Goal: Task Accomplishment & Management: Use online tool/utility

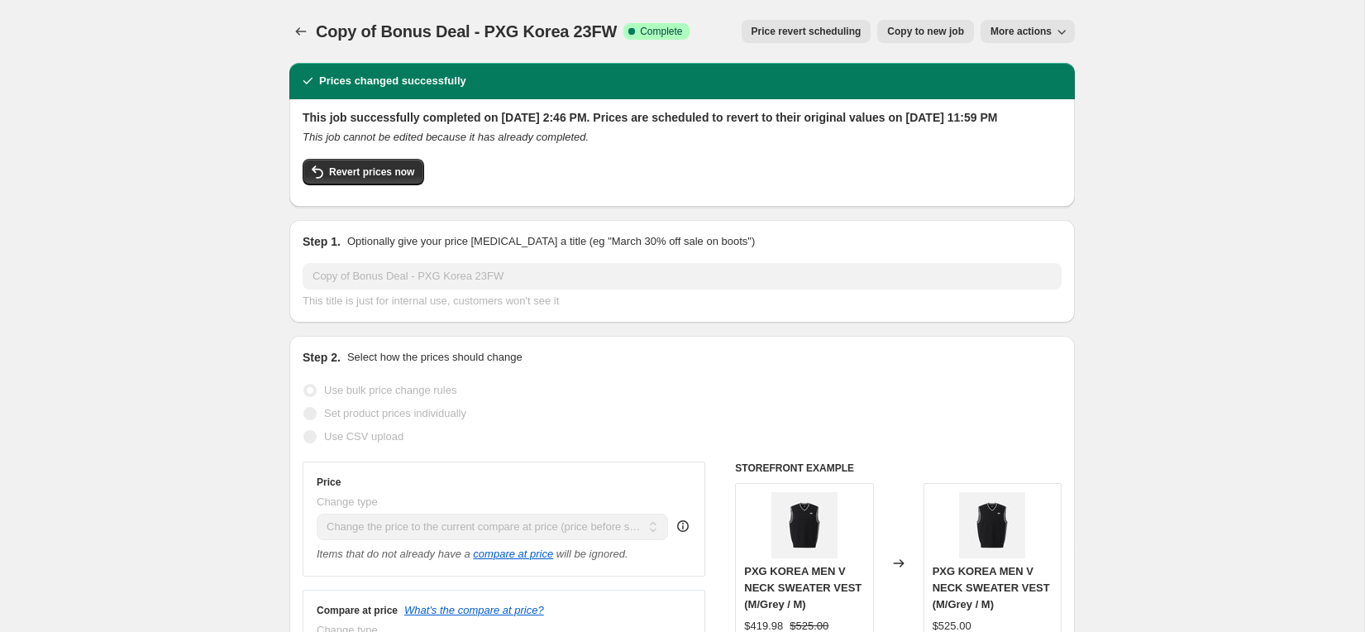
select select "ecap"
select select "collection"
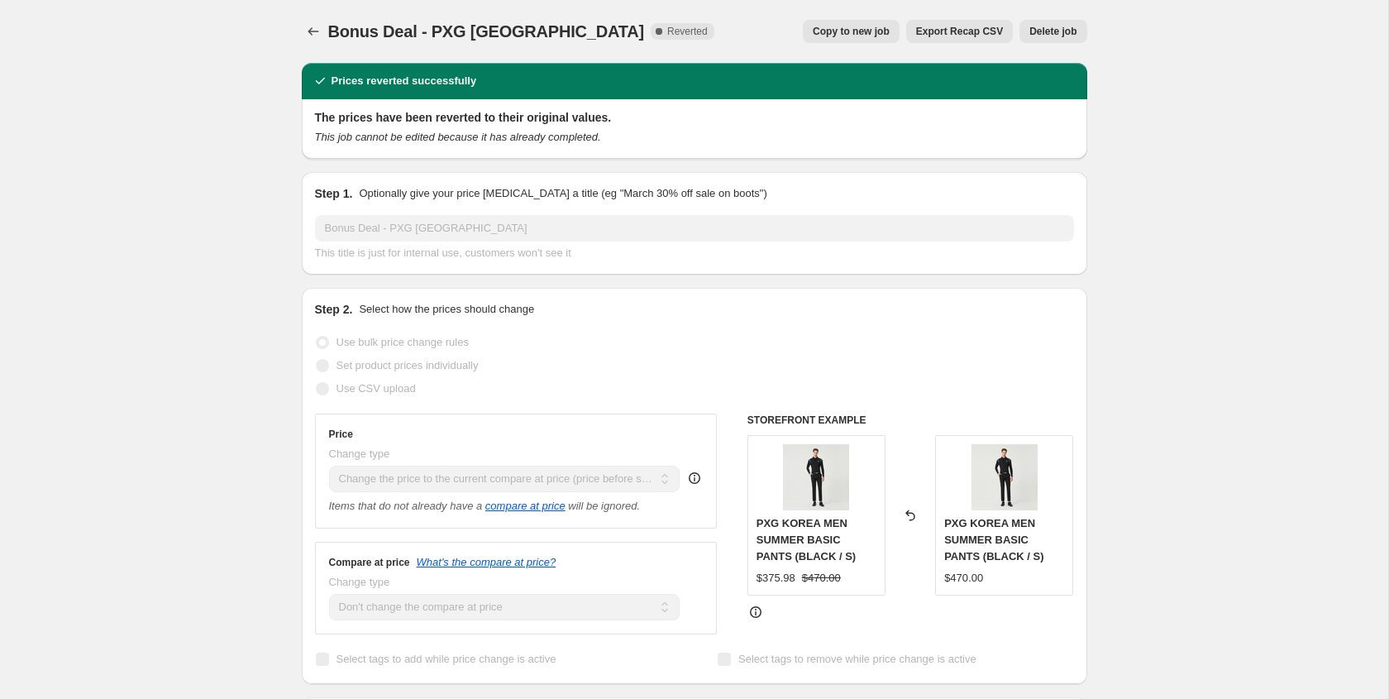
select select "ecap"
select select "no_change"
select select "collection"
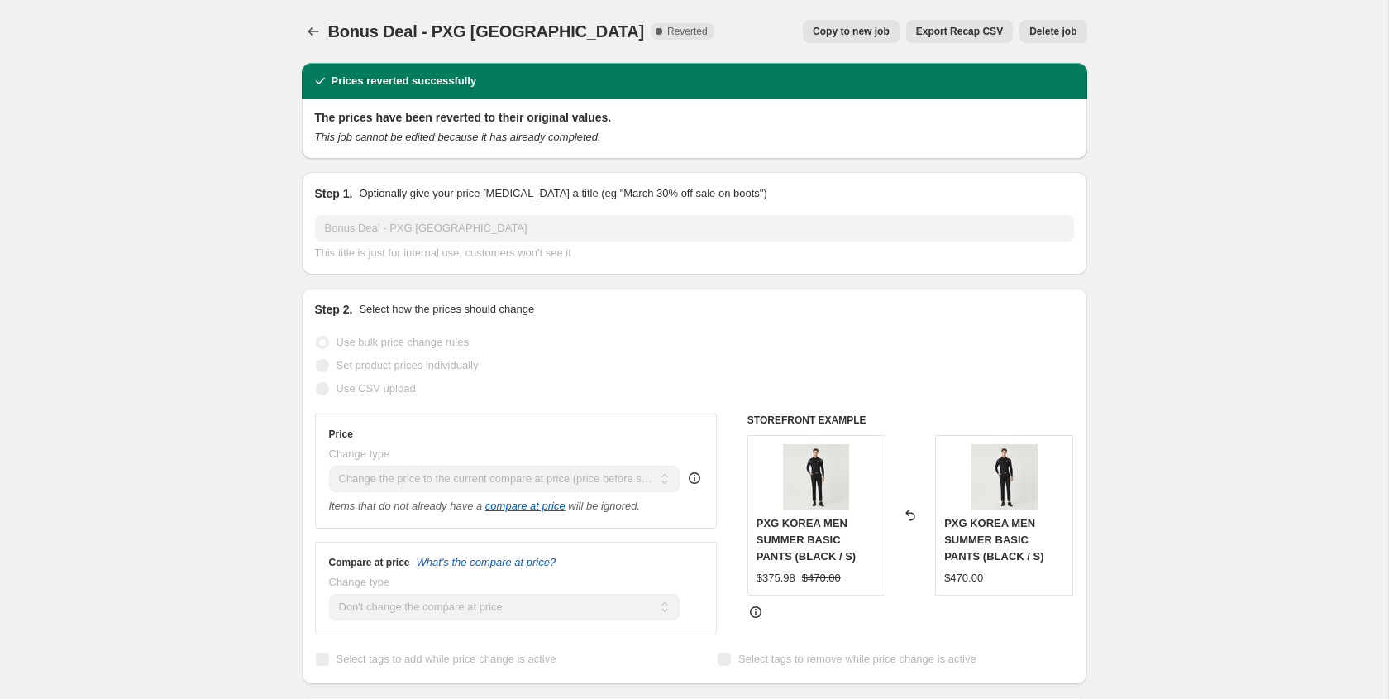
select select "collection"
click at [306, 36] on icon "Price change jobs" at bounding box center [313, 31] width 17 height 17
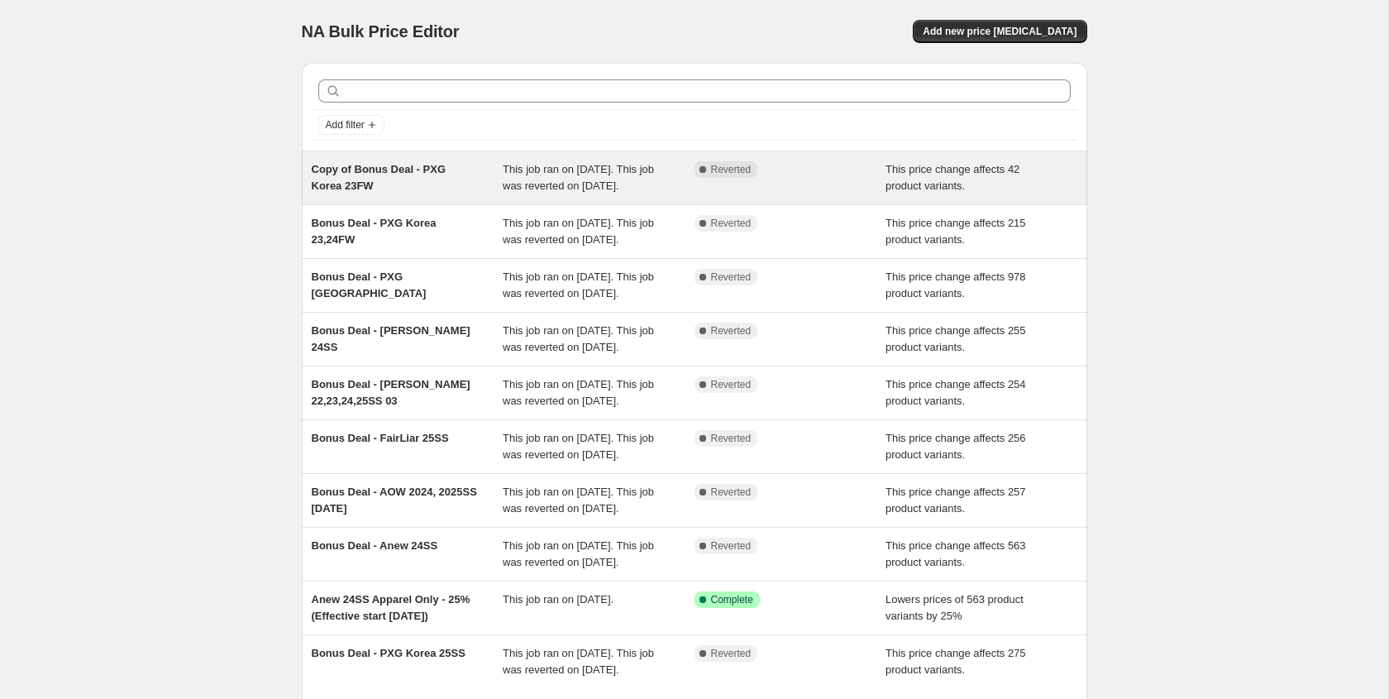
click at [578, 175] on span "This job ran on September 4, 2025. This job was reverted on September 4, 2025." at bounding box center [578, 177] width 151 height 29
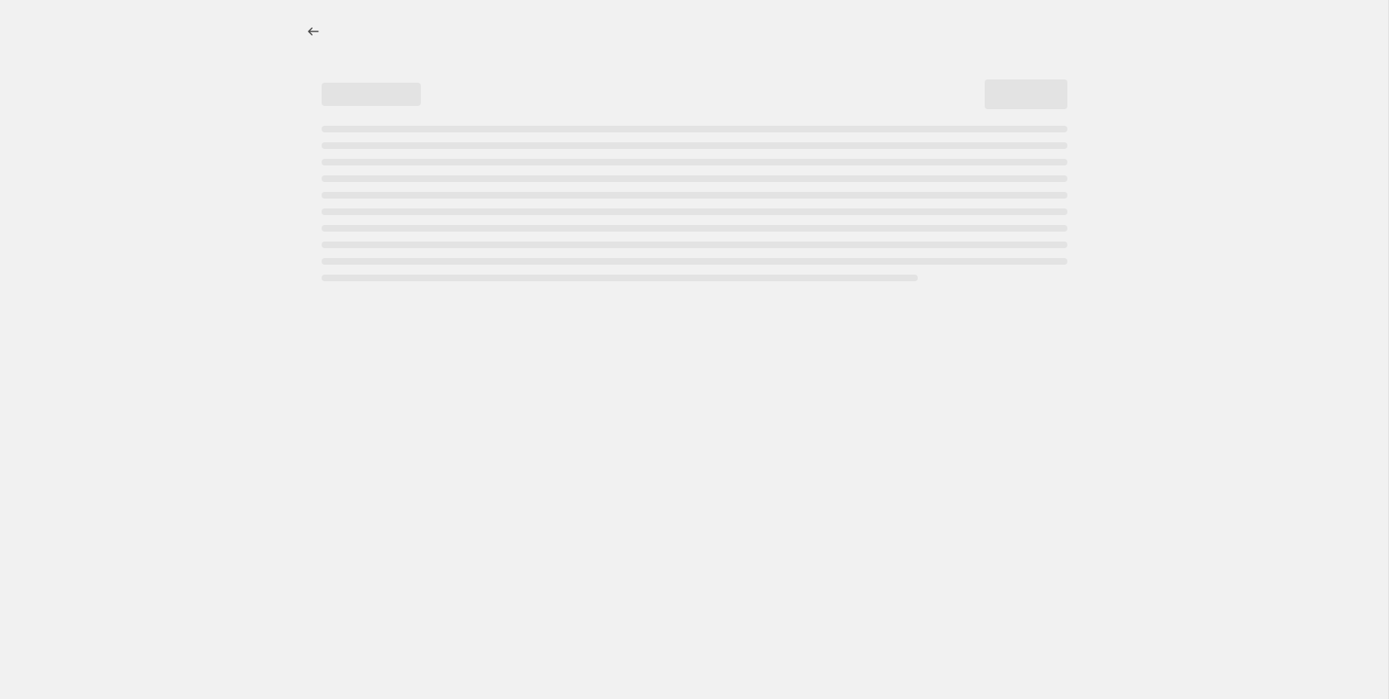
select select "ecap"
select select "collection"
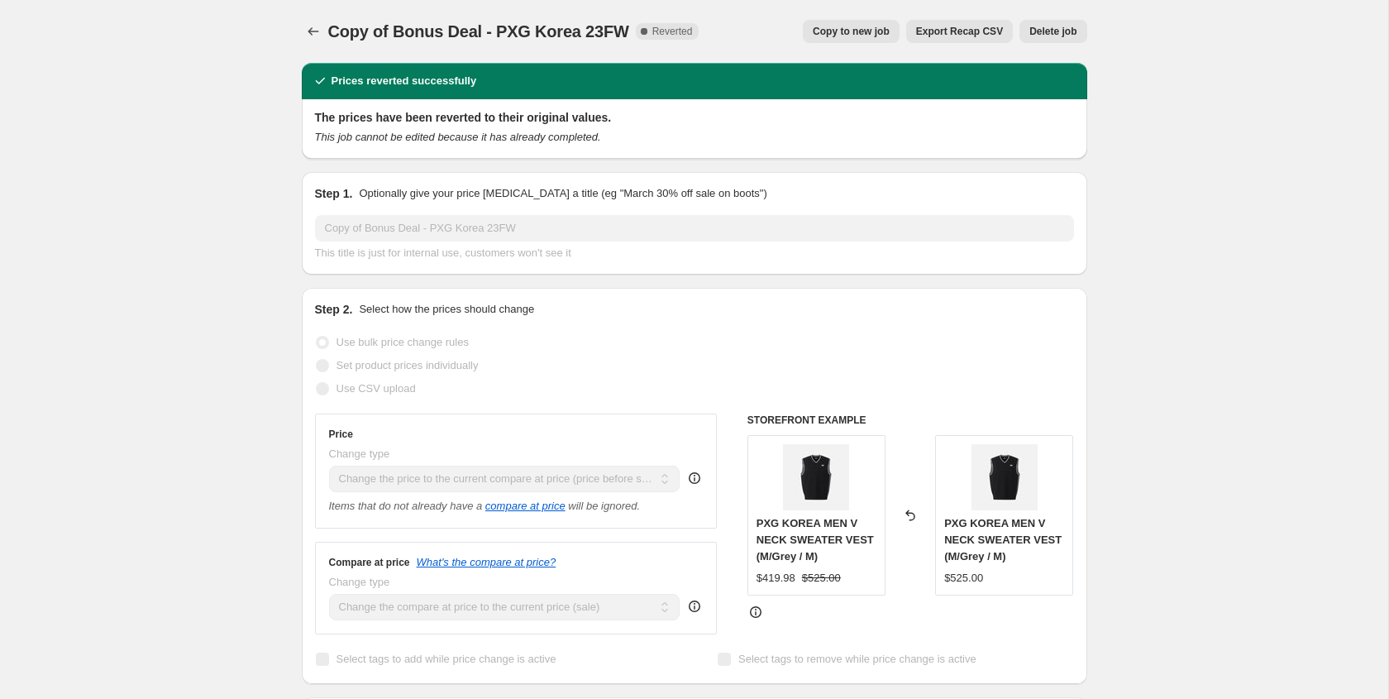
click at [824, 31] on span "Copy to new job" at bounding box center [851, 31] width 77 height 13
select select "ecap"
select select "collection"
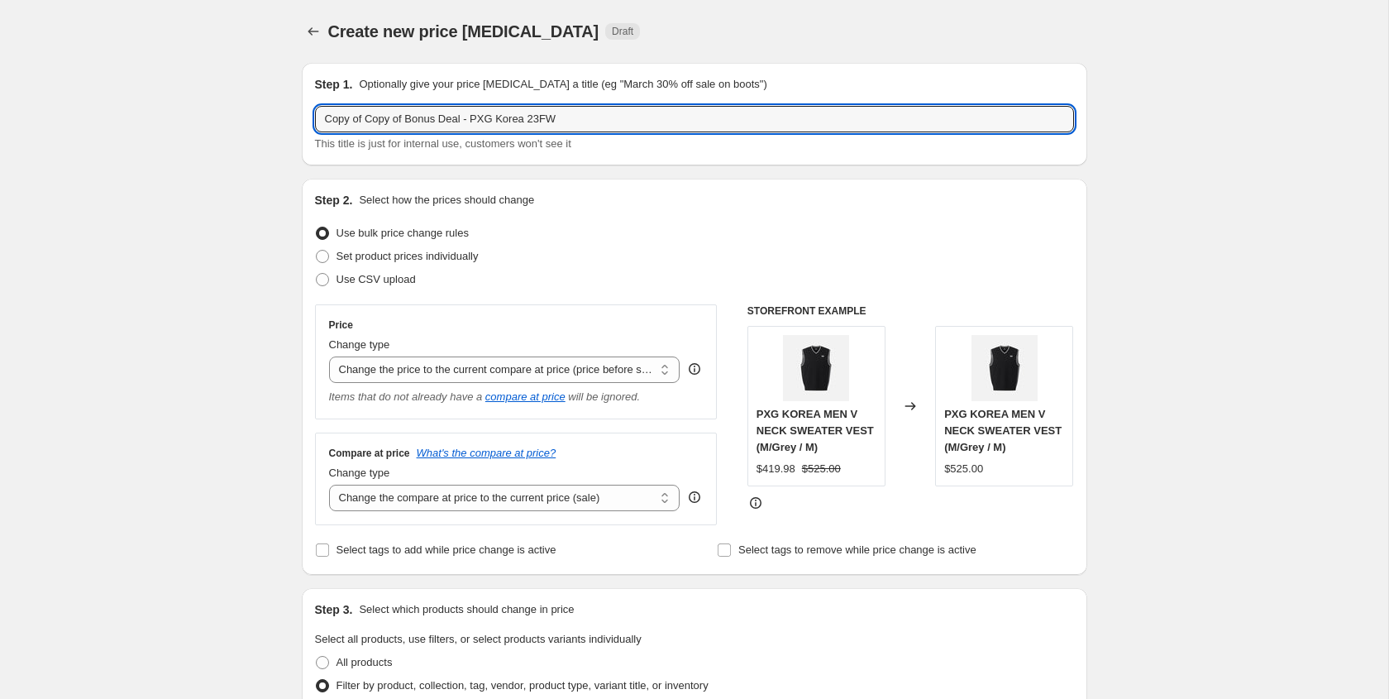
drag, startPoint x: 409, startPoint y: 119, endPoint x: 303, endPoint y: 115, distance: 106.7
click at [303, 115] on div "Step 1. Optionally give your price change job a title (eg "March 30% off sale o…" at bounding box center [694, 114] width 785 height 103
click at [558, 110] on input "Bonus Deal - PXG Korea 23FW" at bounding box center [694, 119] width 759 height 26
click at [554, 116] on input "Bonus Deal - PXG Korea 23FW" at bounding box center [694, 119] width 759 height 26
type input "Bonus Deal - PXG Korea 23FW 04"
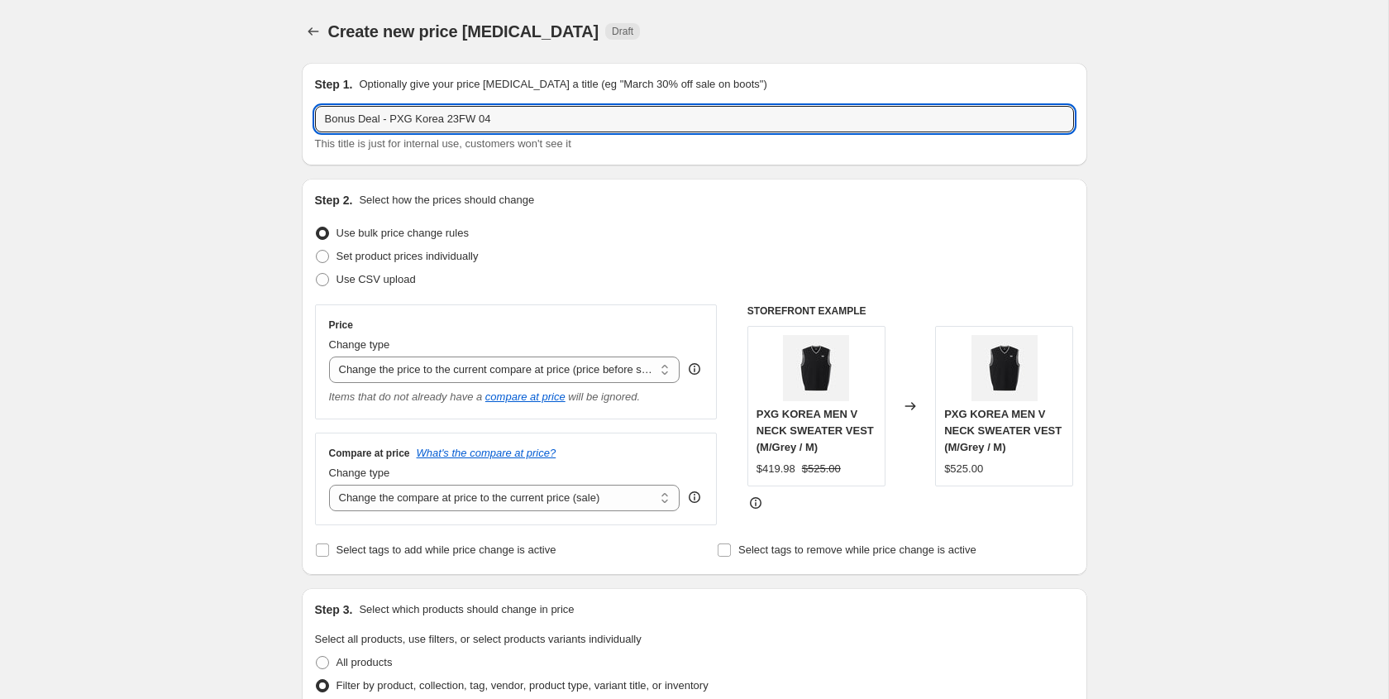
click at [617, 211] on div "Step 2. Select how the prices should change Use bulk price change rules Set pro…" at bounding box center [694, 377] width 759 height 370
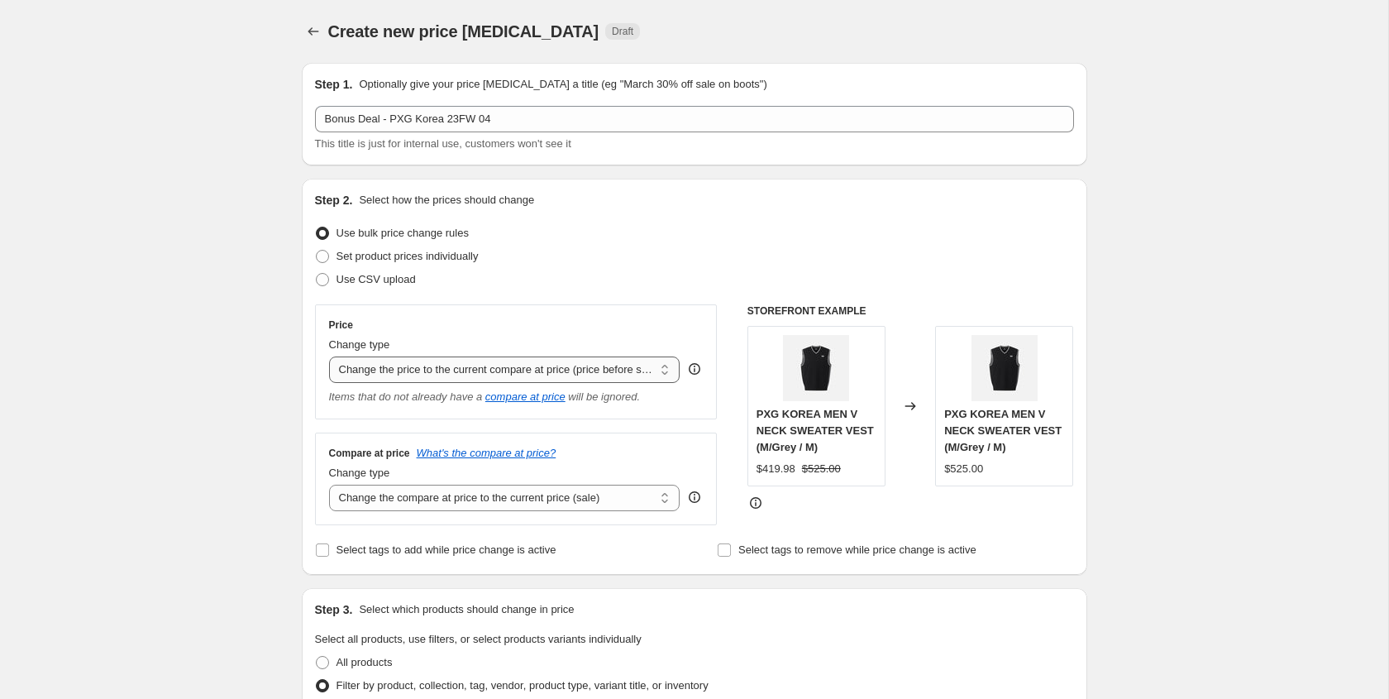
click at [620, 376] on select "Change the price to a certain amount Change the price by a certain amount Chang…" at bounding box center [504, 369] width 351 height 26
click at [557, 401] on icon "compare at price" at bounding box center [525, 396] width 80 height 12
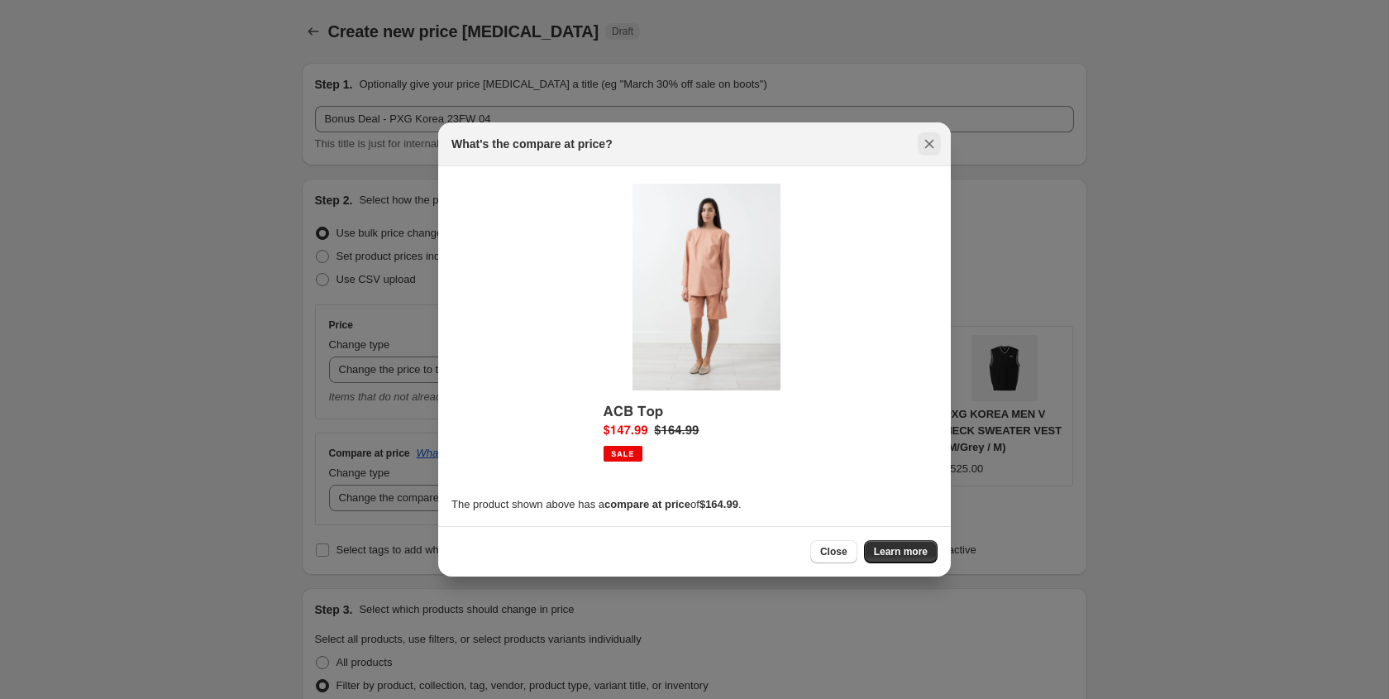
click at [927, 140] on icon "Close" at bounding box center [929, 144] width 17 height 17
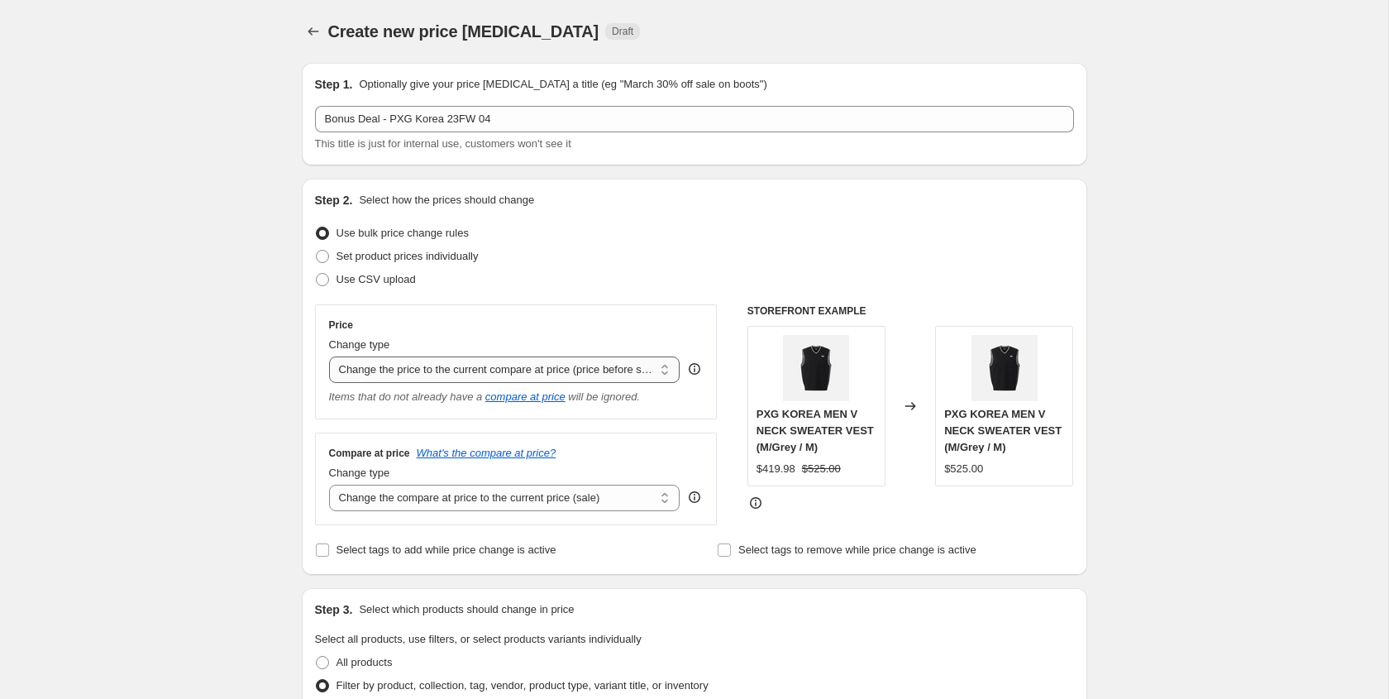
click at [474, 370] on select "Change the price to a certain amount Change the price by a certain amount Chang…" at bounding box center [504, 369] width 351 height 26
click at [329, 356] on select "Change the price to a certain amount Change the price by a certain amount Chang…" at bounding box center [504, 369] width 351 height 26
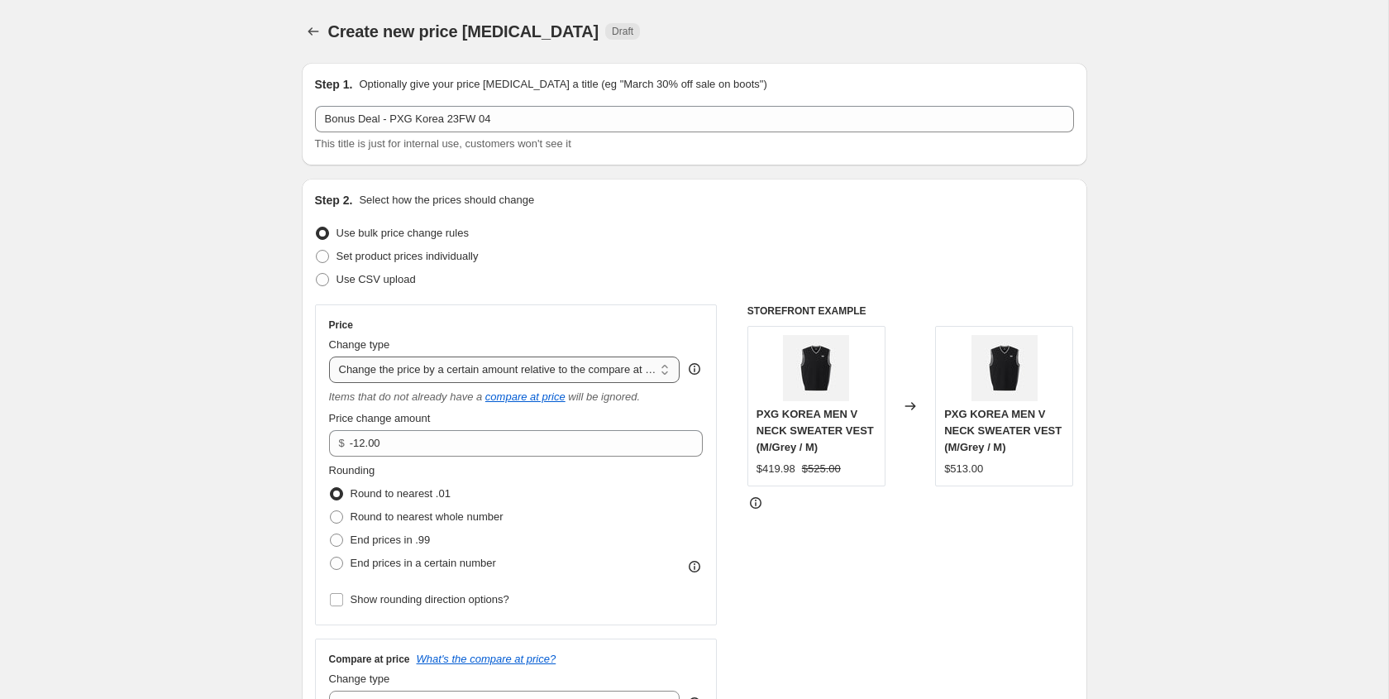
click at [518, 375] on select "Change the price to a certain amount Change the price by a certain amount Chang…" at bounding box center [504, 369] width 351 height 26
click at [329, 356] on select "Change the price to a certain amount Change the price by a certain amount Chang…" at bounding box center [504, 369] width 351 height 26
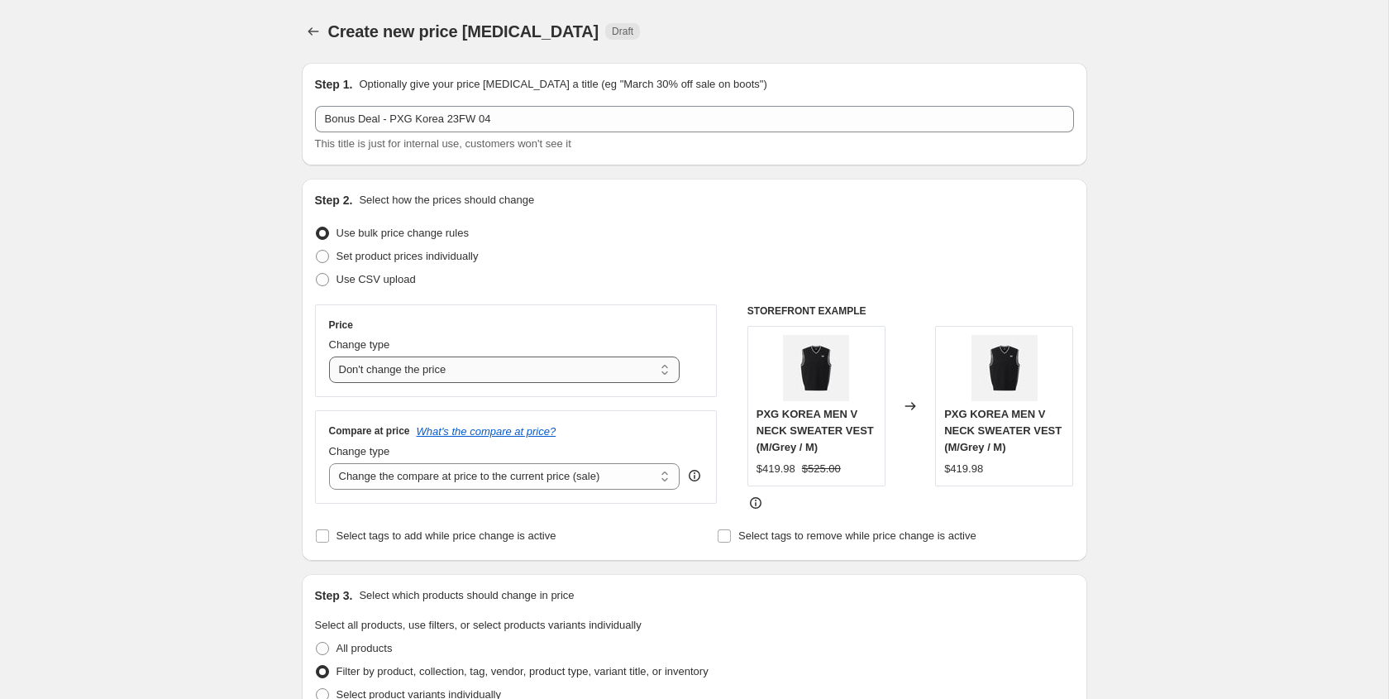
click at [518, 371] on select "Change the price to a certain amount Change the price by a certain amount Chang…" at bounding box center [504, 369] width 351 height 26
click at [329, 356] on select "Change the price to a certain amount Change the price by a certain amount Chang…" at bounding box center [504, 369] width 351 height 26
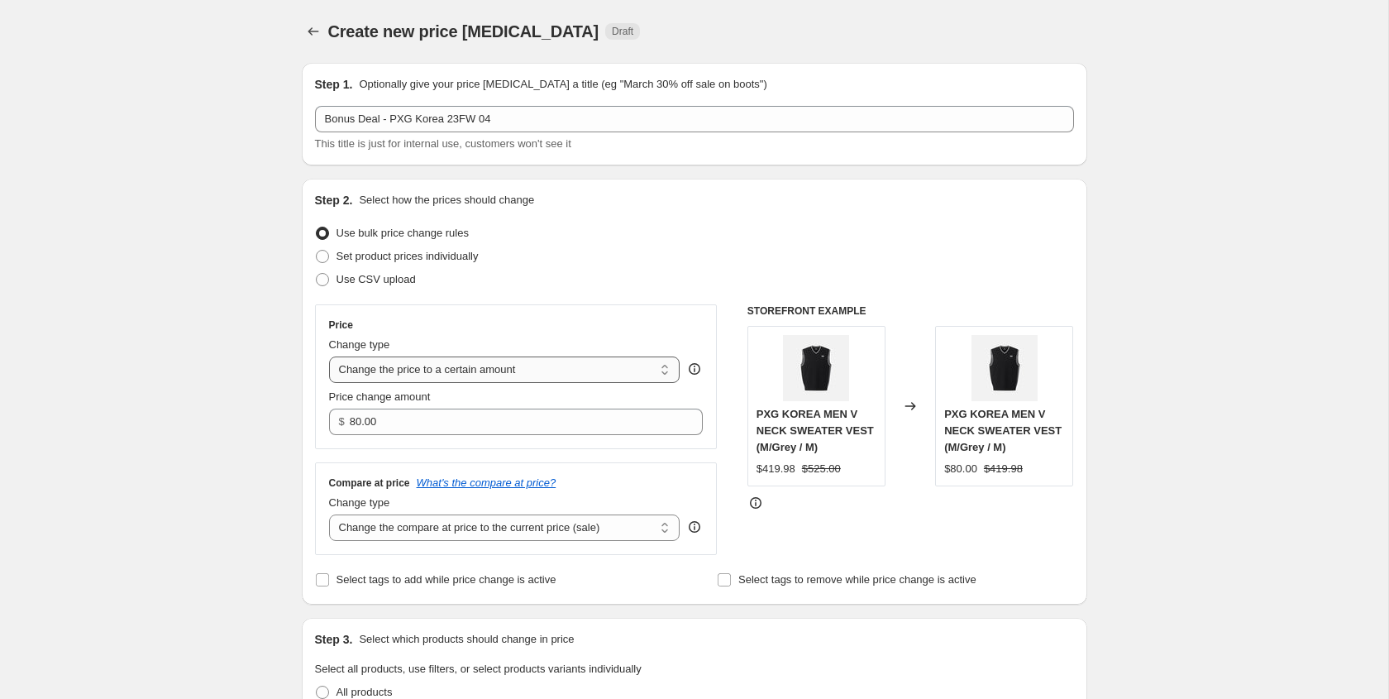
click at [506, 356] on select "Change the price to a certain amount Change the price by a certain amount Chang…" at bounding box center [504, 369] width 351 height 26
select select "by"
click at [329, 356] on select "Change the price to a certain amount Change the price by a certain amount Chang…" at bounding box center [504, 369] width 351 height 26
type input "-10.00"
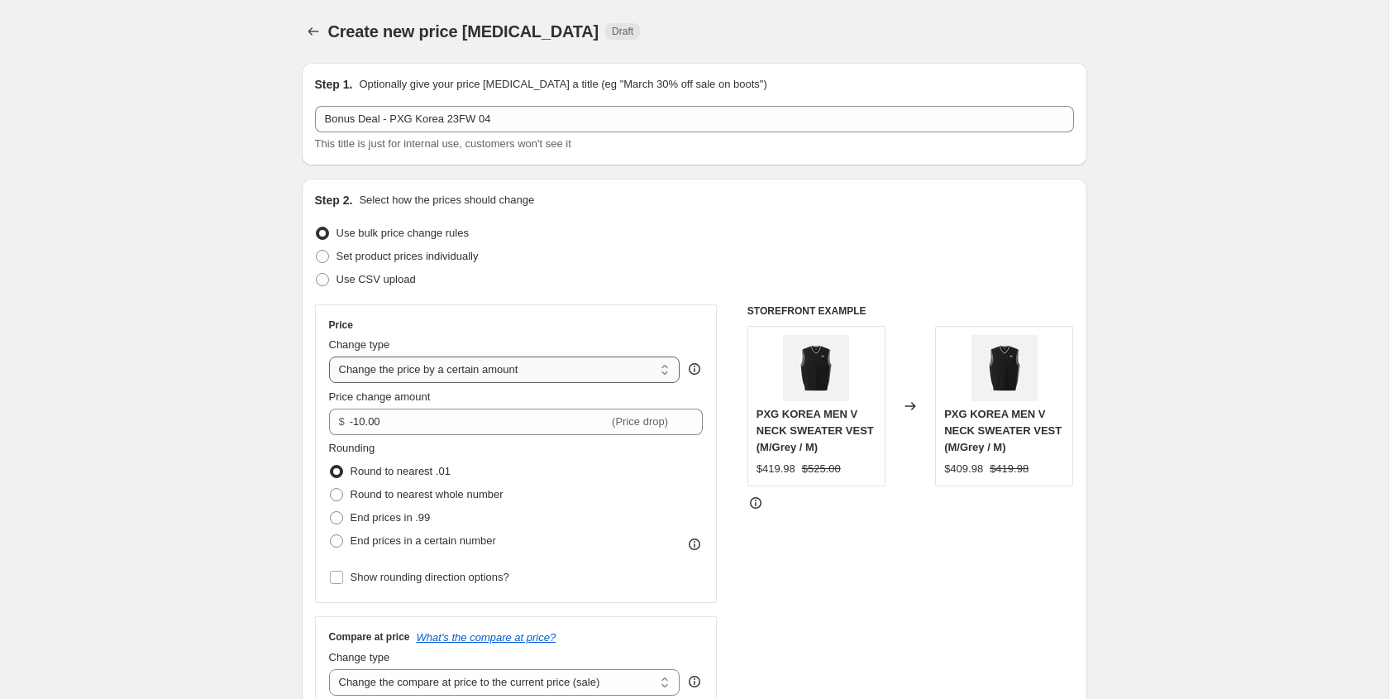
click at [545, 363] on select "Change the price to a certain amount Change the price by a certain amount Chang…" at bounding box center [504, 369] width 351 height 26
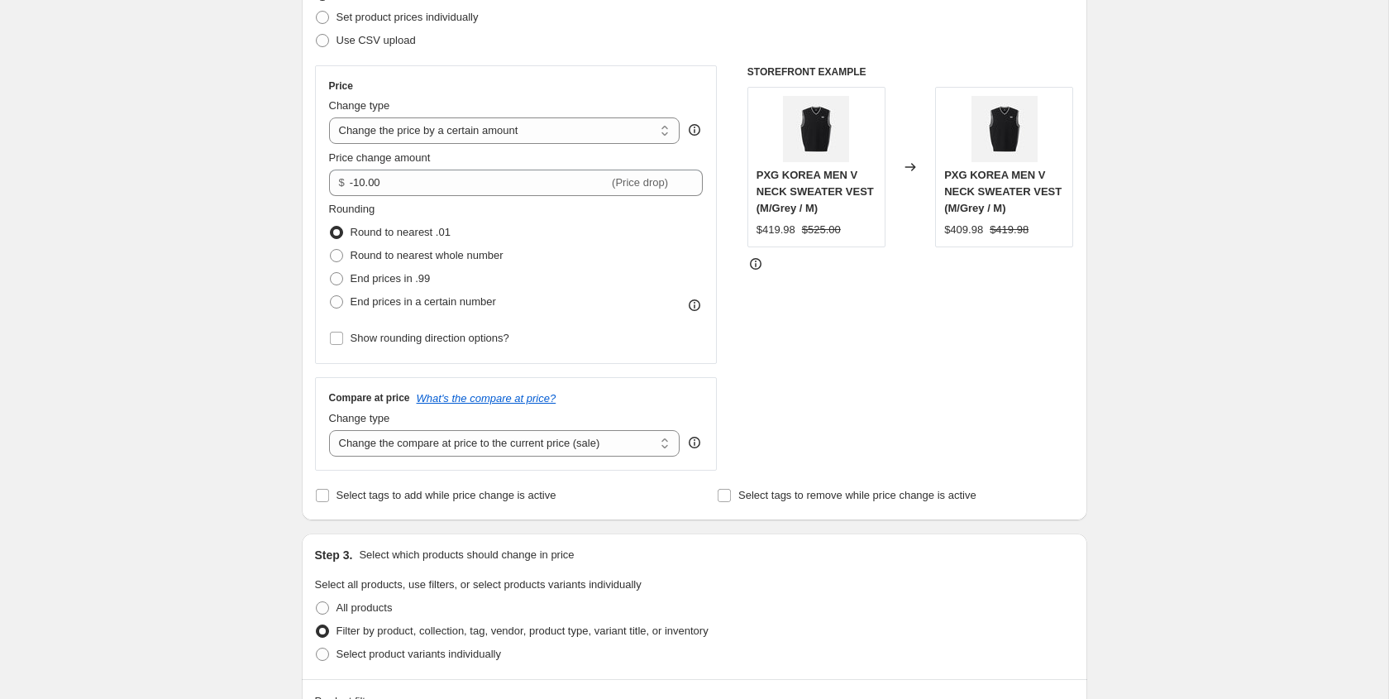
scroll to position [152, 0]
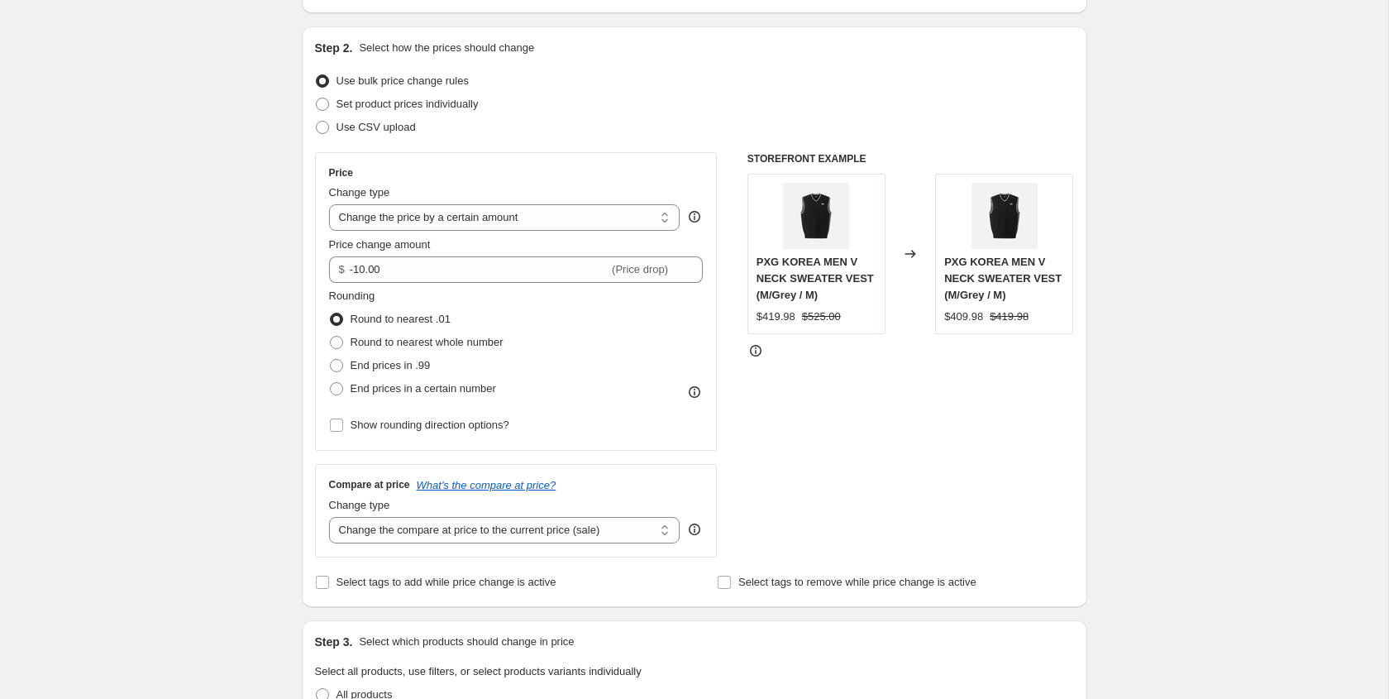
click at [686, 224] on icon at bounding box center [694, 216] width 17 height 17
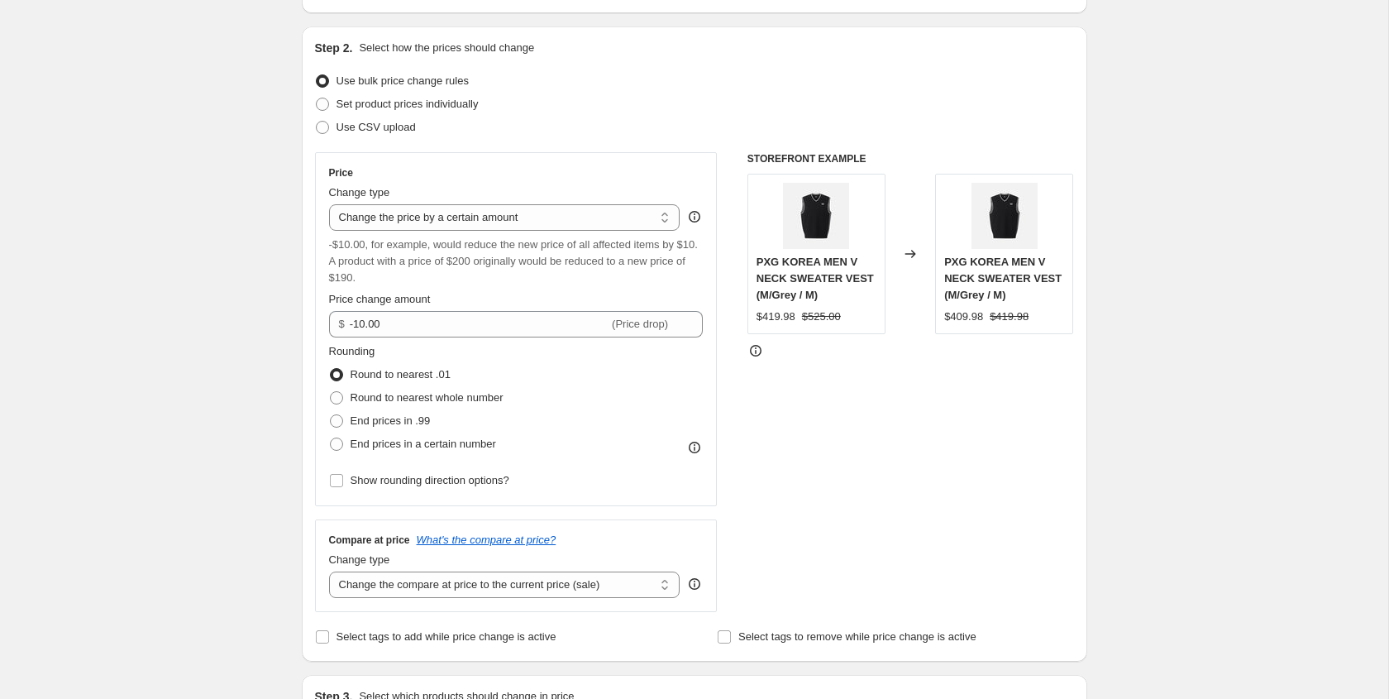
click at [698, 217] on icon at bounding box center [694, 216] width 17 height 17
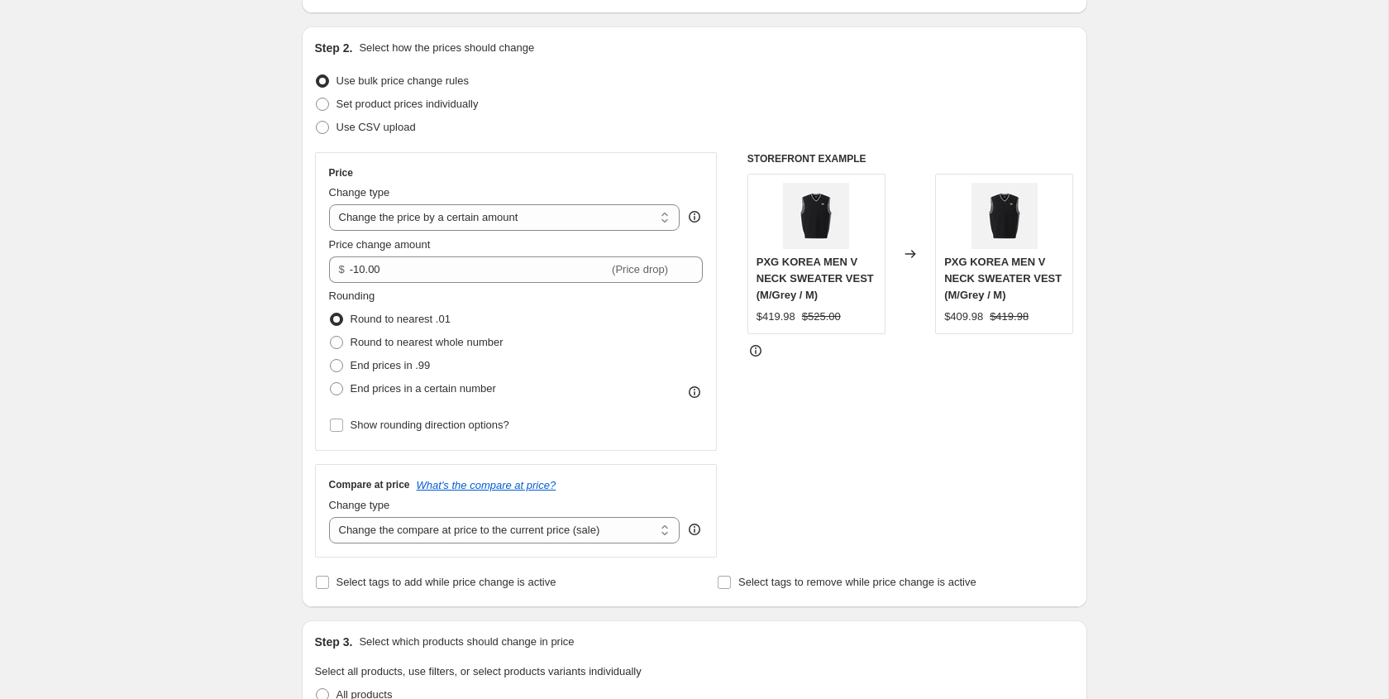
click at [698, 217] on icon at bounding box center [694, 216] width 17 height 17
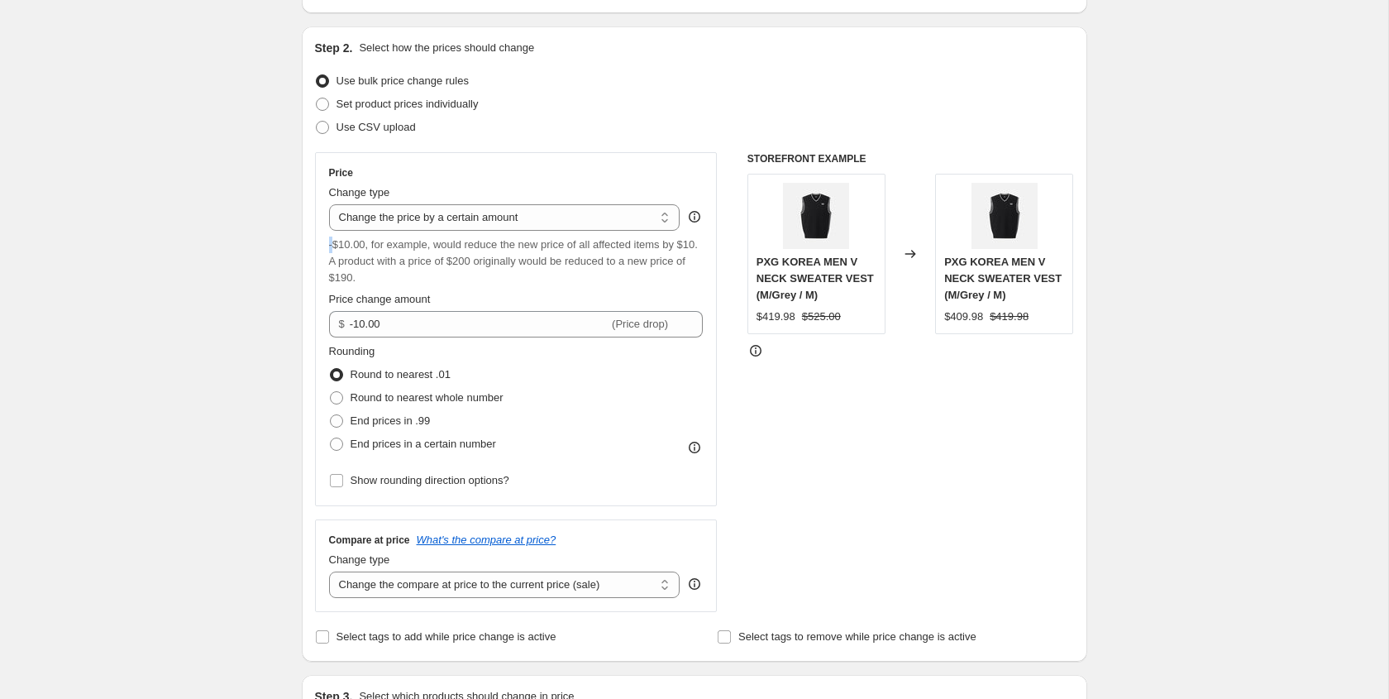
click at [698, 217] on icon at bounding box center [694, 216] width 17 height 17
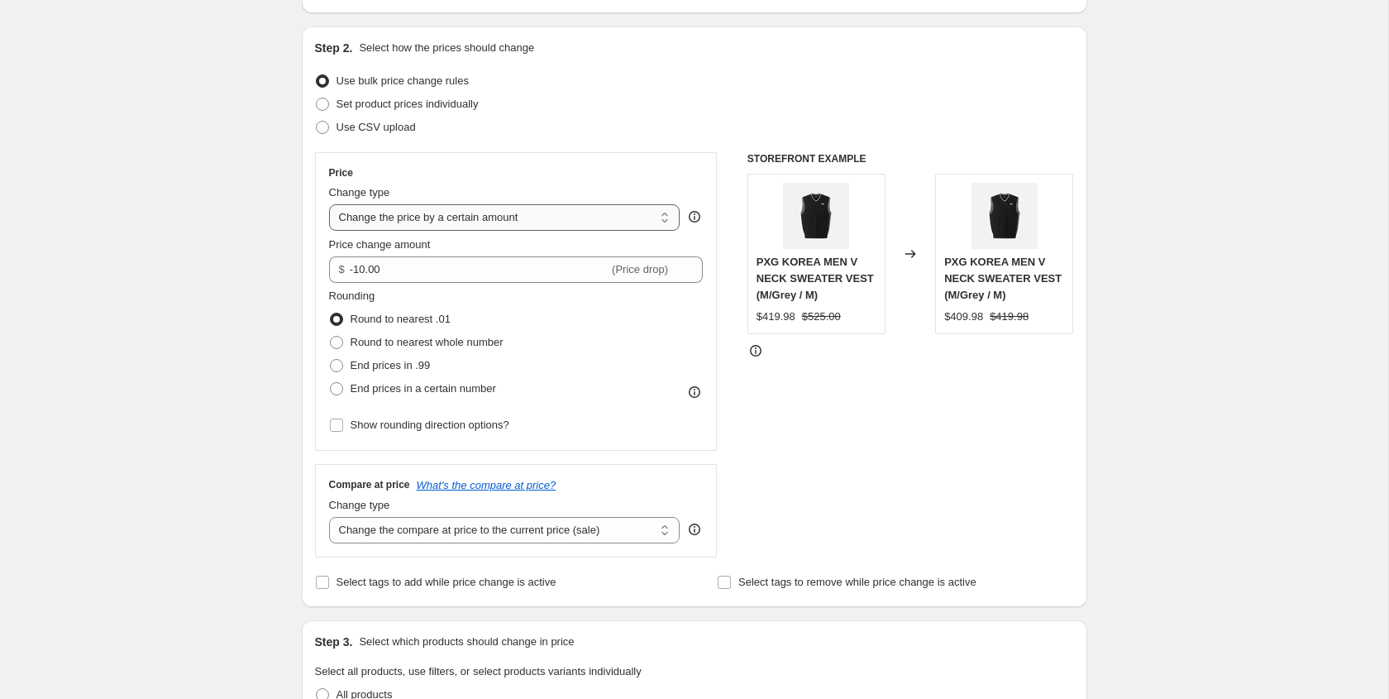
click at [667, 218] on select "Change the price to a certain amount Change the price by a certain amount Chang…" at bounding box center [504, 217] width 351 height 26
select select "to"
click at [329, 204] on select "Change the price to a certain amount Change the price by a certain amount Chang…" at bounding box center [504, 217] width 351 height 26
type input "80.00"
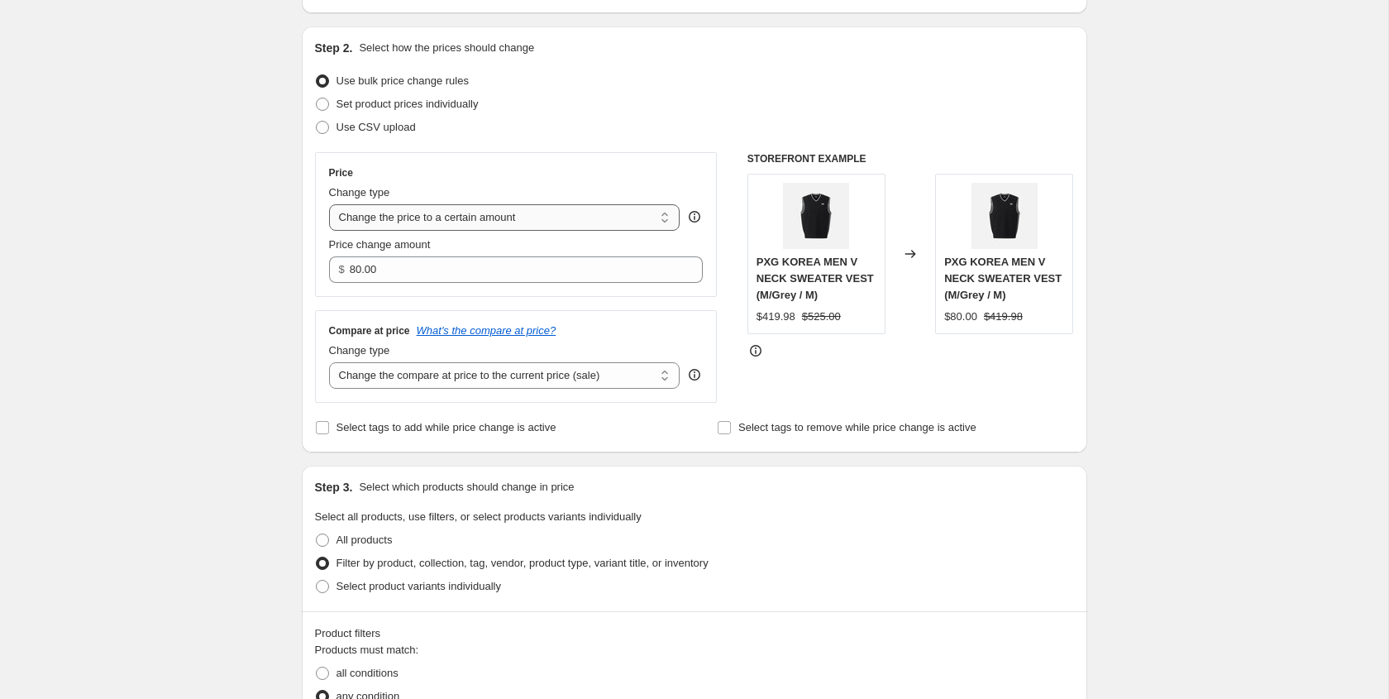
click at [659, 215] on select "Change the price to a certain amount Change the price by a certain amount Chang…" at bounding box center [504, 217] width 351 height 26
click at [329, 204] on select "Change the price to a certain amount Change the price by a certain amount Chang…" at bounding box center [504, 217] width 351 height 26
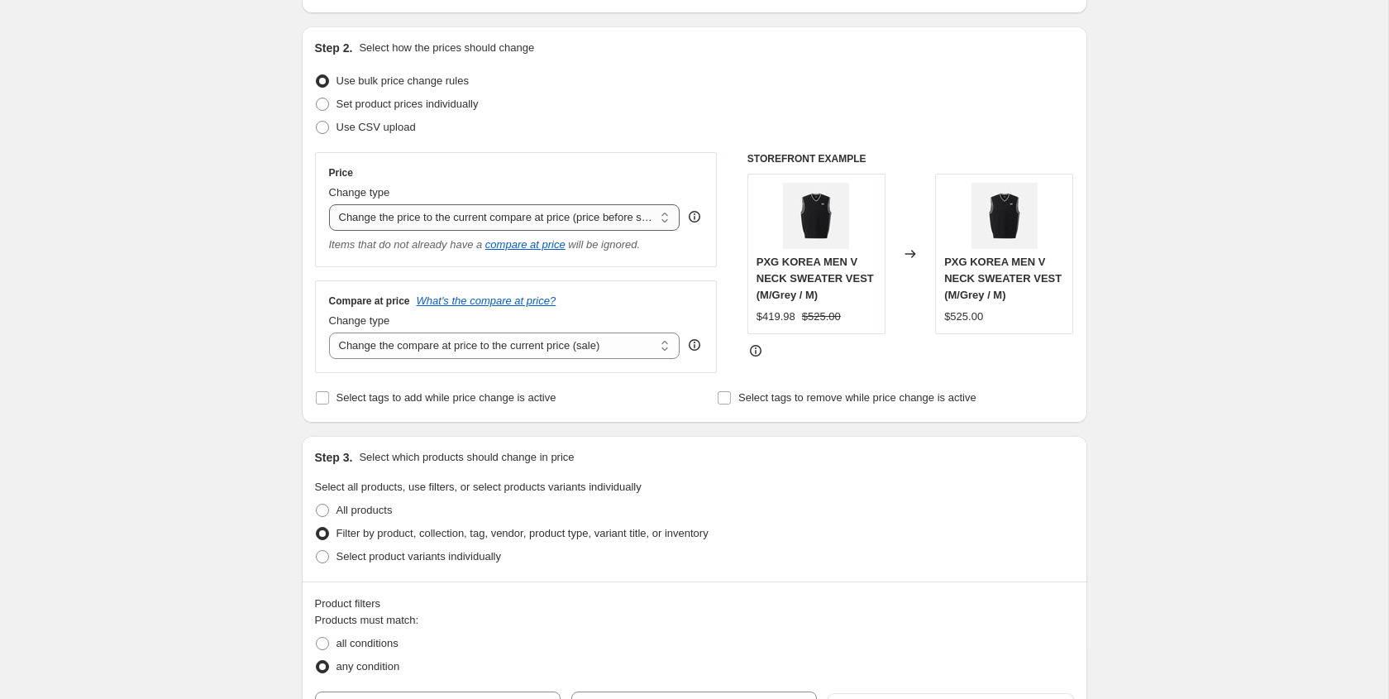
click at [647, 224] on select "Change the price to a certain amount Change the price by a certain amount Chang…" at bounding box center [504, 217] width 351 height 26
click at [329, 204] on select "Change the price to a certain amount Change the price by a certain amount Chang…" at bounding box center [504, 217] width 351 height 26
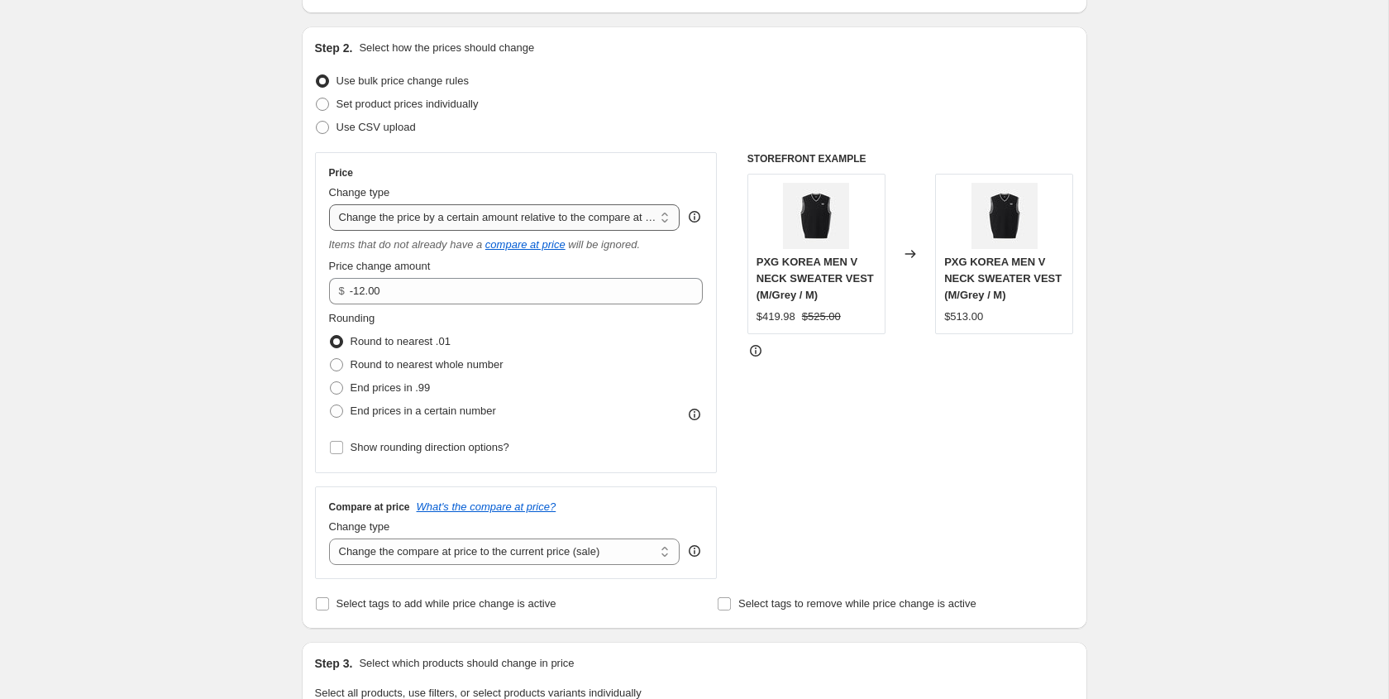
click at [663, 214] on select "Change the price to a certain amount Change the price by a certain amount Chang…" at bounding box center [504, 217] width 351 height 26
select select "pcap"
click at [329, 204] on select "Change the price to a certain amount Change the price by a certain amount Chang…" at bounding box center [504, 217] width 351 height 26
type input "-20"
click at [655, 226] on select "Change the price to a certain amount Change the price by a certain amount Chang…" at bounding box center [504, 217] width 351 height 26
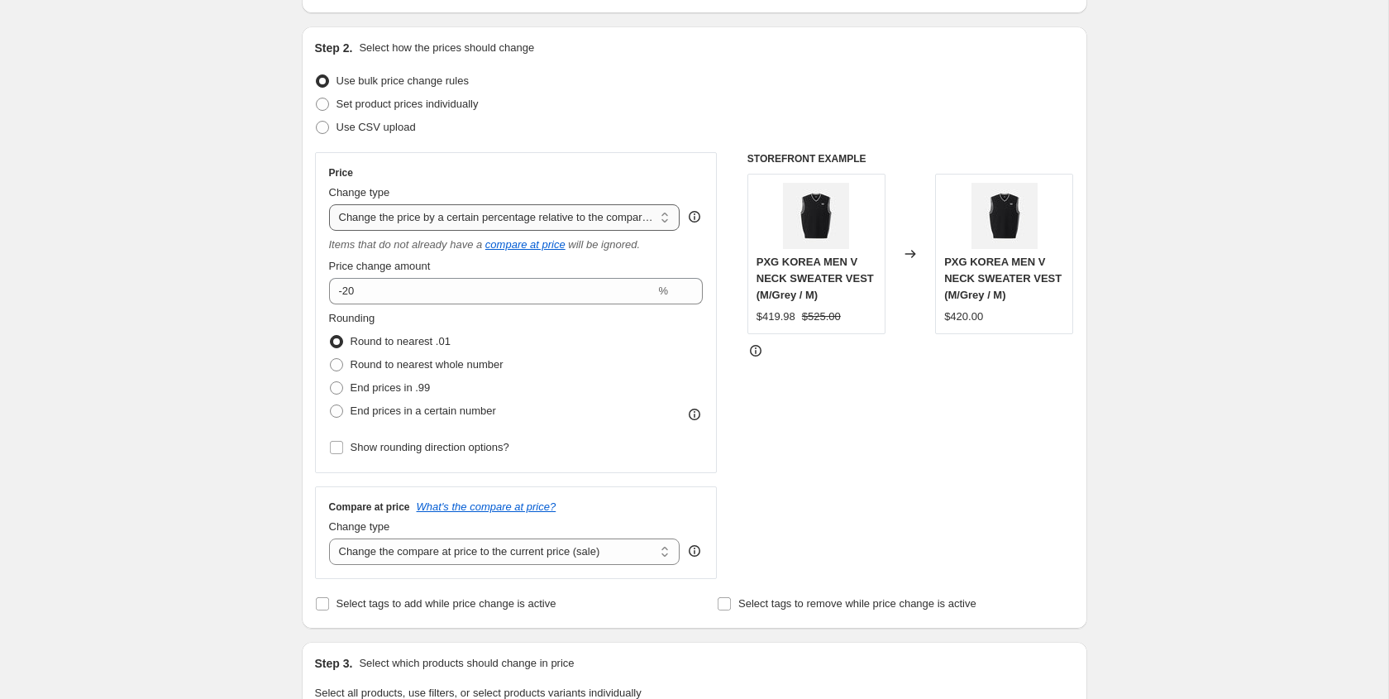
select select "ecap"
click at [329, 204] on select "Change the price to a certain amount Change the price by a certain amount Chang…" at bounding box center [504, 217] width 351 height 26
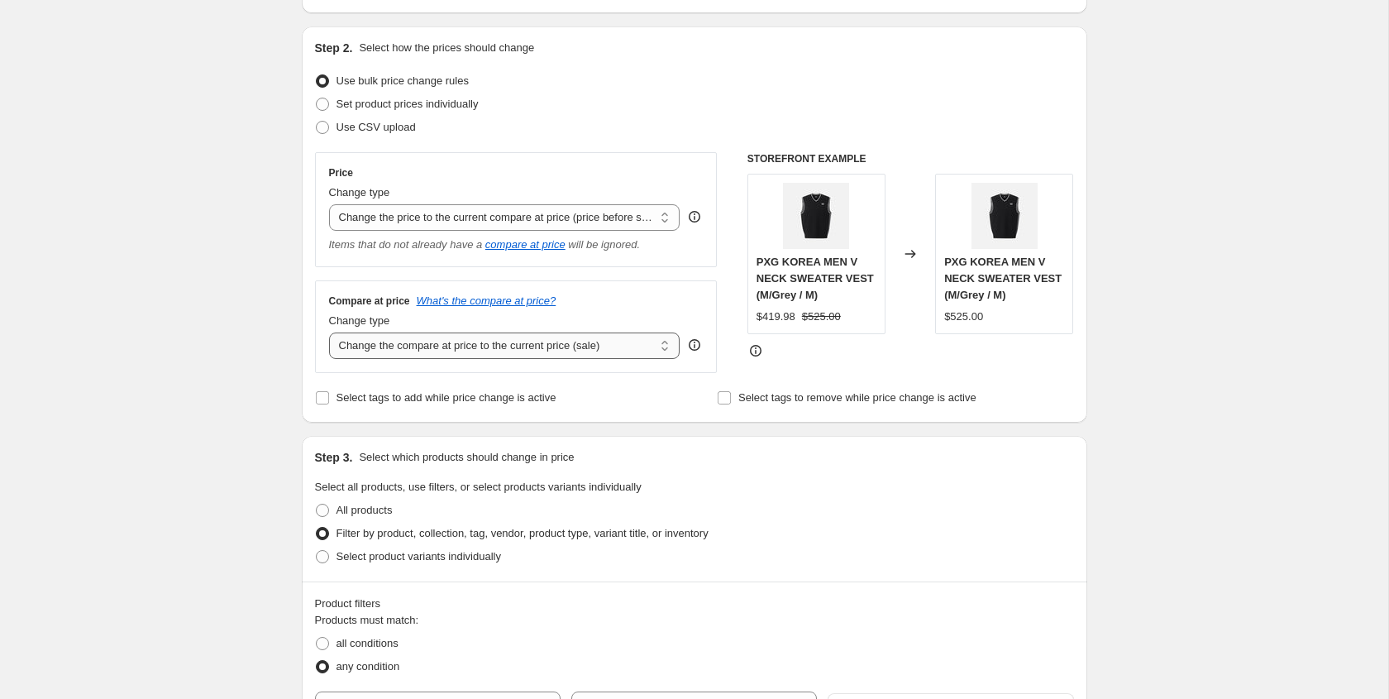
click at [649, 350] on select "Change the compare at price to the current price (sale) Change the compare at p…" at bounding box center [504, 345] width 351 height 26
select select "remove"
click at [329, 332] on select "Change the compare at price to the current price (sale) Change the compare at p…" at bounding box center [504, 345] width 351 height 26
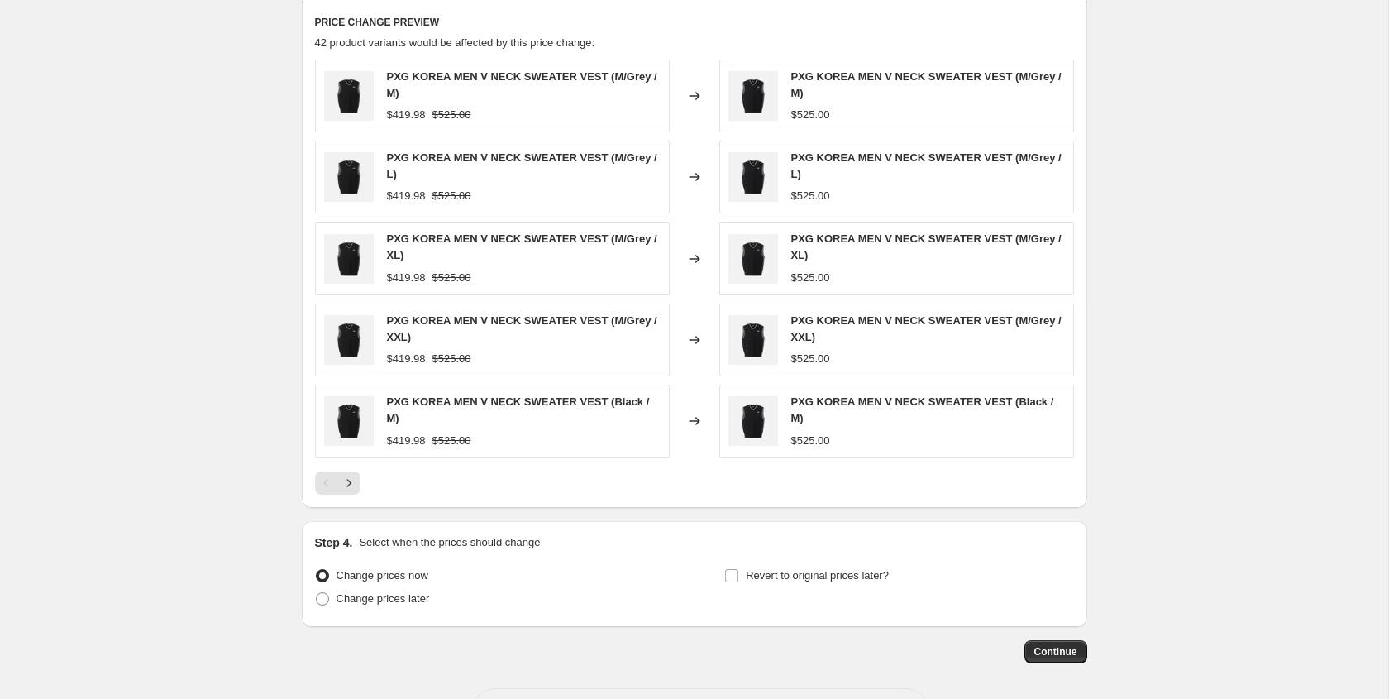
scroll to position [983, 0]
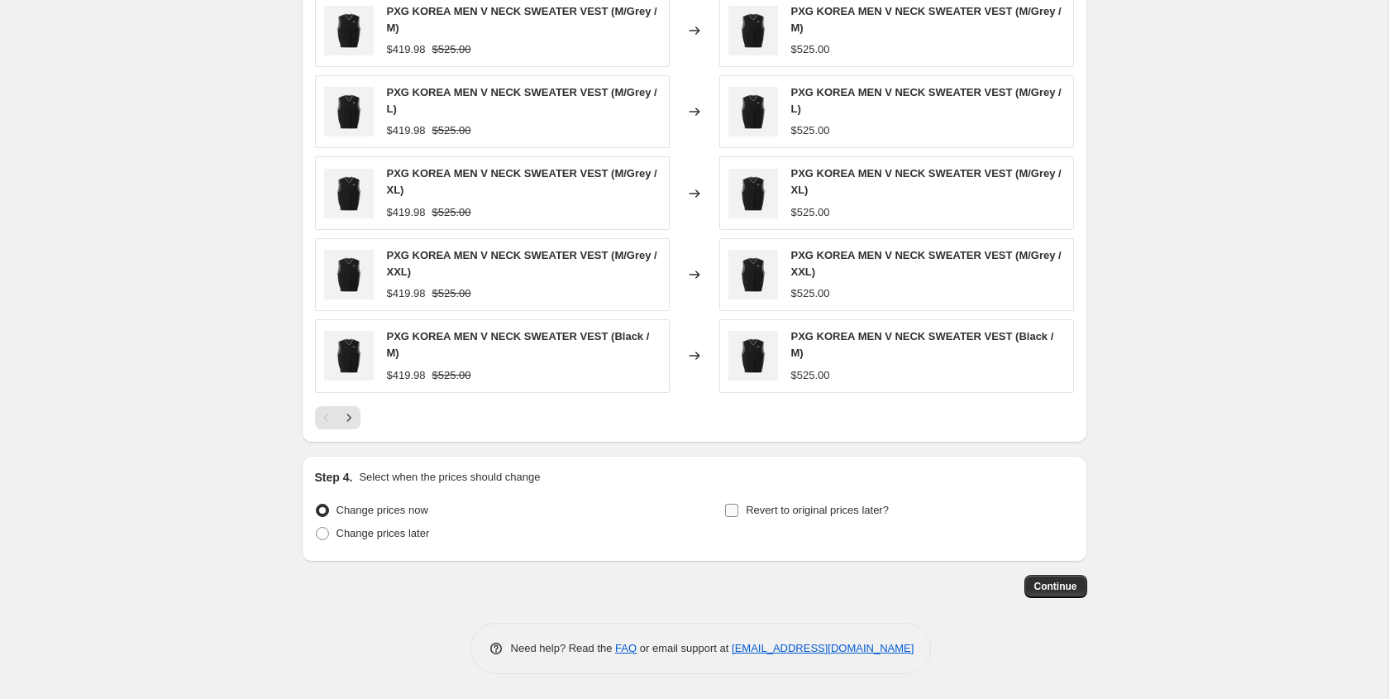
click at [729, 504] on input "Revert to original prices later?" at bounding box center [731, 509] width 13 height 13
checkbox input "true"
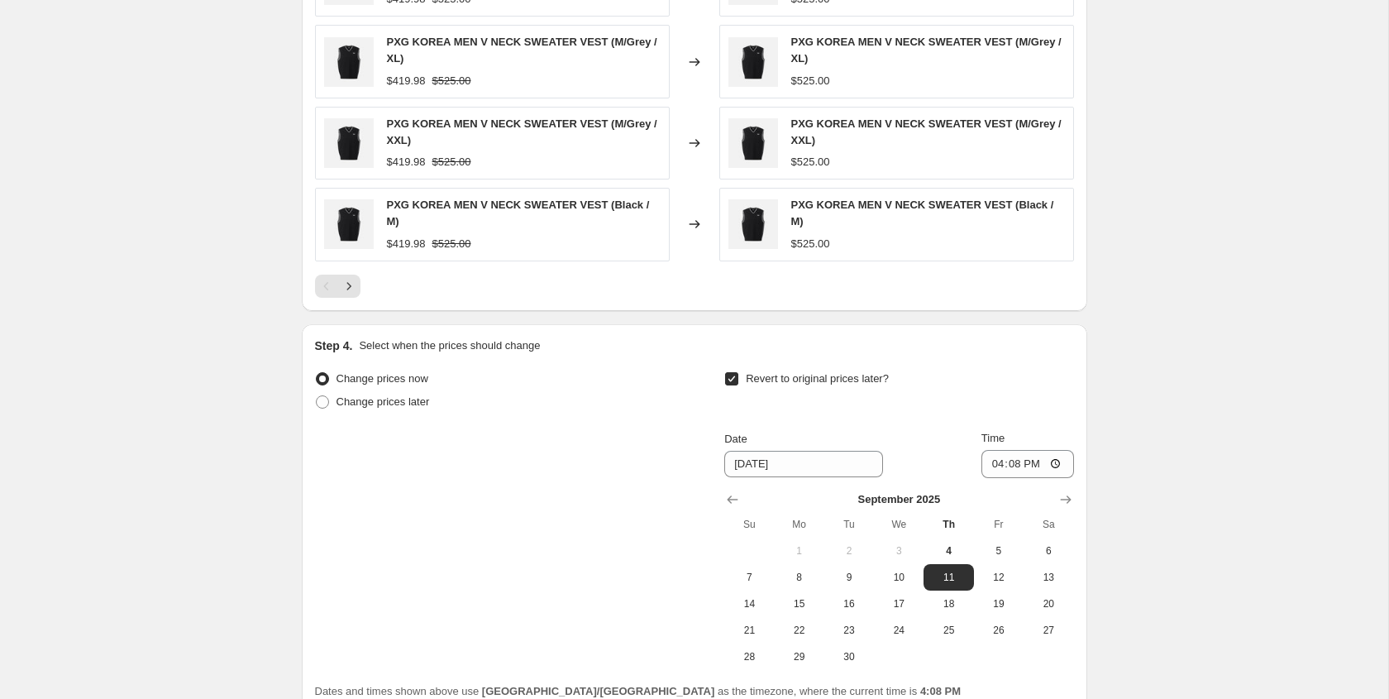
scroll to position [1226, 0]
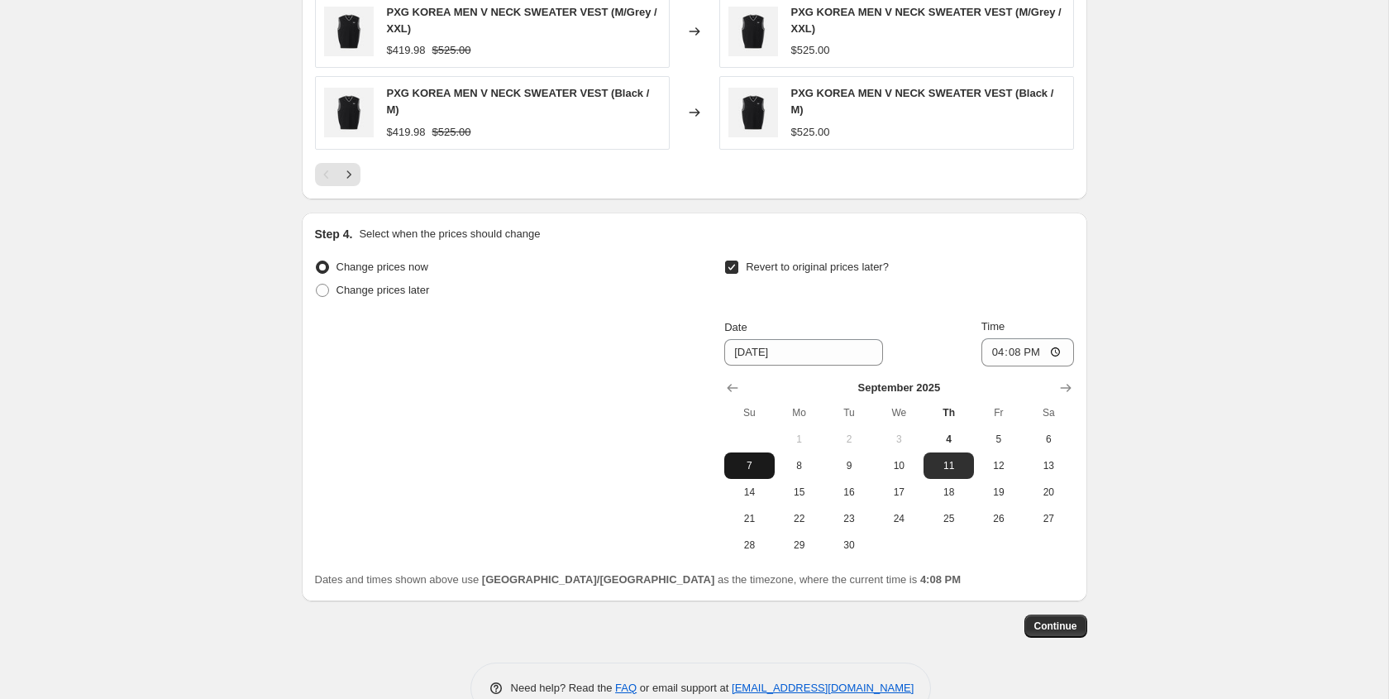
click at [748, 465] on span "7" at bounding box center [749, 465] width 36 height 13
type input "[DATE]"
click at [1052, 348] on input "16:08" at bounding box center [1027, 352] width 93 height 28
type input "23:59"
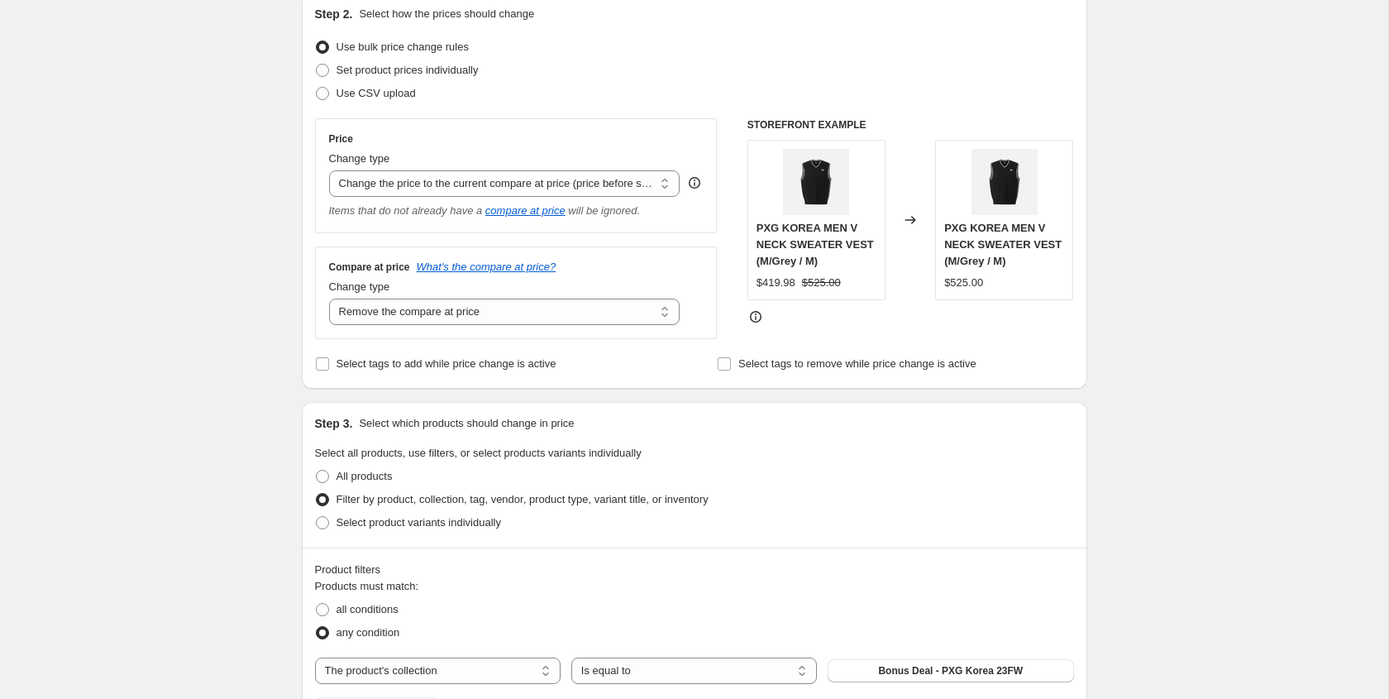
scroll to position [58, 0]
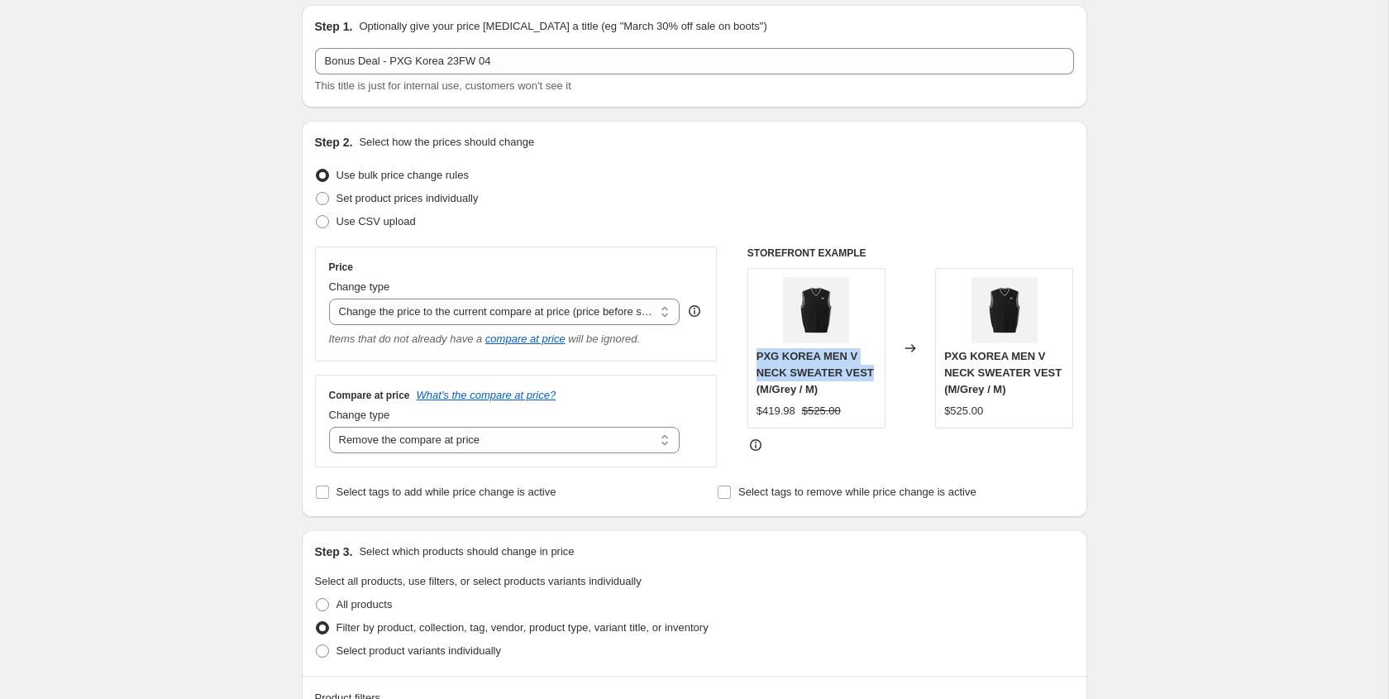
drag, startPoint x: 876, startPoint y: 371, endPoint x: 753, endPoint y: 345, distance: 125.2
click at [753, 345] on div "PXG KOREA MEN V NECK SWEATER VEST (M/Grey / M) $419.98 $525.00" at bounding box center [816, 348] width 138 height 160
copy span "PXG KOREA MEN V NECK SWEATER VEST"
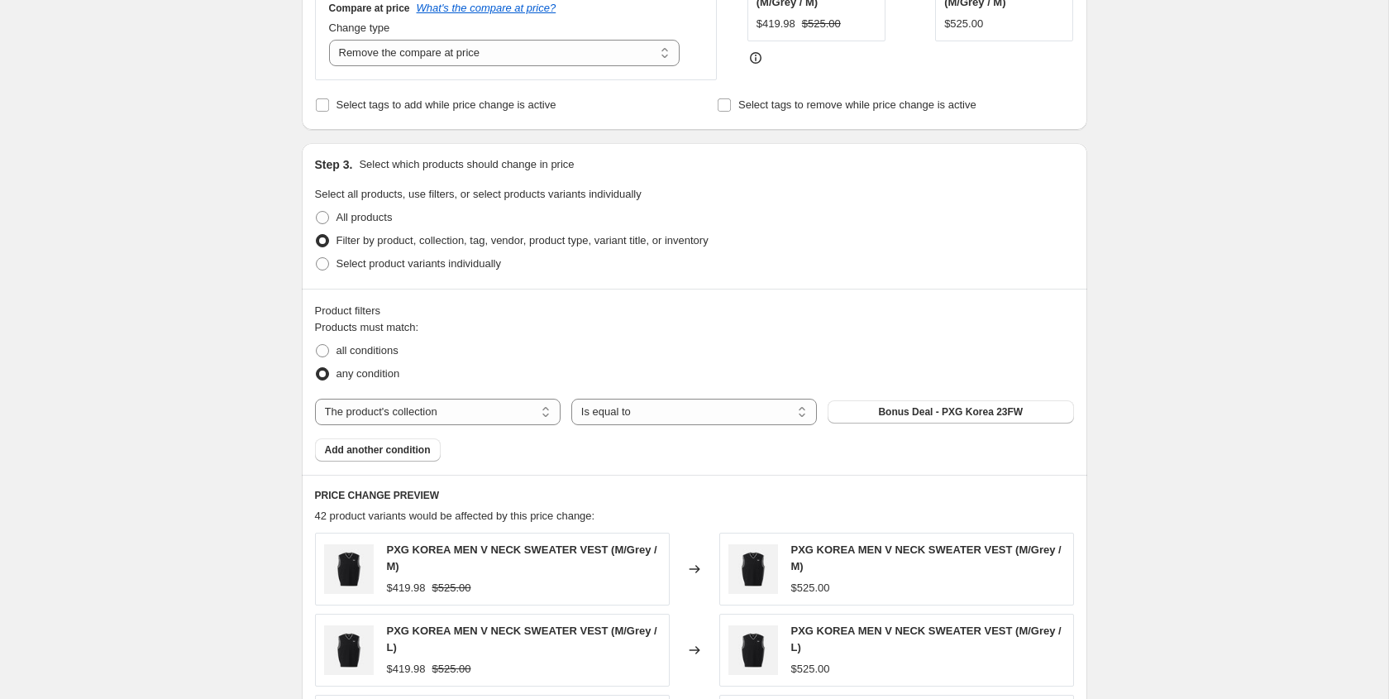
scroll to position [645, 0]
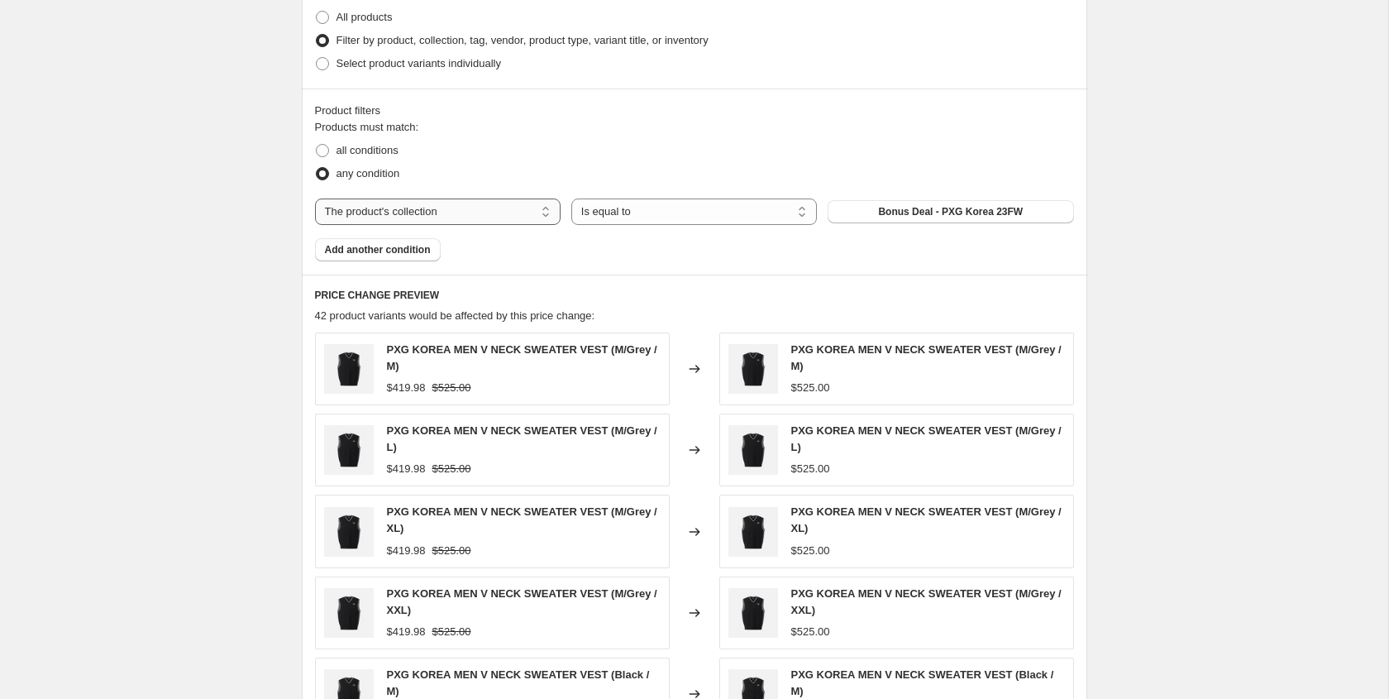
click at [396, 207] on select "The product The product's collection The product's tag The product's vendor The…" at bounding box center [438, 211] width 246 height 26
select select "product"
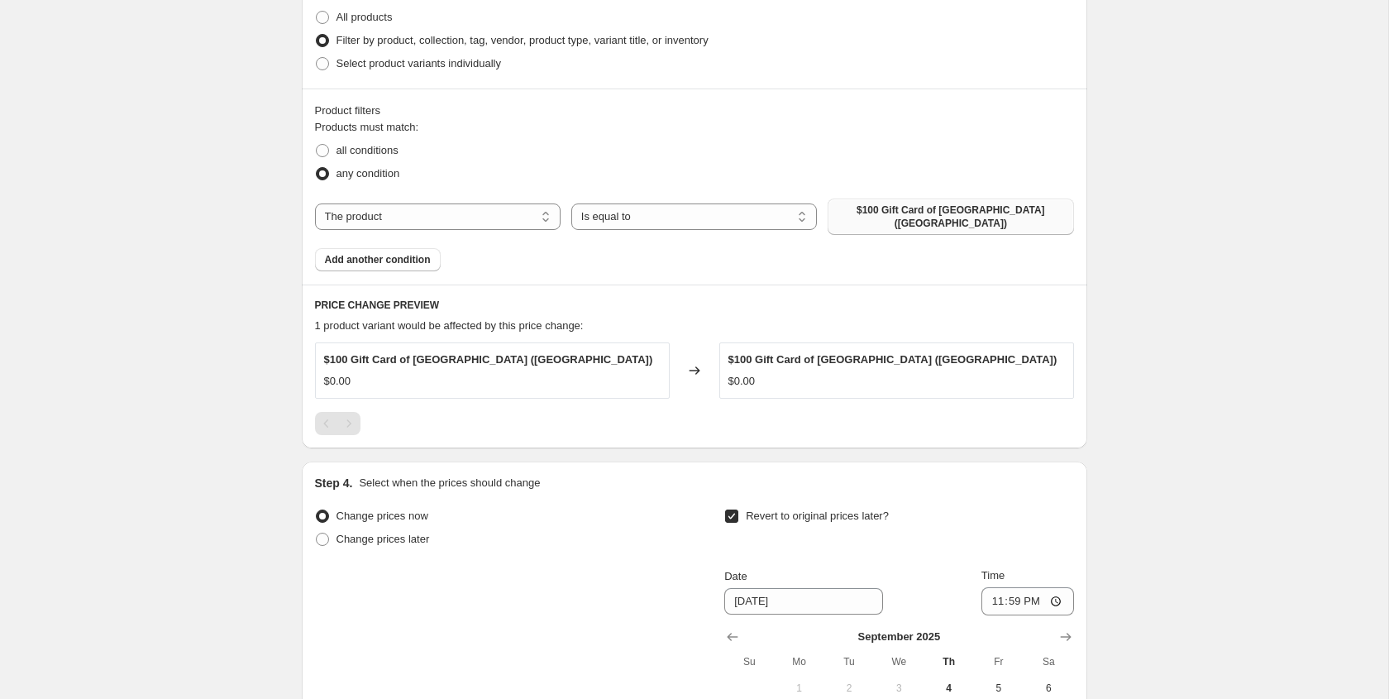
click at [887, 220] on span "$100 Gift Card of GreenTee Golf Country Club (Pagoda Ridge Golf Course)" at bounding box center [951, 216] width 226 height 26
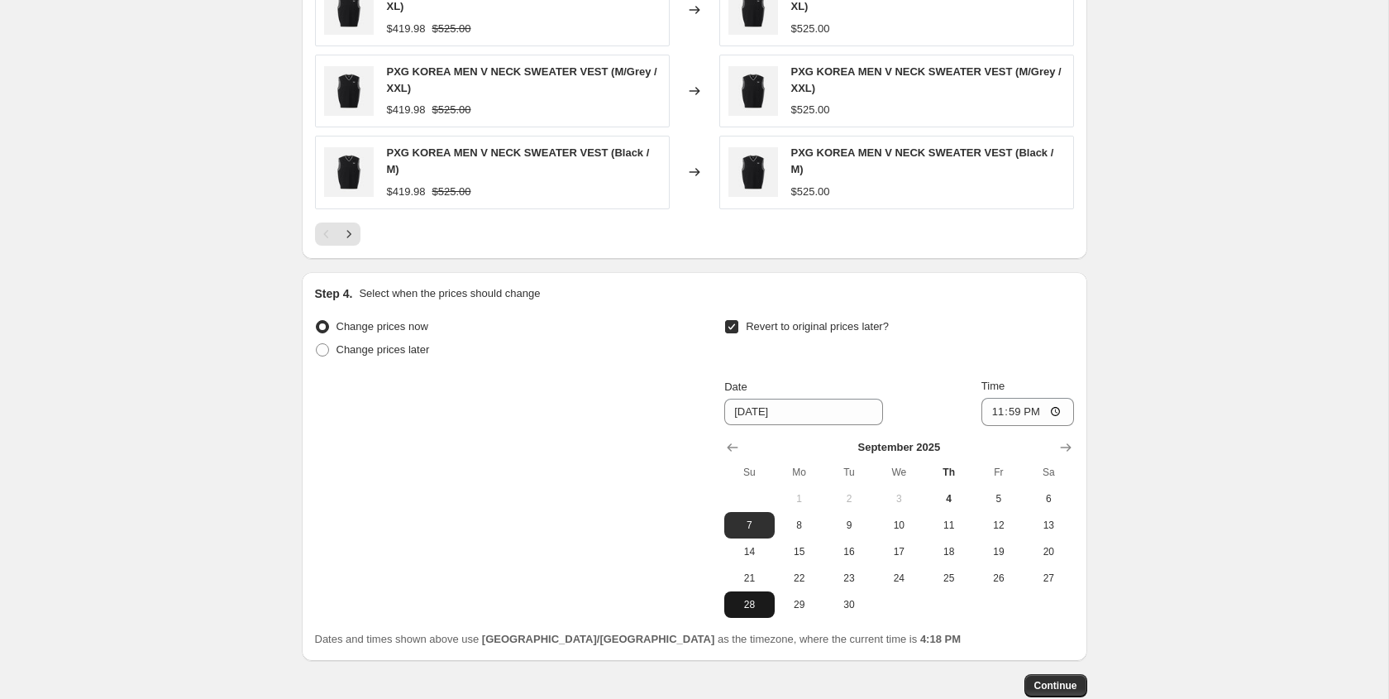
scroll to position [1266, 0]
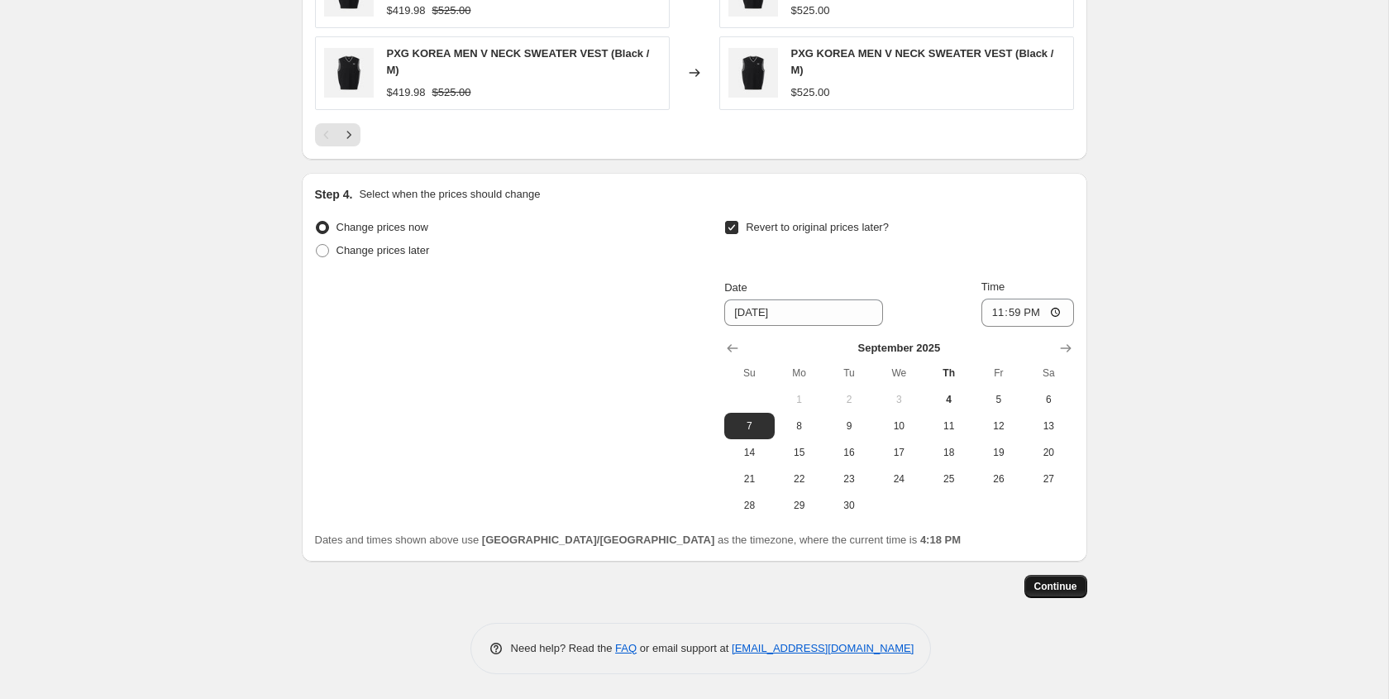
click at [1066, 594] on button "Continue" at bounding box center [1055, 586] width 63 height 23
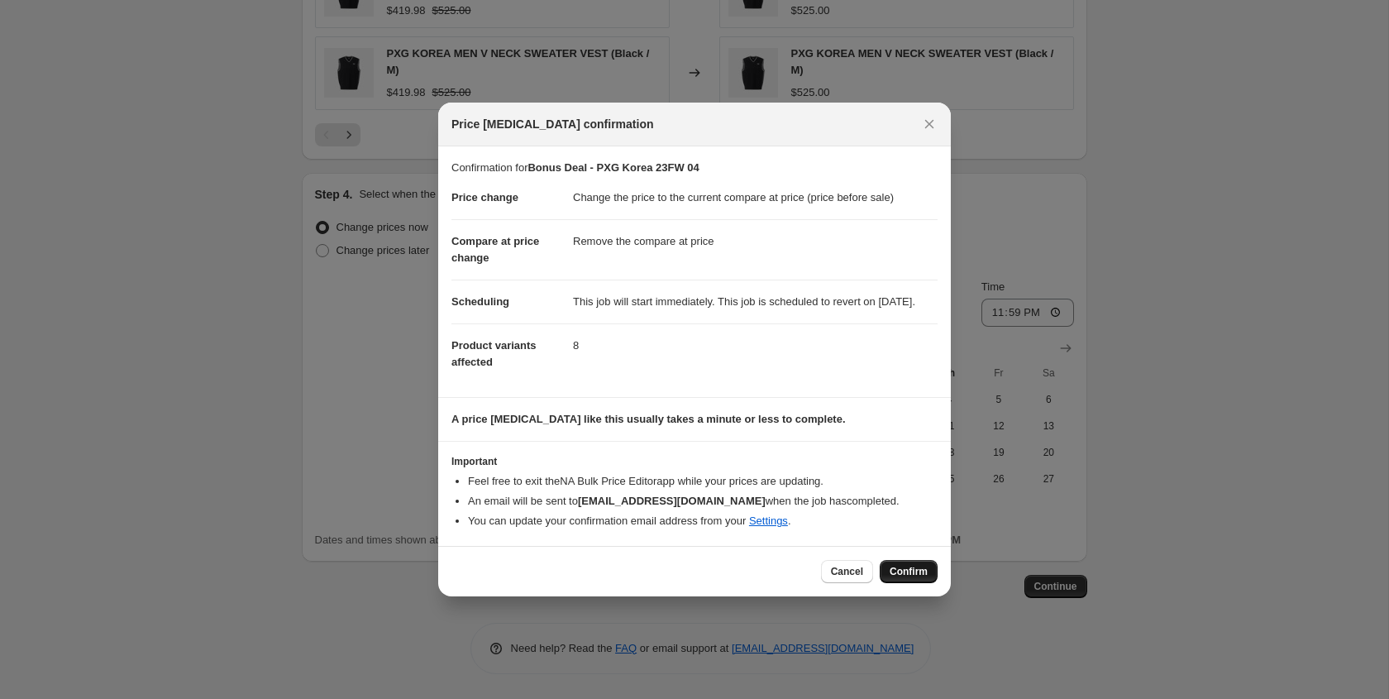
click at [905, 578] on span "Confirm" at bounding box center [909, 571] width 38 height 13
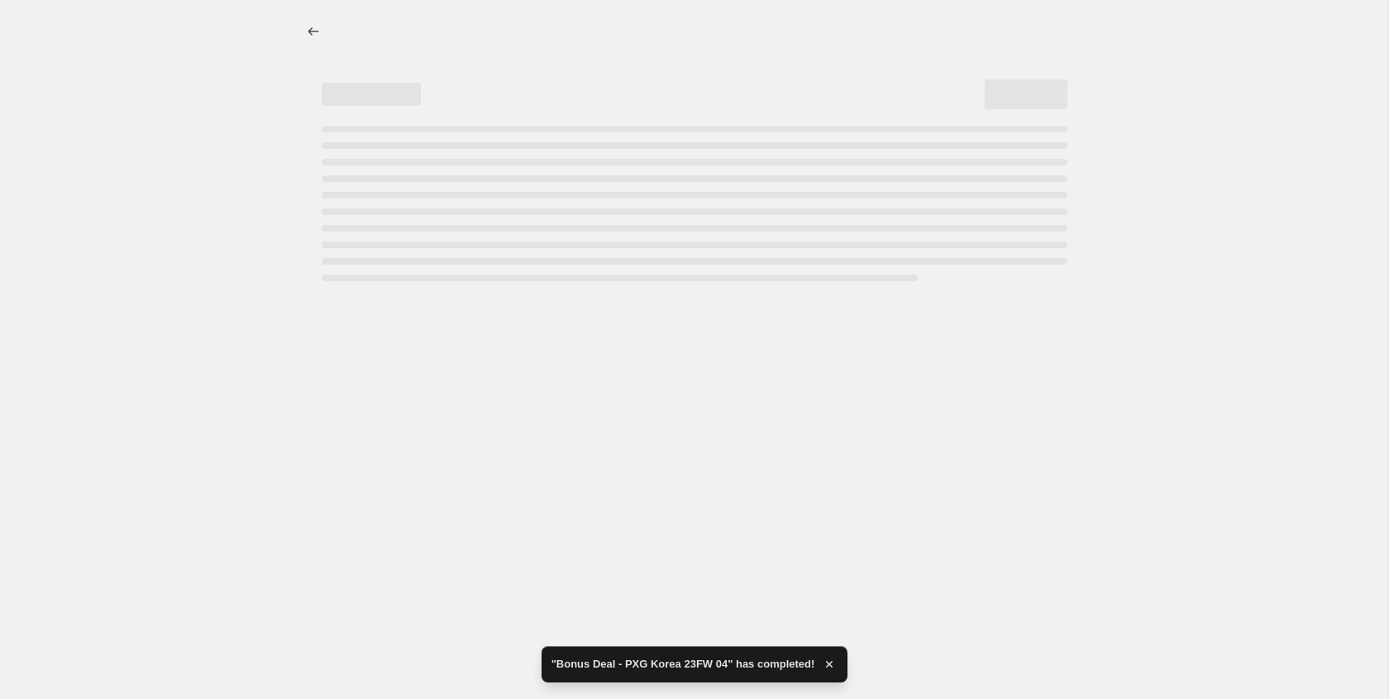
select select "ecap"
select select "remove"
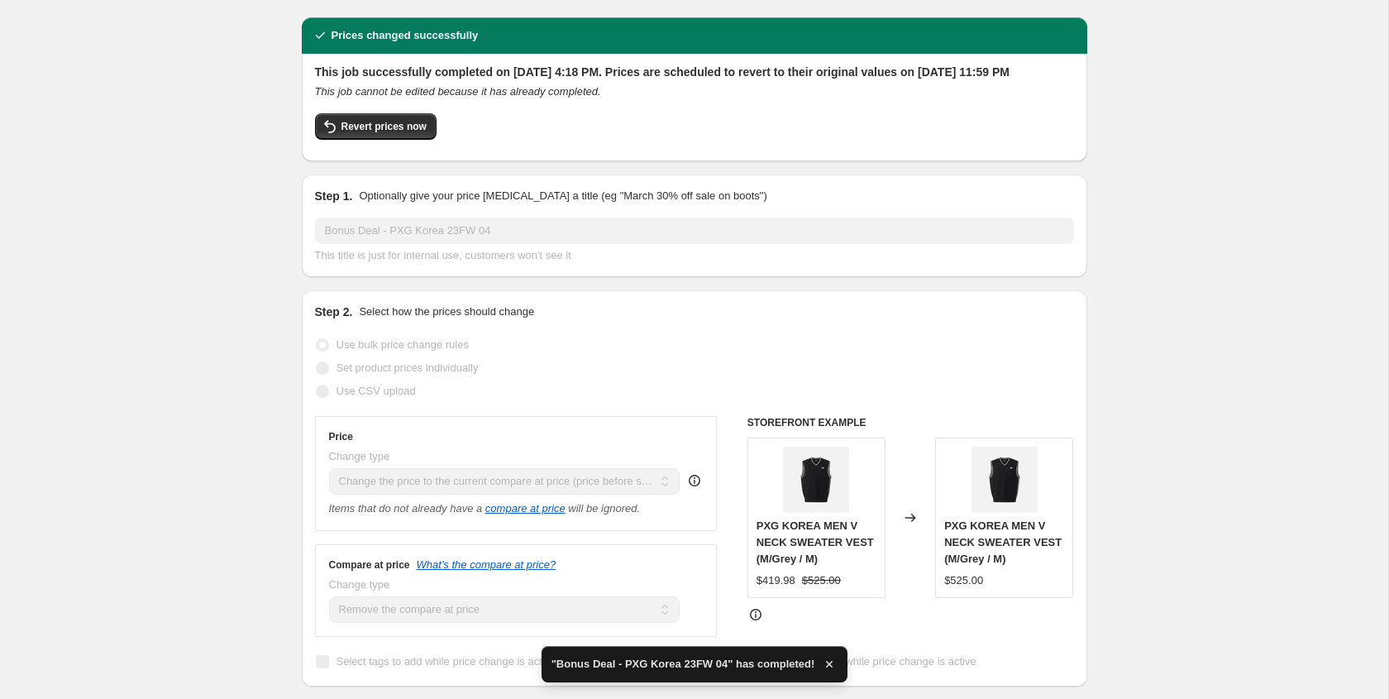
scroll to position [24, 0]
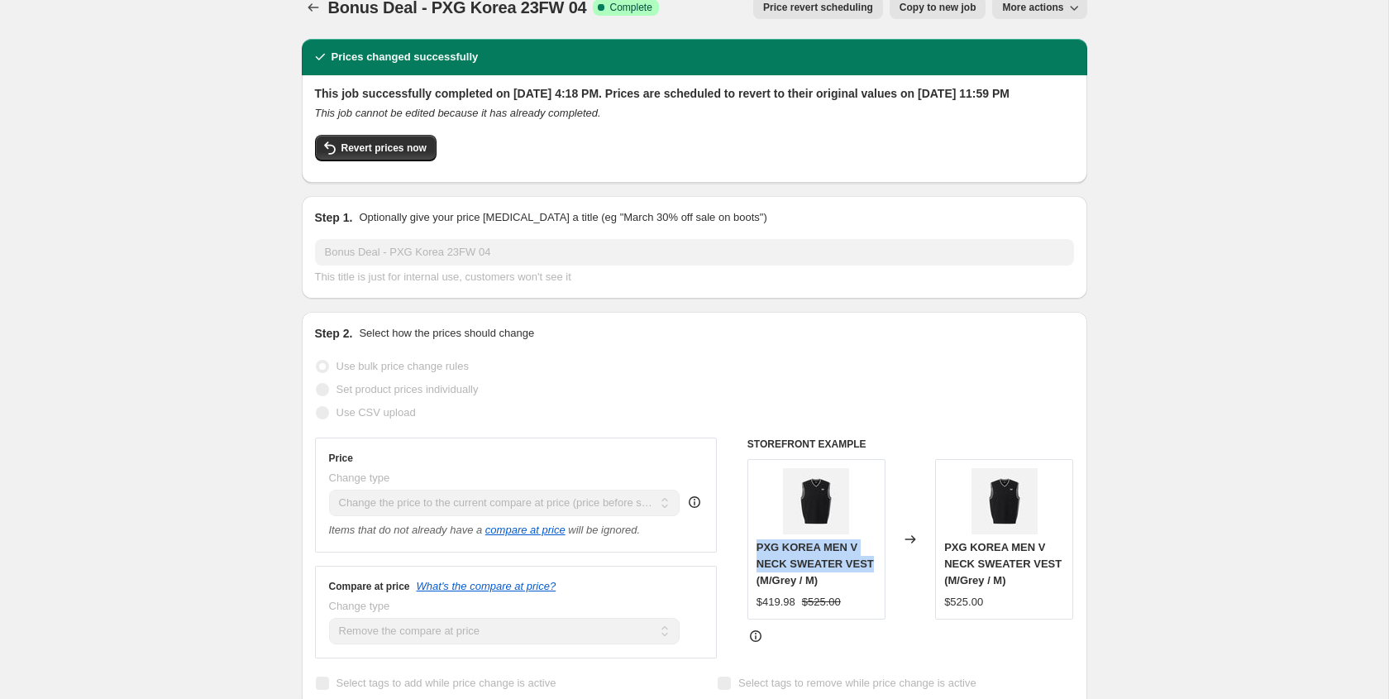
drag, startPoint x: 873, startPoint y: 579, endPoint x: 758, endPoint y: 565, distance: 115.8
click at [758, 565] on div "PXG KOREA MEN V NECK SWEATER VEST (M/Grey / M)" at bounding box center [816, 564] width 120 height 50
copy span "PXG KOREA MEN V NECK SWEATER VEST"
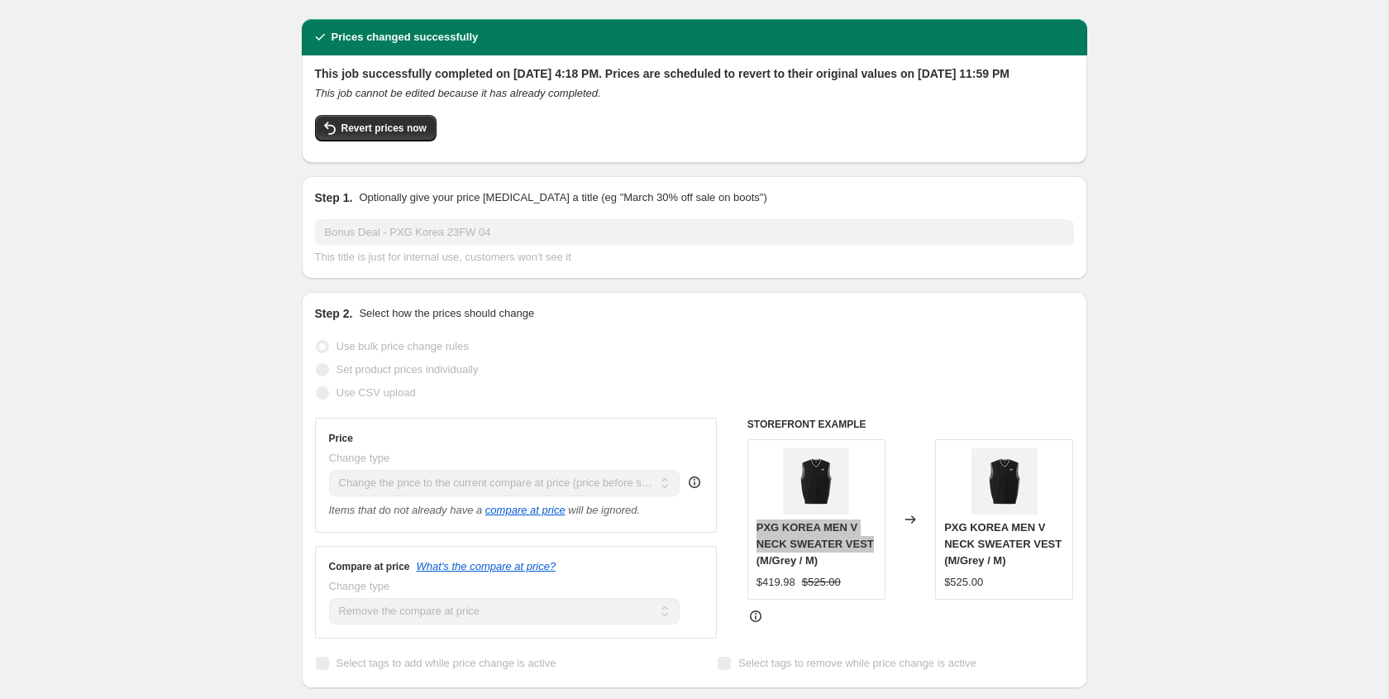
scroll to position [0, 0]
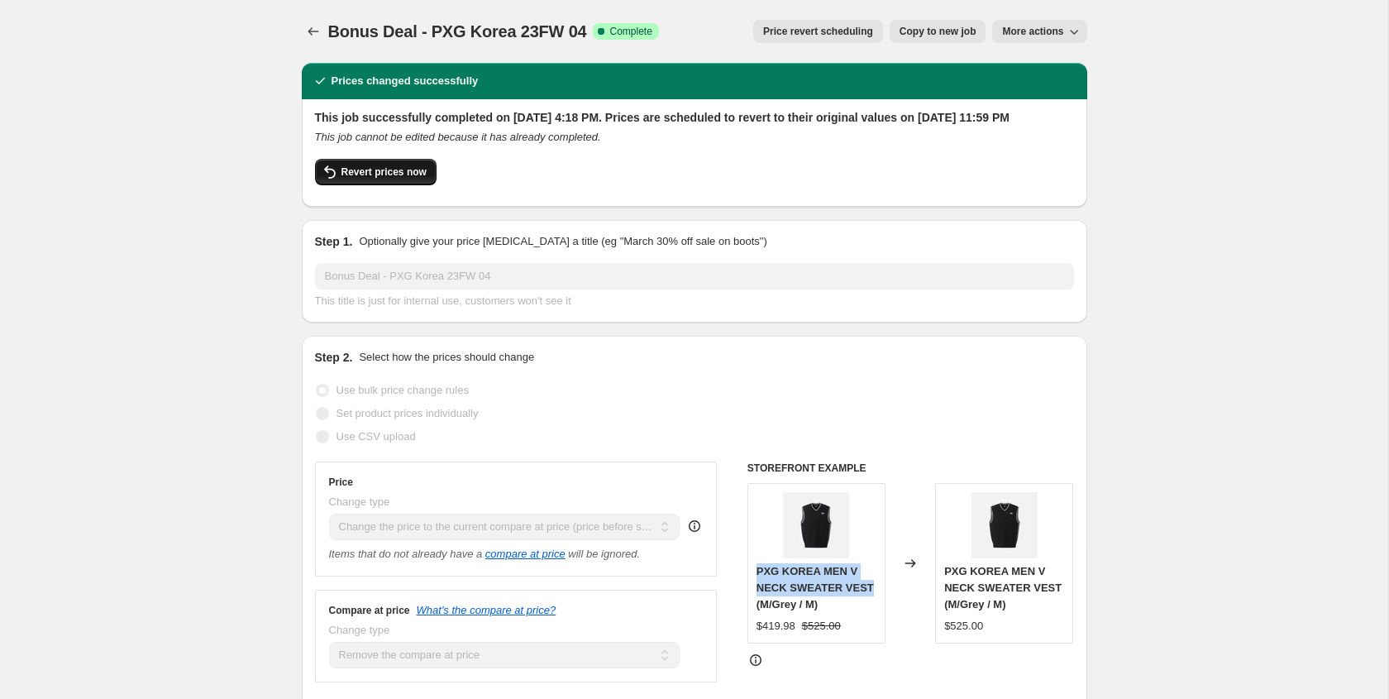
click at [384, 179] on span "Revert prices now" at bounding box center [383, 171] width 85 height 13
checkbox input "false"
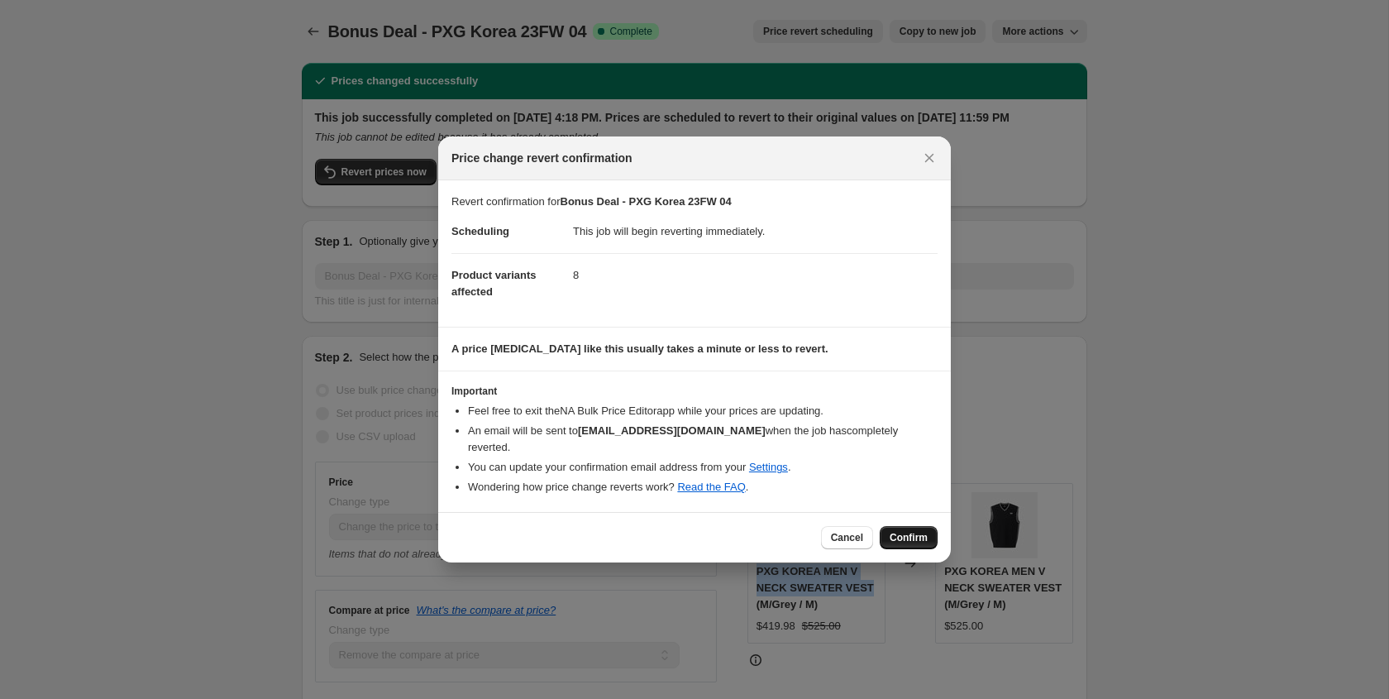
click at [908, 532] on span "Confirm" at bounding box center [909, 537] width 38 height 13
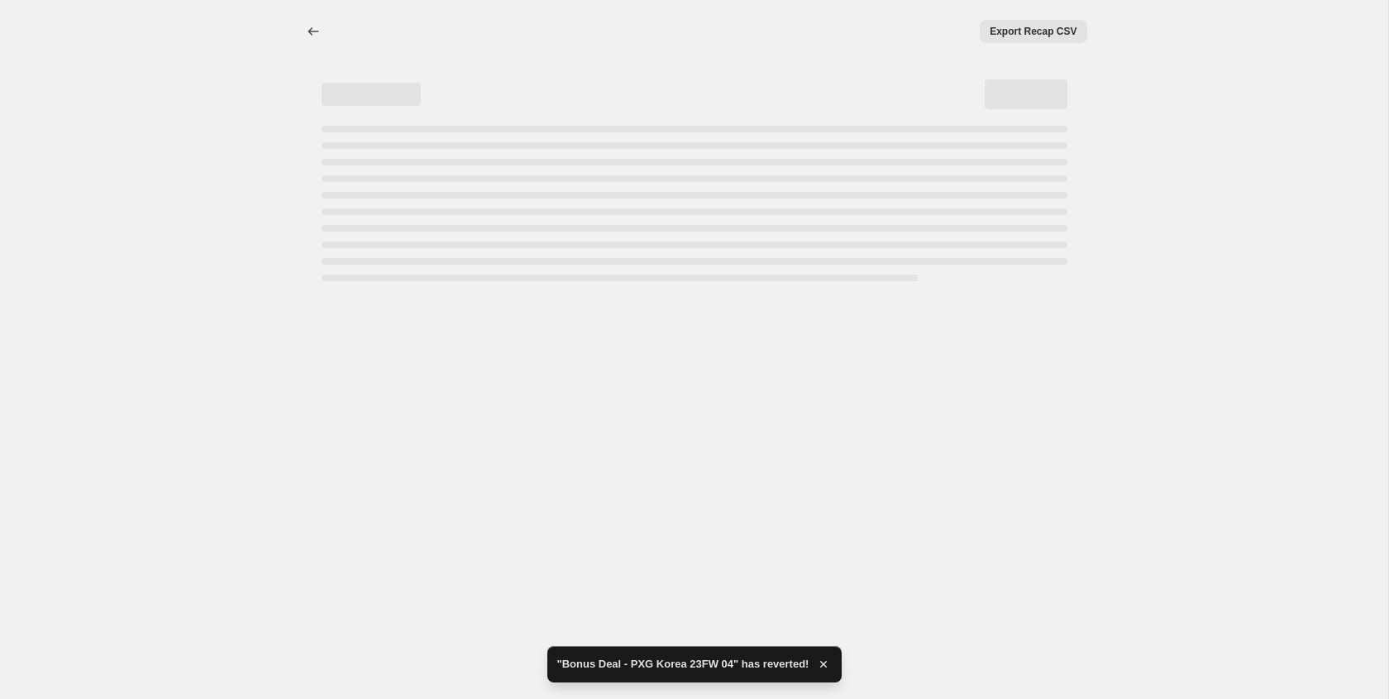
select select "ecap"
select select "remove"
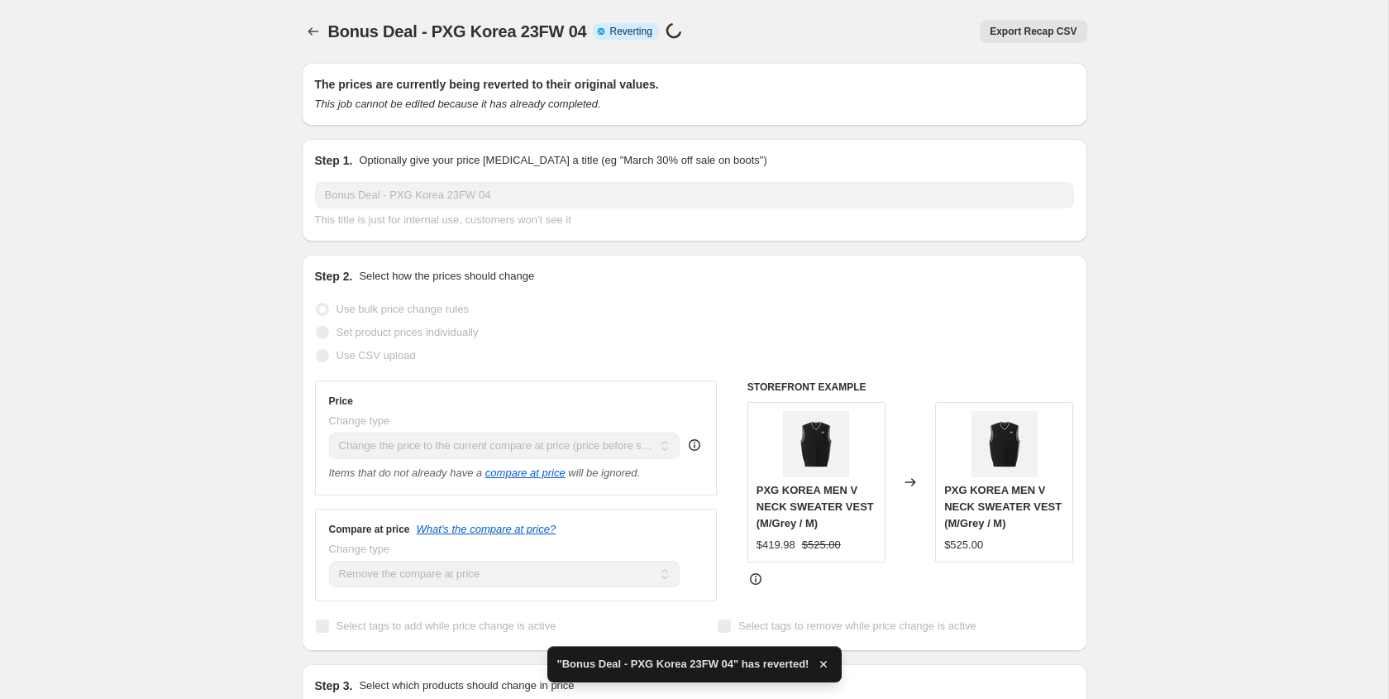
checkbox input "true"
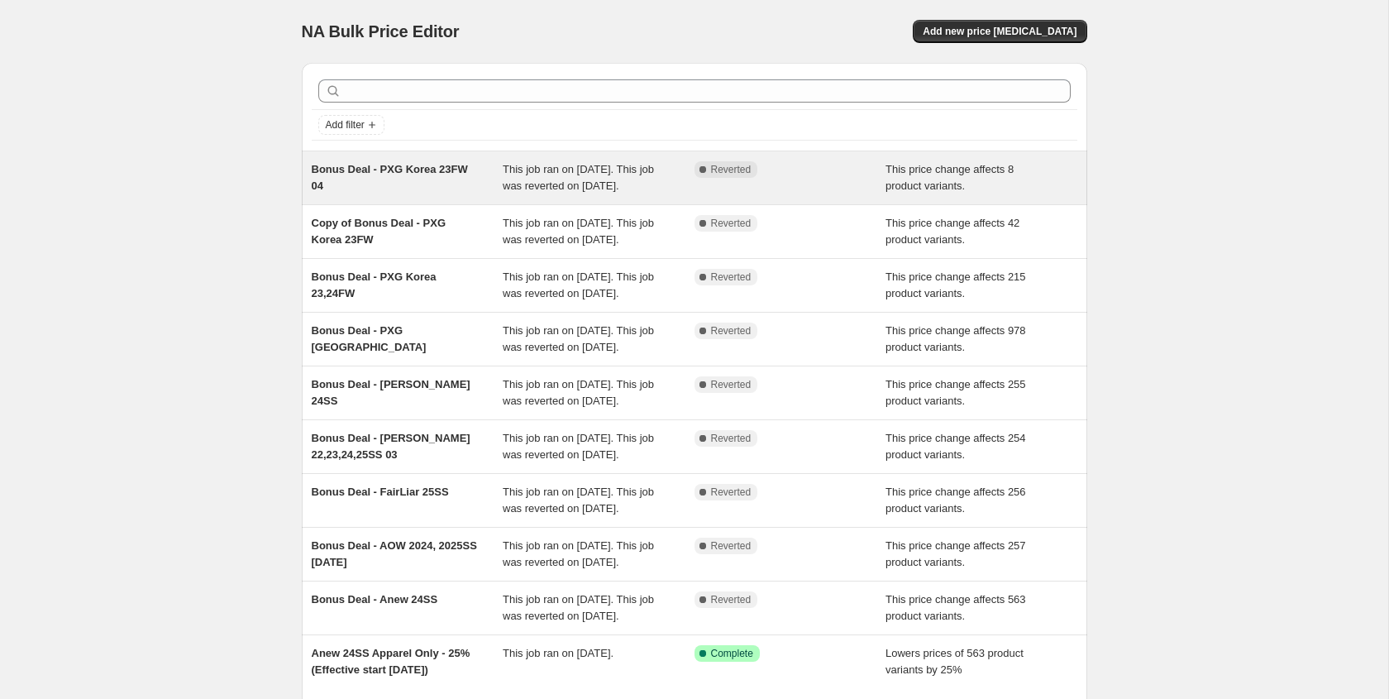
click at [462, 175] on span "Bonus Deal - PXG Korea 23FW 04" at bounding box center [390, 177] width 156 height 29
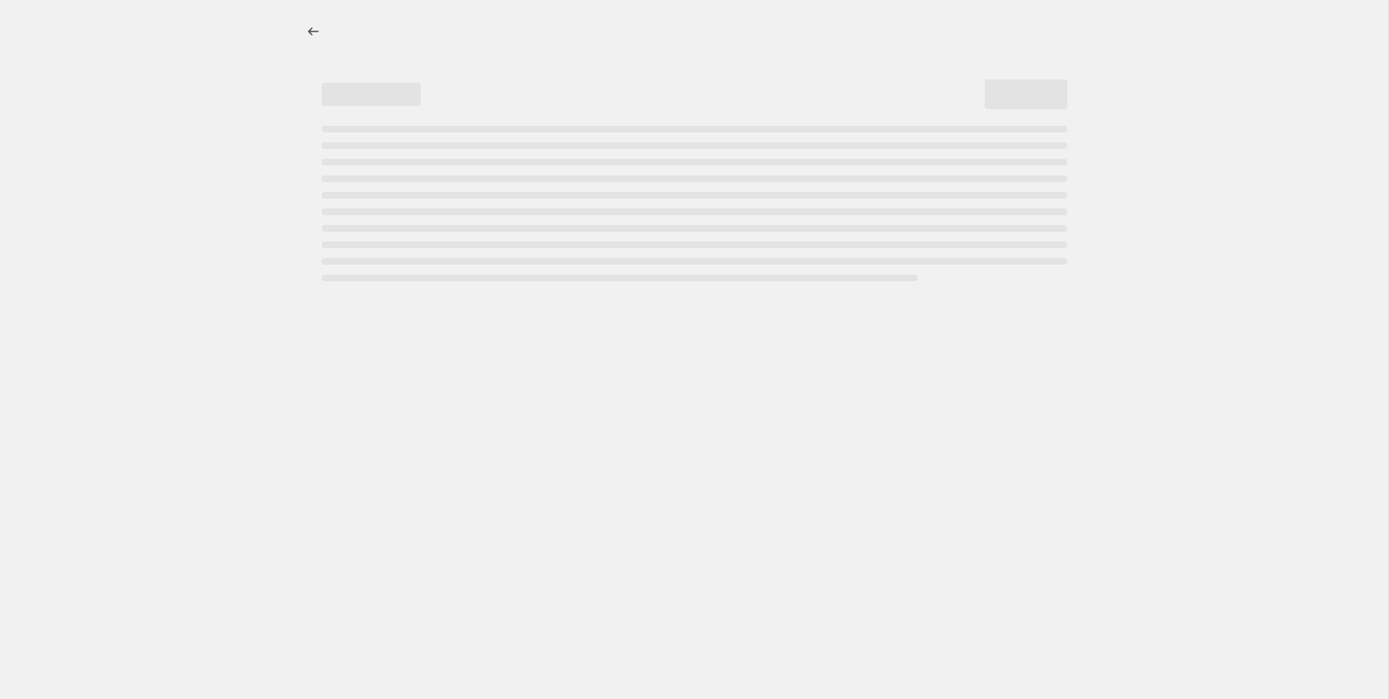
select select "ecap"
select select "remove"
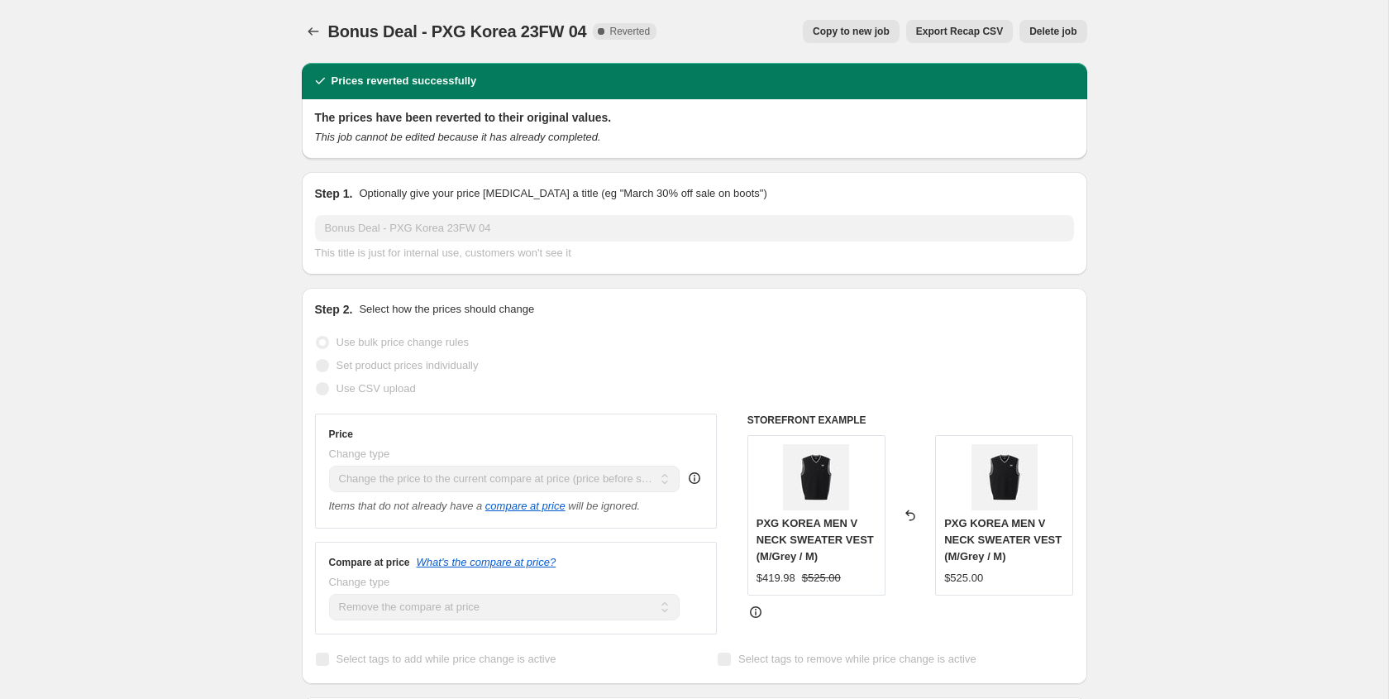
click at [838, 33] on span "Copy to new job" at bounding box center [851, 31] width 77 height 13
select select "ecap"
select select "remove"
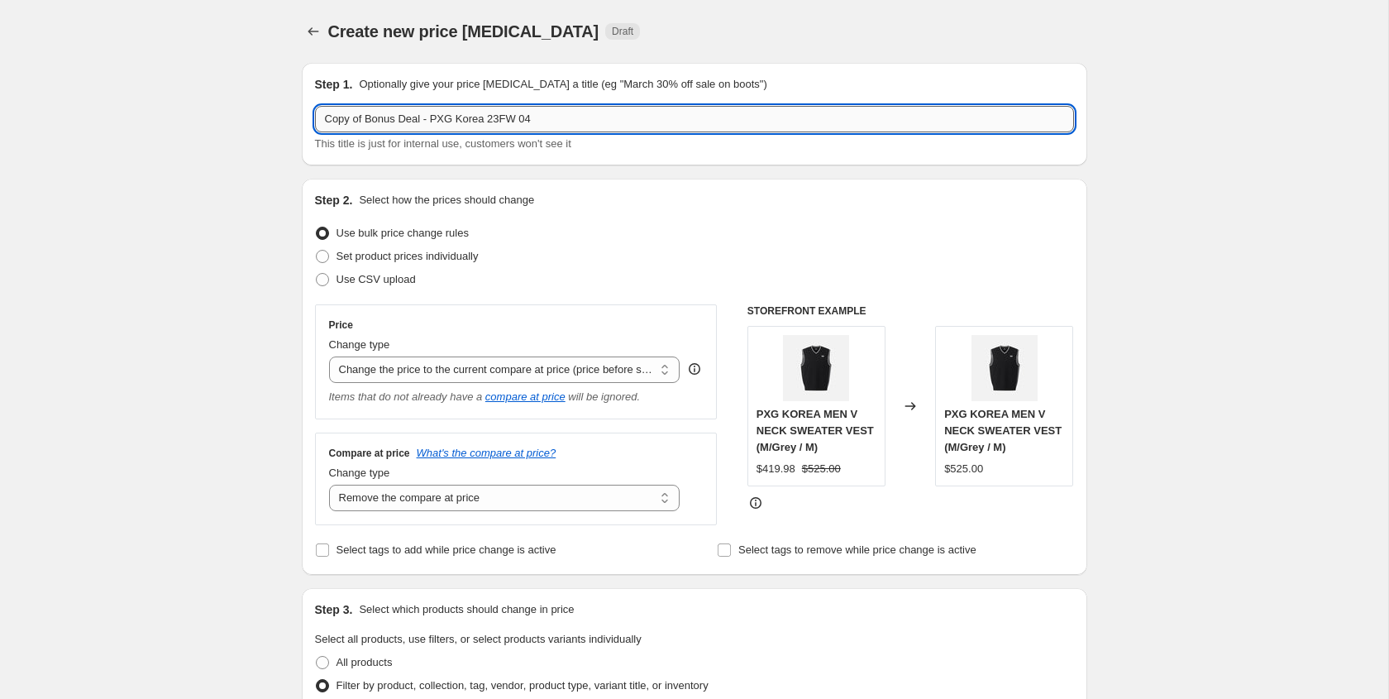
click at [561, 123] on input "Copy of Bonus Deal - PXG Korea 23FW 04" at bounding box center [694, 119] width 759 height 26
drag, startPoint x: 370, startPoint y: 120, endPoint x: 275, endPoint y: 117, distance: 94.3
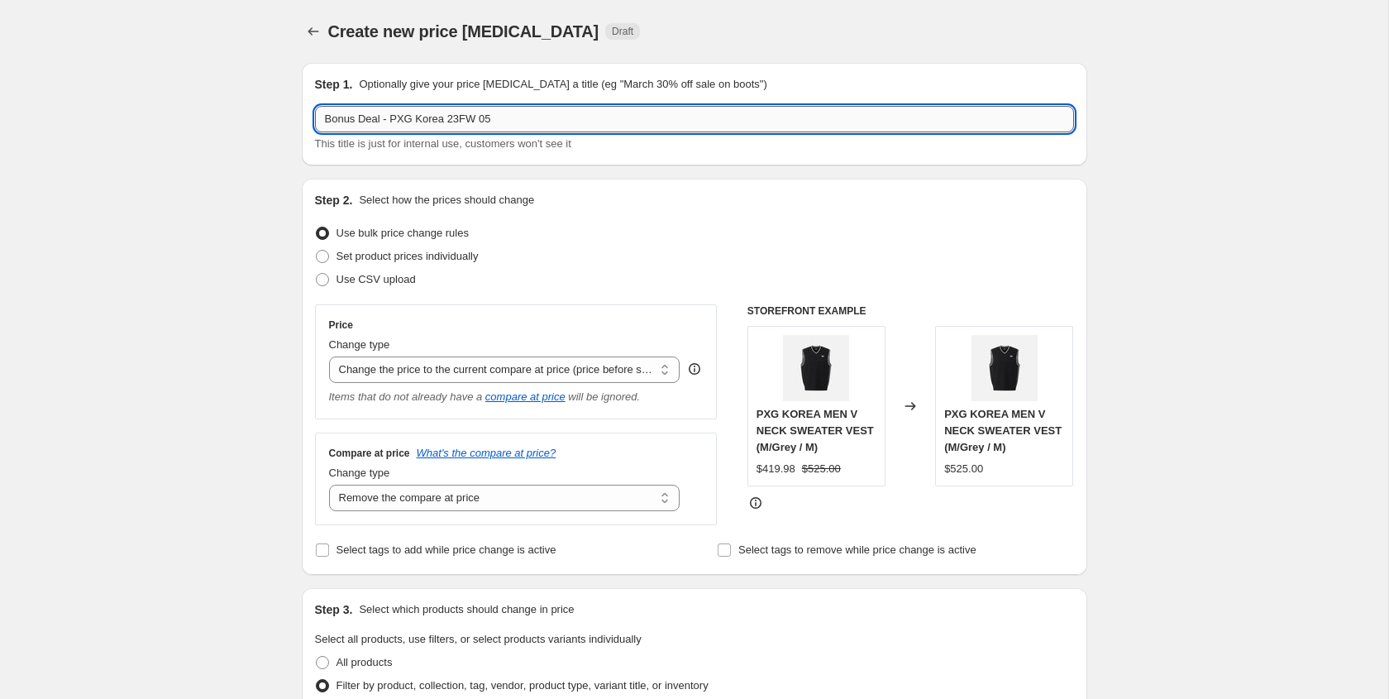
click at [322, 118] on input "Bonus Deal - PXG Korea 23FW 05" at bounding box center [694, 119] width 759 height 26
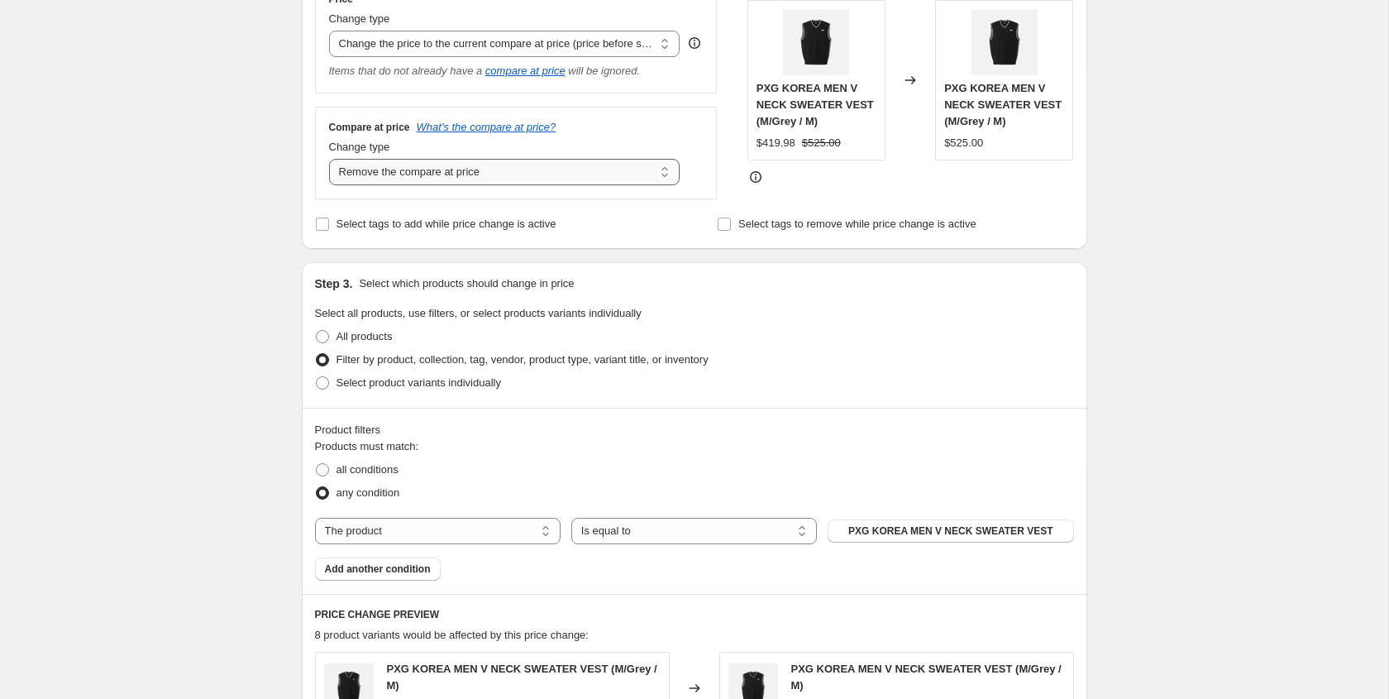
scroll to position [518, 0]
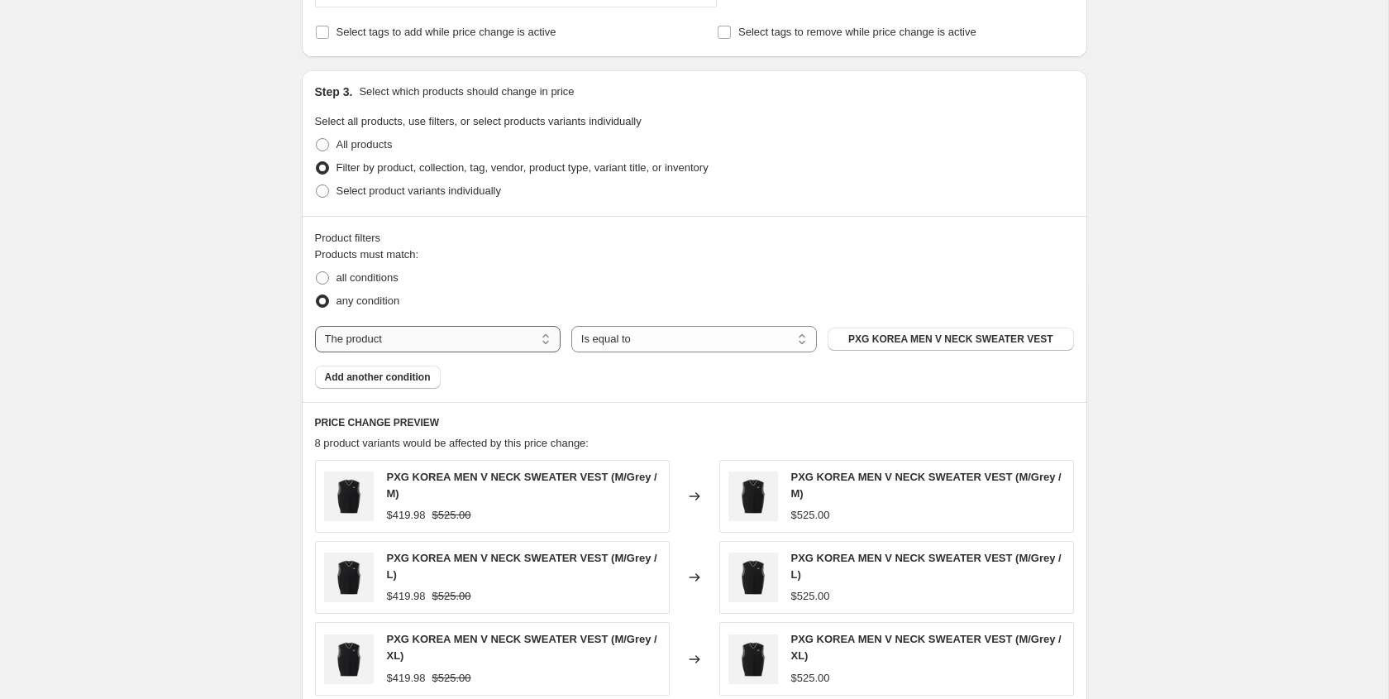
type input "Standard Bonus Deal - PXG Korea 23FW 05"
click at [532, 334] on select "The product The product's collection The product's tag The product's vendor The…" at bounding box center [438, 339] width 246 height 26
select select "collection"
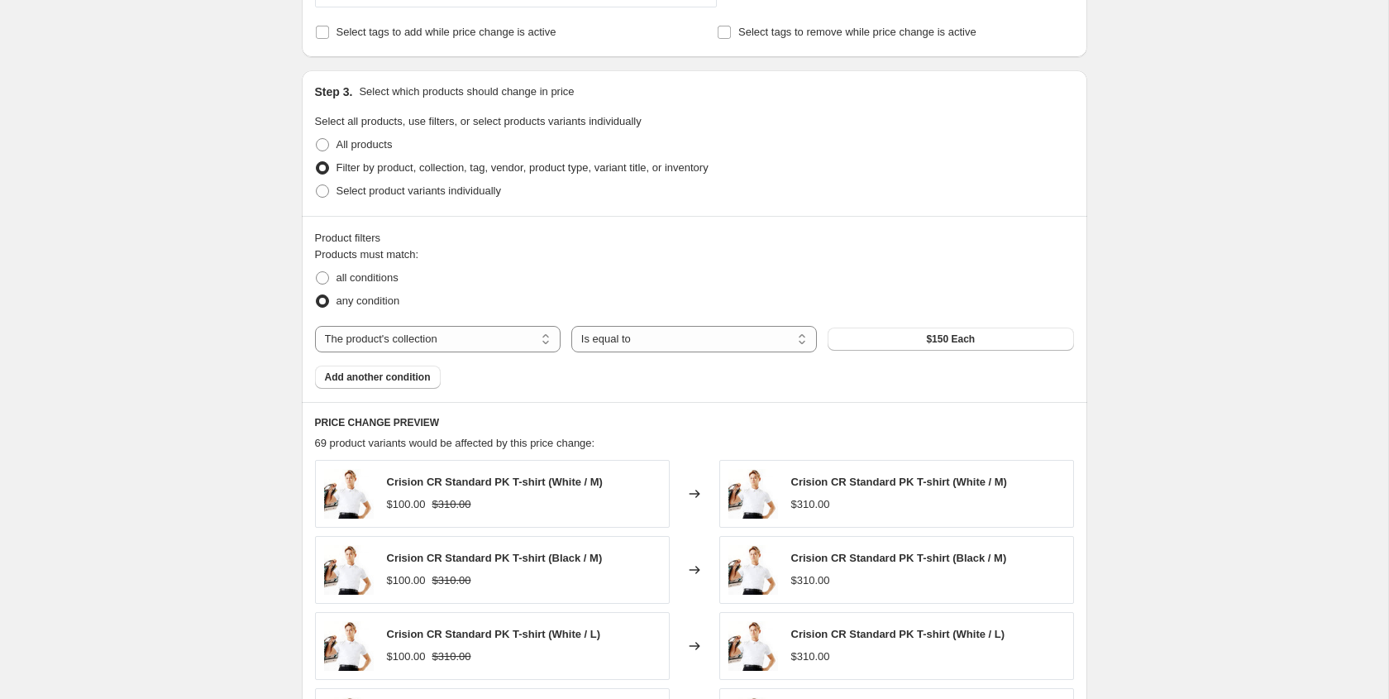
click at [914, 338] on button "$150 Each" at bounding box center [951, 338] width 246 height 23
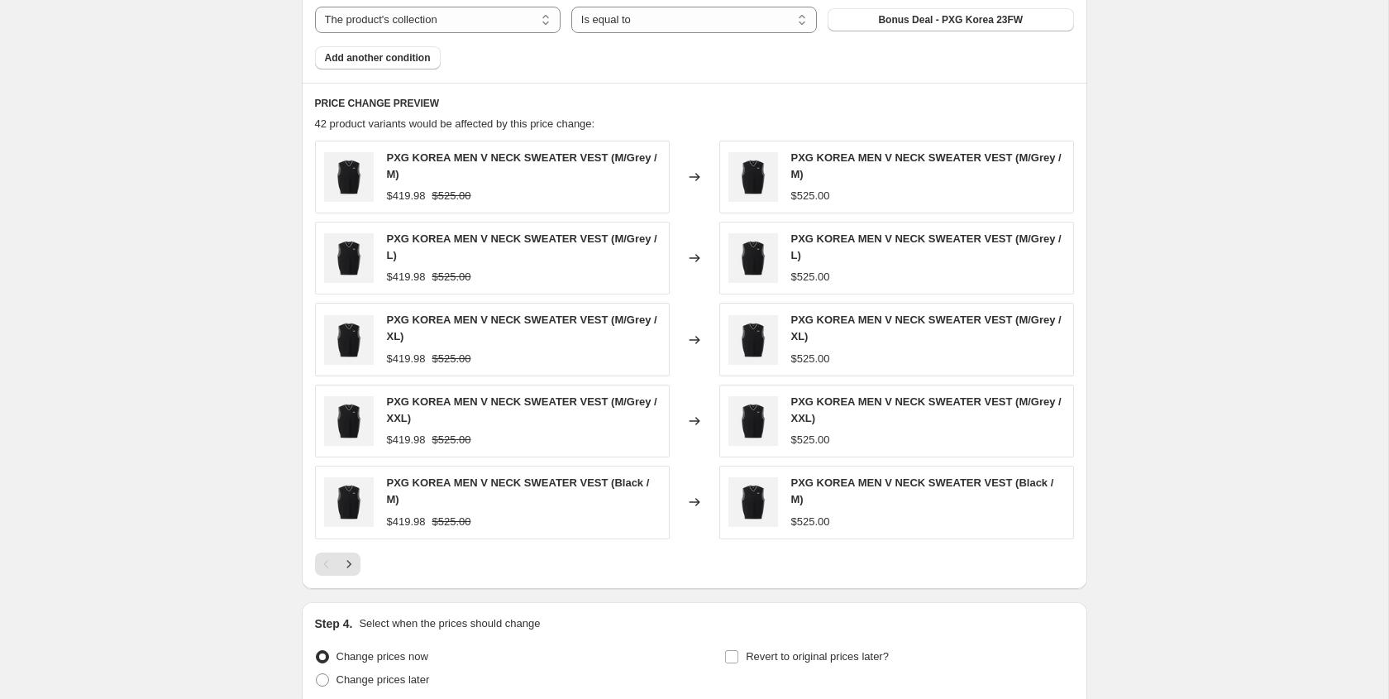
scroll to position [983, 0]
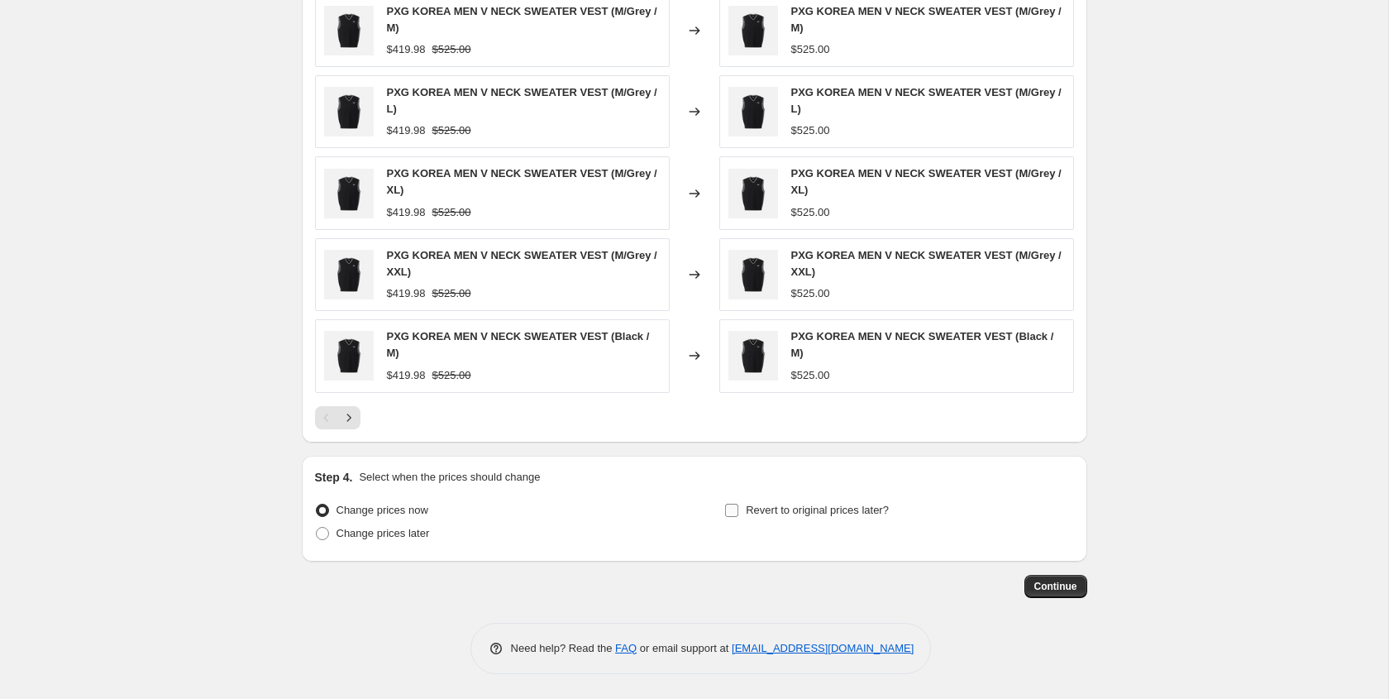
click at [729, 513] on input "Revert to original prices later?" at bounding box center [731, 509] width 13 height 13
checkbox input "true"
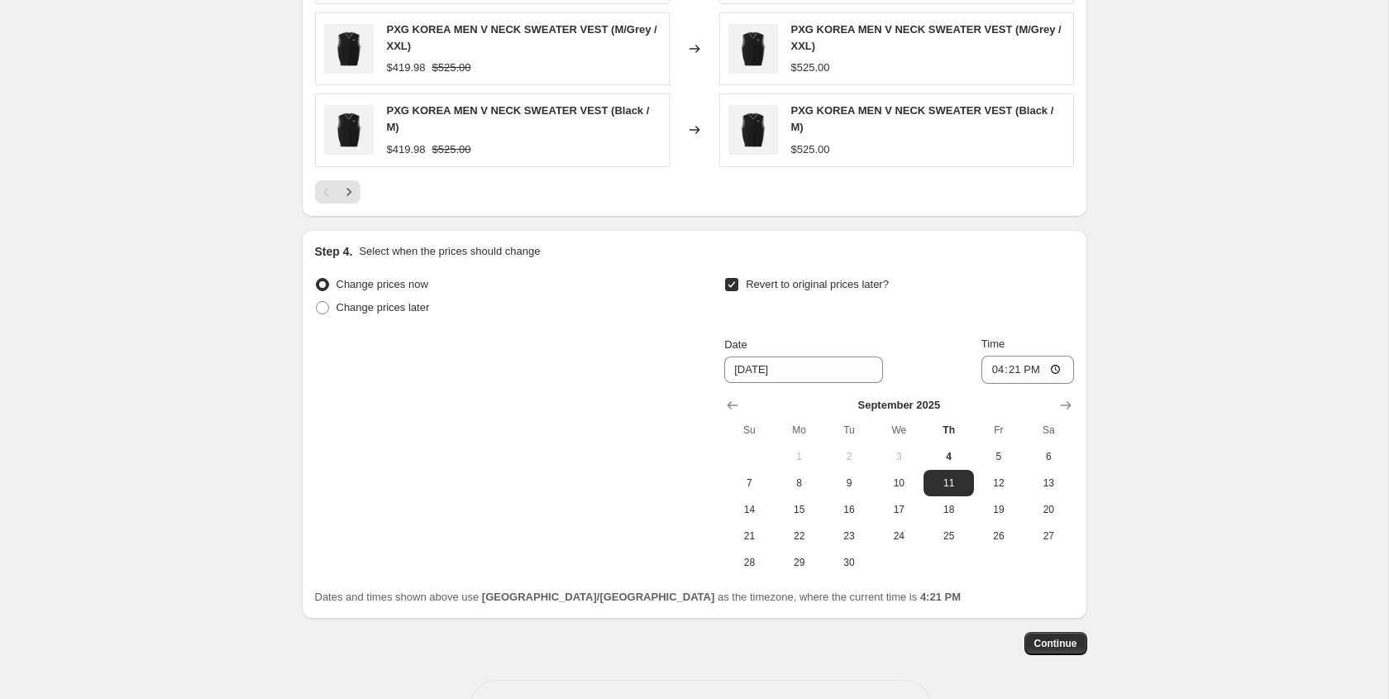
scroll to position [1229, 0]
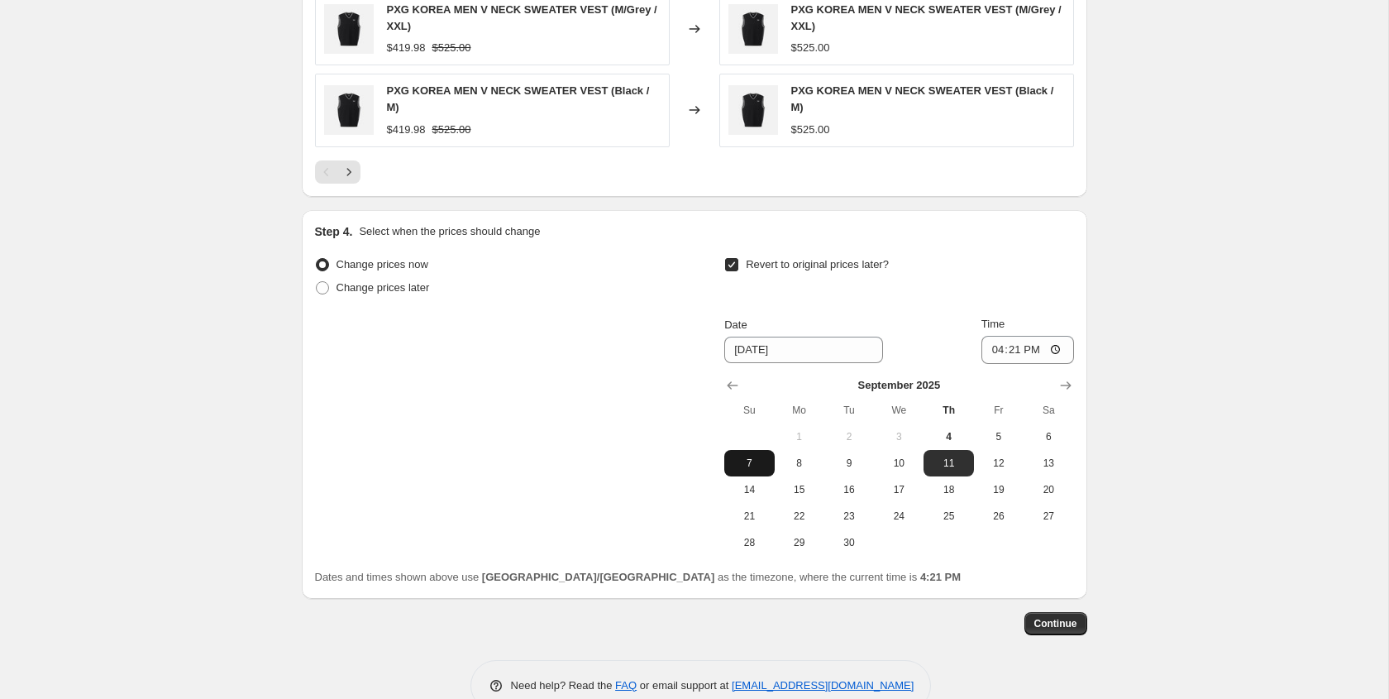
click at [750, 462] on span "7" at bounding box center [749, 462] width 36 height 13
type input "[DATE]"
click at [1055, 347] on input "16:21" at bounding box center [1027, 350] width 93 height 28
type input "23:59"
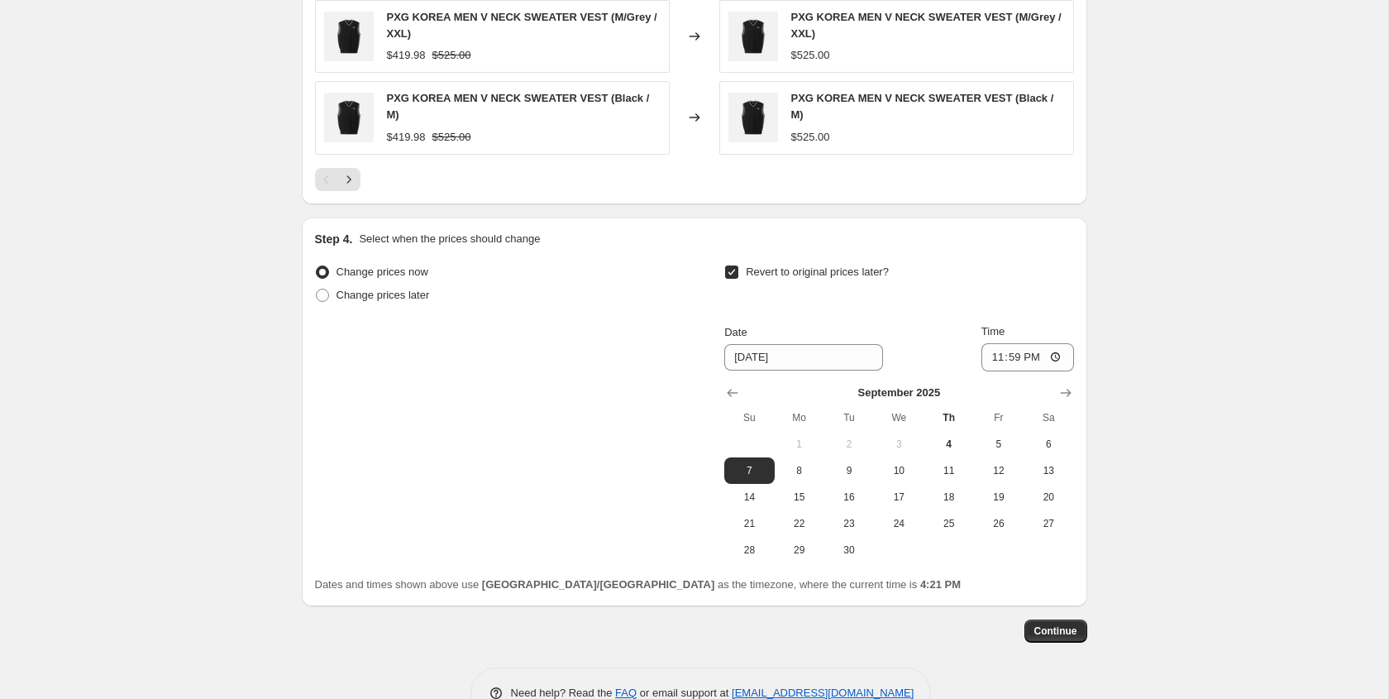
scroll to position [1266, 0]
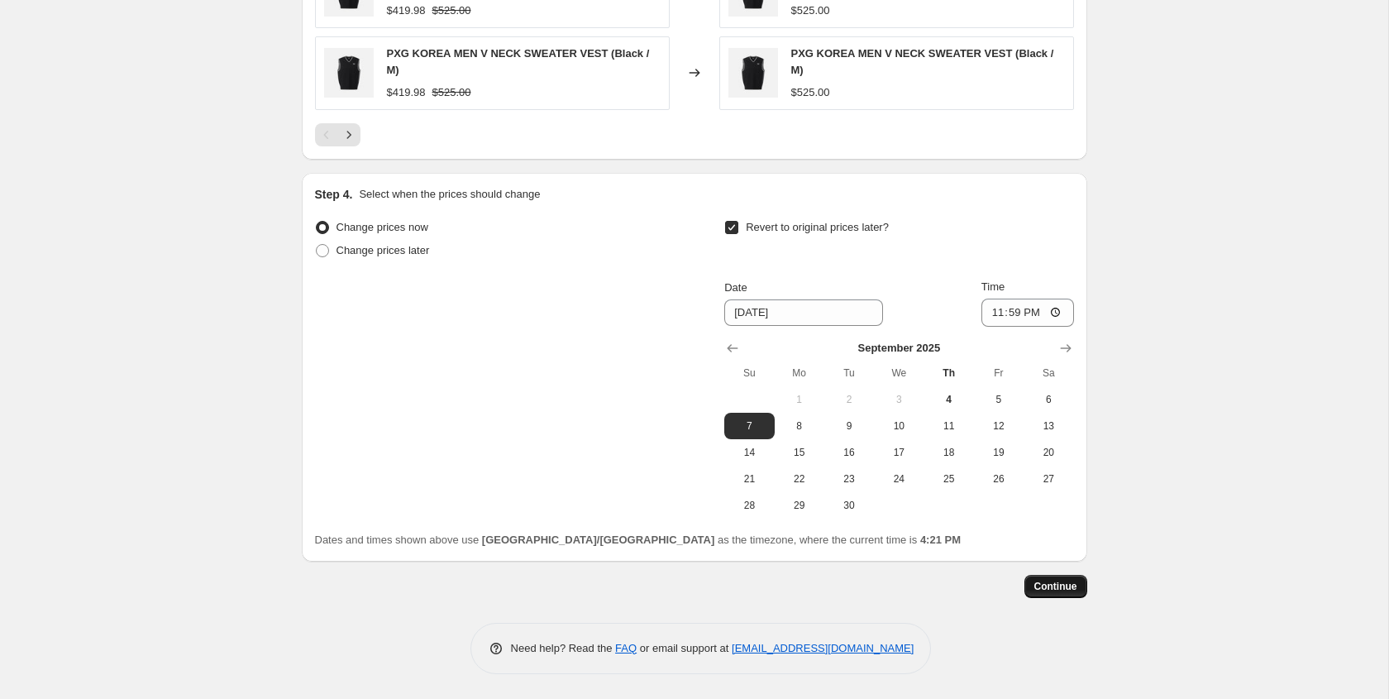
click at [1043, 585] on span "Continue" at bounding box center [1055, 586] width 43 height 13
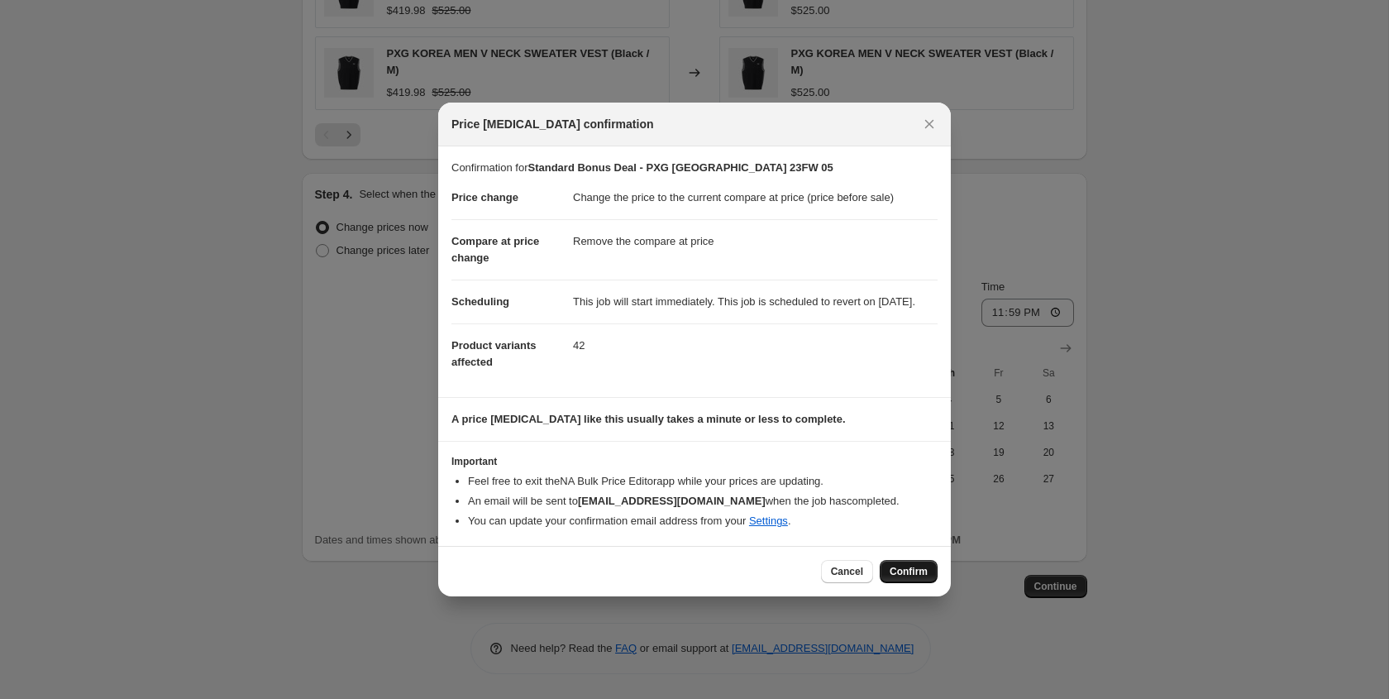
click at [900, 578] on span "Confirm" at bounding box center [909, 571] width 38 height 13
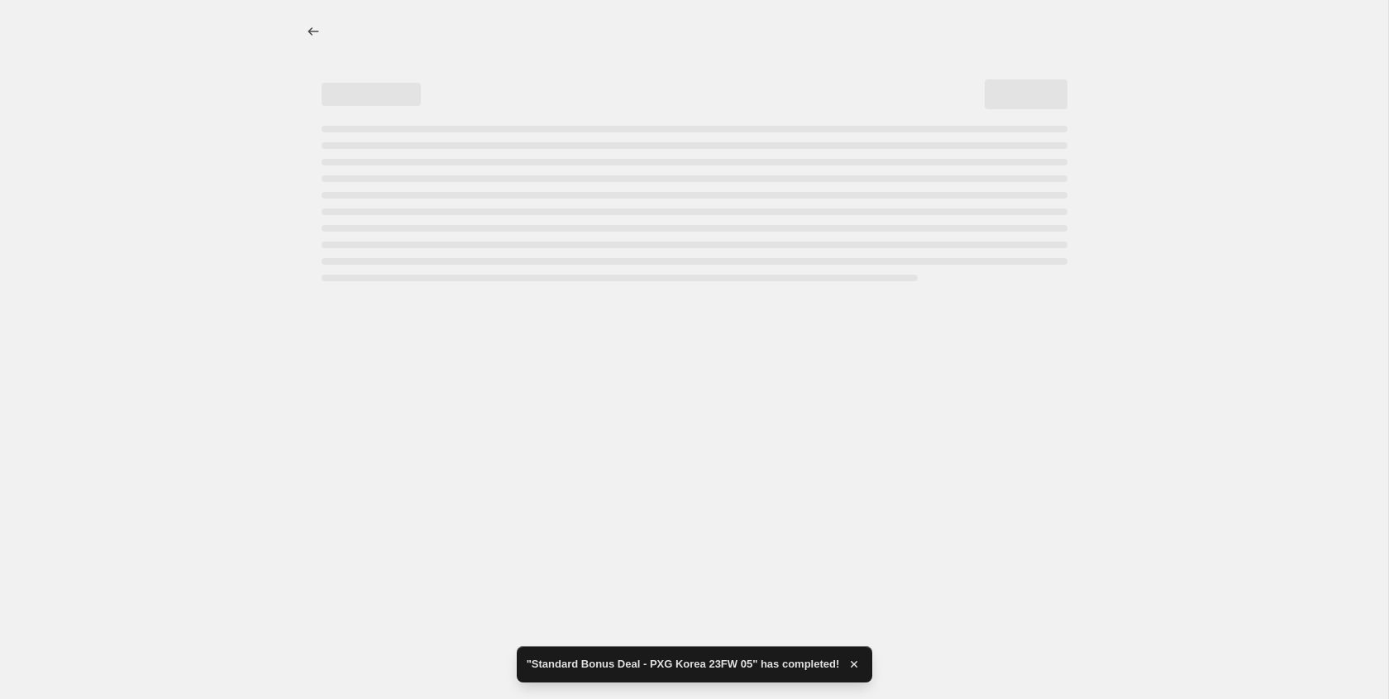
select select "ecap"
select select "remove"
select select "collection"
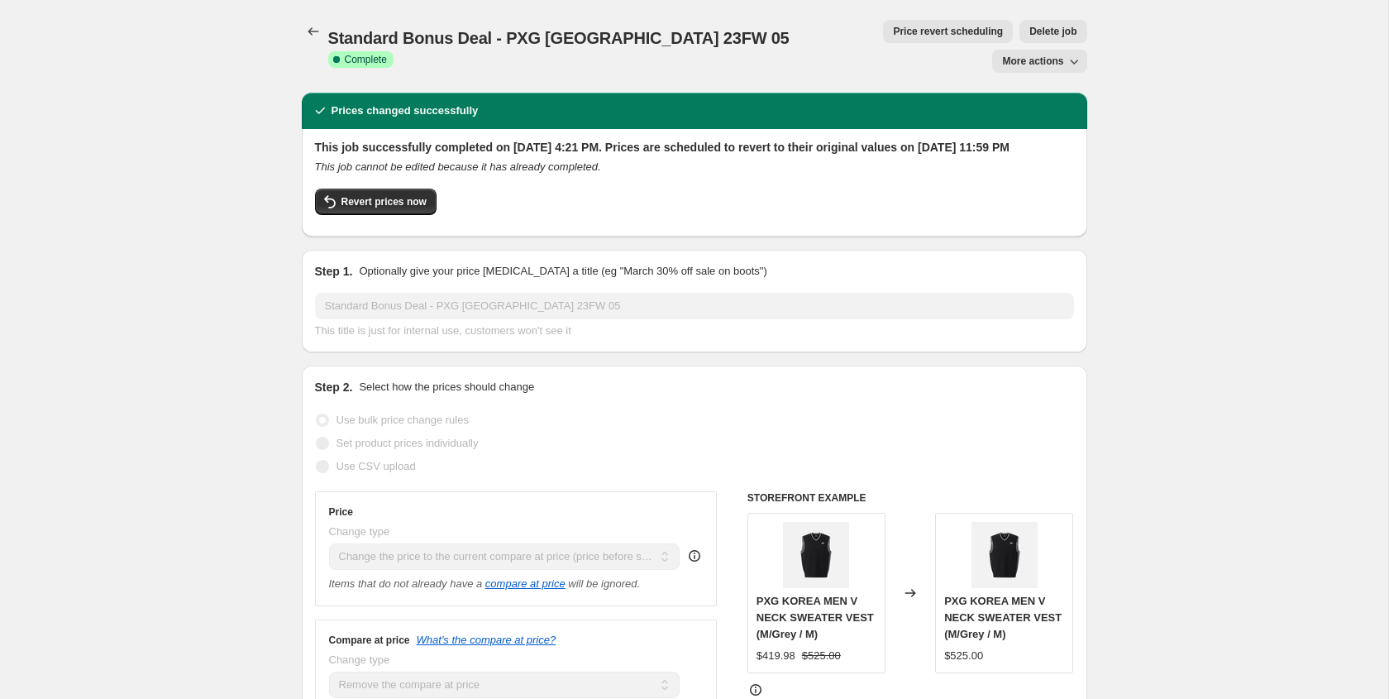
click at [1032, 55] on span "More actions" at bounding box center [1032, 61] width 61 height 13
click at [1030, 68] on span "Copy to new job" at bounding box center [1039, 66] width 77 height 12
select select "ecap"
select select "remove"
select select "collection"
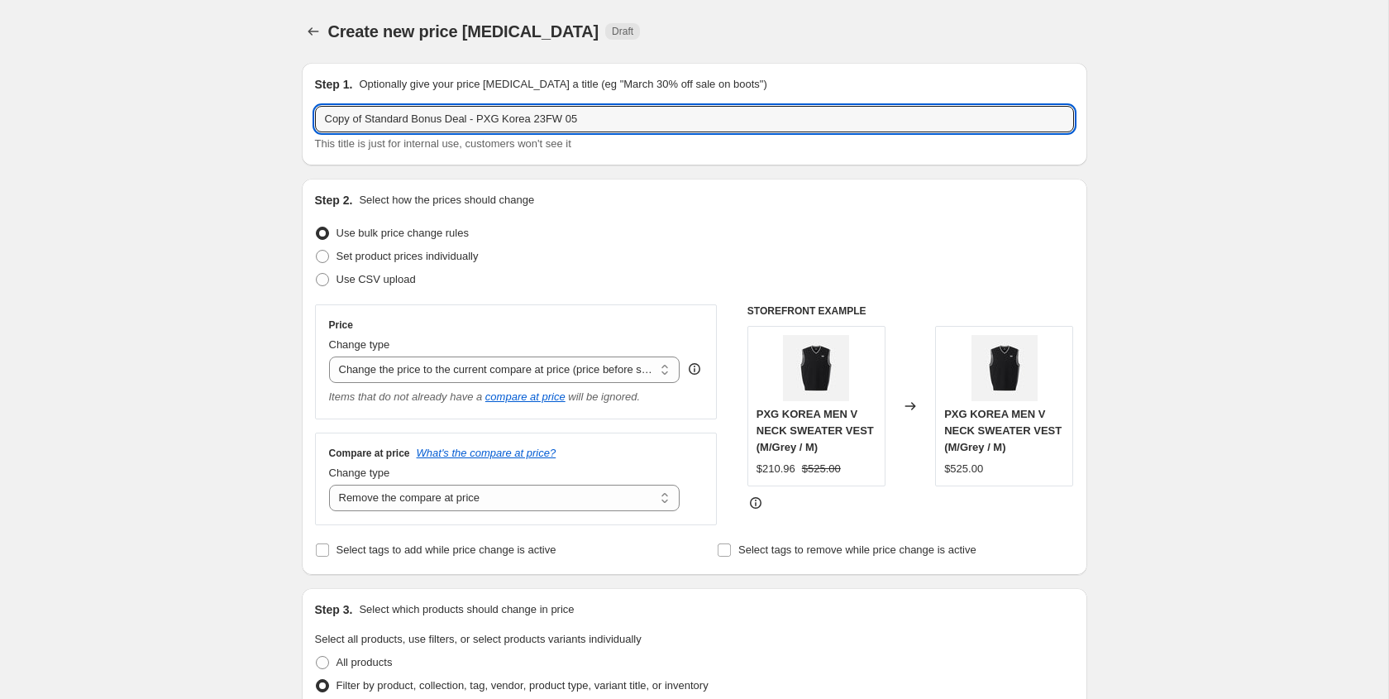
drag, startPoint x: 368, startPoint y: 121, endPoint x: 292, endPoint y: 112, distance: 76.5
click at [515, 122] on input "Standard Bonus Deal - PXG Korea 23FW 05" at bounding box center [694, 119] width 759 height 26
click at [567, 113] on input "Standard Bonus Deal - PXG [GEOGRAPHIC_DATA] 24FW 05" at bounding box center [694, 119] width 759 height 26
type input "Standard Bonus Deal - PXG [GEOGRAPHIC_DATA] 24FW 05"
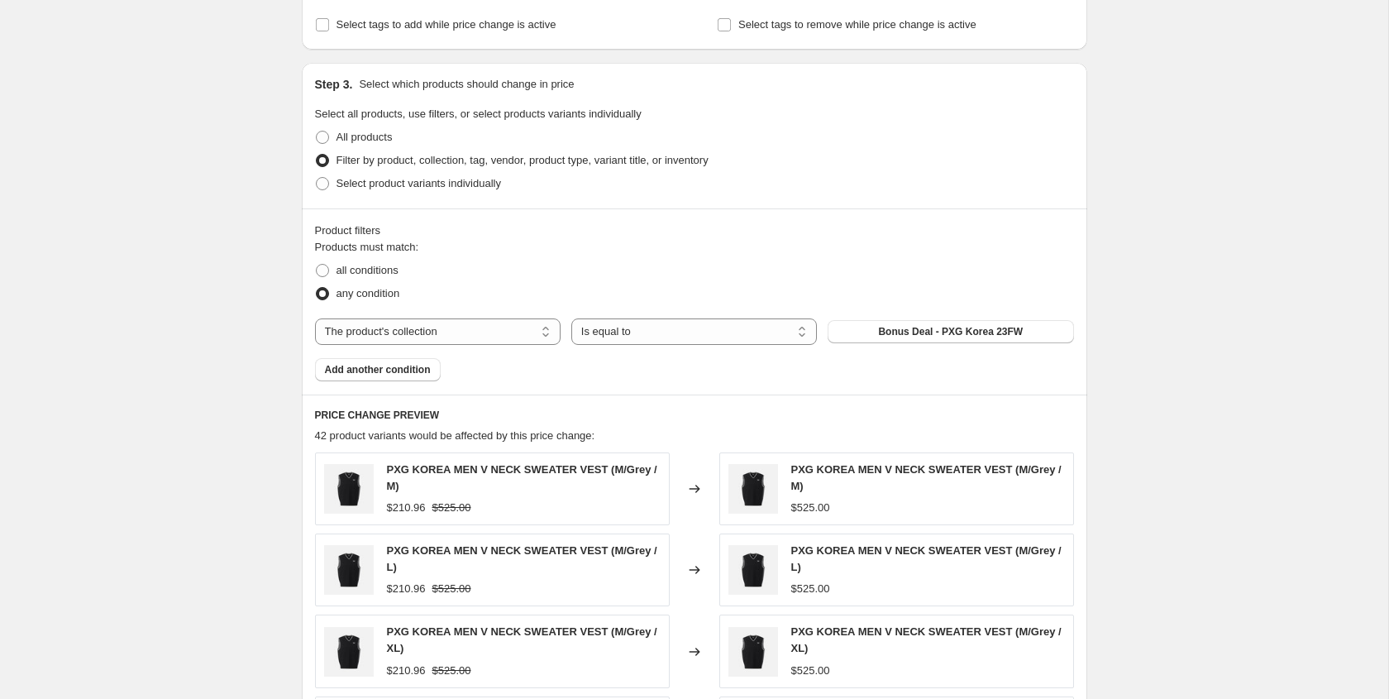
scroll to position [566, 0]
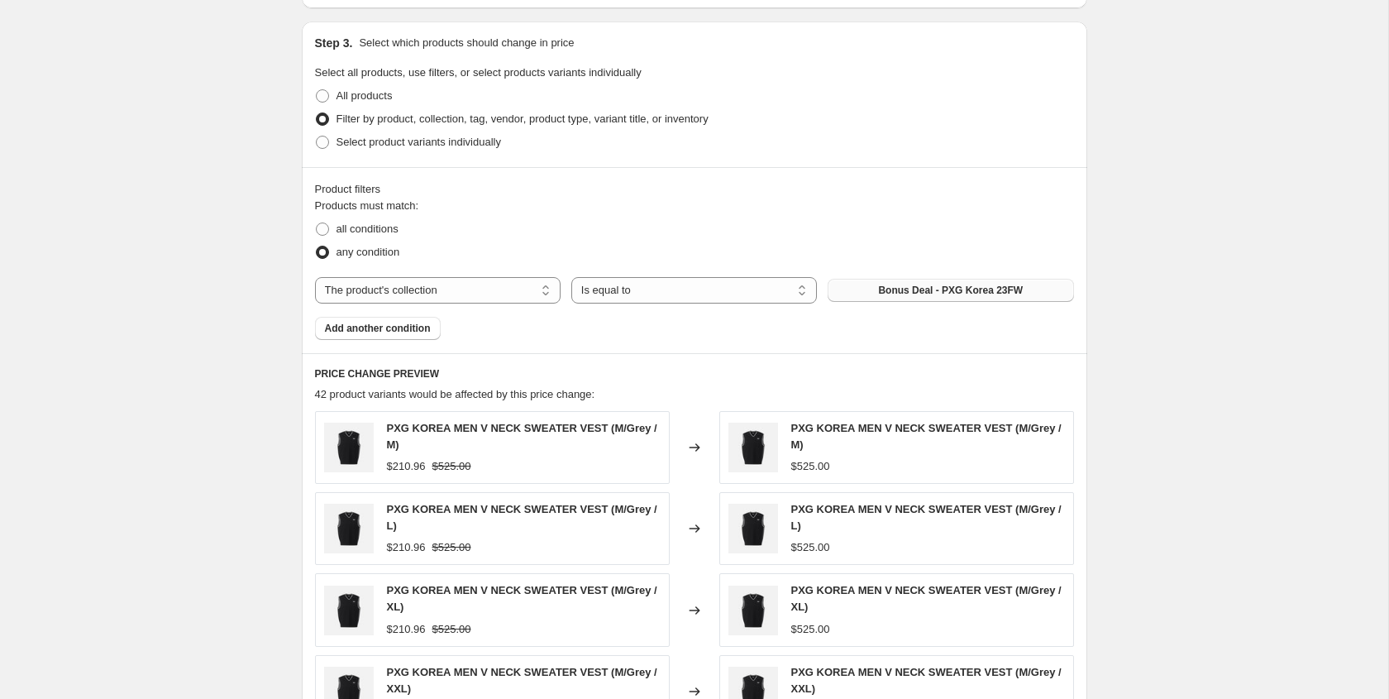
click at [880, 294] on span "Bonus Deal - PXG Korea 23FW" at bounding box center [950, 290] width 145 height 13
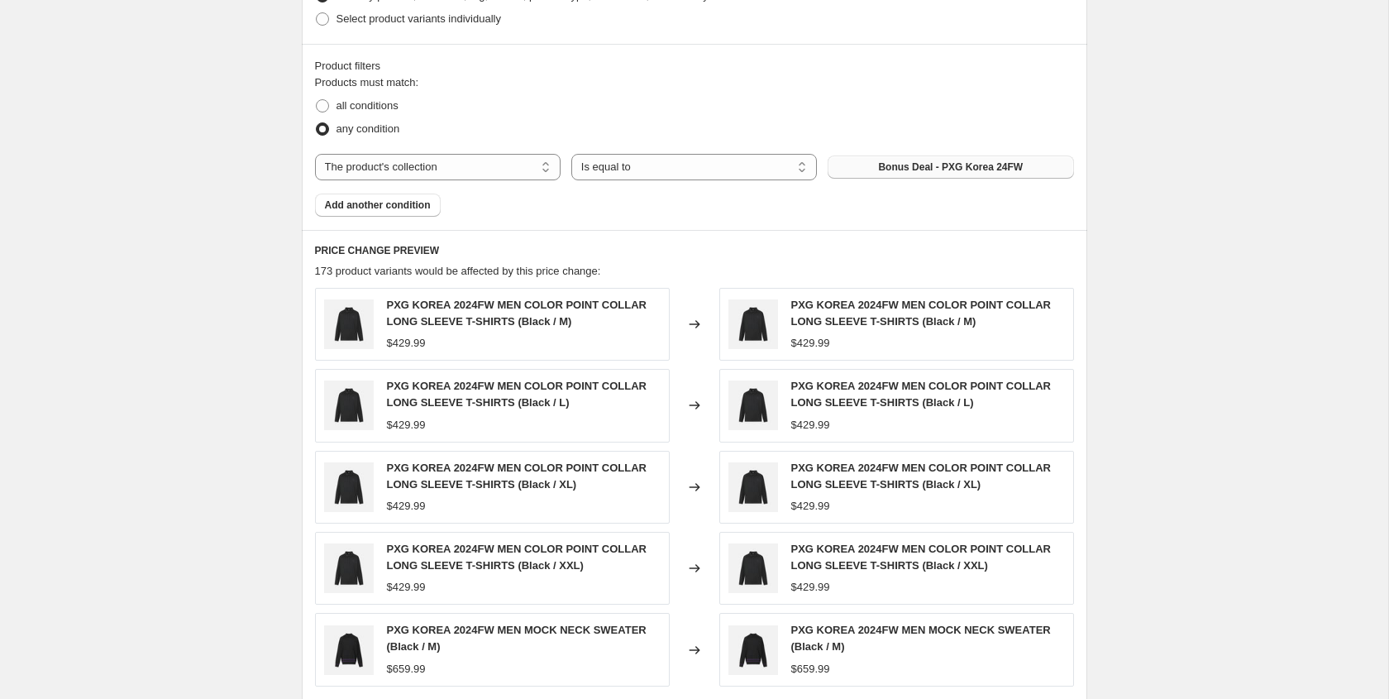
scroll to position [775, 0]
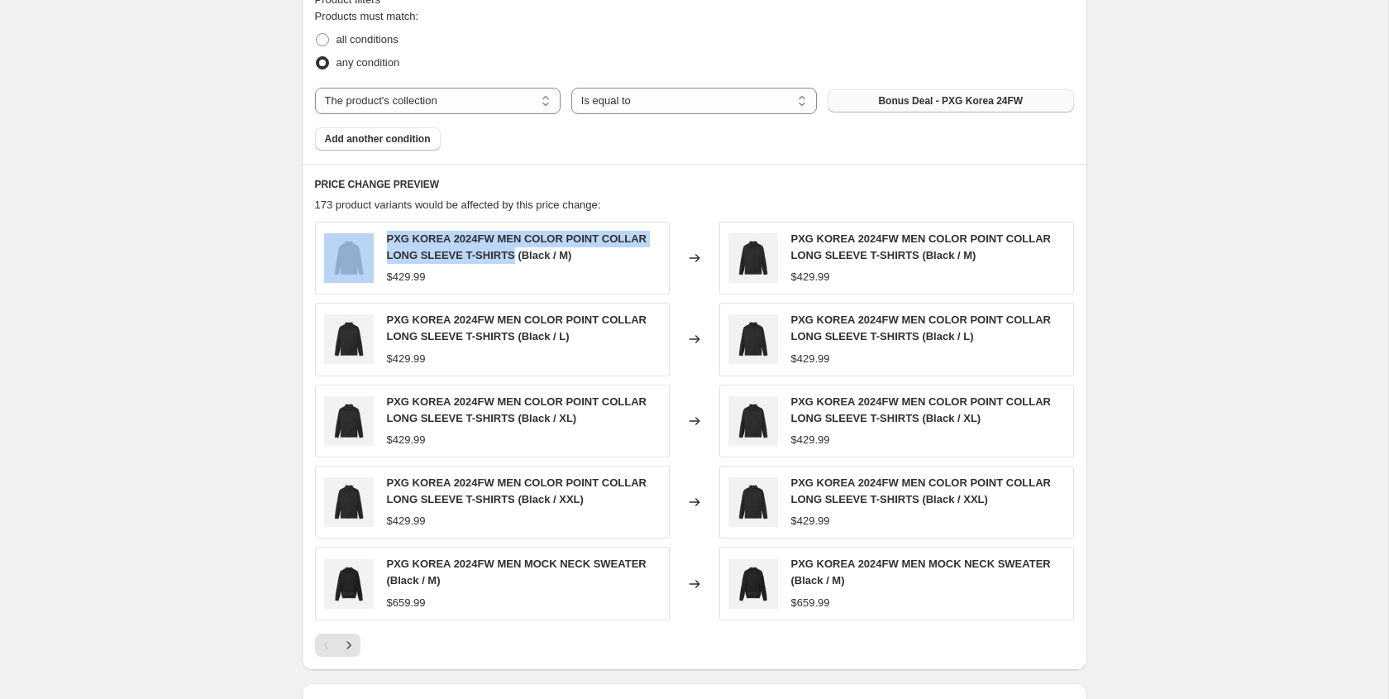
drag, startPoint x: 515, startPoint y: 253, endPoint x: 375, endPoint y: 235, distance: 140.9
click at [375, 235] on div "PXG KOREA 2024FW MEN COLOR POINT COLLAR LONG SLEEVE T-SHIRTS (Black / M) $429.99" at bounding box center [492, 258] width 355 height 73
copy div "PXG KOREA 2024FW MEN COLOR POINT COLLAR LONG SLEEVE T-SHIRTS"
click at [351, 645] on icon "Next" at bounding box center [349, 645] width 17 height 17
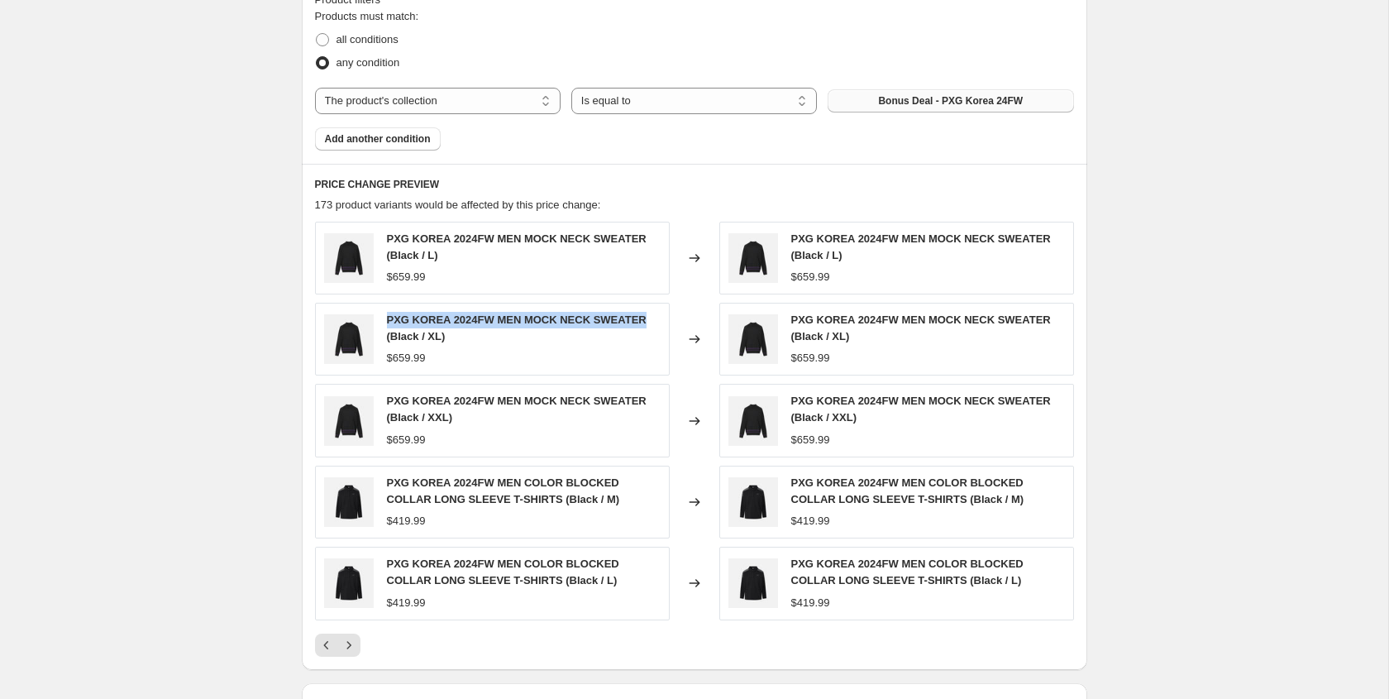
drag, startPoint x: 656, startPoint y: 317, endPoint x: 398, endPoint y: 309, distance: 258.1
click at [398, 309] on div "PXG KOREA 2024FW MEN MOCK NECK SWEATER (Black / XL) $659.99" at bounding box center [492, 339] width 355 height 73
copy span "PXG KOREA 2024FW MEN MOCK NECK SWEATER"
click at [346, 651] on icon "Next" at bounding box center [349, 645] width 17 height 17
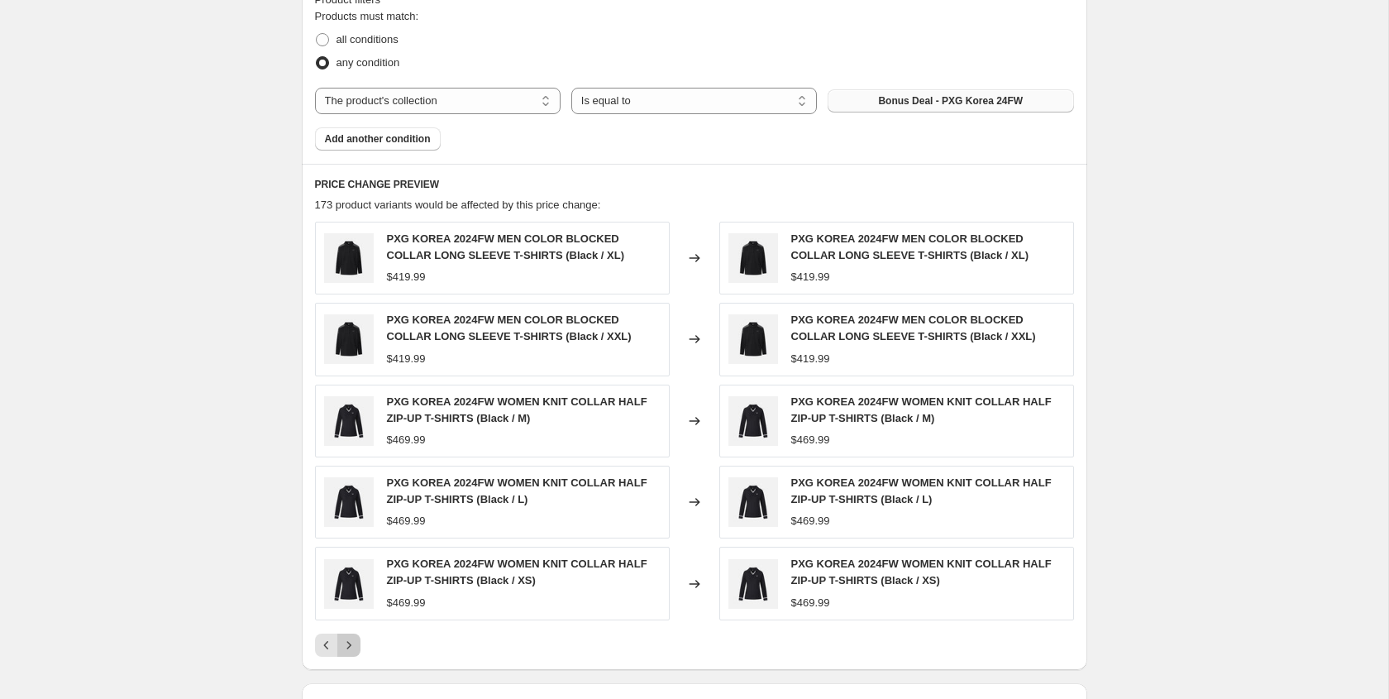
click at [346, 647] on icon "Next" at bounding box center [349, 645] width 17 height 17
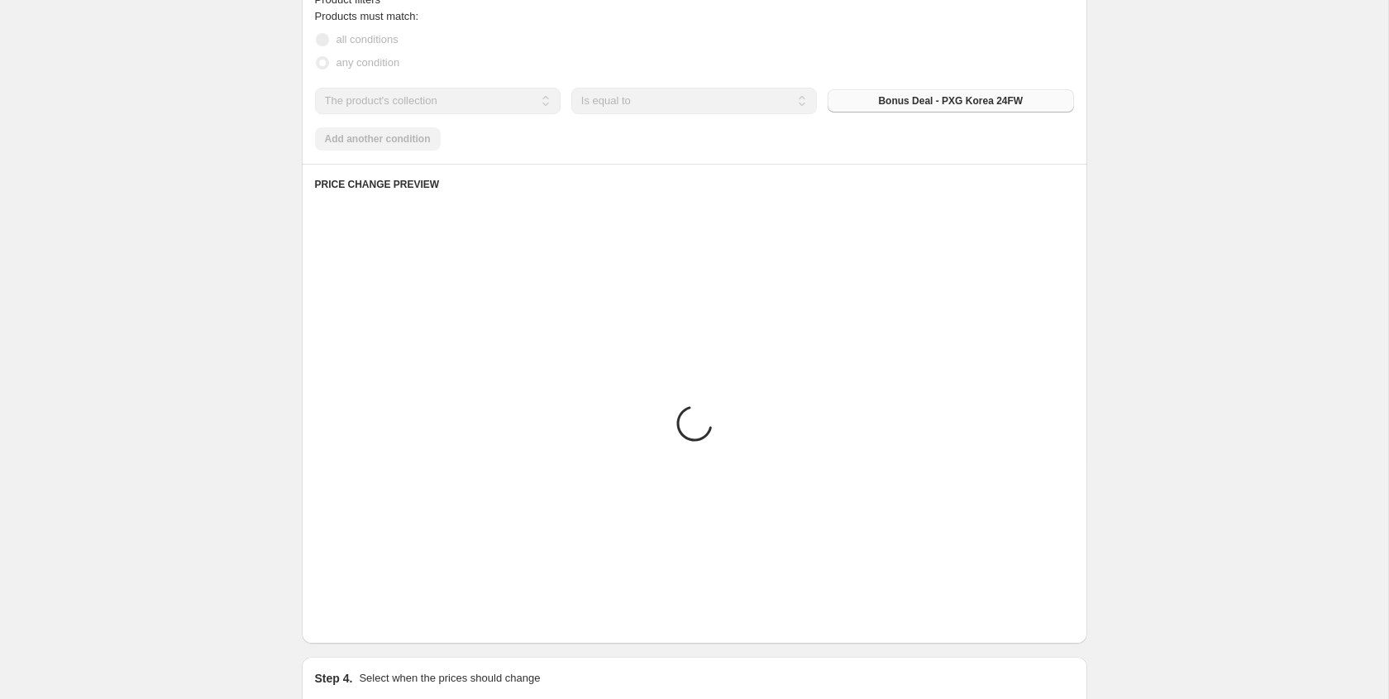
scroll to position [758, 0]
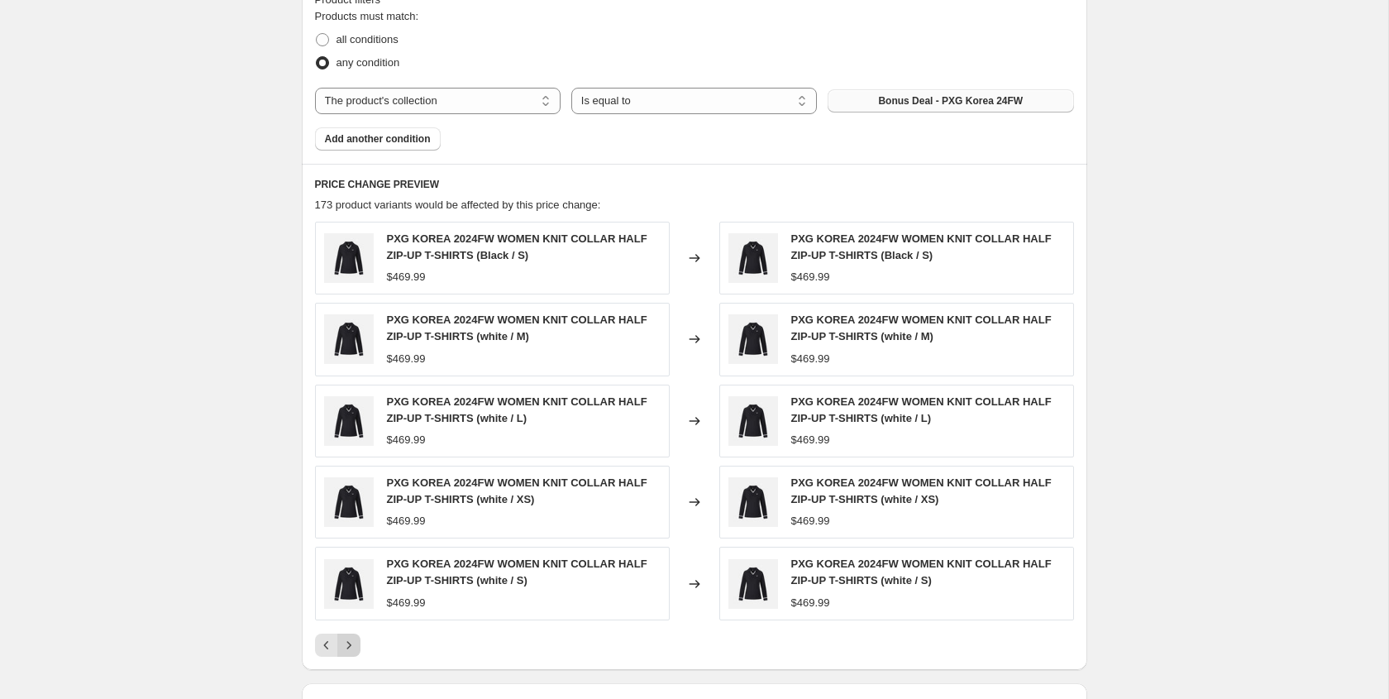
click at [346, 647] on icon "Next" at bounding box center [349, 645] width 17 height 17
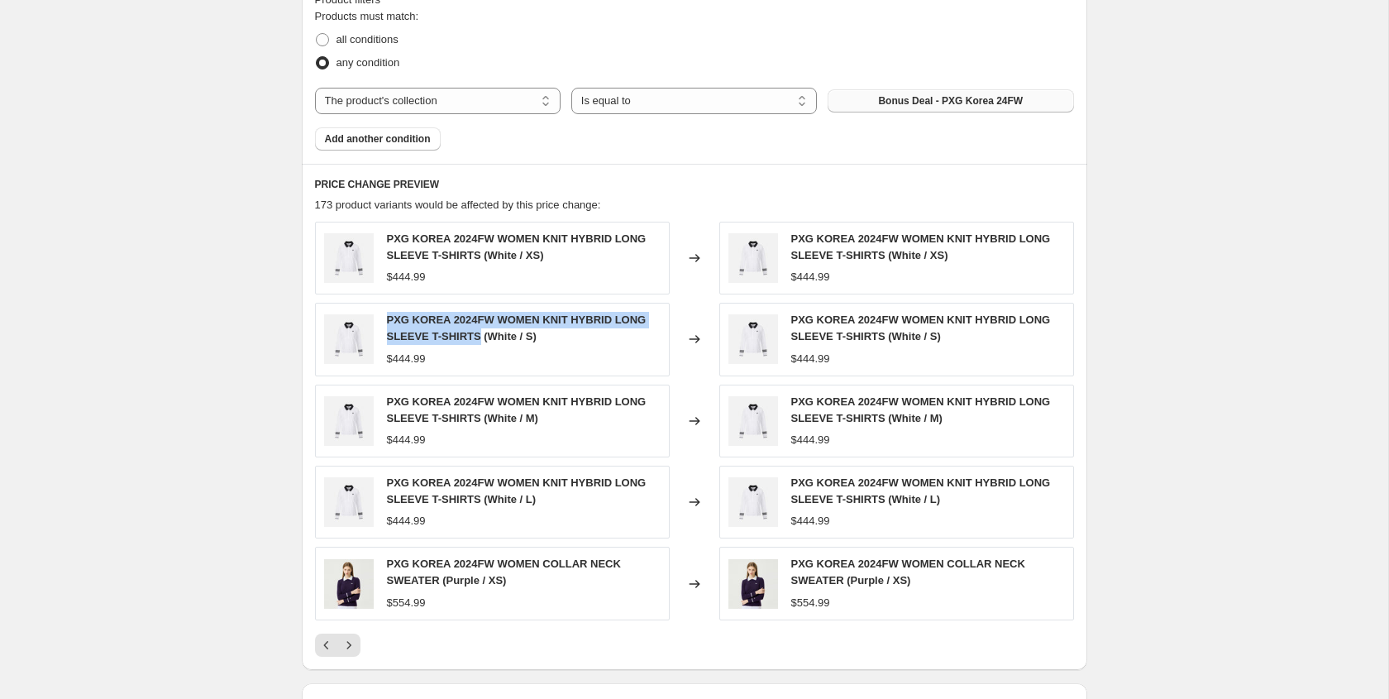
drag, startPoint x: 480, startPoint y: 339, endPoint x: 380, endPoint y: 321, distance: 101.7
click at [380, 321] on div "PXG KOREA 2024FW WOMEN KNIT HYBRID LONG SLEEVE T-SHIRTS (White / S) $444.99" at bounding box center [492, 339] width 355 height 73
copy span "PXG KOREA 2024FW WOMEN KNIT HYBRID LONG SLEEVE T-SHIRTS"
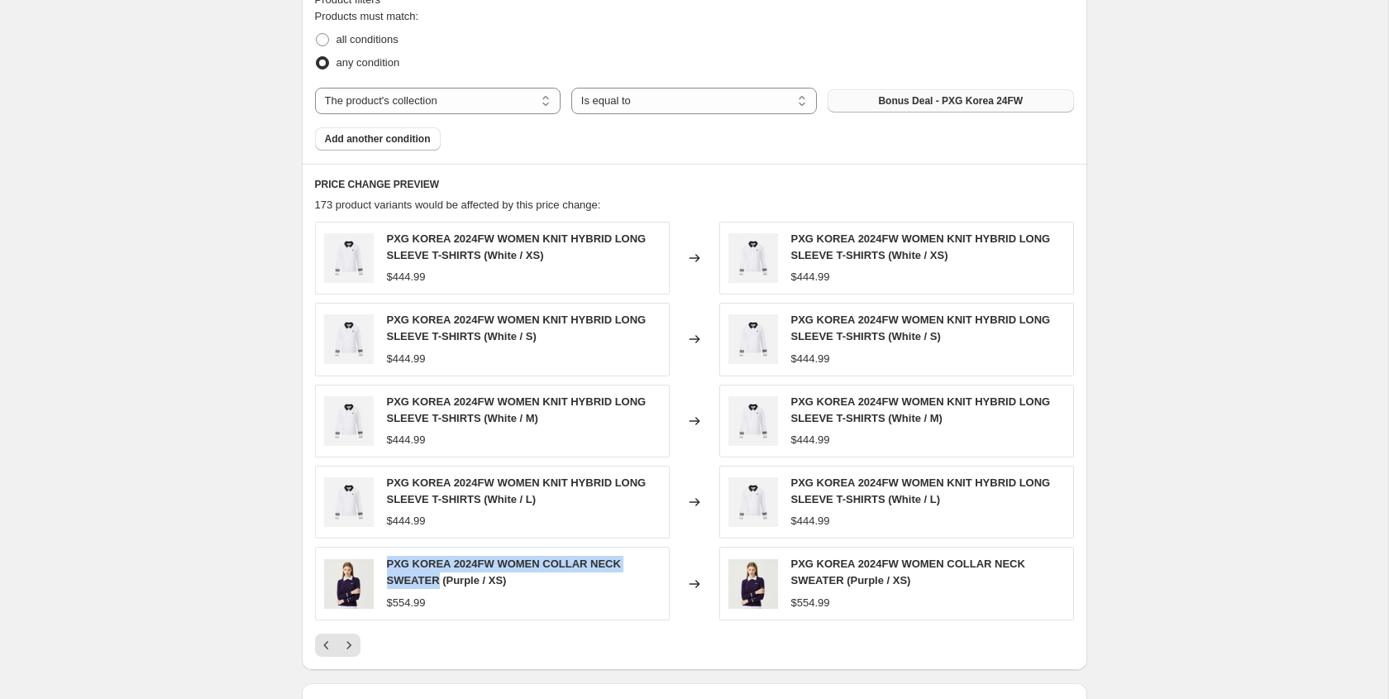
drag, startPoint x: 437, startPoint y: 580, endPoint x: 388, endPoint y: 562, distance: 52.8
click at [388, 562] on span "PXG KOREA 2024FW WOMEN COLLAR NECK SWEATER (Purple / XS)" at bounding box center [504, 571] width 234 height 29
copy span "PXG KOREA 2024FW WOMEN COLLAR NECK SWEATER"
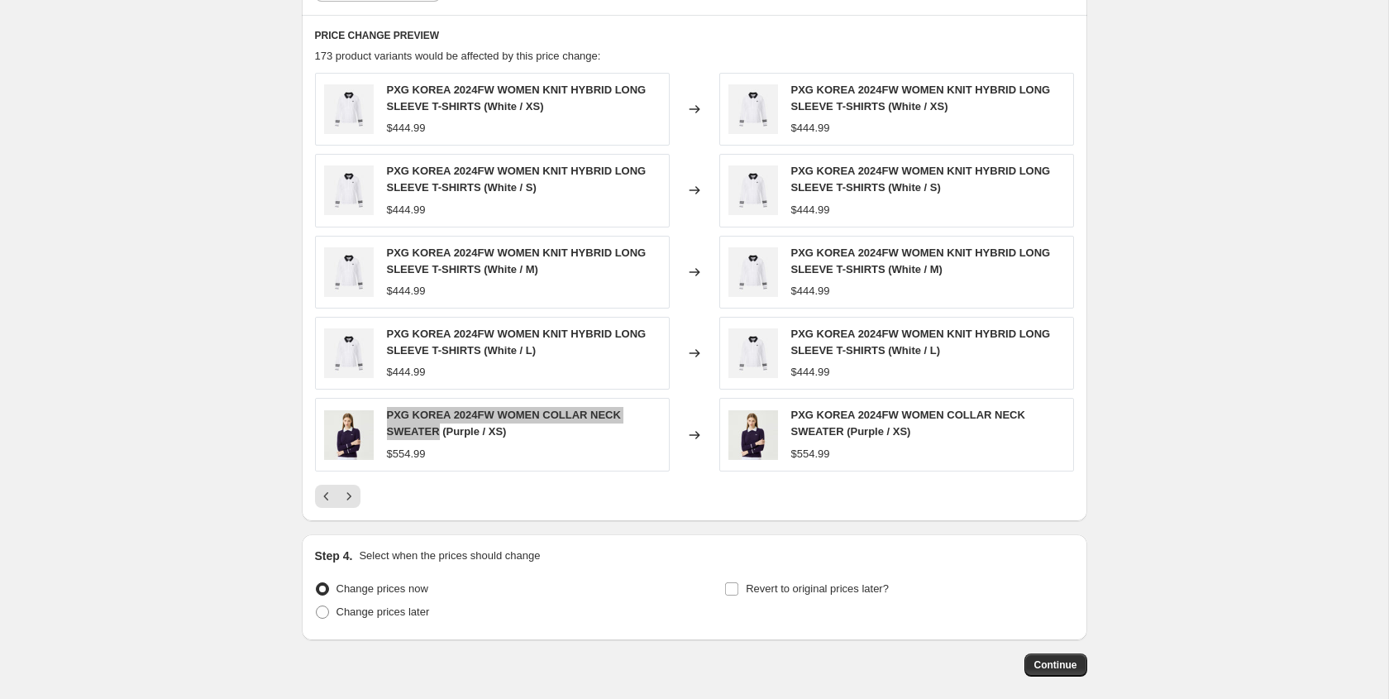
scroll to position [985, 0]
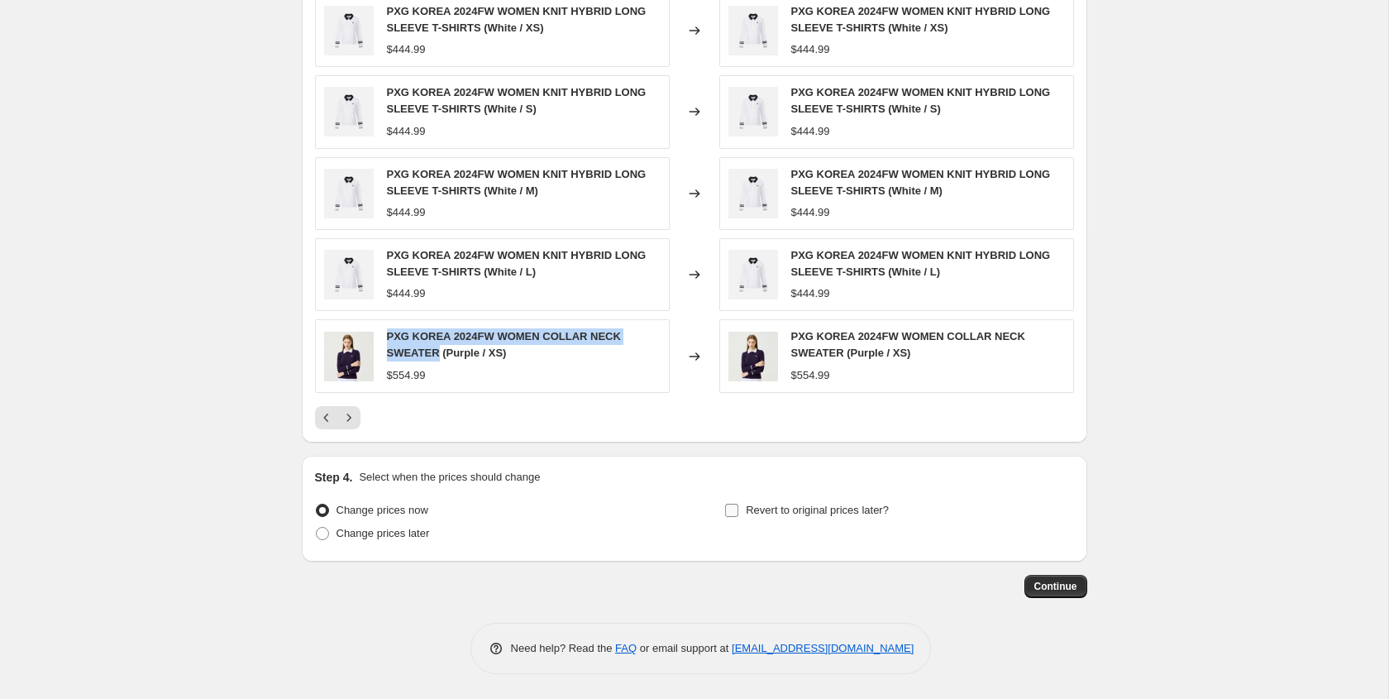
click at [733, 511] on input "Revert to original prices later?" at bounding box center [731, 509] width 13 height 13
checkbox input "true"
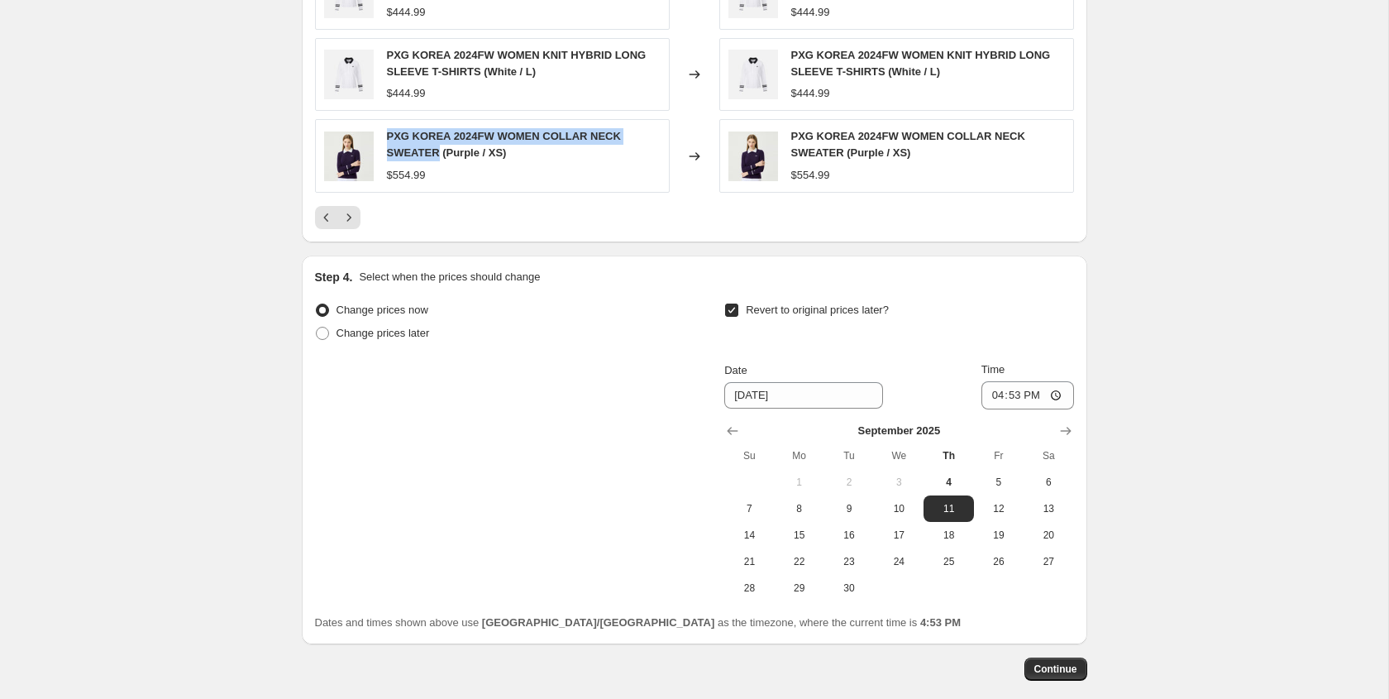
scroll to position [1258, 0]
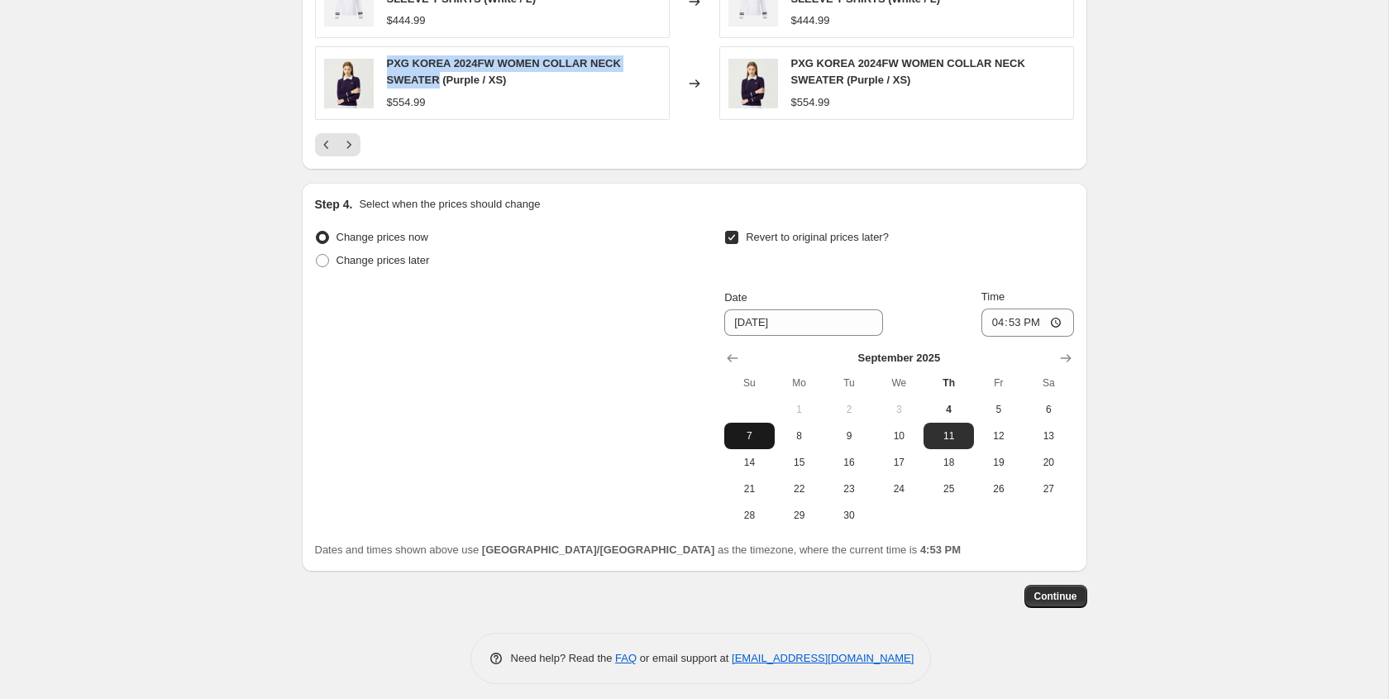
click at [752, 437] on span "7" at bounding box center [749, 435] width 36 height 13
type input "[DATE]"
click at [1050, 317] on input "16:53" at bounding box center [1027, 322] width 93 height 28
type input "23:59"
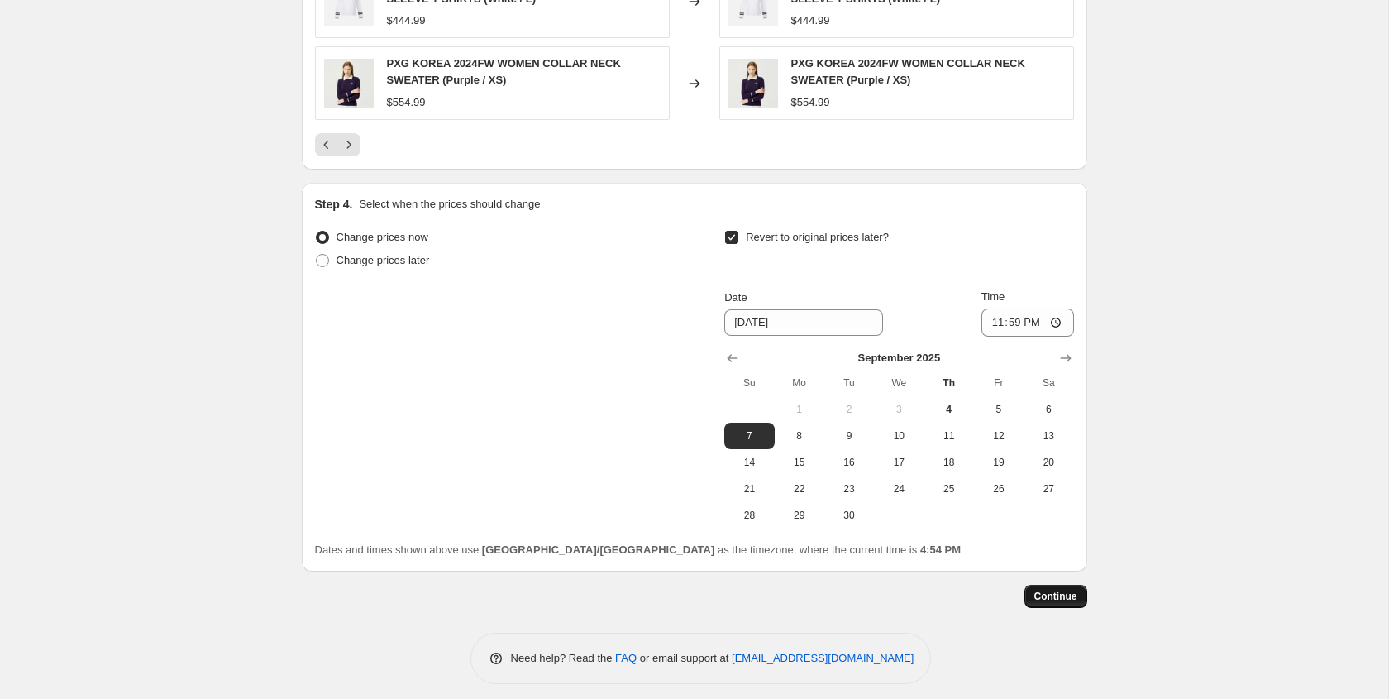
click at [1050, 602] on button "Continue" at bounding box center [1055, 596] width 63 height 23
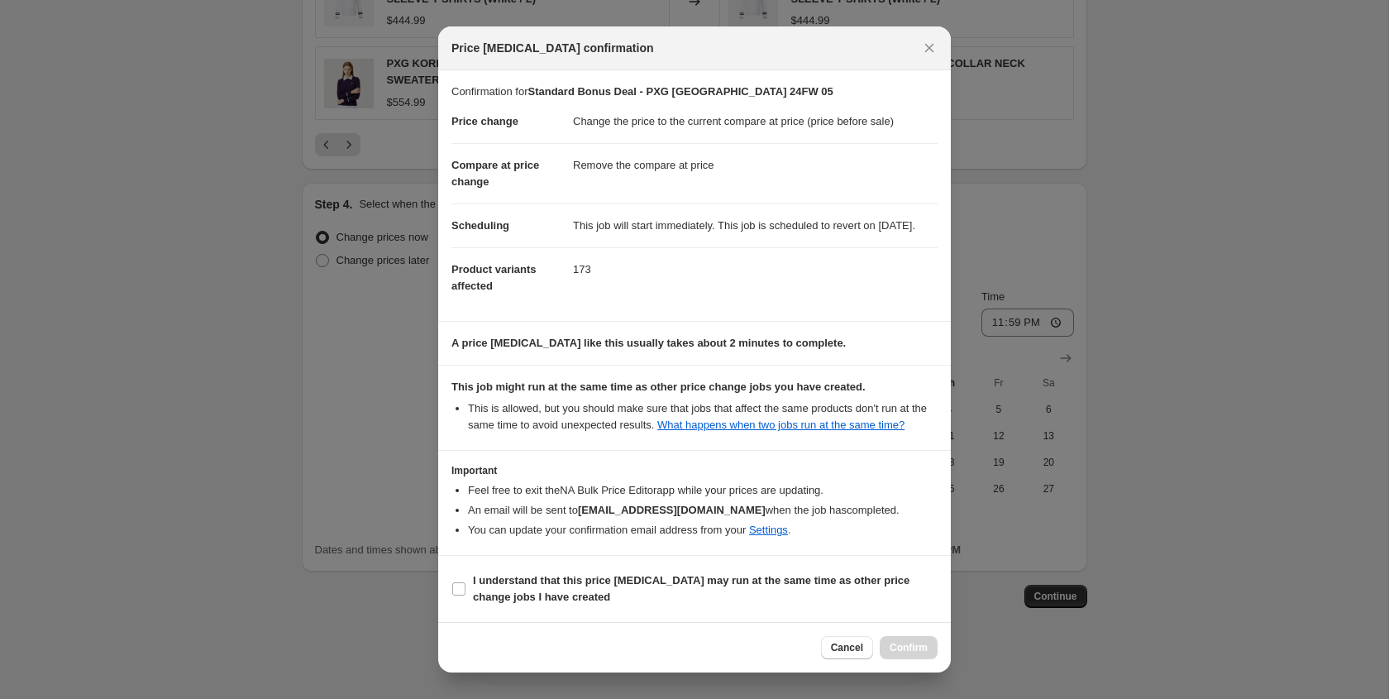
scroll to position [31, 0]
click at [762, 578] on b "I understand that this price change job may run at the same time as other price…" at bounding box center [691, 588] width 437 height 29
click at [465, 582] on input "I understand that this price change job may run at the same time as other price…" at bounding box center [458, 588] width 13 height 13
checkbox input "true"
click at [900, 651] on span "Confirm" at bounding box center [909, 647] width 38 height 13
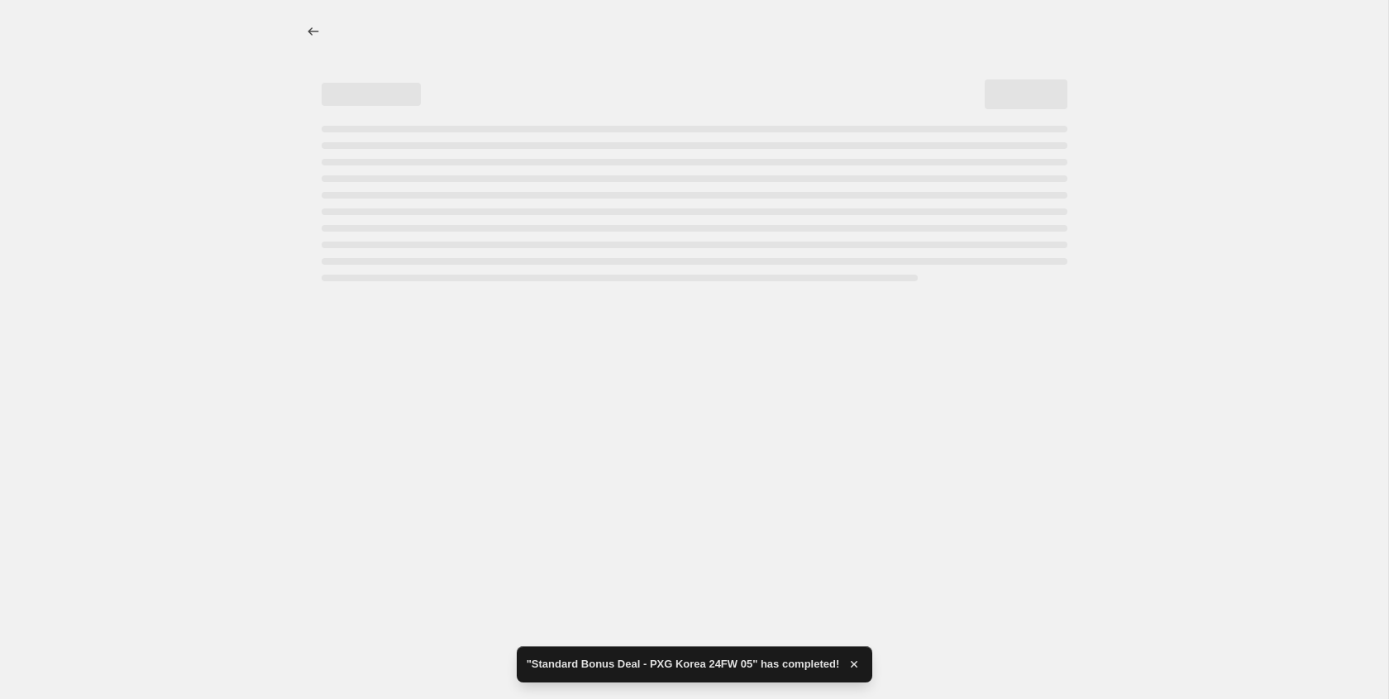
select select "ecap"
select select "remove"
select select "collection"
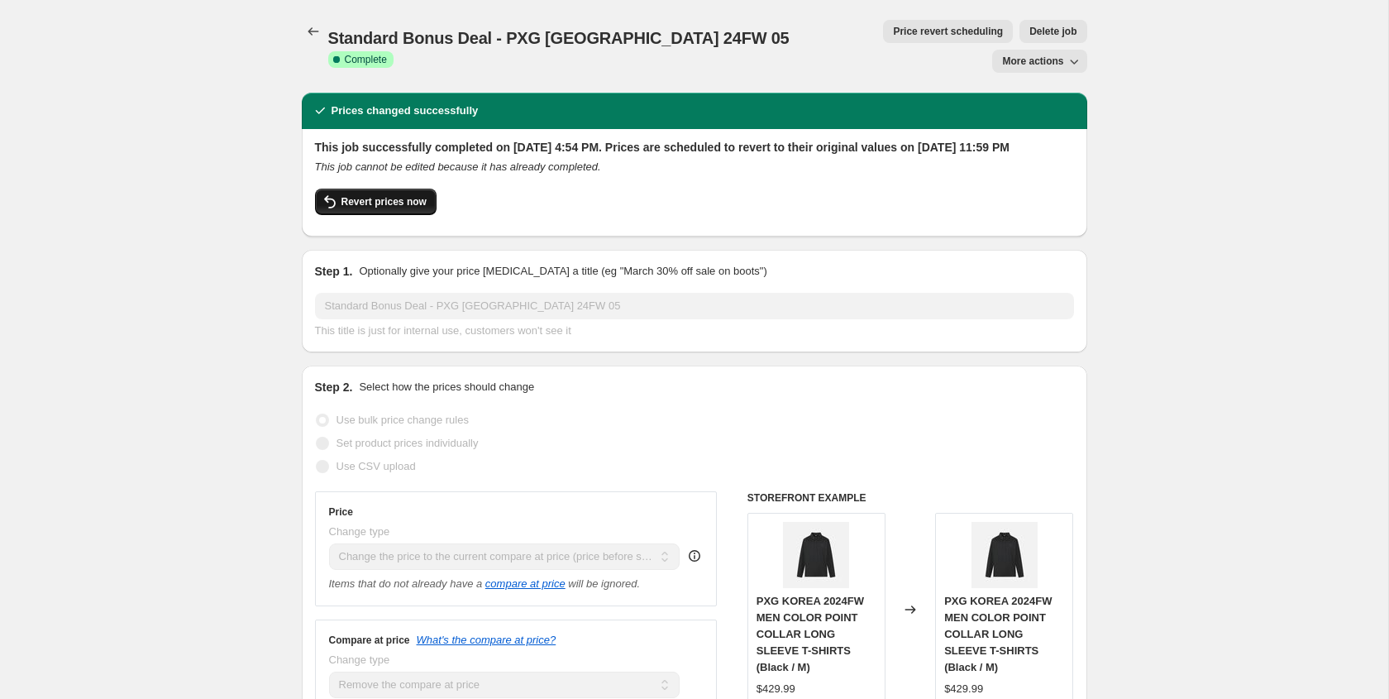
click at [410, 198] on button "Revert prices now" at bounding box center [376, 201] width 122 height 26
checkbox input "false"
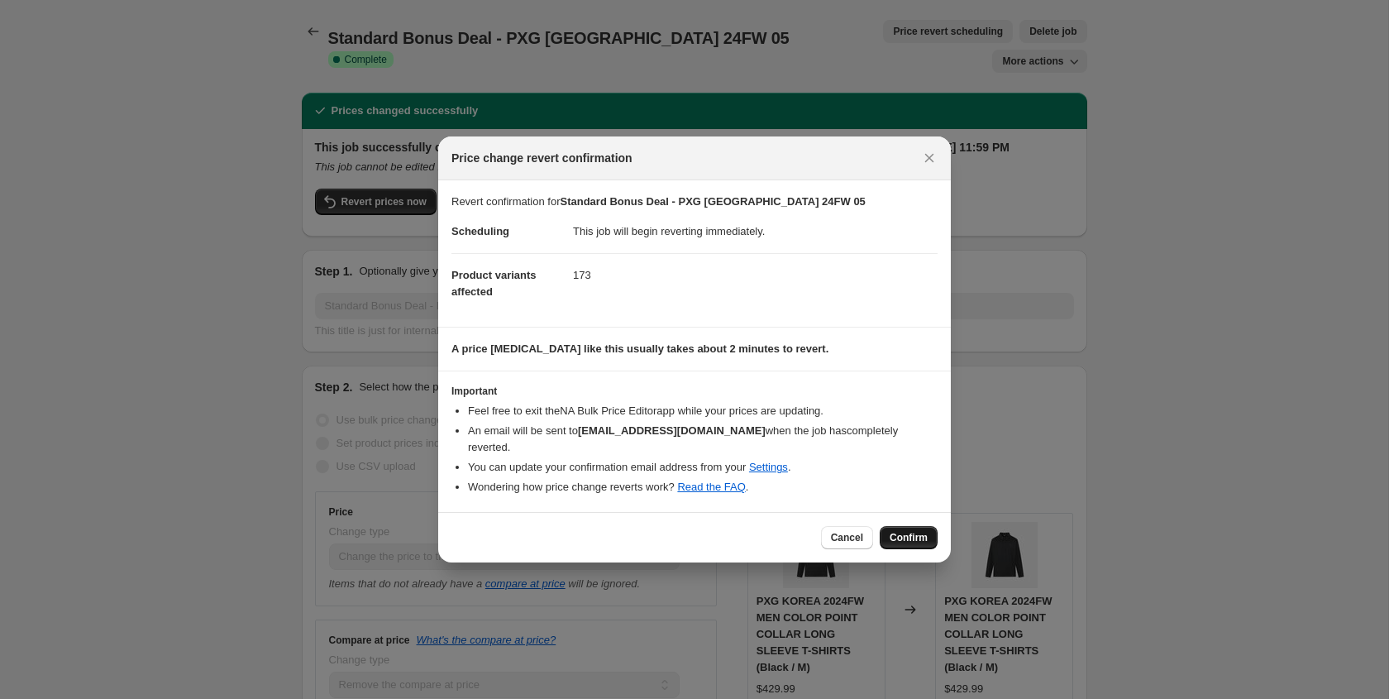
click at [900, 537] on button "Confirm" at bounding box center [909, 537] width 58 height 23
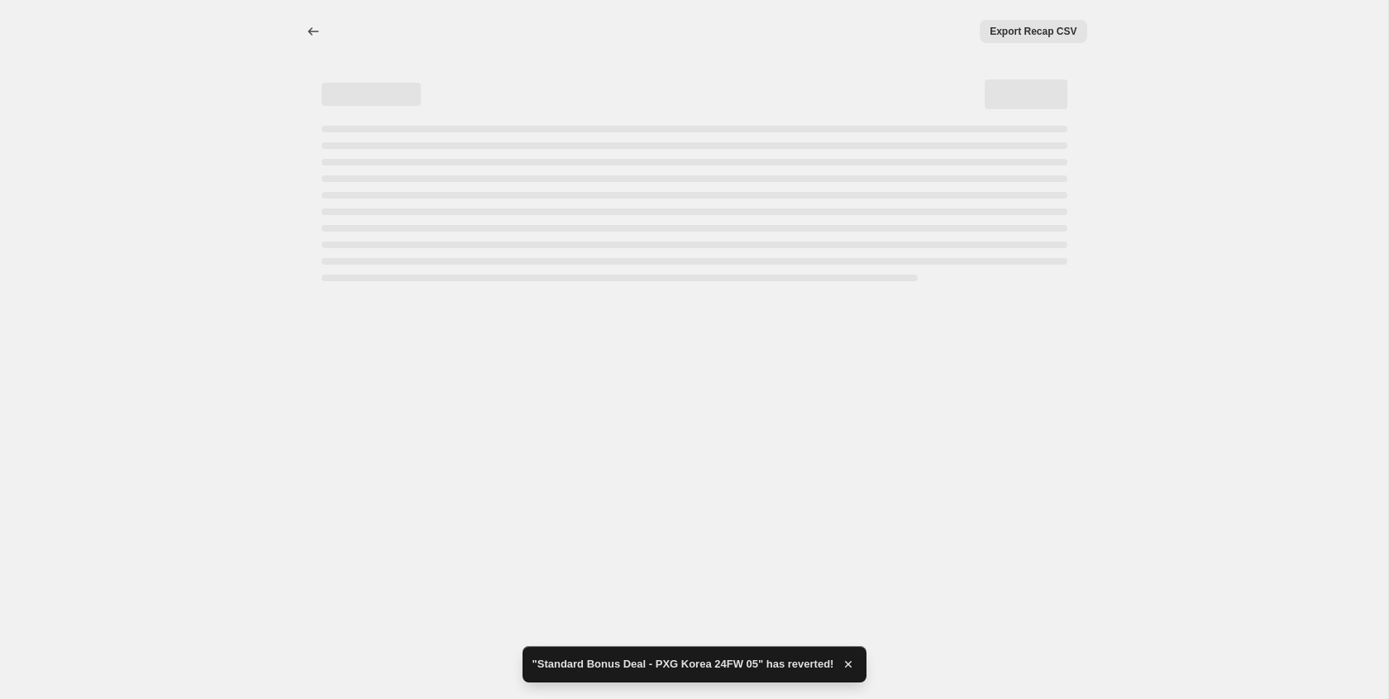
select select "ecap"
select select "remove"
select select "collection"
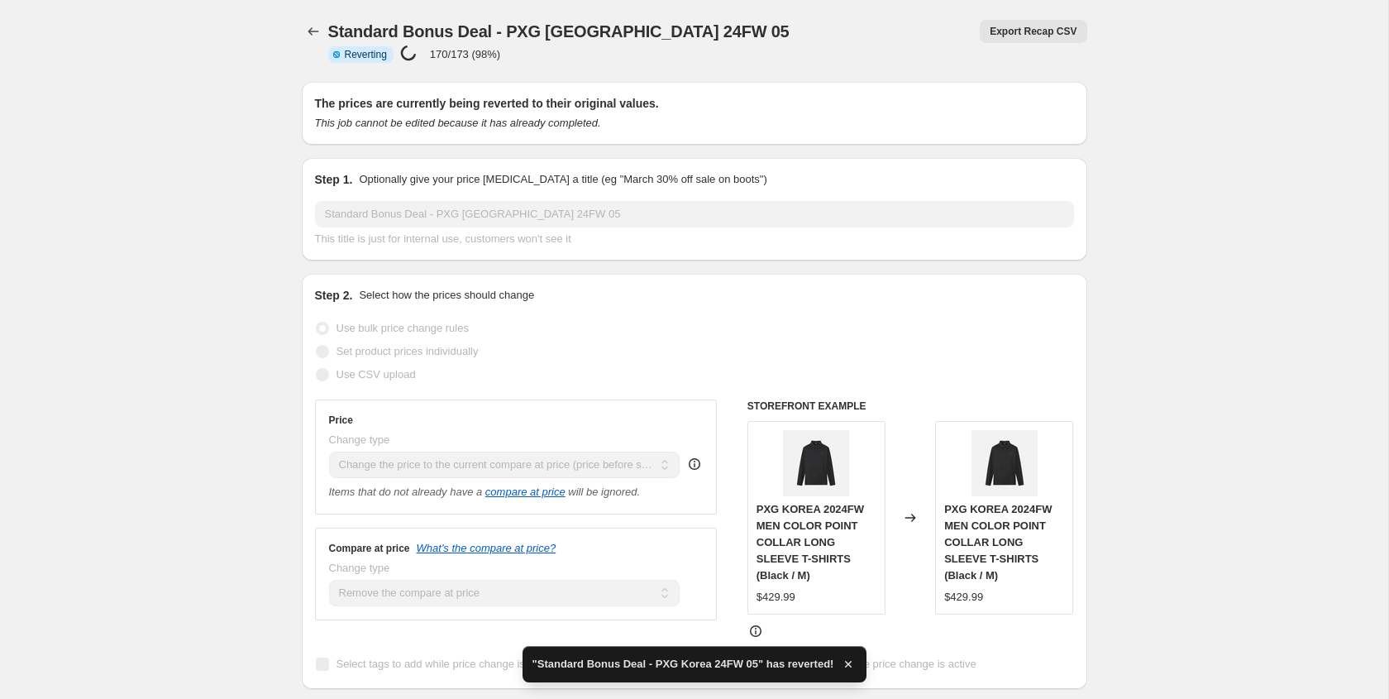
checkbox input "true"
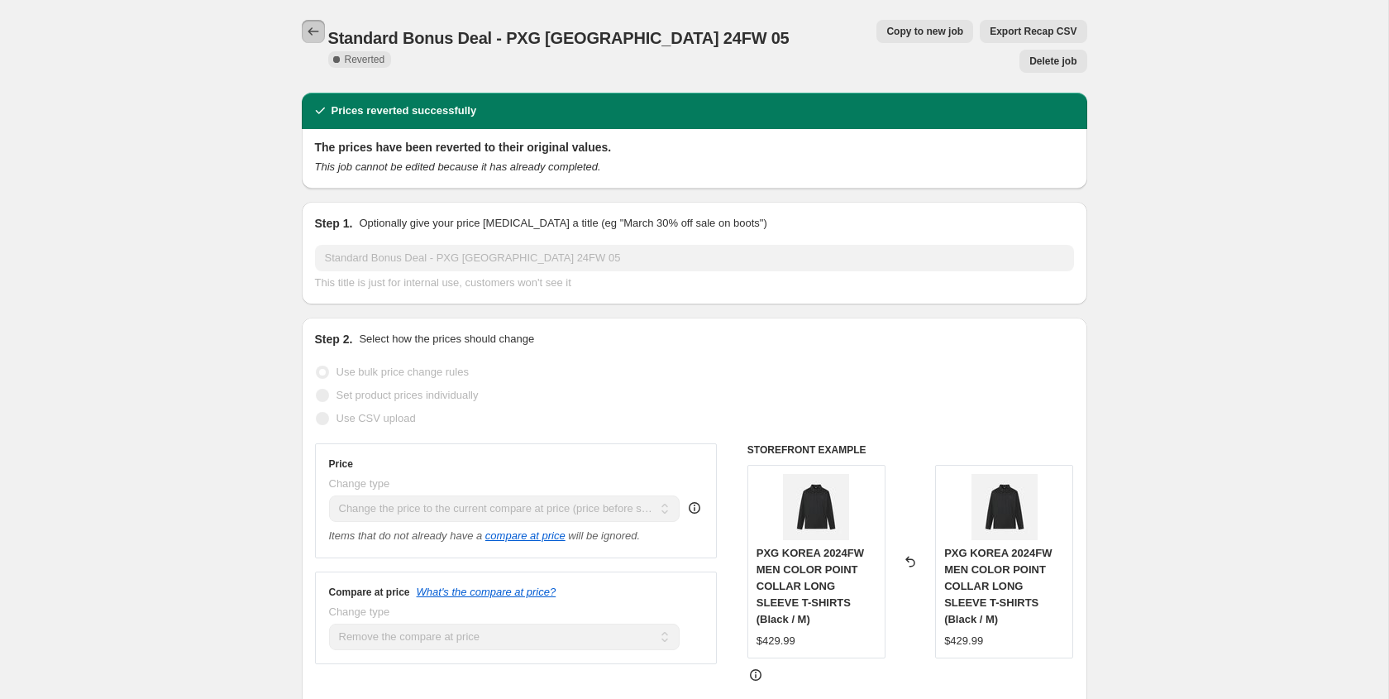
click at [316, 29] on icon "Price change jobs" at bounding box center [313, 31] width 17 height 17
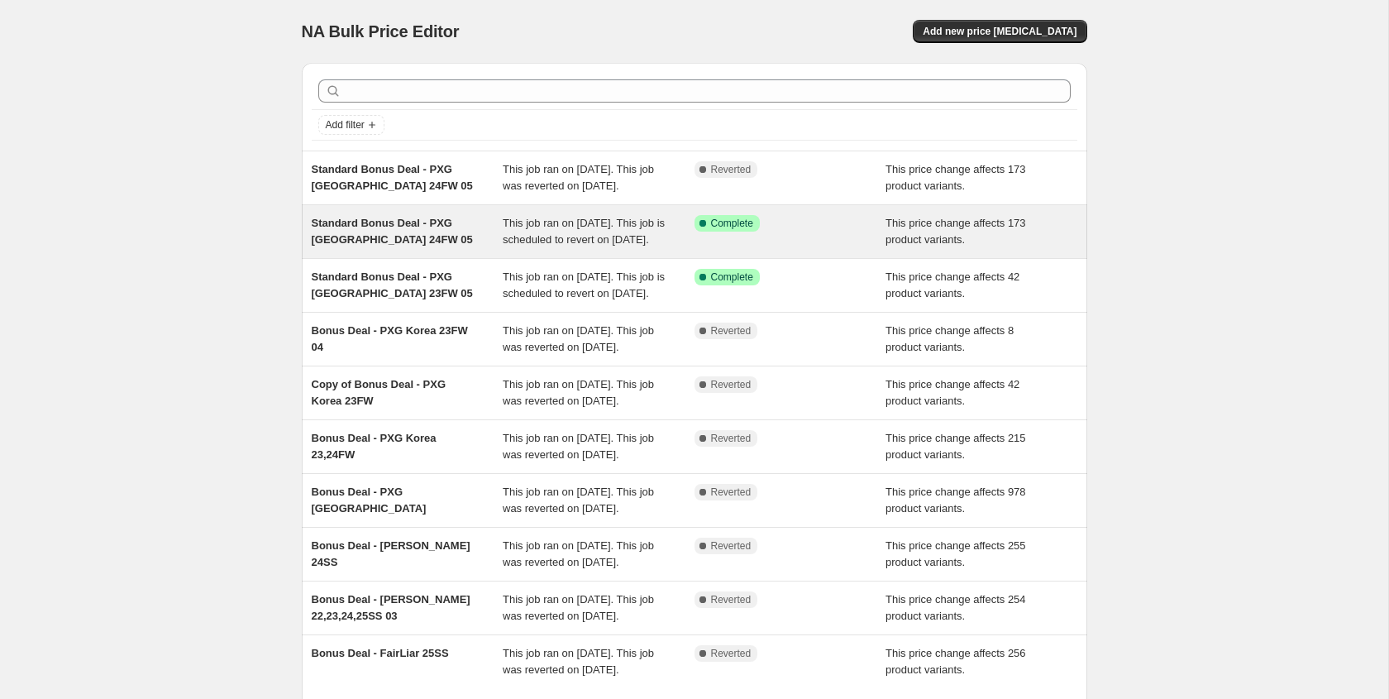
click at [471, 248] on div "Standard Bonus Deal - PXG [GEOGRAPHIC_DATA] 24FW 05" at bounding box center [408, 231] width 192 height 33
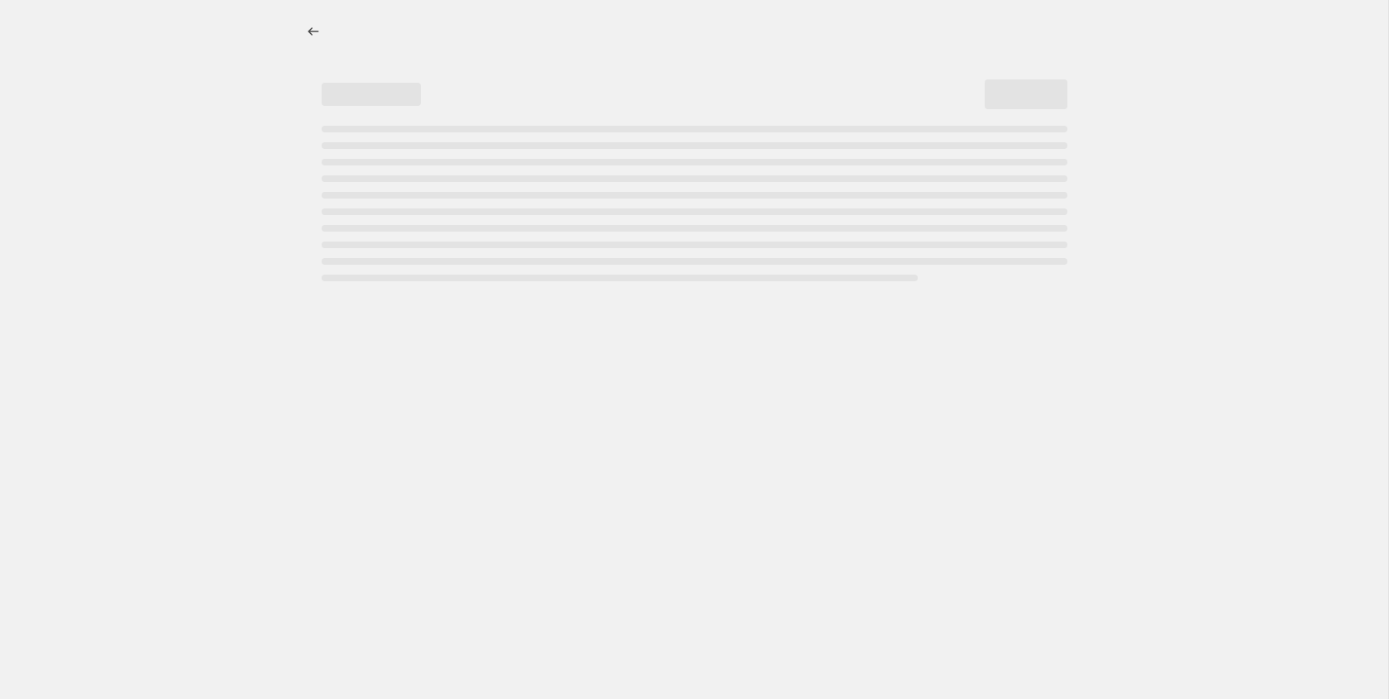
select select "ecap"
select select "remove"
select select "collection"
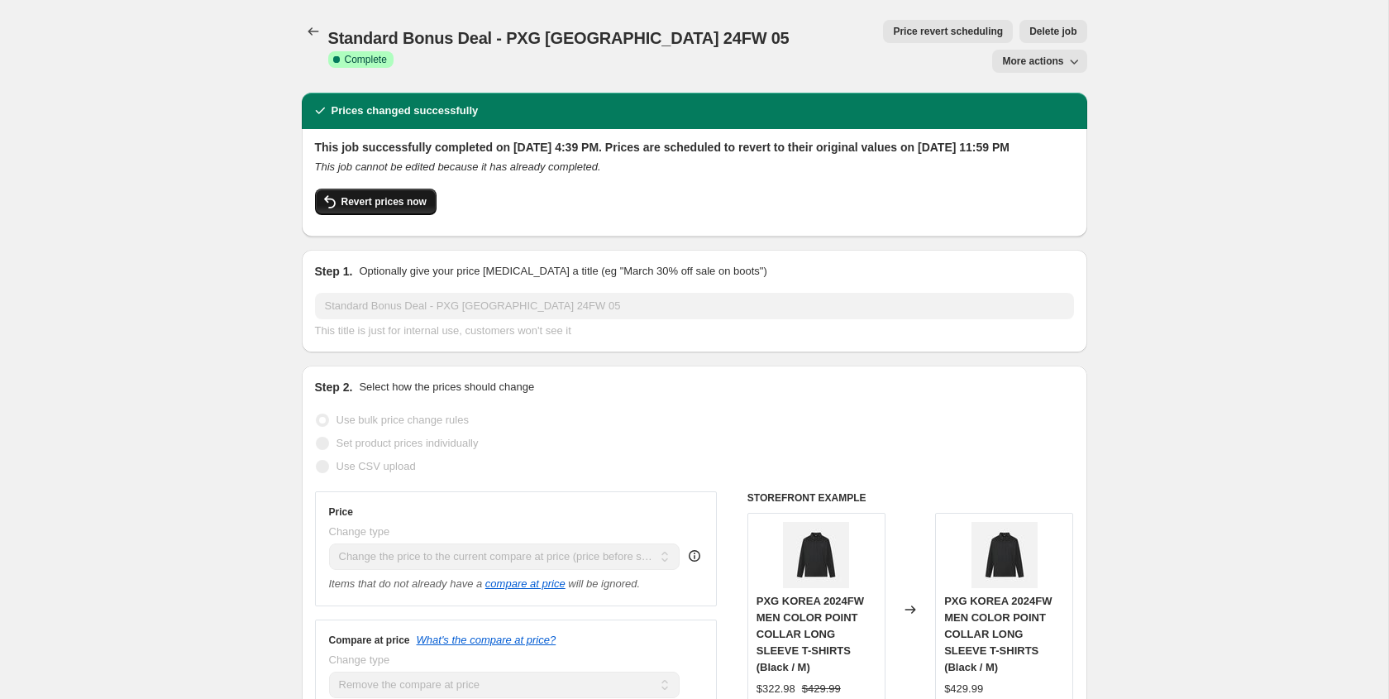
click at [380, 195] on span "Revert prices now" at bounding box center [383, 201] width 85 height 13
checkbox input "false"
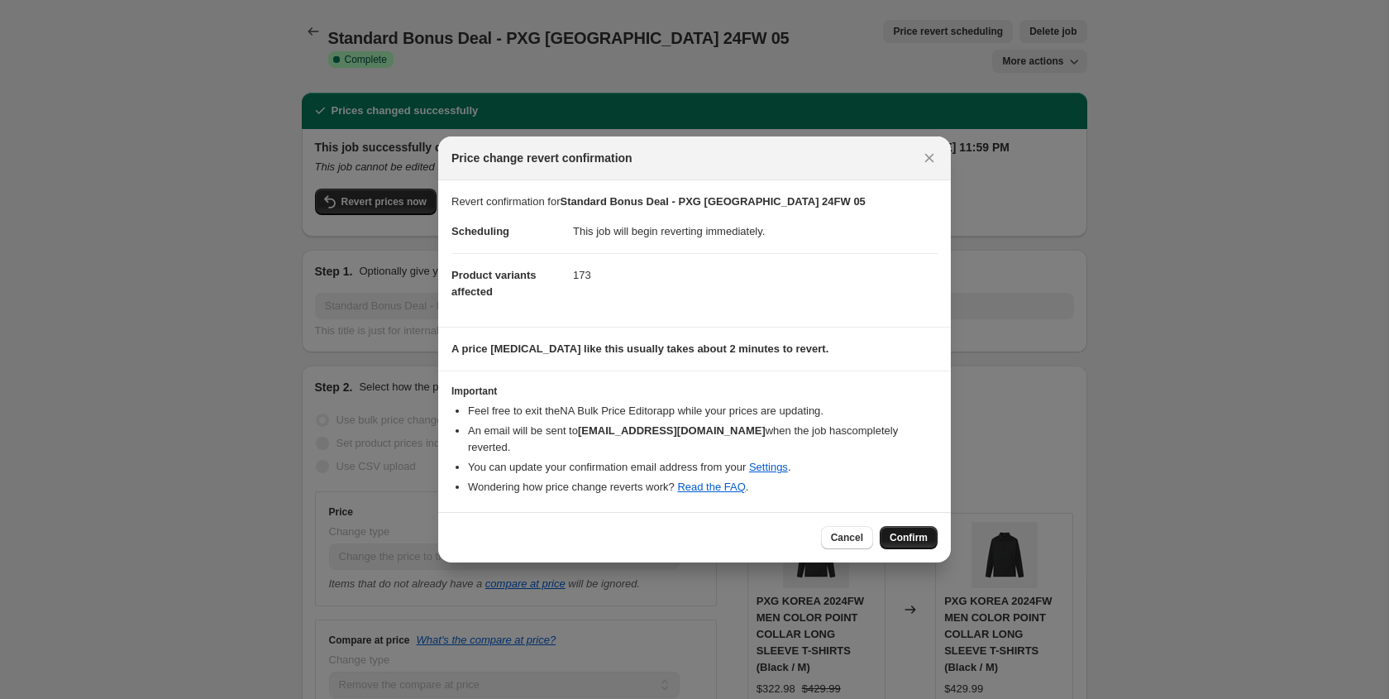
click at [900, 532] on span "Confirm" at bounding box center [909, 537] width 38 height 13
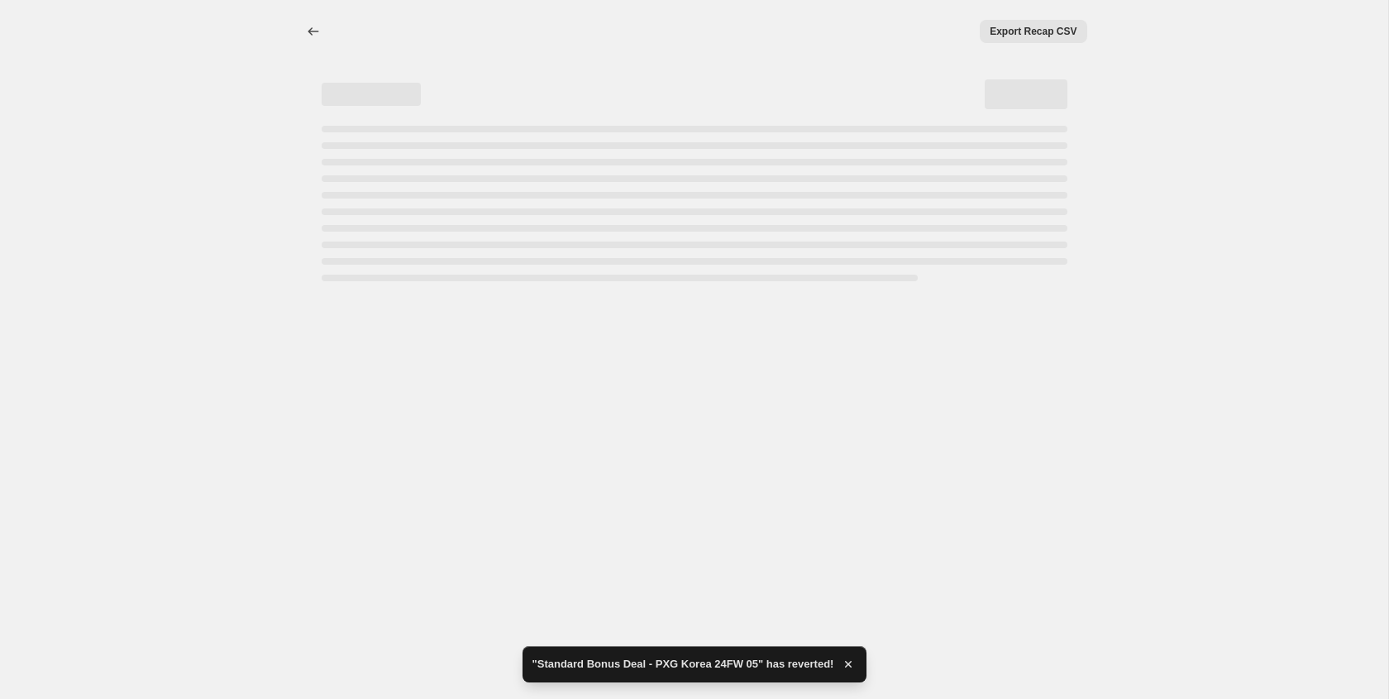
select select "ecap"
select select "remove"
select select "collection"
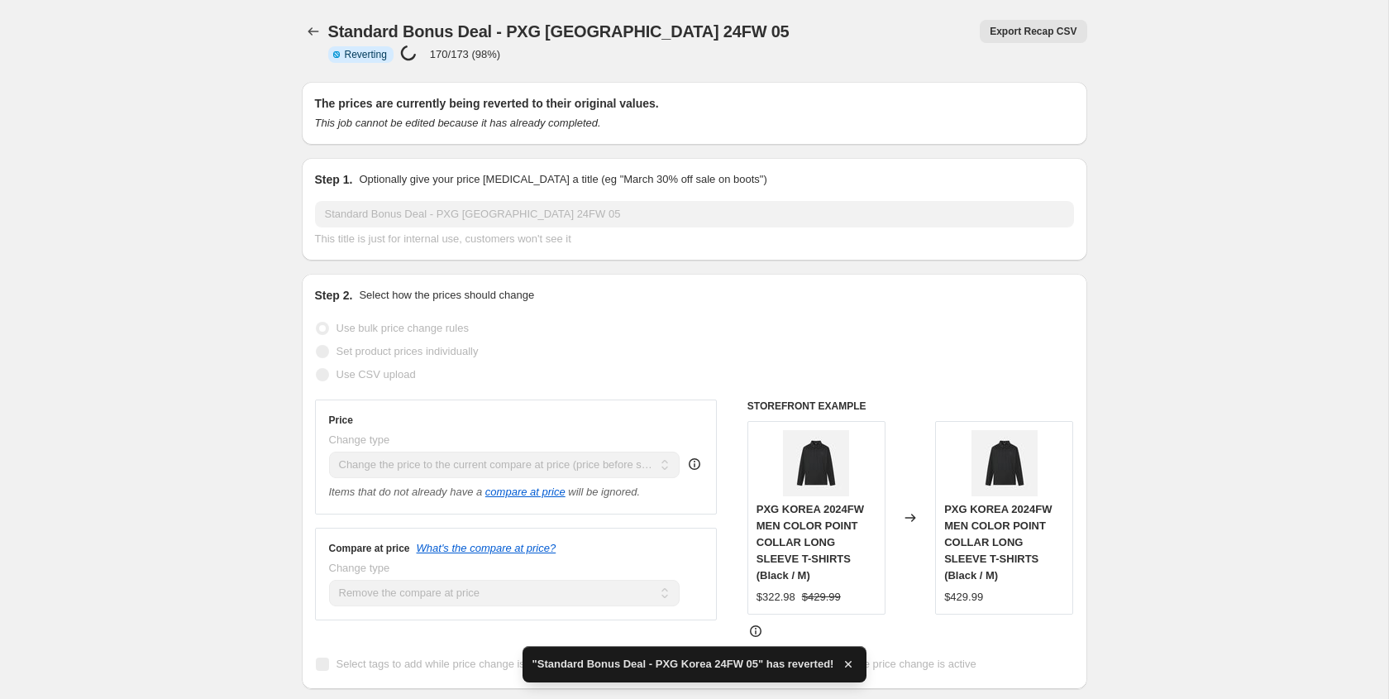
checkbox input "true"
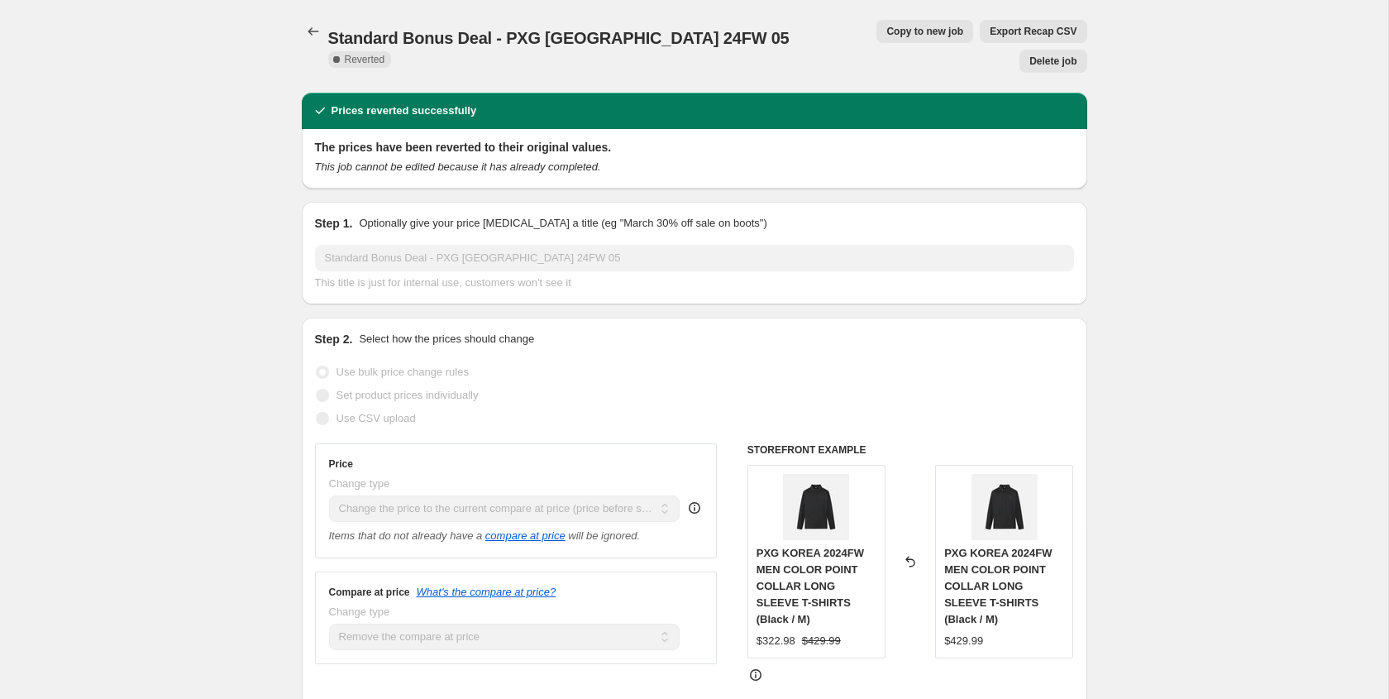
click at [886, 33] on span "Copy to new job" at bounding box center [924, 31] width 77 height 13
select select "ecap"
select select "remove"
select select "collection"
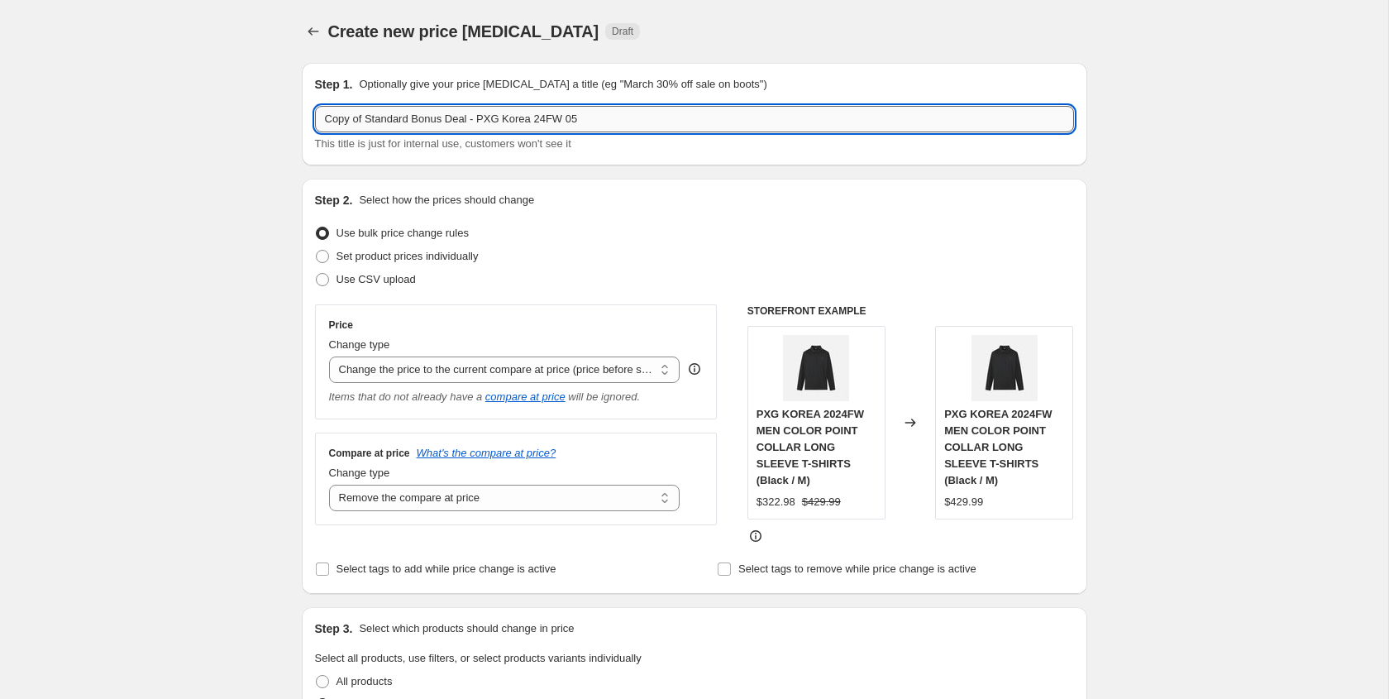
click at [594, 125] on input "Copy of Standard Bonus Deal - PXG Korea 24FW 05" at bounding box center [694, 119] width 759 height 26
drag, startPoint x: 368, startPoint y: 119, endPoint x: 311, endPoint y: 115, distance: 57.2
click at [311, 115] on div "Step 1. Optionally give your price change job a title (eg "March 30% off sale o…" at bounding box center [694, 114] width 785 height 103
click at [556, 114] on input "Standard Bonus Deal - PXG [GEOGRAPHIC_DATA] 24FW 05" at bounding box center [694, 119] width 759 height 26
type input "Standard Bonus Deal - PXG Korea 24FW 06"
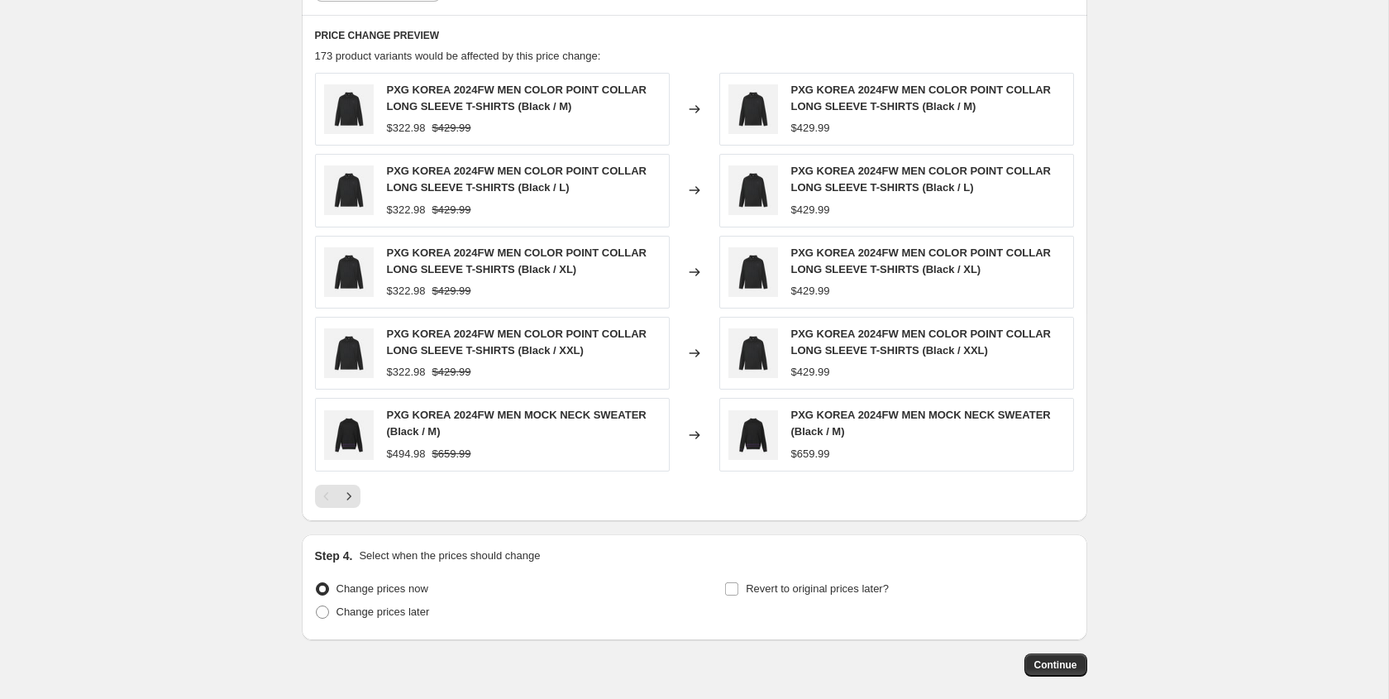
scroll to position [1002, 0]
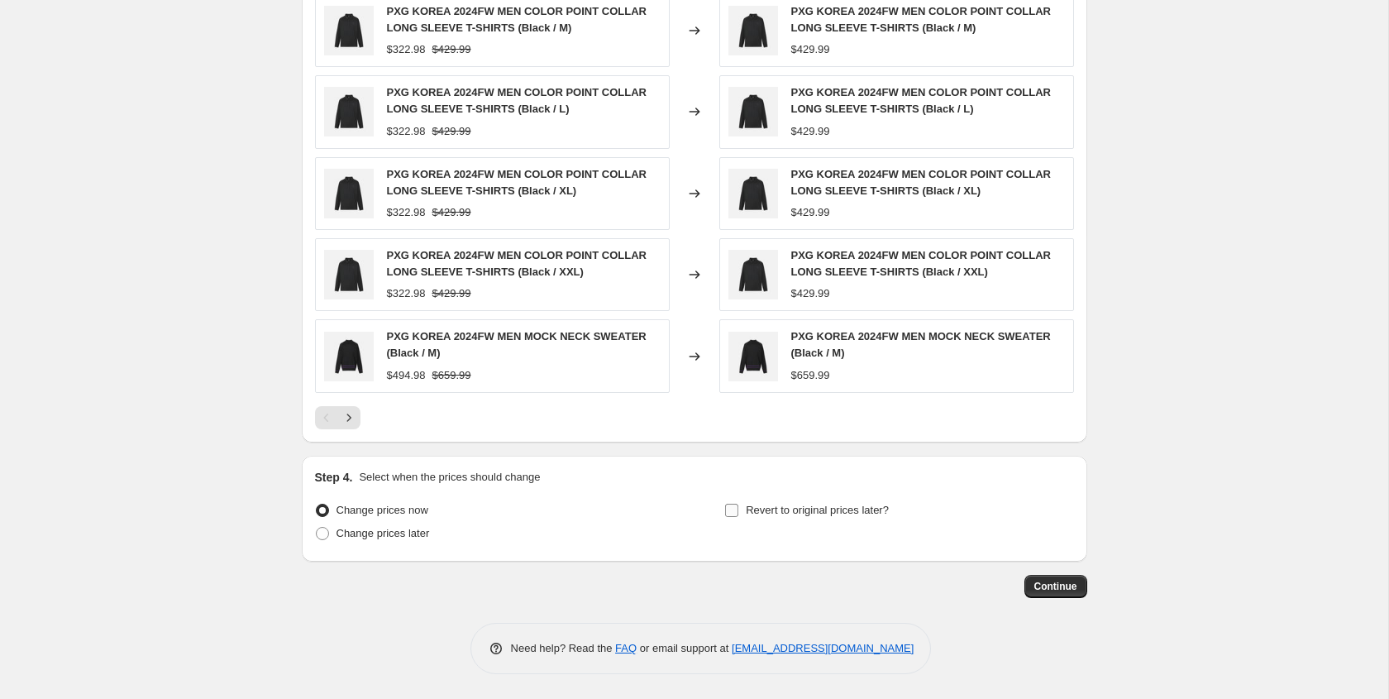
click at [733, 508] on input "Revert to original prices later?" at bounding box center [731, 509] width 13 height 13
checkbox input "true"
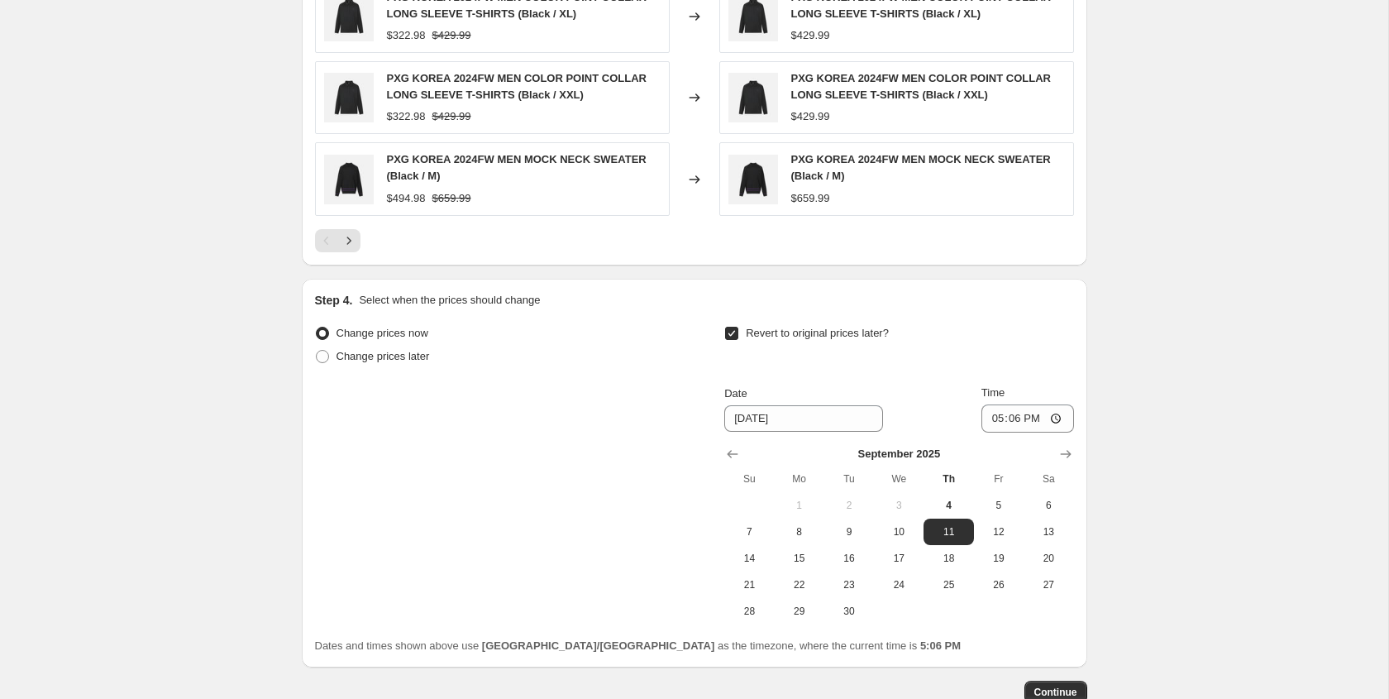
scroll to position [1285, 0]
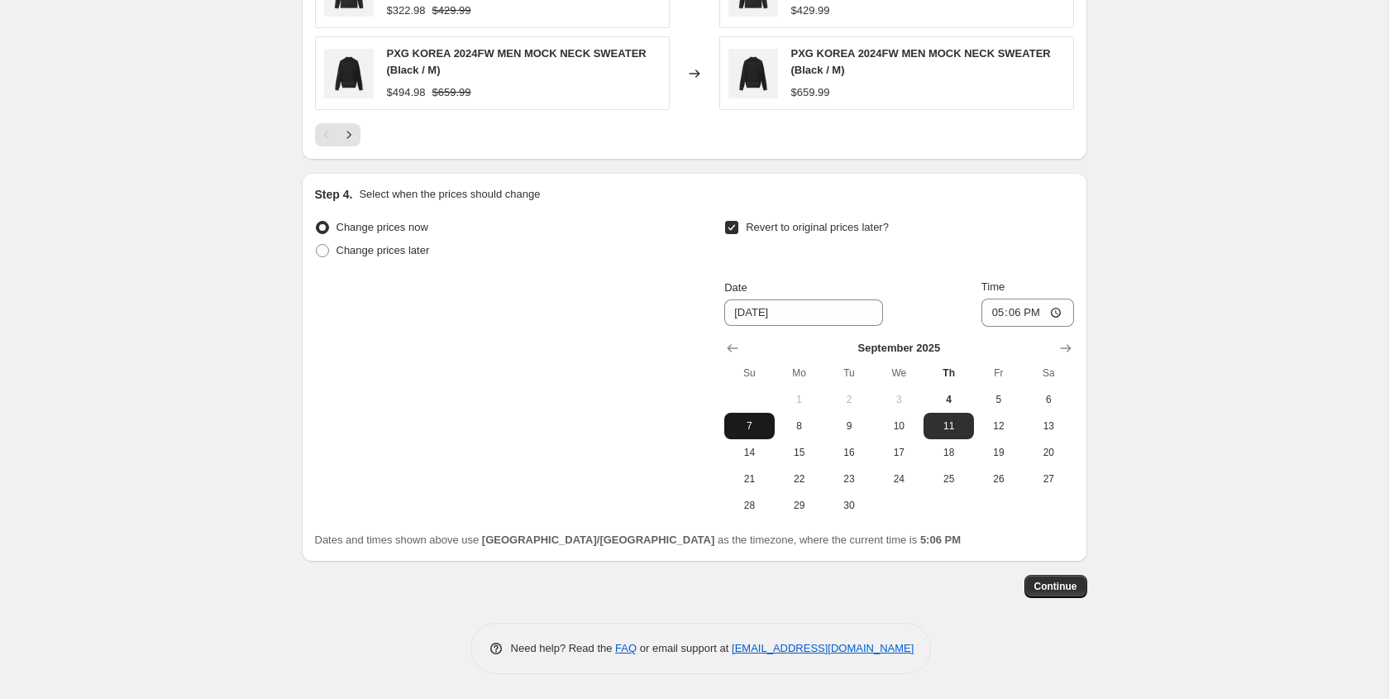
click at [756, 431] on span "7" at bounding box center [749, 425] width 36 height 13
type input "[DATE]"
click at [1053, 313] on input "17:06" at bounding box center [1027, 312] width 93 height 28
type input "23:59"
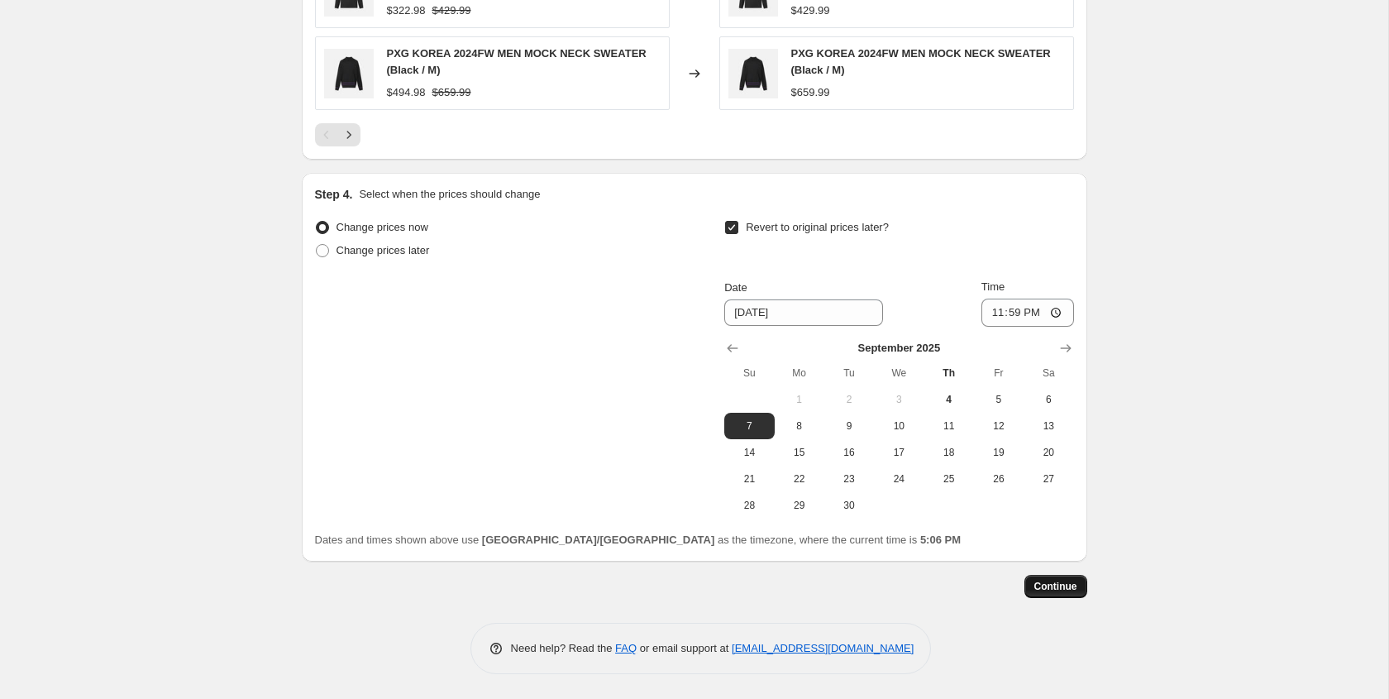
click at [1065, 587] on span "Continue" at bounding box center [1055, 586] width 43 height 13
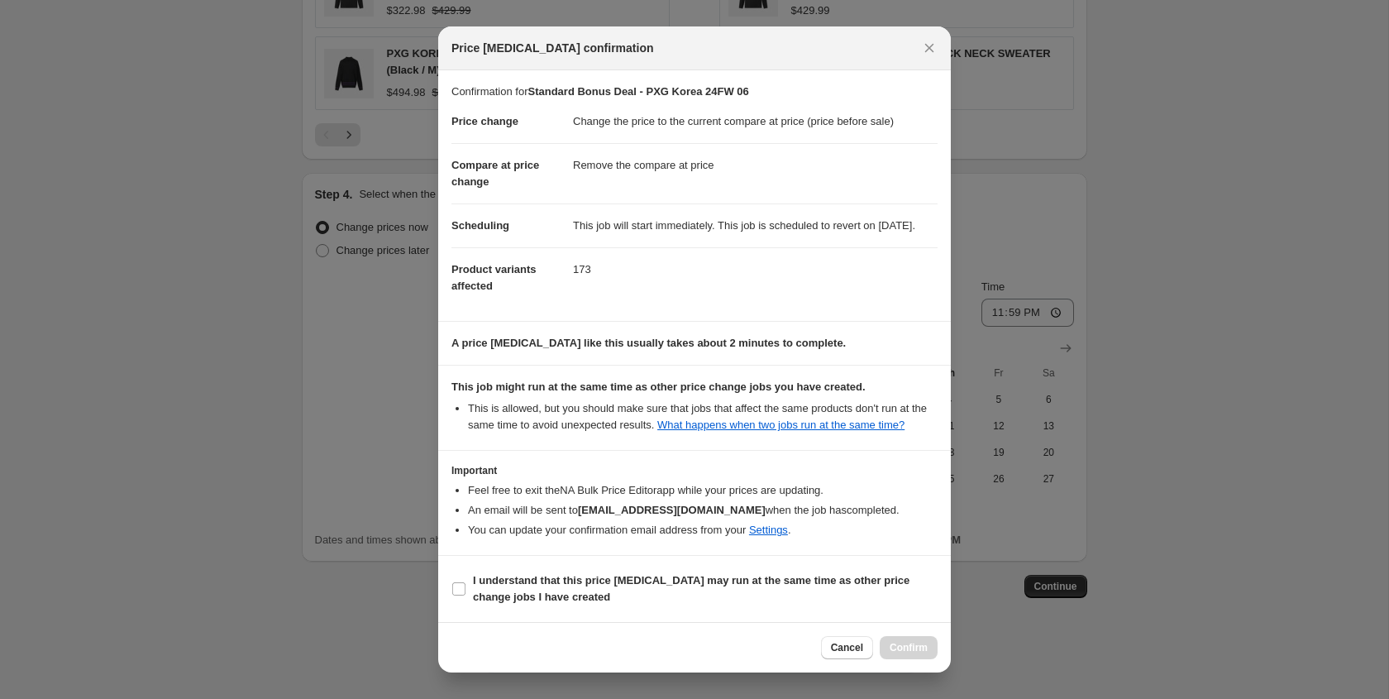
scroll to position [31, 0]
click at [581, 577] on b "I understand that this price change job may run at the same time as other price…" at bounding box center [691, 588] width 437 height 29
click at [465, 582] on input "I understand that this price change job may run at the same time as other price…" at bounding box center [458, 588] width 13 height 13
checkbox input "true"
click at [896, 649] on span "Confirm" at bounding box center [909, 647] width 38 height 13
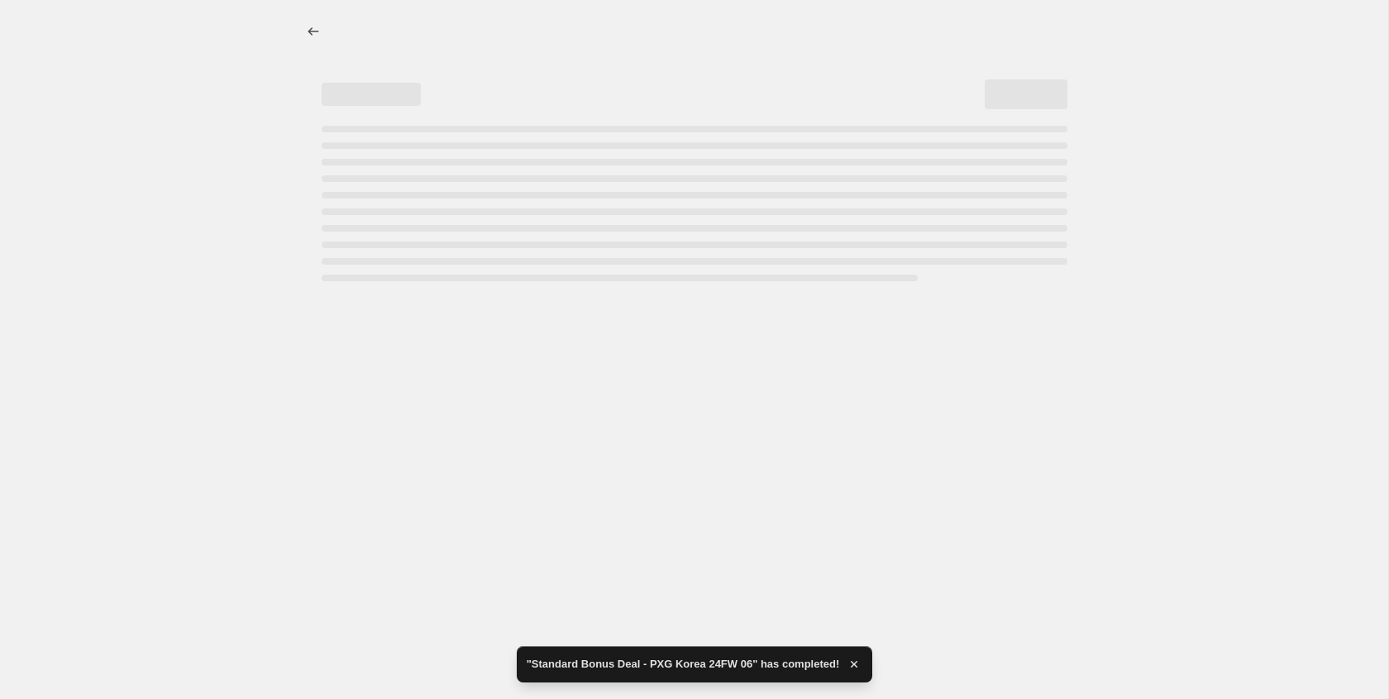
select select "ecap"
select select "remove"
select select "collection"
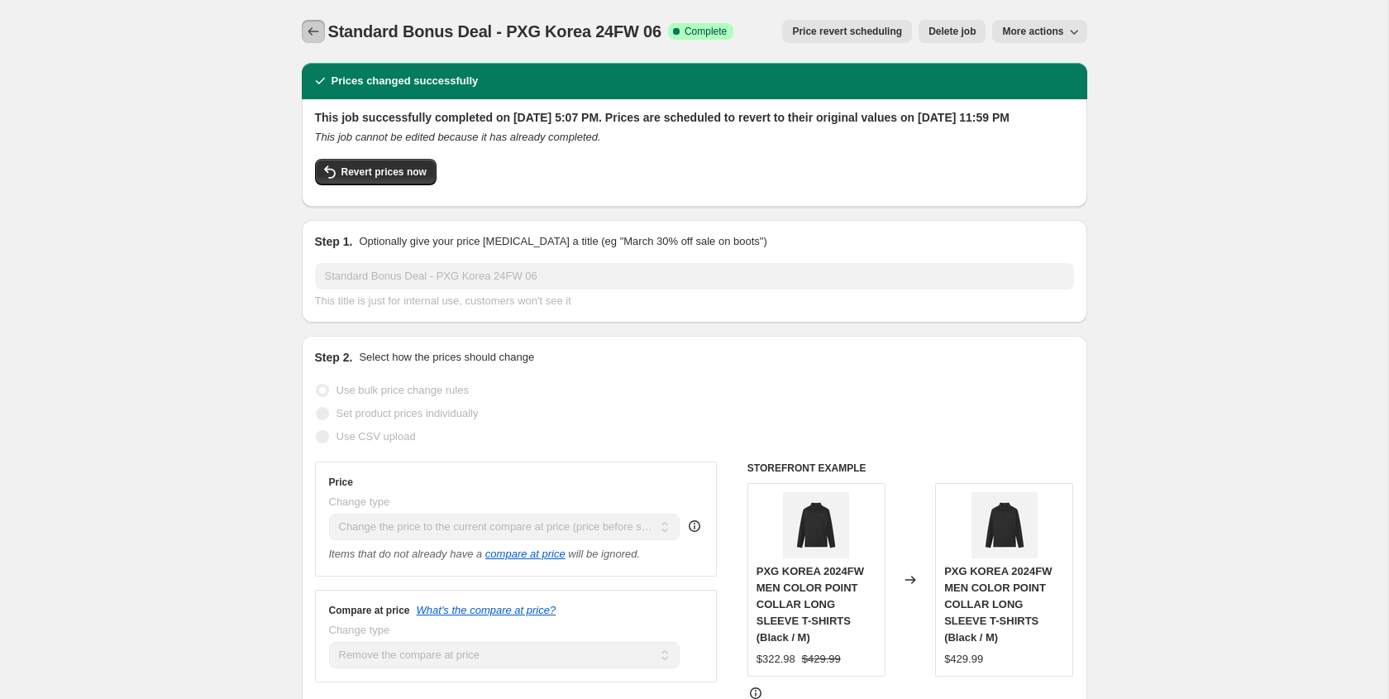
click at [320, 29] on icon "Price change jobs" at bounding box center [313, 31] width 17 height 17
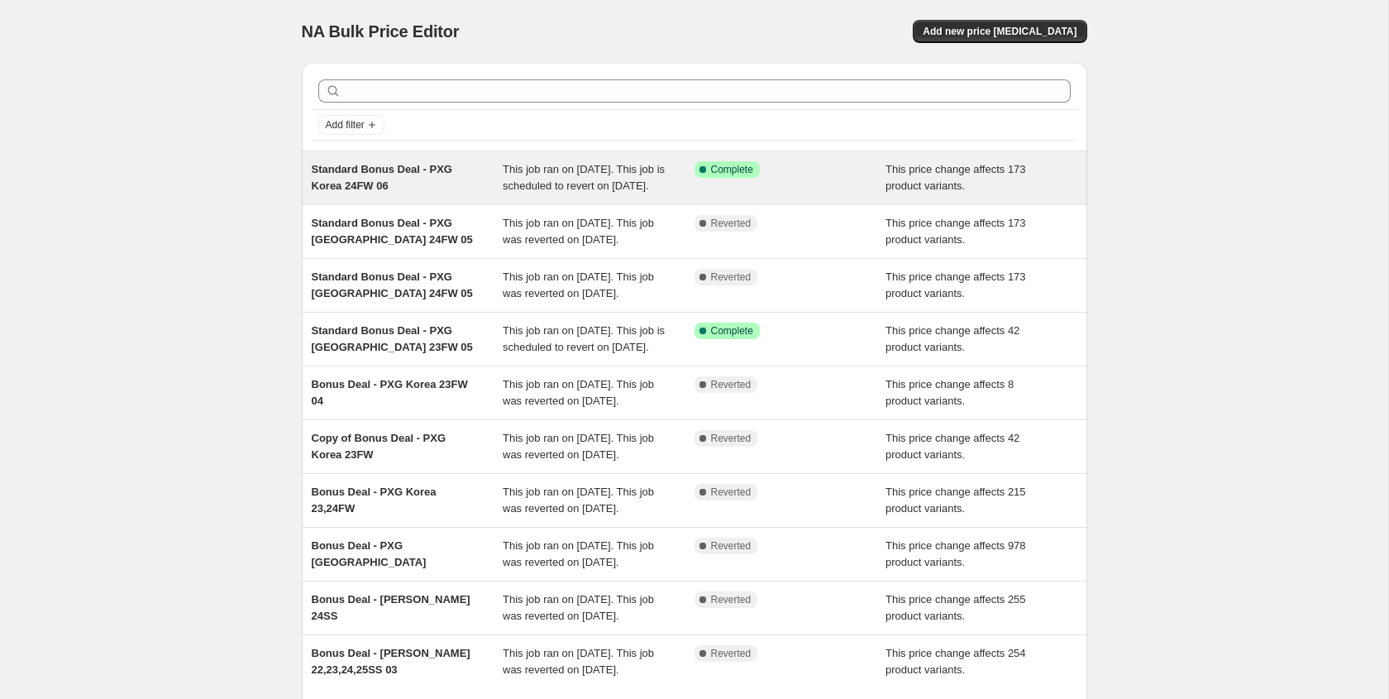
click at [455, 179] on div "Standard Bonus Deal - PXG Korea 24FW 06" at bounding box center [408, 177] width 192 height 33
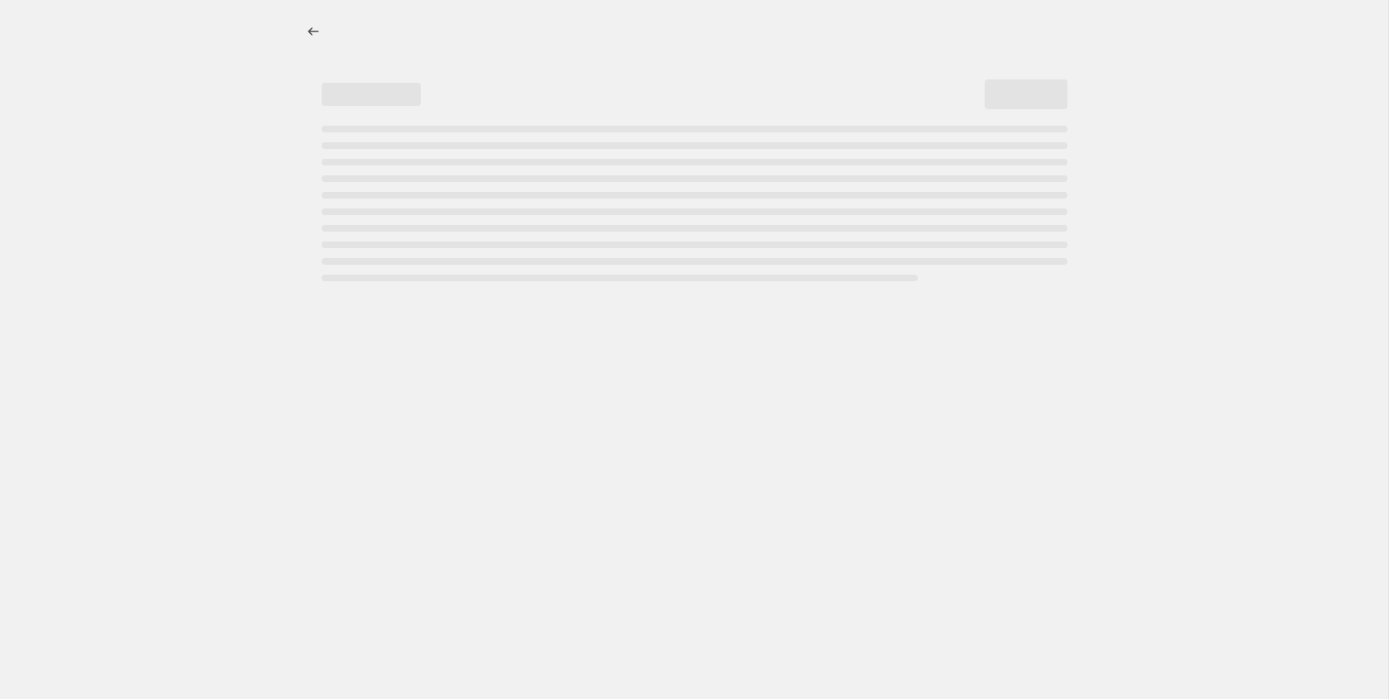
select select "ecap"
select select "remove"
select select "collection"
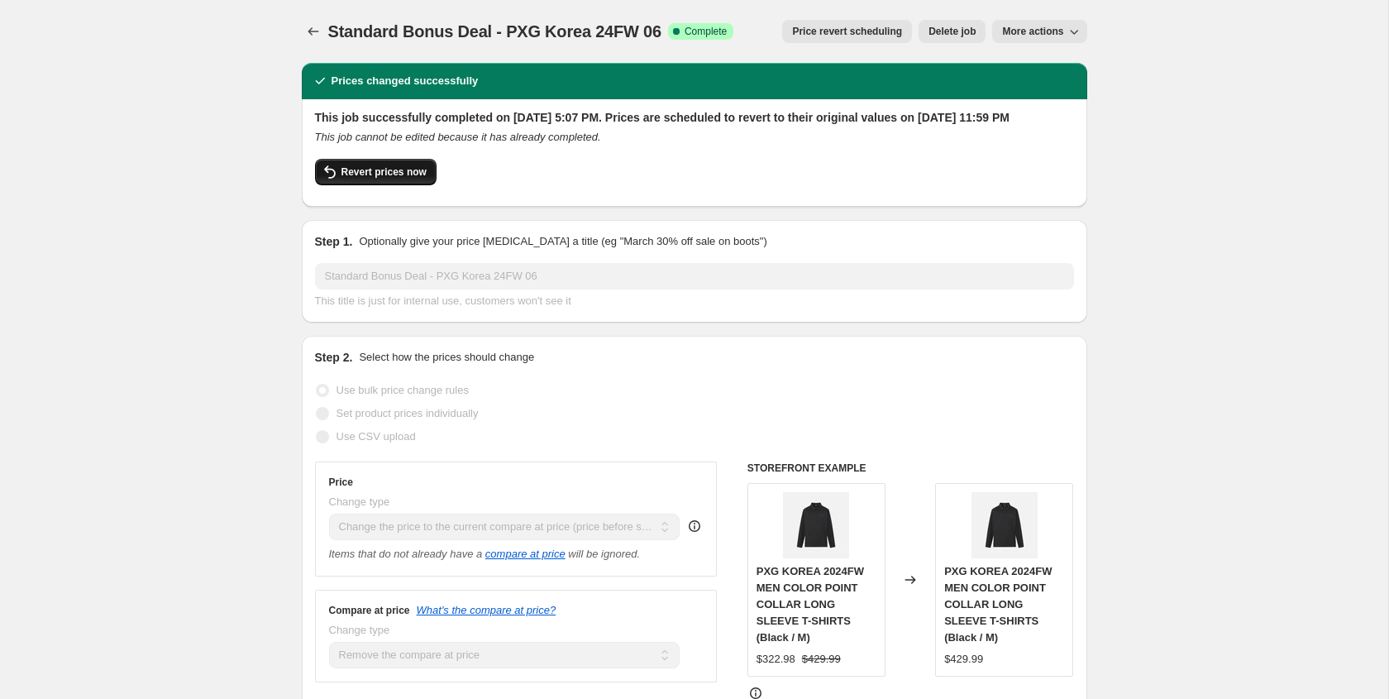
click at [397, 179] on span "Revert prices now" at bounding box center [383, 171] width 85 height 13
checkbox input "false"
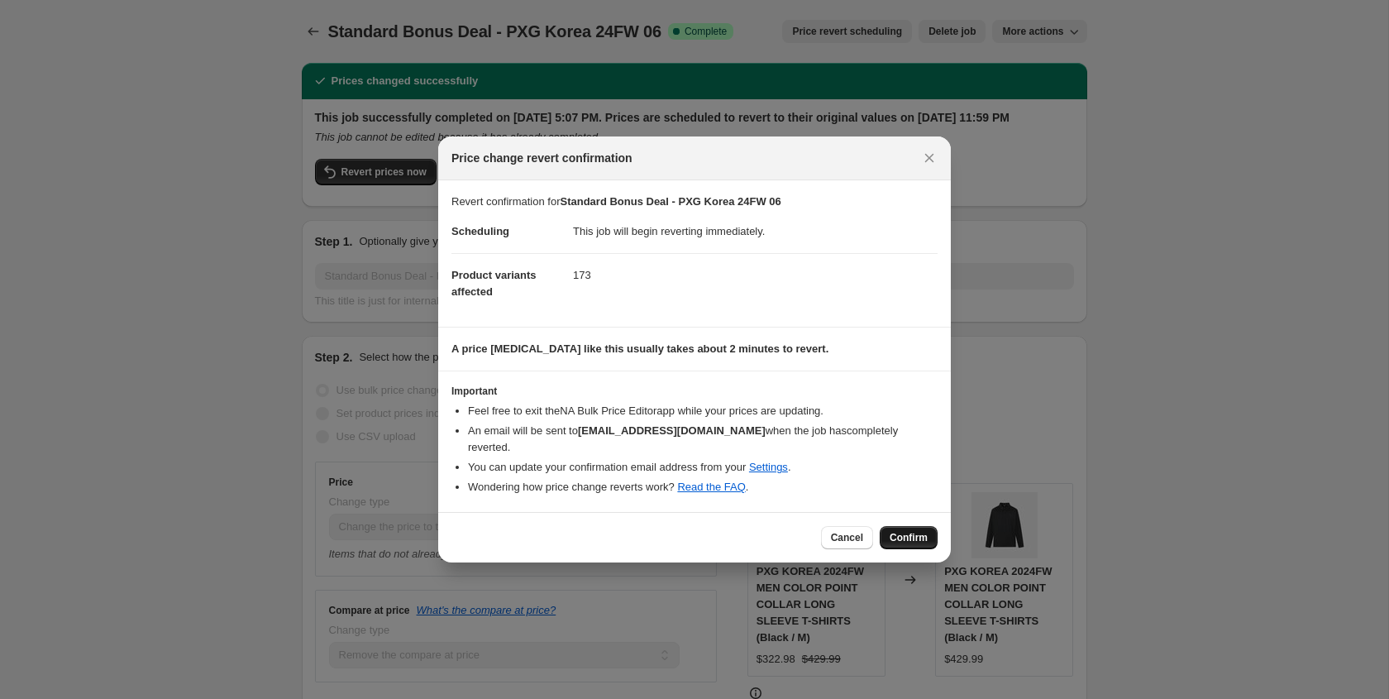
click at [913, 531] on span "Confirm" at bounding box center [909, 537] width 38 height 13
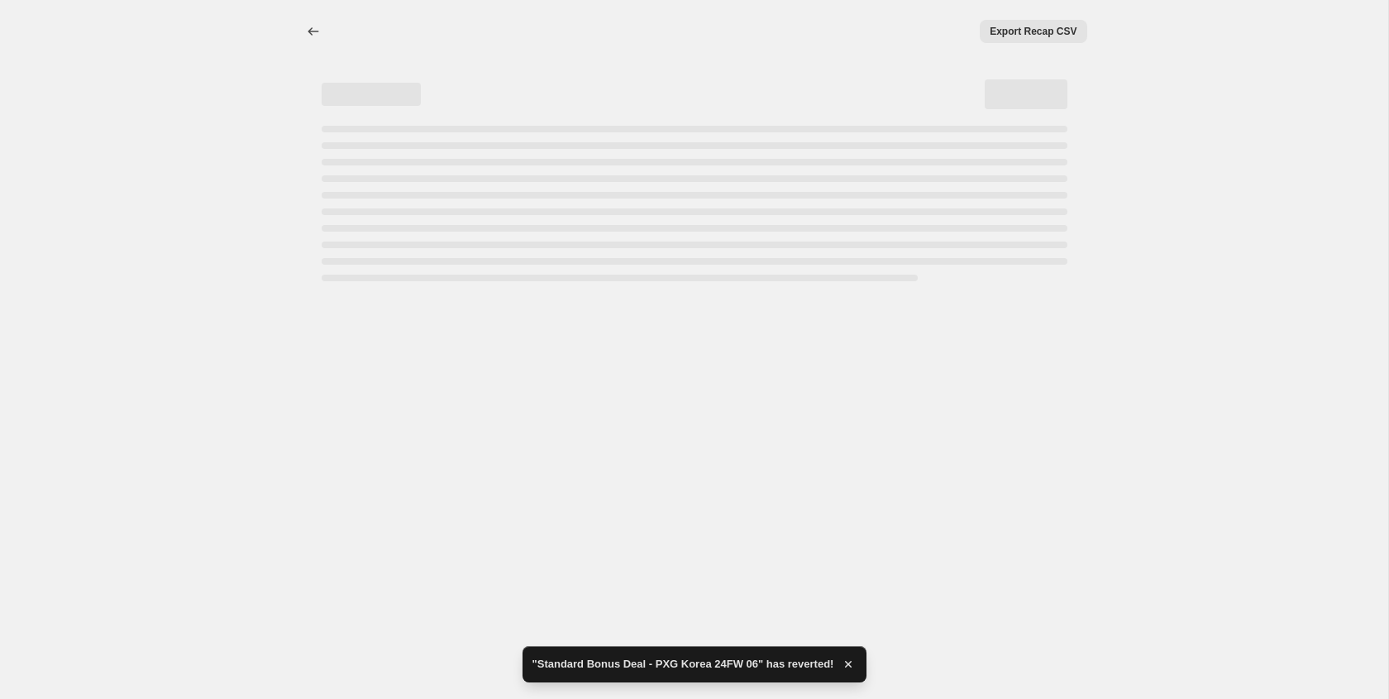
select select "ecap"
select select "remove"
select select "collection"
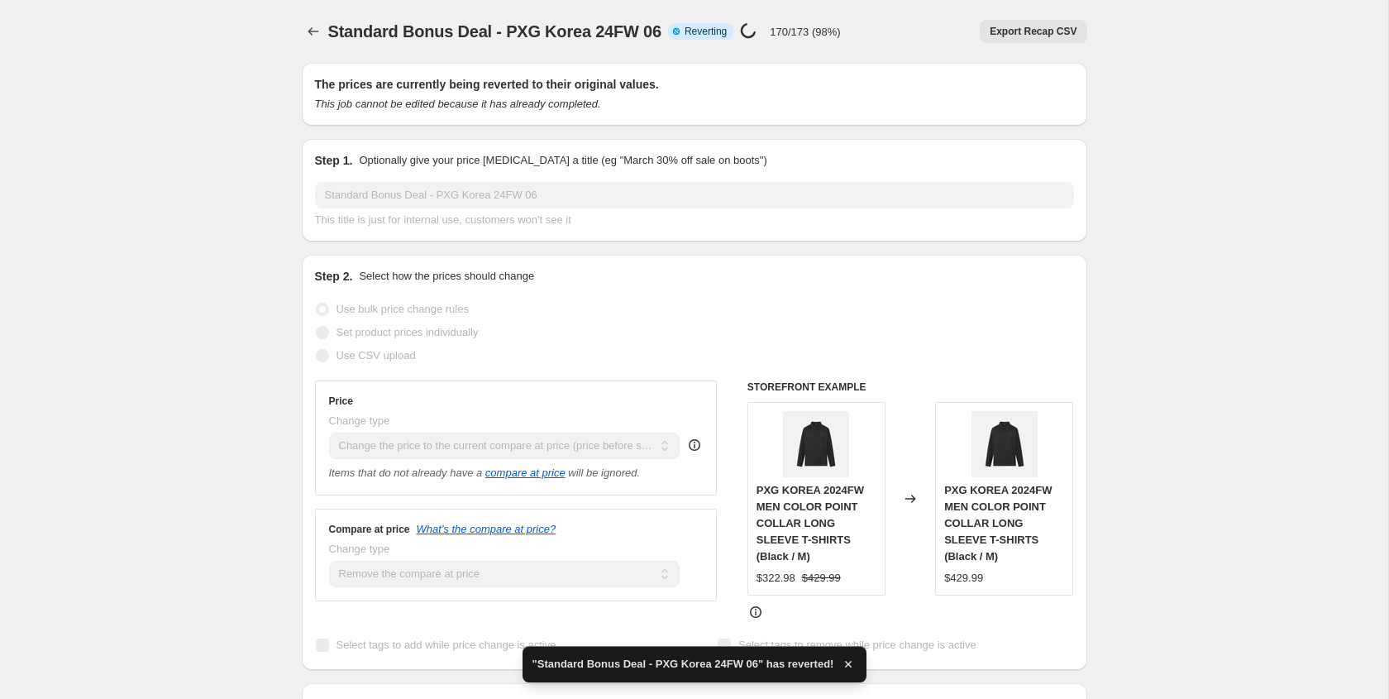
checkbox input "true"
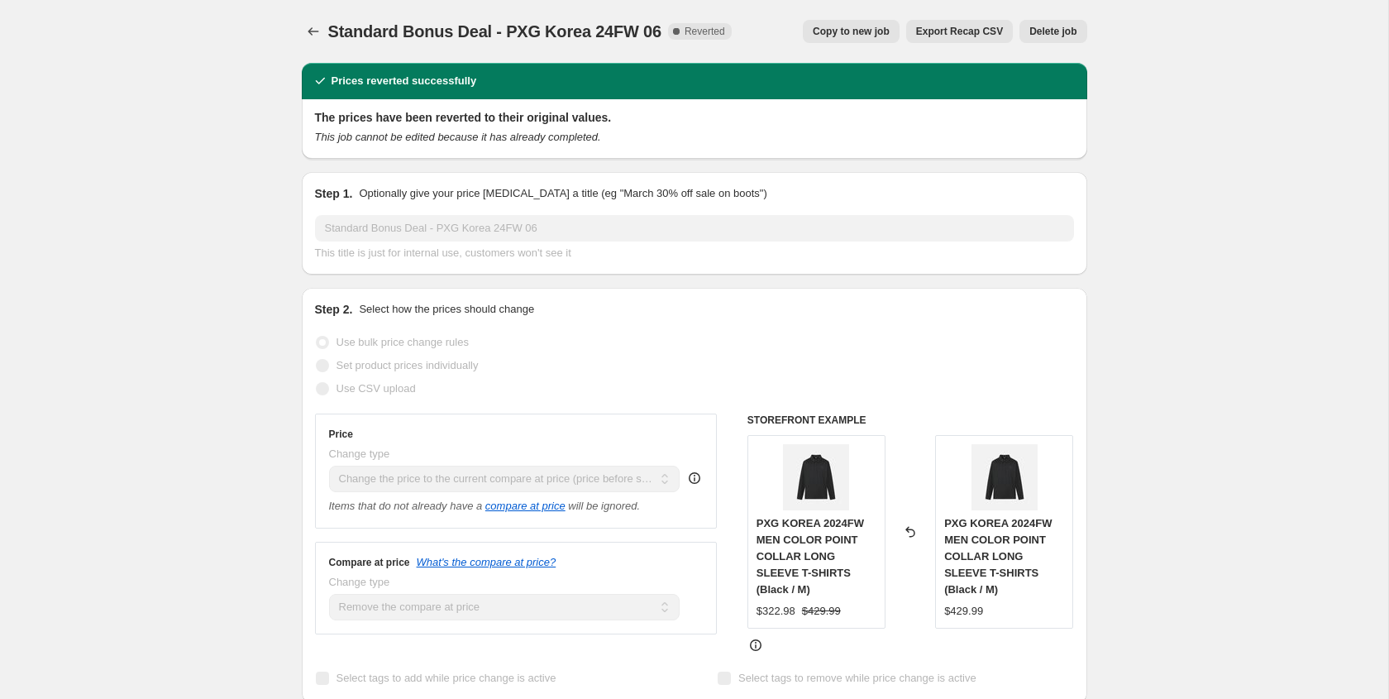
click at [832, 33] on span "Copy to new job" at bounding box center [851, 31] width 77 height 13
select select "ecap"
select select "remove"
select select "collection"
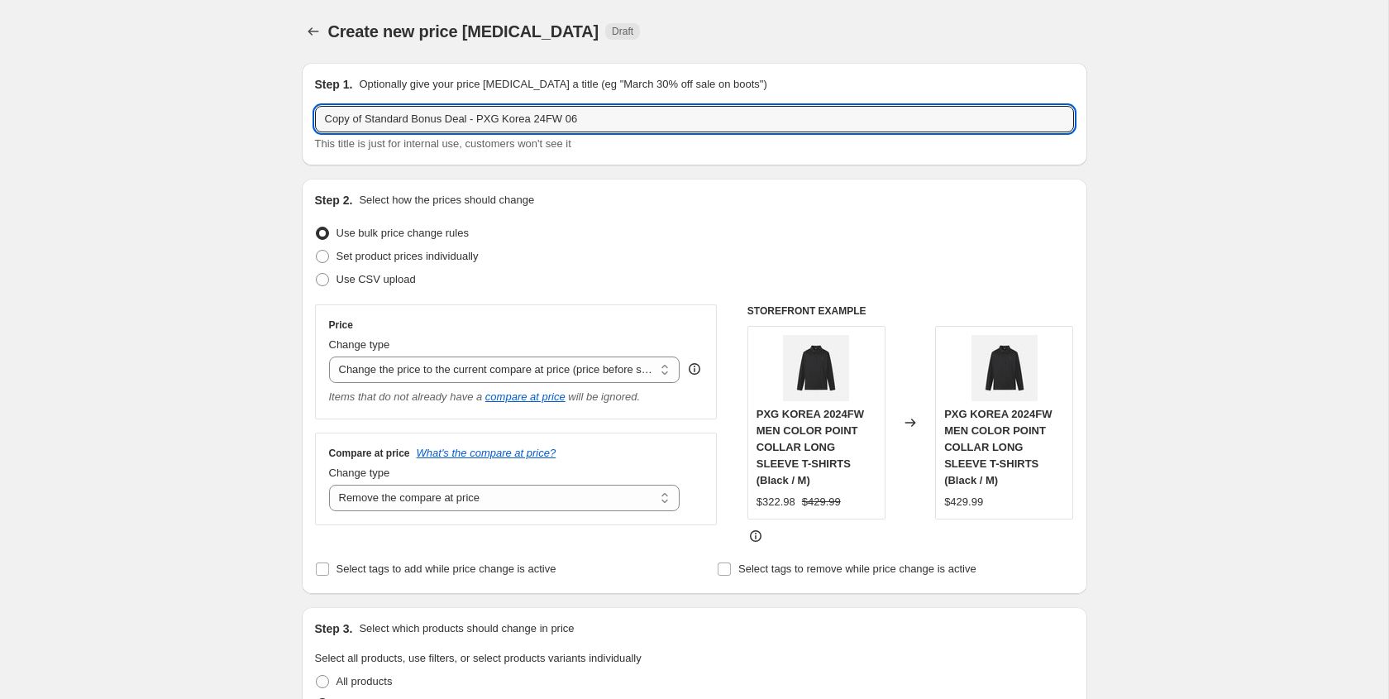
drag, startPoint x: 368, startPoint y: 123, endPoint x: 290, endPoint y: 119, distance: 77.8
click at [570, 121] on input "Standard Bonus Deal - PXG Korea 24FW 06" at bounding box center [694, 119] width 759 height 26
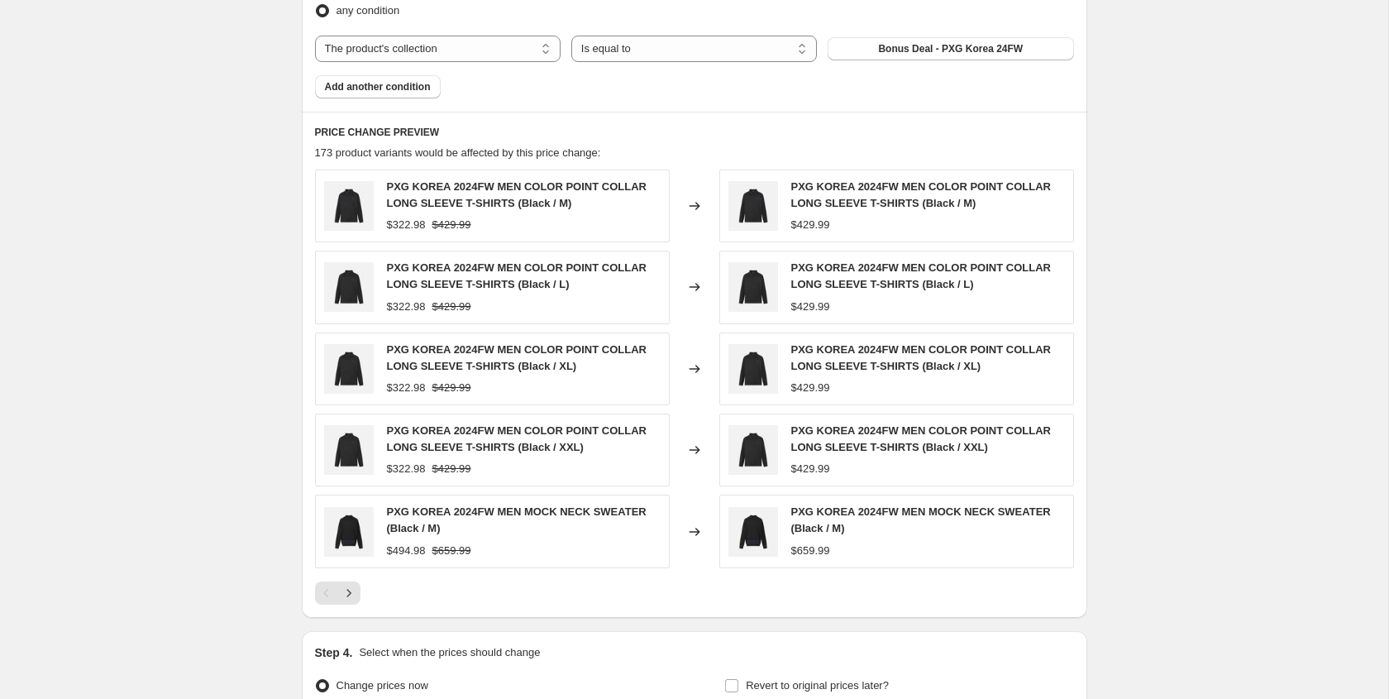
scroll to position [1002, 0]
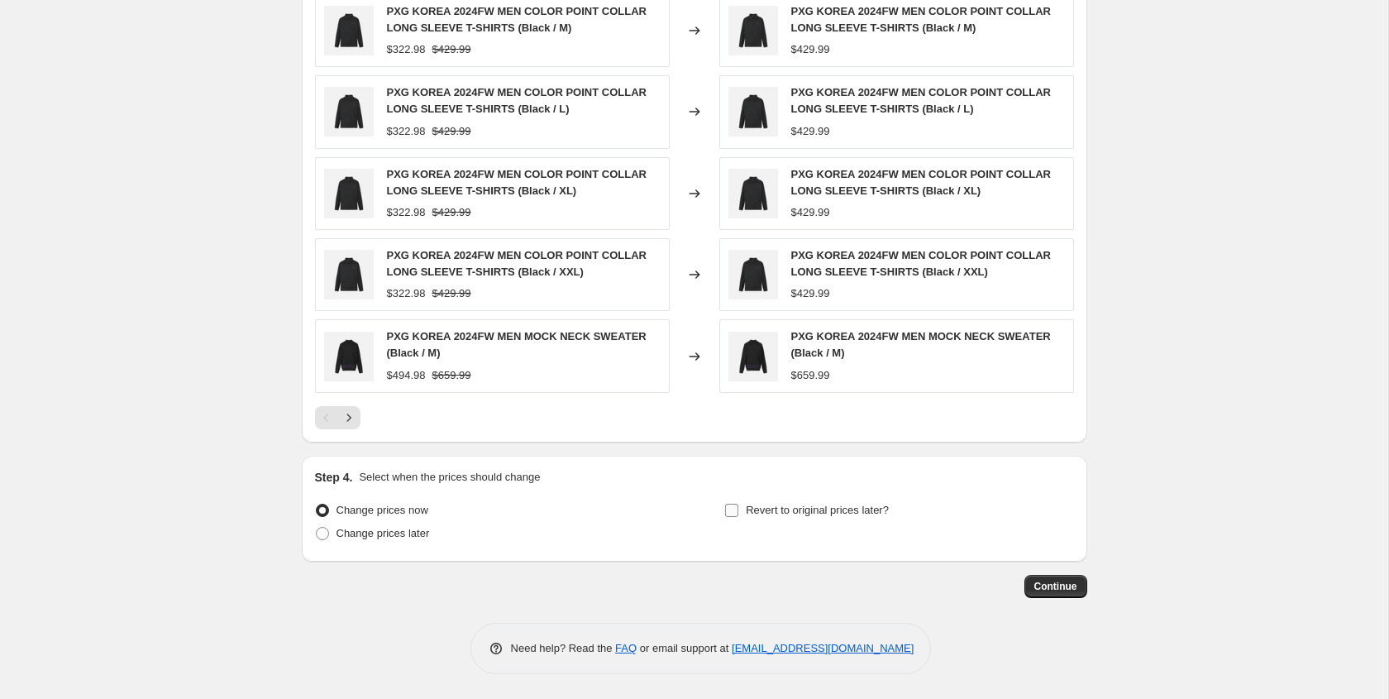
type input "Standard Bonus Deal - PXG Korea 24FW 07"
click at [730, 513] on input "Revert to original prices later?" at bounding box center [731, 509] width 13 height 13
checkbox input "true"
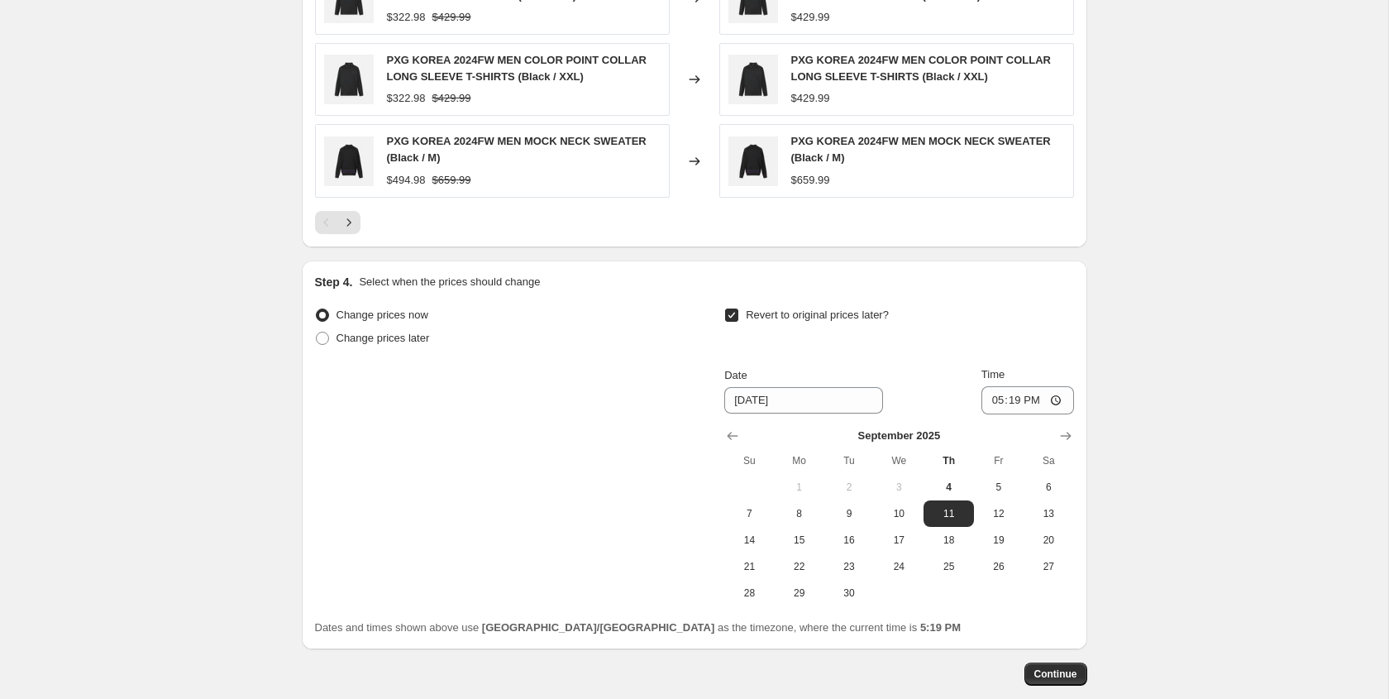
scroll to position [1285, 0]
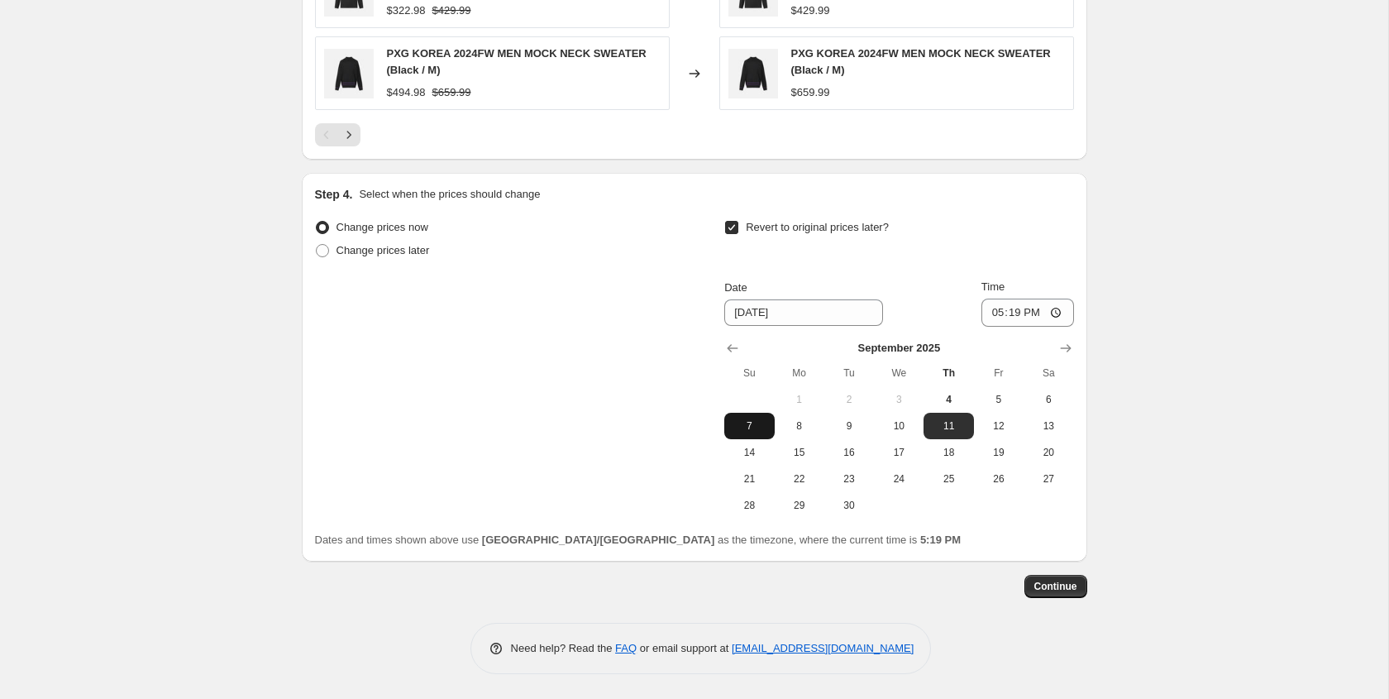
click at [762, 417] on button "7" at bounding box center [749, 426] width 50 height 26
type input "[DATE]"
click at [1053, 310] on input "17:19" at bounding box center [1027, 312] width 93 height 28
type input "23:59"
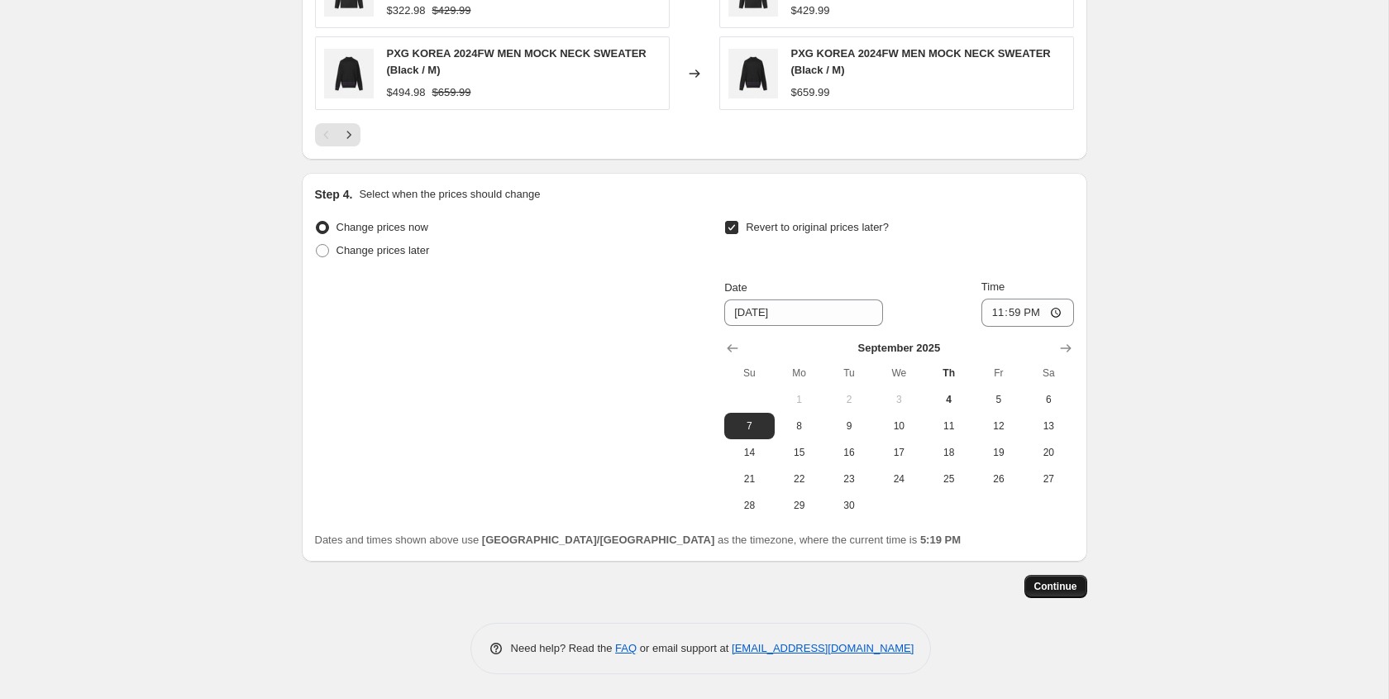
click at [1056, 593] on button "Continue" at bounding box center [1055, 586] width 63 height 23
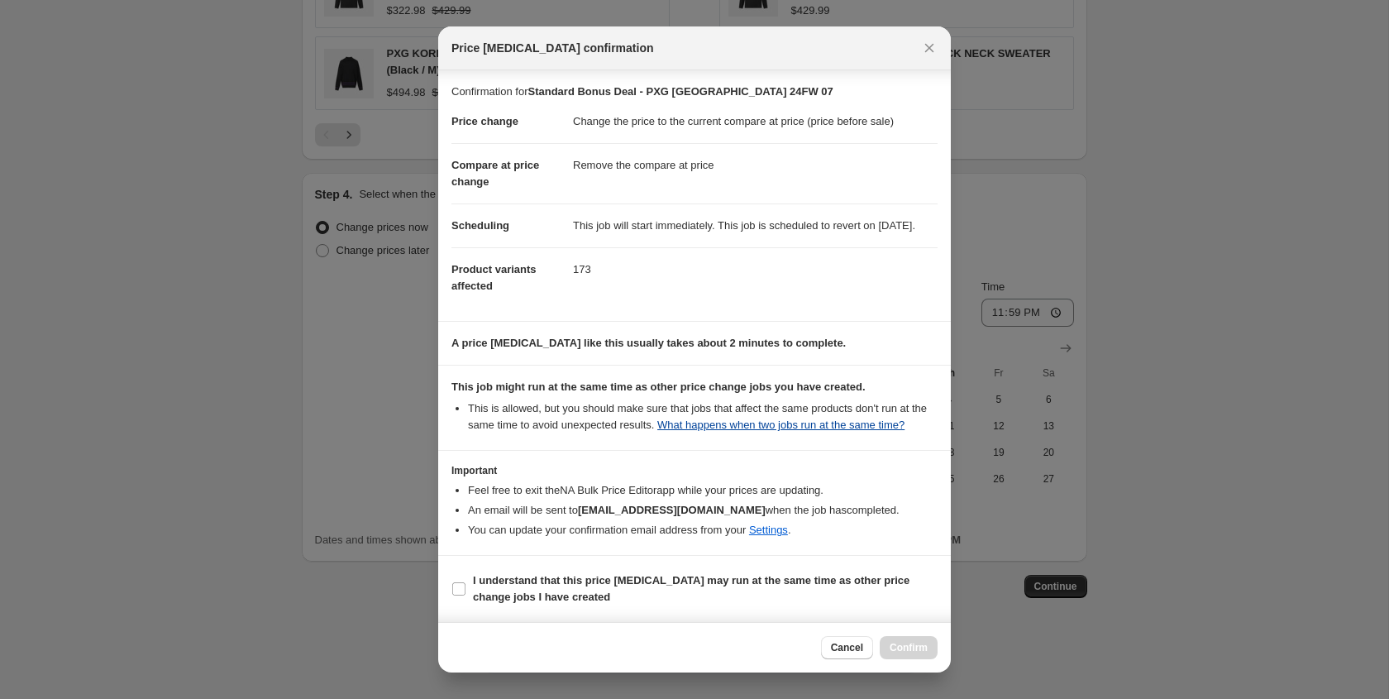
scroll to position [31, 0]
click at [668, 583] on b "I understand that this price change job may run at the same time as other price…" at bounding box center [691, 588] width 437 height 29
click at [465, 583] on input "I understand that this price change job may run at the same time as other price…" at bounding box center [458, 588] width 13 height 13
checkbox input "true"
click at [907, 653] on span "Confirm" at bounding box center [909, 647] width 38 height 13
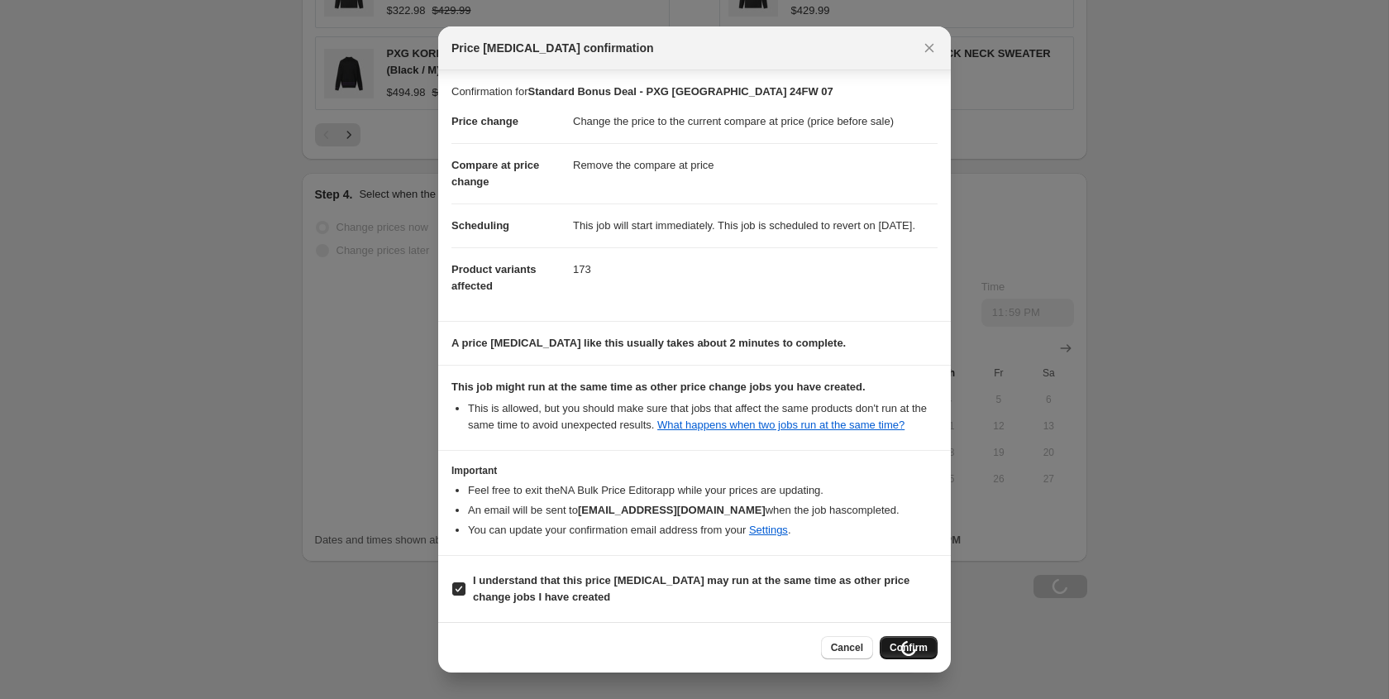
scroll to position [1285, 0]
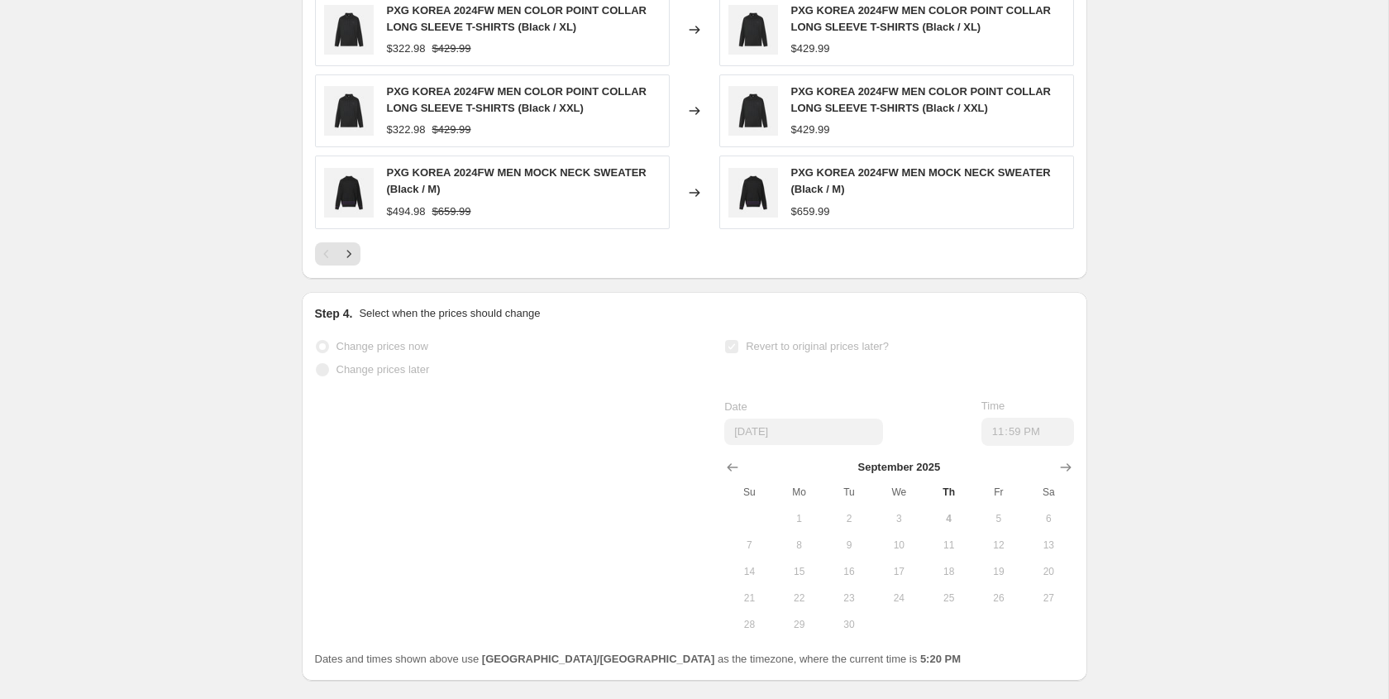
select select "ecap"
select select "remove"
select select "collection"
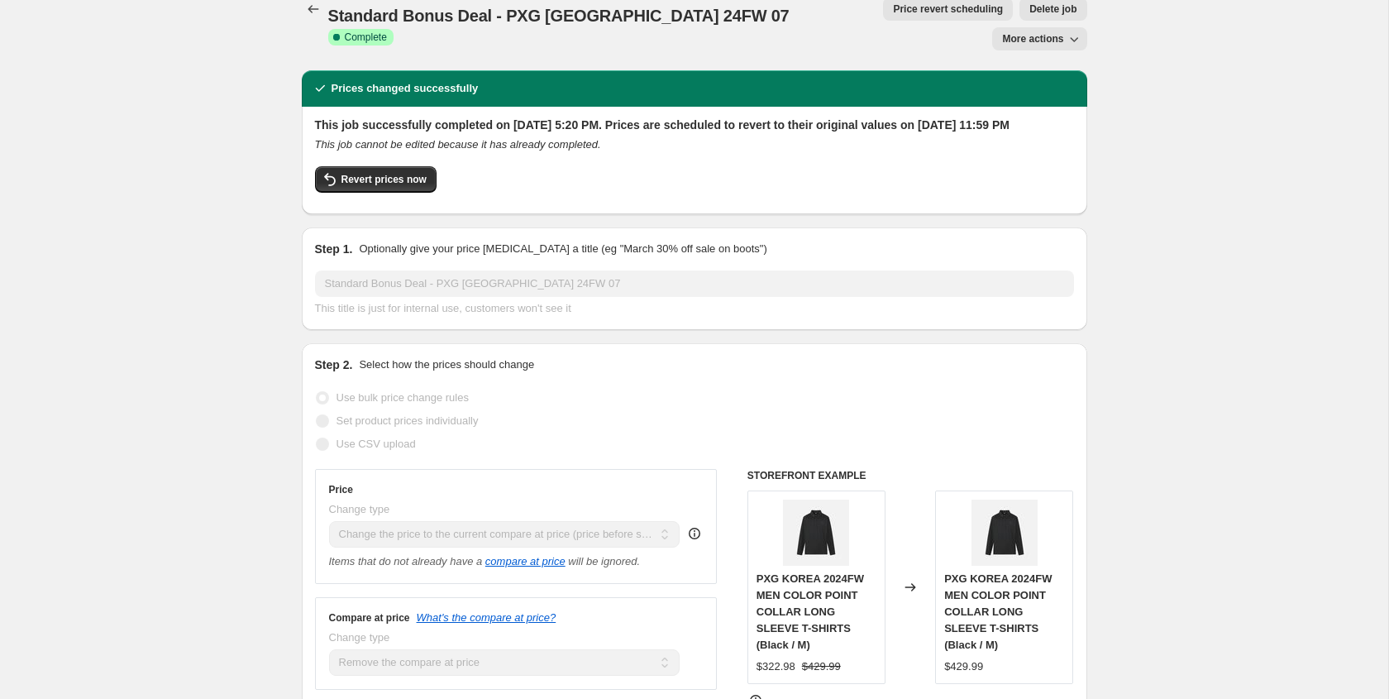
scroll to position [0, 0]
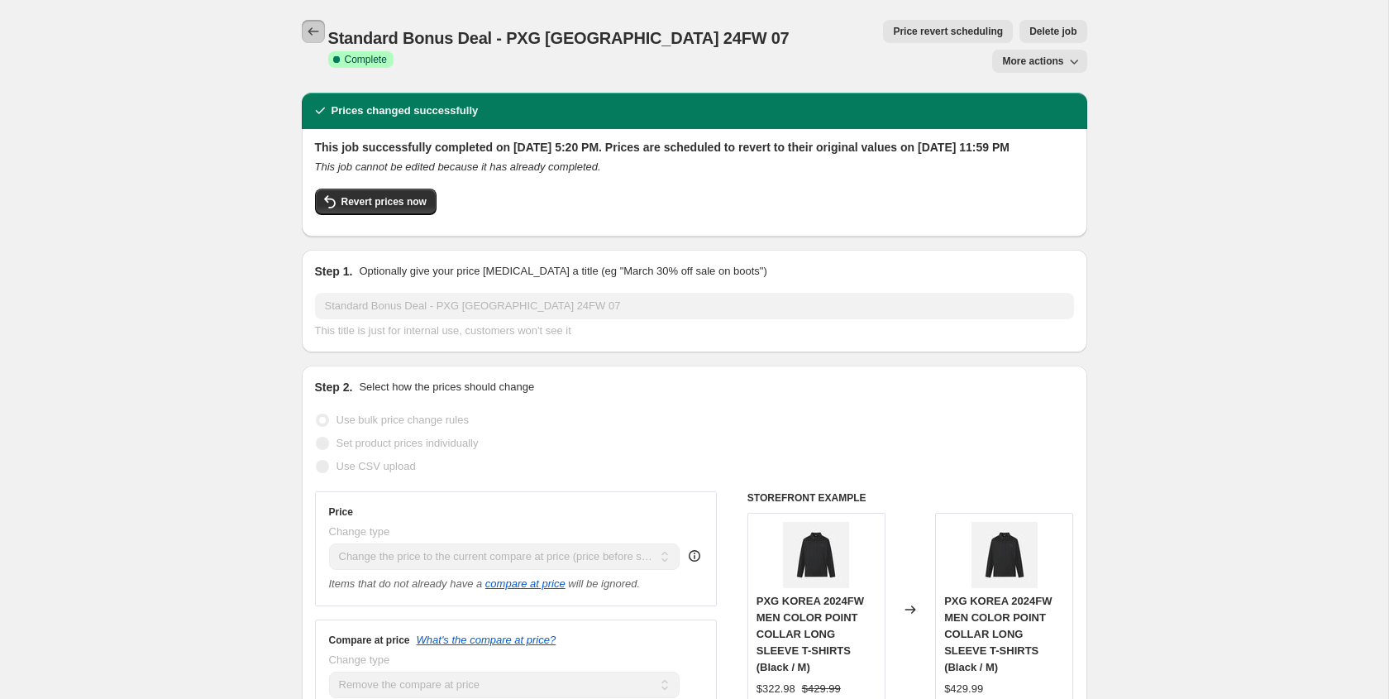
click at [314, 33] on icon "Price change jobs" at bounding box center [313, 31] width 17 height 17
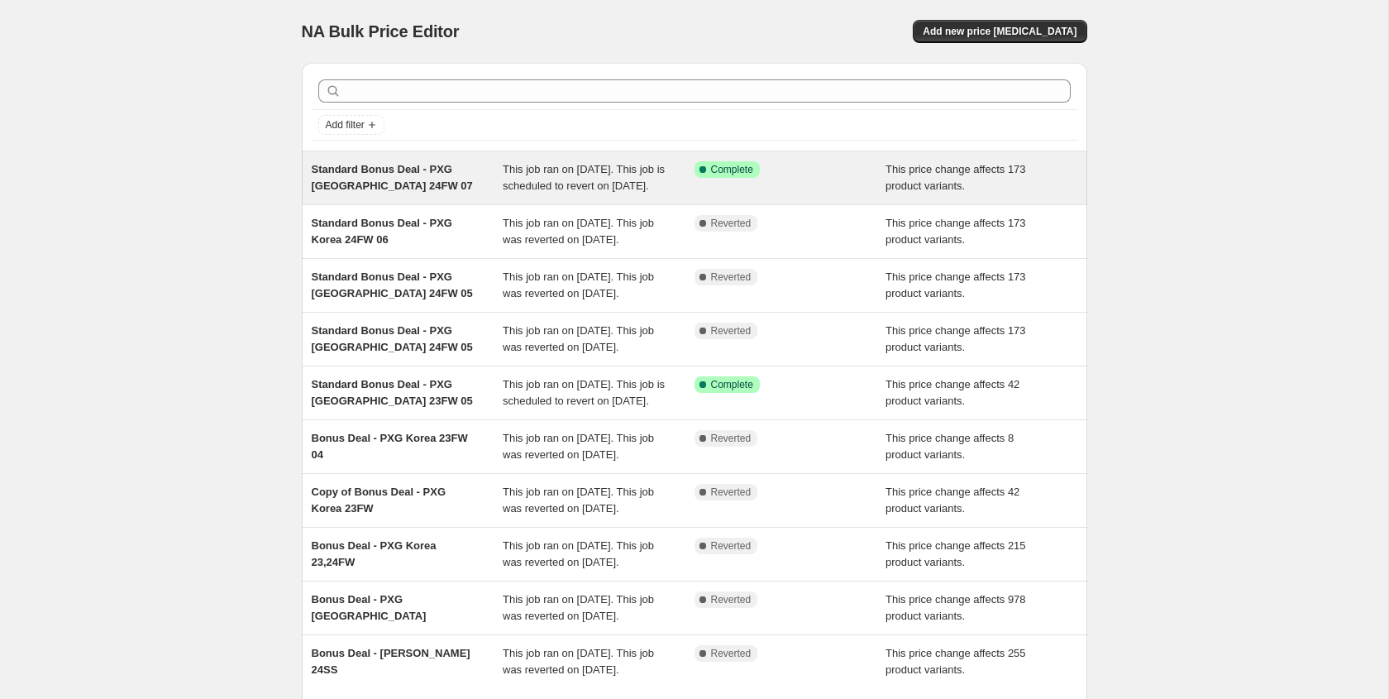
click at [386, 174] on span "Standard Bonus Deal - PXG Korea 24FW 07" at bounding box center [392, 177] width 161 height 29
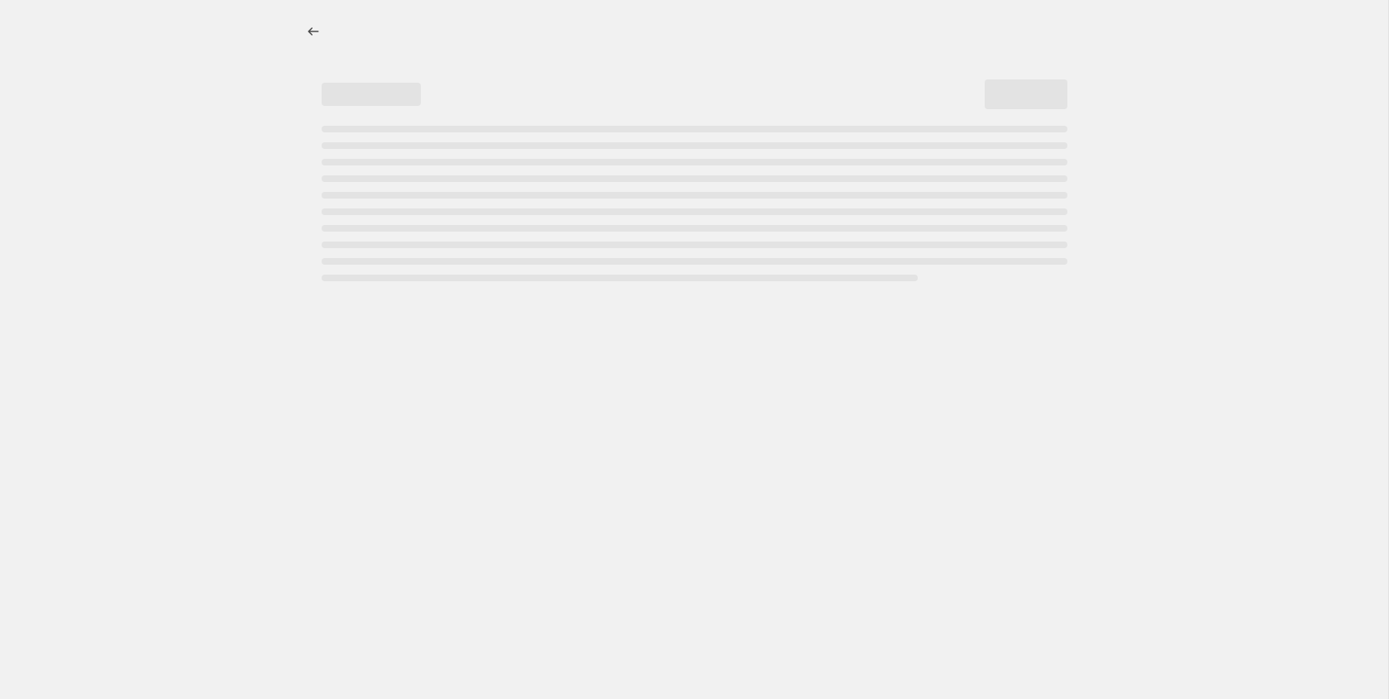
select select "ecap"
select select "remove"
select select "collection"
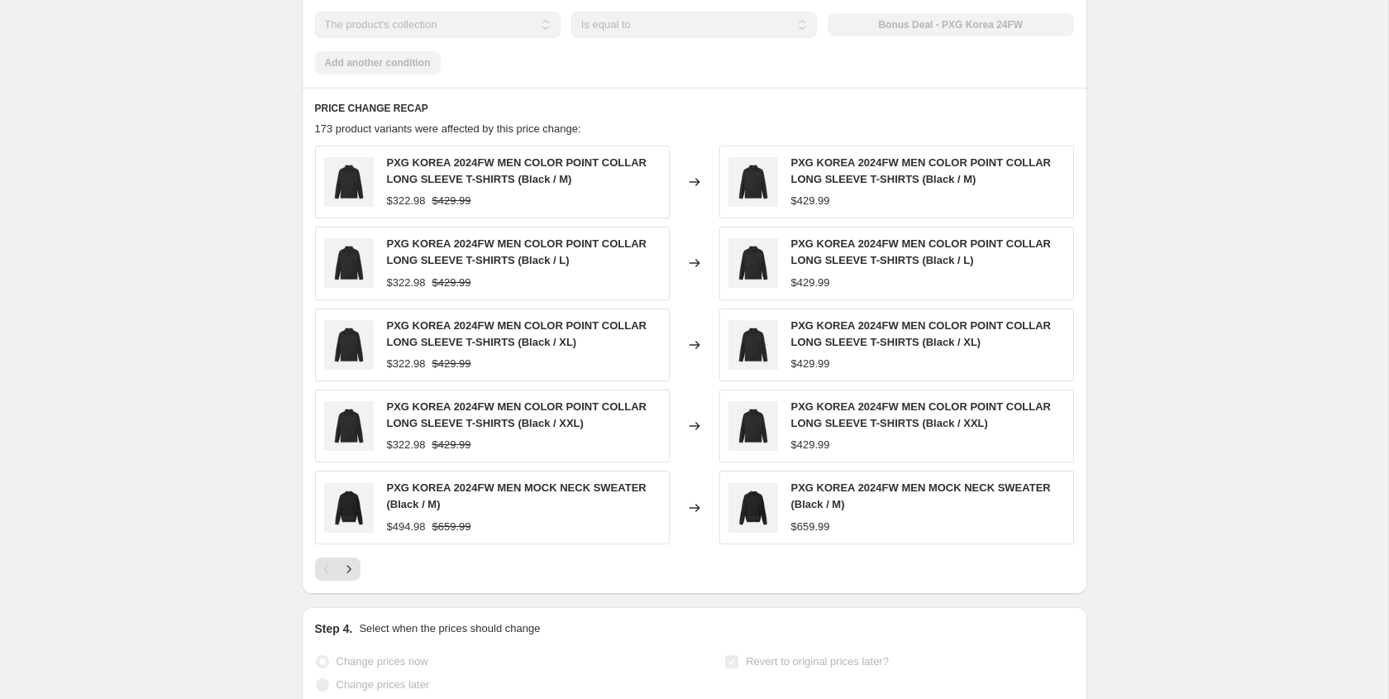
scroll to position [947, 0]
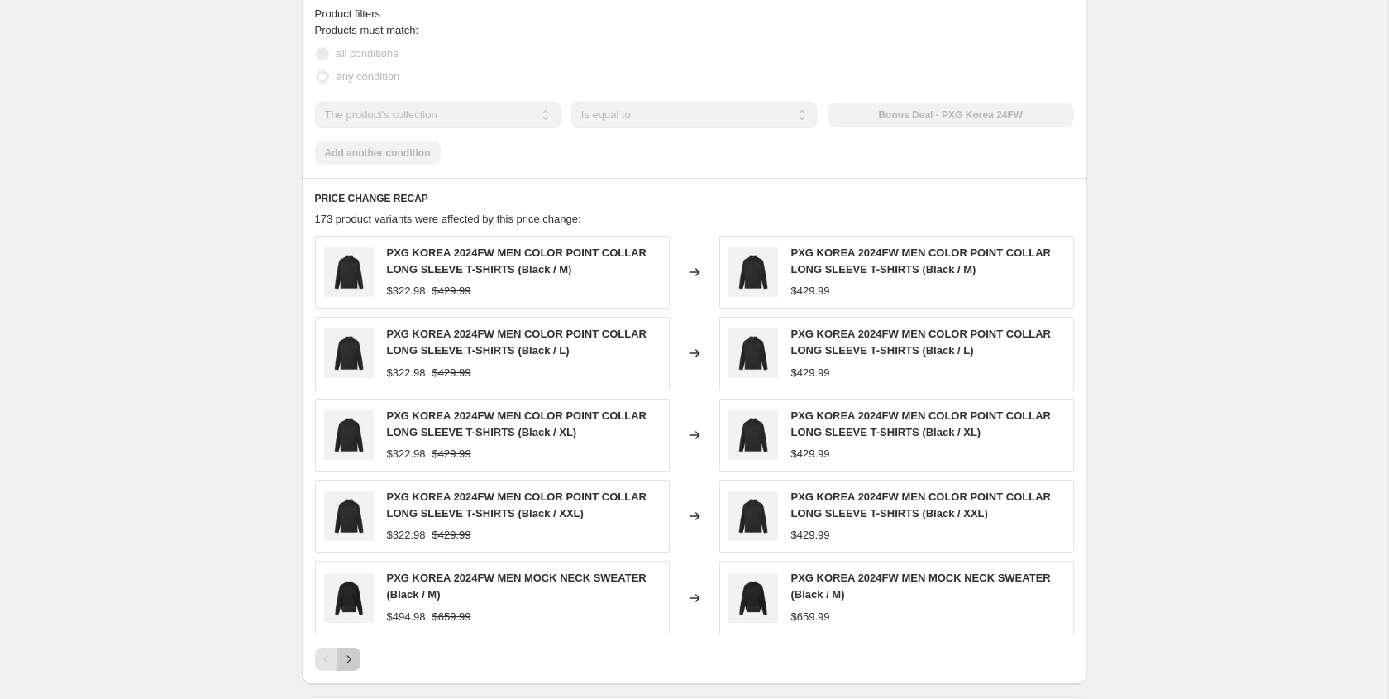
click at [351, 651] on icon "Next" at bounding box center [349, 659] width 17 height 17
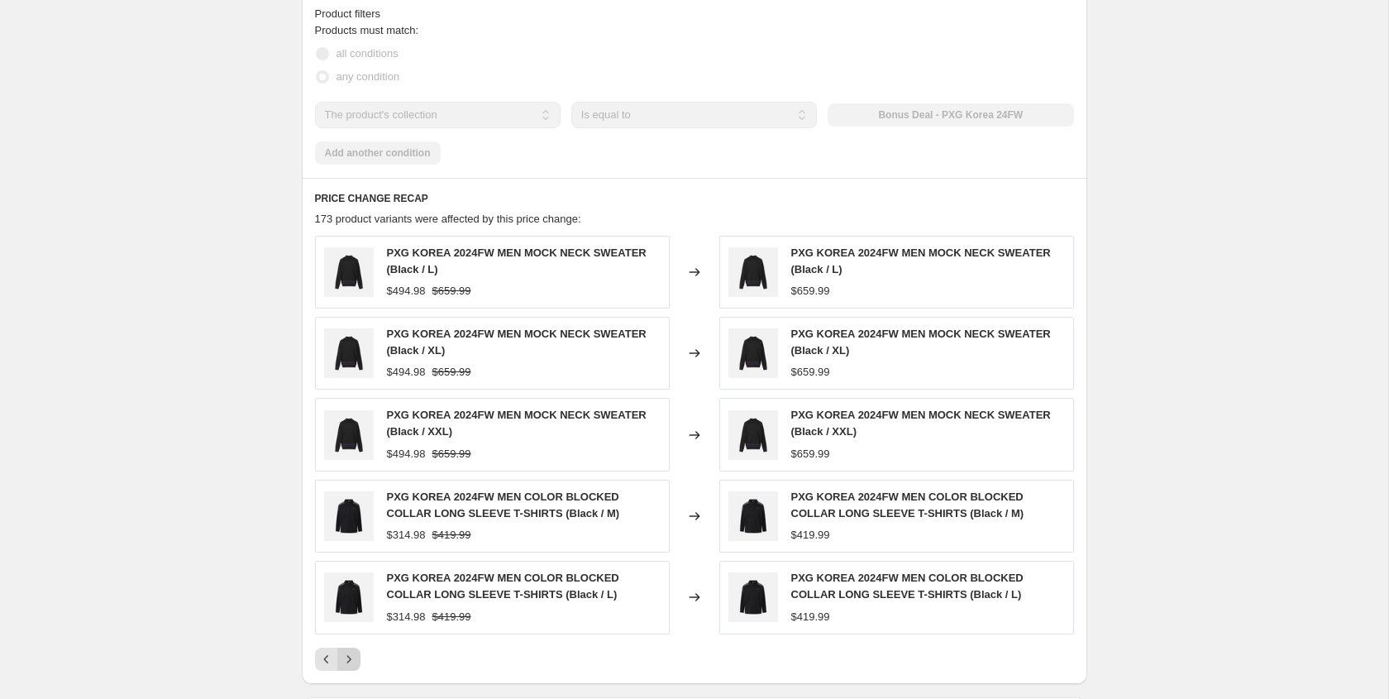
click at [351, 651] on icon "Next" at bounding box center [349, 659] width 17 height 17
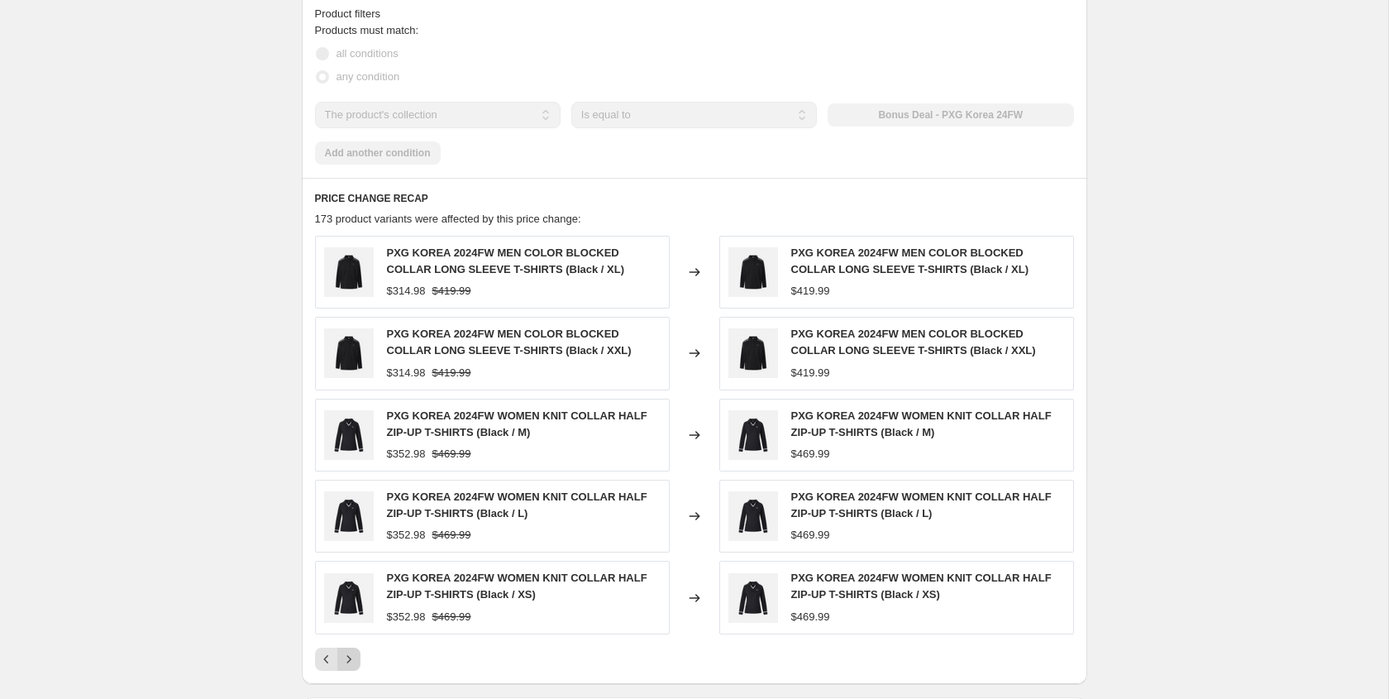
click at [351, 651] on icon "Next" at bounding box center [349, 659] width 17 height 17
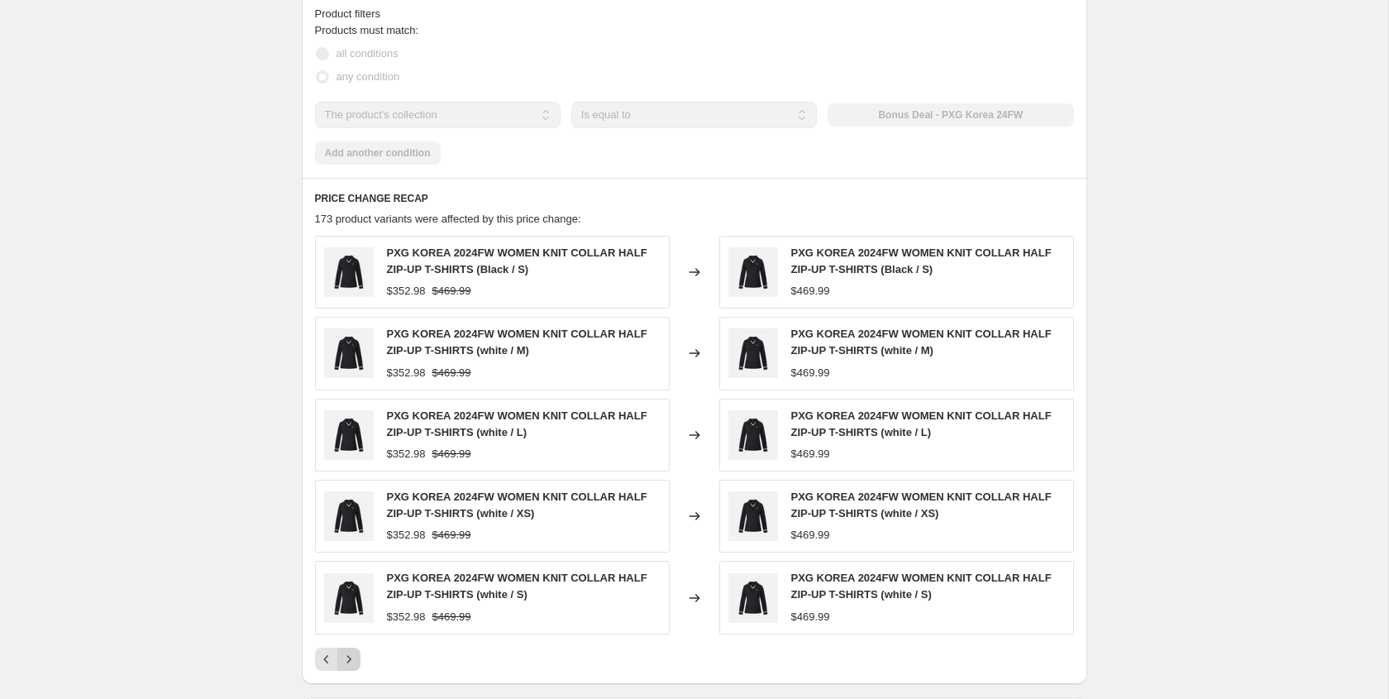
click at [351, 651] on icon "Next" at bounding box center [349, 659] width 17 height 17
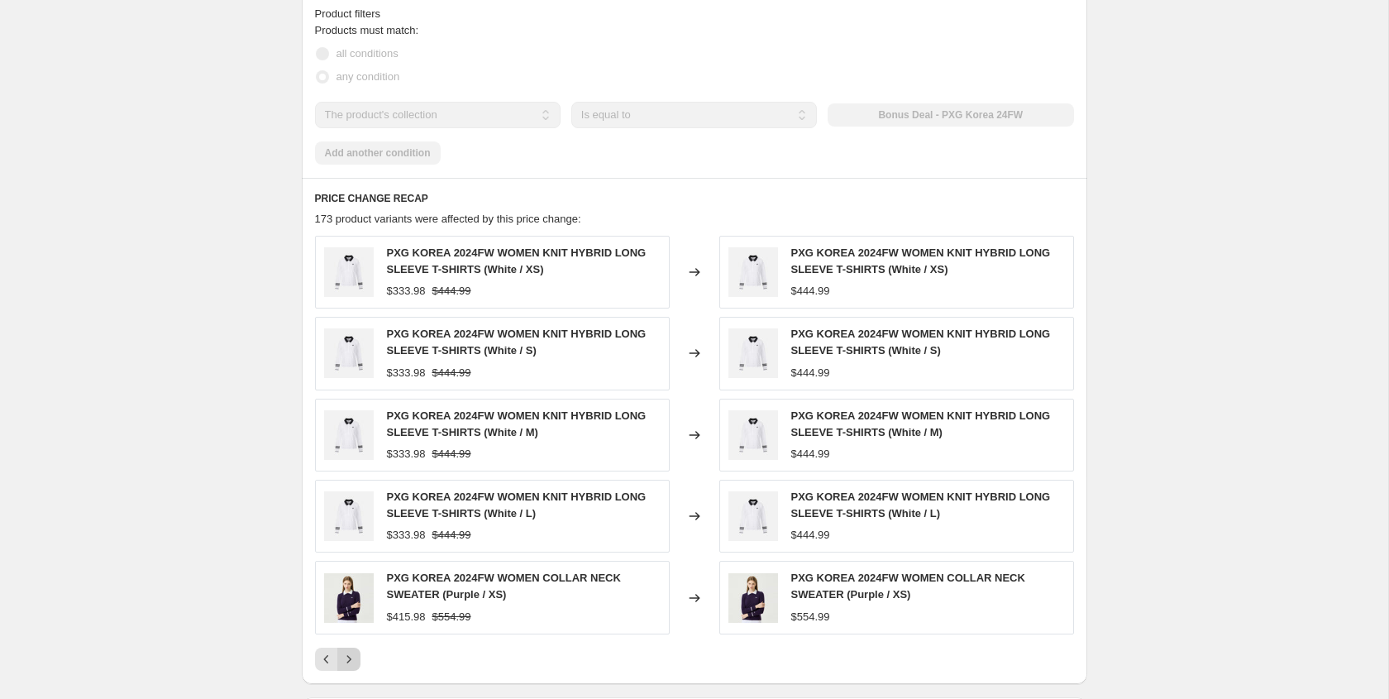
click at [351, 651] on icon "Next" at bounding box center [349, 659] width 17 height 17
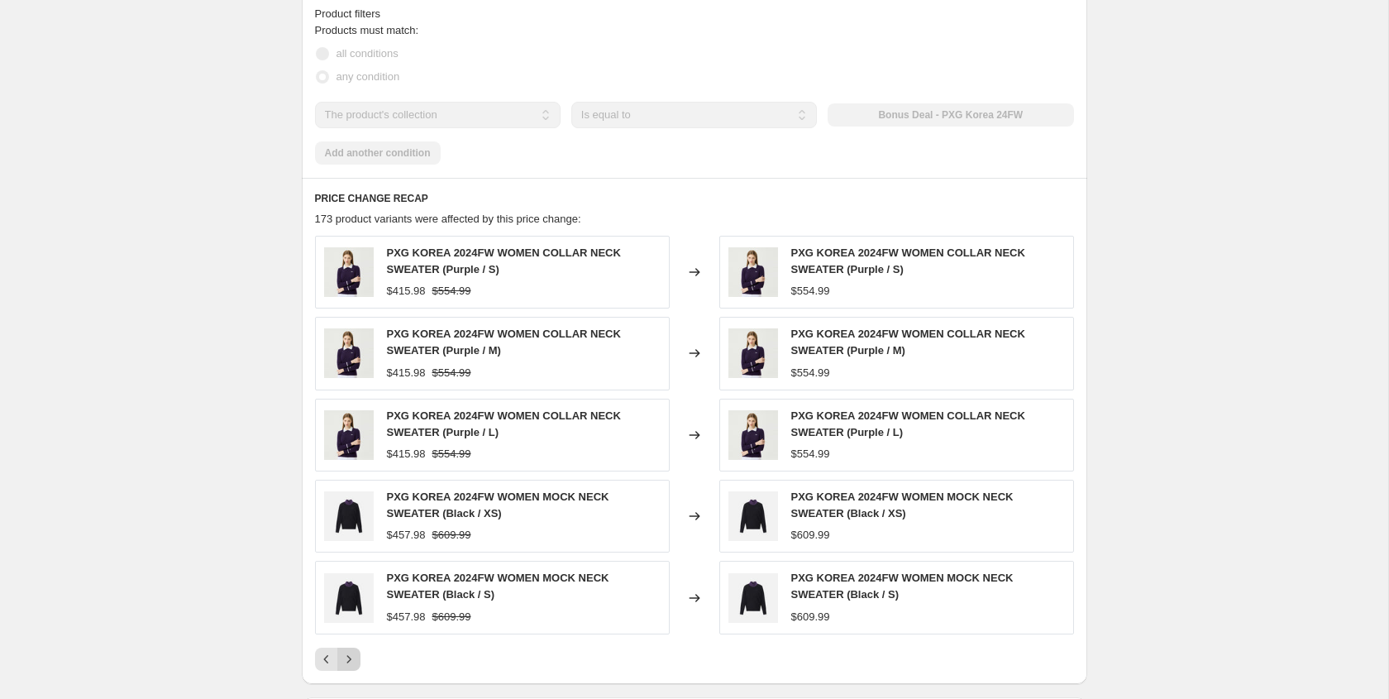
click at [351, 651] on icon "Next" at bounding box center [349, 659] width 17 height 17
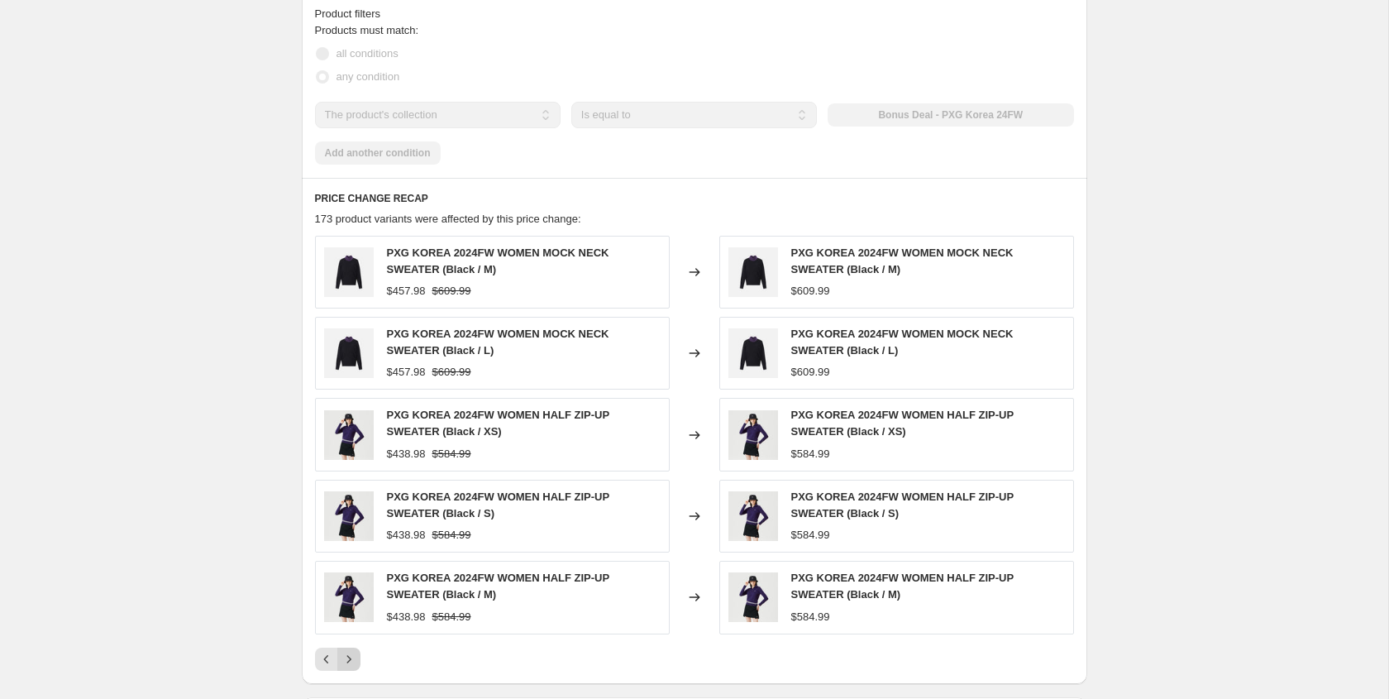
click at [351, 651] on icon "Next" at bounding box center [349, 659] width 17 height 17
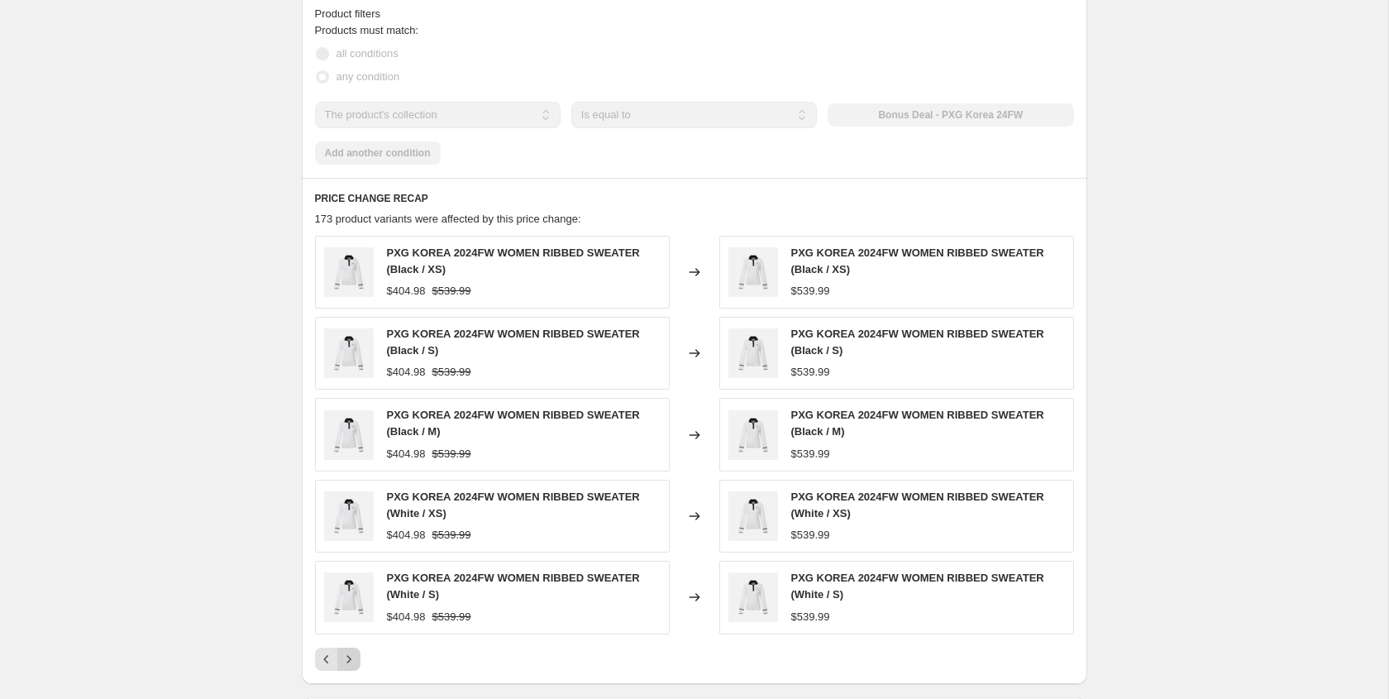
click at [351, 651] on icon "Next" at bounding box center [349, 659] width 17 height 17
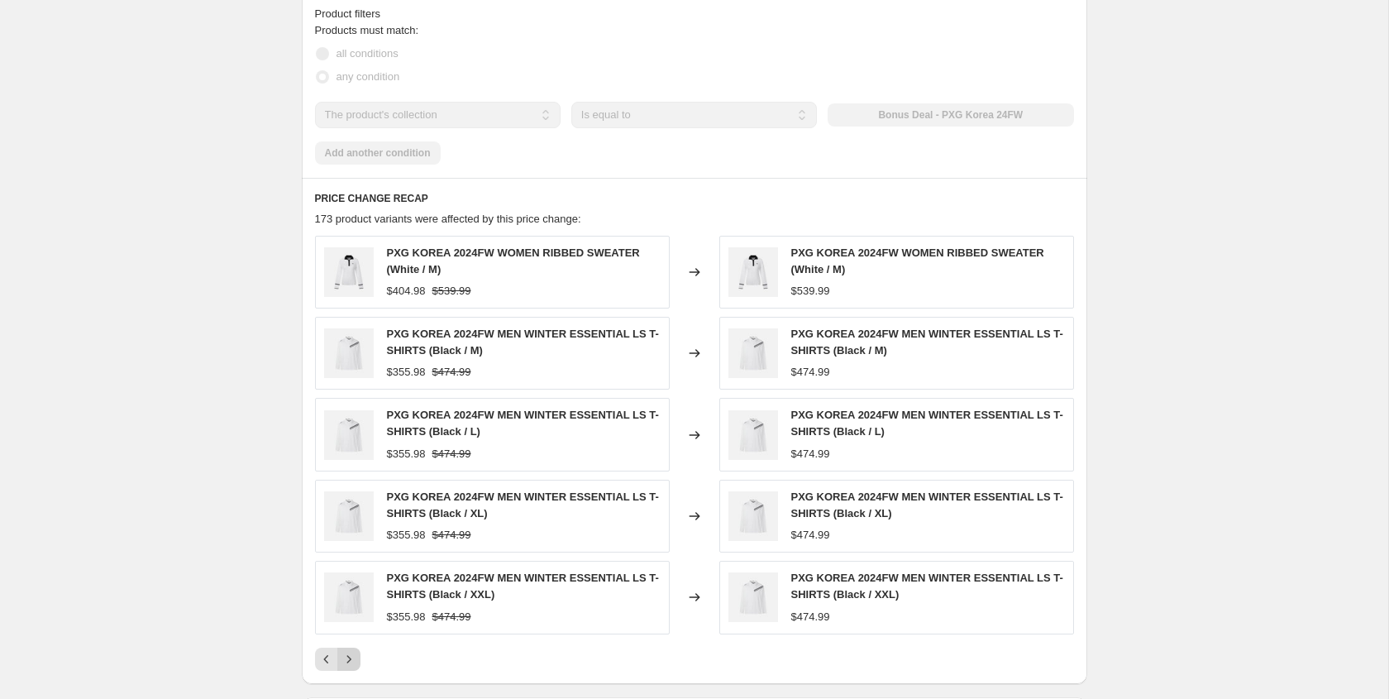
click at [351, 651] on icon "Next" at bounding box center [349, 659] width 17 height 17
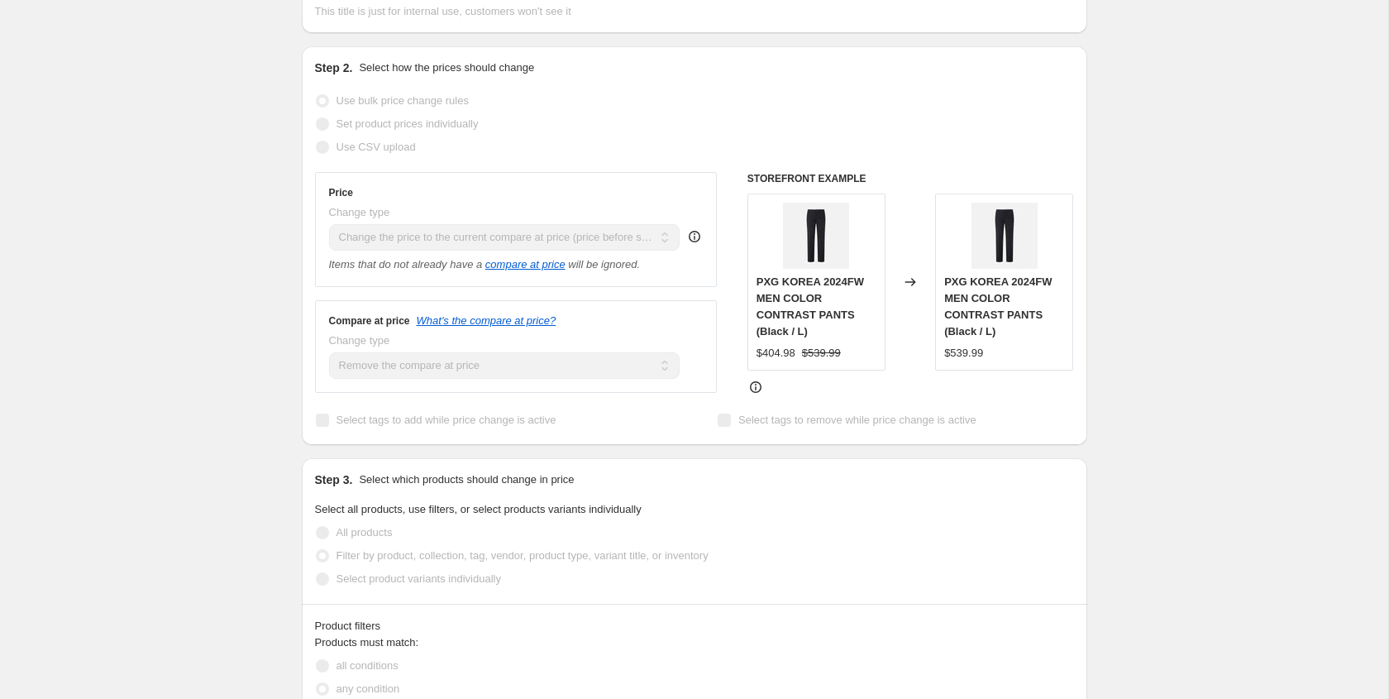
scroll to position [0, 0]
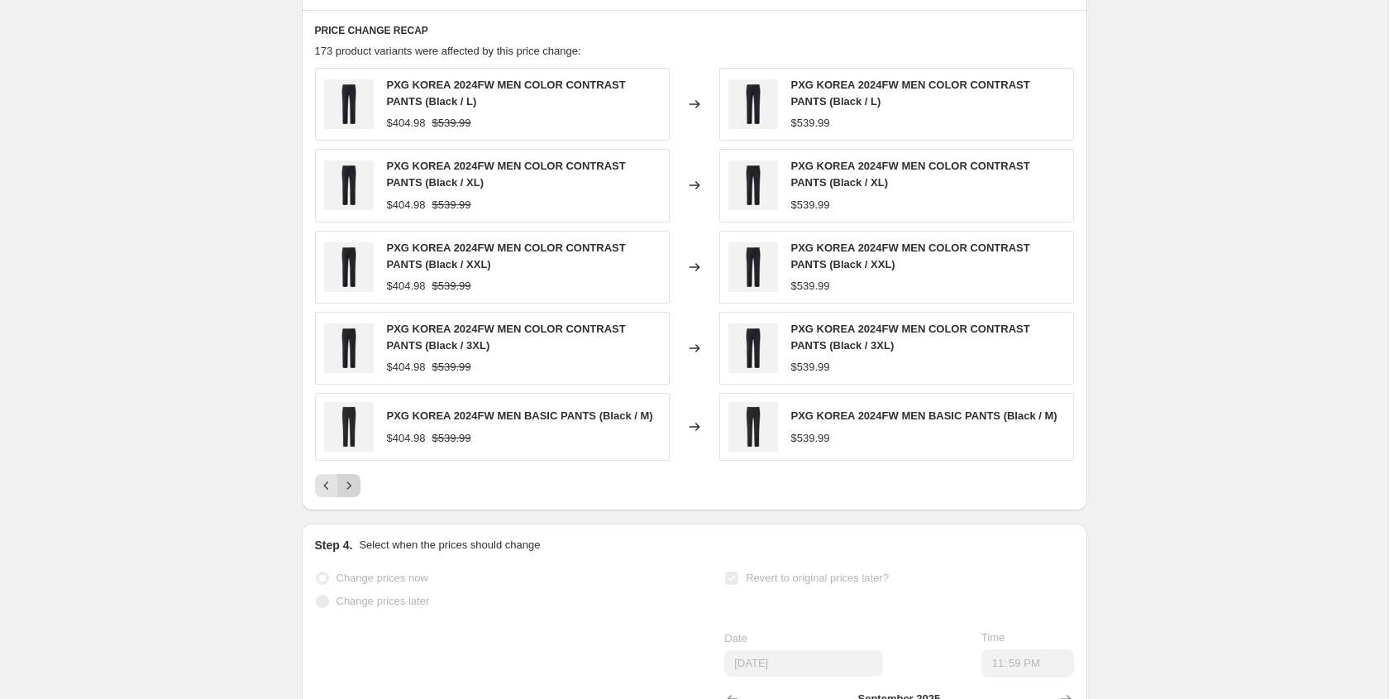
click at [356, 477] on icon "Next" at bounding box center [349, 485] width 17 height 17
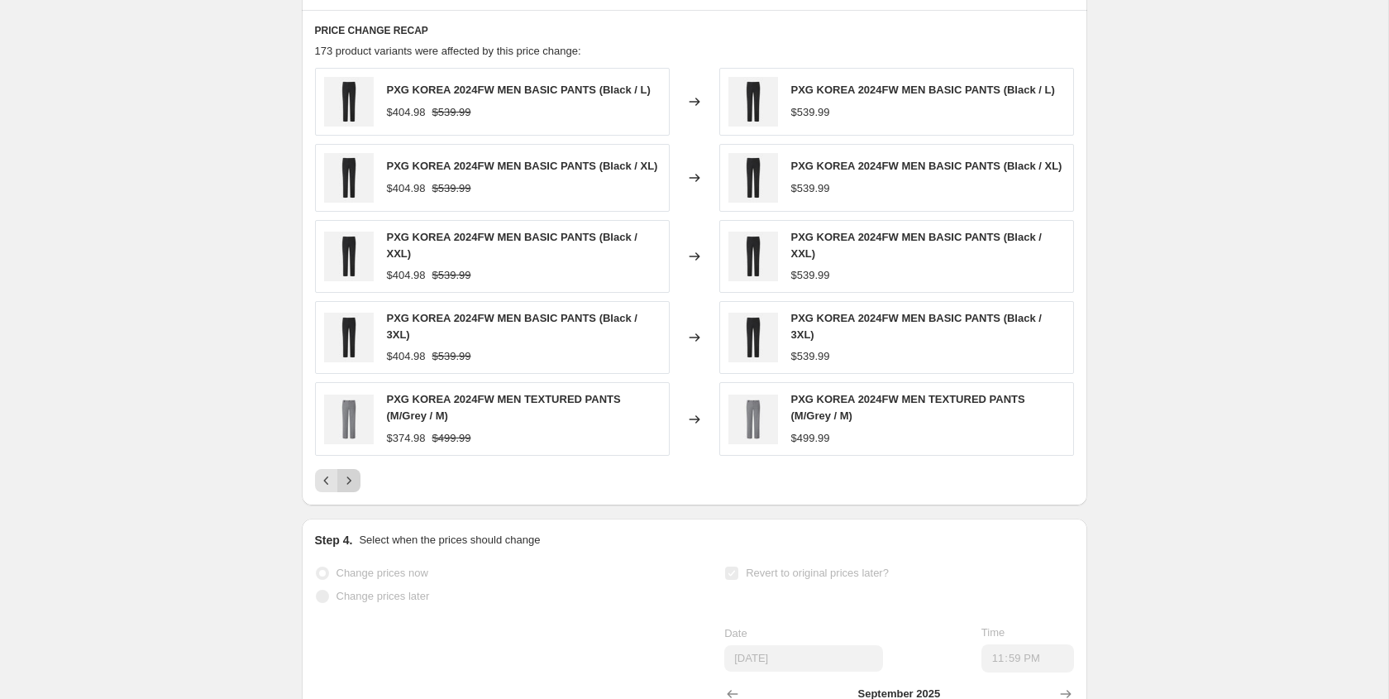
click at [351, 472] on icon "Next" at bounding box center [349, 480] width 17 height 17
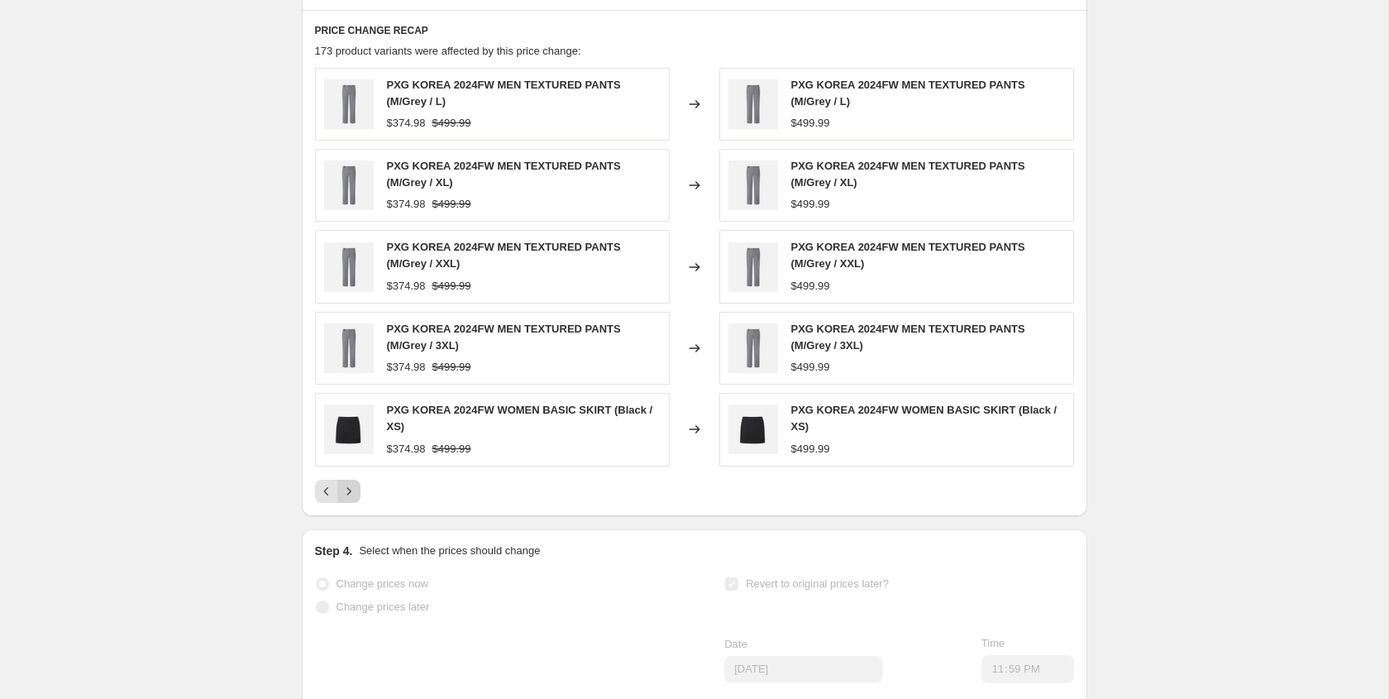
click at [351, 483] on icon "Next" at bounding box center [349, 491] width 17 height 17
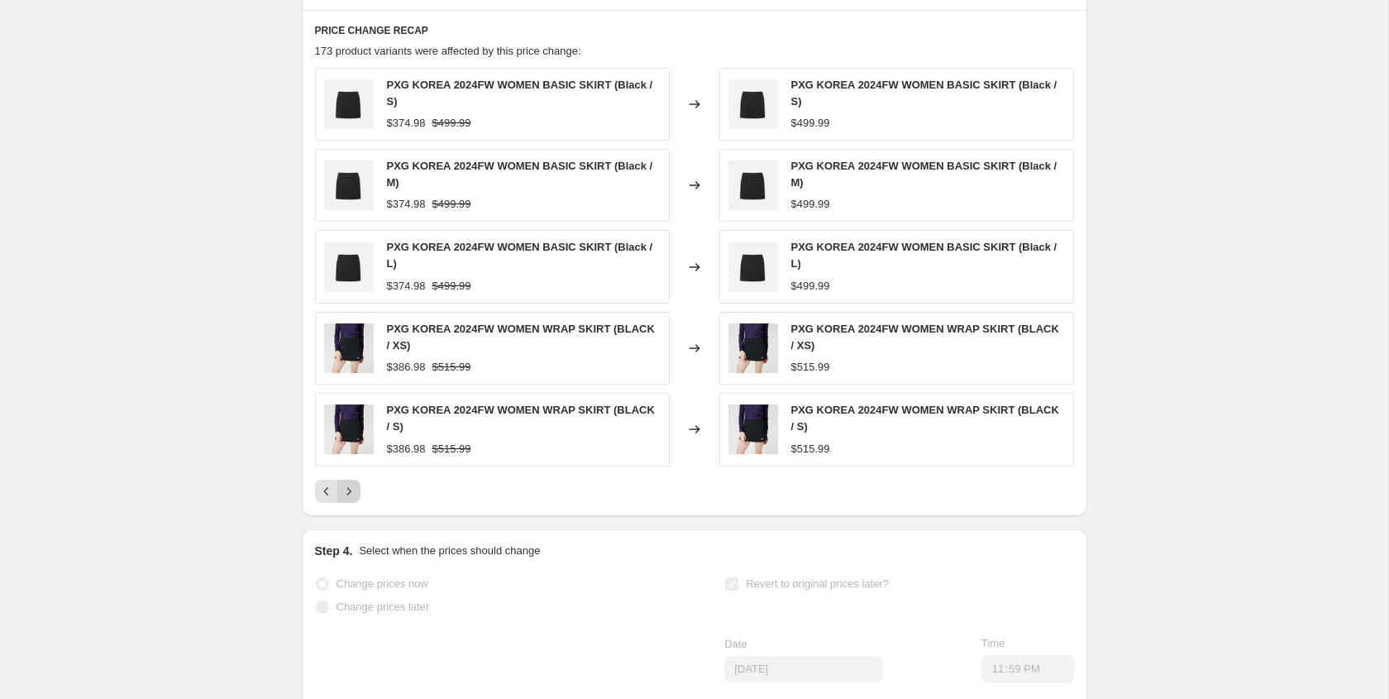
click at [351, 483] on icon "Next" at bounding box center [349, 491] width 17 height 17
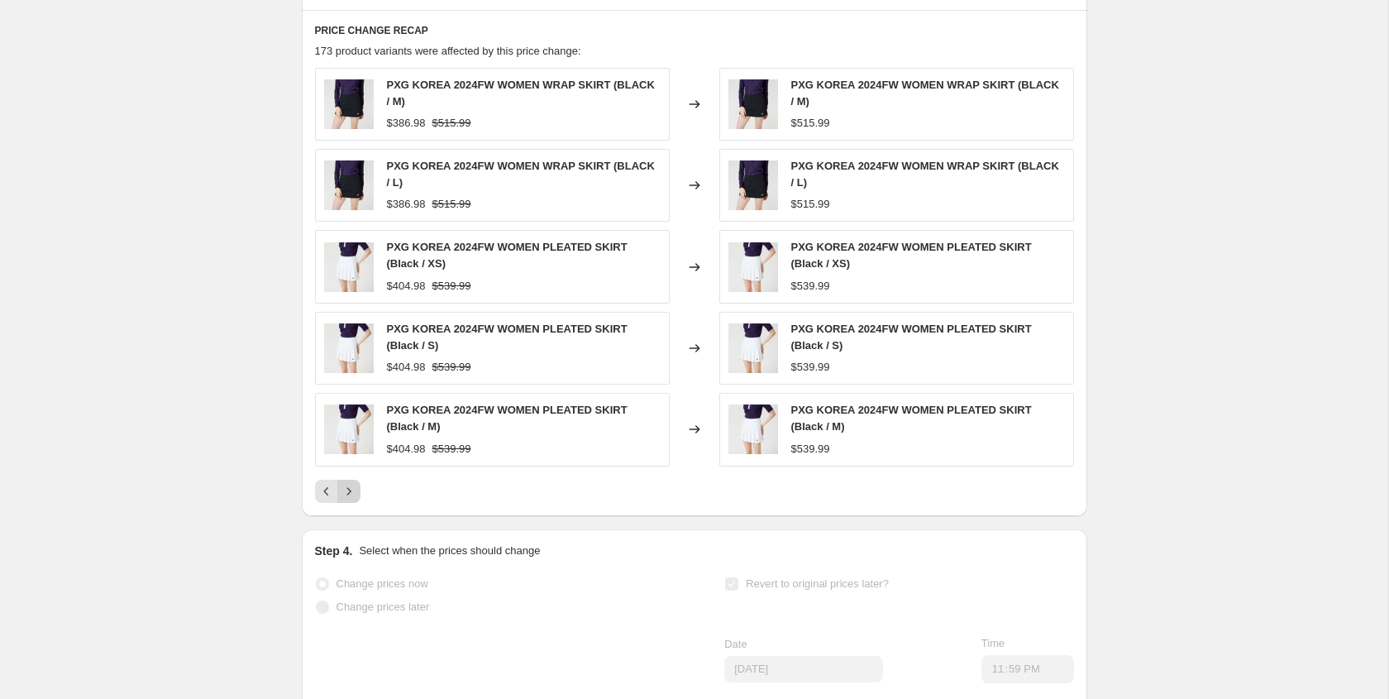
click at [351, 483] on icon "Next" at bounding box center [349, 491] width 17 height 17
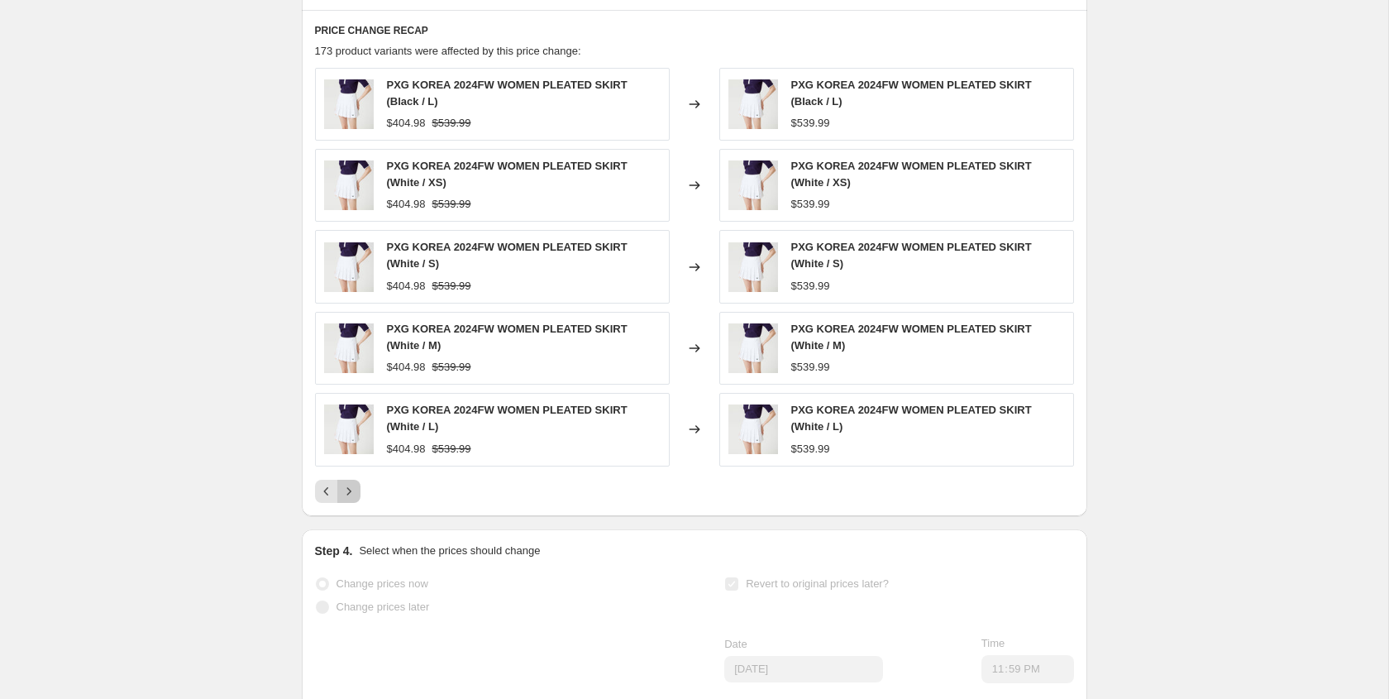
click at [351, 483] on icon "Next" at bounding box center [349, 491] width 17 height 17
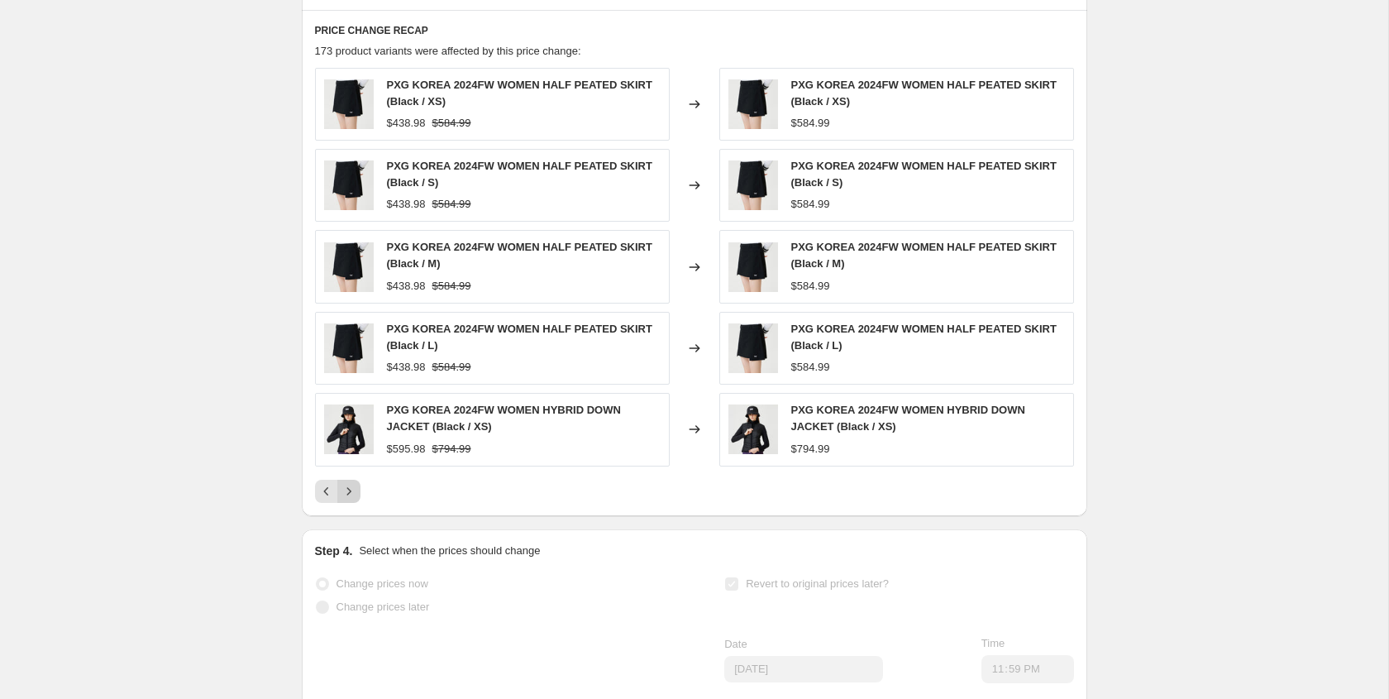
click at [351, 483] on icon "Next" at bounding box center [349, 491] width 17 height 17
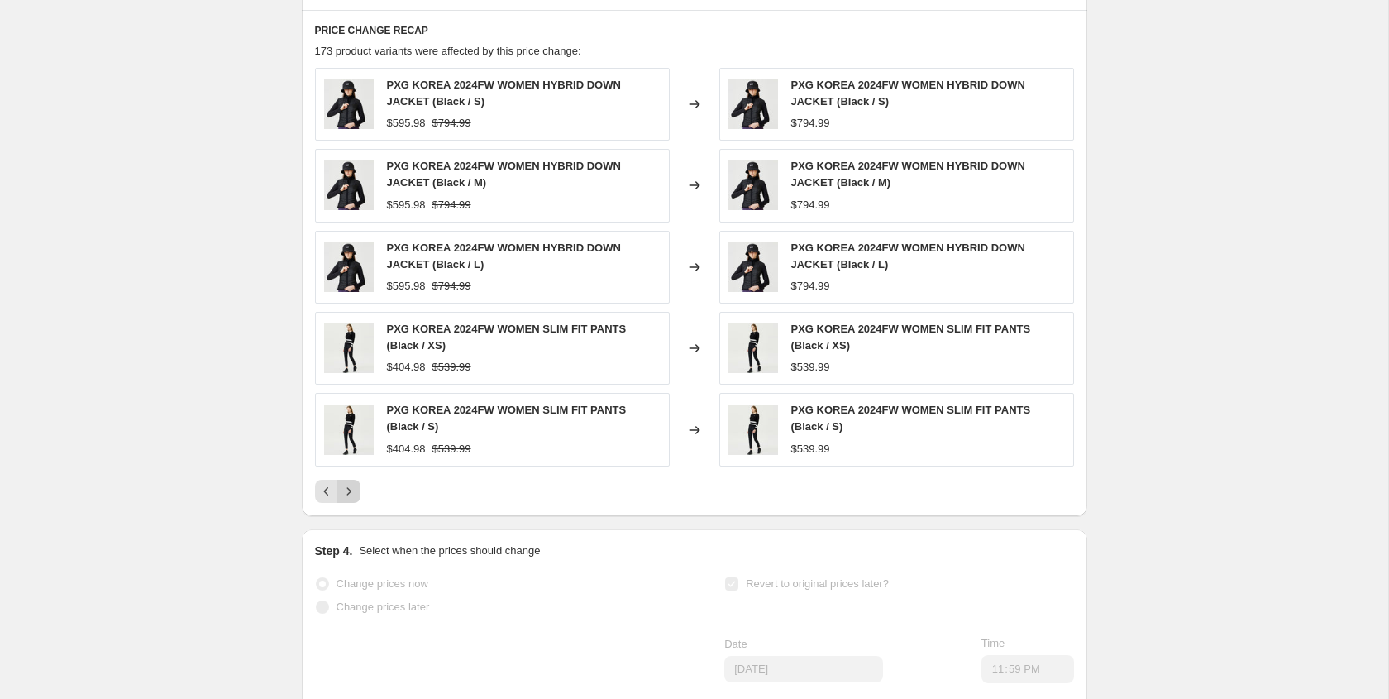
click at [351, 483] on icon "Next" at bounding box center [349, 491] width 17 height 17
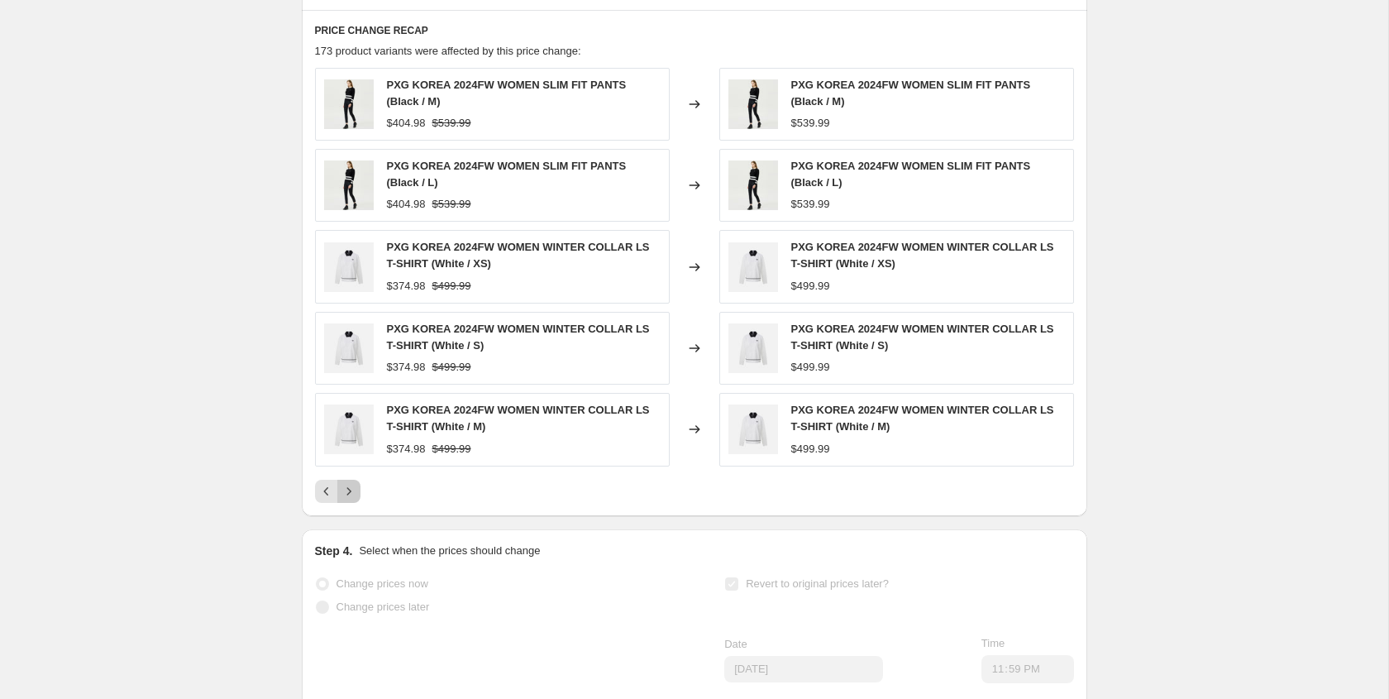
click at [351, 483] on icon "Next" at bounding box center [349, 491] width 17 height 17
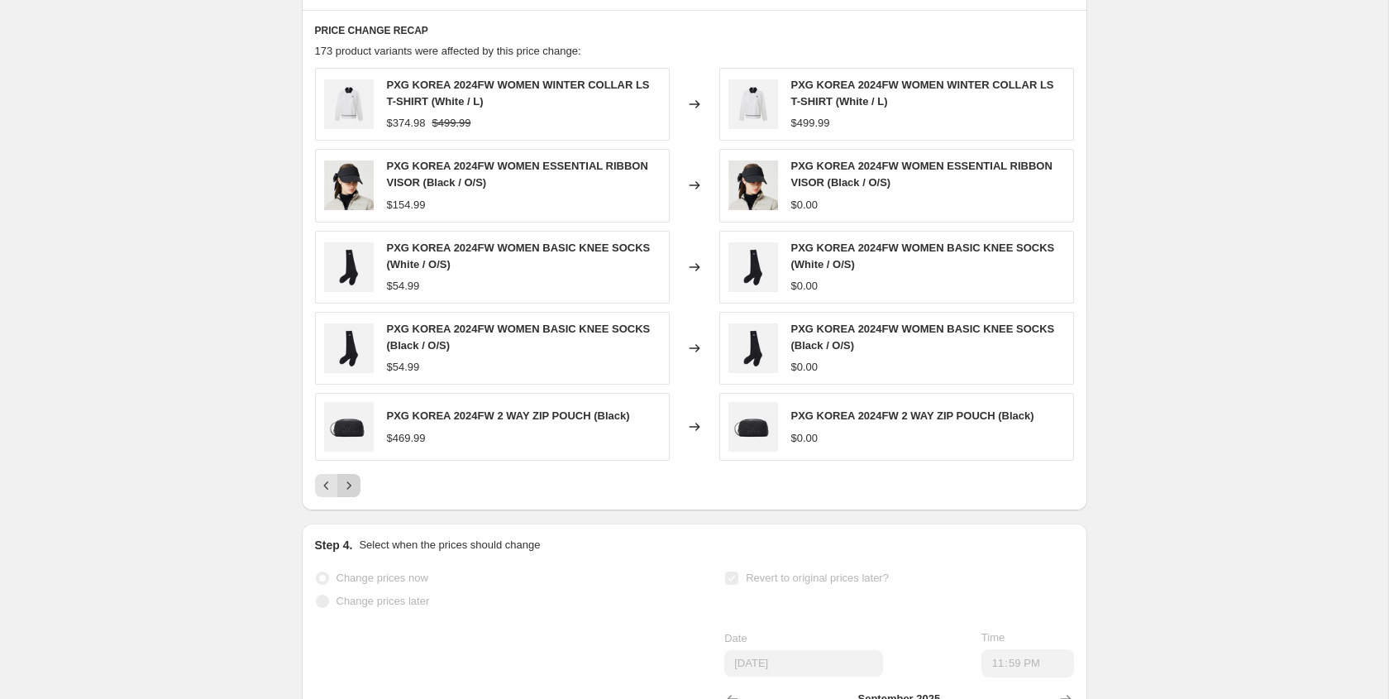
click at [351, 477] on icon "Next" at bounding box center [349, 485] width 17 height 17
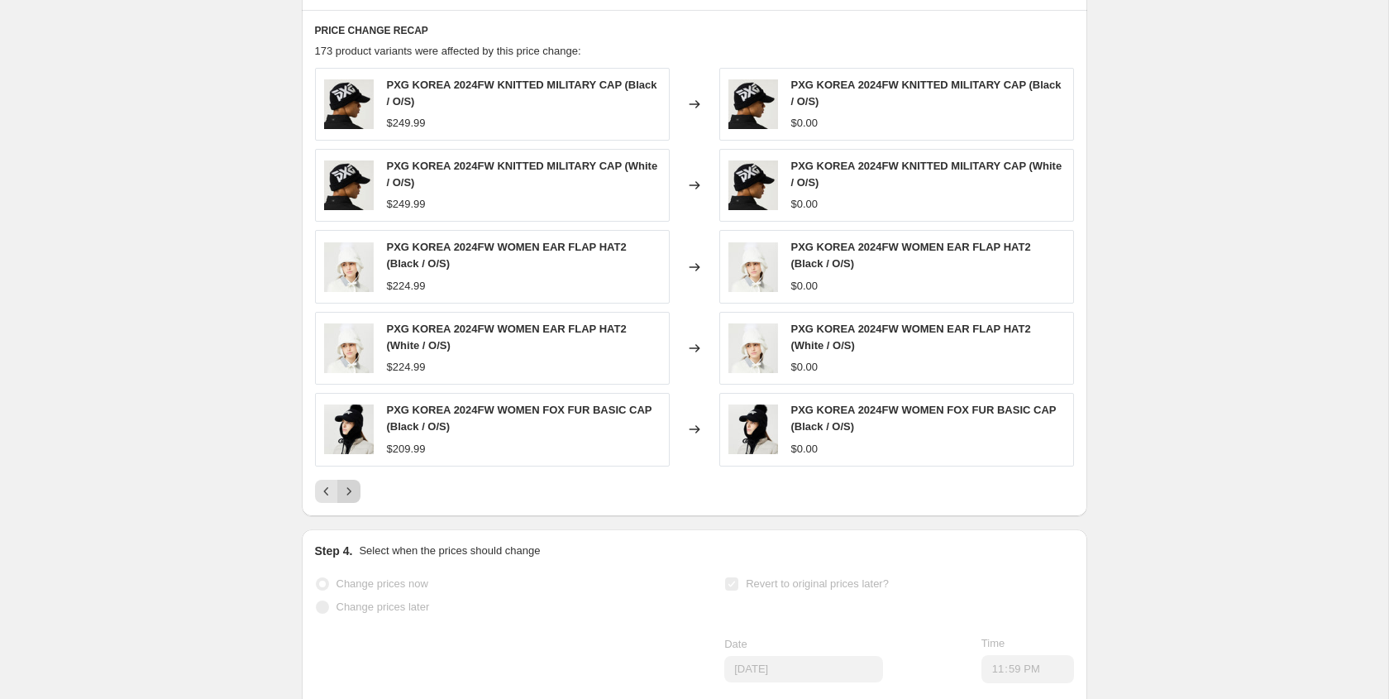
click at [351, 483] on icon "Next" at bounding box center [349, 491] width 17 height 17
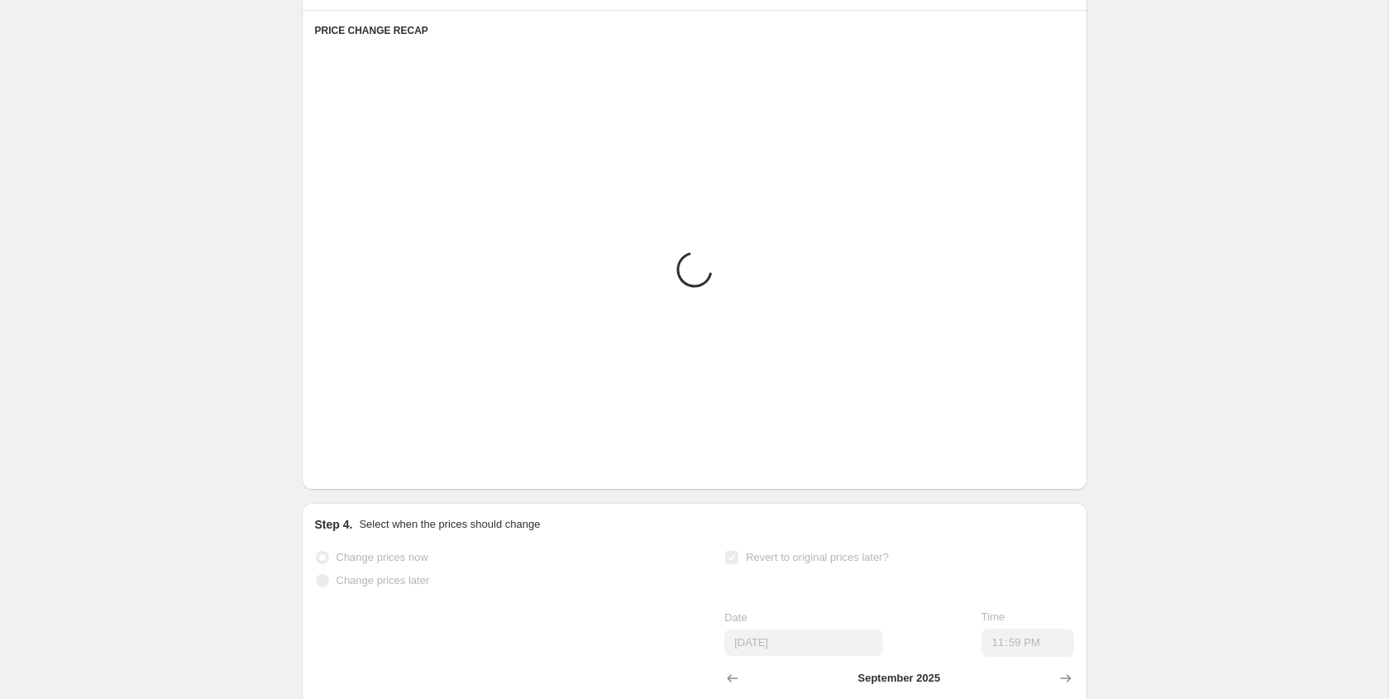
scroll to position [1099, 0]
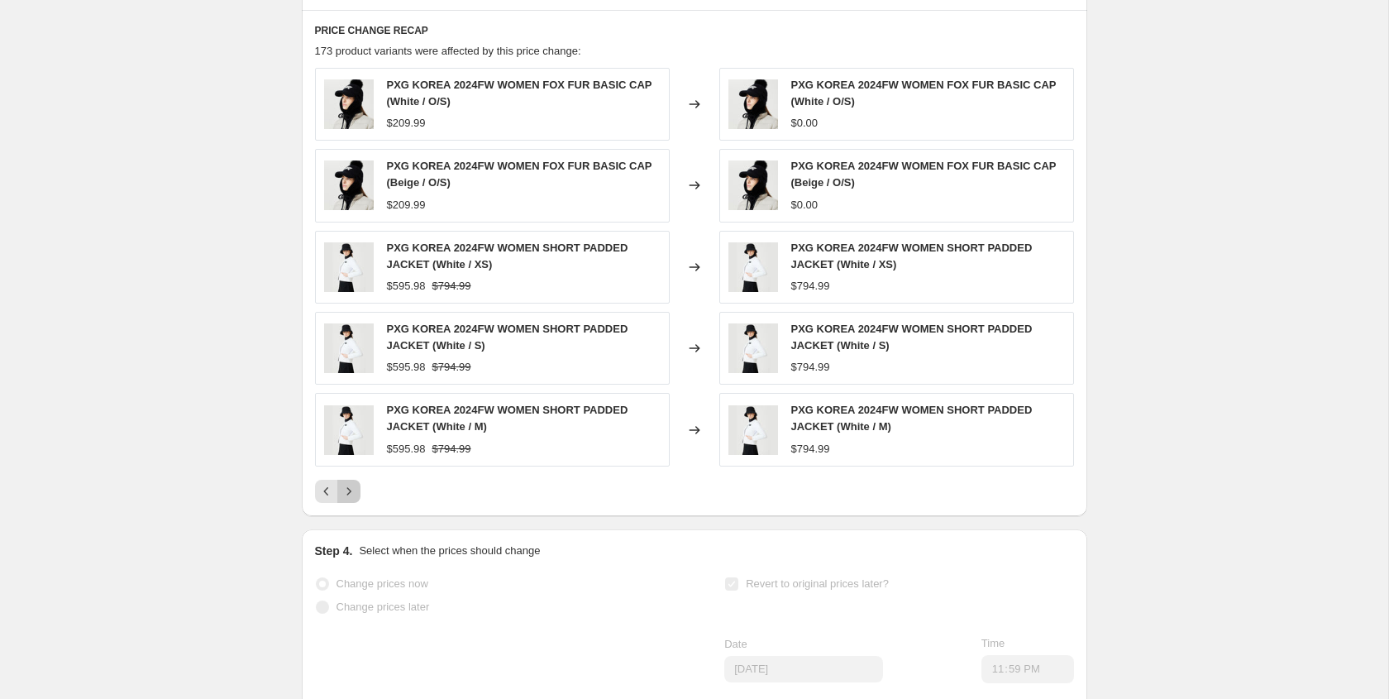
click at [351, 483] on icon "Next" at bounding box center [349, 491] width 17 height 17
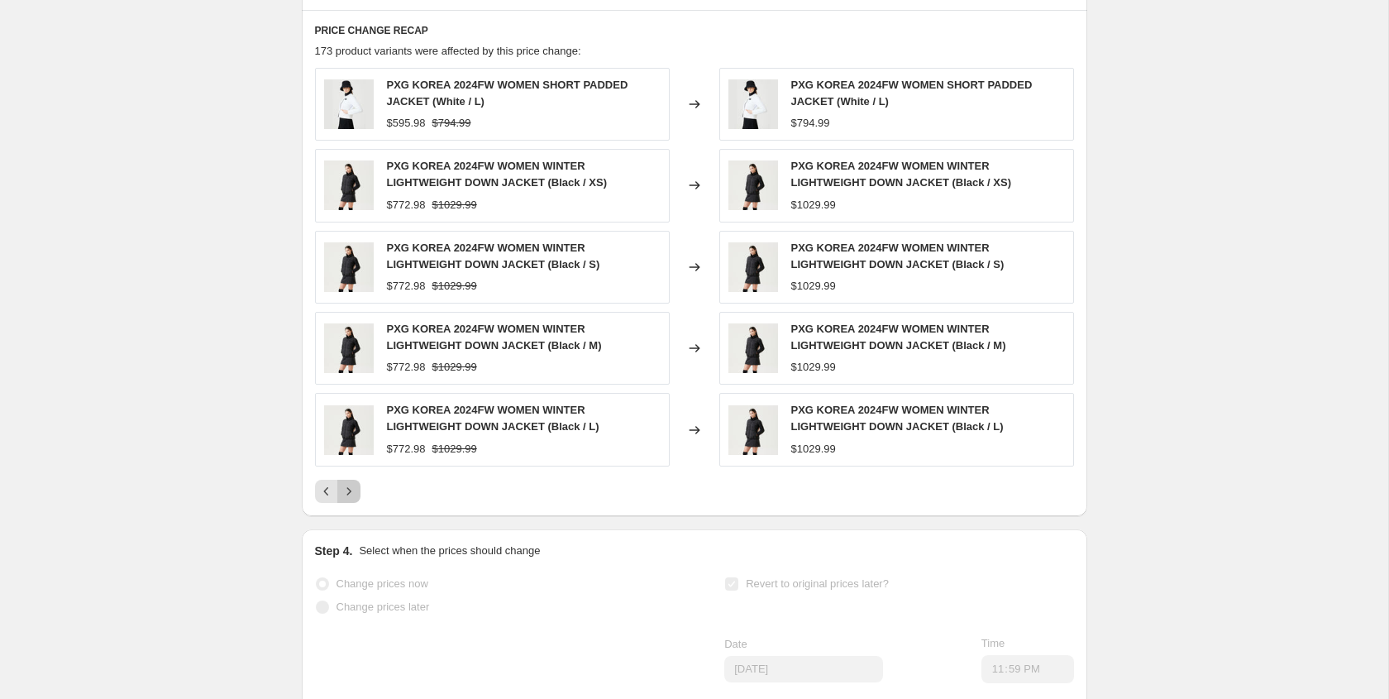
click at [351, 483] on icon "Next" at bounding box center [349, 491] width 17 height 17
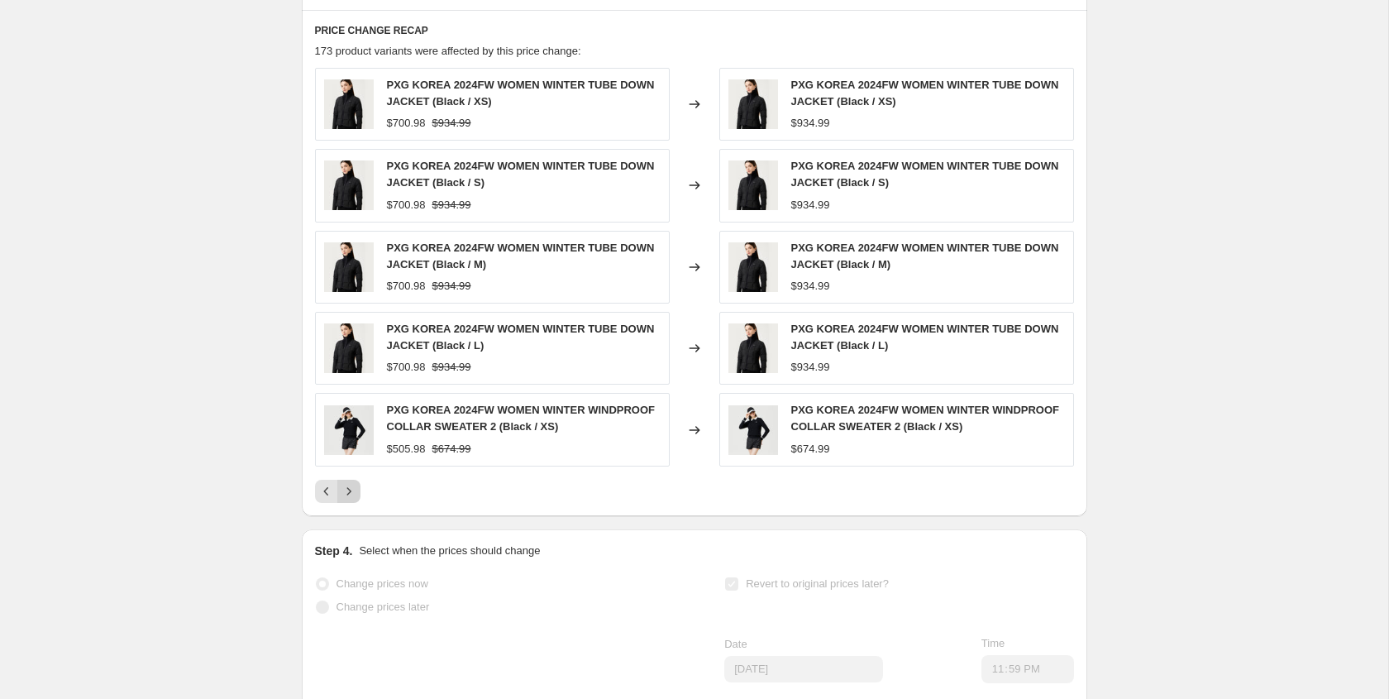
click at [351, 483] on icon "Next" at bounding box center [349, 491] width 17 height 17
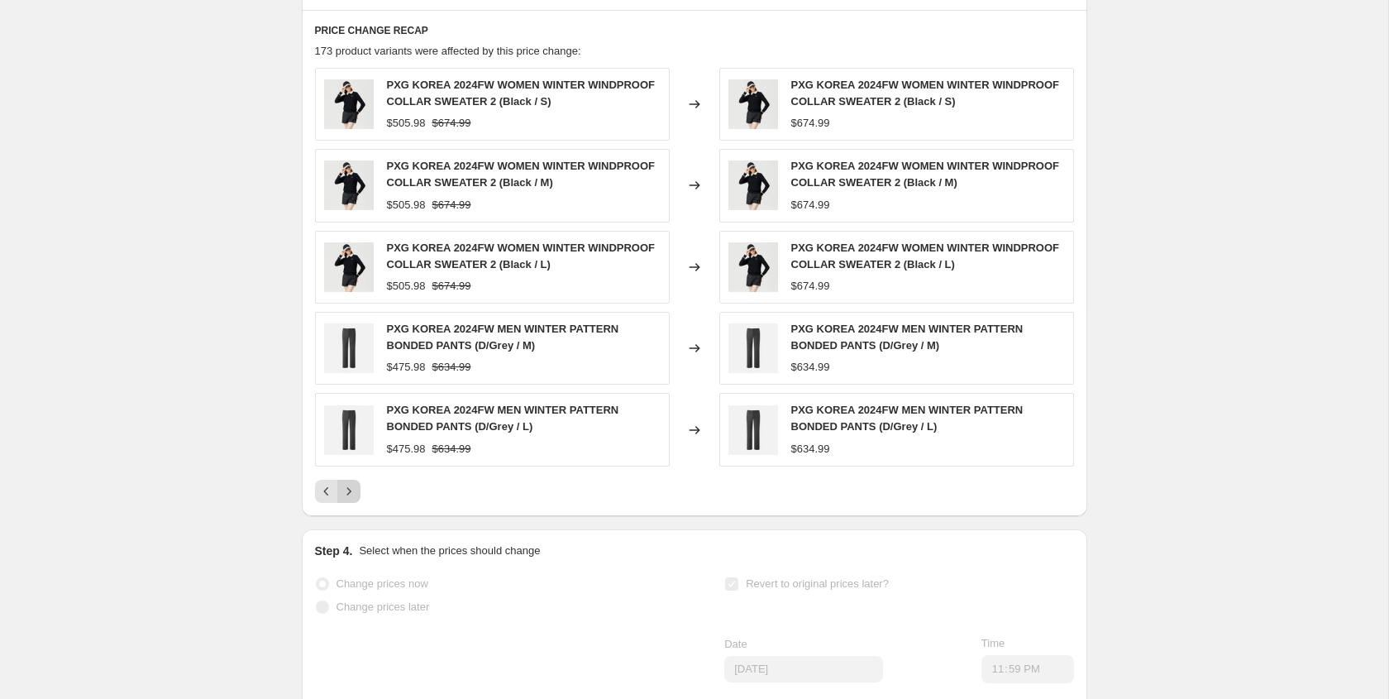
click at [351, 483] on icon "Next" at bounding box center [349, 491] width 17 height 17
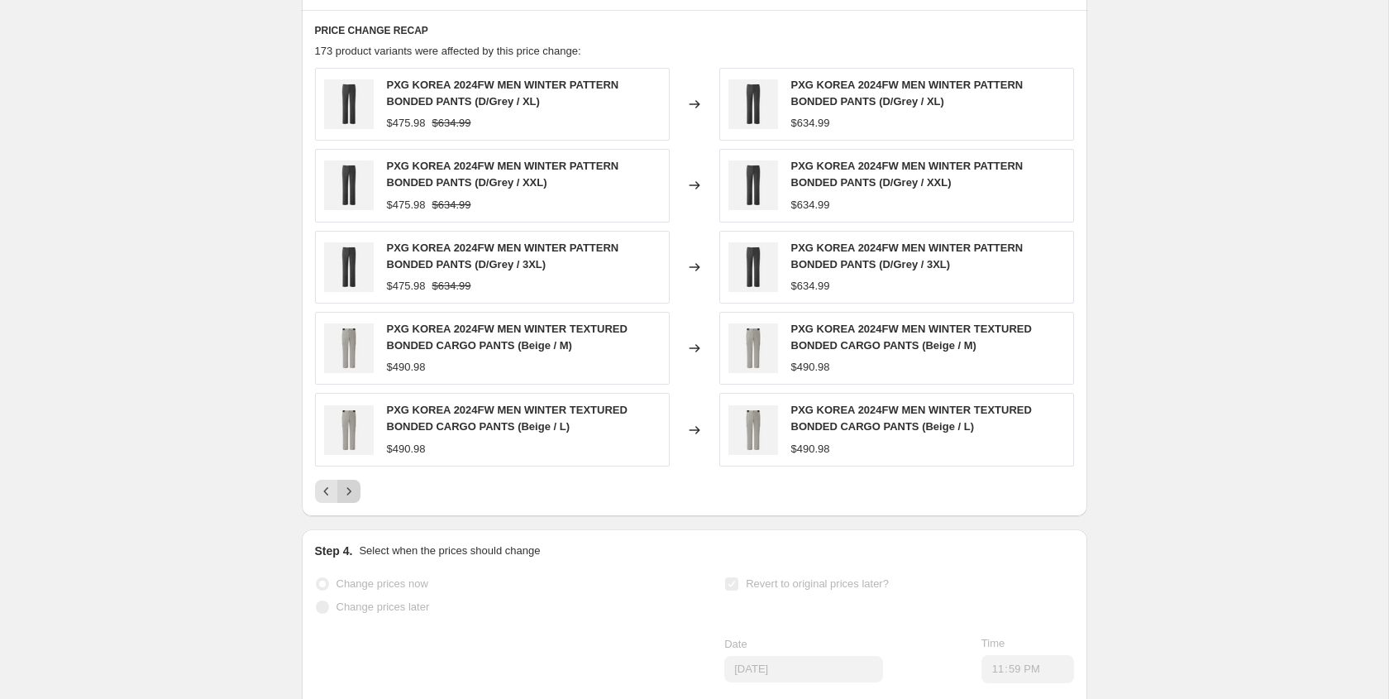
click at [351, 483] on icon "Next" at bounding box center [349, 491] width 17 height 17
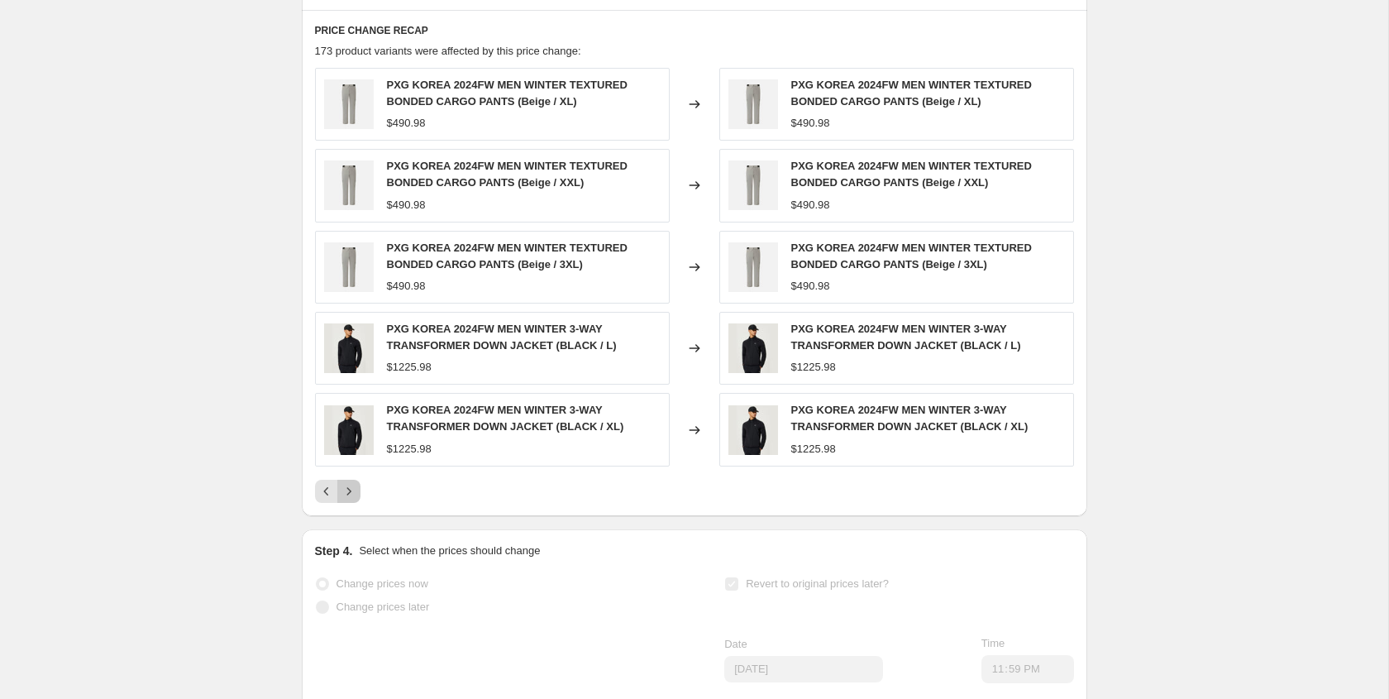
click at [351, 483] on icon "Next" at bounding box center [349, 491] width 17 height 17
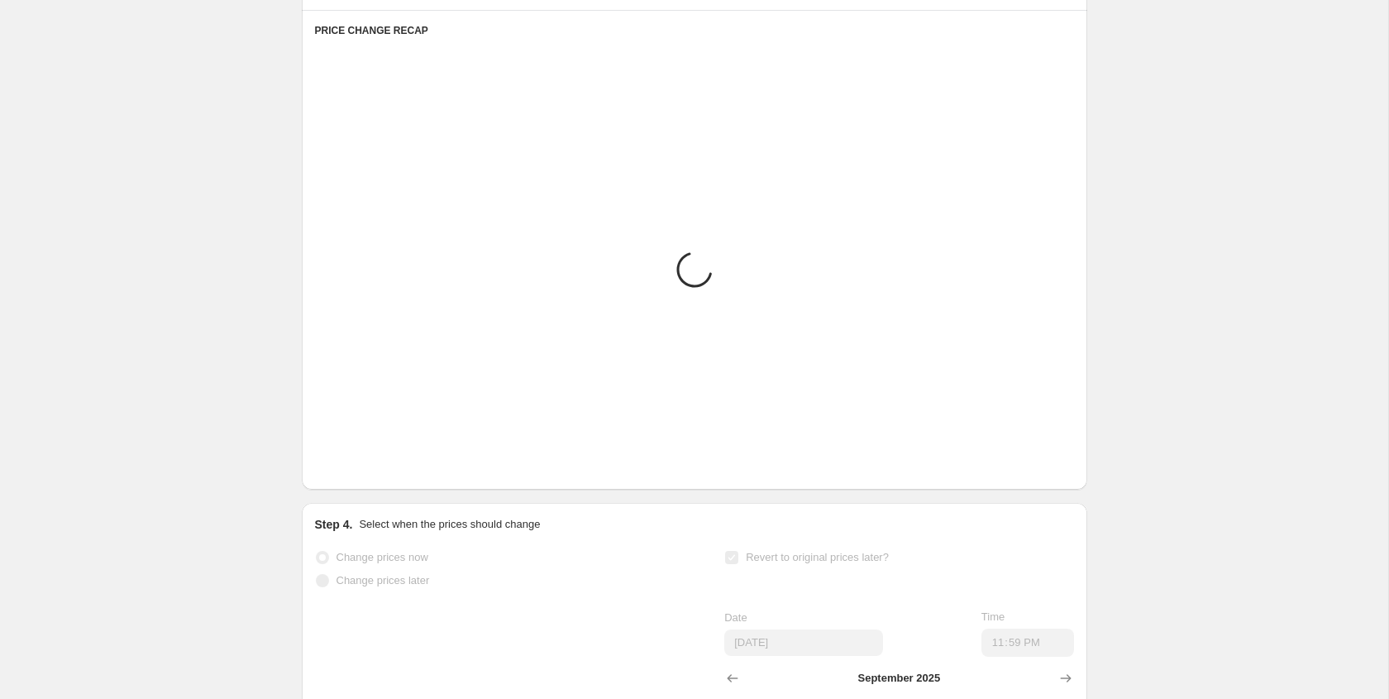
scroll to position [1115, 0]
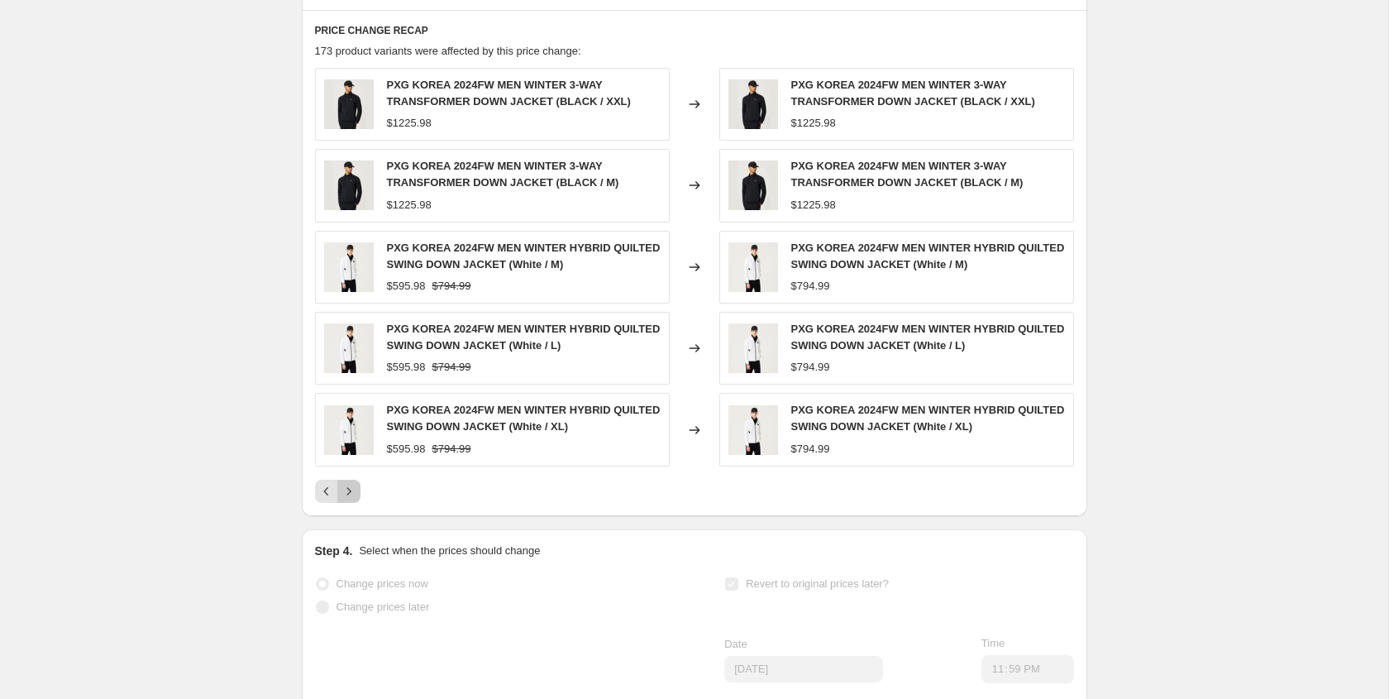
click at [351, 483] on icon "Next" at bounding box center [349, 491] width 17 height 17
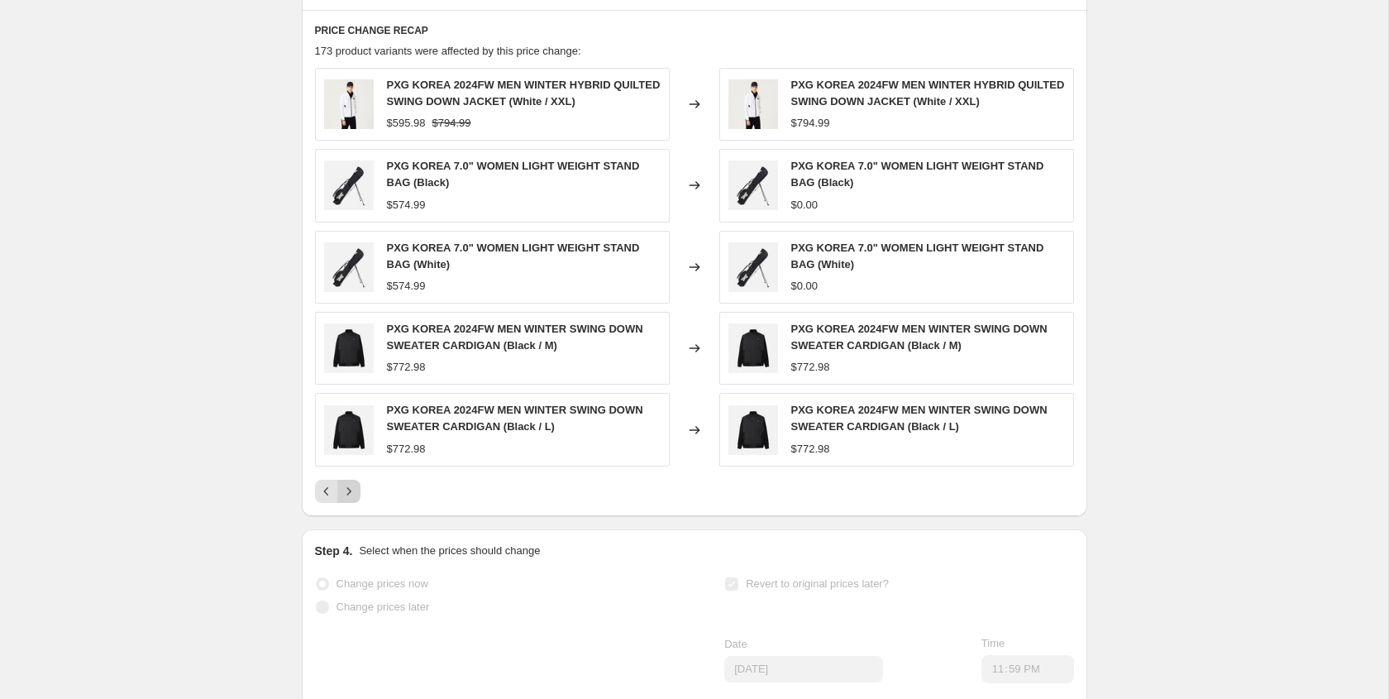
click at [351, 483] on icon "Next" at bounding box center [349, 491] width 17 height 17
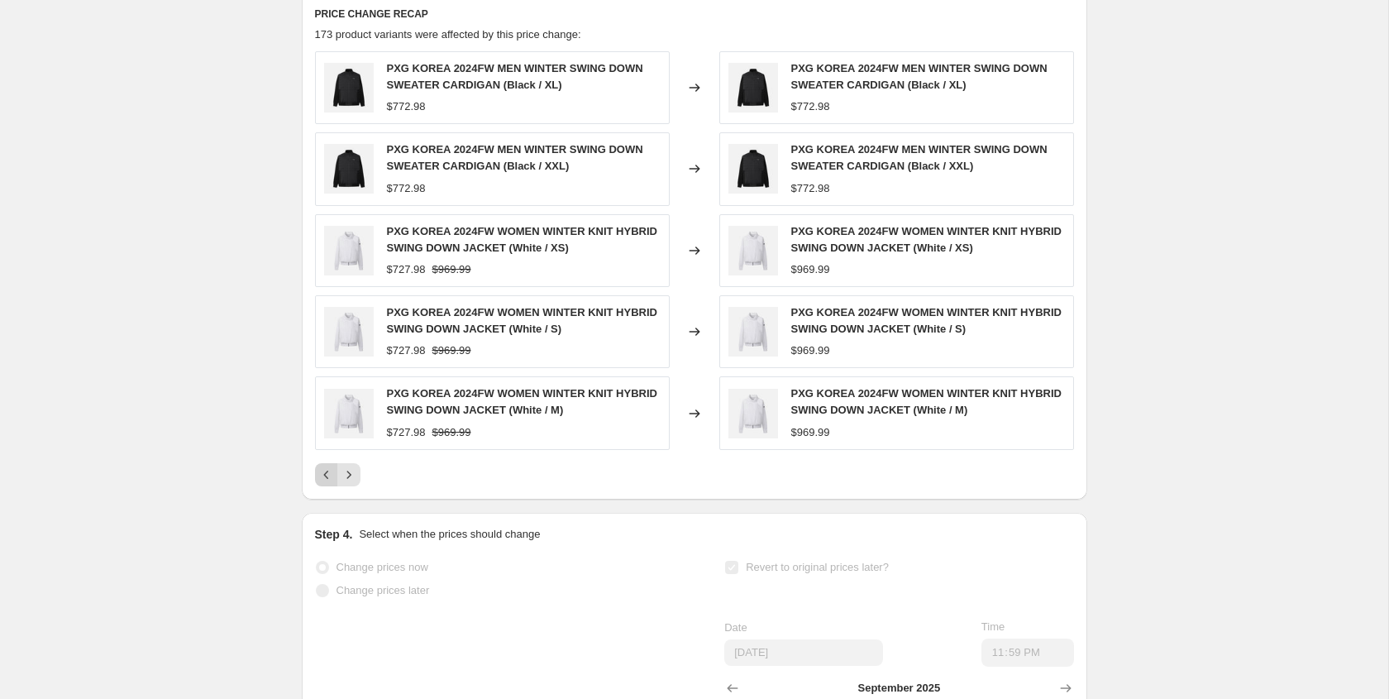
click at [329, 473] on icon "Previous" at bounding box center [326, 474] width 17 height 17
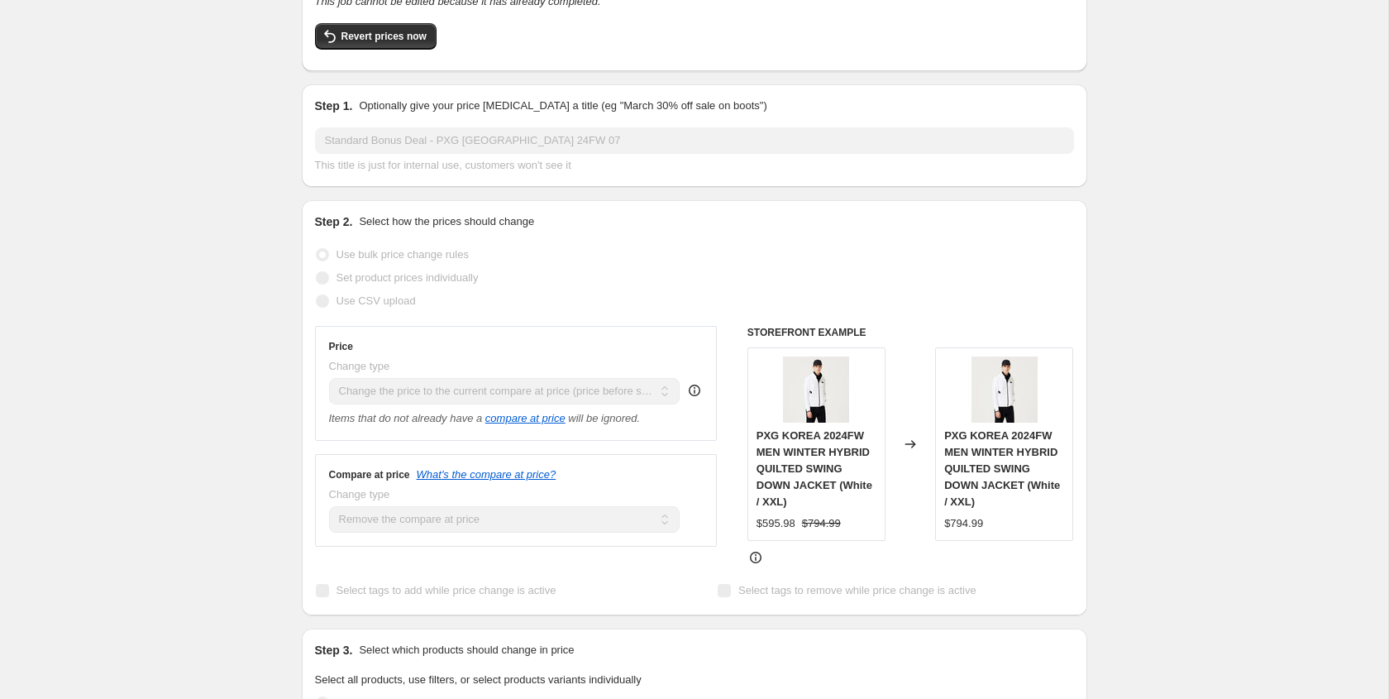
scroll to position [0, 0]
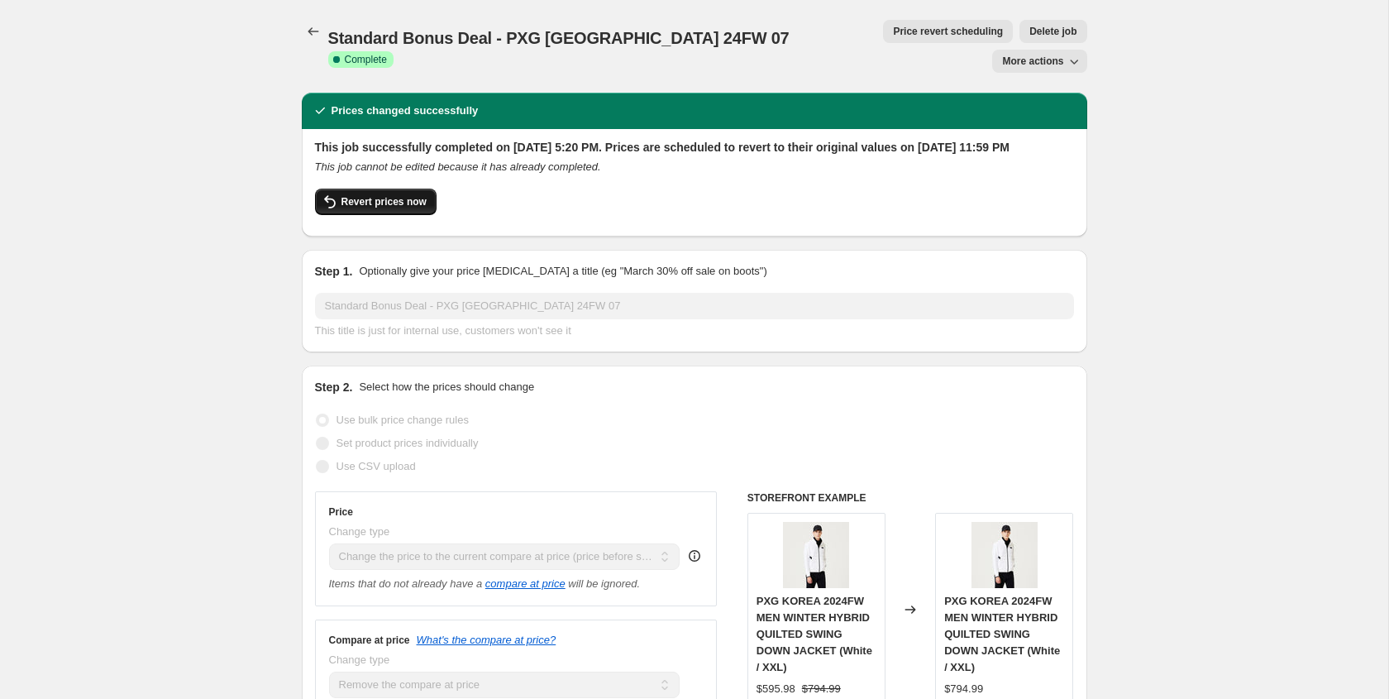
click at [422, 195] on span "Revert prices now" at bounding box center [383, 201] width 85 height 13
checkbox input "false"
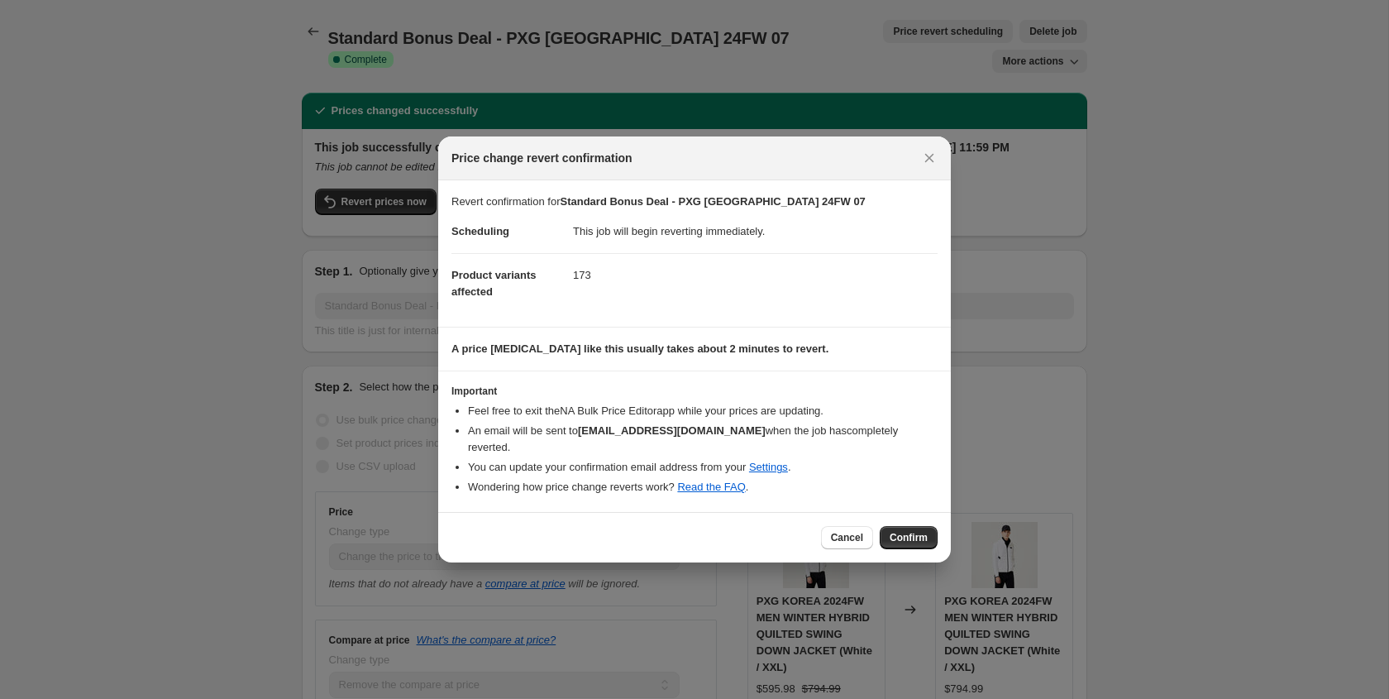
click at [907, 542] on div "Cancel Confirm" at bounding box center [694, 537] width 513 height 50
click at [906, 531] on span "Confirm" at bounding box center [909, 537] width 38 height 13
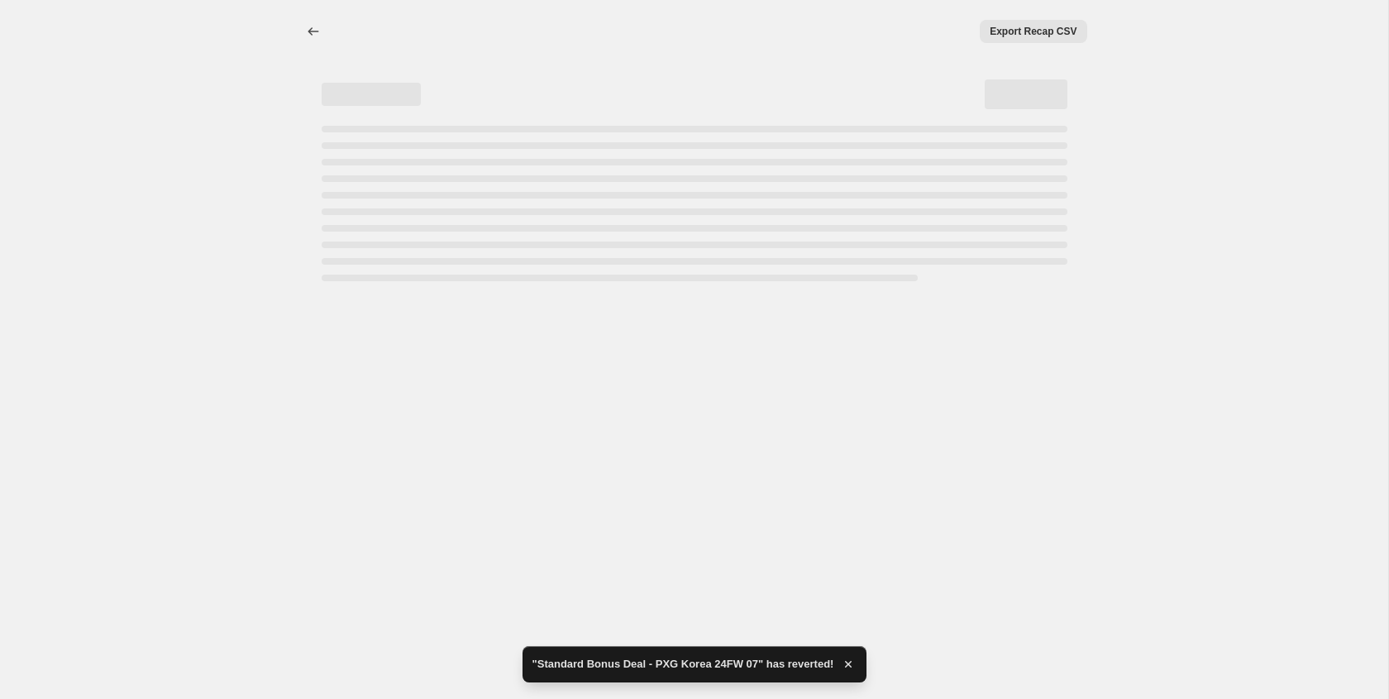
select select "ecap"
select select "remove"
select select "collection"
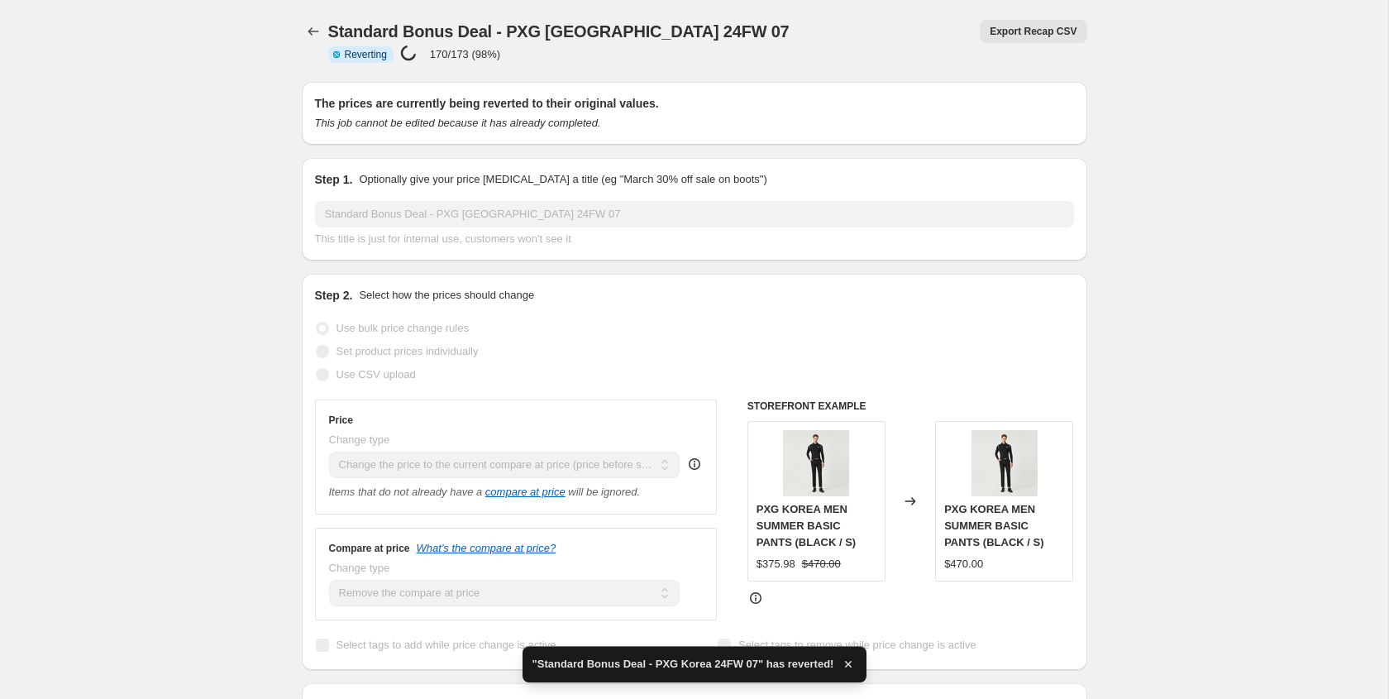
checkbox input "true"
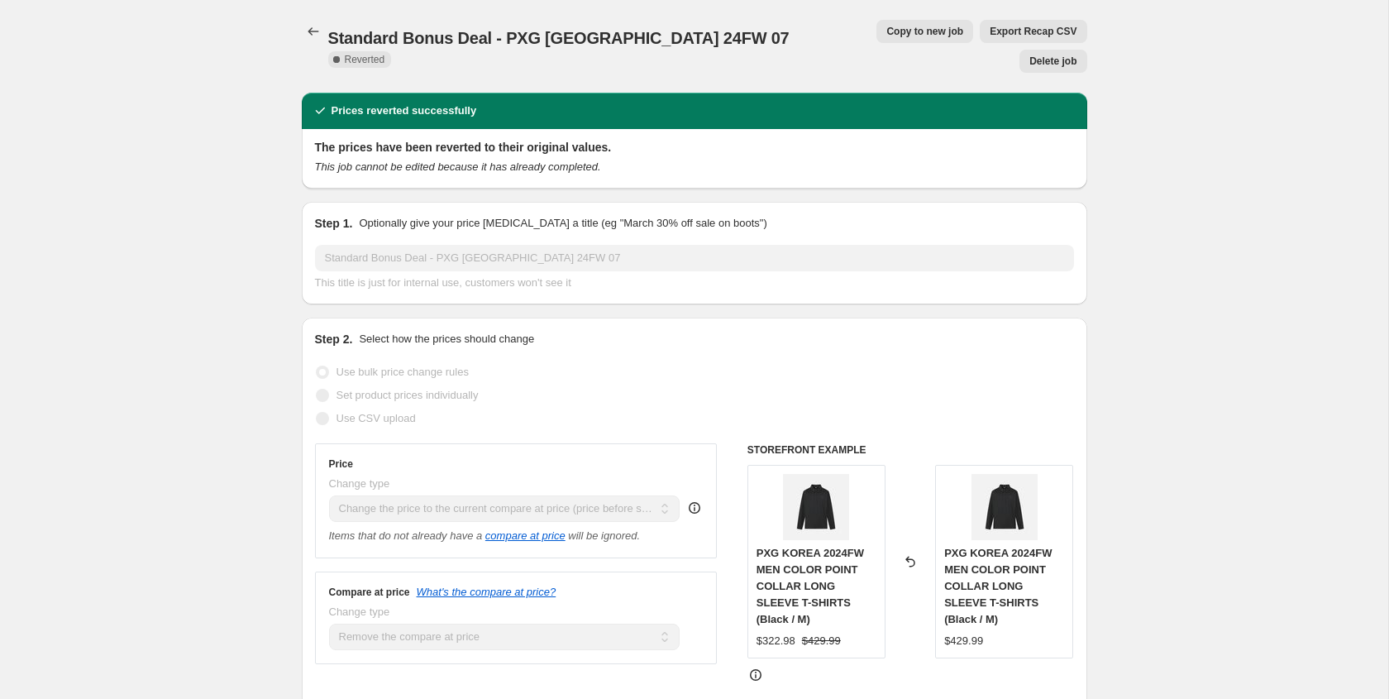
click at [886, 36] on span "Copy to new job" at bounding box center [924, 31] width 77 height 13
select select "ecap"
select select "remove"
select select "collection"
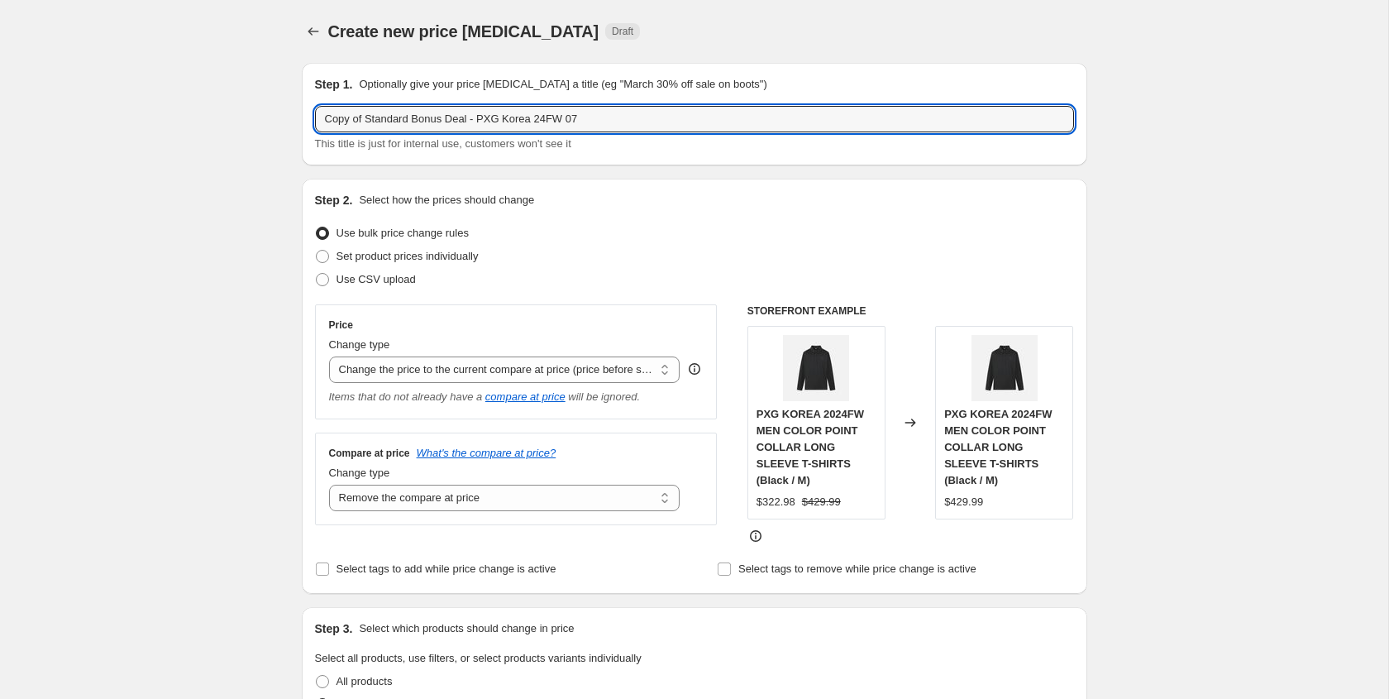
drag, startPoint x: 368, startPoint y: 121, endPoint x: 298, endPoint y: 117, distance: 70.4
click at [550, 115] on input "Standard Bonus Deal - PXG Korea 24FW 07" at bounding box center [694, 119] width 759 height 26
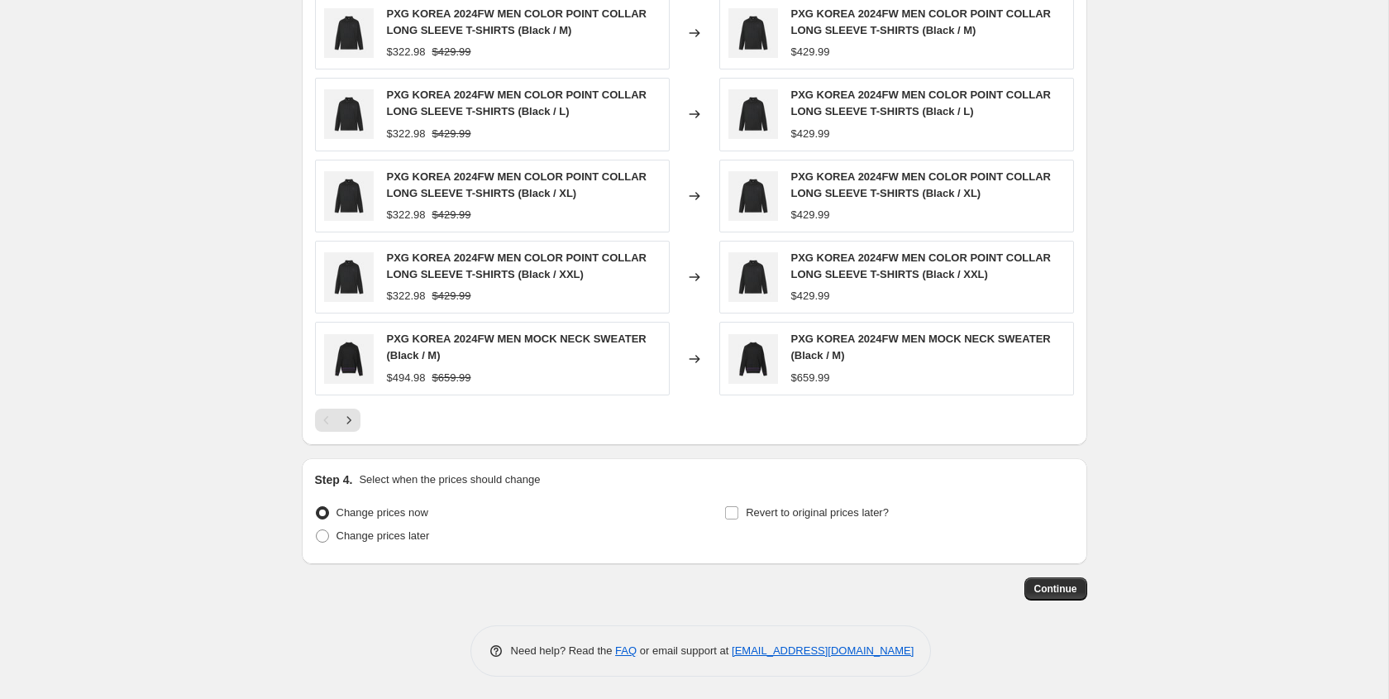
scroll to position [1002, 0]
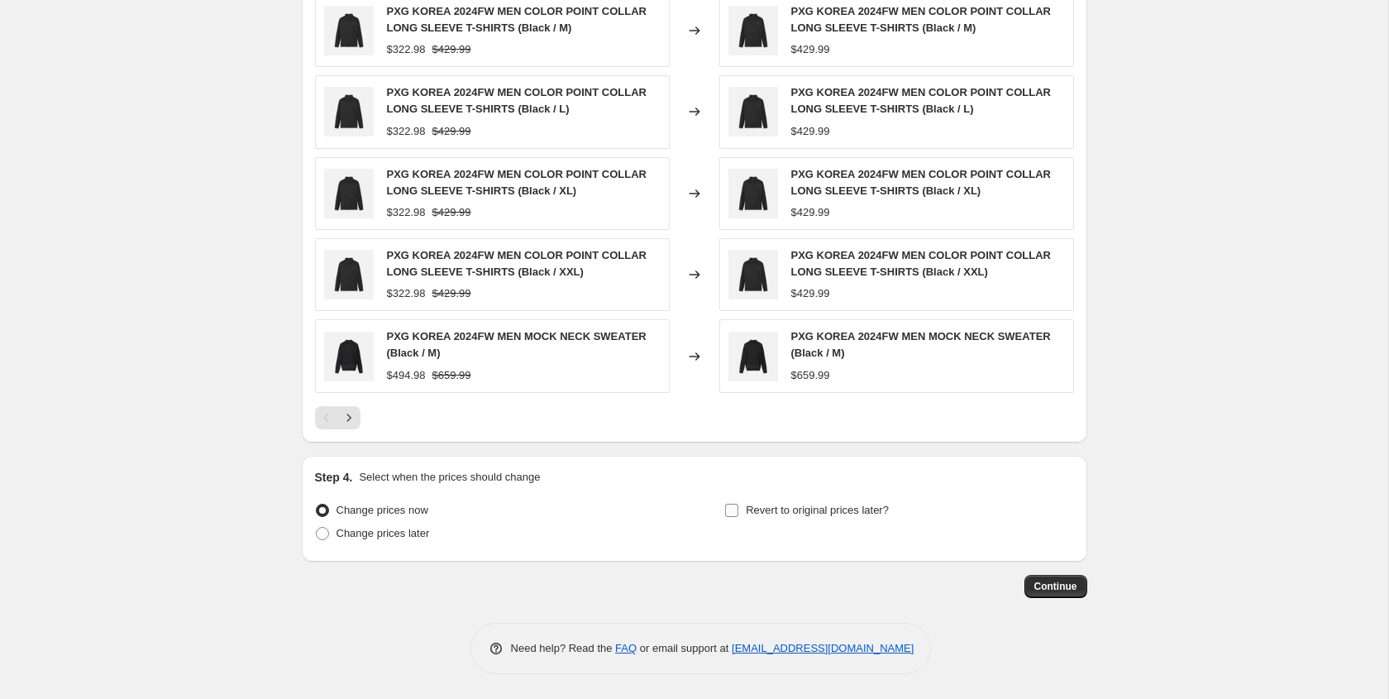
type input "Standard Bonus Deal - PXG Korea 24FW 08"
click at [734, 509] on input "Revert to original prices later?" at bounding box center [731, 509] width 13 height 13
checkbox input "true"
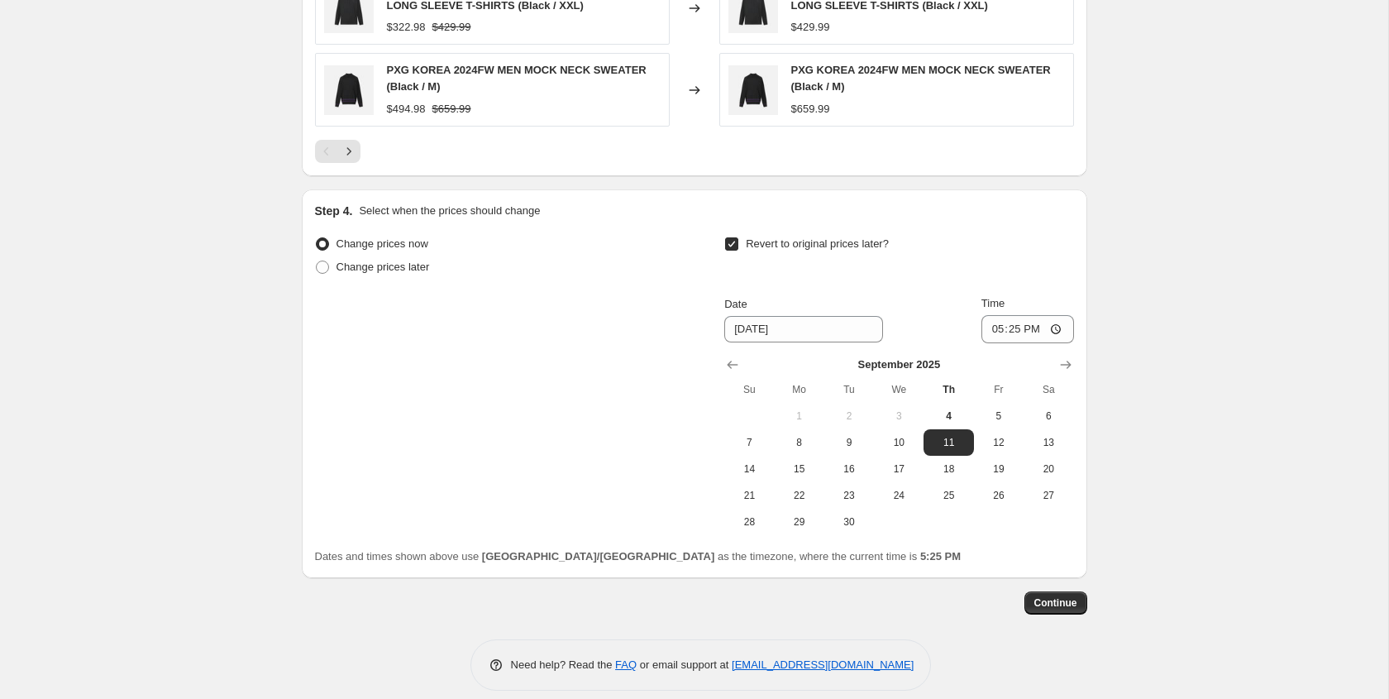
scroll to position [1285, 0]
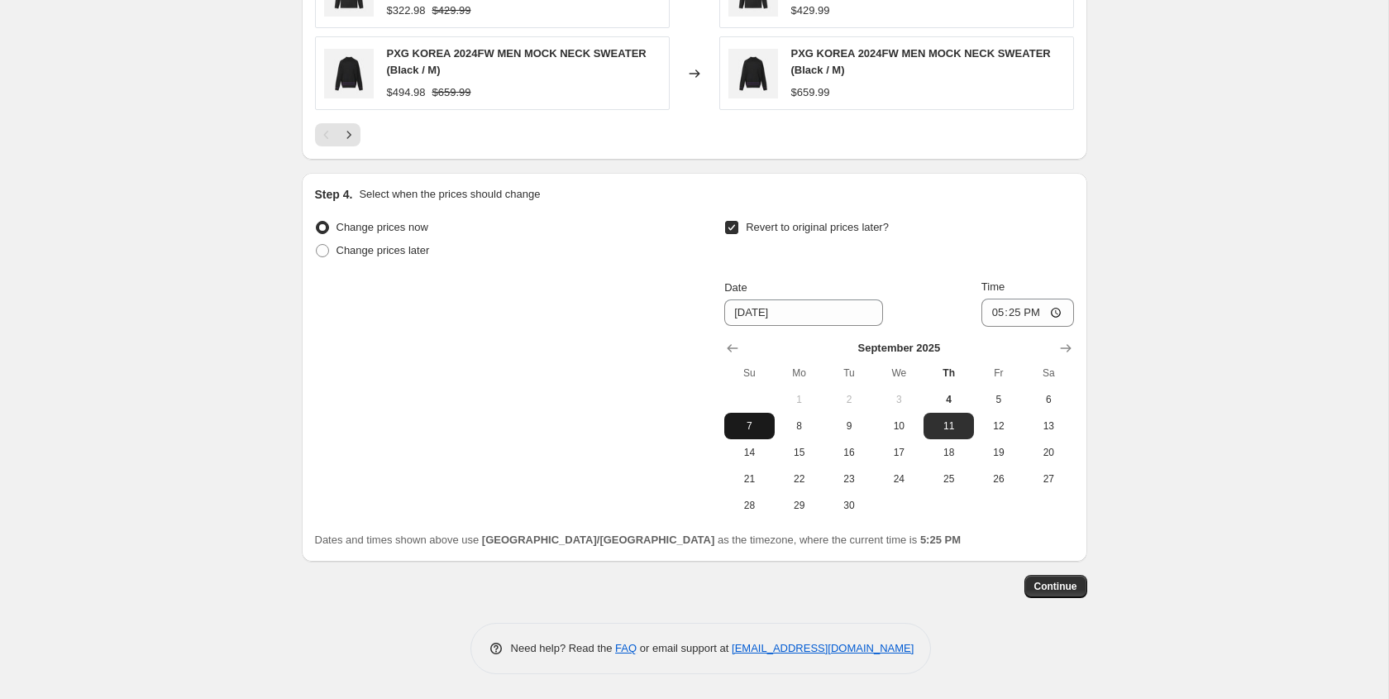
click at [743, 429] on span "7" at bounding box center [749, 425] width 36 height 13
type input "[DATE]"
click at [1058, 308] on input "17:25" at bounding box center [1027, 312] width 93 height 28
type input "23:59"
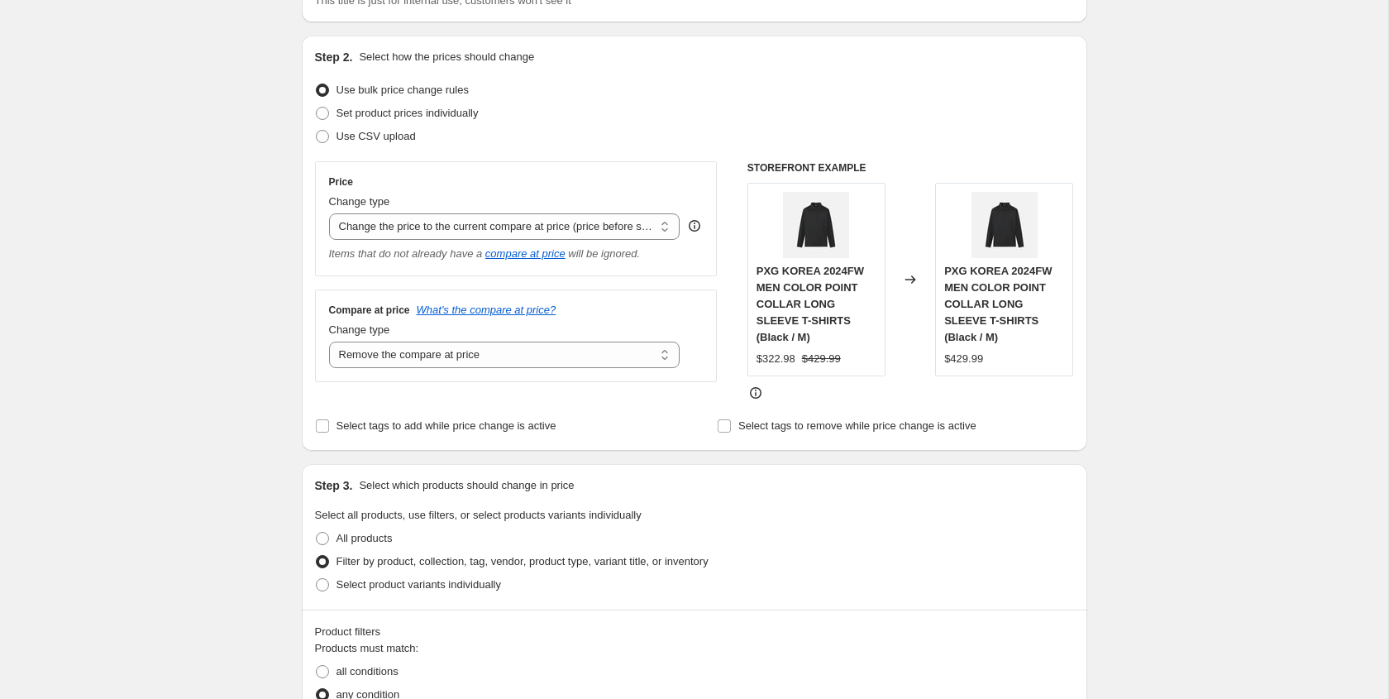
scroll to position [0, 0]
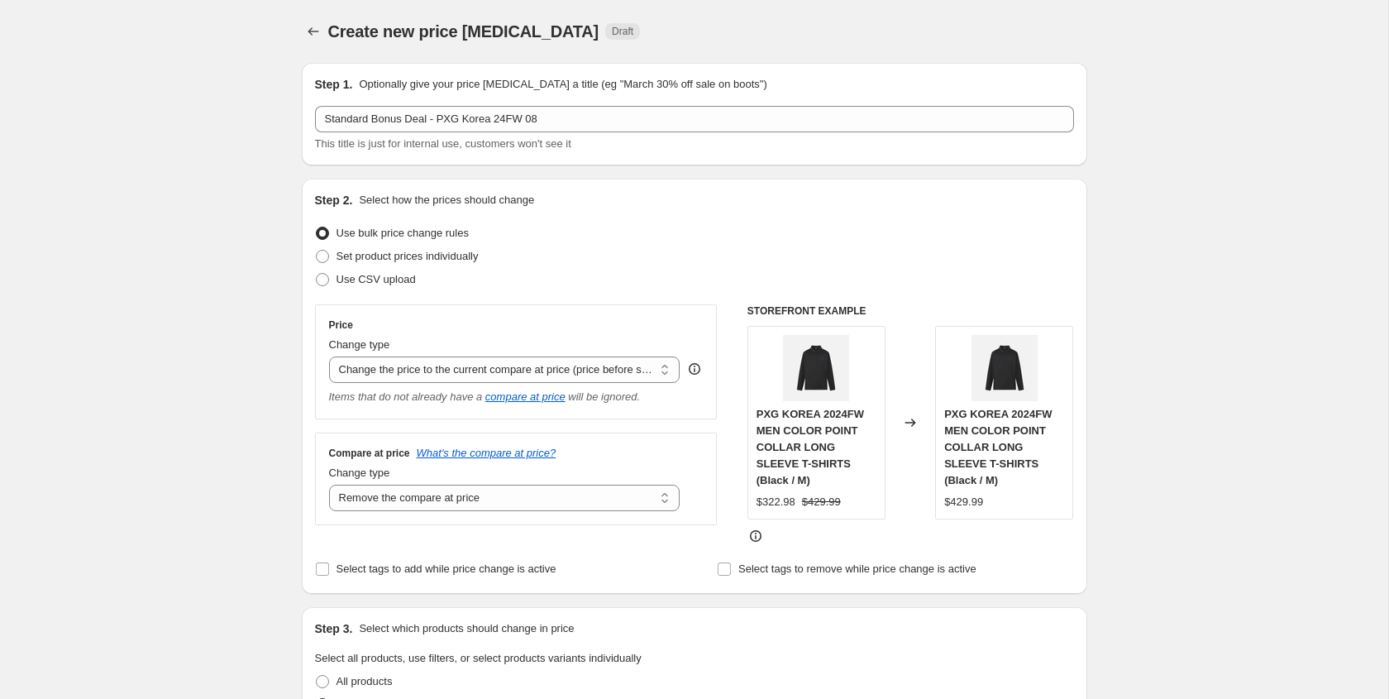
drag, startPoint x: 577, startPoint y: 571, endPoint x: 622, endPoint y: 580, distance: 45.4
click at [622, 580] on div "Select tags to add while price change is active" at bounding box center [493, 568] width 356 height 23
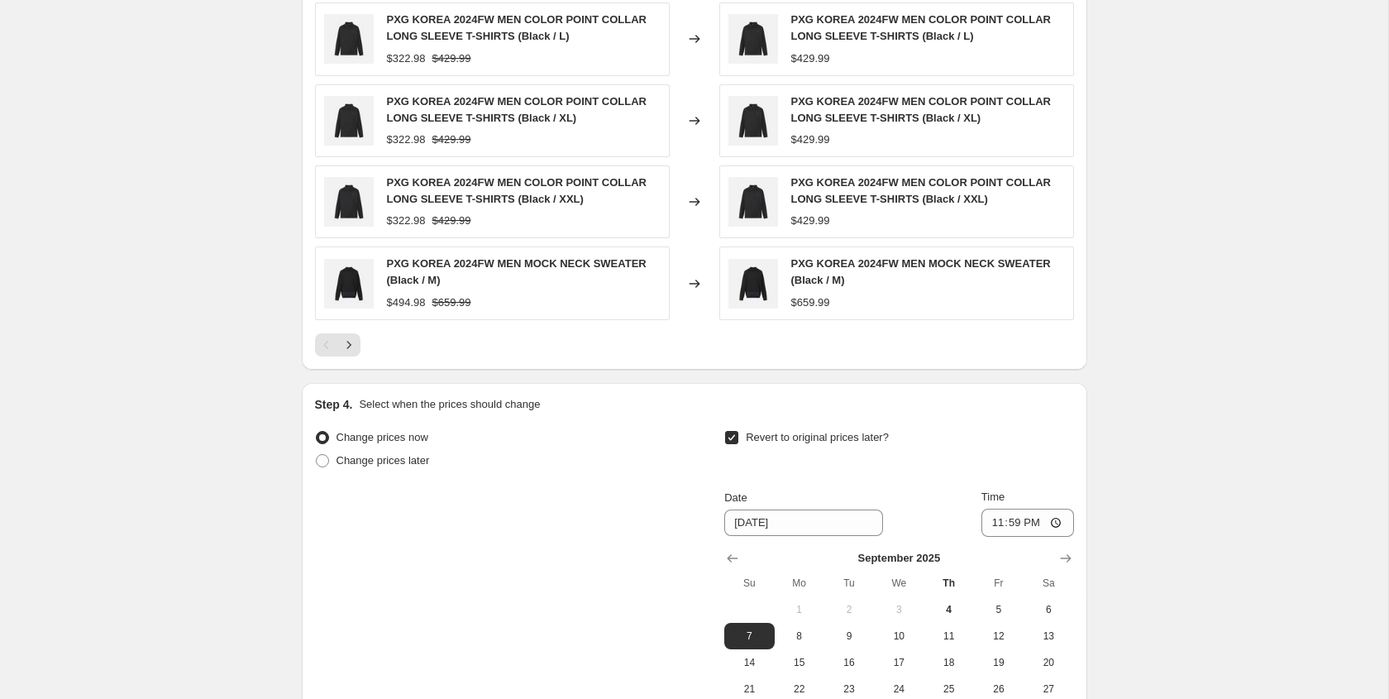
scroll to position [1209, 0]
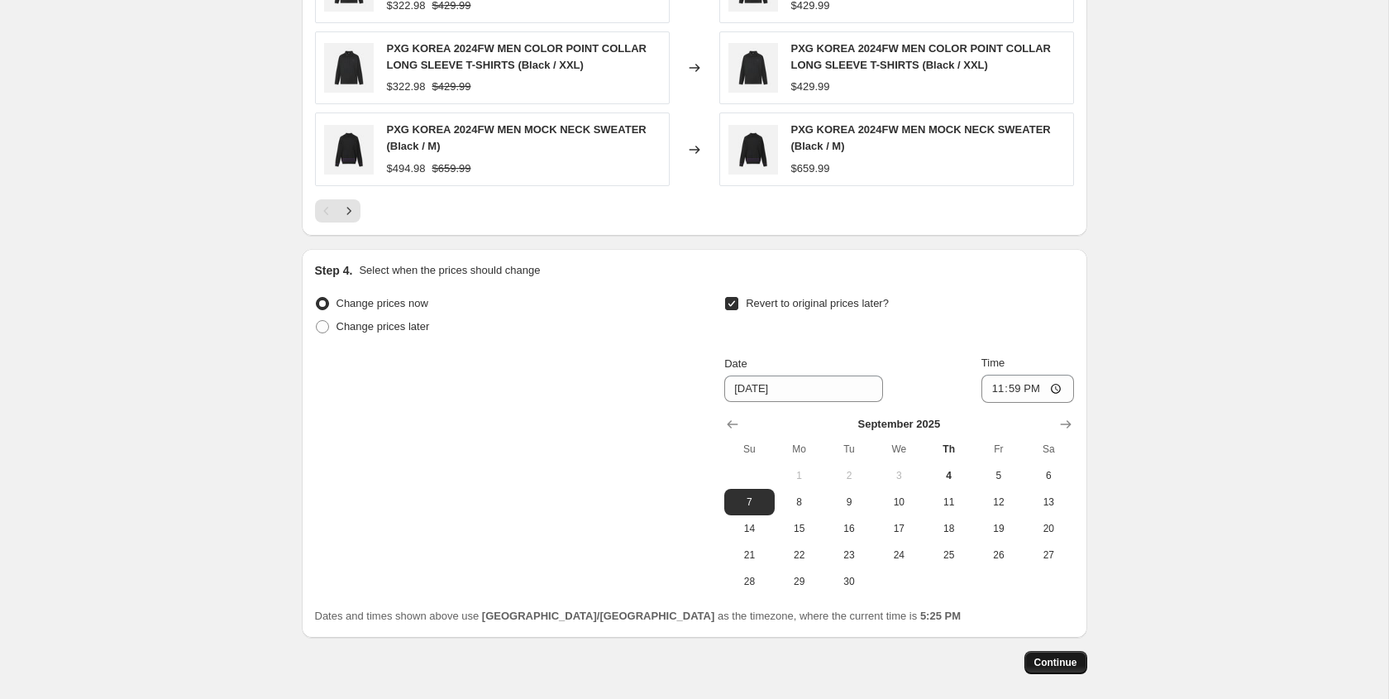
click at [1047, 669] on button "Continue" at bounding box center [1055, 662] width 63 height 23
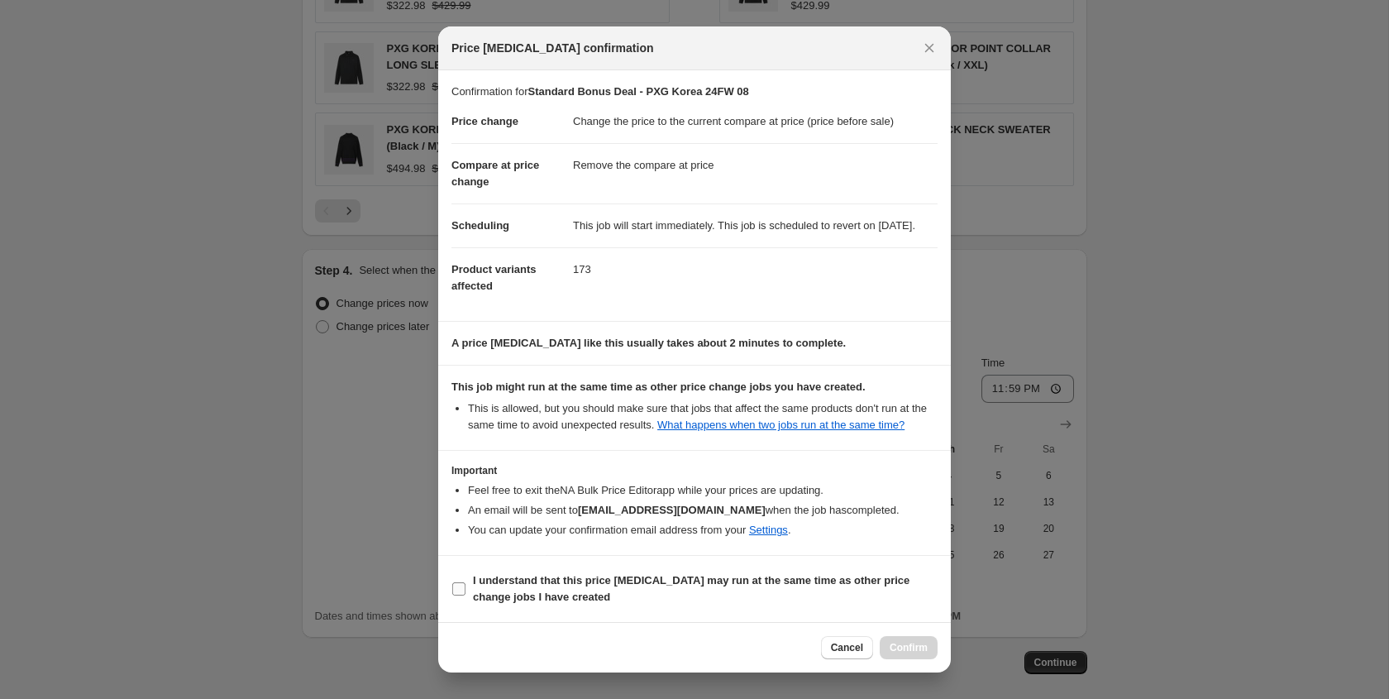
scroll to position [31, 0]
click at [737, 587] on b "I understand that this price change job may run at the same time as other price…" at bounding box center [691, 588] width 437 height 29
click at [465, 587] on input "I understand that this price change job may run at the same time as other price…" at bounding box center [458, 588] width 13 height 13
checkbox input "true"
click at [909, 649] on span "Confirm" at bounding box center [909, 647] width 38 height 13
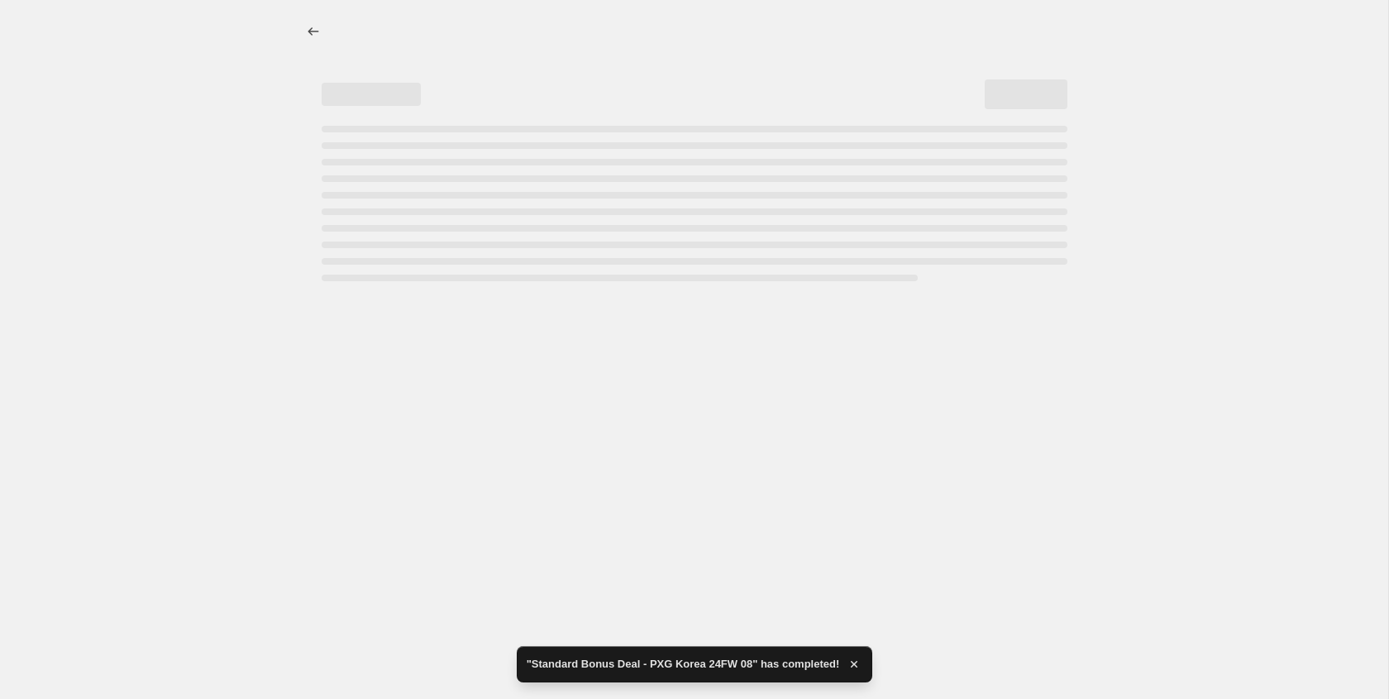
select select "ecap"
select select "remove"
select select "collection"
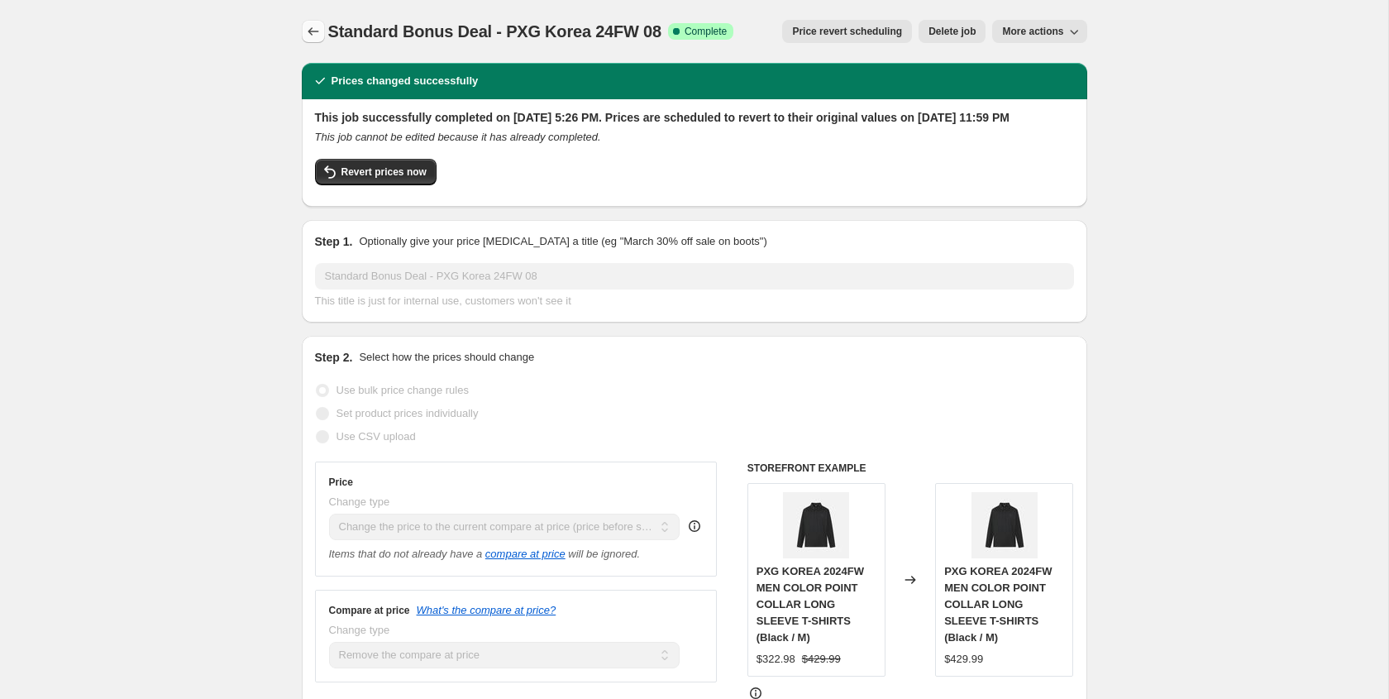
click at [321, 31] on icon "Price change jobs" at bounding box center [313, 31] width 17 height 17
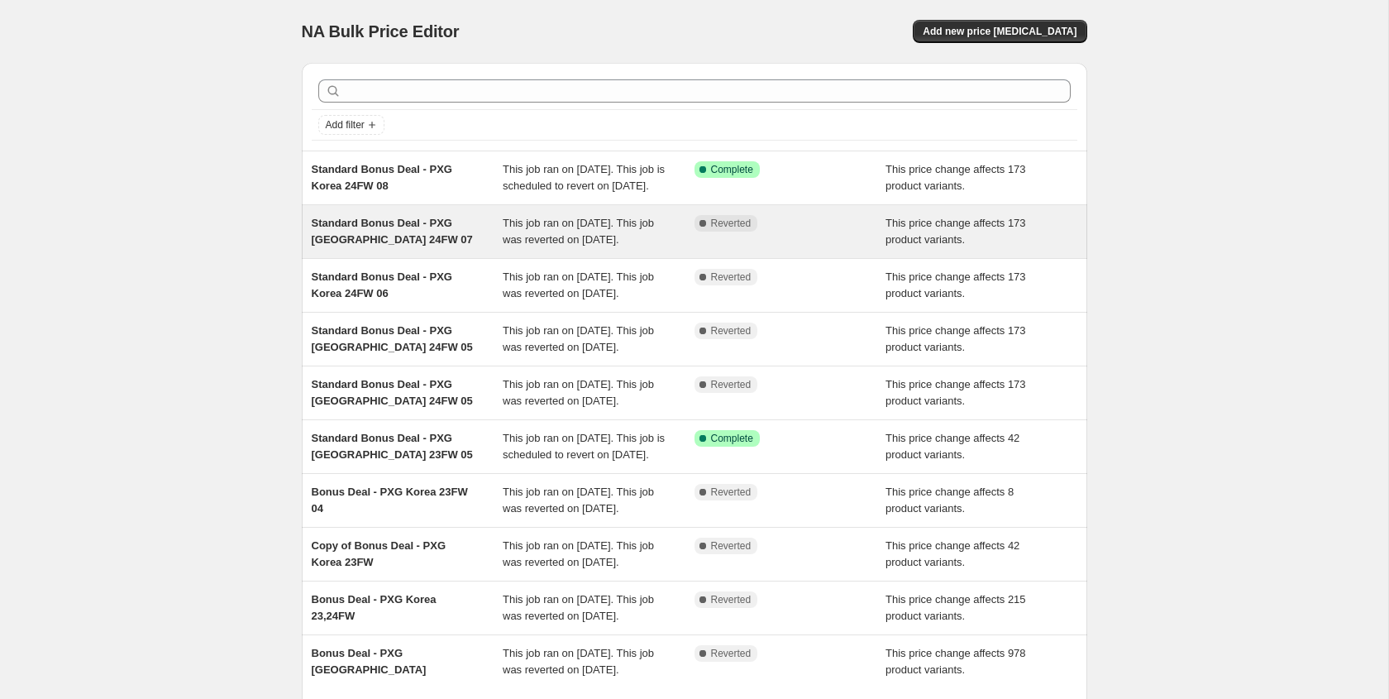
click at [605, 246] on span "This job ran on September 4, 2025. This job was reverted on September 4, 2025." at bounding box center [578, 231] width 151 height 29
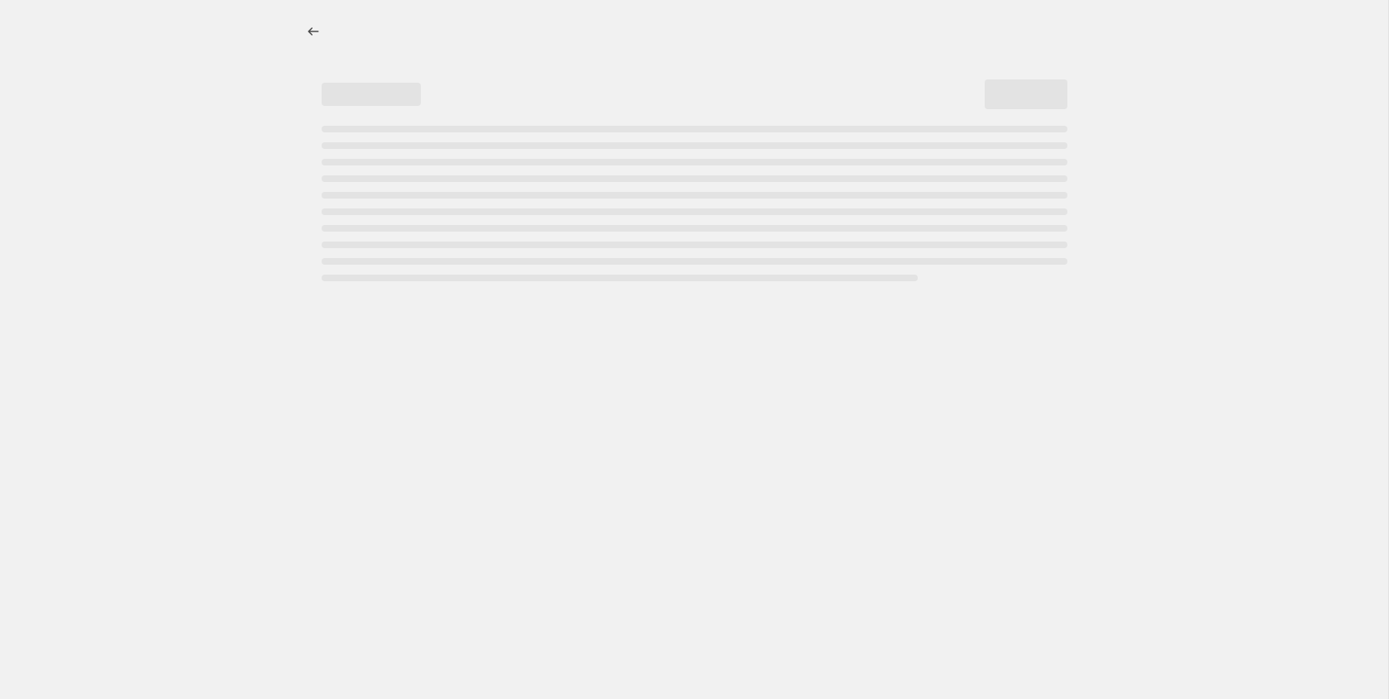
select select "ecap"
select select "remove"
select select "collection"
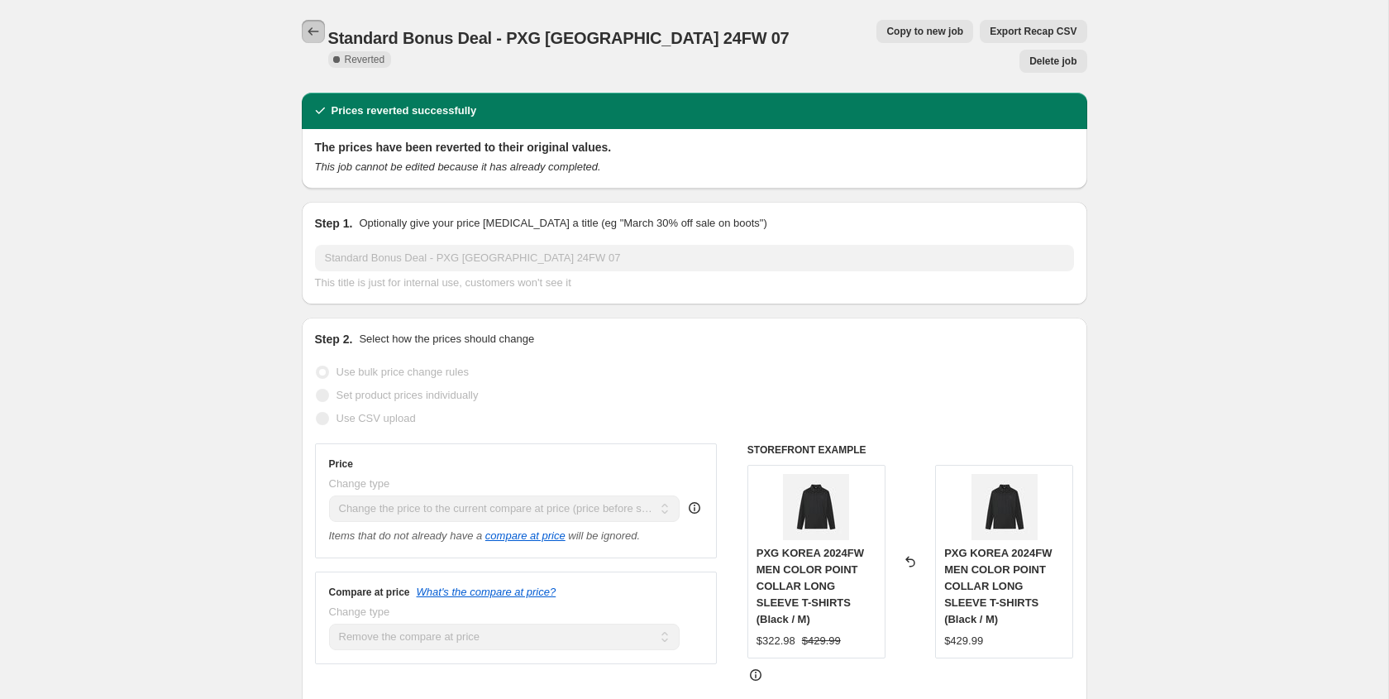
click at [315, 33] on icon "Price change jobs" at bounding box center [313, 31] width 17 height 17
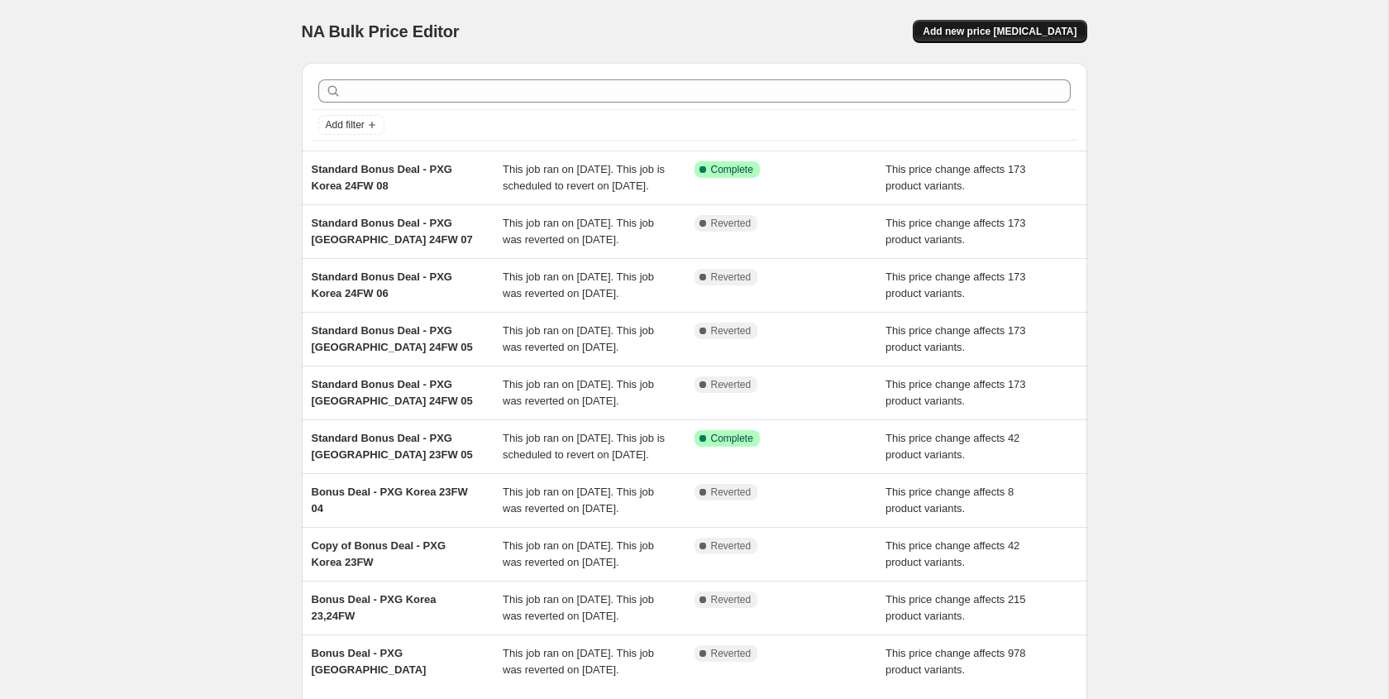
click at [996, 31] on span "Add new price change job" at bounding box center [1000, 31] width 154 height 13
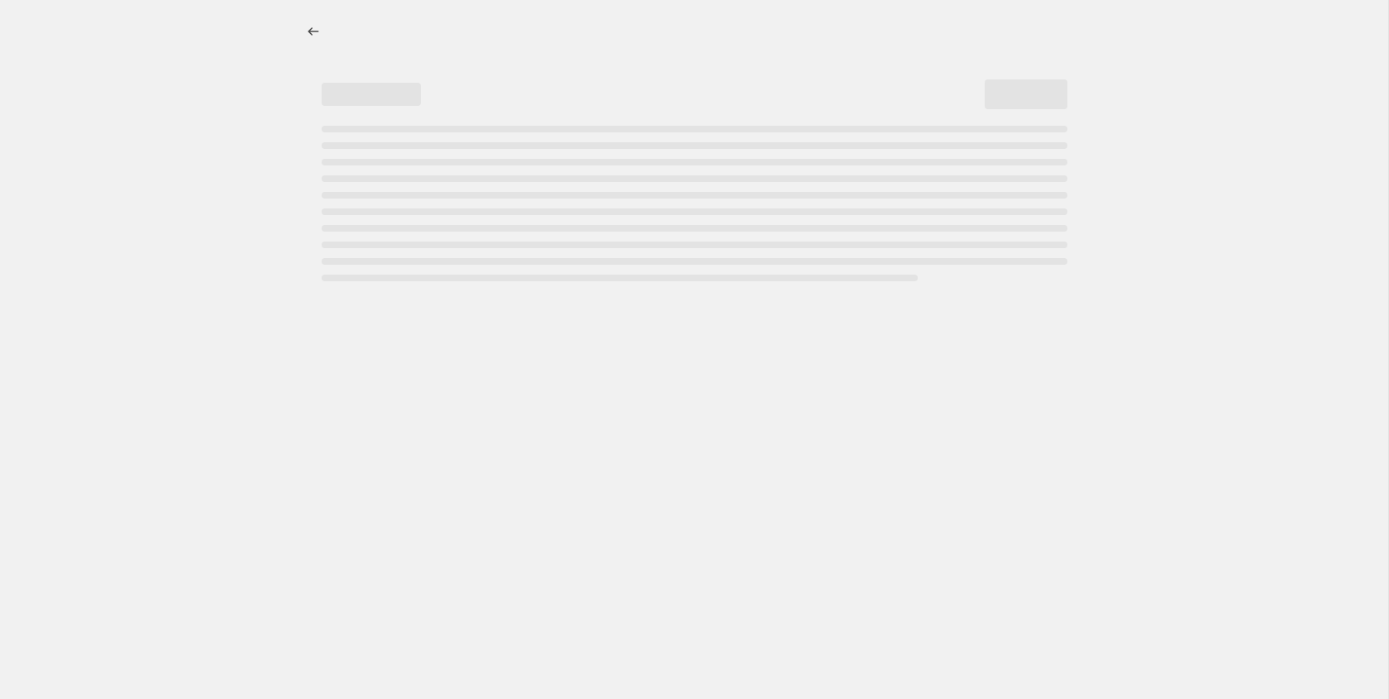
select select "percentage"
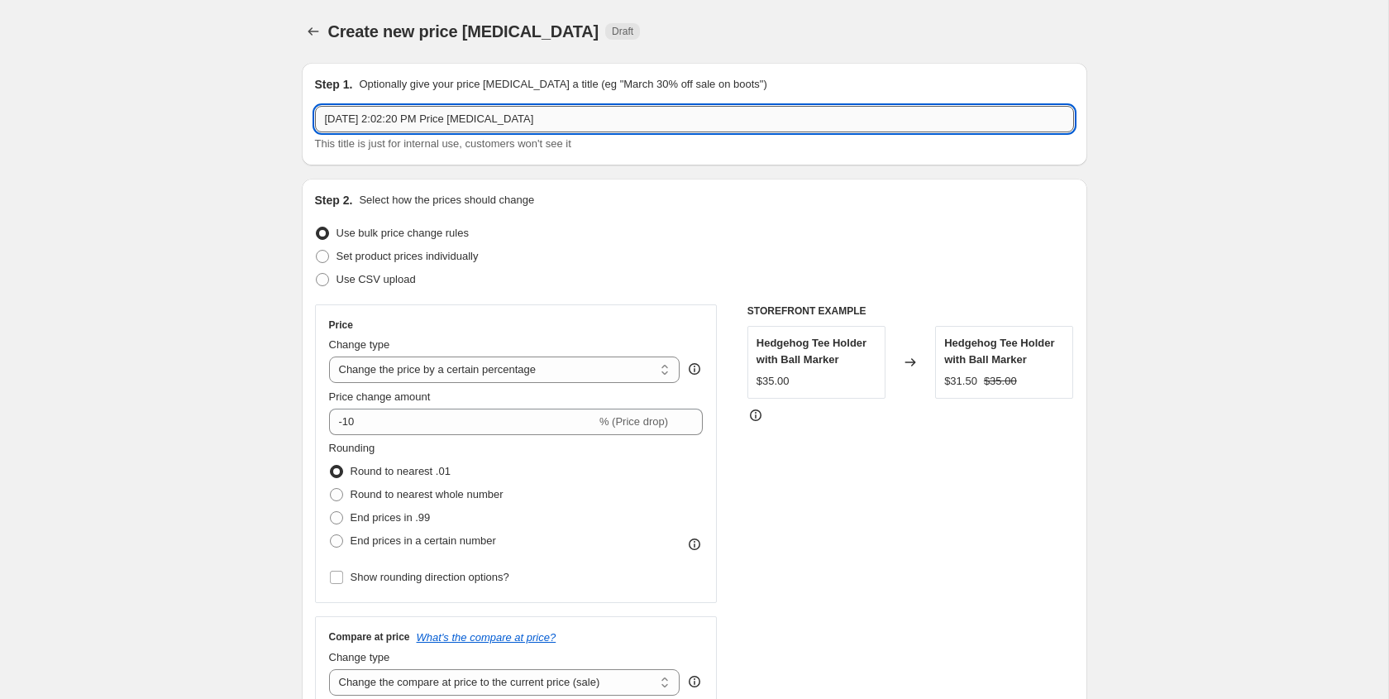
drag, startPoint x: 564, startPoint y: 115, endPoint x: 516, endPoint y: 110, distance: 48.2
click at [516, 110] on input "Sep 4, 2025, 2:02:20 PM Price change job" at bounding box center [694, 119] width 759 height 26
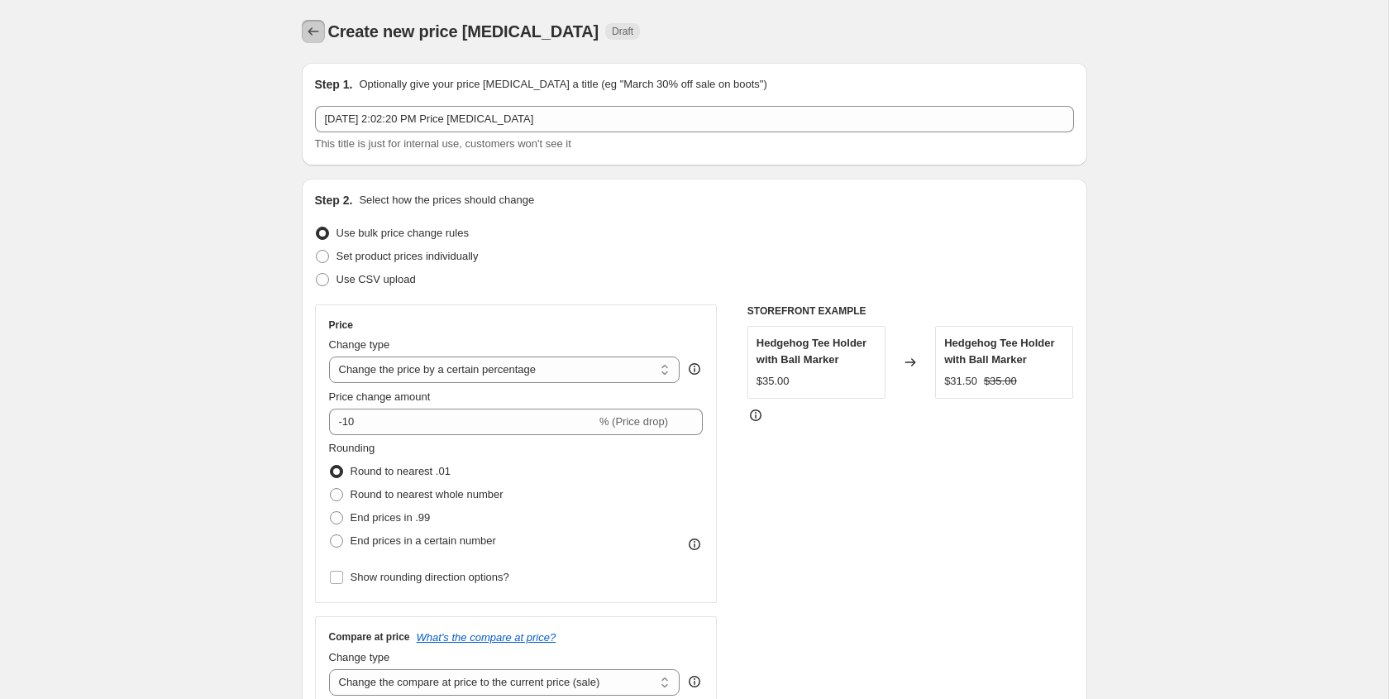
click at [309, 21] on button "Price change jobs" at bounding box center [313, 31] width 23 height 23
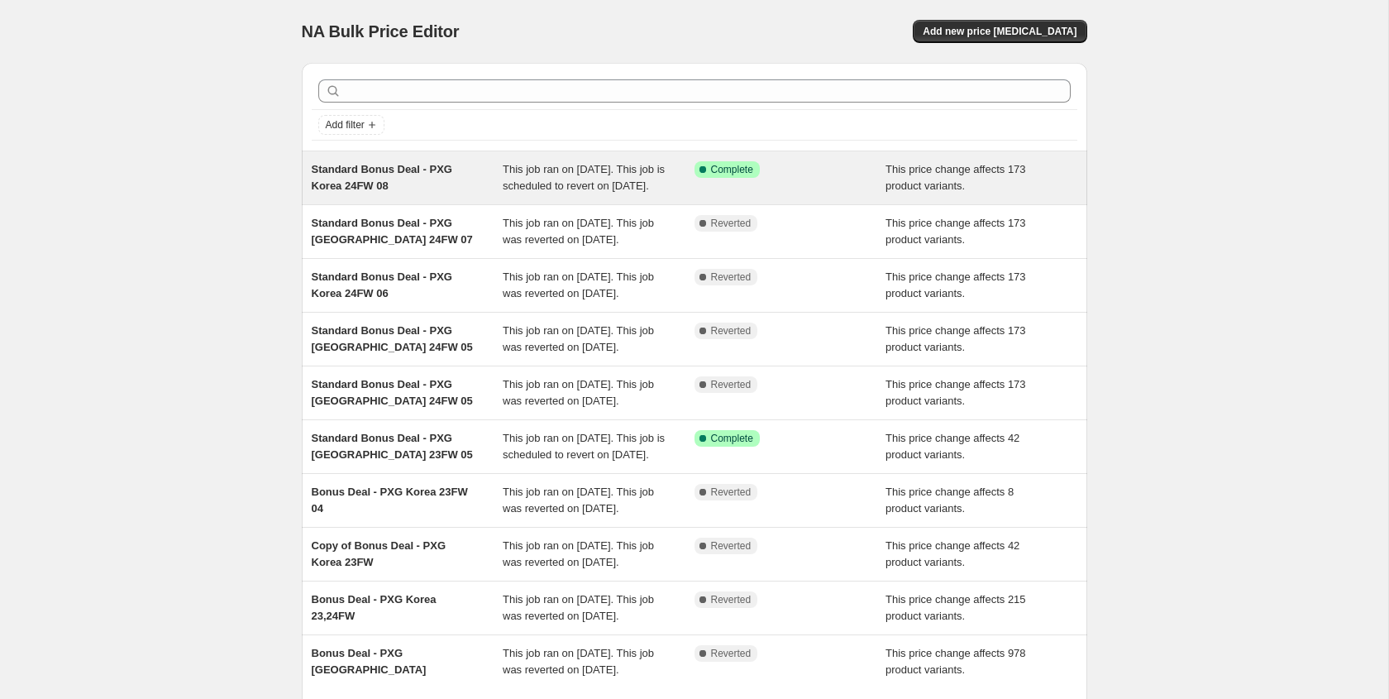
click at [537, 189] on span "This job ran on September 4, 2025. This job is scheduled to revert on September…" at bounding box center [584, 177] width 162 height 29
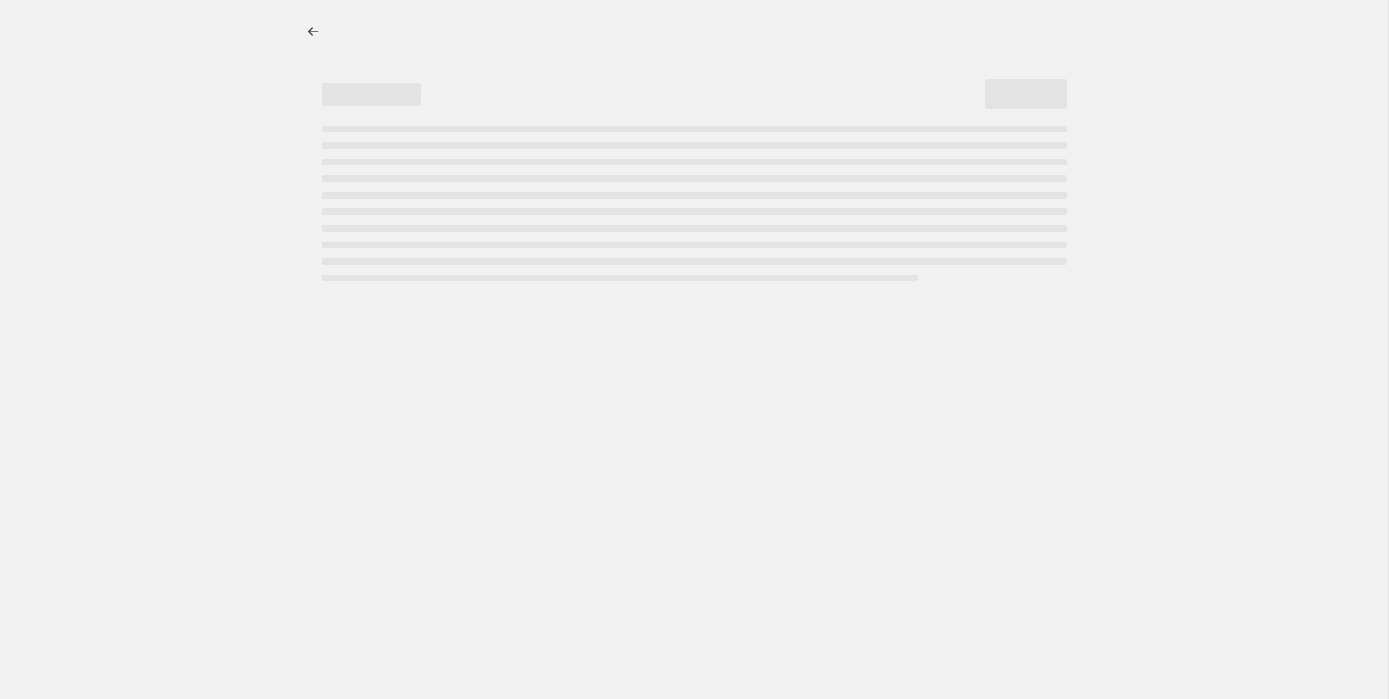
select select "ecap"
select select "remove"
select select "collection"
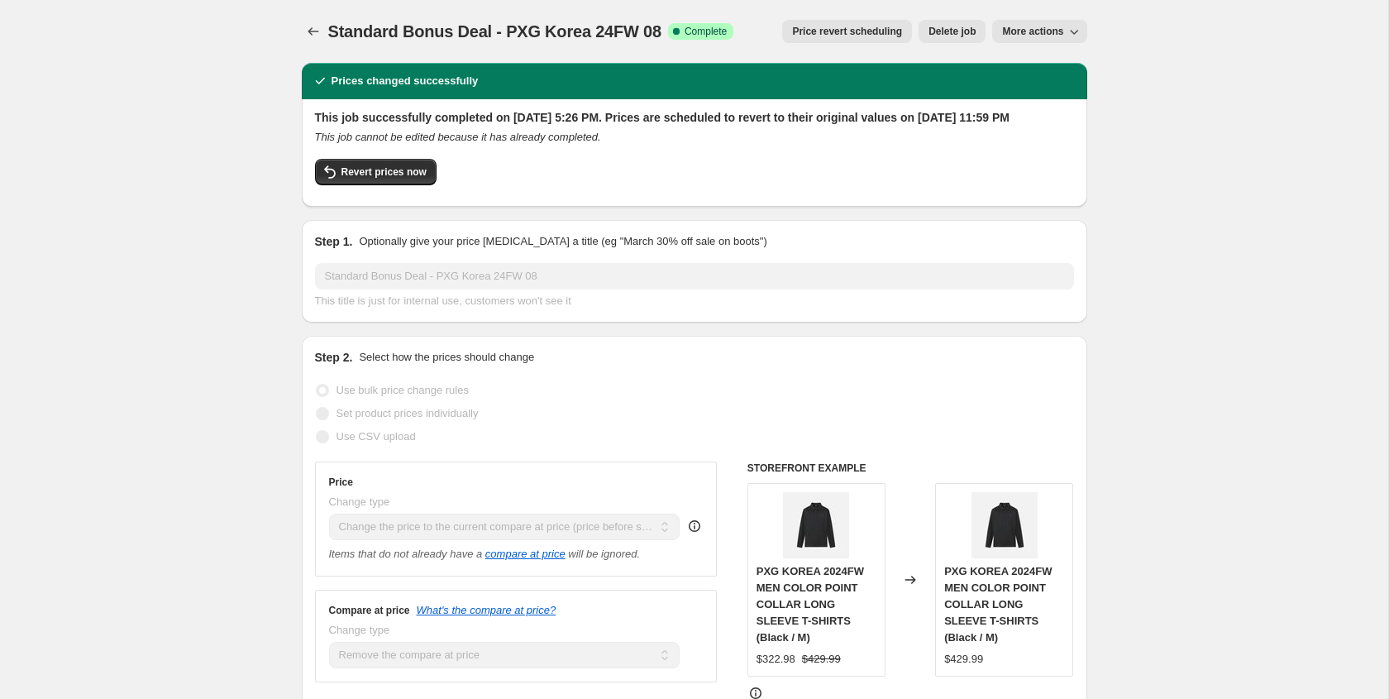
click at [1047, 32] on span "More actions" at bounding box center [1032, 31] width 61 height 13
click at [1046, 71] on span "Copy to new job" at bounding box center [1039, 66] width 77 height 12
select select "ecap"
select select "remove"
select select "collection"
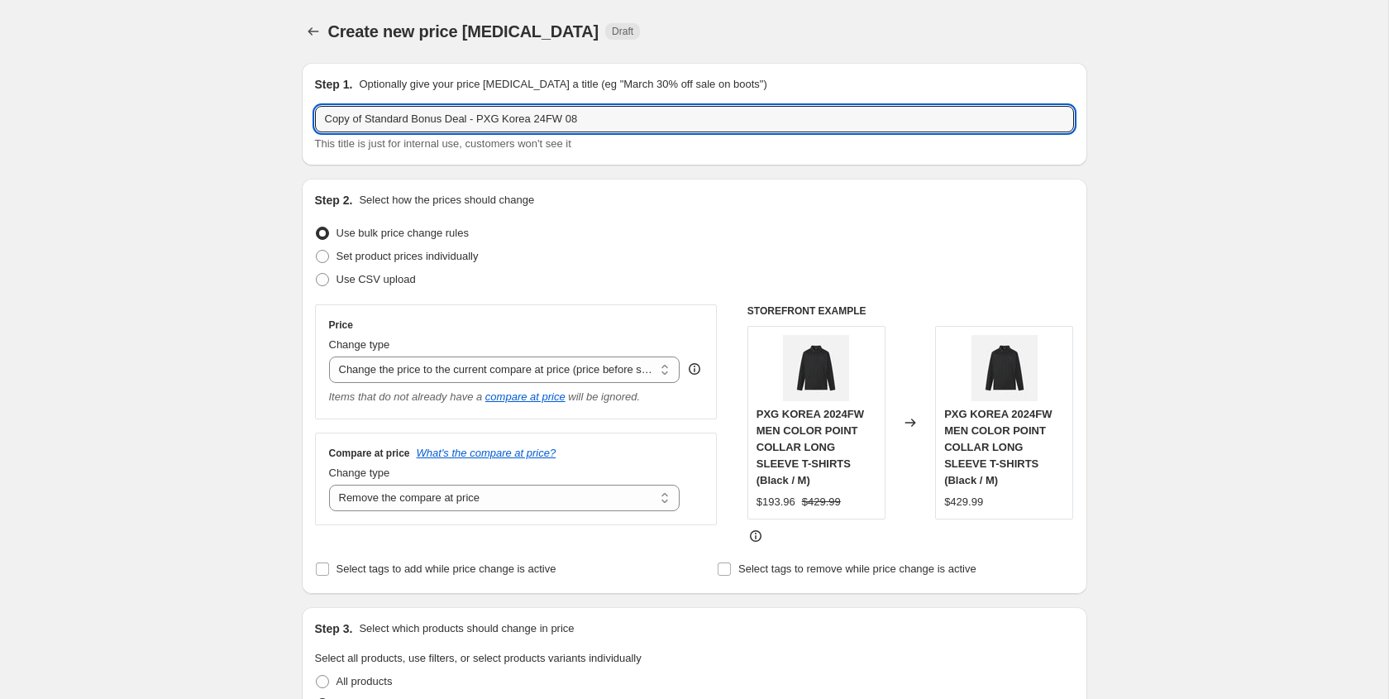
drag, startPoint x: 369, startPoint y: 119, endPoint x: 274, endPoint y: 116, distance: 95.1
click at [588, 117] on input "Standard Bonus Deal - PXG Korea 24FW 08" at bounding box center [694, 119] width 759 height 26
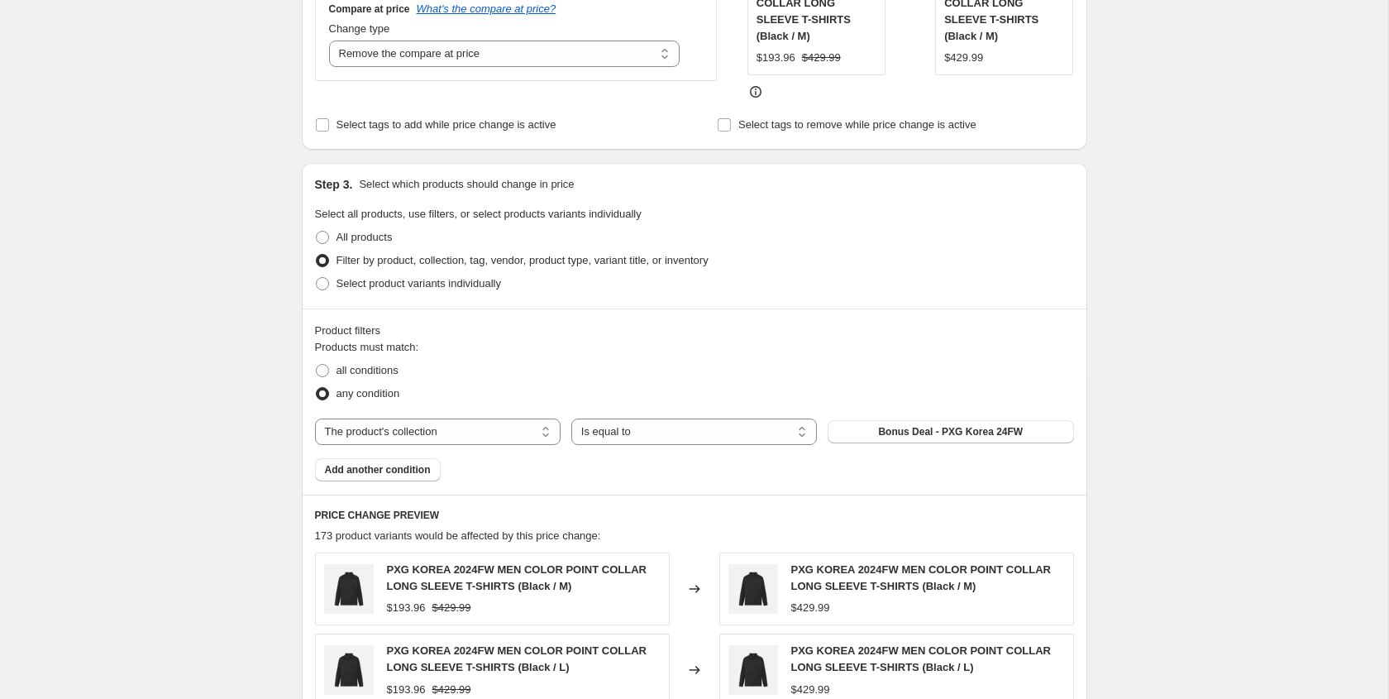
scroll to position [512, 0]
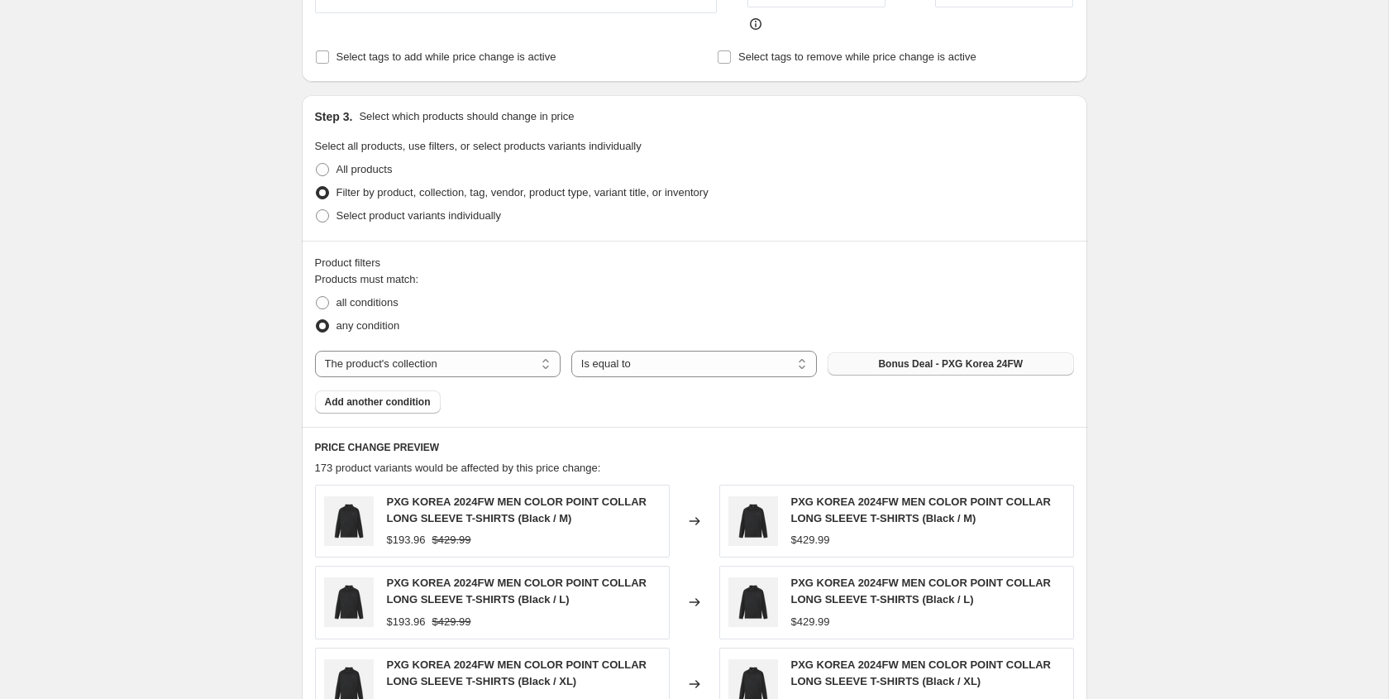
type input "Standard Bonus Deal - PXG Korea 23SS"
click at [893, 365] on span "Bonus Deal - PXG Korea 24FW" at bounding box center [950, 363] width 145 height 13
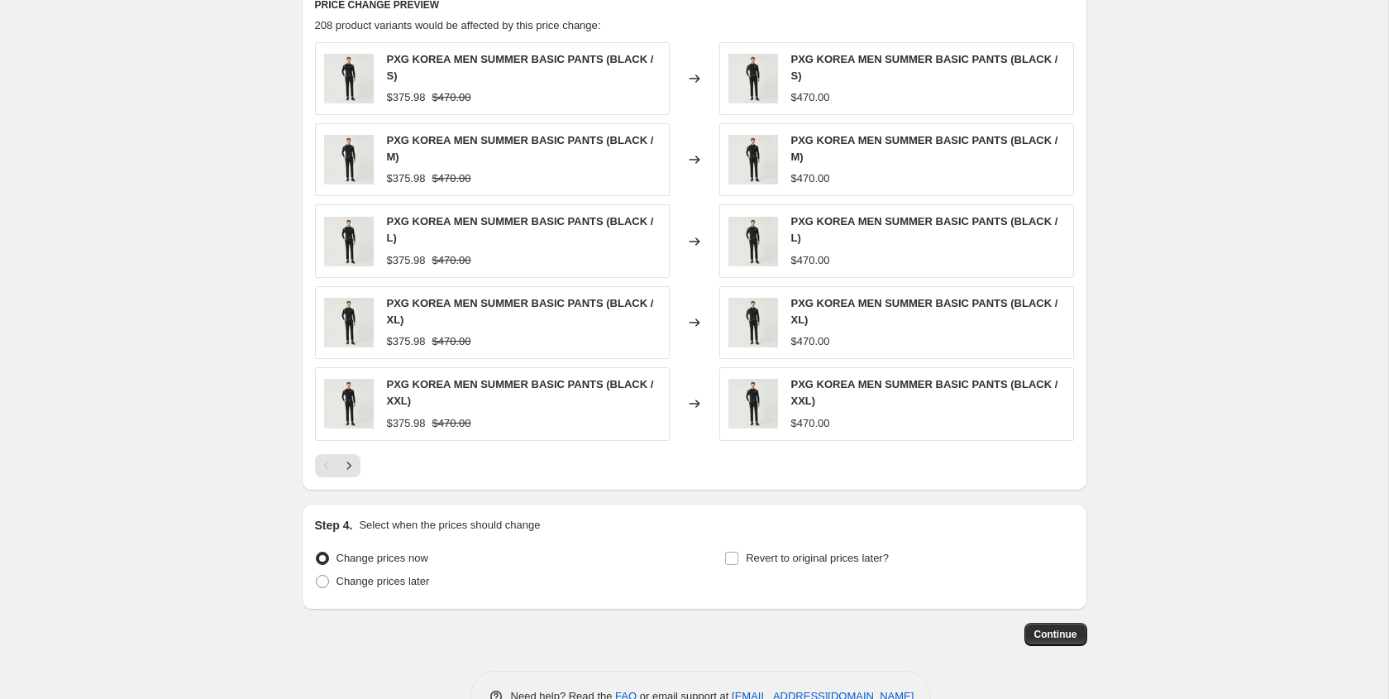
scroll to position [970, 0]
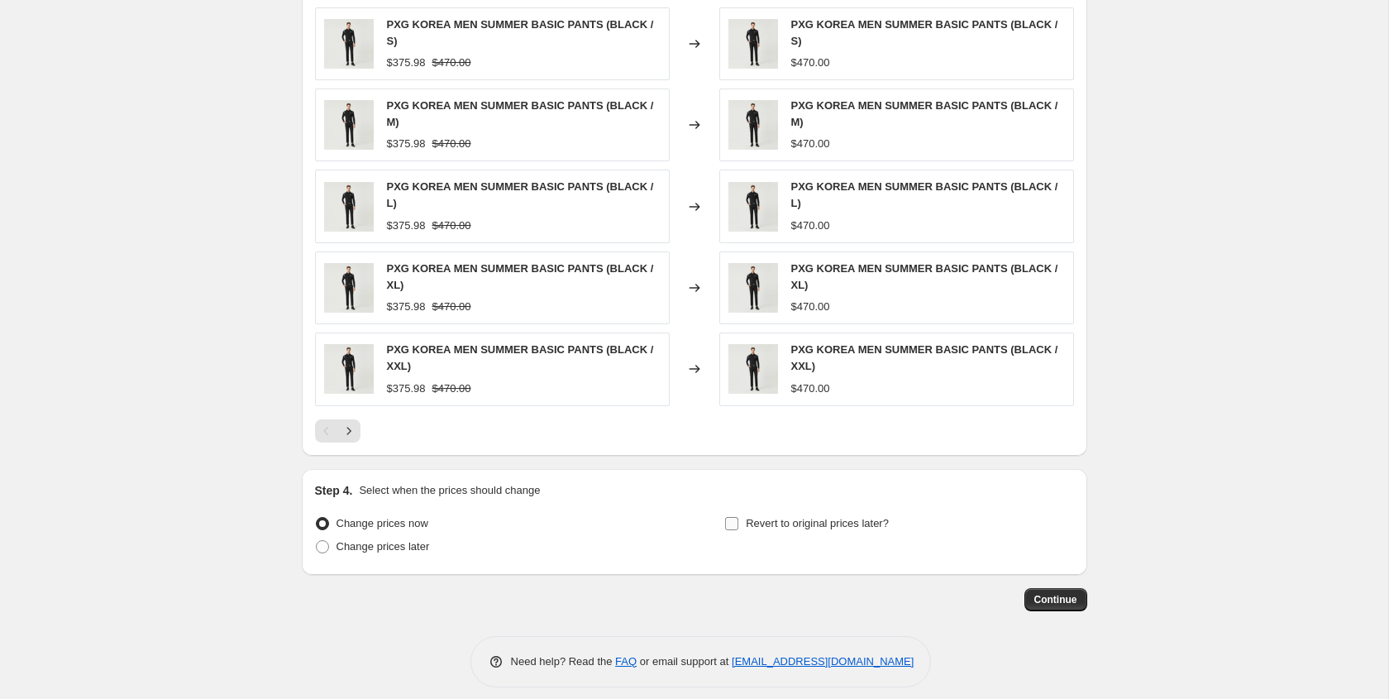
click at [728, 520] on input "Revert to original prices later?" at bounding box center [731, 523] width 13 height 13
checkbox input "true"
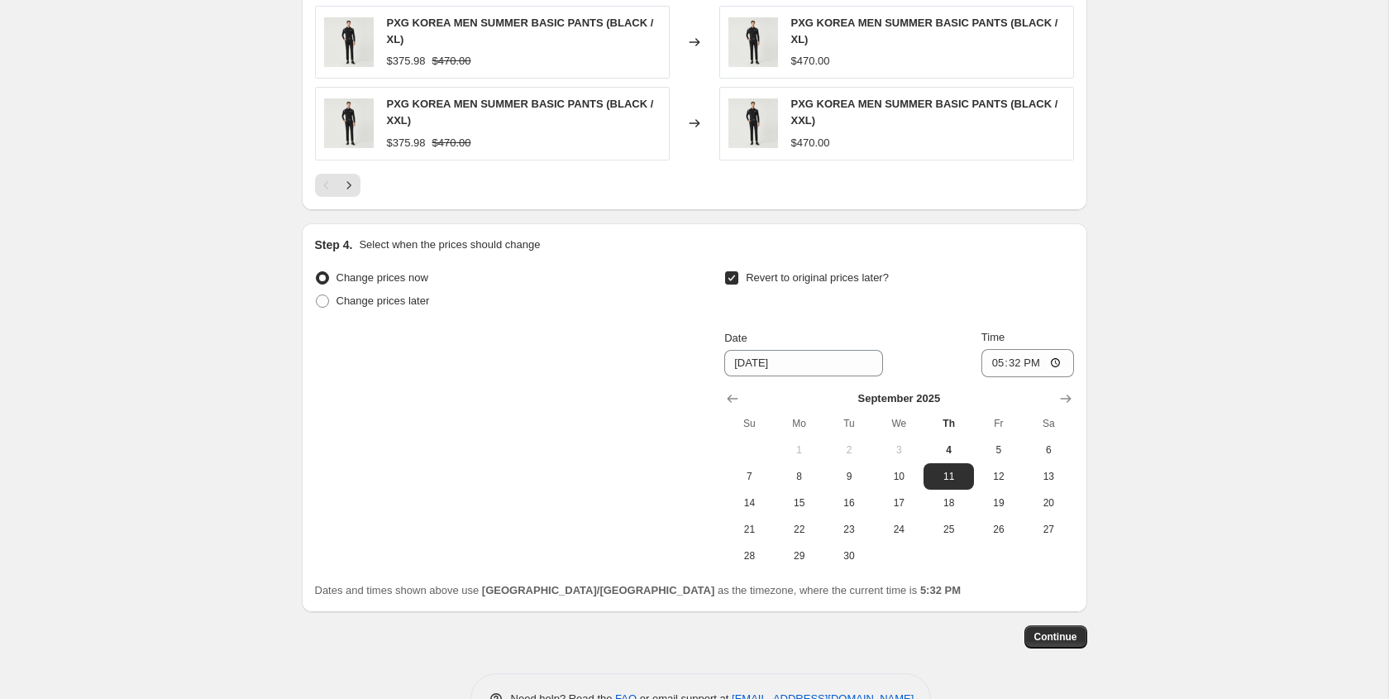
scroll to position [1219, 0]
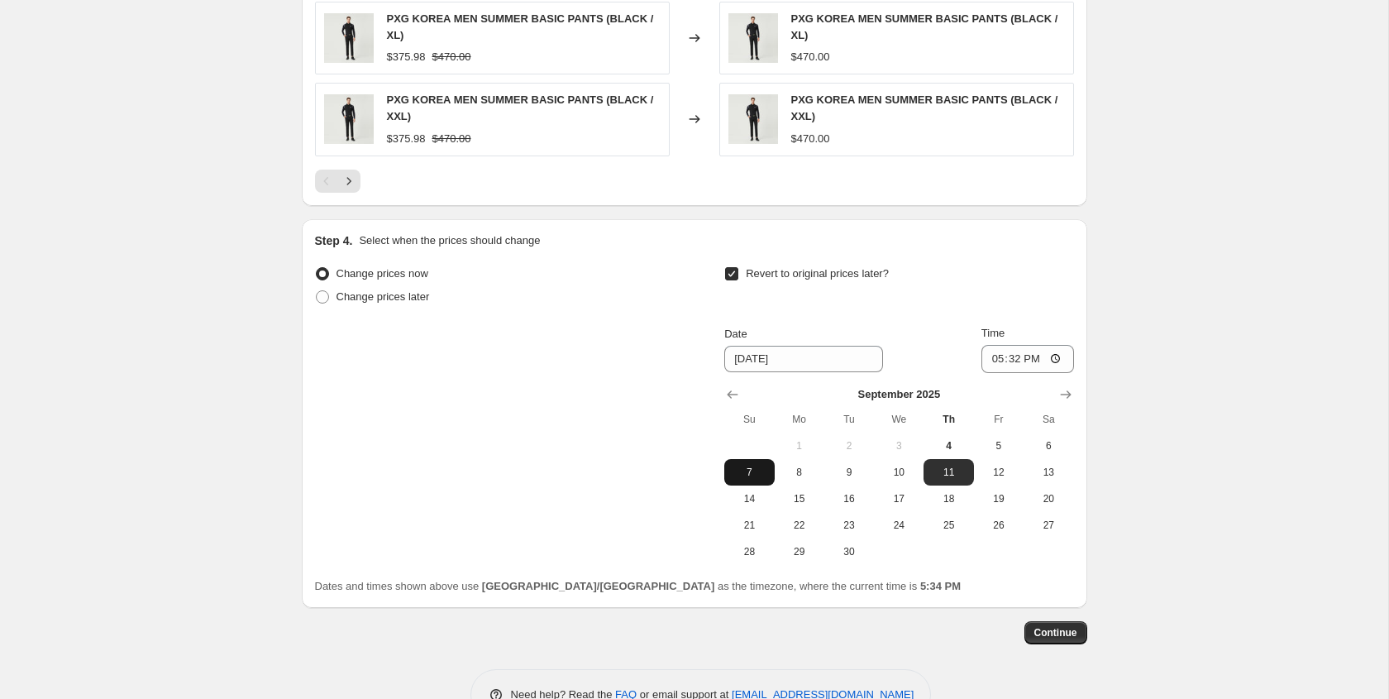
click at [729, 470] on button "7" at bounding box center [749, 472] width 50 height 26
type input "[DATE]"
click at [1056, 357] on input "17:32" at bounding box center [1027, 359] width 93 height 28
type input "23:59"
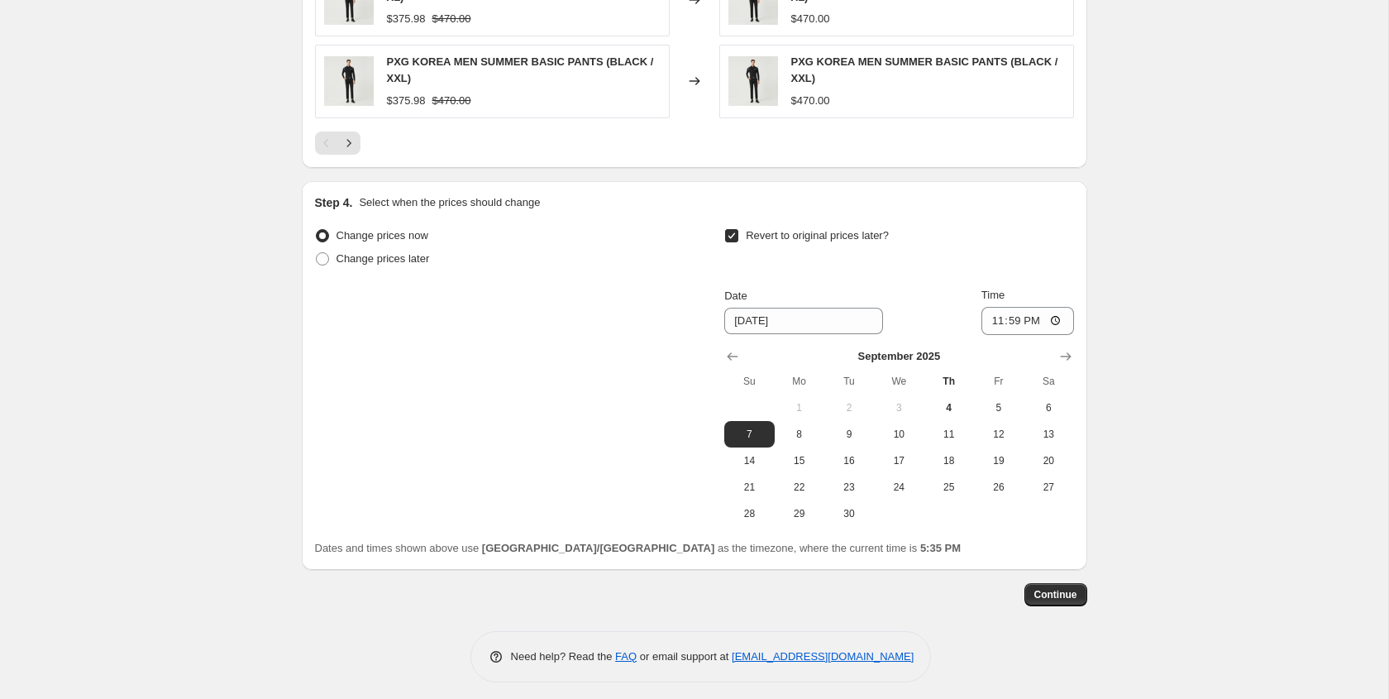
scroll to position [1266, 0]
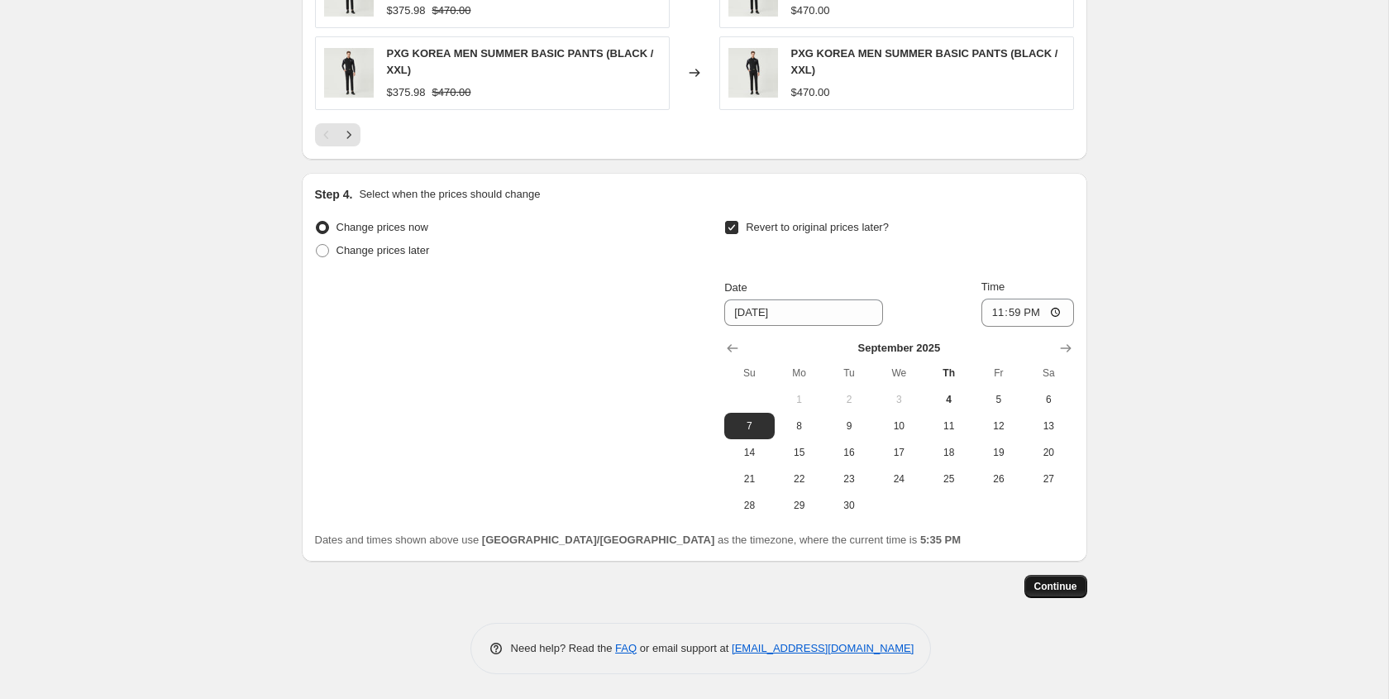
click at [1041, 588] on span "Continue" at bounding box center [1055, 586] width 43 height 13
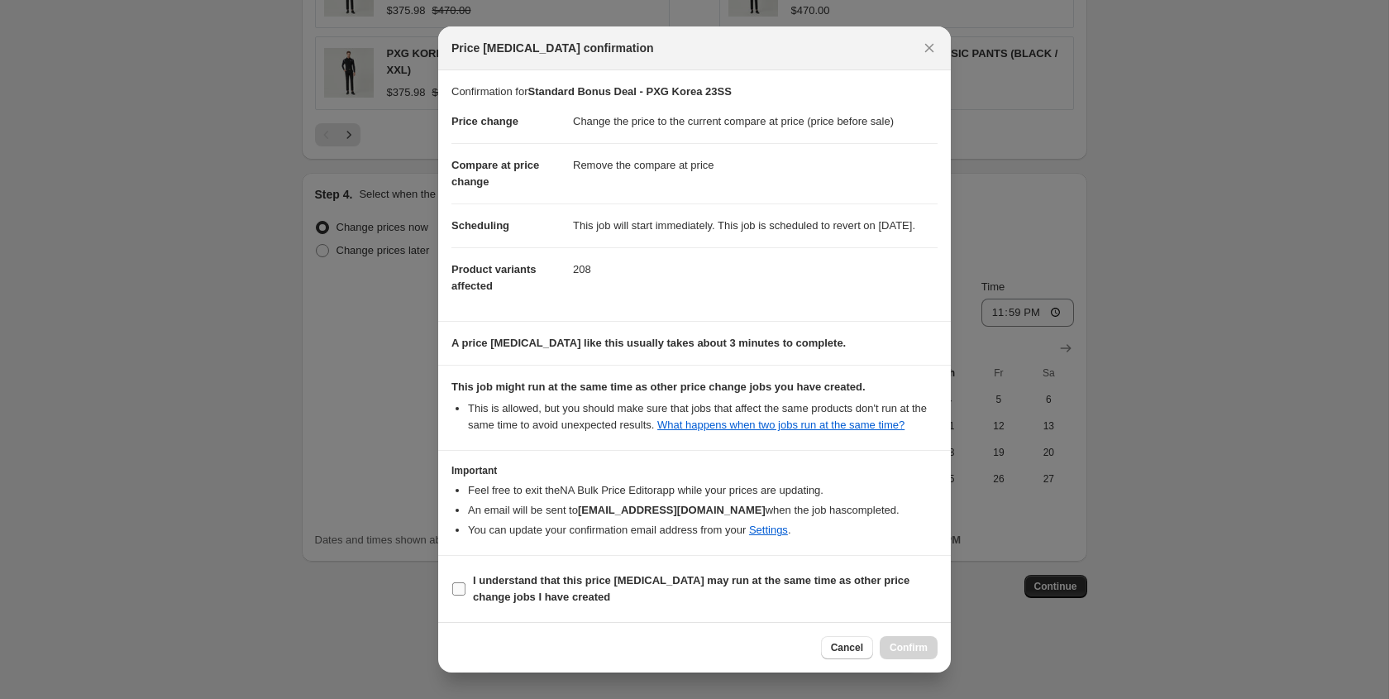
click at [752, 603] on b "I understand that this price change job may run at the same time as other price…" at bounding box center [691, 588] width 437 height 29
click at [465, 595] on input "I understand that this price change job may run at the same time as other price…" at bounding box center [458, 588] width 13 height 13
checkbox input "true"
click at [904, 645] on span "Confirm" at bounding box center [909, 647] width 38 height 13
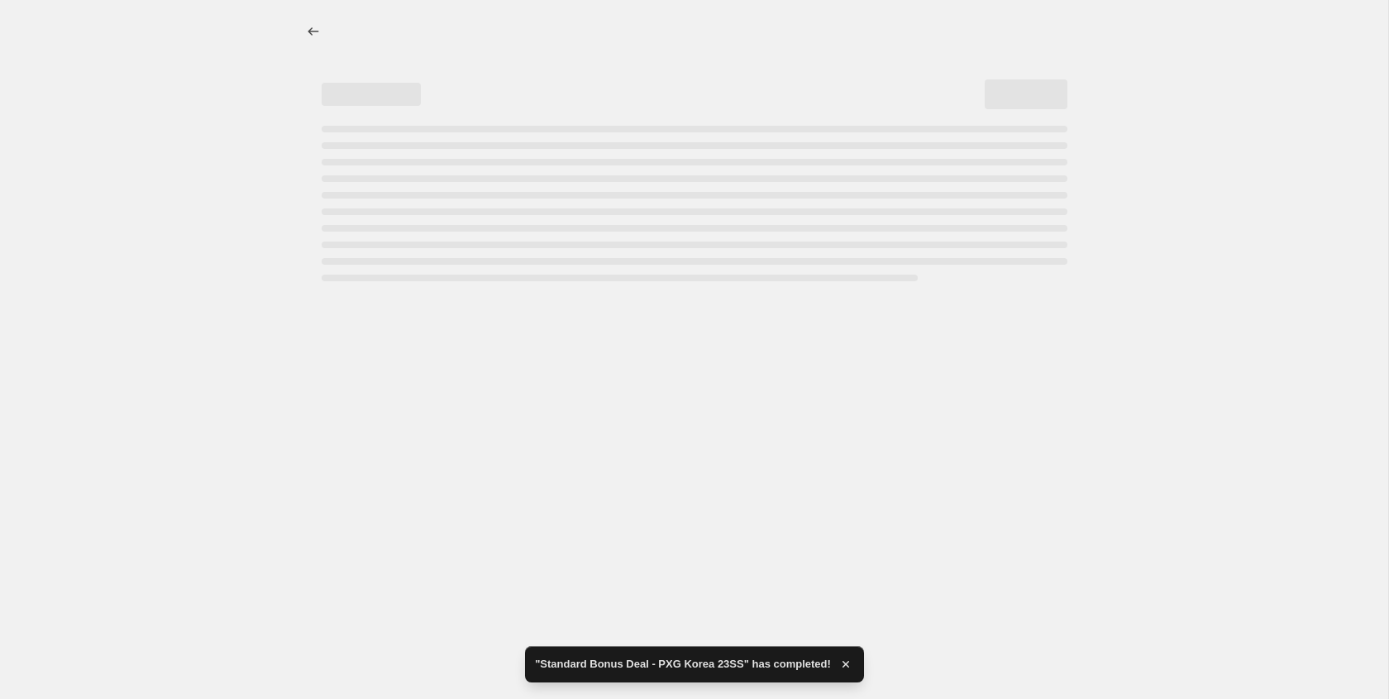
select select "ecap"
select select "remove"
select select "collection"
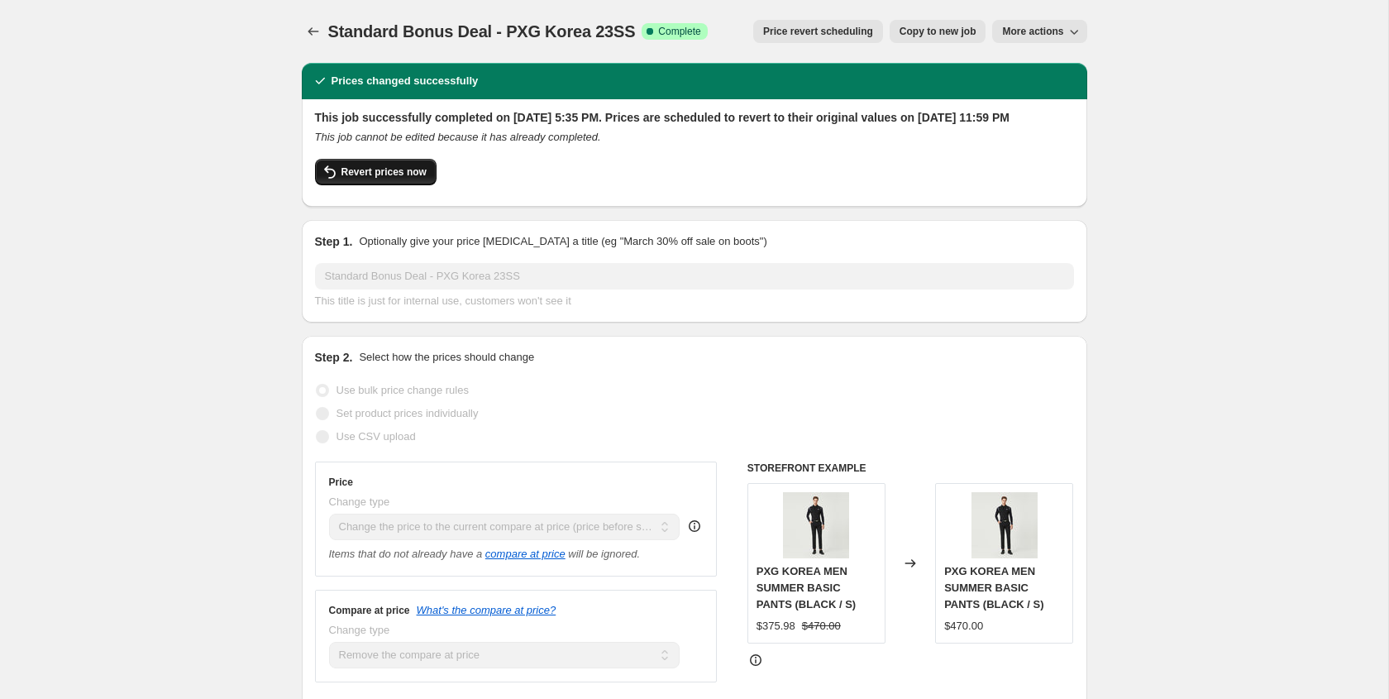
click at [411, 179] on span "Revert prices now" at bounding box center [383, 171] width 85 height 13
checkbox input "false"
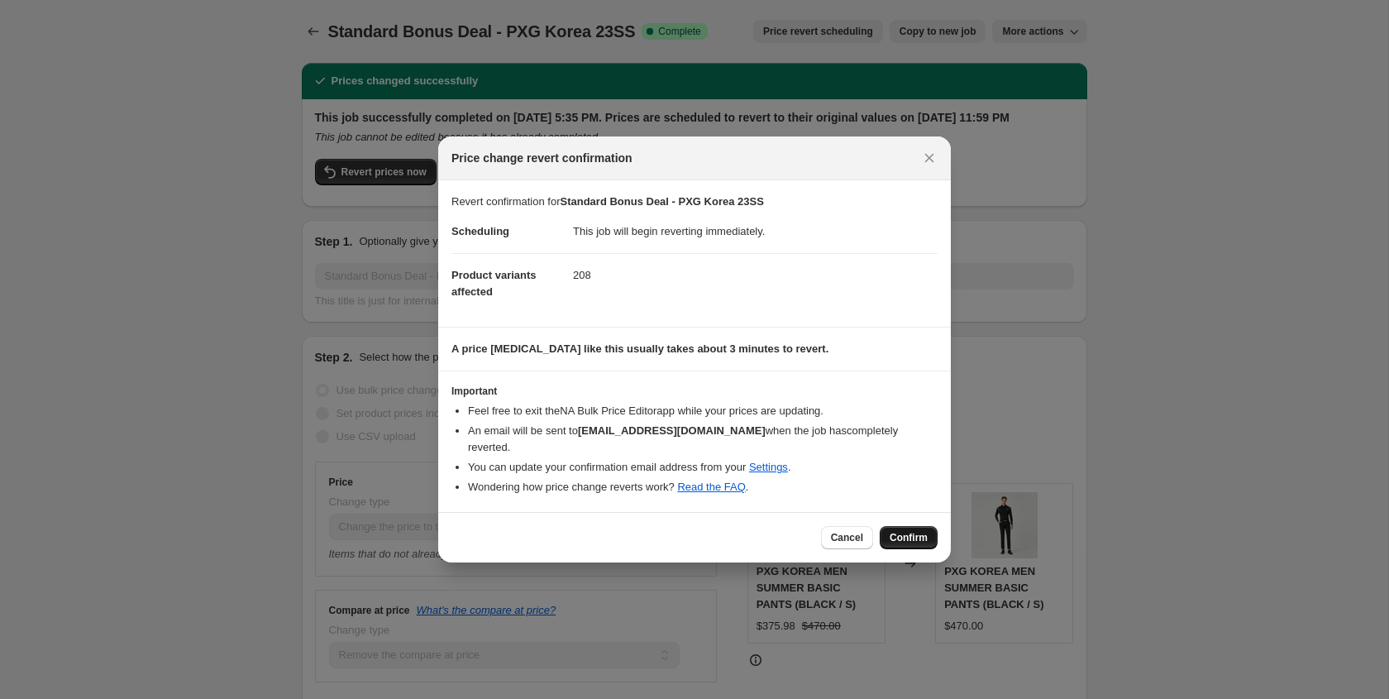
click at [914, 531] on span "Confirm" at bounding box center [909, 537] width 38 height 13
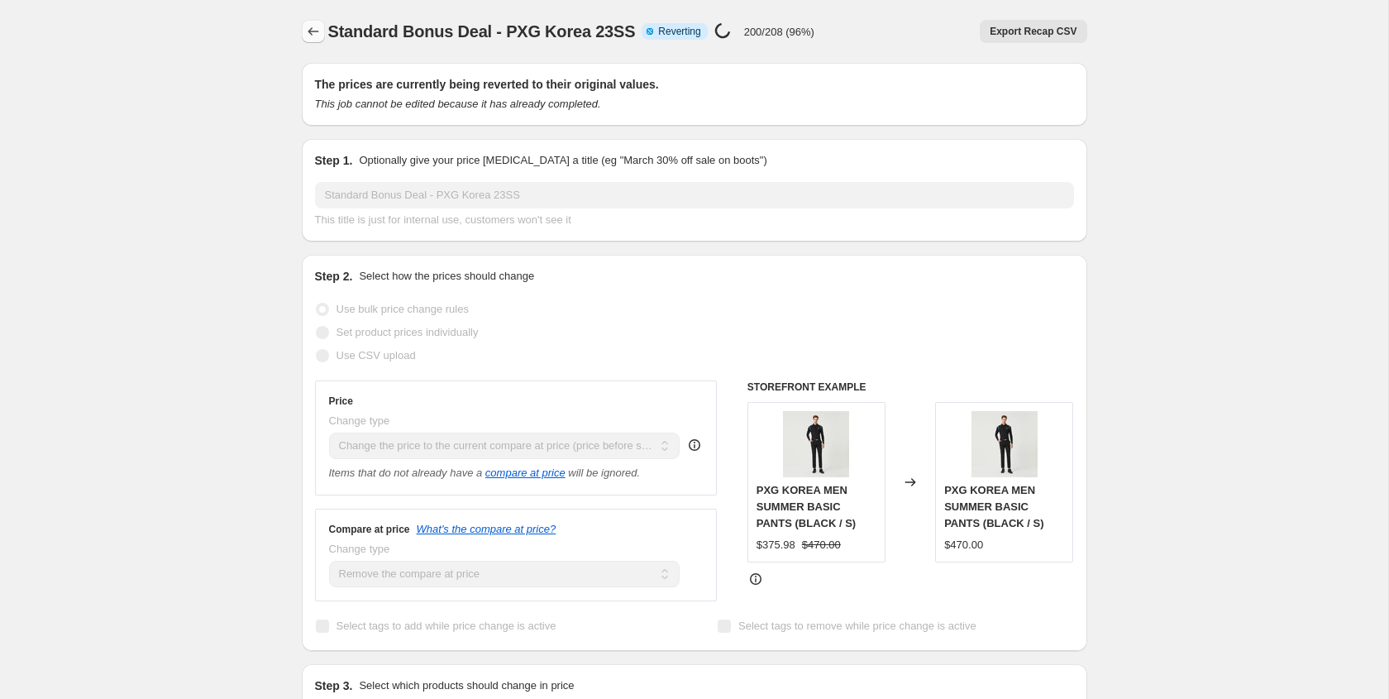
click at [316, 31] on icon "Price change jobs" at bounding box center [313, 31] width 11 height 8
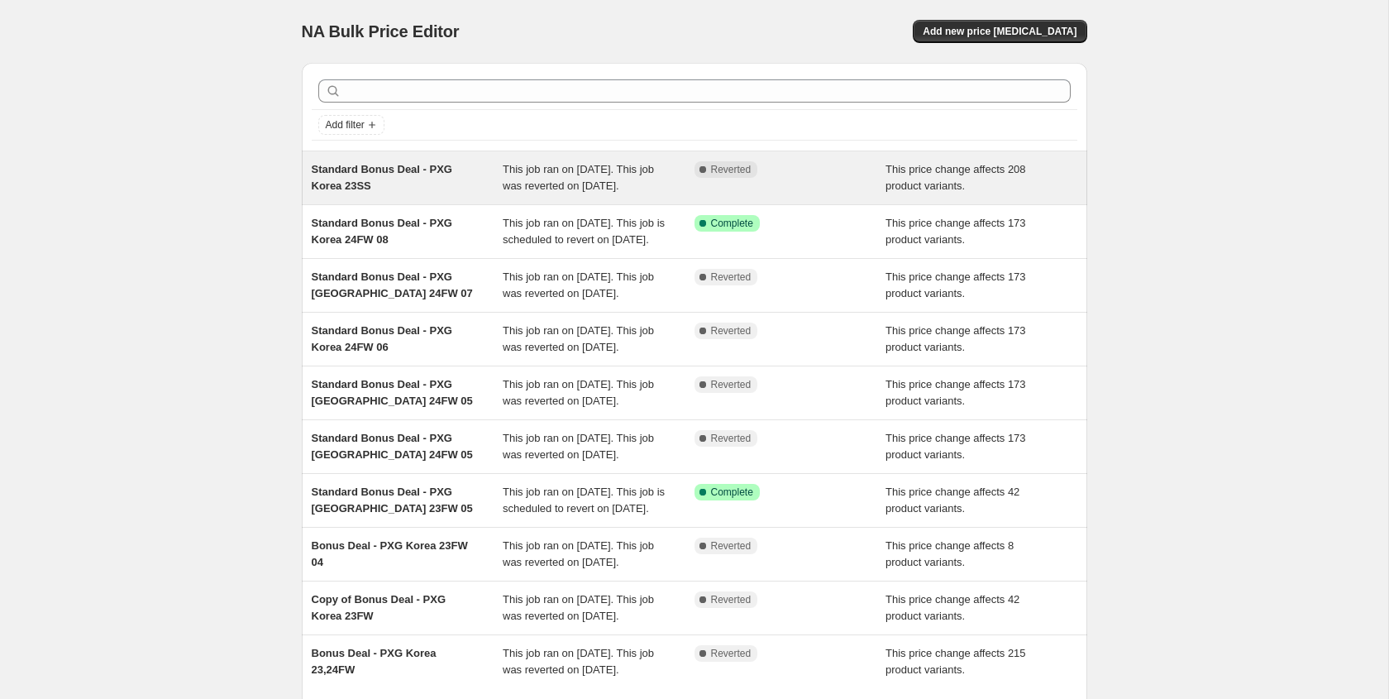
click at [456, 185] on div "Standard Bonus Deal - PXG Korea 23SS" at bounding box center [408, 177] width 192 height 33
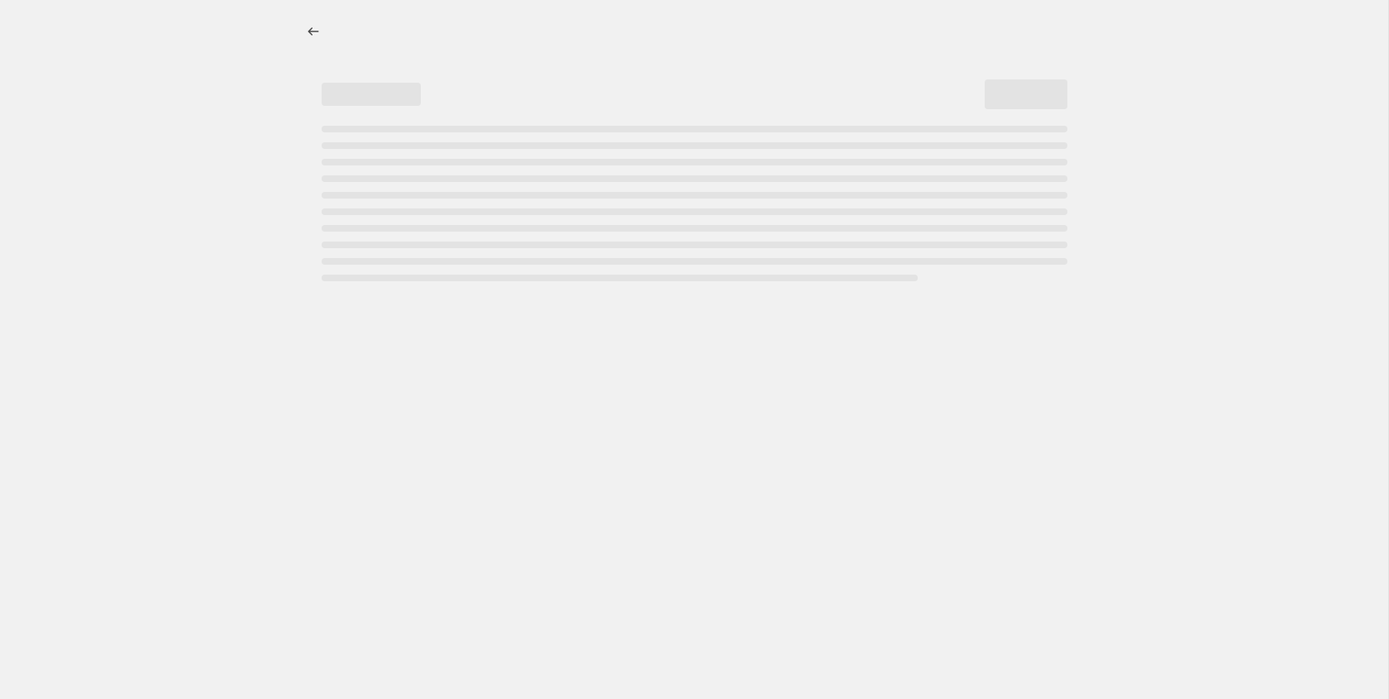
select select "ecap"
select select "remove"
select select "collection"
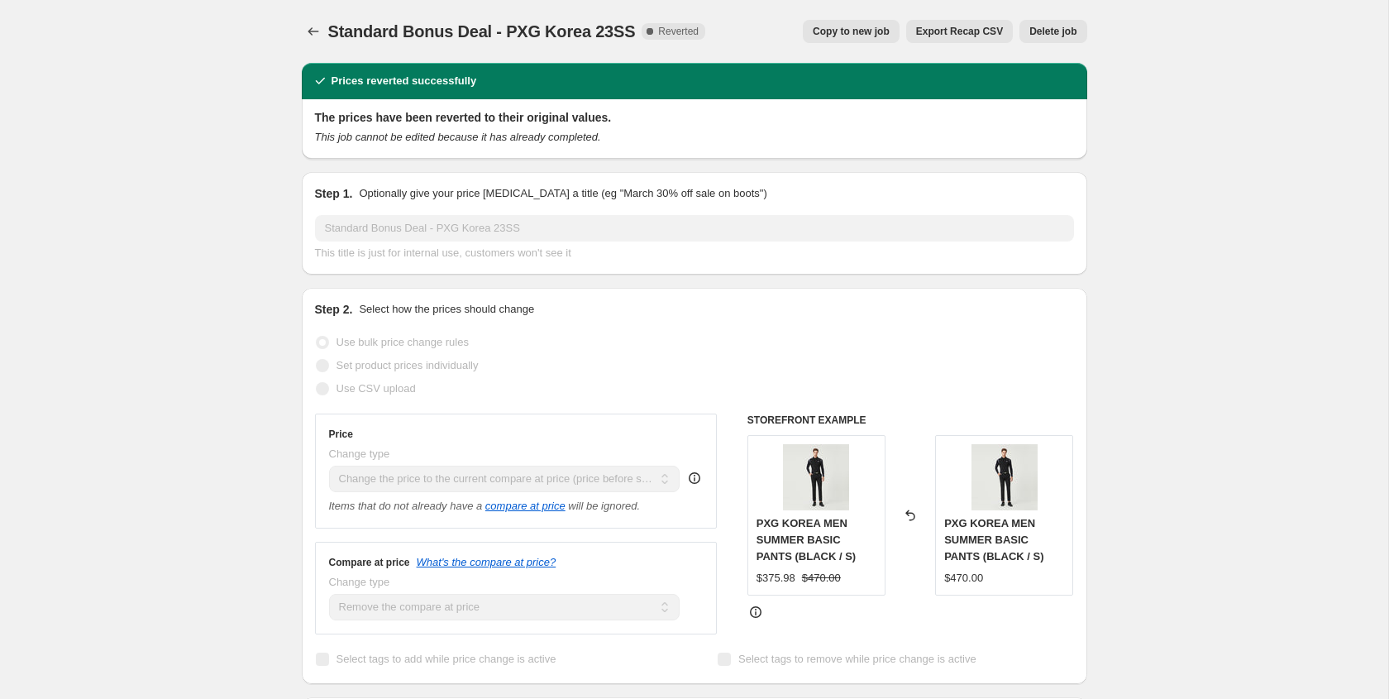
click at [851, 36] on span "Copy to new job" at bounding box center [851, 31] width 77 height 13
select select "ecap"
select select "remove"
select select "collection"
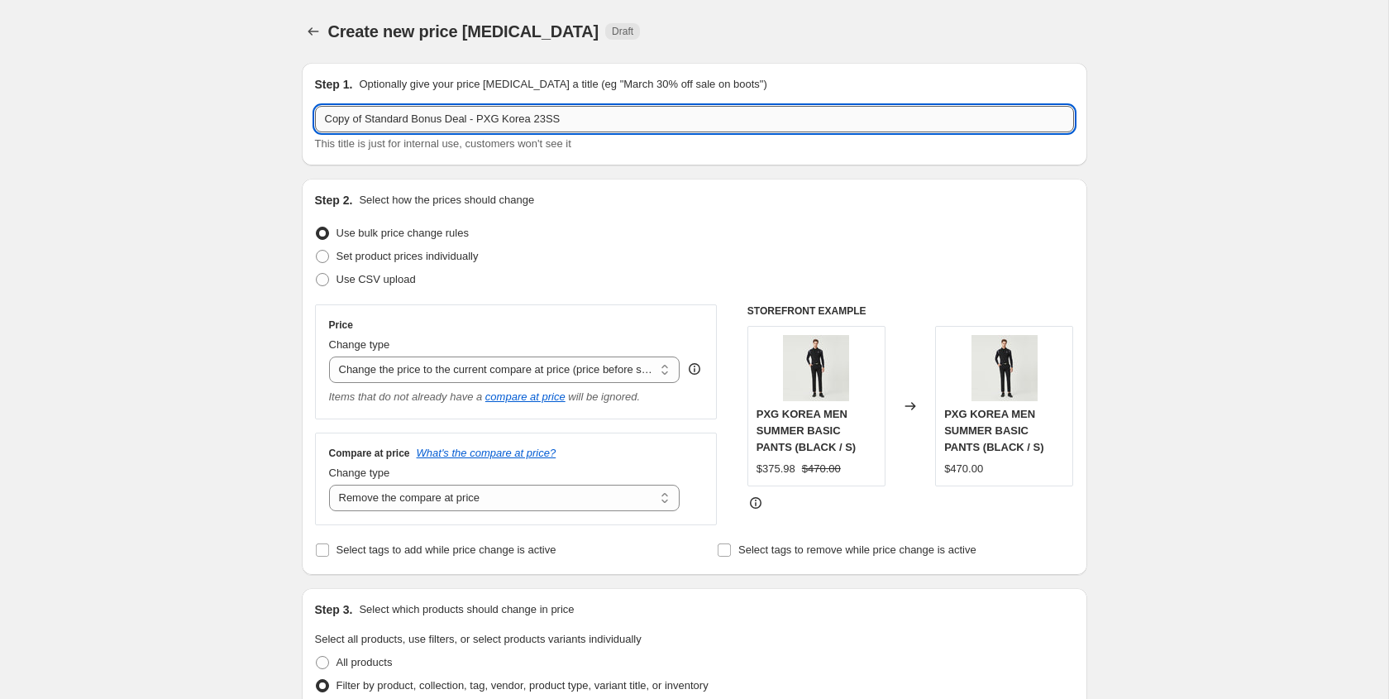
drag, startPoint x: 366, startPoint y: 118, endPoint x: 315, endPoint y: 115, distance: 51.4
click at [315, 115] on input "Copy of Standard Bonus Deal - PXG Korea 23SS" at bounding box center [694, 119] width 759 height 26
click at [700, 116] on input "Standard Bonus Deal - PXG Korea 23SS" at bounding box center [694, 119] width 759 height 26
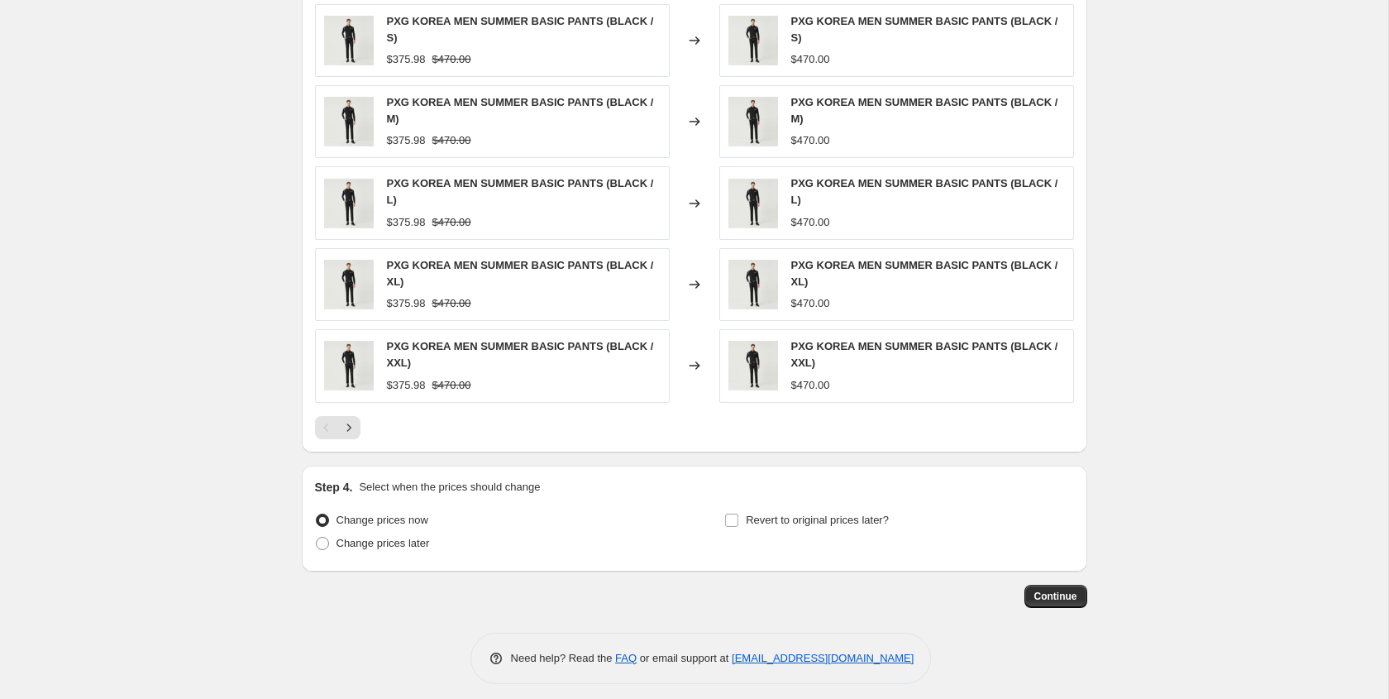
scroll to position [983, 0]
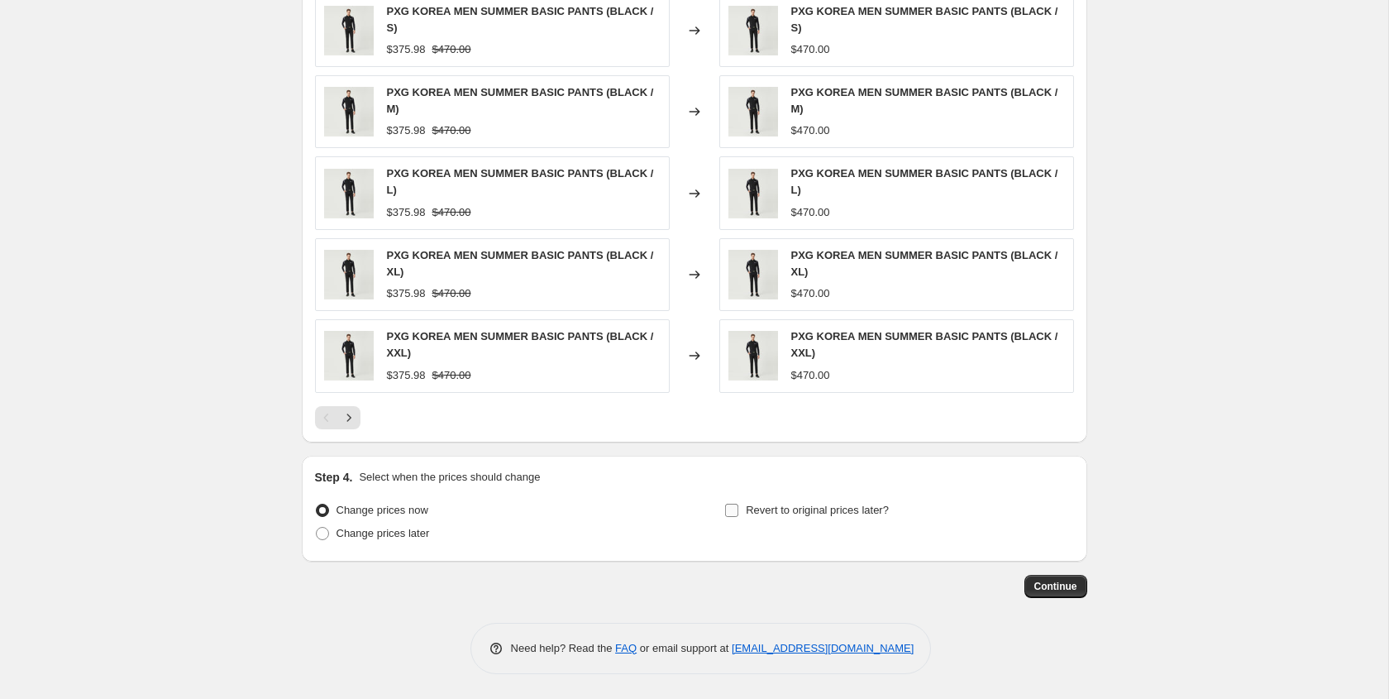
type input "Standard Bonus Deal - PXG Korea 23SS 02"
click at [732, 503] on span at bounding box center [731, 510] width 15 height 15
click at [732, 503] on input "Revert to original prices later?" at bounding box center [731, 509] width 13 height 13
checkbox input "true"
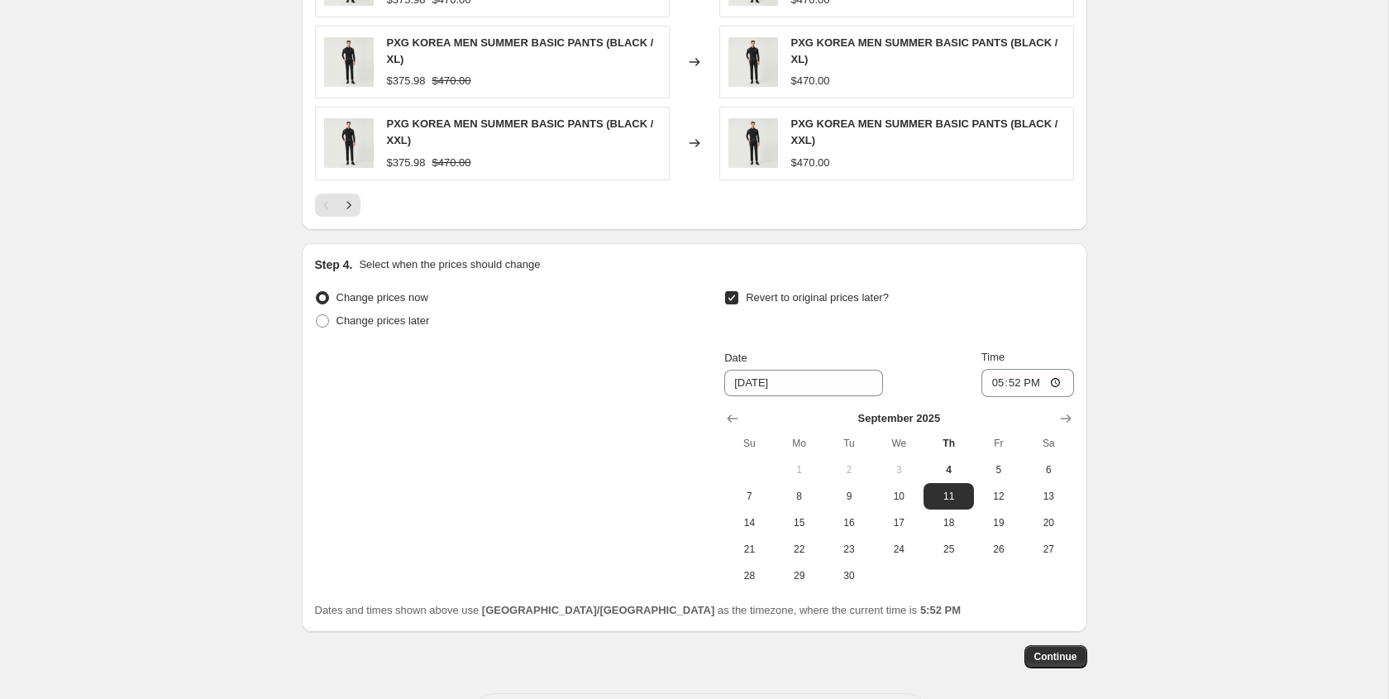
scroll to position [1266, 0]
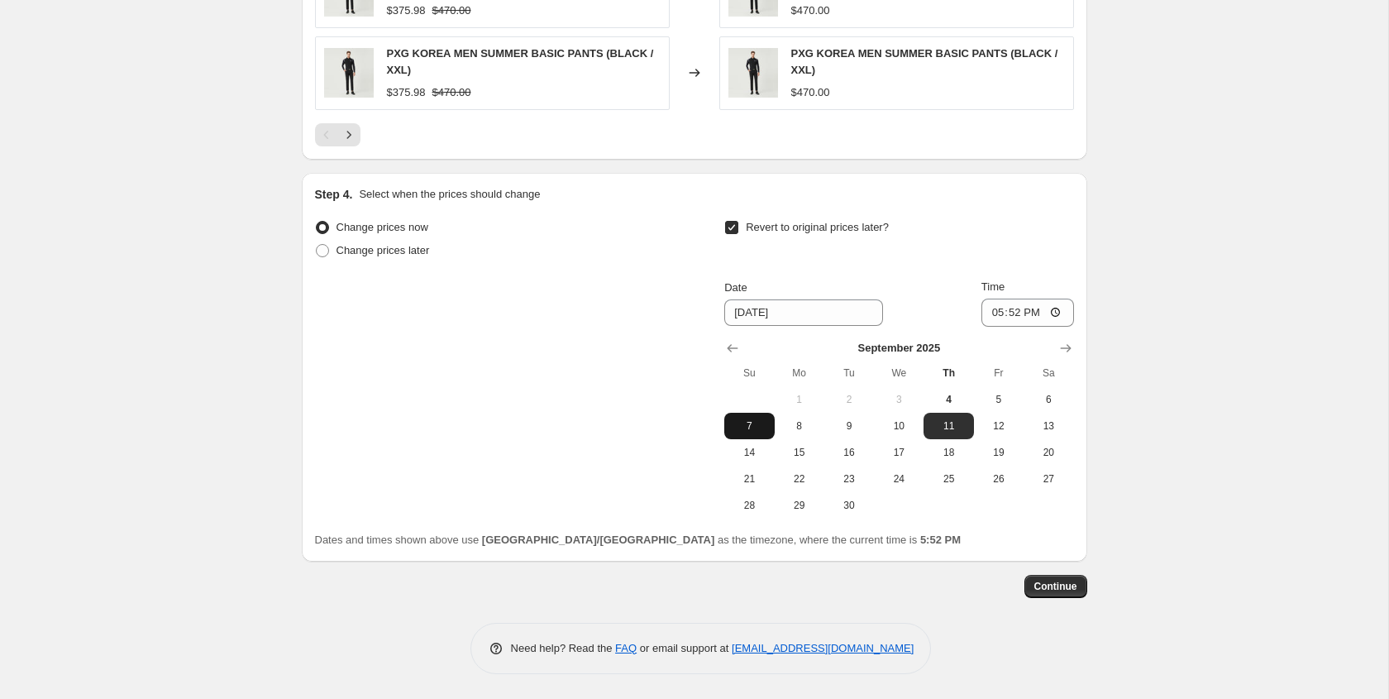
click at [760, 422] on span "7" at bounding box center [749, 425] width 36 height 13
type input "[DATE]"
click at [1057, 311] on input "17:52" at bounding box center [1027, 312] width 93 height 28
type input "23:59"
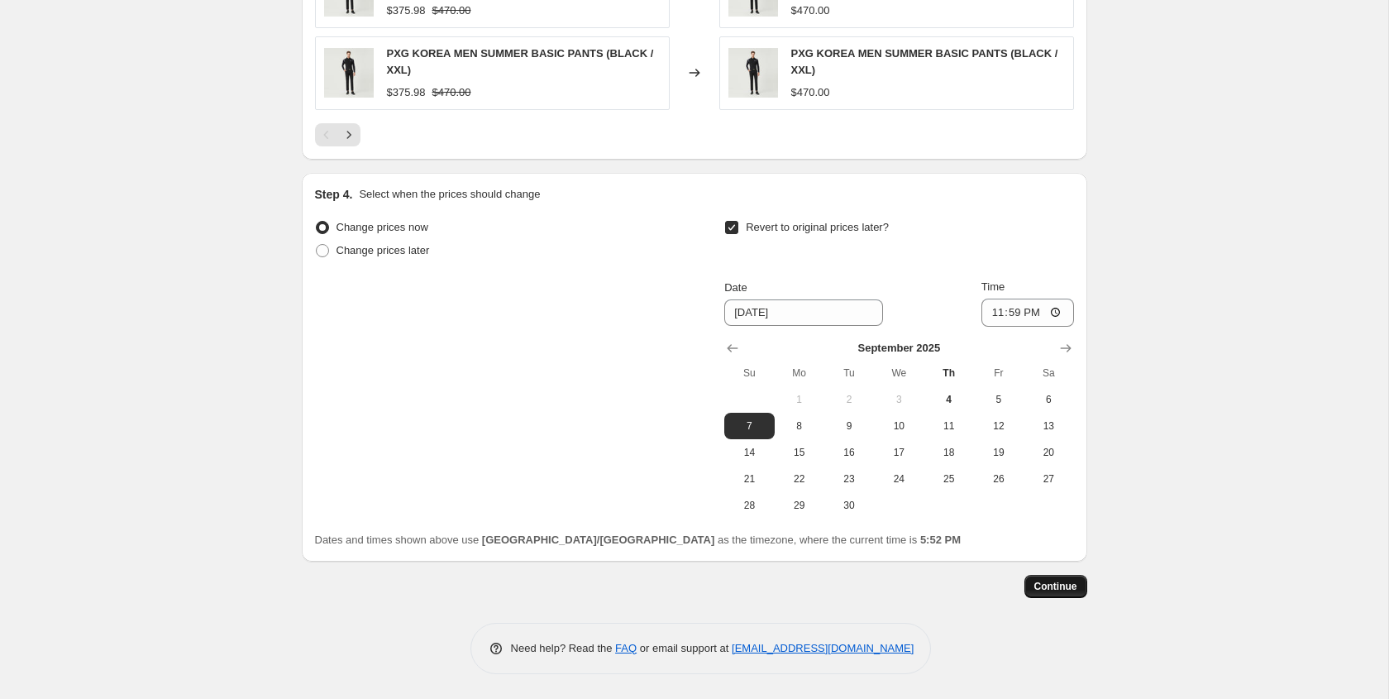
click at [1058, 584] on span "Continue" at bounding box center [1055, 586] width 43 height 13
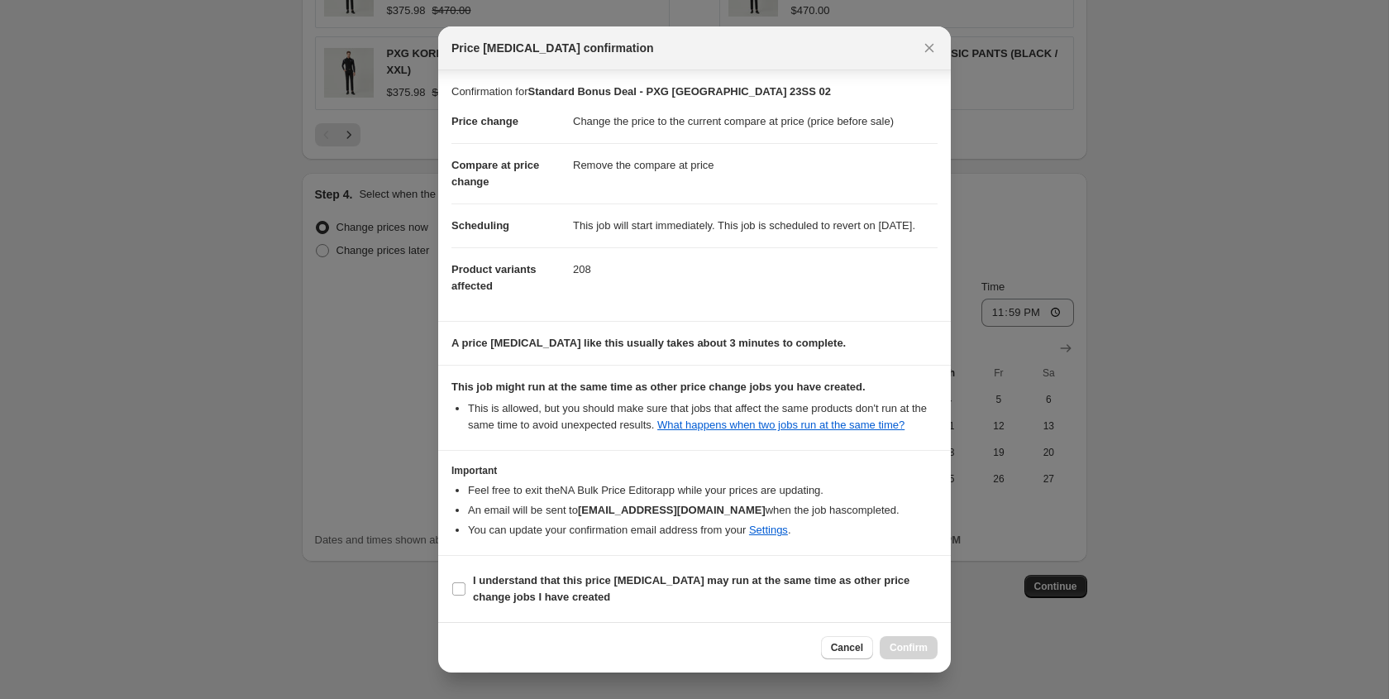
scroll to position [31, 0]
click at [713, 588] on b "I understand that this price change job may run at the same time as other price…" at bounding box center [691, 588] width 437 height 29
click at [465, 588] on input "I understand that this price change job may run at the same time as other price…" at bounding box center [458, 588] width 13 height 13
checkbox input "true"
click at [914, 651] on span "Confirm" at bounding box center [909, 647] width 38 height 13
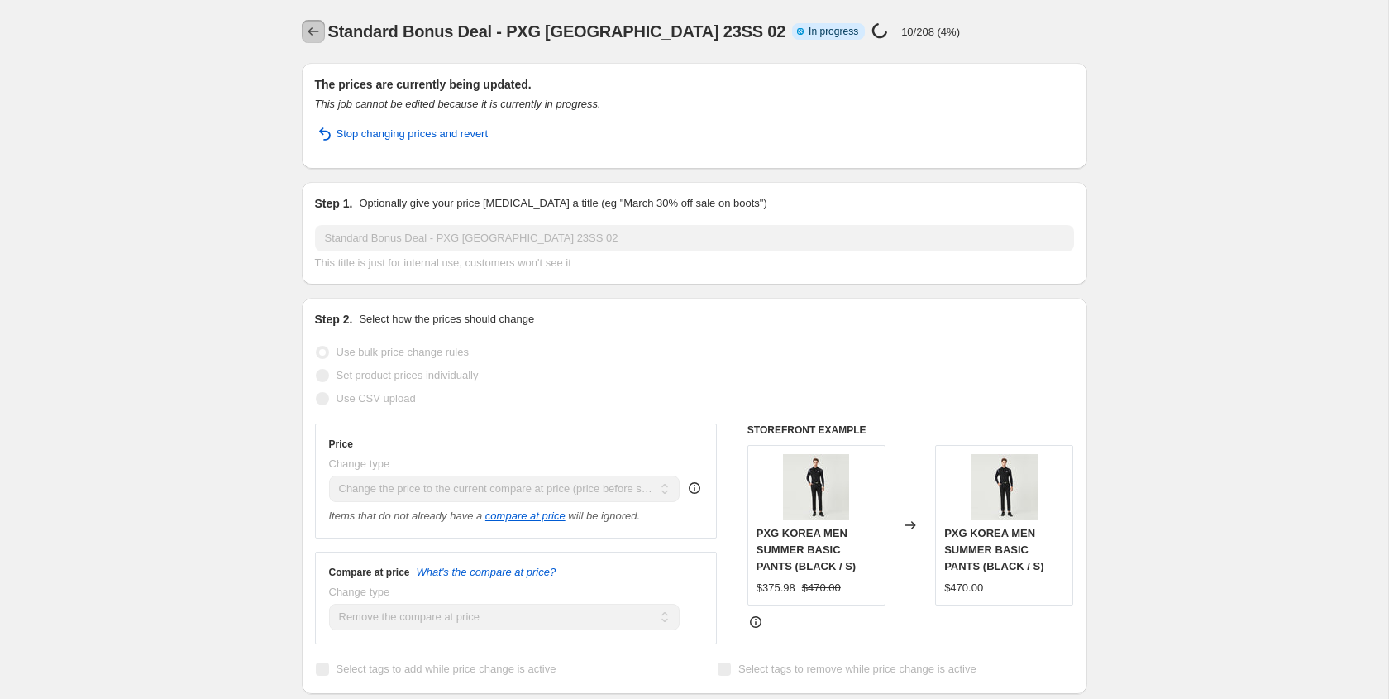
click at [311, 26] on icon "Price change jobs" at bounding box center [313, 31] width 17 height 17
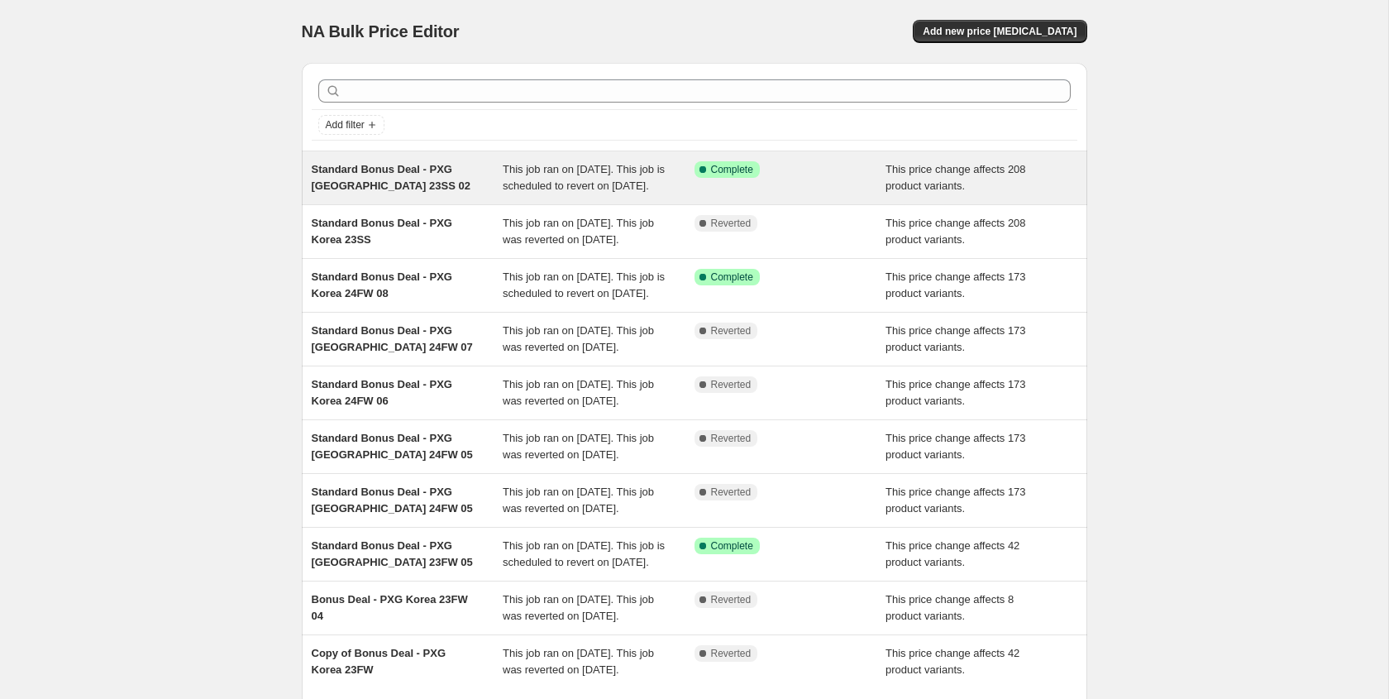
click at [445, 185] on div "Standard Bonus Deal - PXG Korea 23SS 02" at bounding box center [408, 177] width 192 height 33
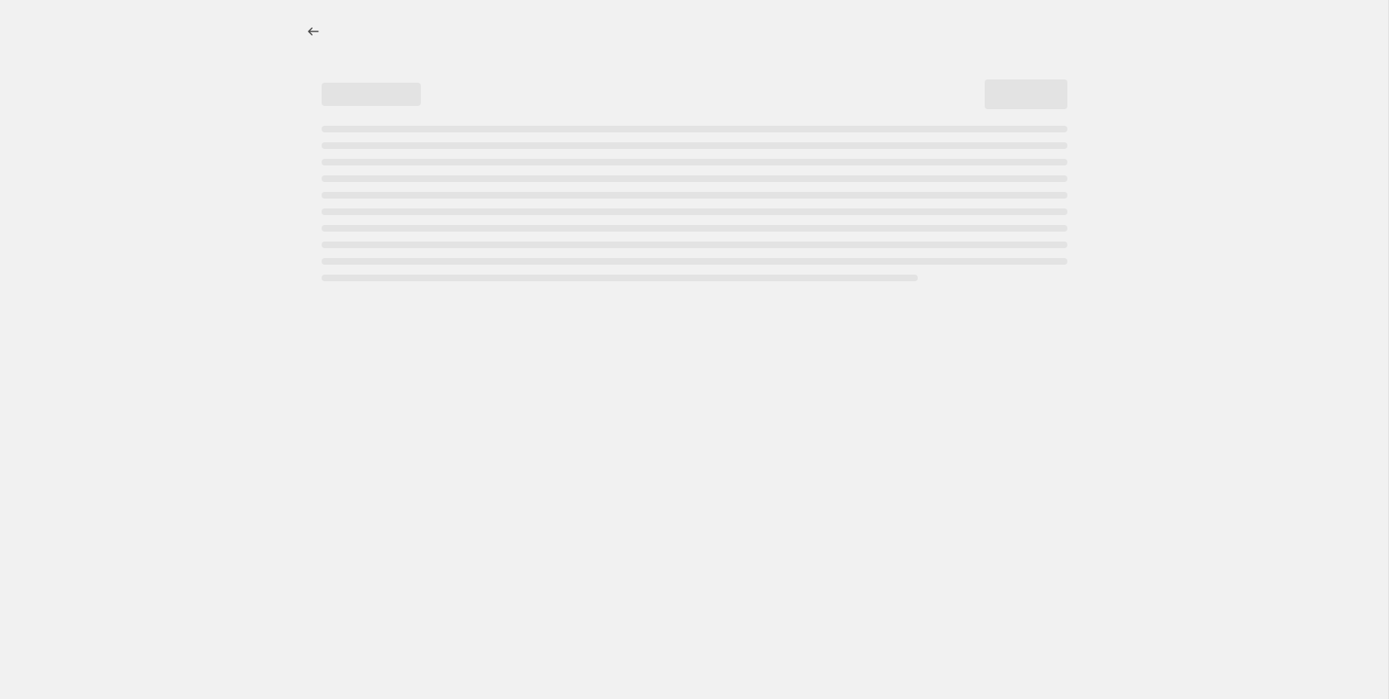
select select "ecap"
select select "remove"
select select "collection"
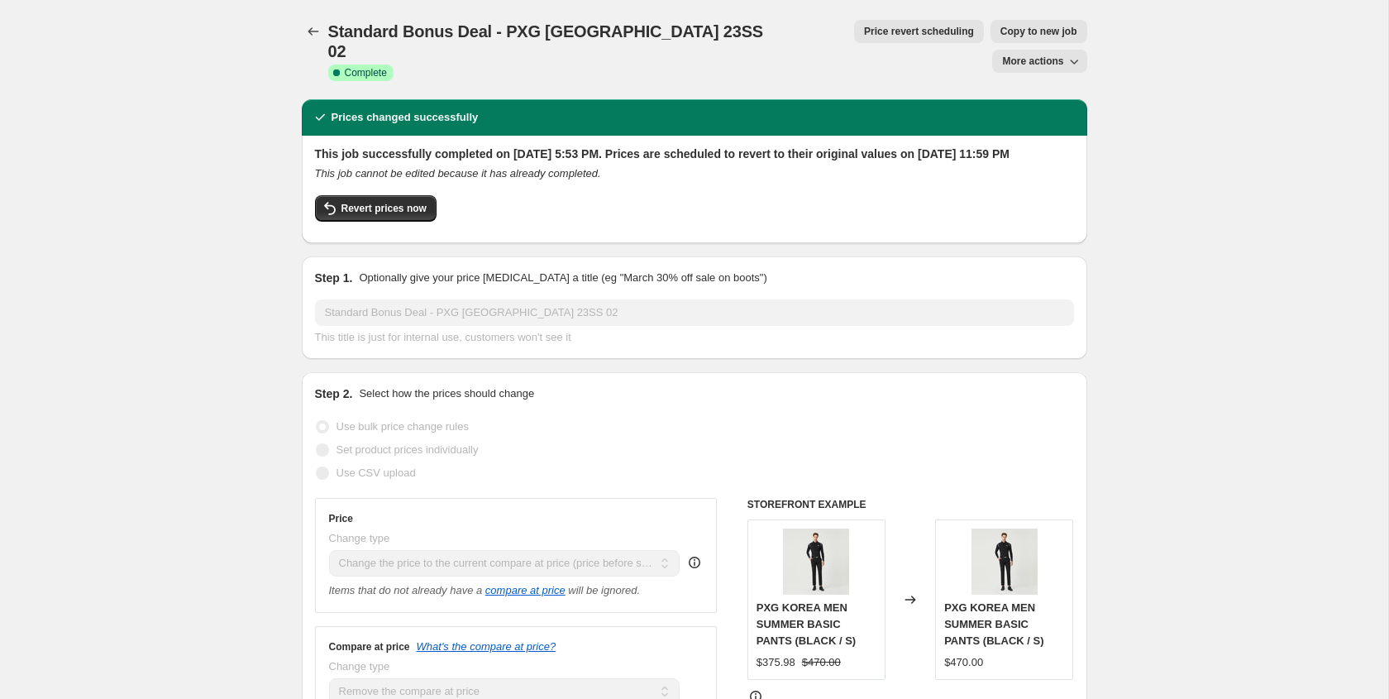
click at [1033, 55] on span "More actions" at bounding box center [1032, 61] width 61 height 13
click at [1000, 37] on span "Copy to new job" at bounding box center [1038, 31] width 77 height 13
select select "ecap"
select select "remove"
select select "collection"
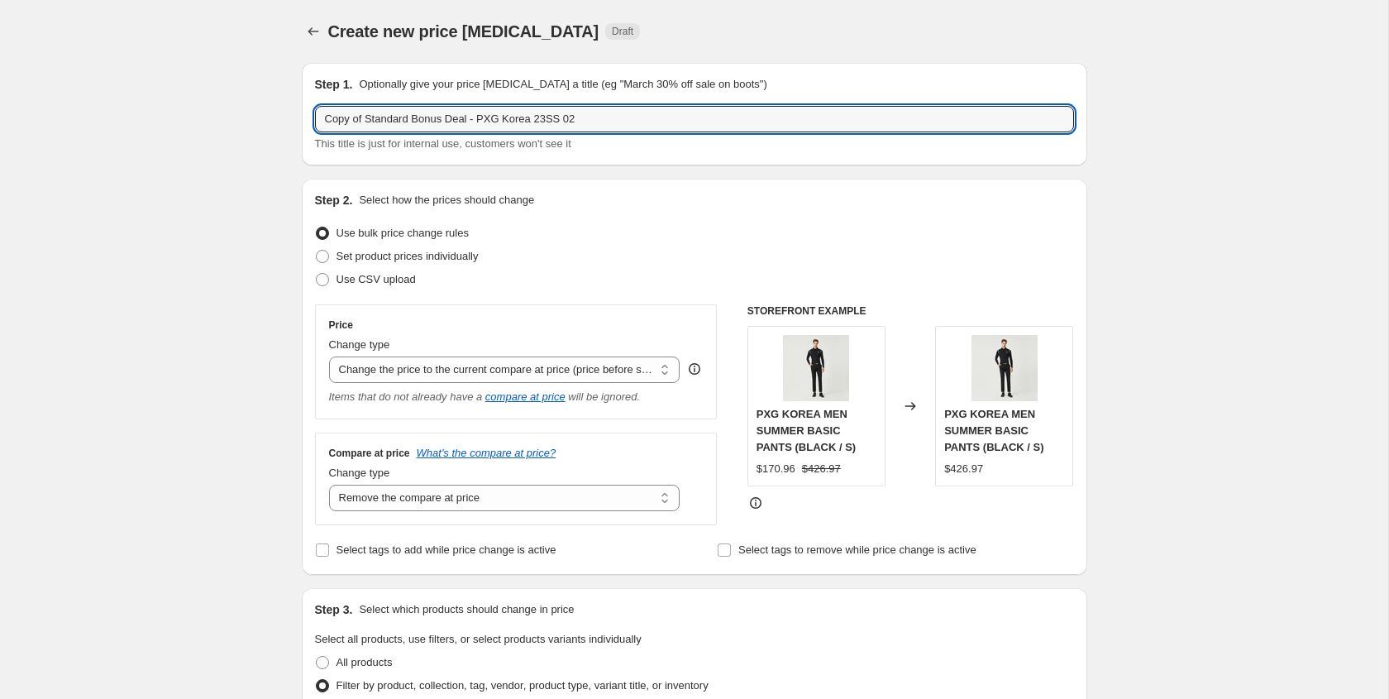
drag, startPoint x: 367, startPoint y: 122, endPoint x: 313, endPoint y: 113, distance: 54.4
click at [313, 113] on div "Step 1. Optionally give your price change job a title (eg "March 30% off sale o…" at bounding box center [694, 114] width 785 height 103
click at [510, 121] on input "Standard Bonus Deal - PXG Korea 23SS 02" at bounding box center [694, 119] width 759 height 26
click at [547, 119] on input "Standard Bonus Deal - PXG Korea 24SS 02" at bounding box center [694, 119] width 759 height 26
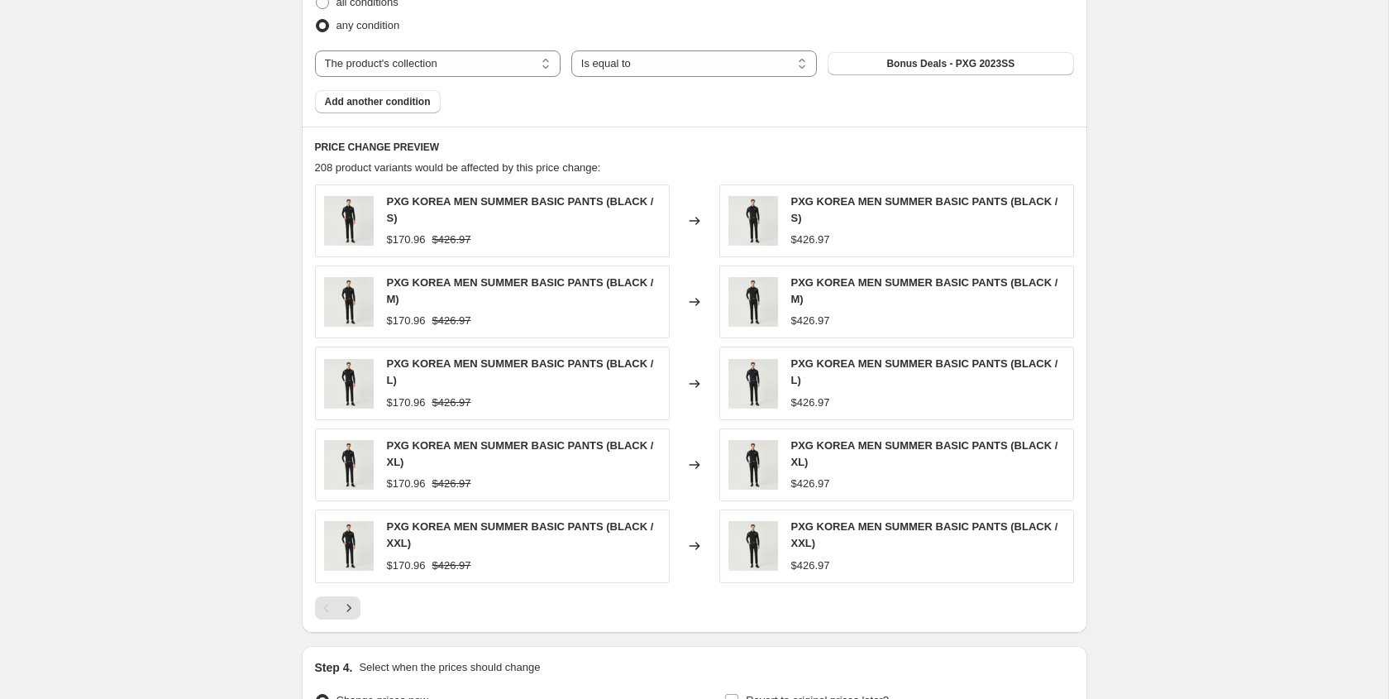
scroll to position [983, 0]
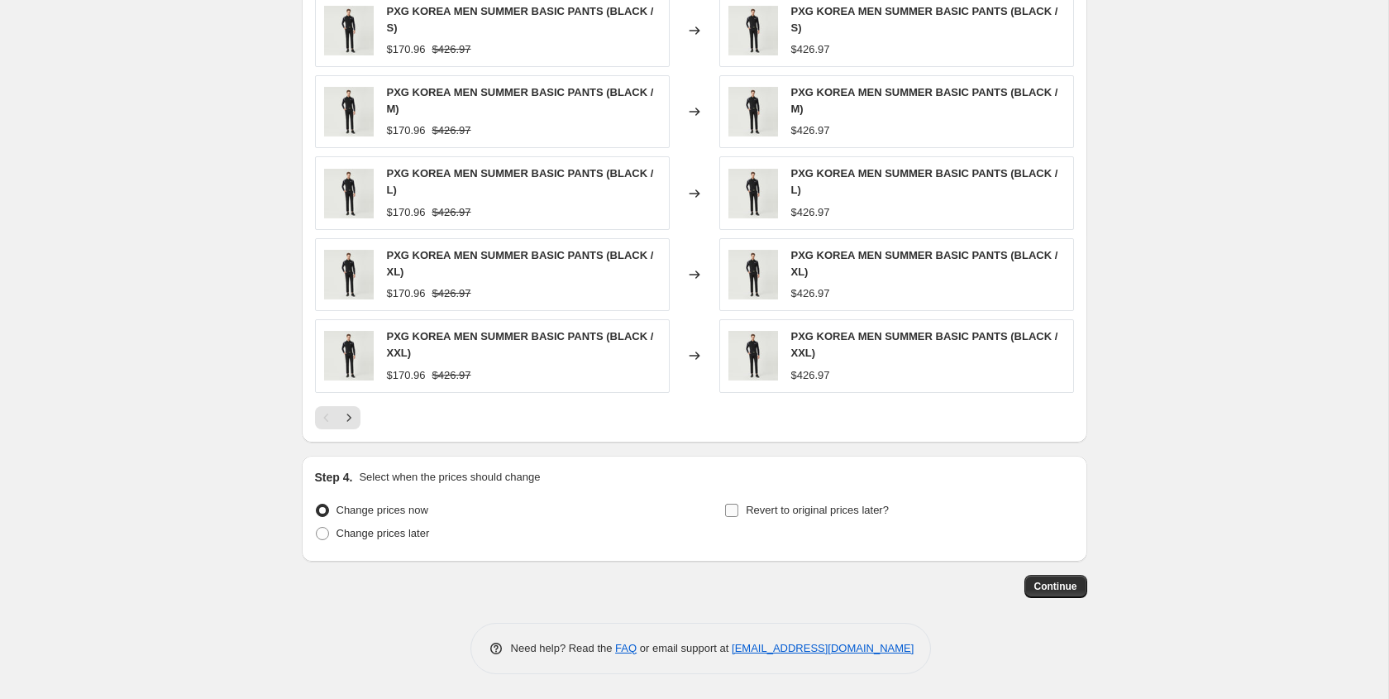
type input "Standard Bonus Deal - PXG Korea 24SS 02"
click at [733, 515] on input "Revert to original prices later?" at bounding box center [731, 509] width 13 height 13
checkbox input "true"
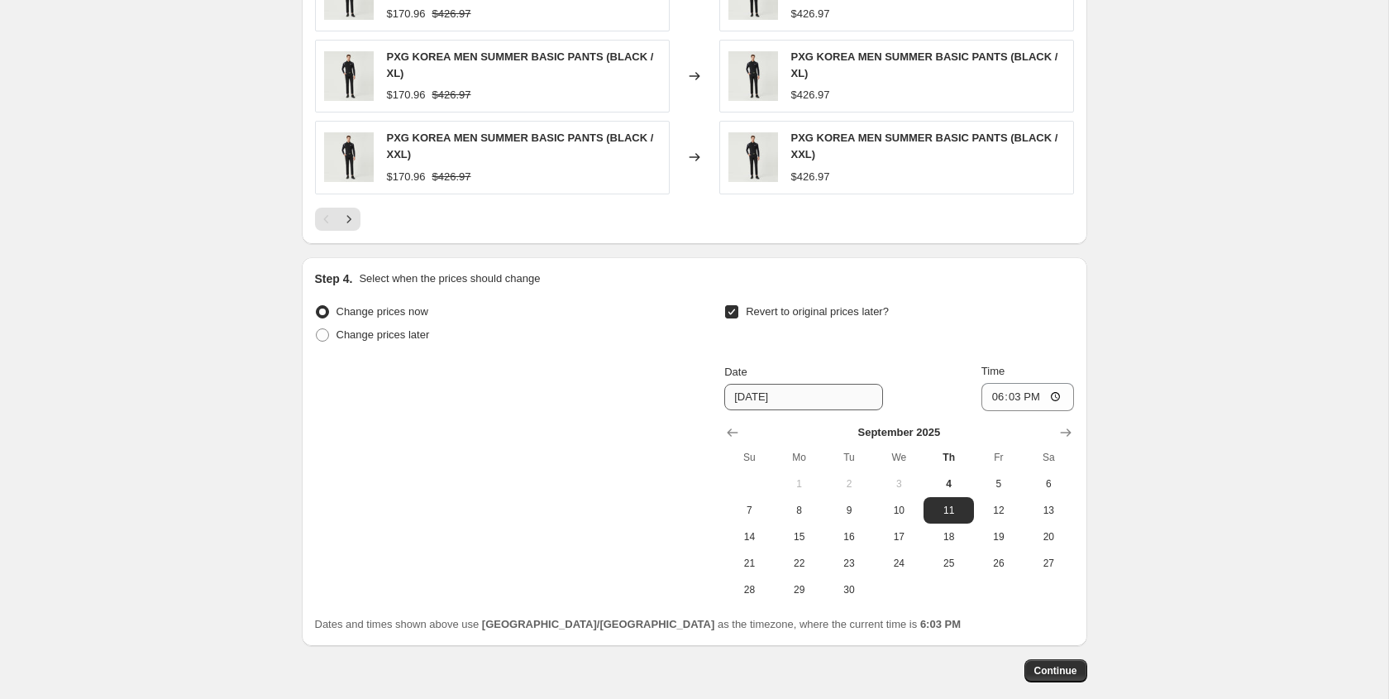
scroll to position [1266, 0]
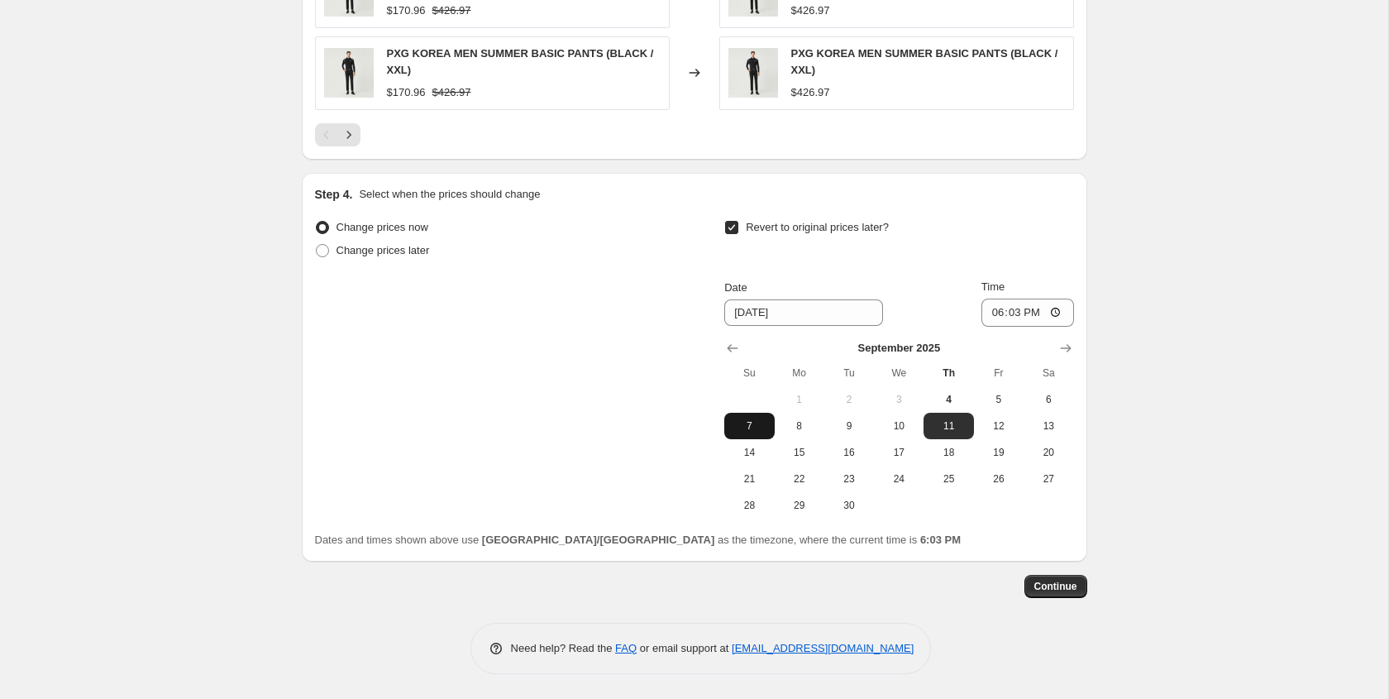
click at [748, 426] on span "7" at bounding box center [749, 425] width 36 height 13
type input "[DATE]"
click at [1059, 307] on input "18:03" at bounding box center [1027, 312] width 93 height 28
type input "23:59"
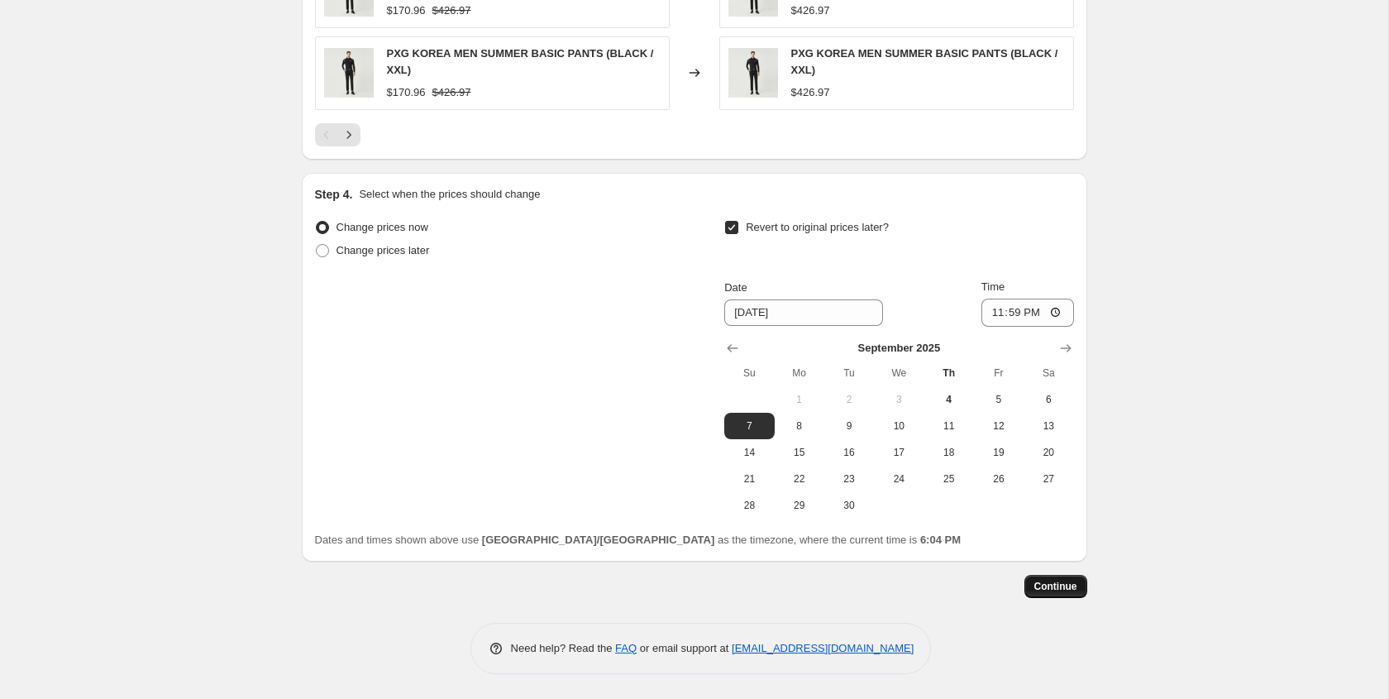
click at [1058, 593] on button "Continue" at bounding box center [1055, 586] width 63 height 23
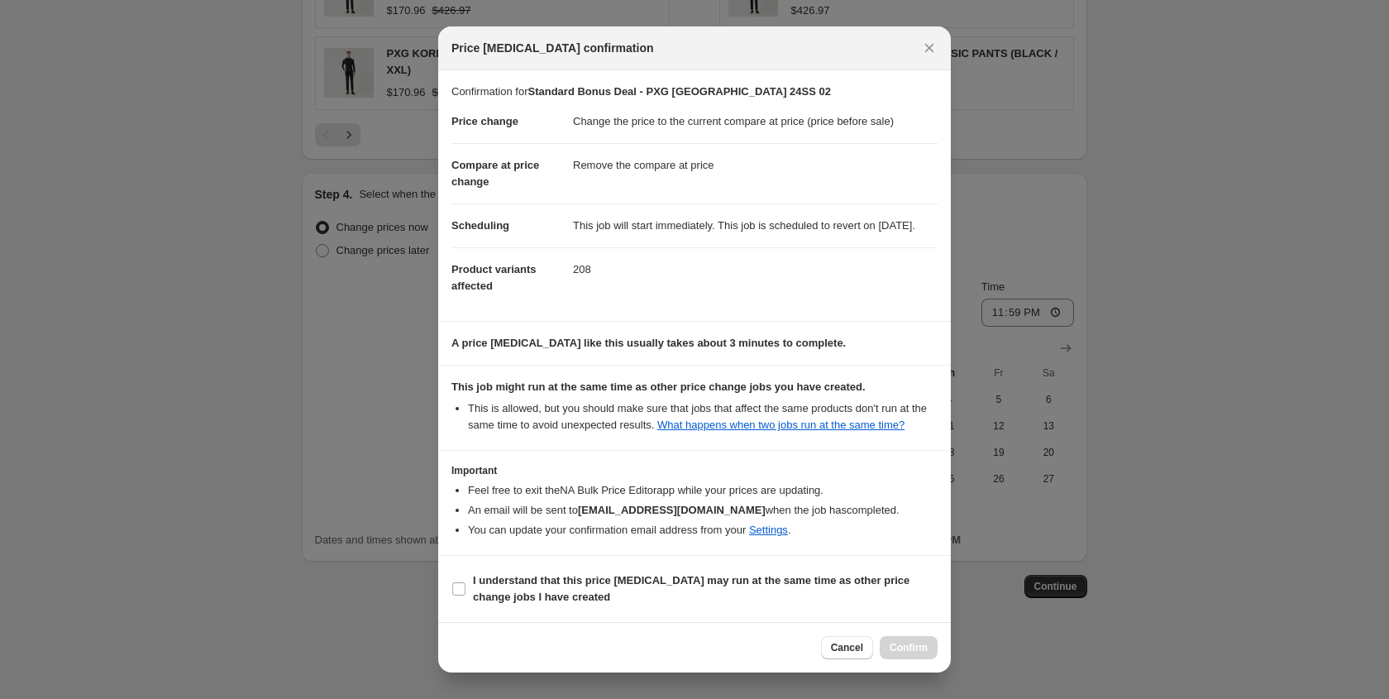
scroll to position [31, 0]
click at [740, 585] on b "I understand that this price change job may run at the same time as other price…" at bounding box center [691, 588] width 437 height 29
click at [465, 585] on input "I understand that this price change job may run at the same time as other price…" at bounding box center [458, 588] width 13 height 13
checkbox input "true"
click at [919, 651] on span "Confirm" at bounding box center [909, 647] width 38 height 13
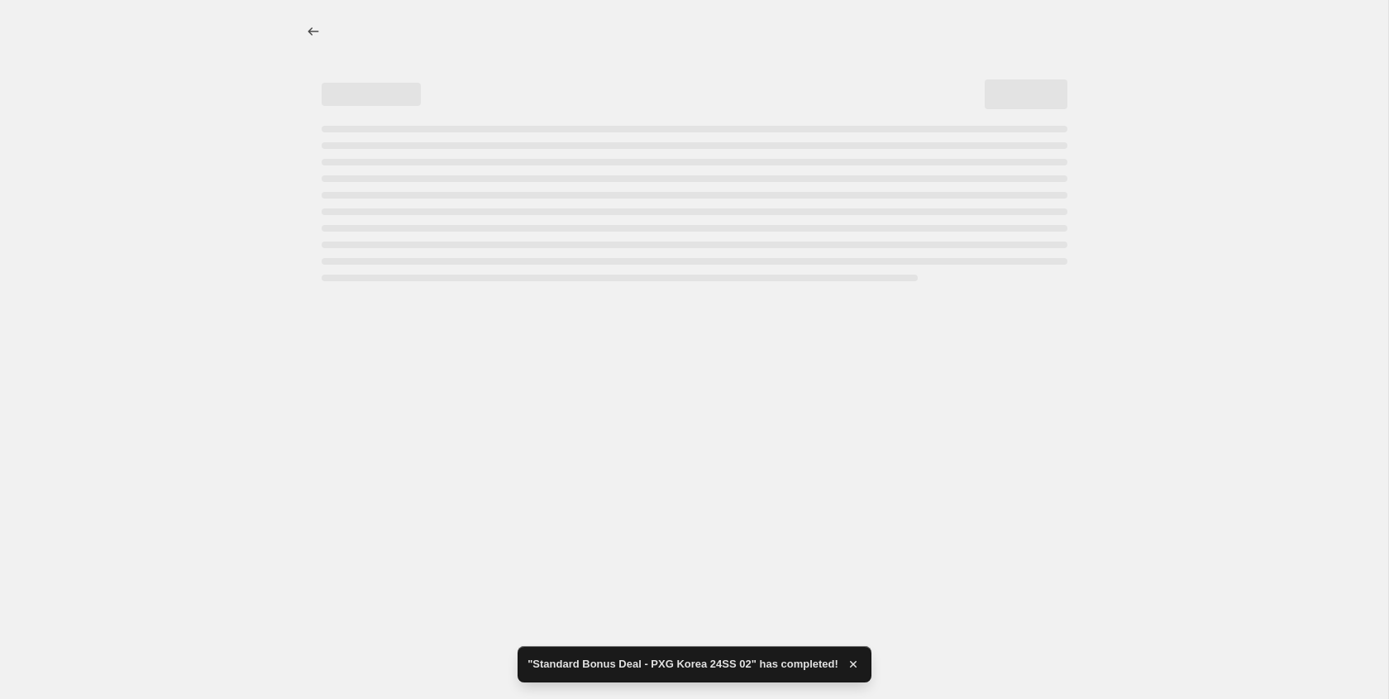
select select "ecap"
select select "remove"
select select "collection"
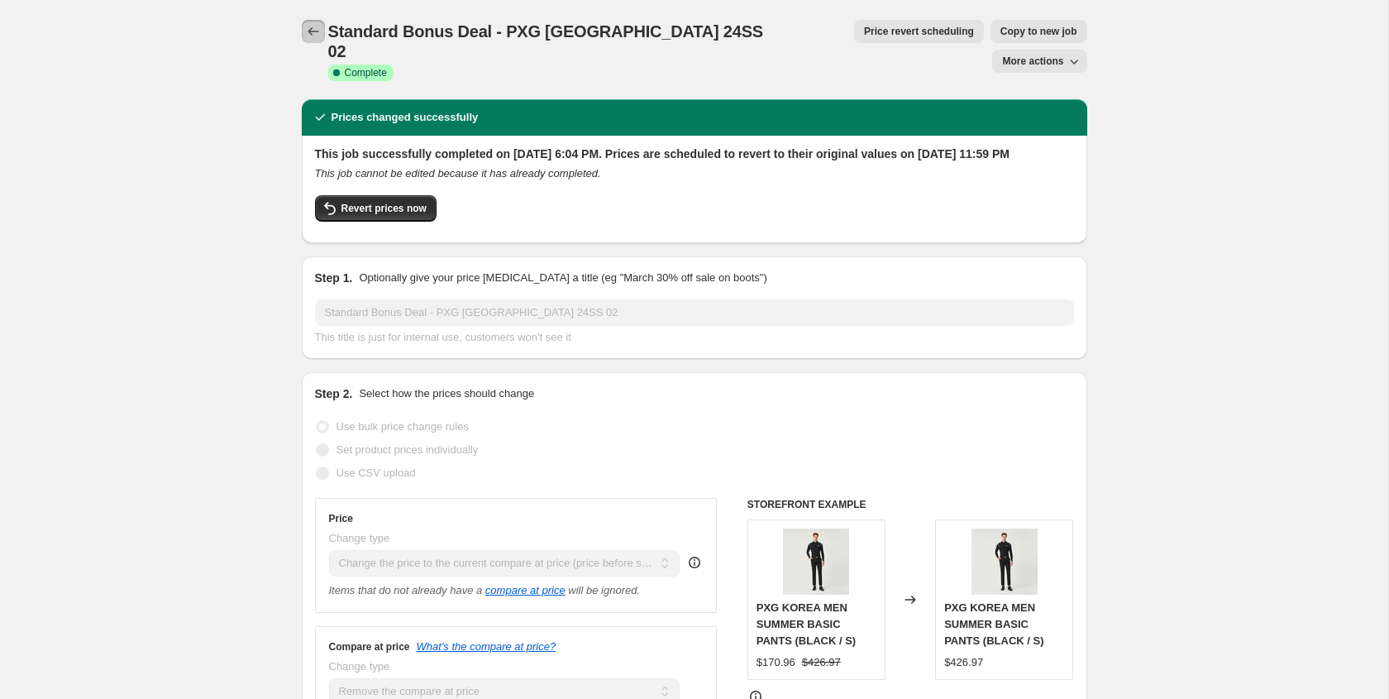
click at [322, 31] on button "Price change jobs" at bounding box center [313, 31] width 23 height 23
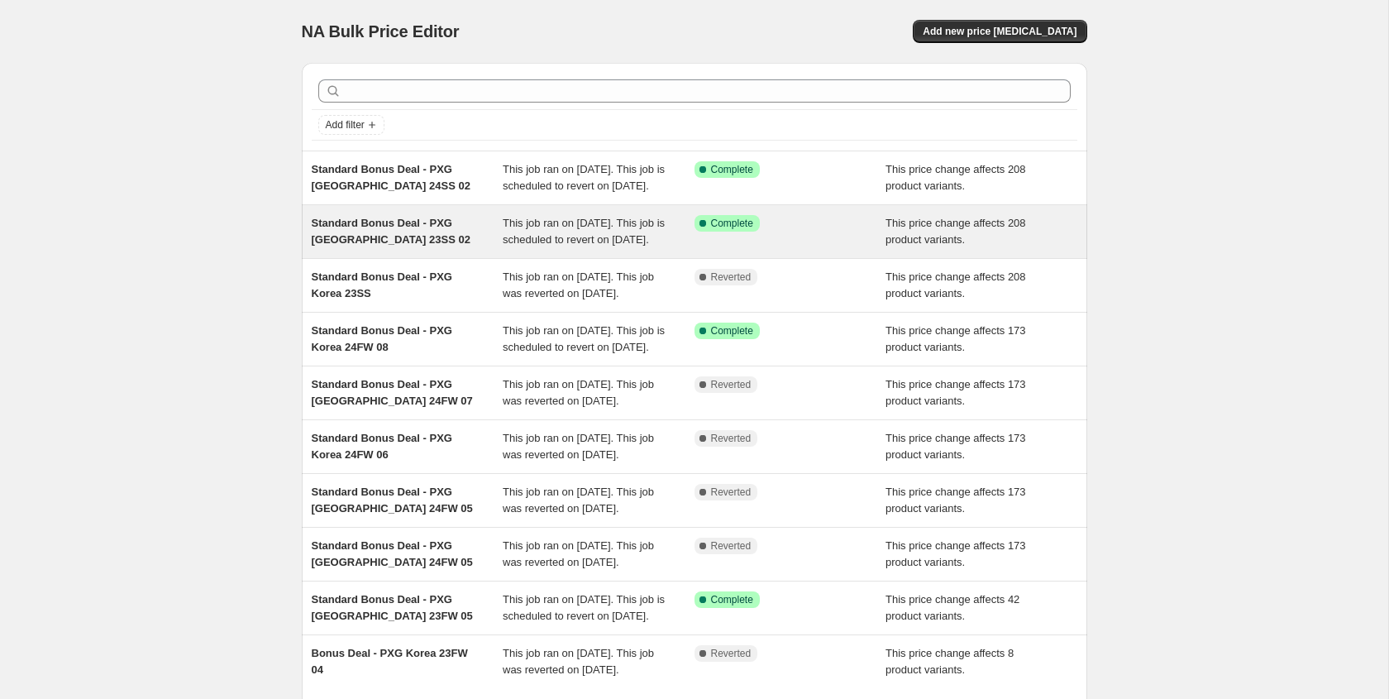
click at [496, 248] on div "Standard Bonus Deal - PXG Korea 23SS 02" at bounding box center [408, 231] width 192 height 33
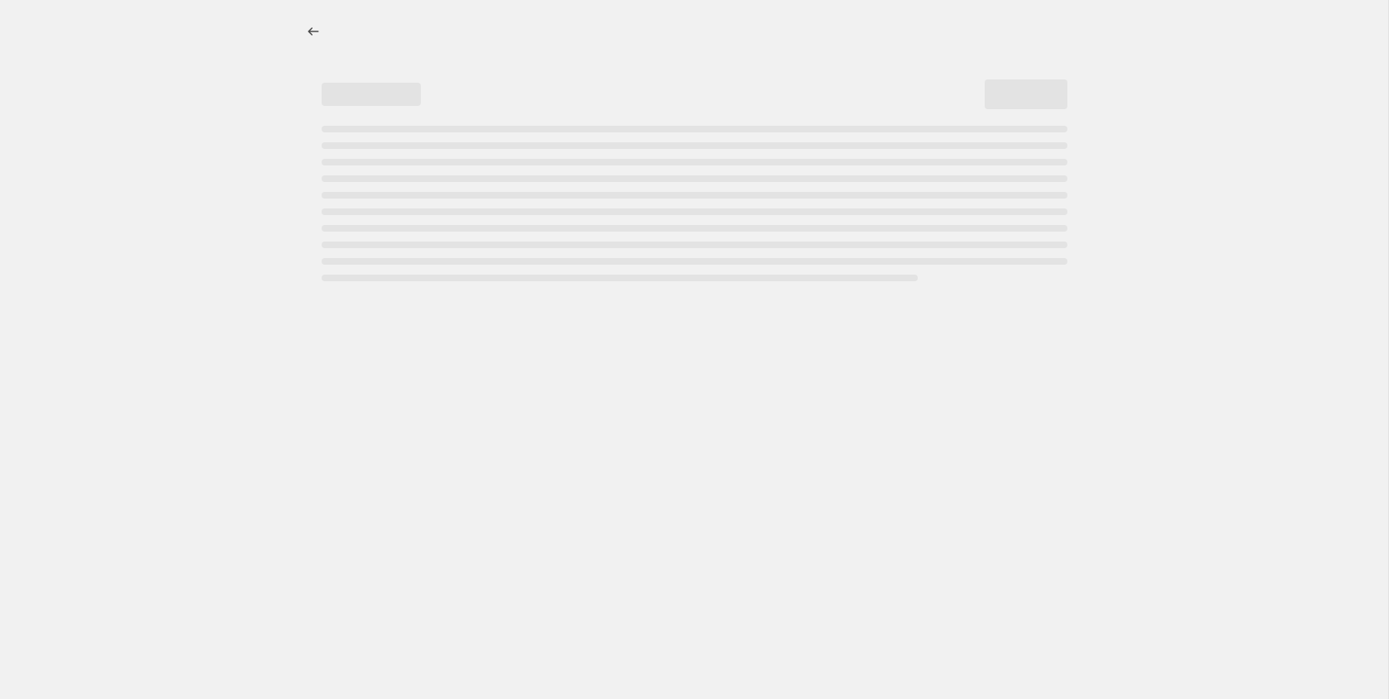
select select "ecap"
select select "remove"
select select "collection"
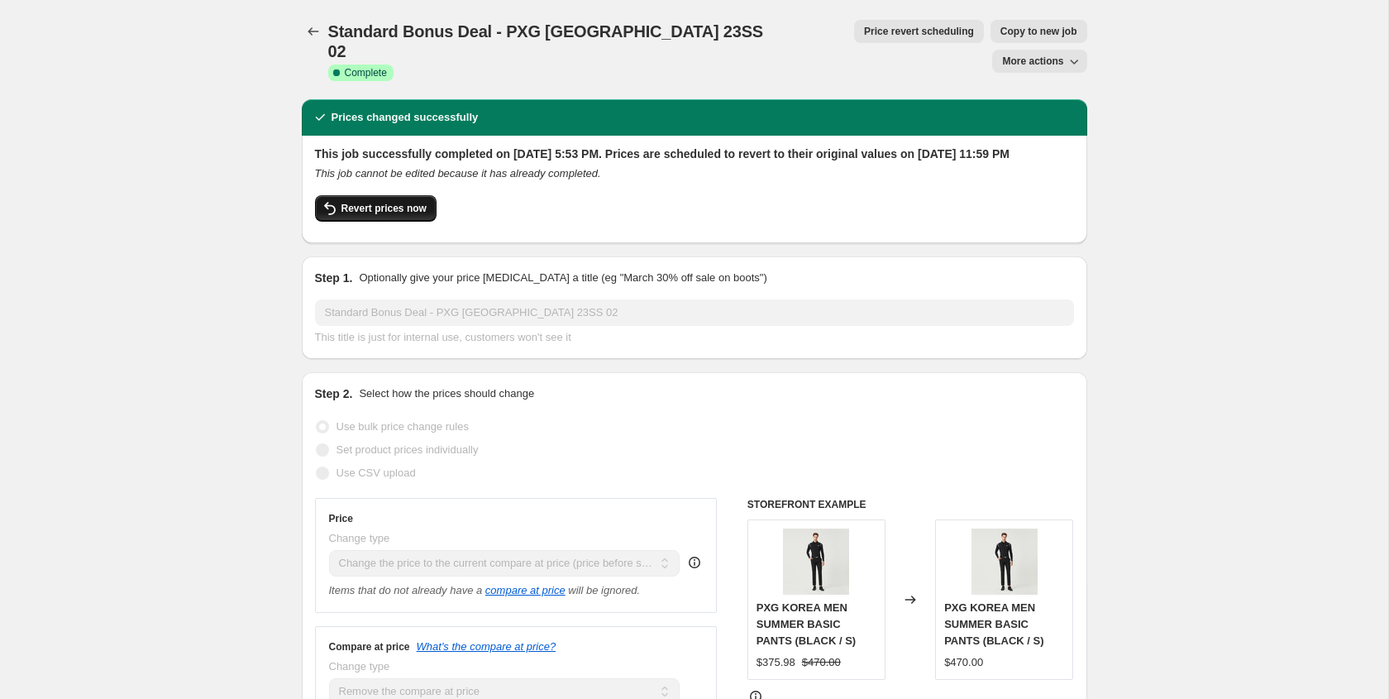
click at [382, 202] on span "Revert prices now" at bounding box center [383, 208] width 85 height 13
checkbox input "false"
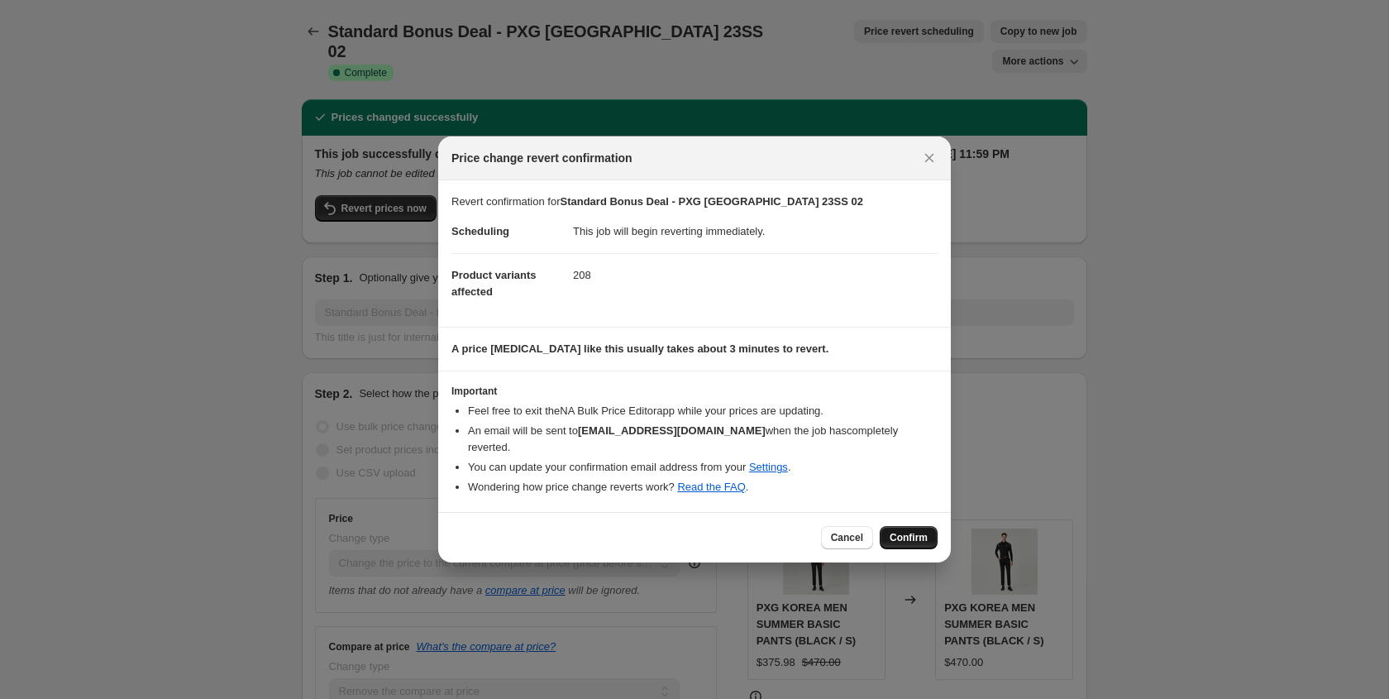
click at [914, 531] on span "Confirm" at bounding box center [909, 537] width 38 height 13
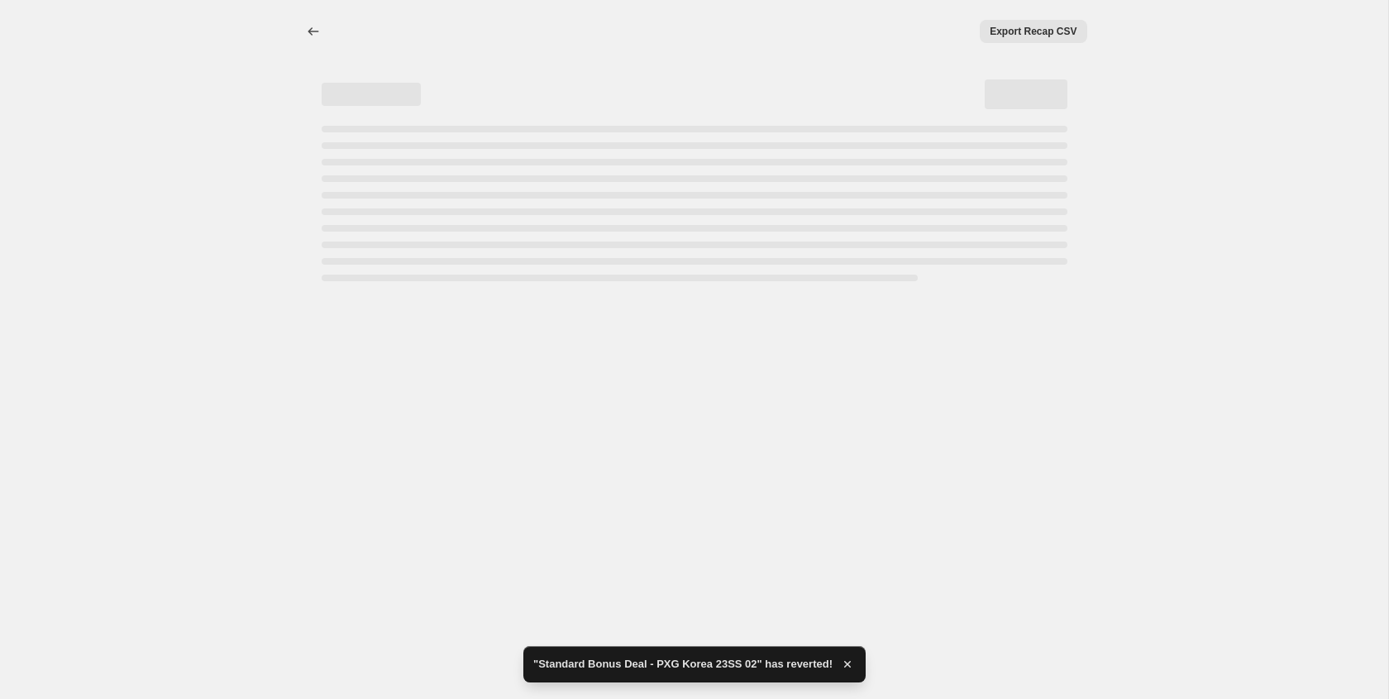
select select "ecap"
select select "remove"
select select "collection"
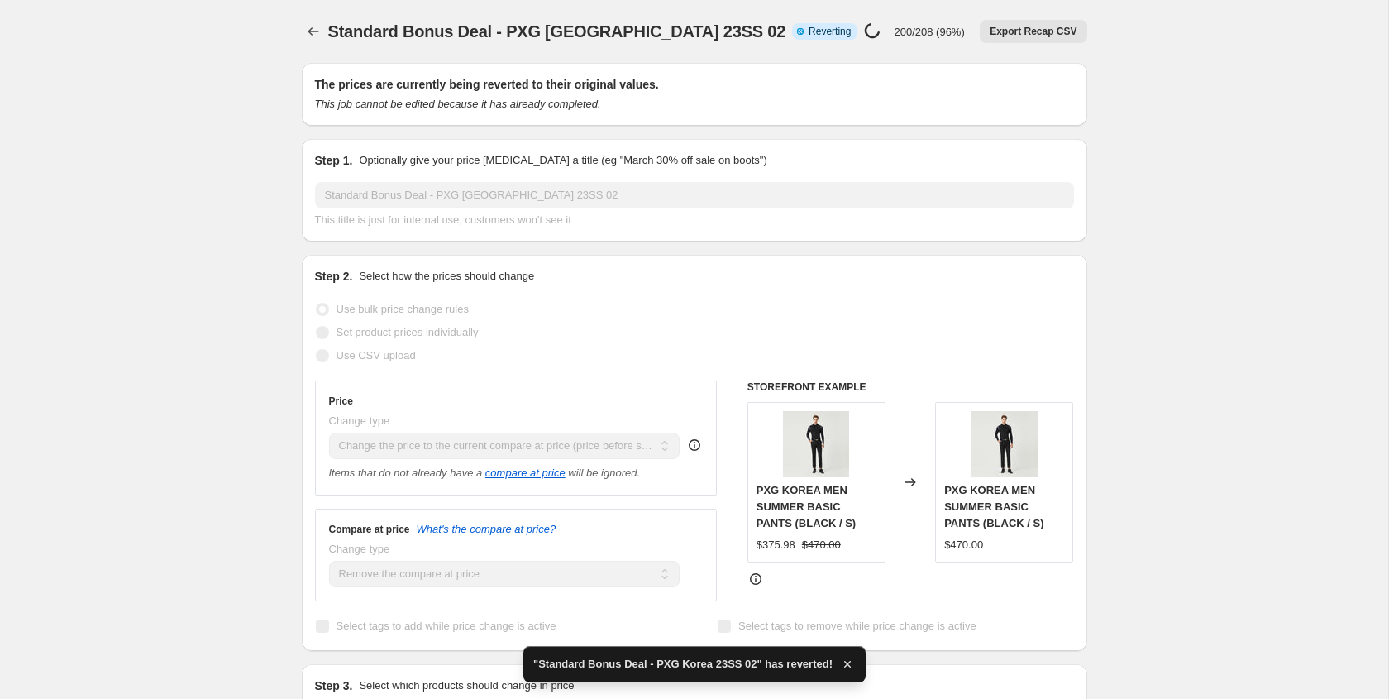
checkbox input "true"
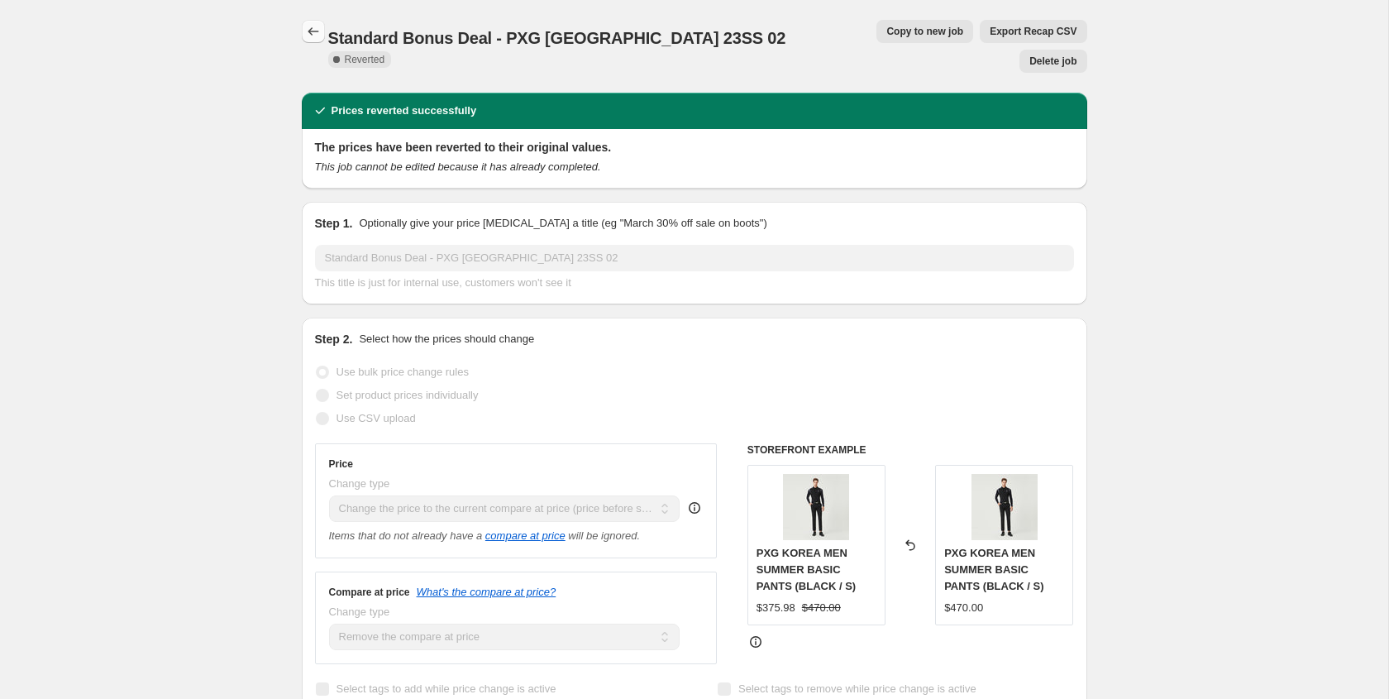
click at [312, 21] on button "Price change jobs" at bounding box center [313, 31] width 23 height 23
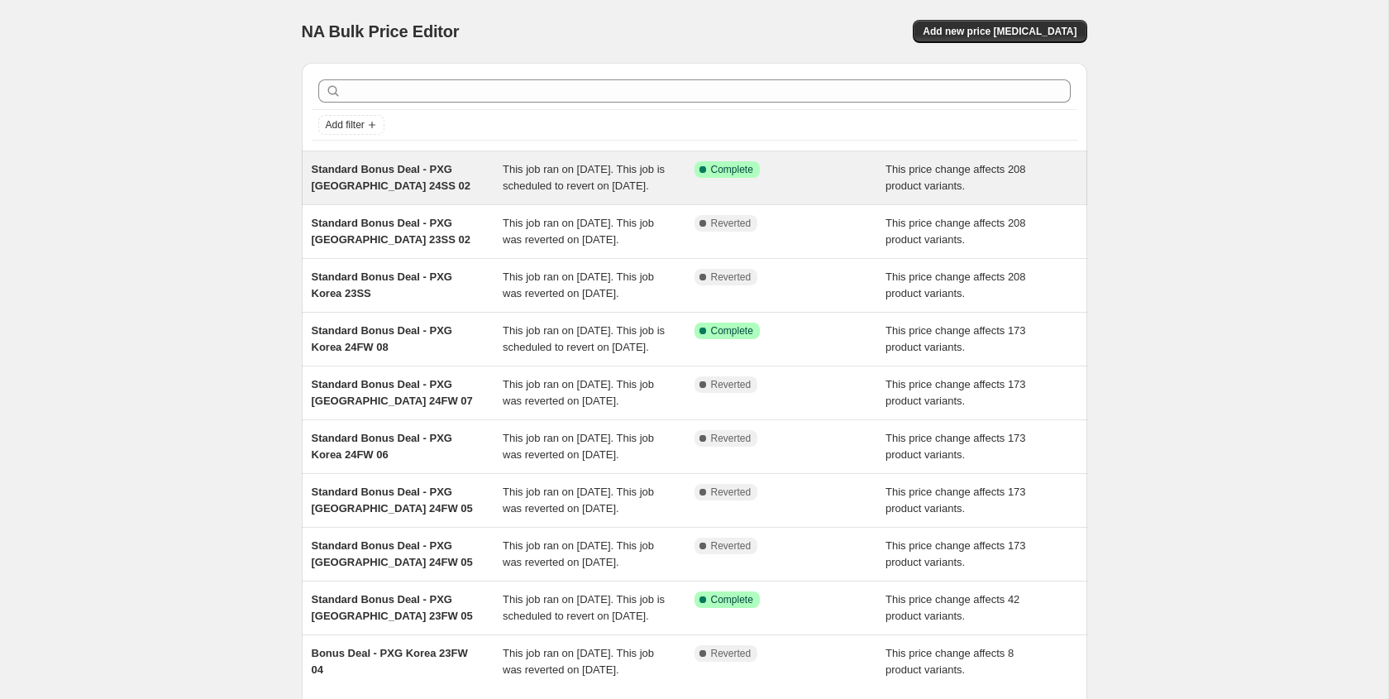
click at [468, 194] on div "Standard Bonus Deal - PXG Korea 24SS 02" at bounding box center [408, 177] width 192 height 33
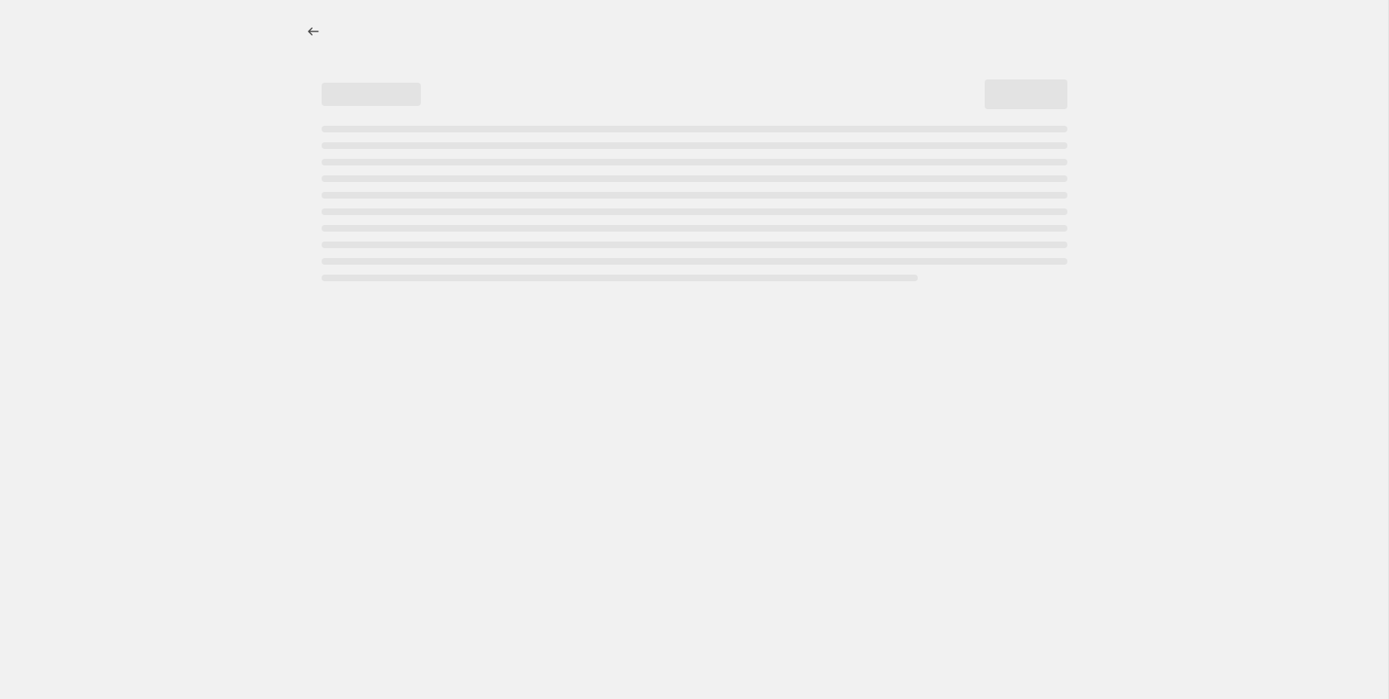
select select "ecap"
select select "remove"
select select "collection"
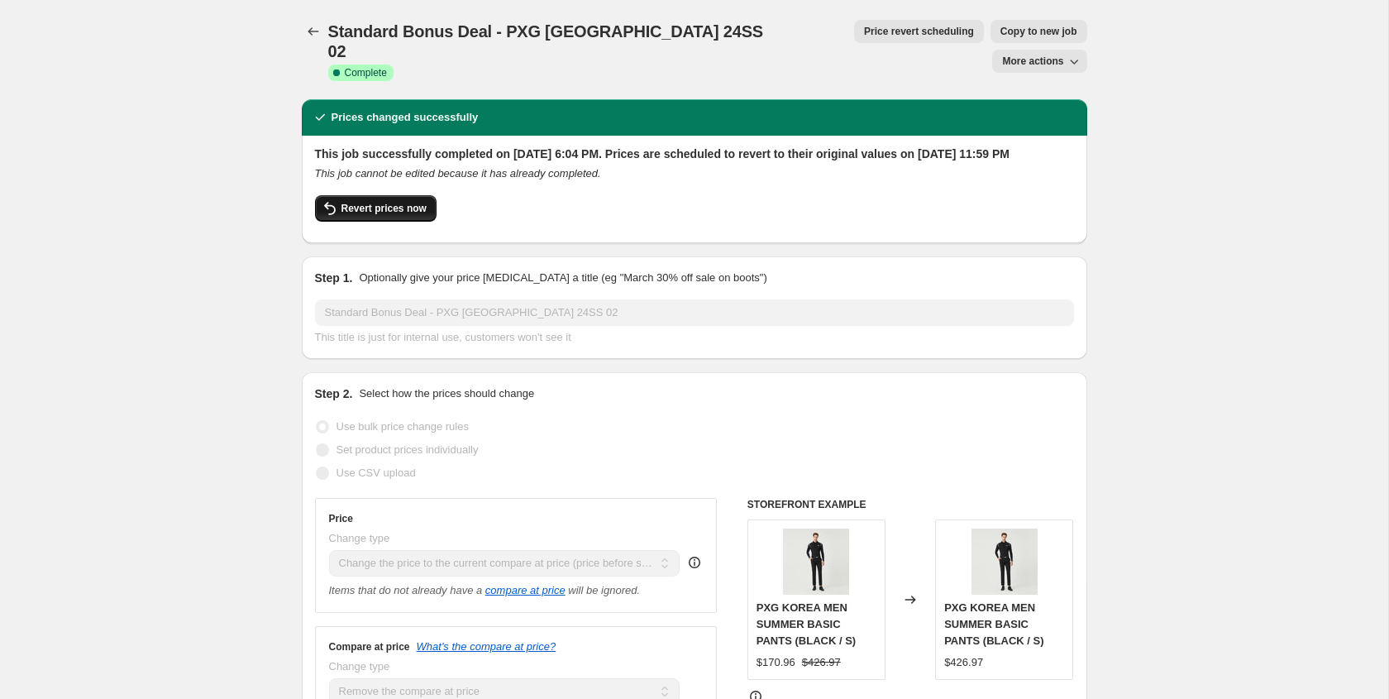
click at [406, 202] on span "Revert prices now" at bounding box center [383, 208] width 85 height 13
checkbox input "false"
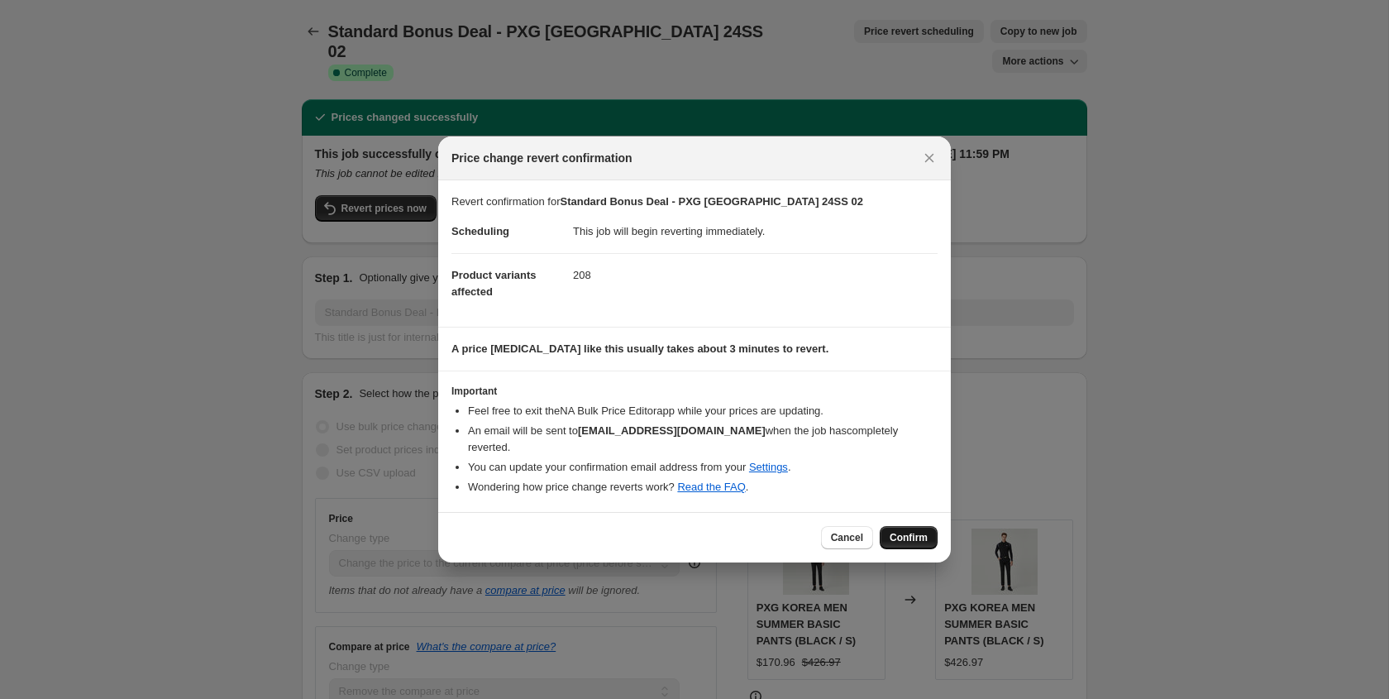
click at [905, 531] on span "Confirm" at bounding box center [909, 537] width 38 height 13
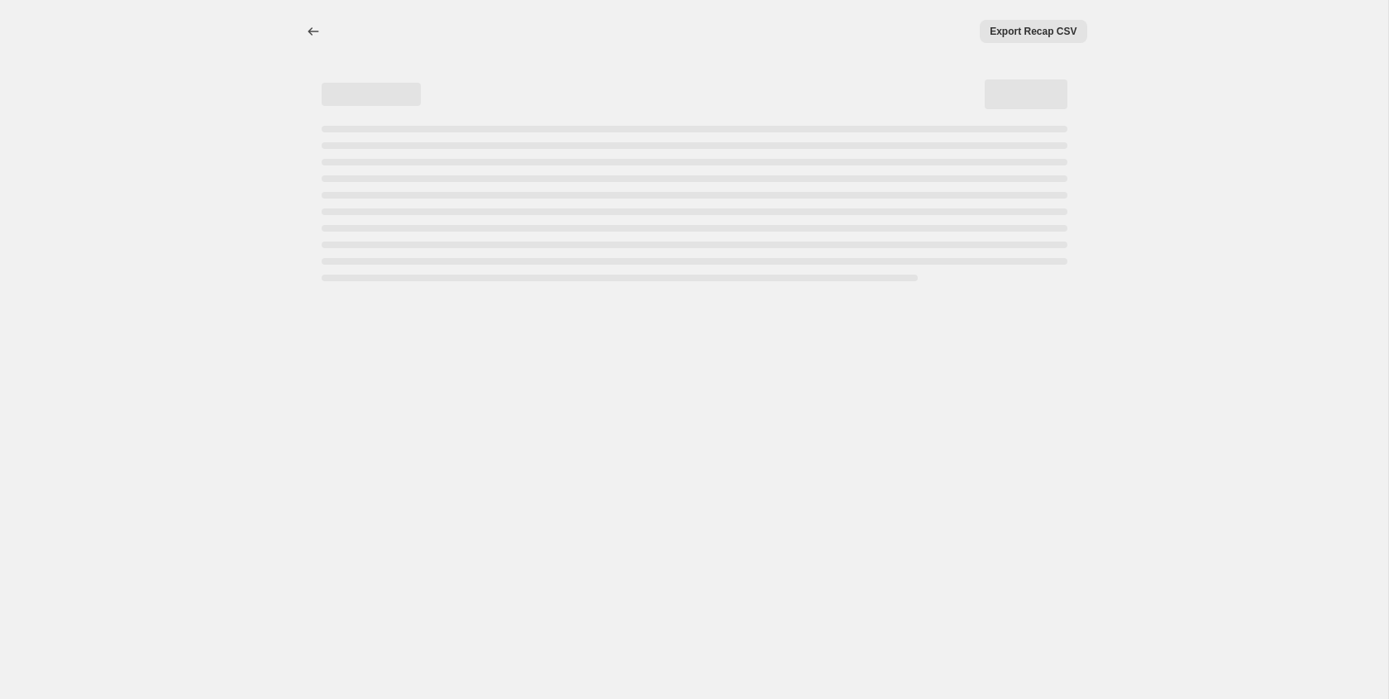
select select "ecap"
select select "remove"
select select "collection"
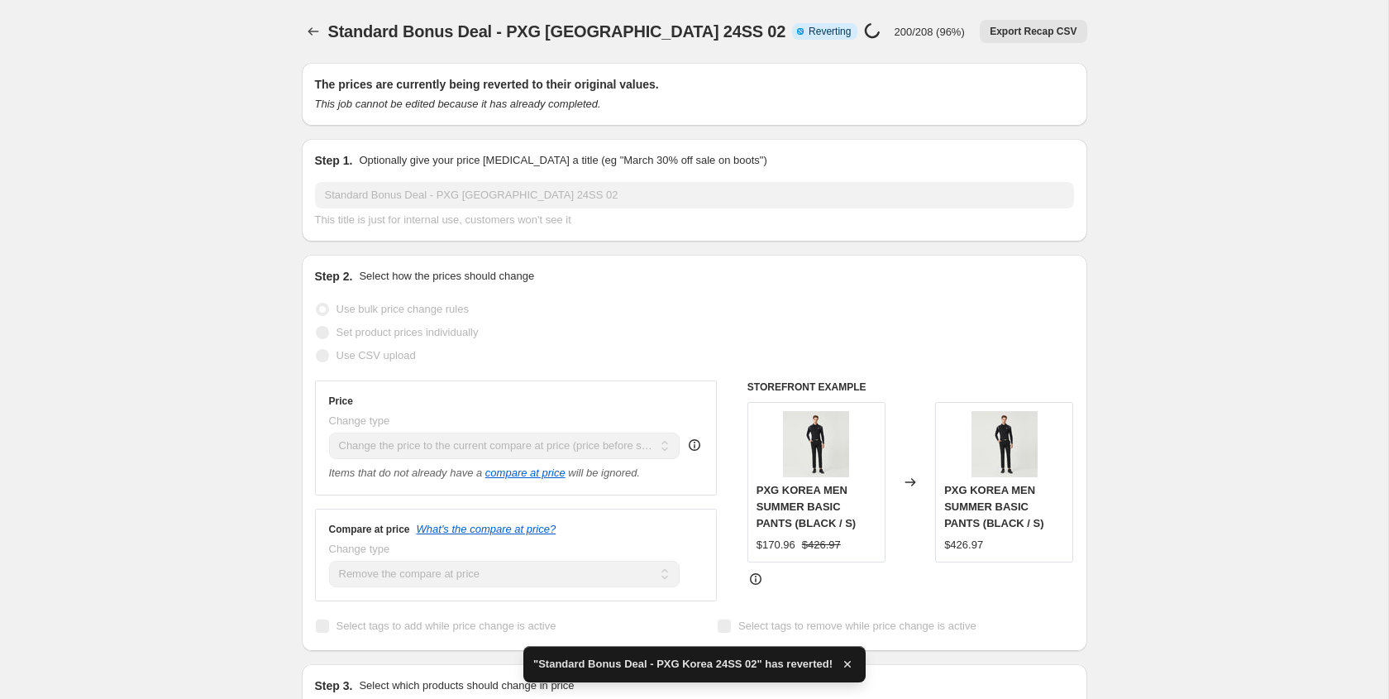
checkbox input "true"
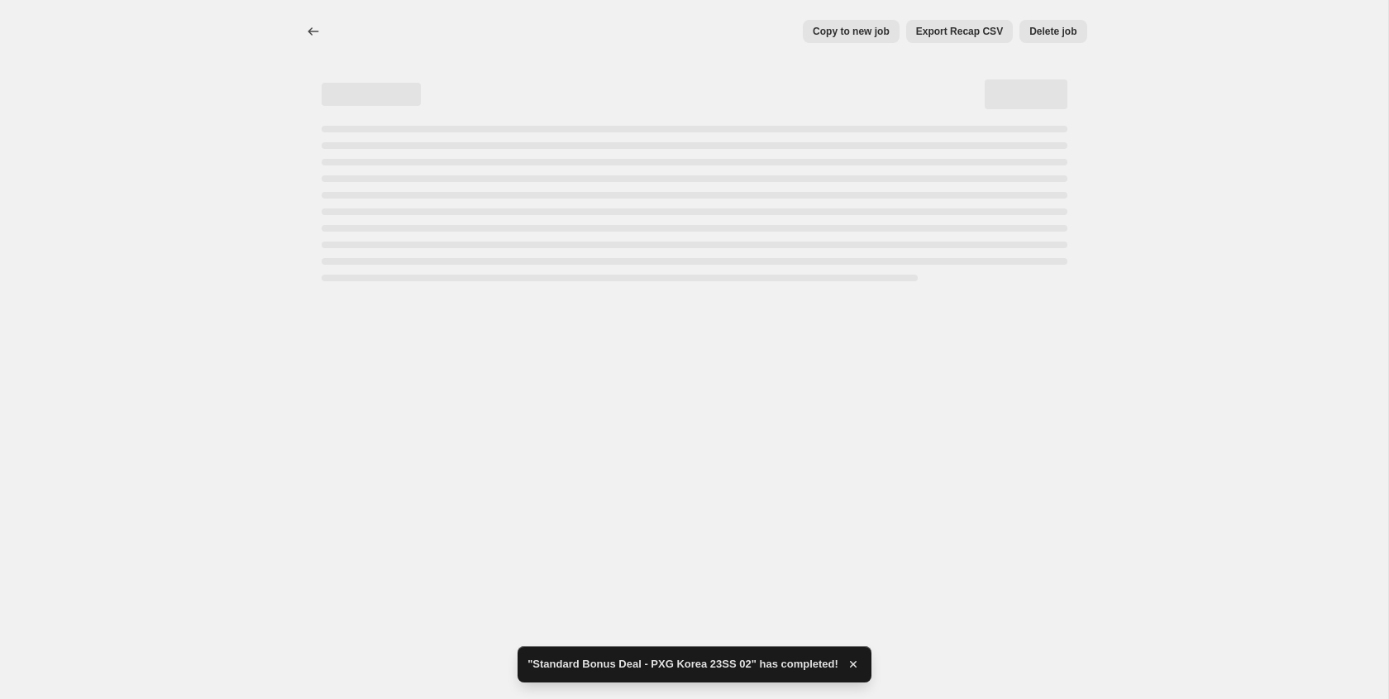
select select "ecap"
select select "remove"
select select "collection"
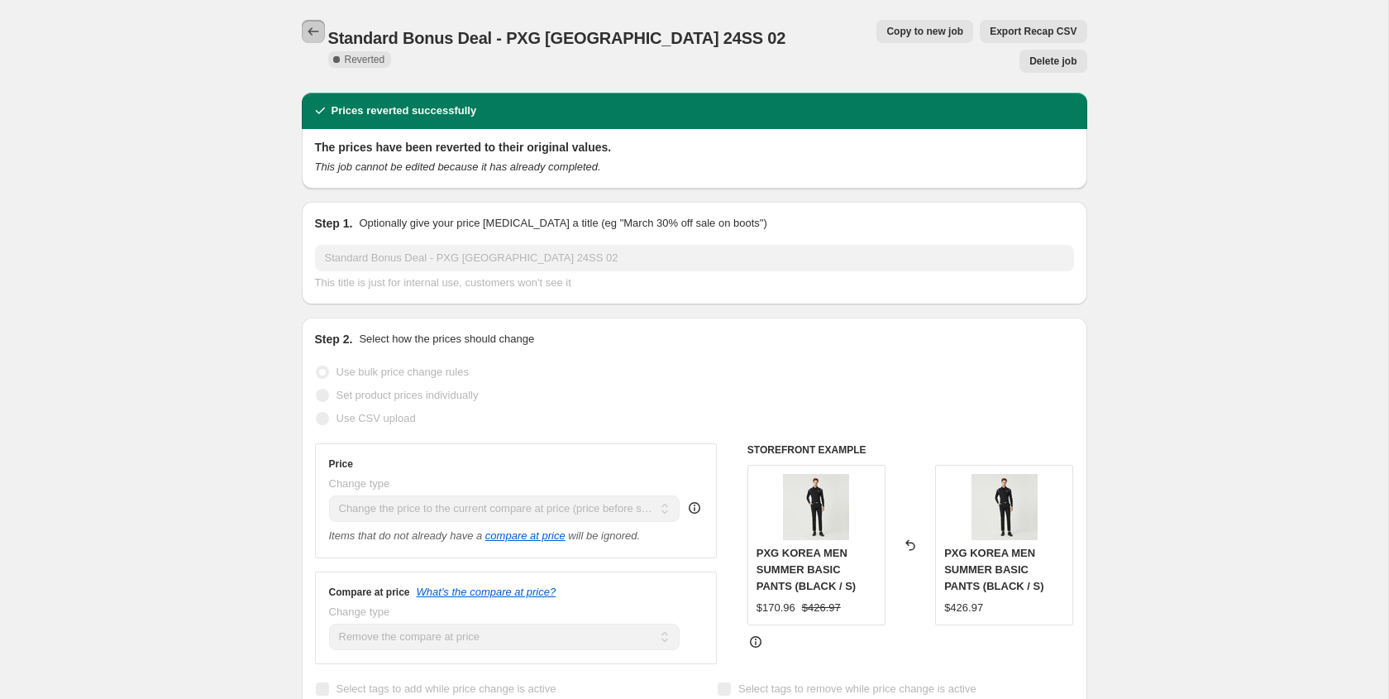
click at [308, 34] on icon "Price change jobs" at bounding box center [313, 31] width 17 height 17
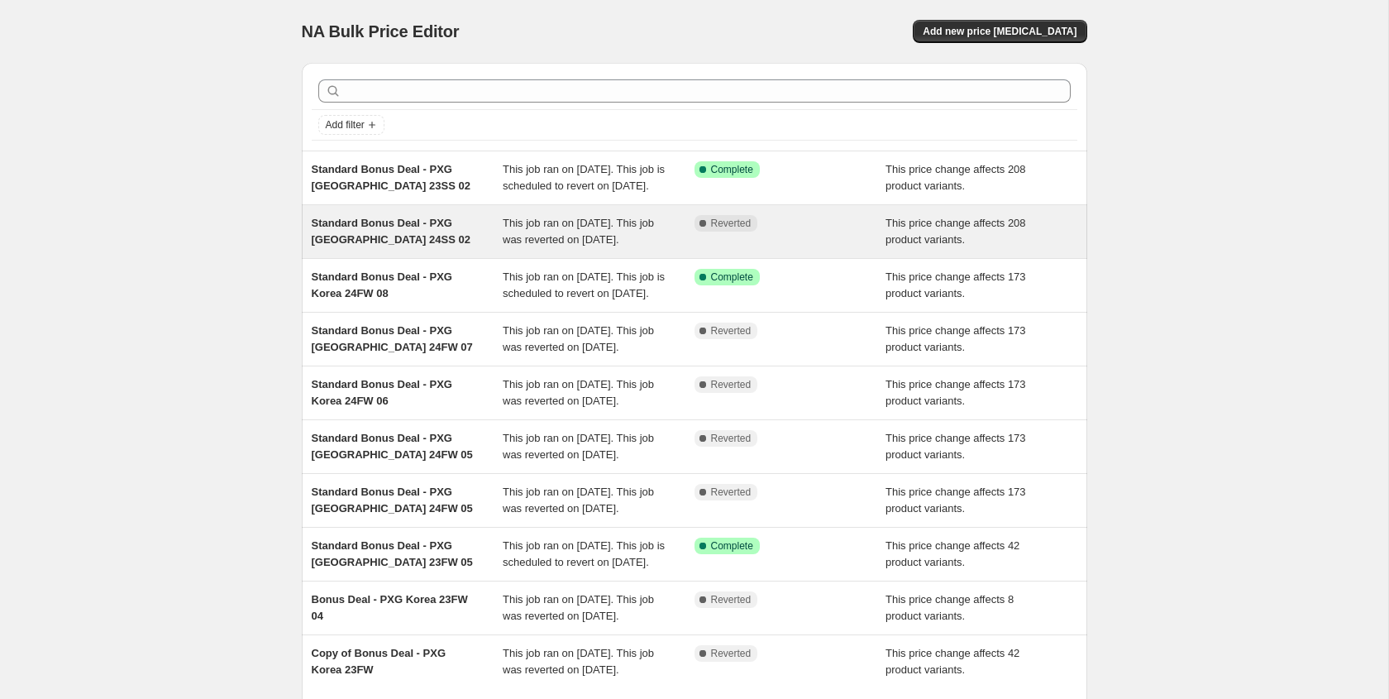
click at [453, 247] on div "Standard Bonus Deal - PXG Korea 24SS 02" at bounding box center [408, 231] width 192 height 33
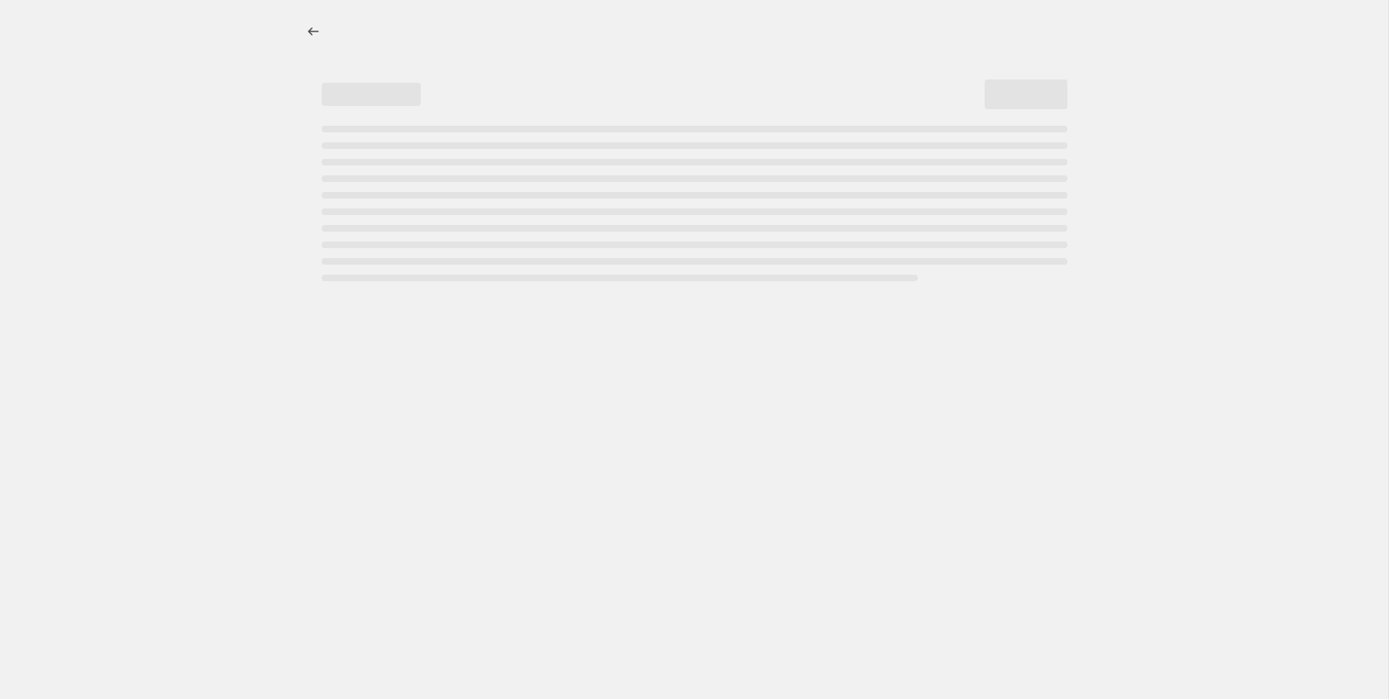
select select "ecap"
select select "remove"
select select "collection"
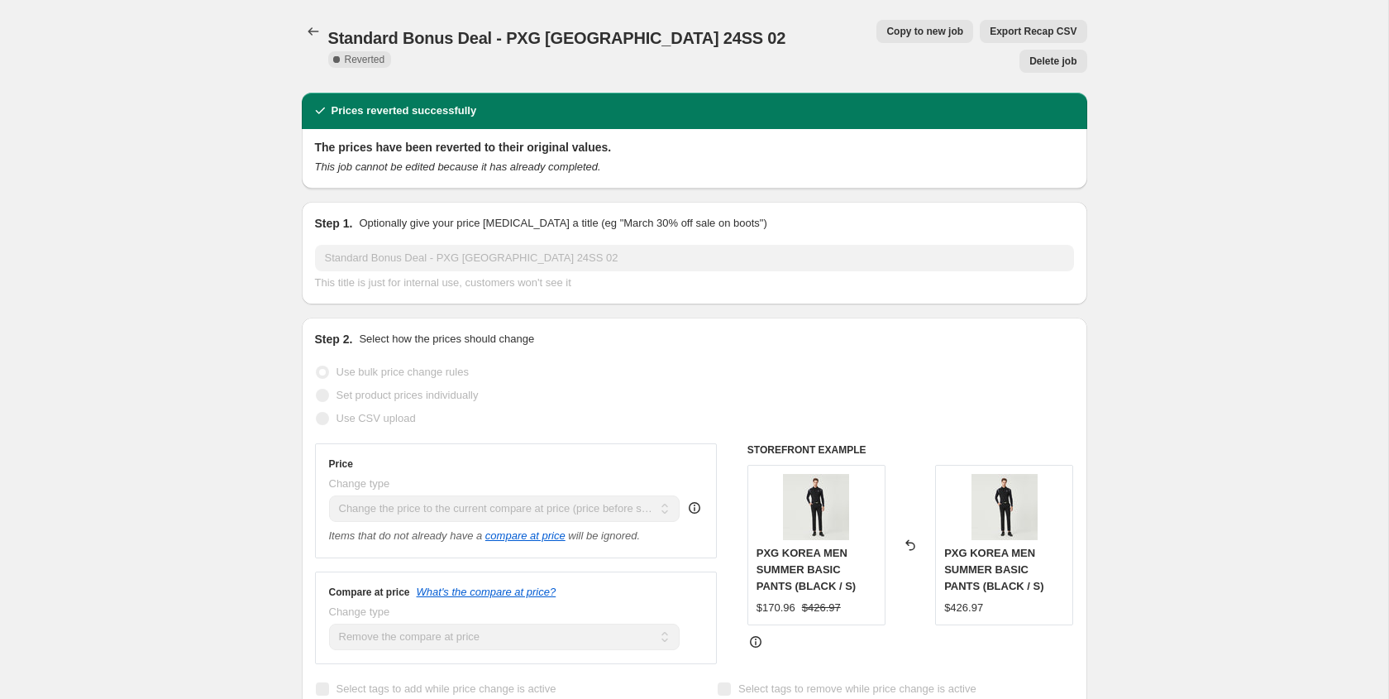
click at [886, 32] on span "Copy to new job" at bounding box center [924, 31] width 77 height 13
select select "ecap"
select select "remove"
select select "collection"
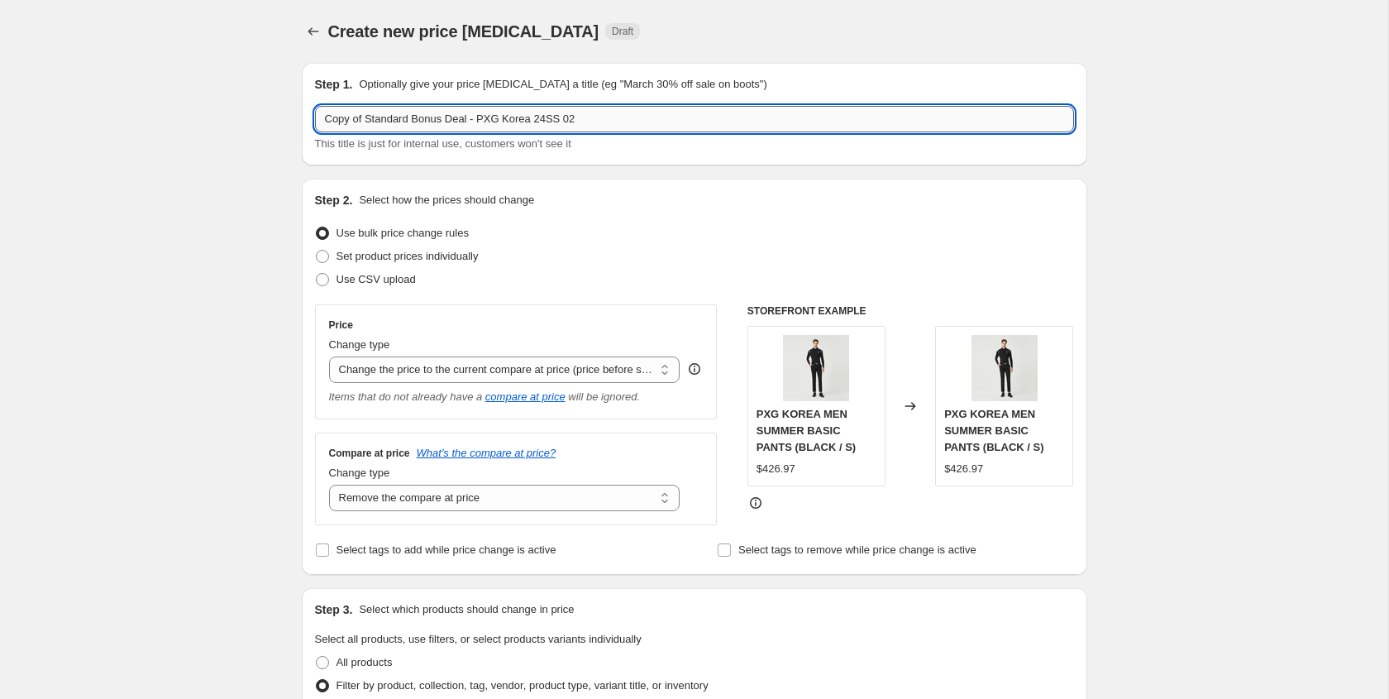
drag, startPoint x: 367, startPoint y: 122, endPoint x: 321, endPoint y: 121, distance: 46.3
click at [321, 121] on input "Copy of Standard Bonus Deal - PXG Korea 24SS 02" at bounding box center [694, 119] width 759 height 26
click at [553, 117] on input "Standard Bonus Deal - PXG Korea 24SS 02" at bounding box center [694, 119] width 759 height 26
type input "Standard Bonus Deal - PXG Korea 24SS 03"
click at [580, 263] on div "Set product prices individually" at bounding box center [694, 256] width 759 height 23
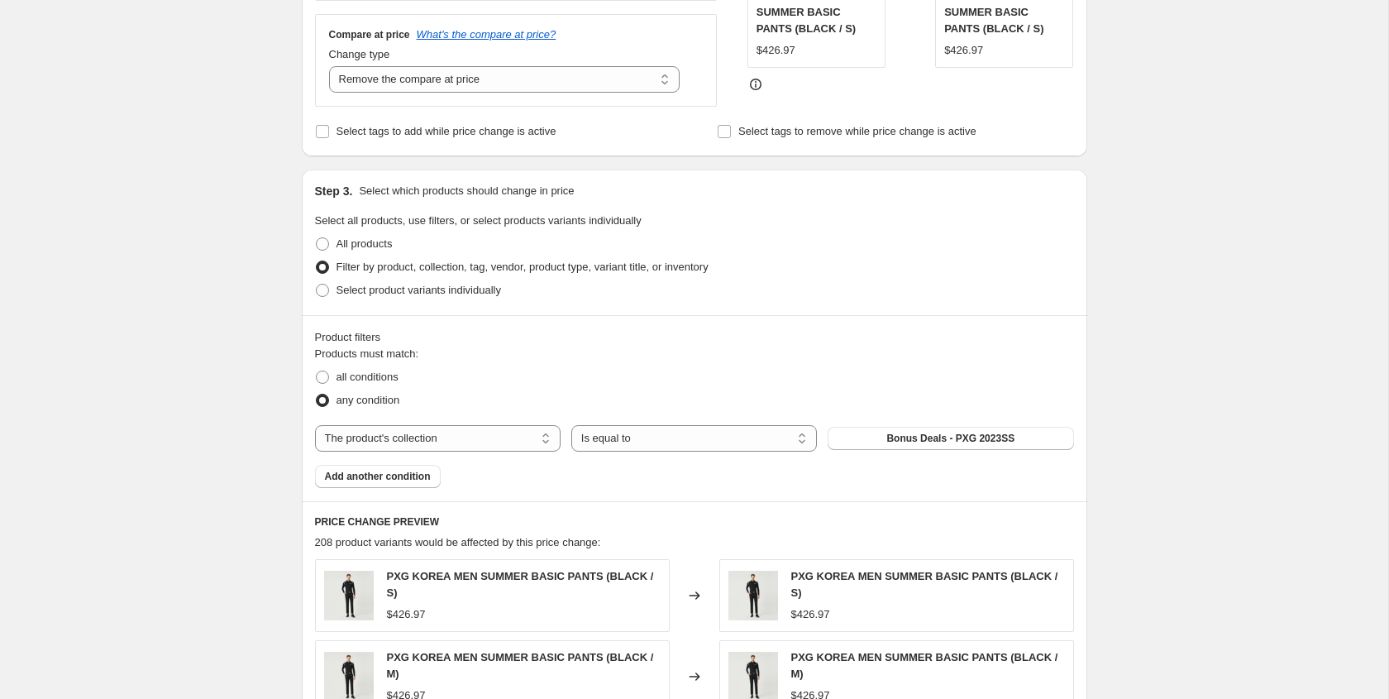
scroll to position [502, 0]
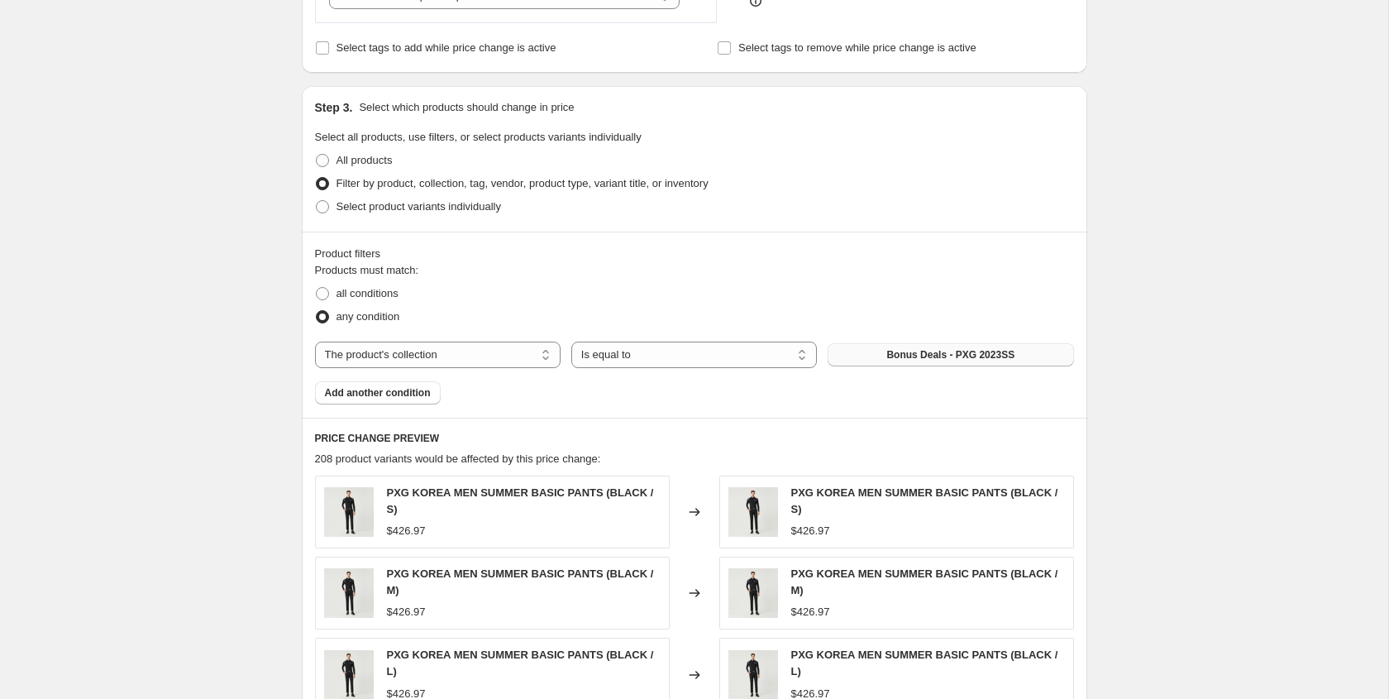
click at [918, 351] on span "Bonus Deals - PXG 2023SS" at bounding box center [950, 354] width 128 height 13
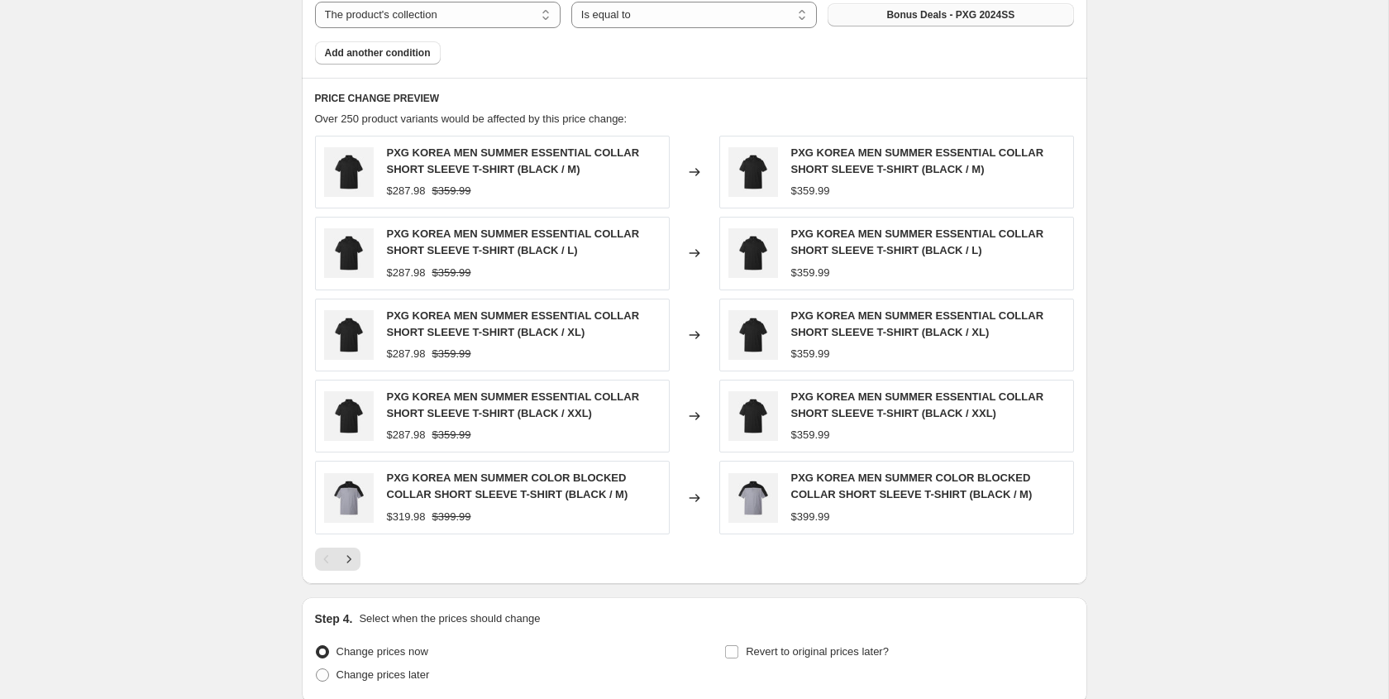
scroll to position [1002, 0]
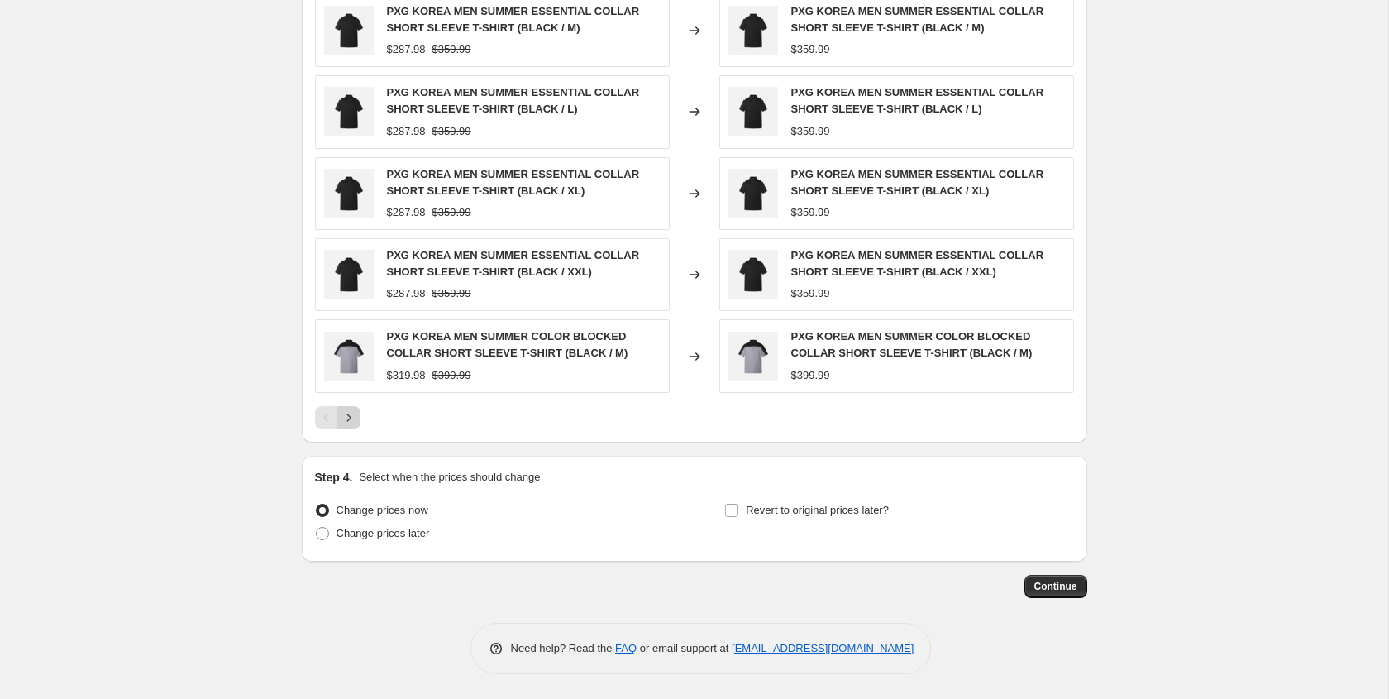
click at [358, 423] on button "Next" at bounding box center [348, 417] width 23 height 23
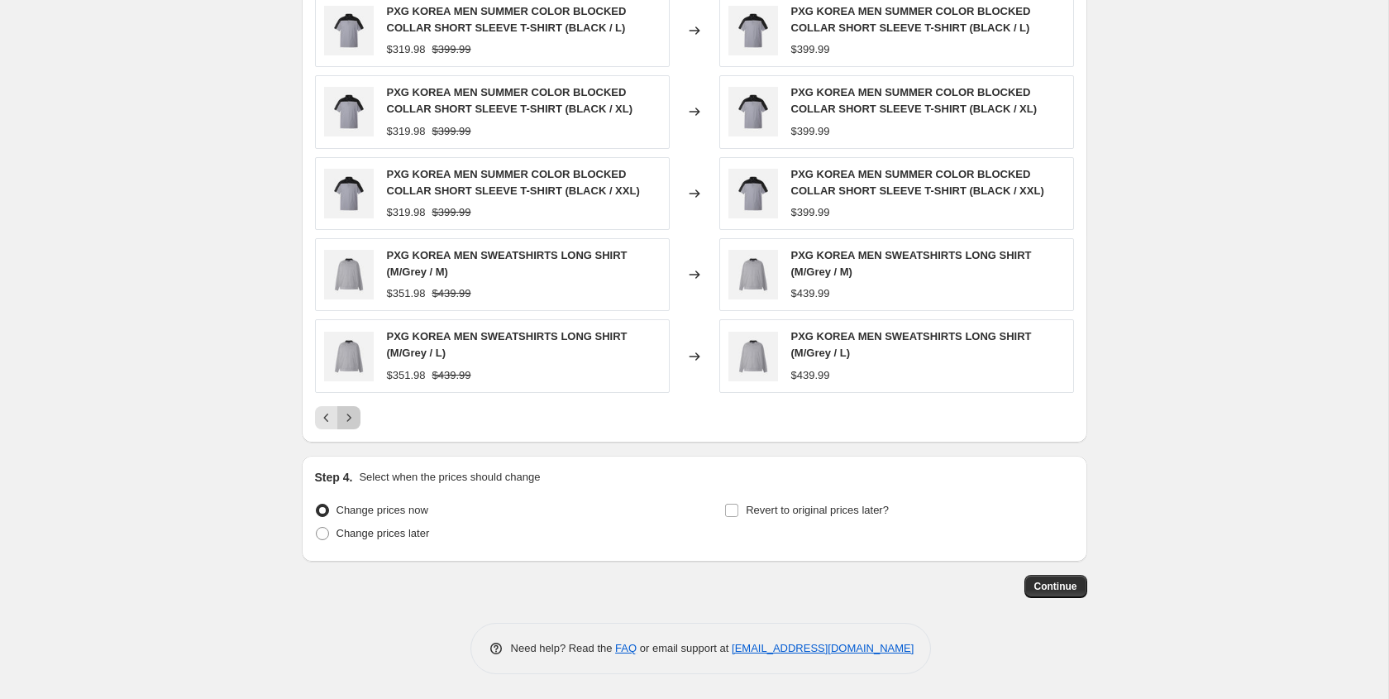
click at [358, 423] on button "Next" at bounding box center [348, 417] width 23 height 23
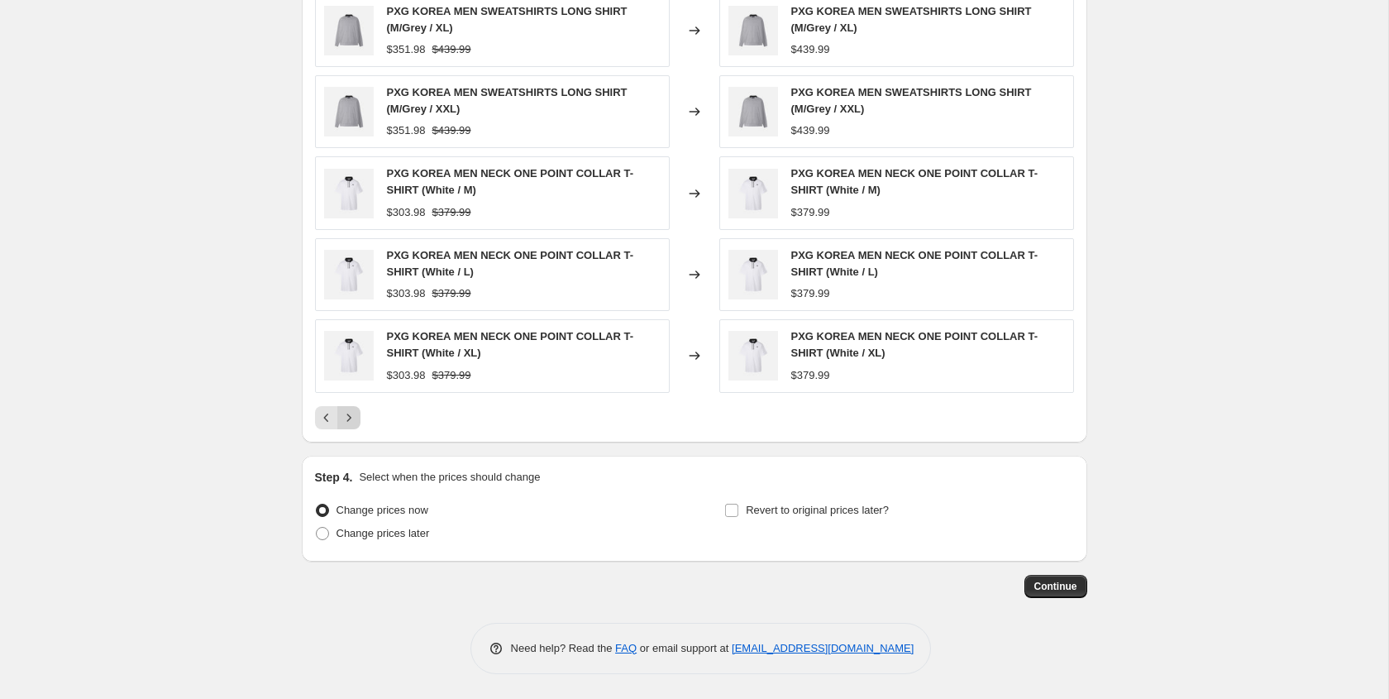
click at [358, 423] on button "Next" at bounding box center [348, 417] width 23 height 23
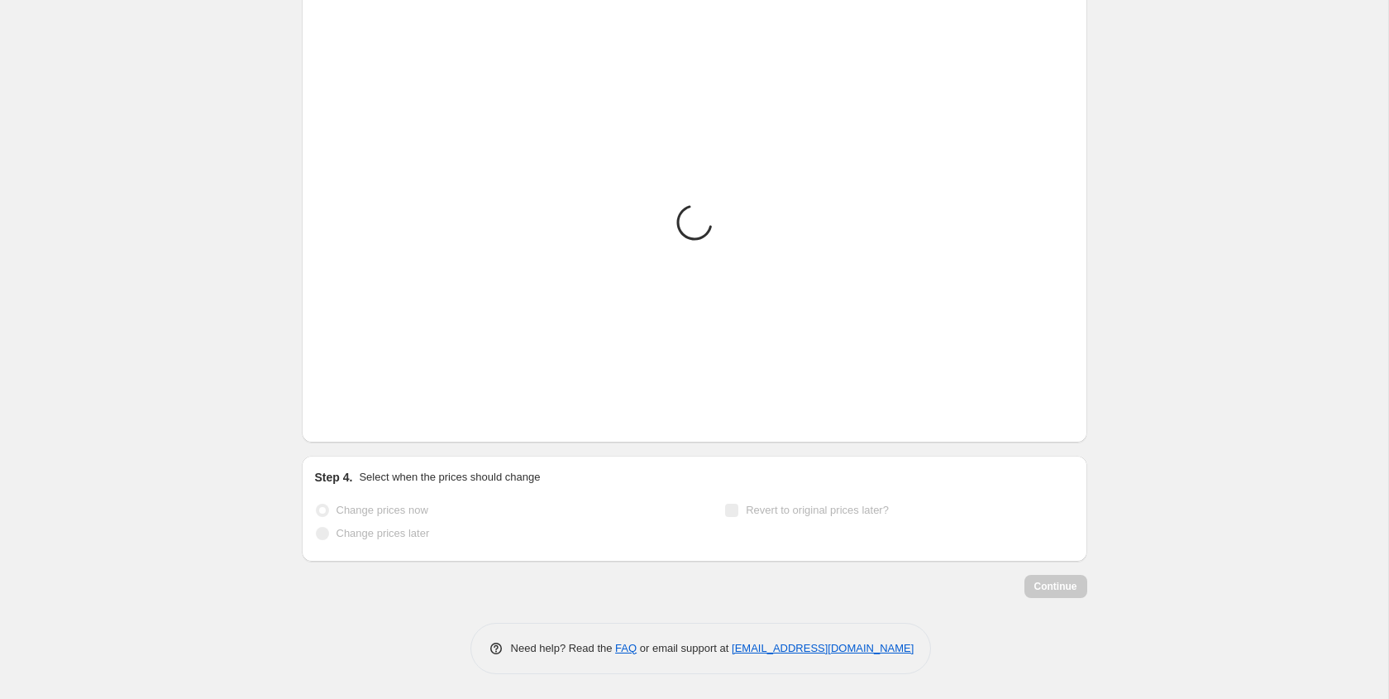
scroll to position [957, 0]
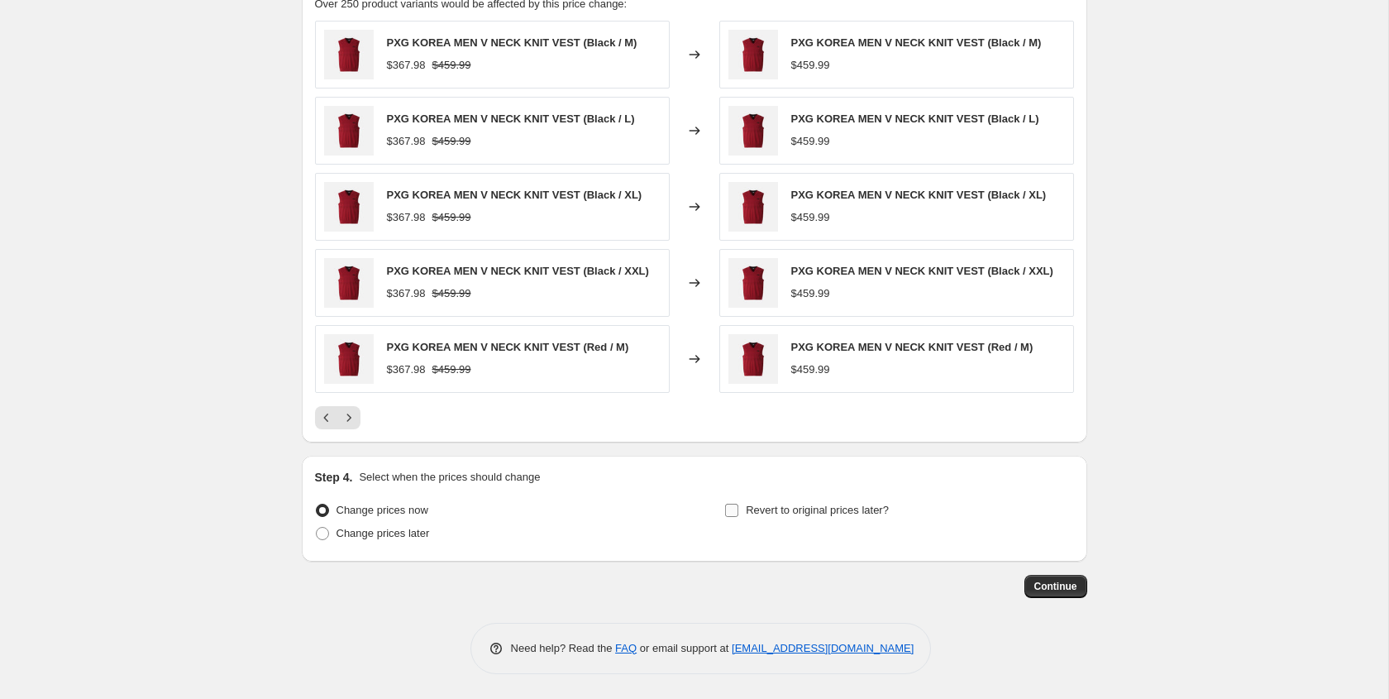
click at [727, 512] on input "Revert to original prices later?" at bounding box center [731, 509] width 13 height 13
checkbox input "true"
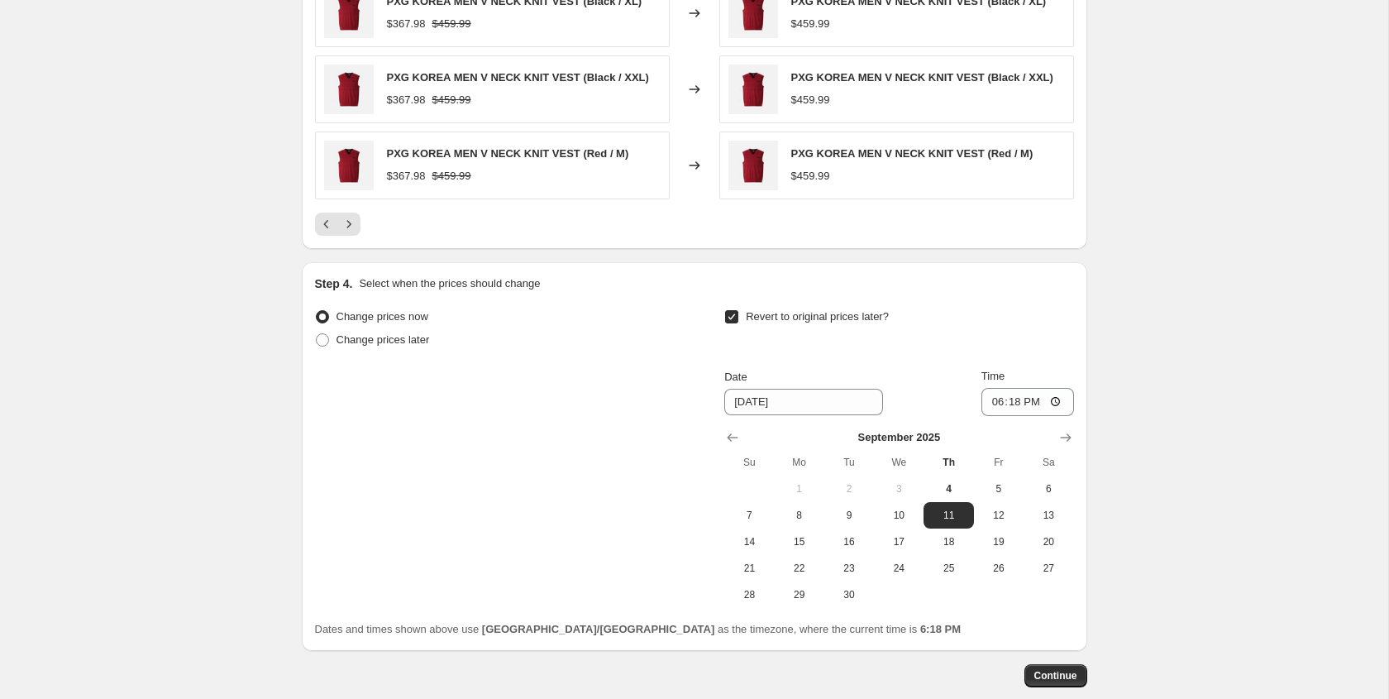
scroll to position [1239, 0]
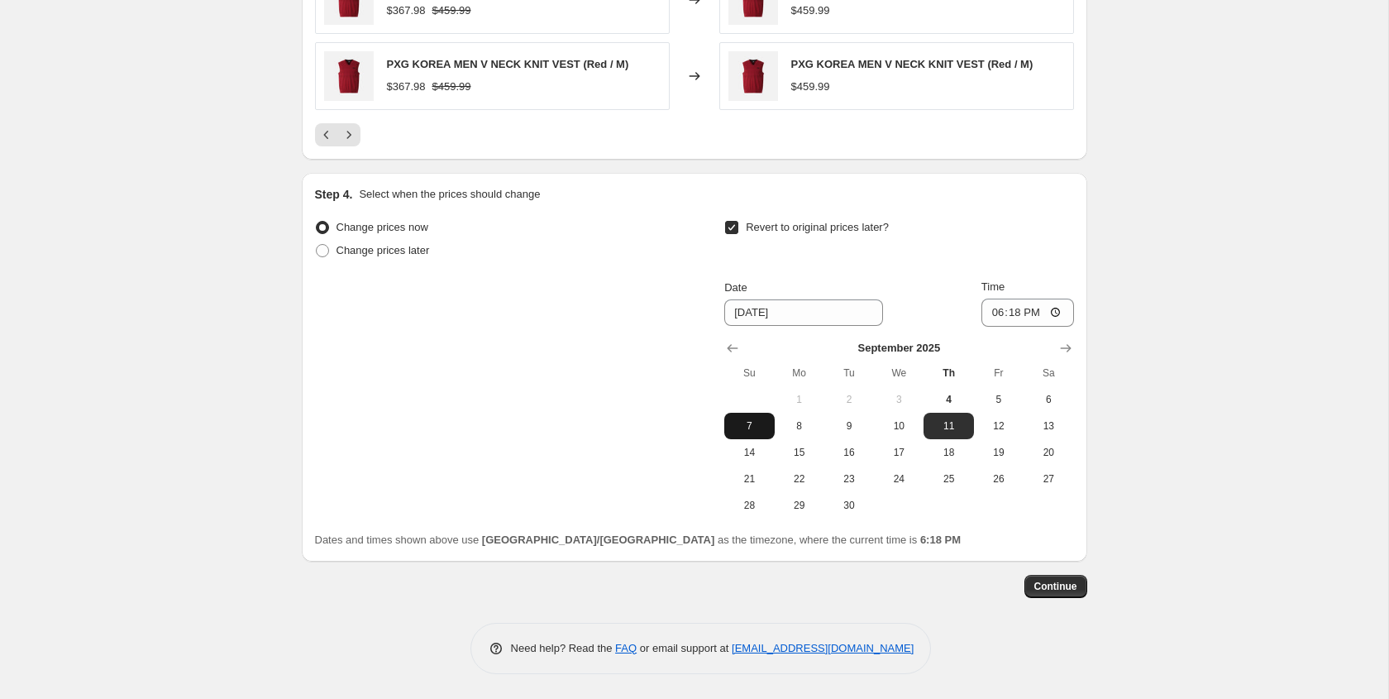
click at [752, 423] on span "7" at bounding box center [749, 425] width 36 height 13
type input "[DATE]"
click at [1052, 313] on input "18:18" at bounding box center [1027, 312] width 93 height 28
type input "23:00"
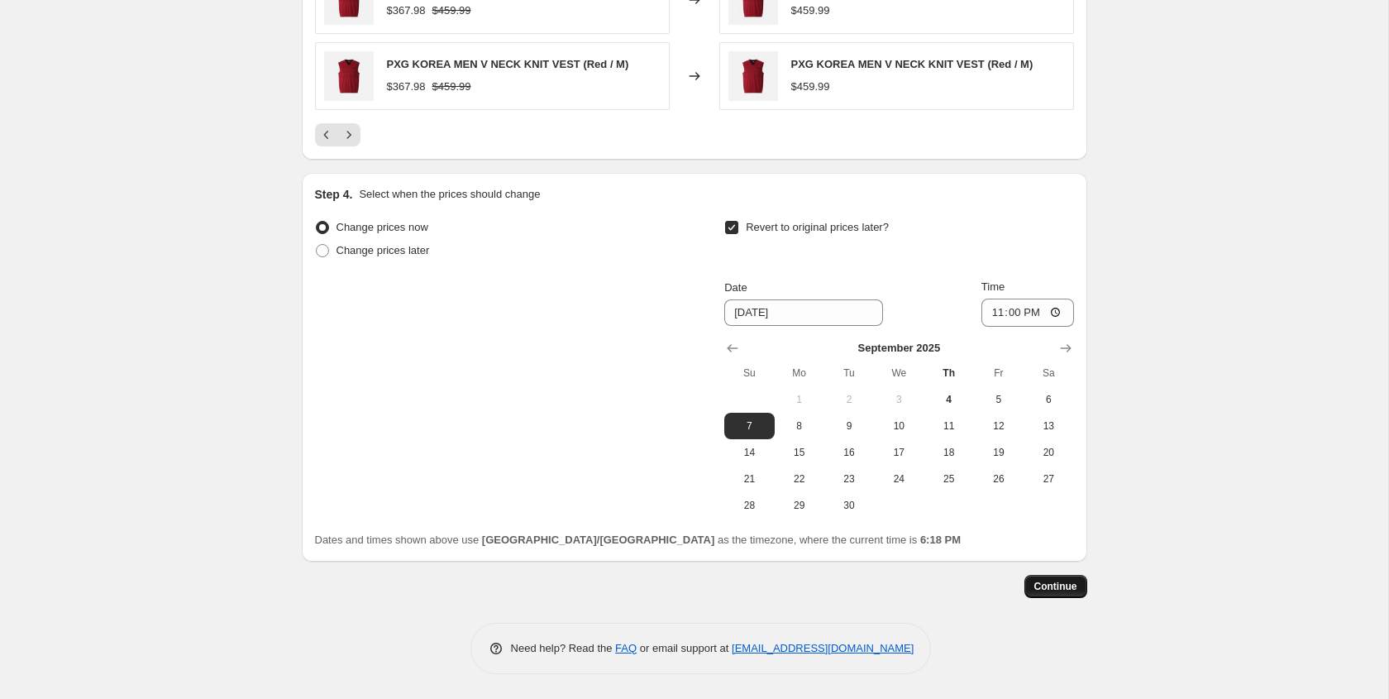
click at [1051, 586] on span "Continue" at bounding box center [1055, 586] width 43 height 13
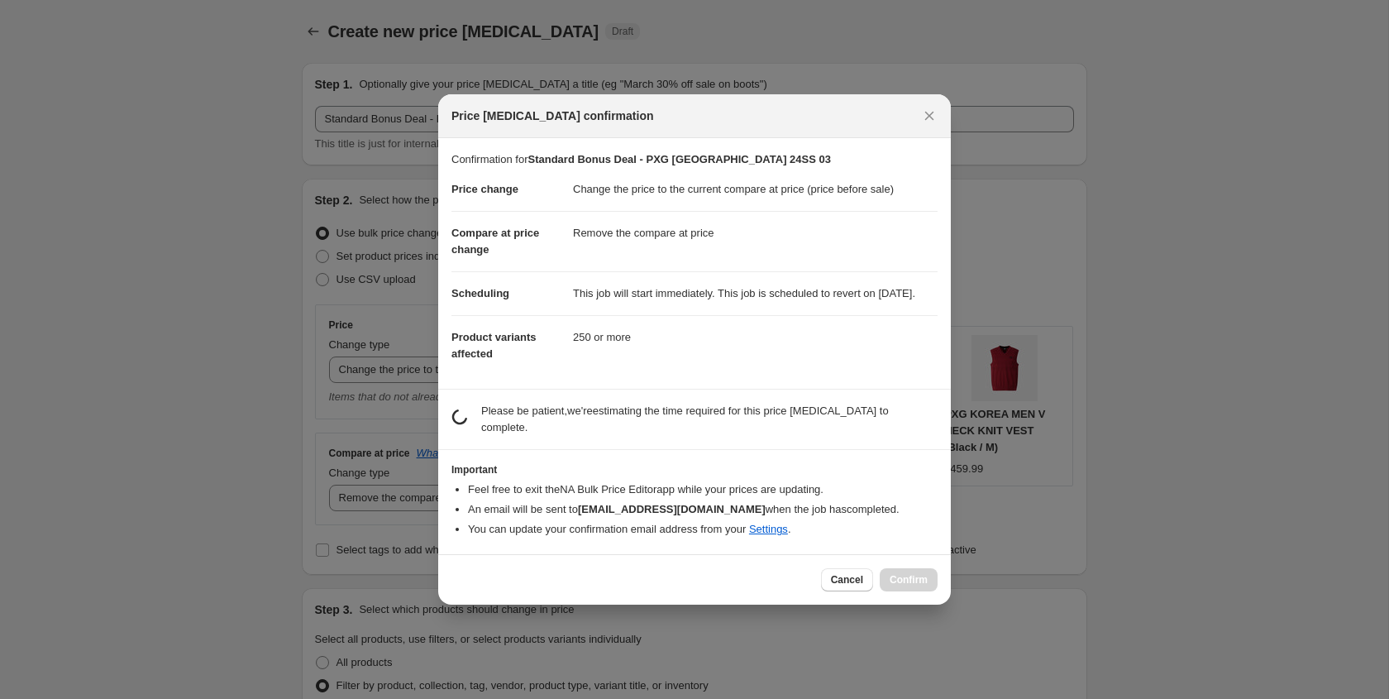
scroll to position [0, 0]
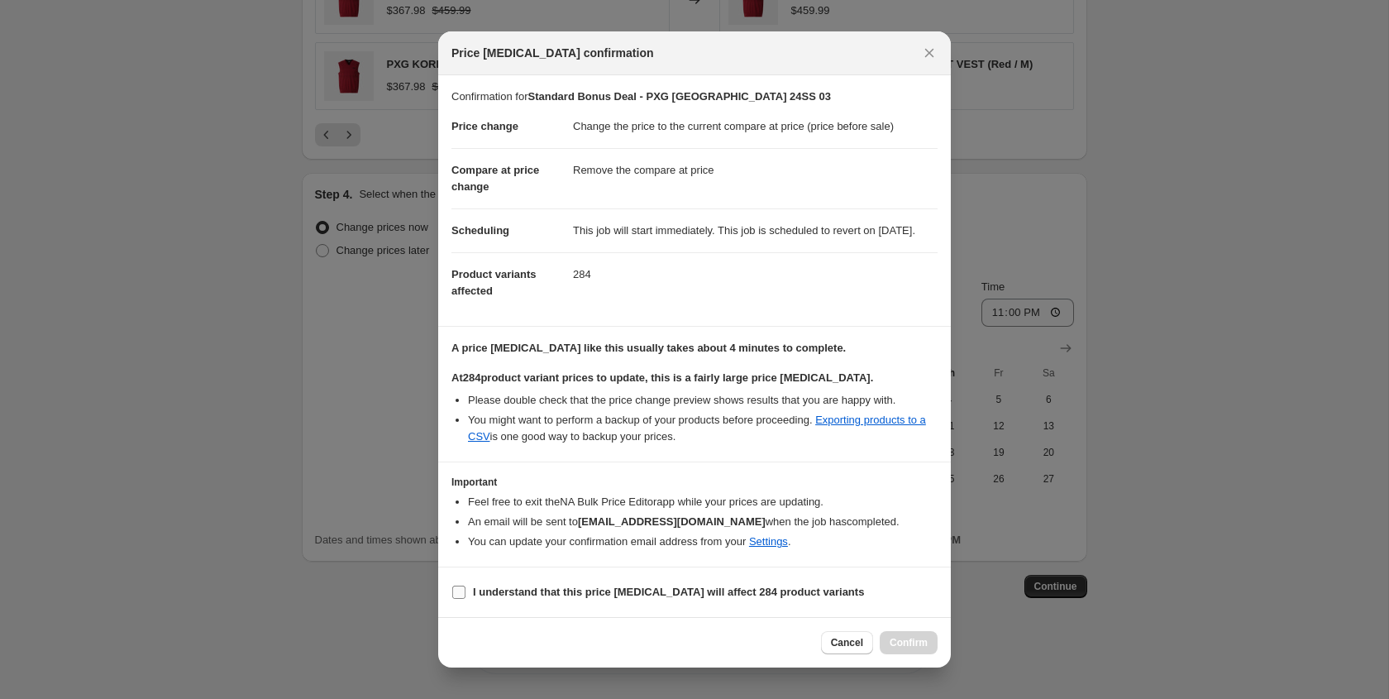
click at [637, 596] on b "I understand that this price change job will affect 284 product variants" at bounding box center [668, 591] width 391 height 12
click at [465, 596] on input "I understand that this price change job will affect 284 product variants" at bounding box center [458, 591] width 13 height 13
checkbox input "true"
click at [905, 641] on button "Confirm" at bounding box center [909, 642] width 58 height 23
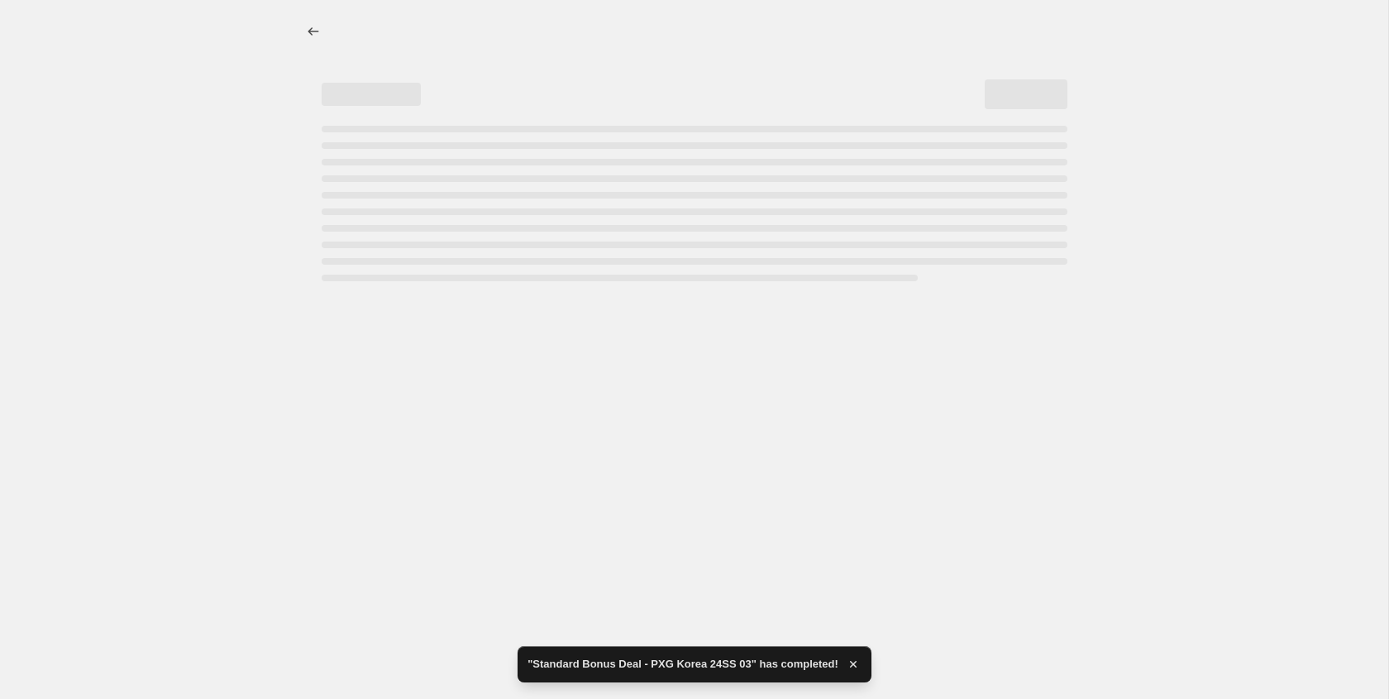
select select "ecap"
select select "remove"
select select "collection"
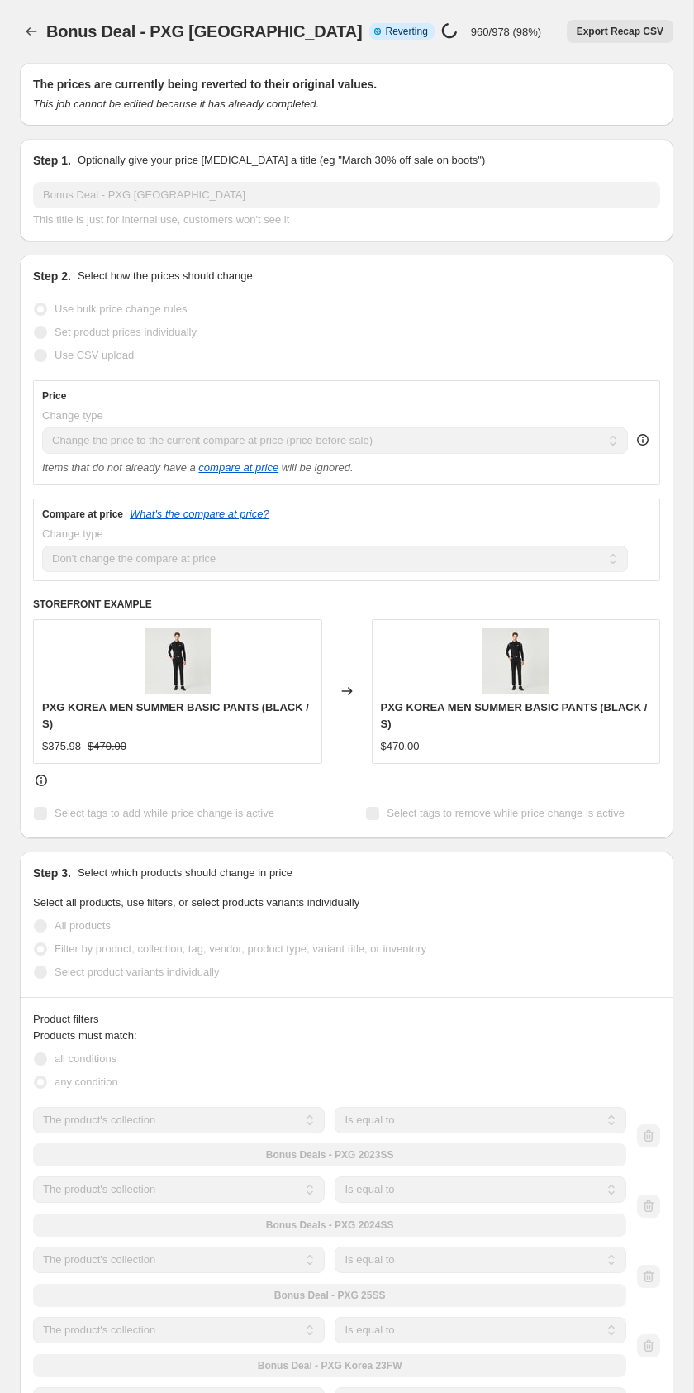
select select "ecap"
select select "no_change"
select select "collection"
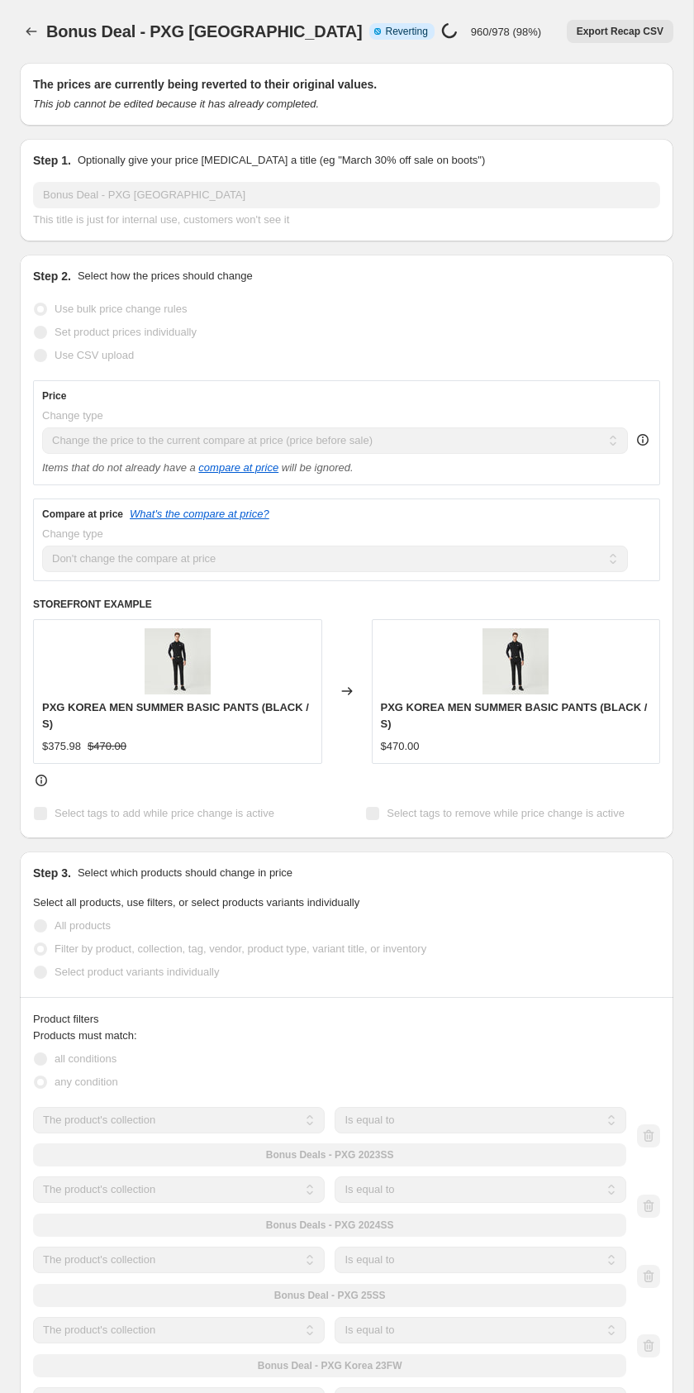
select select "collection"
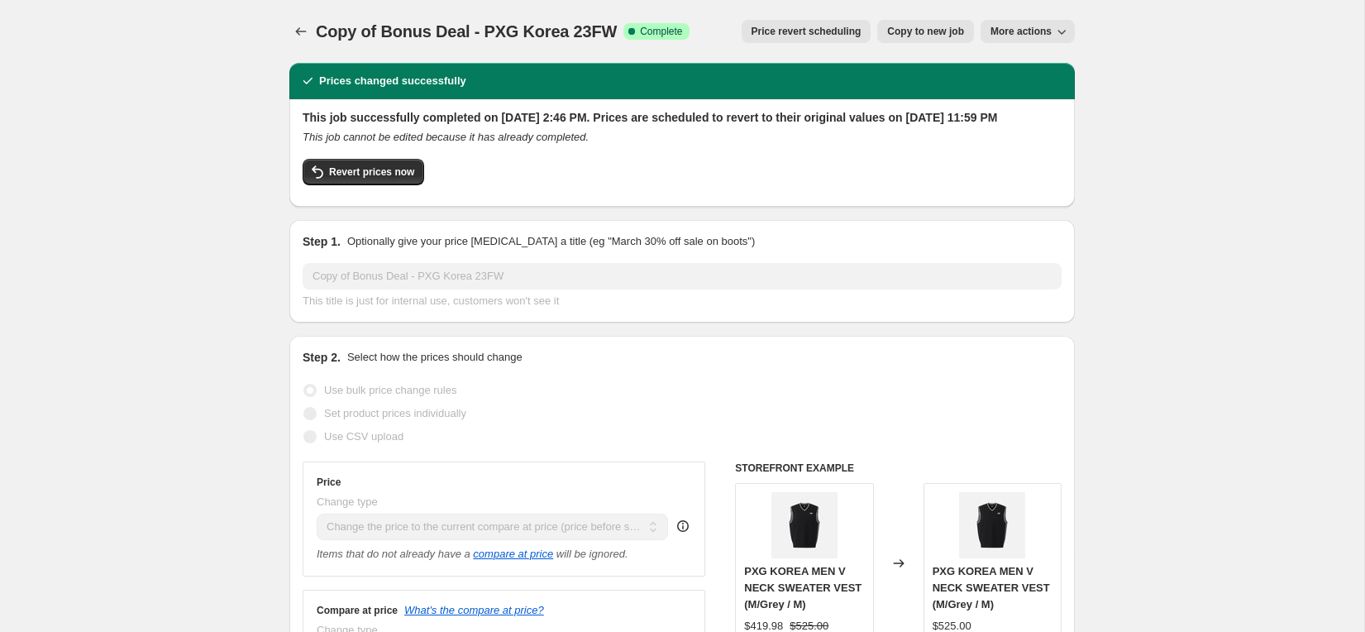
select select "ecap"
select select "collection"
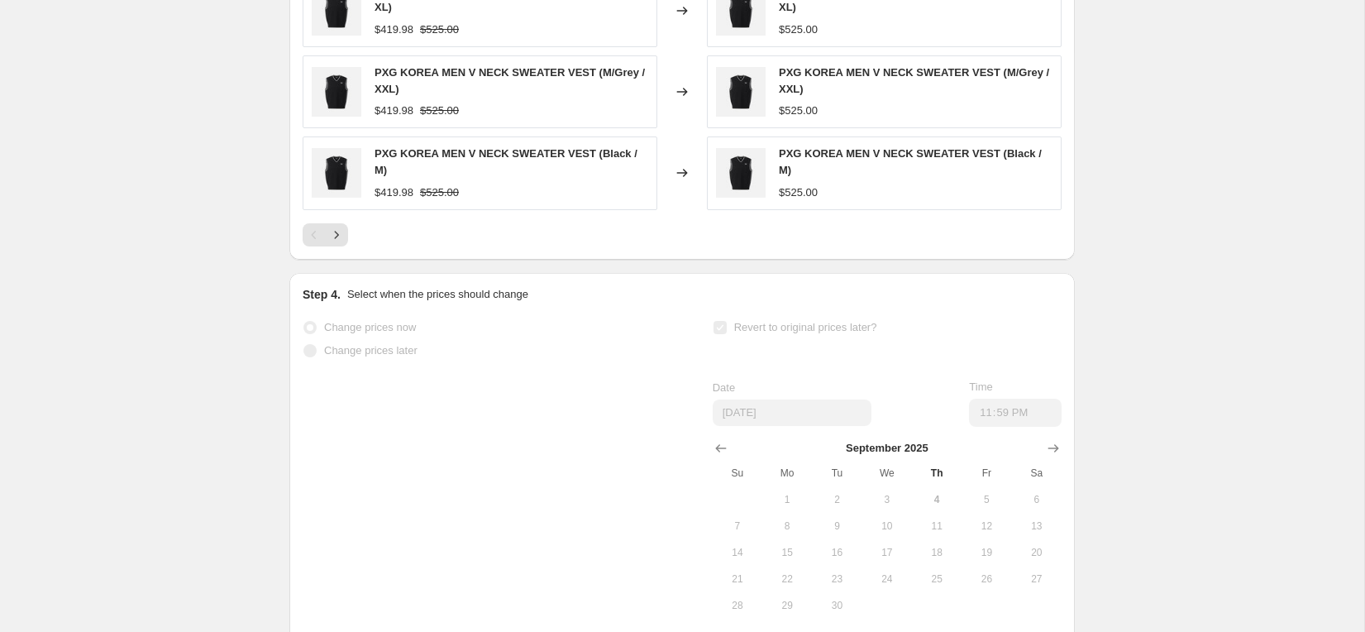
scroll to position [1470, 0]
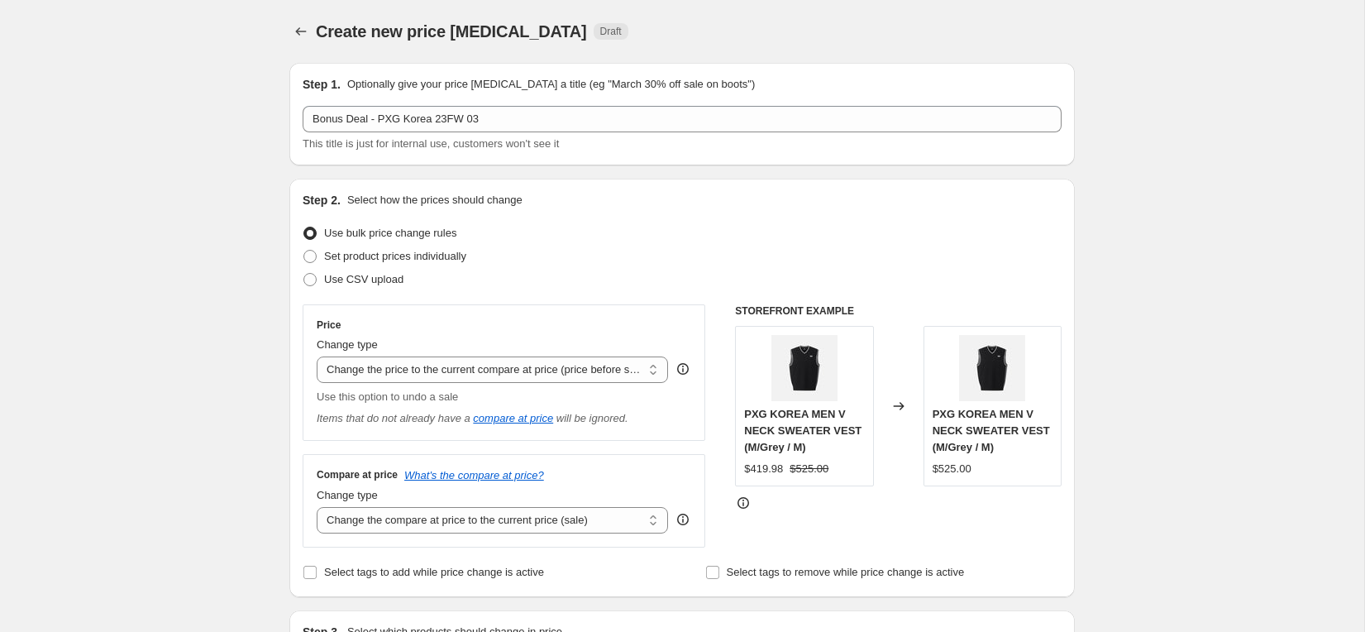
select select "ecap"
select select "collection"
click at [312, 38] on button "Price change jobs" at bounding box center [300, 31] width 23 height 23
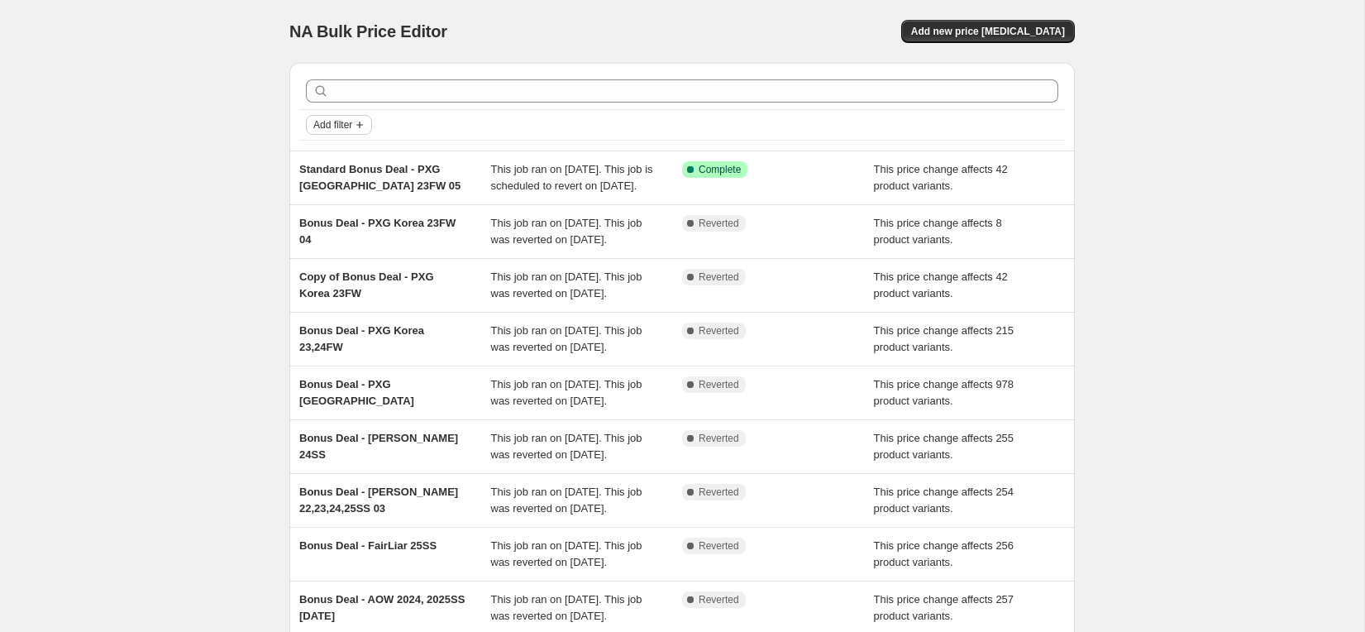
click at [352, 122] on span "Add filter" at bounding box center [332, 124] width 39 height 13
click at [349, 156] on span "Job status" at bounding box center [339, 157] width 49 height 12
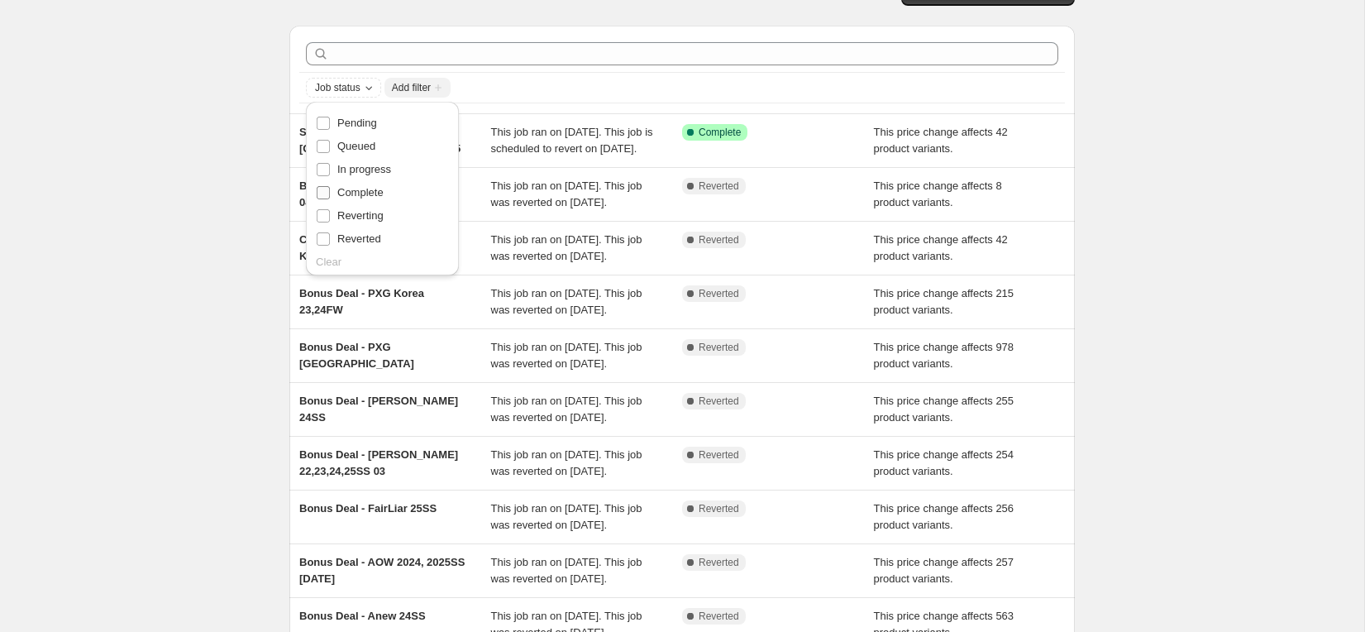
scroll to position [39, 0]
click at [244, 202] on div "NA Bulk Price Editor. This page is ready NA Bulk Price Editor Add new price cha…" at bounding box center [682, 387] width 1364 height 852
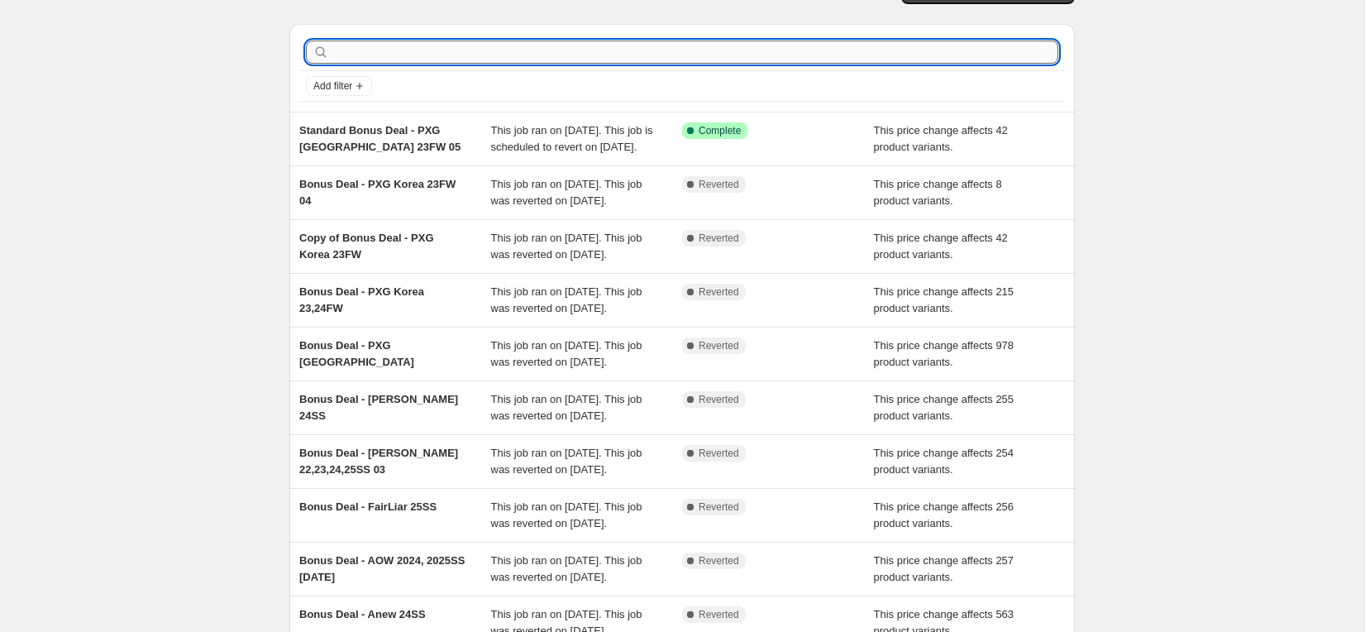
click at [445, 50] on input "text" at bounding box center [695, 52] width 726 height 23
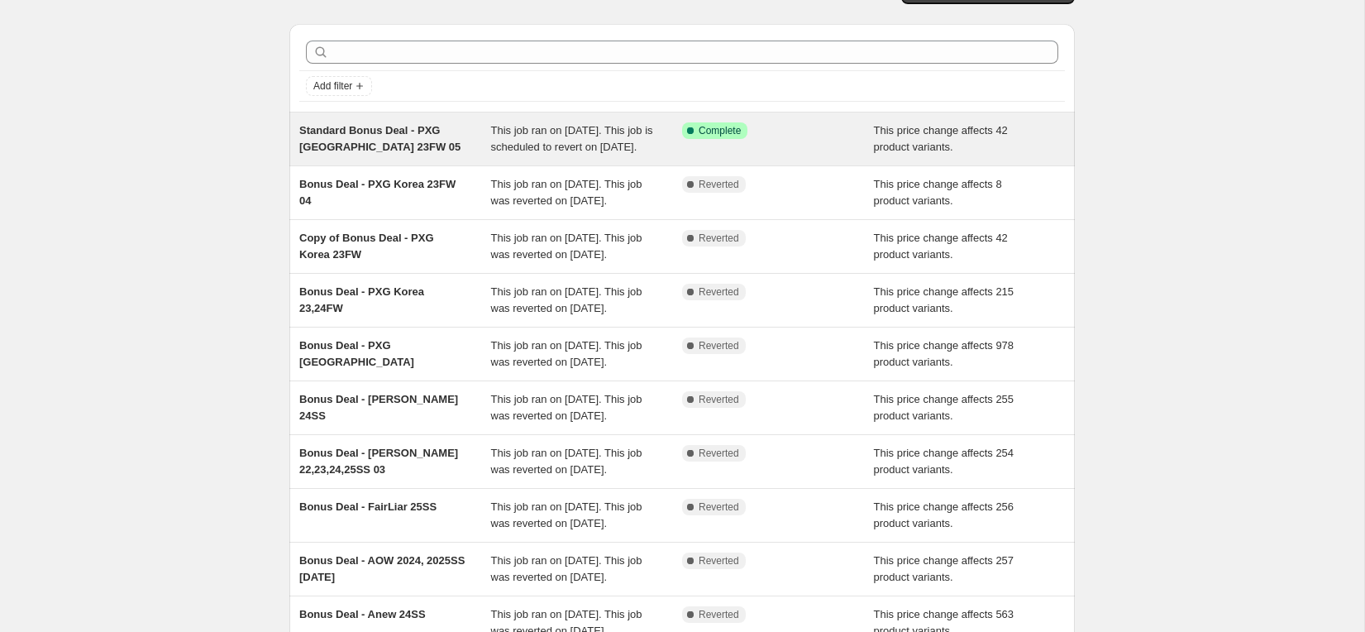
click at [566, 136] on span "This job ran on [DATE]. This job is scheduled to revert on [DATE]." at bounding box center [572, 138] width 162 height 29
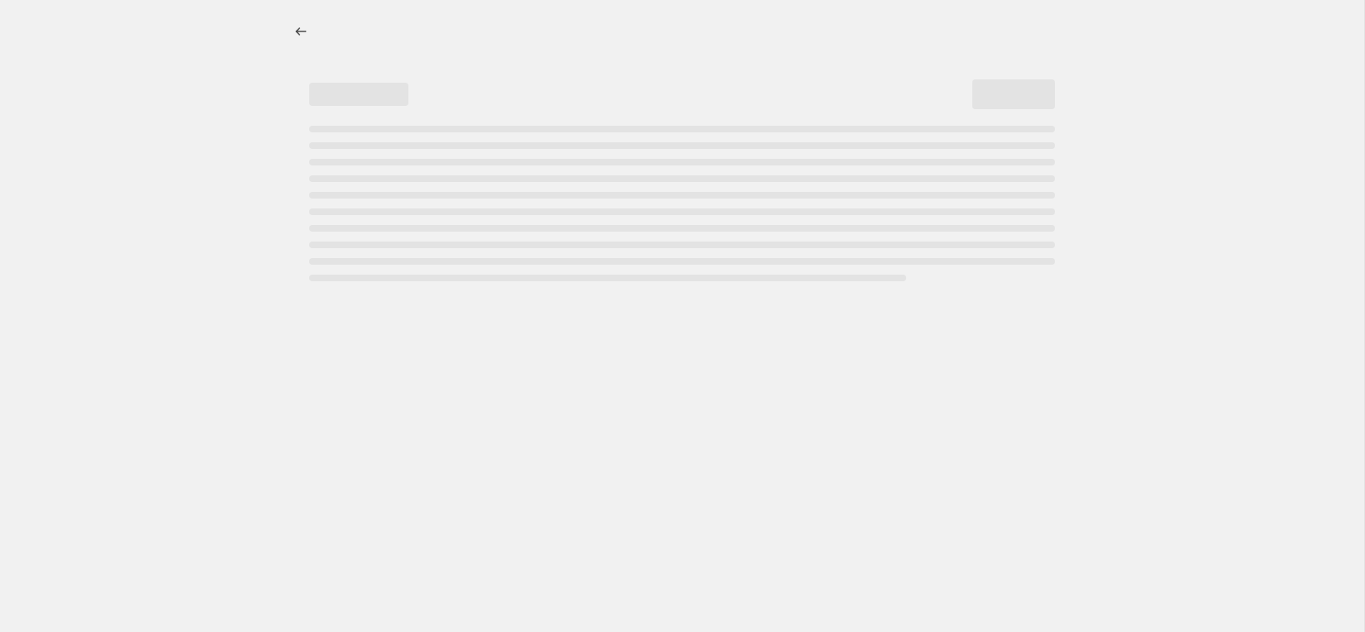
select select "ecap"
select select "remove"
select select "collection"
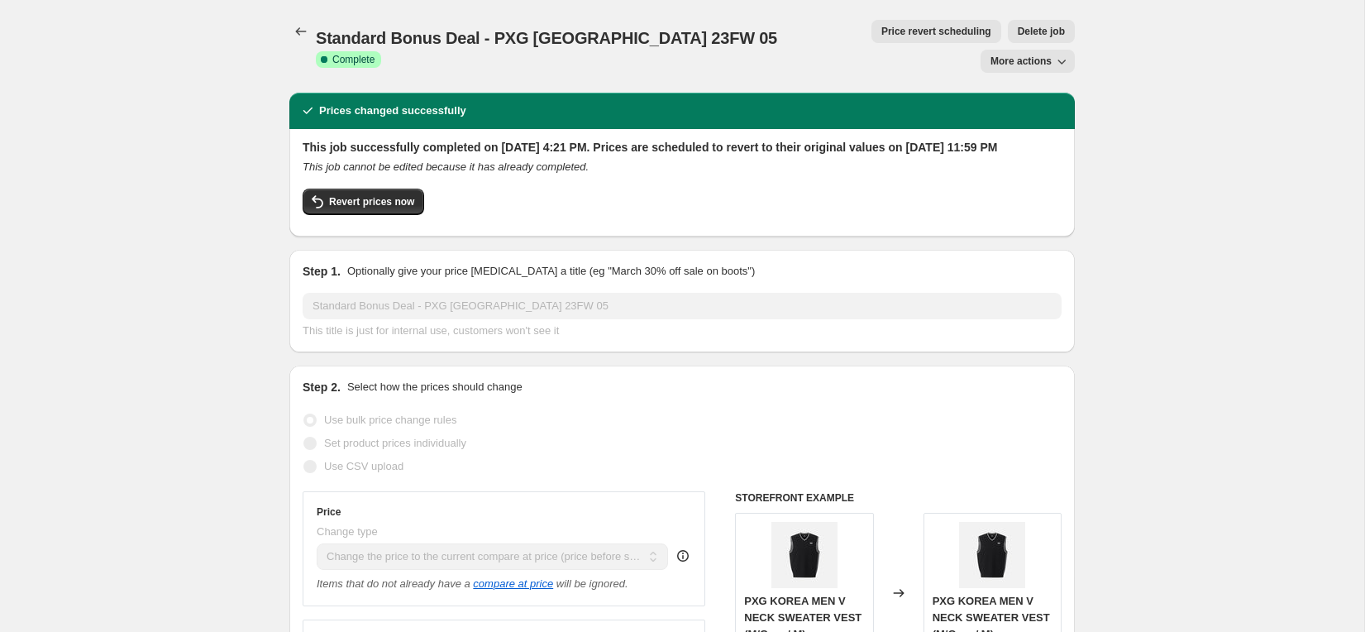
click at [1034, 55] on span "More actions" at bounding box center [1020, 61] width 61 height 13
click at [1034, 72] on span "Copy to new job" at bounding box center [1027, 66] width 77 height 12
select select "ecap"
select select "remove"
select select "collection"
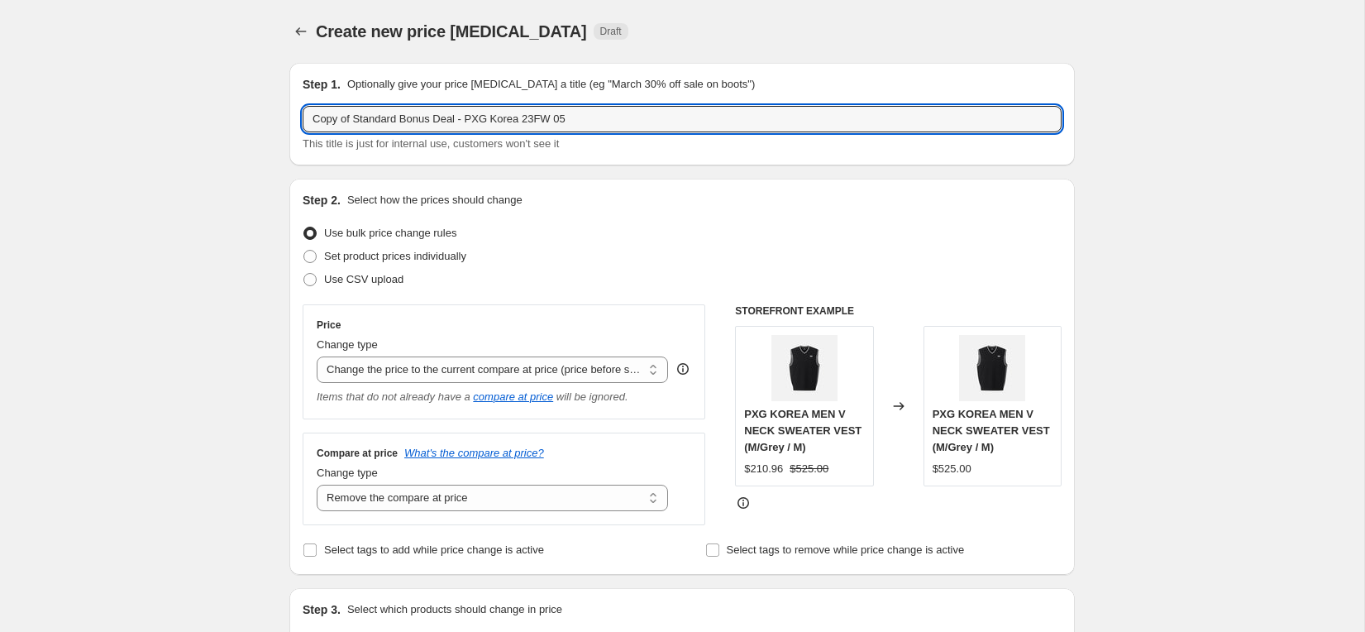
drag, startPoint x: 357, startPoint y: 122, endPoint x: 298, endPoint y: 111, distance: 59.7
click at [298, 111] on div "Step 1. Optionally give your price change job a title (eg "March 30% off sale o…" at bounding box center [681, 114] width 785 height 103
click at [499, 118] on input "Standard Bonus Deal - PXG Korea 23FW 05" at bounding box center [682, 119] width 759 height 26
type input "Standard Bonus Deal - PXG Korea 24FW 05"
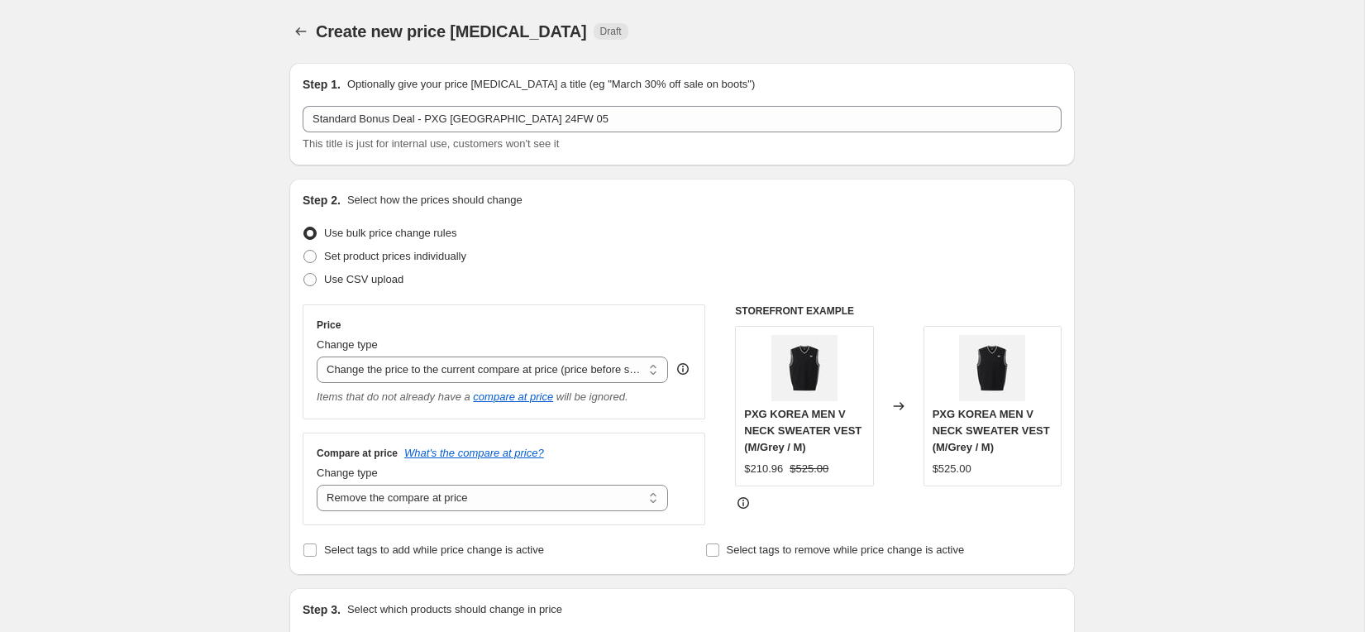
click at [520, 268] on div "Use CSV upload" at bounding box center [682, 279] width 759 height 23
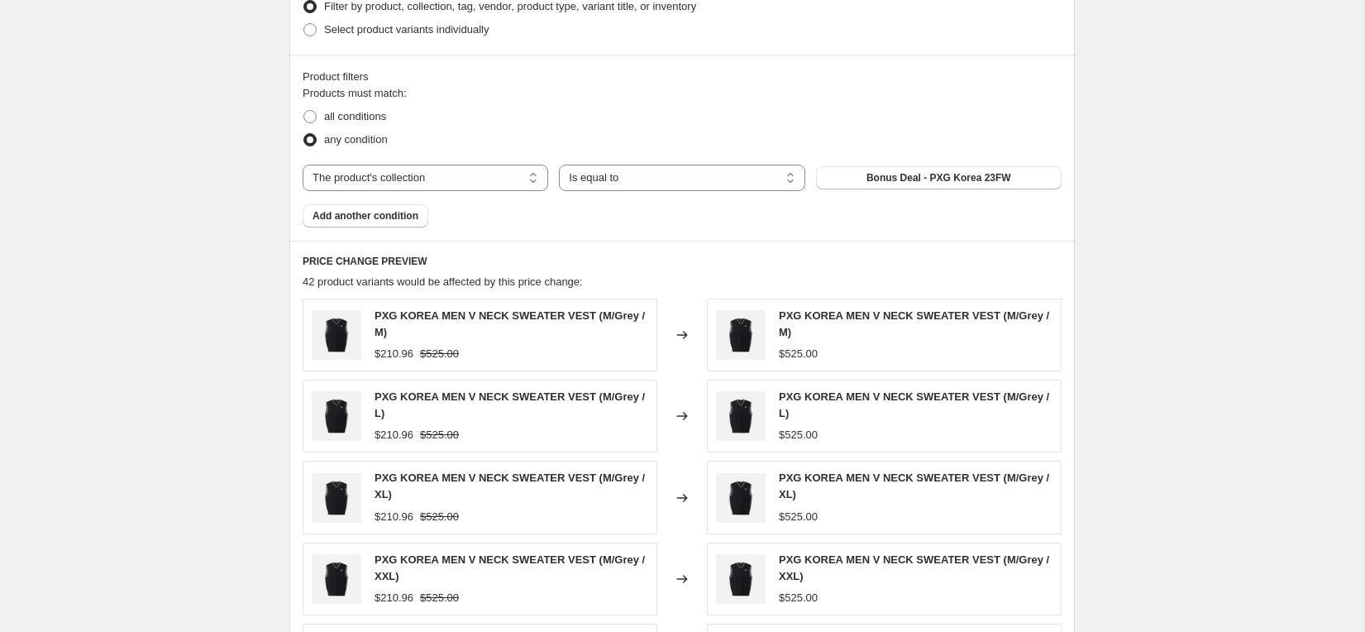
scroll to position [720, 0]
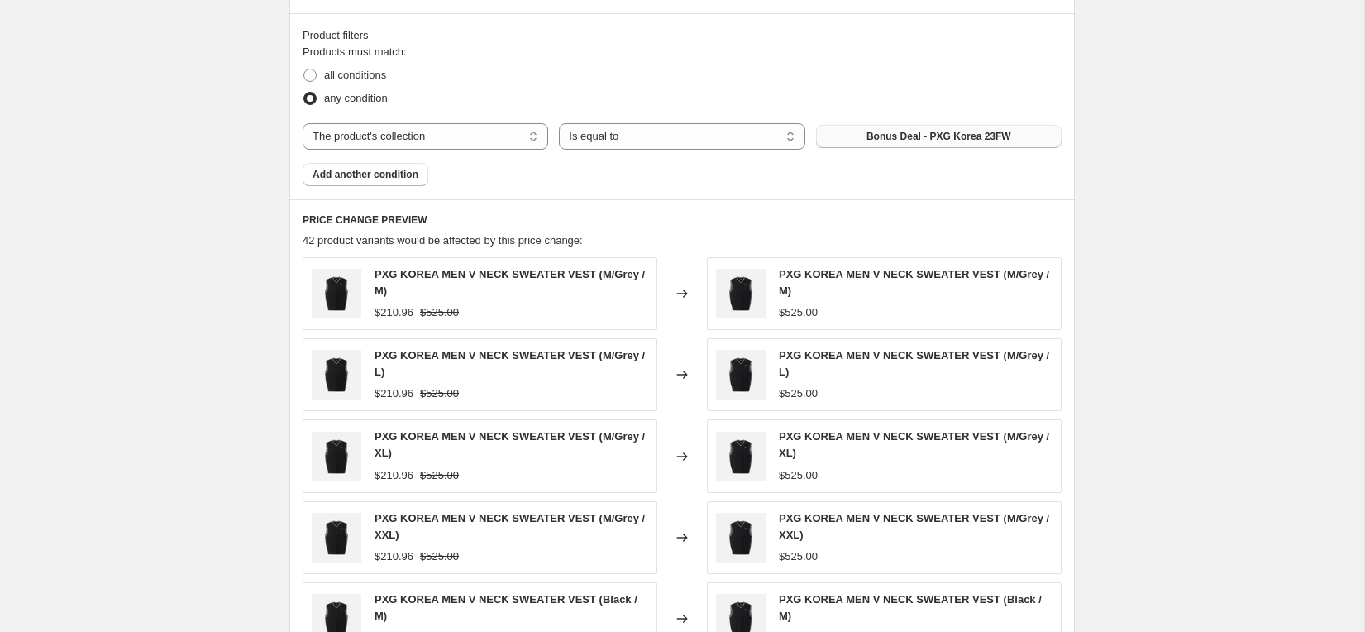
click at [906, 135] on span "Bonus Deal - PXG Korea 23FW" at bounding box center [938, 136] width 145 height 13
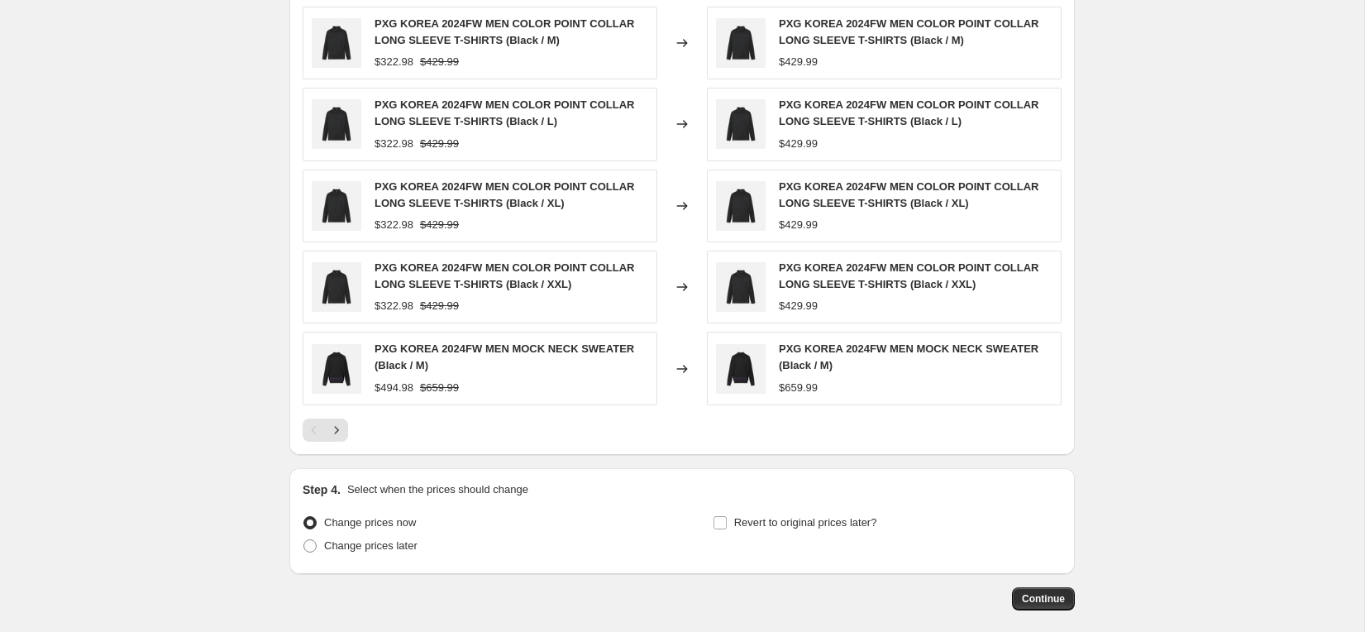
scroll to position [1047, 0]
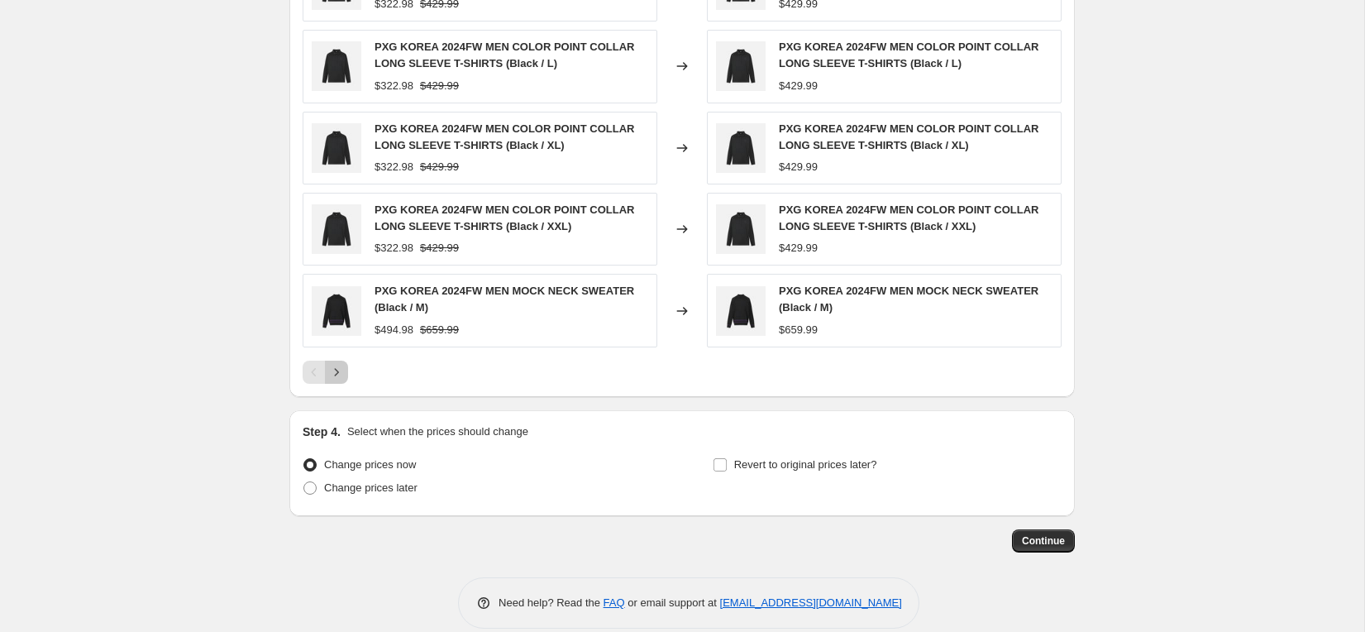
click at [339, 375] on icon "Next" at bounding box center [336, 372] width 17 height 17
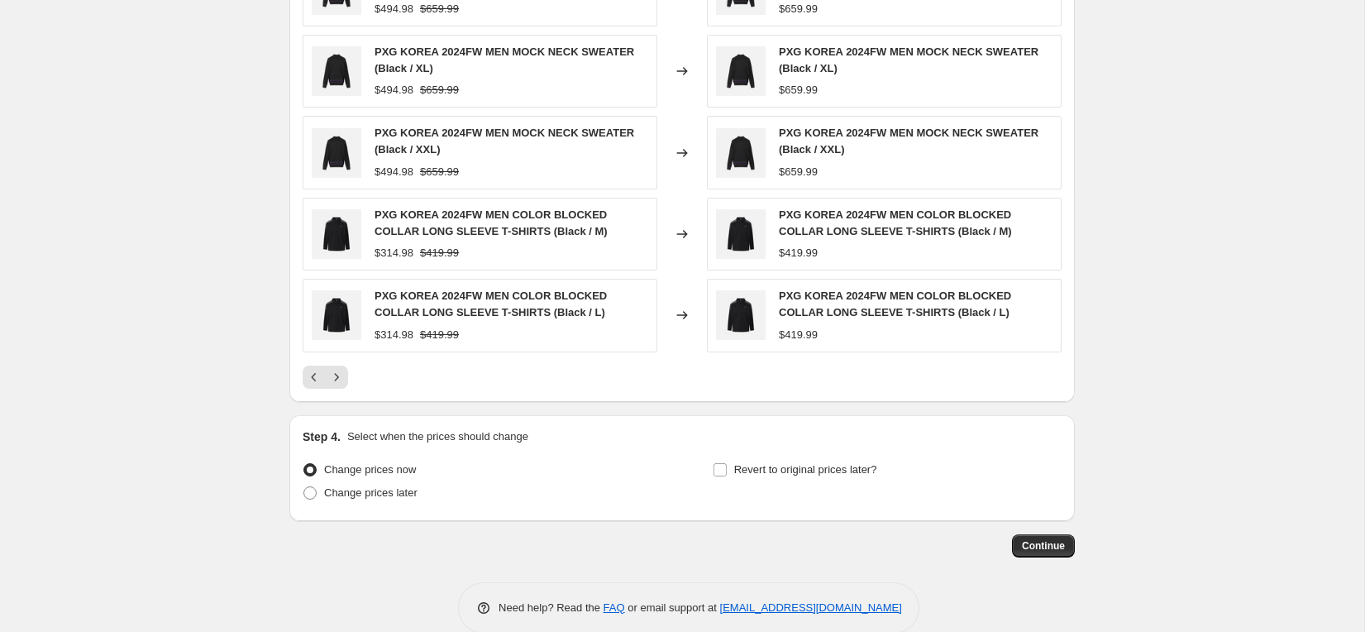
scroll to position [1028, 0]
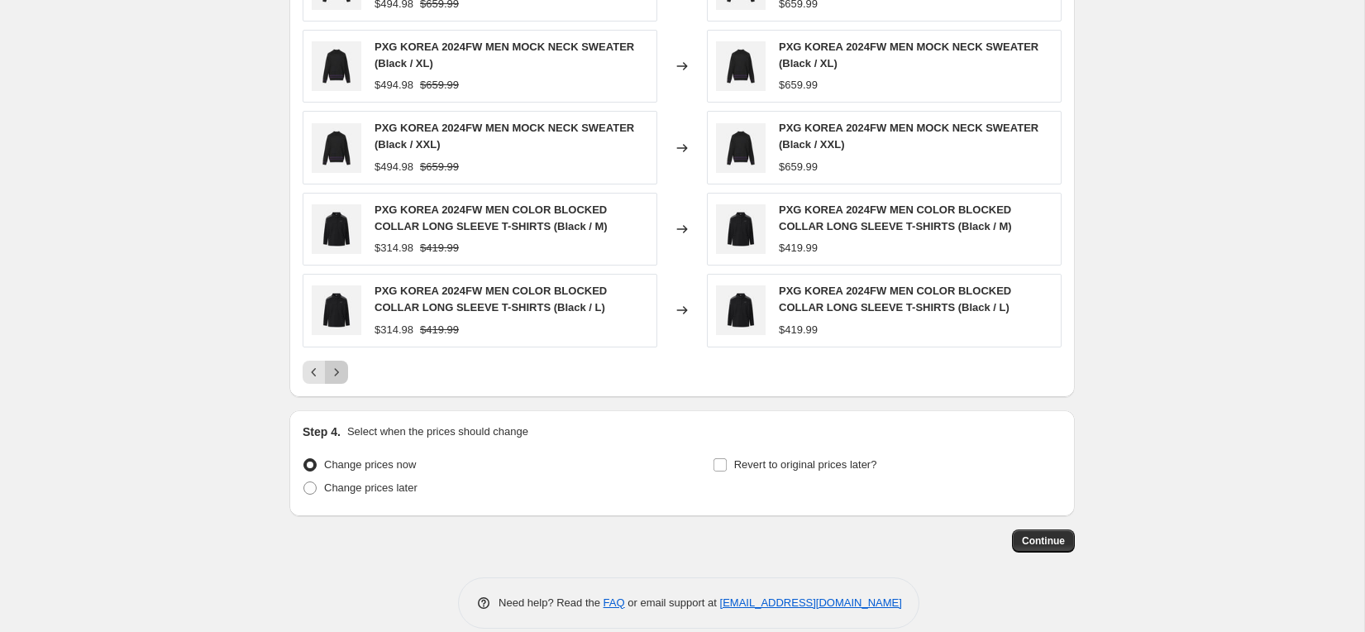
click at [337, 365] on icon "Next" at bounding box center [336, 372] width 17 height 17
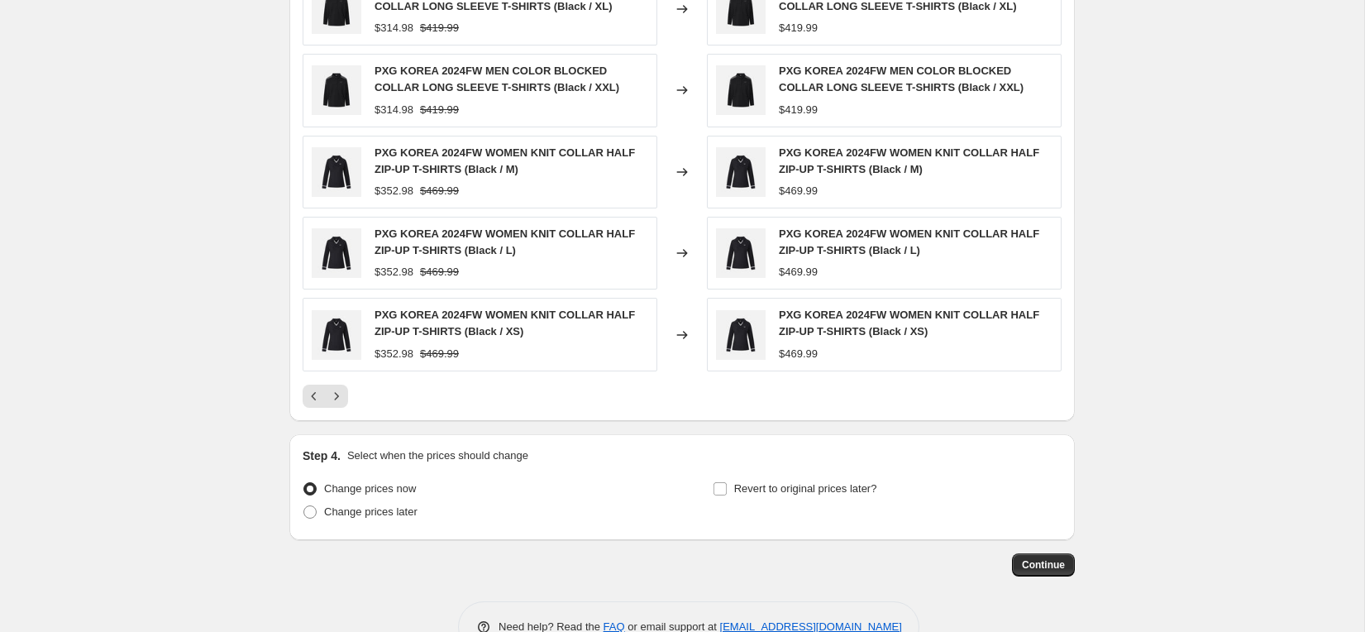
scroll to position [1047, 0]
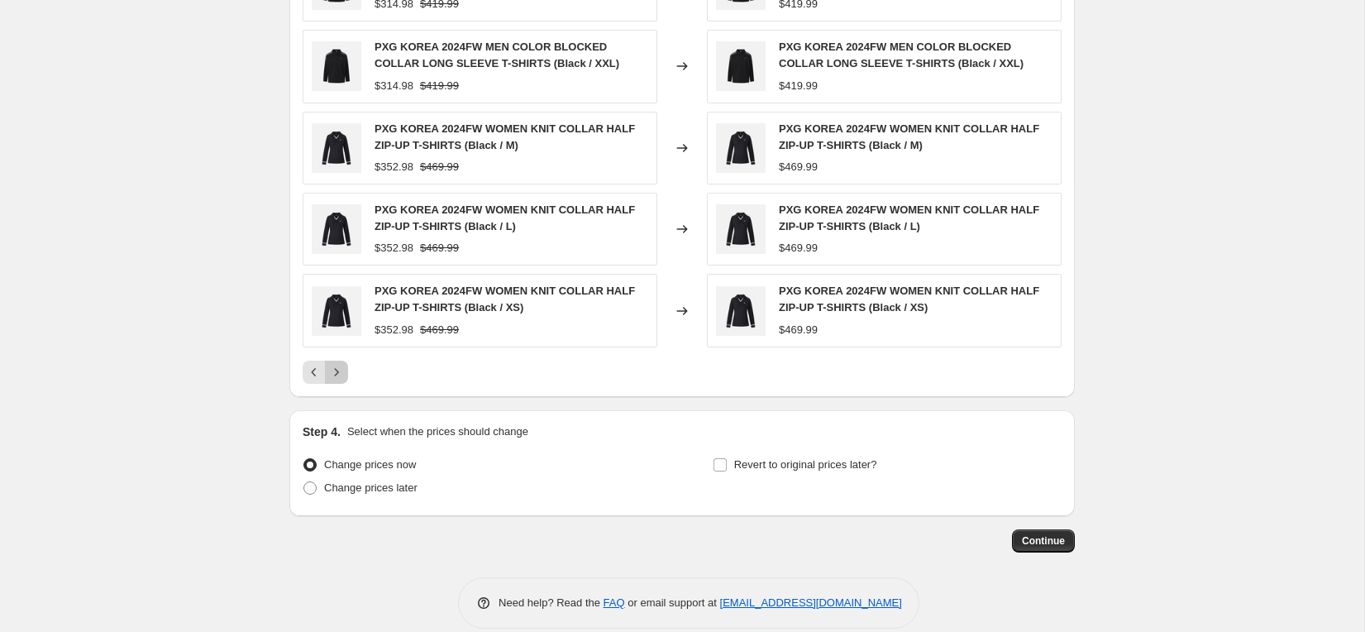
click at [337, 365] on icon "Next" at bounding box center [336, 372] width 17 height 17
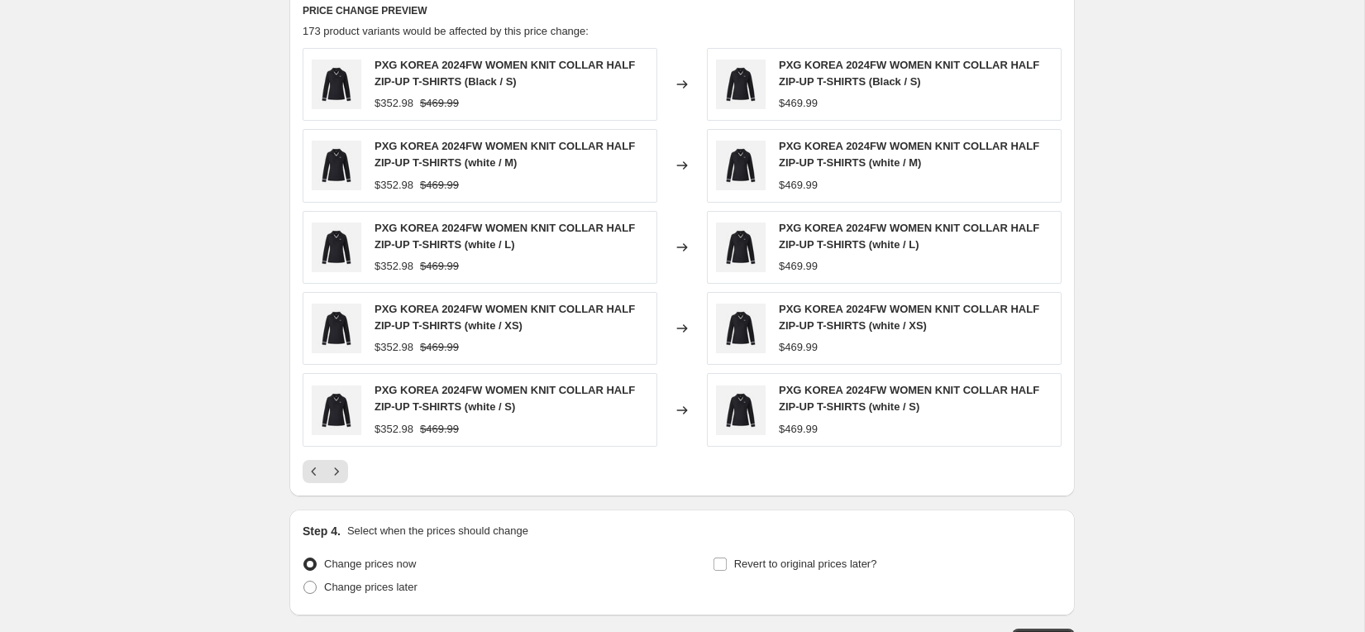
scroll to position [904, 0]
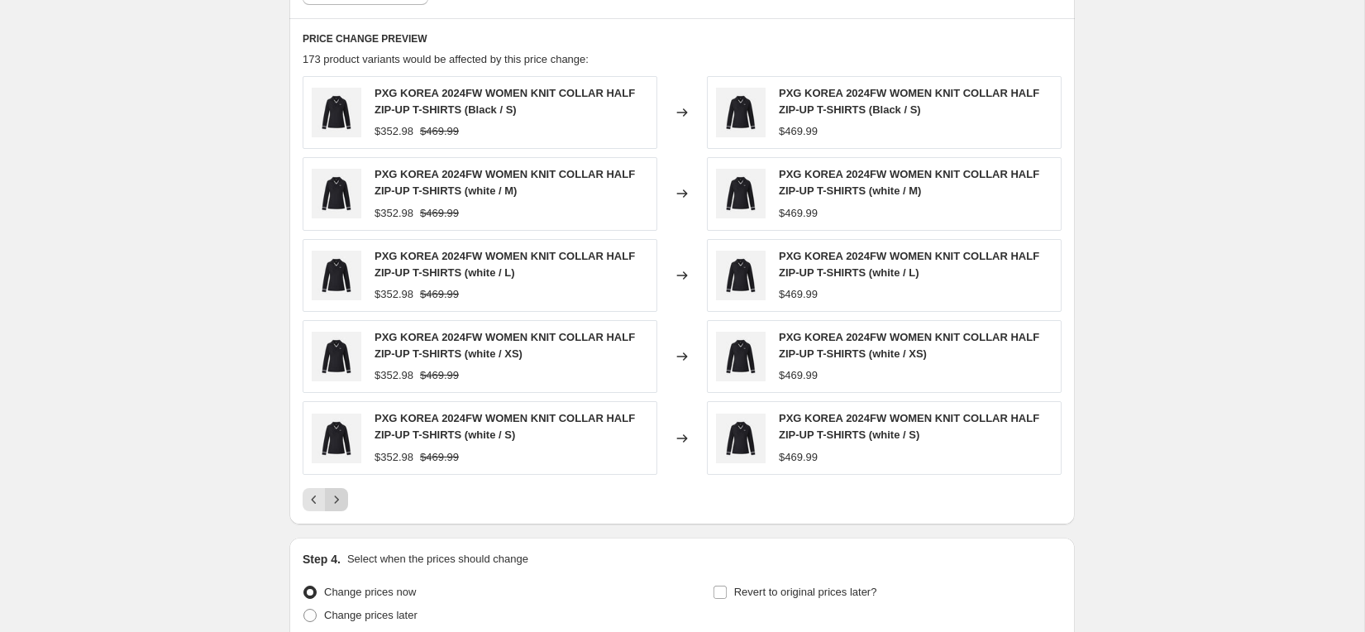
click at [339, 497] on icon "Next" at bounding box center [336, 499] width 17 height 17
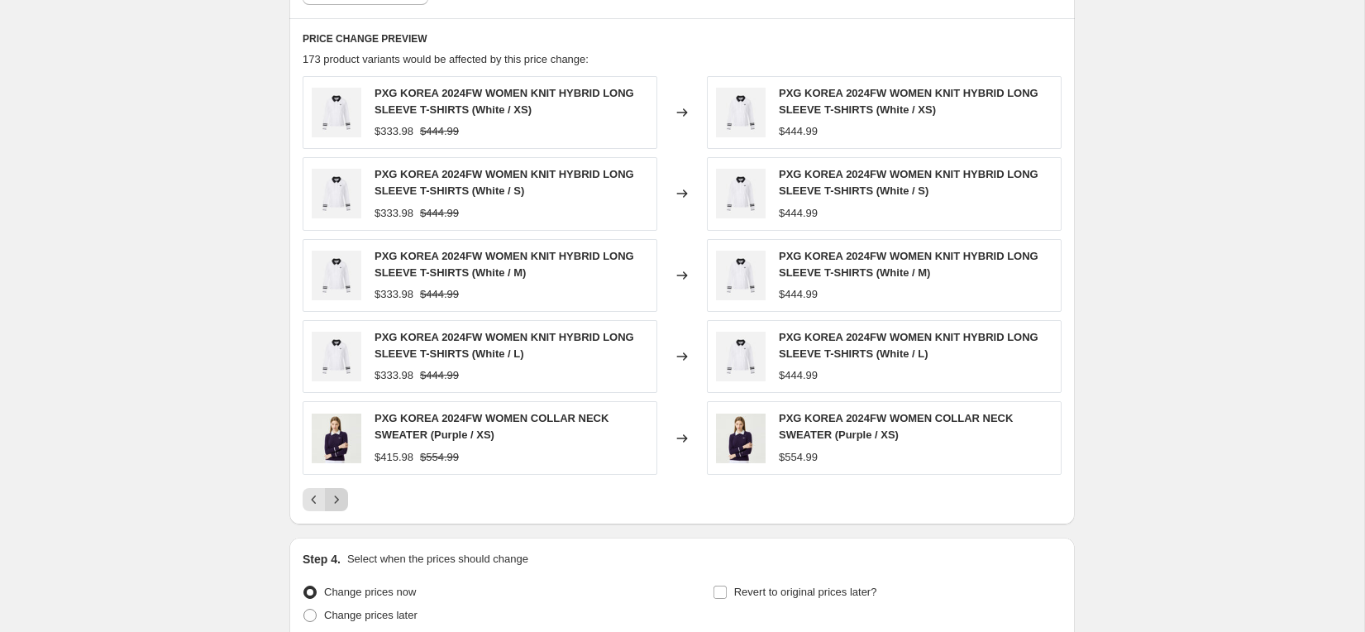
click at [338, 504] on icon "Next" at bounding box center [336, 499] width 17 height 17
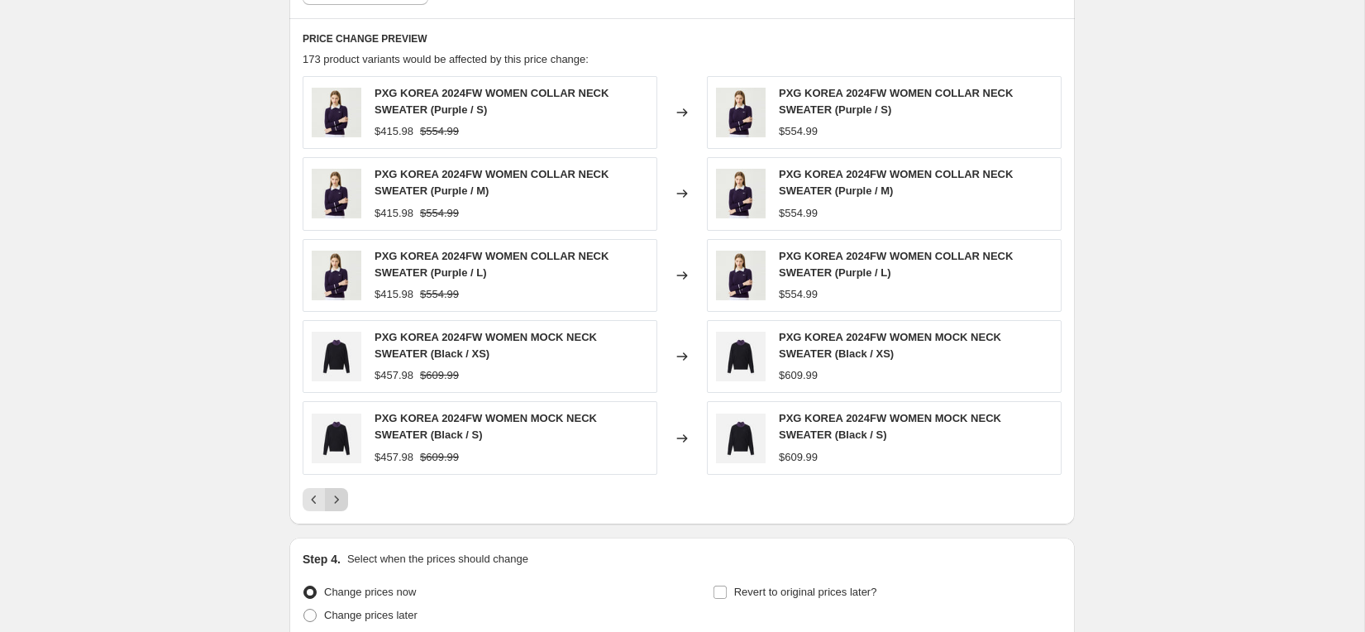
click at [340, 503] on icon "Next" at bounding box center [336, 499] width 17 height 17
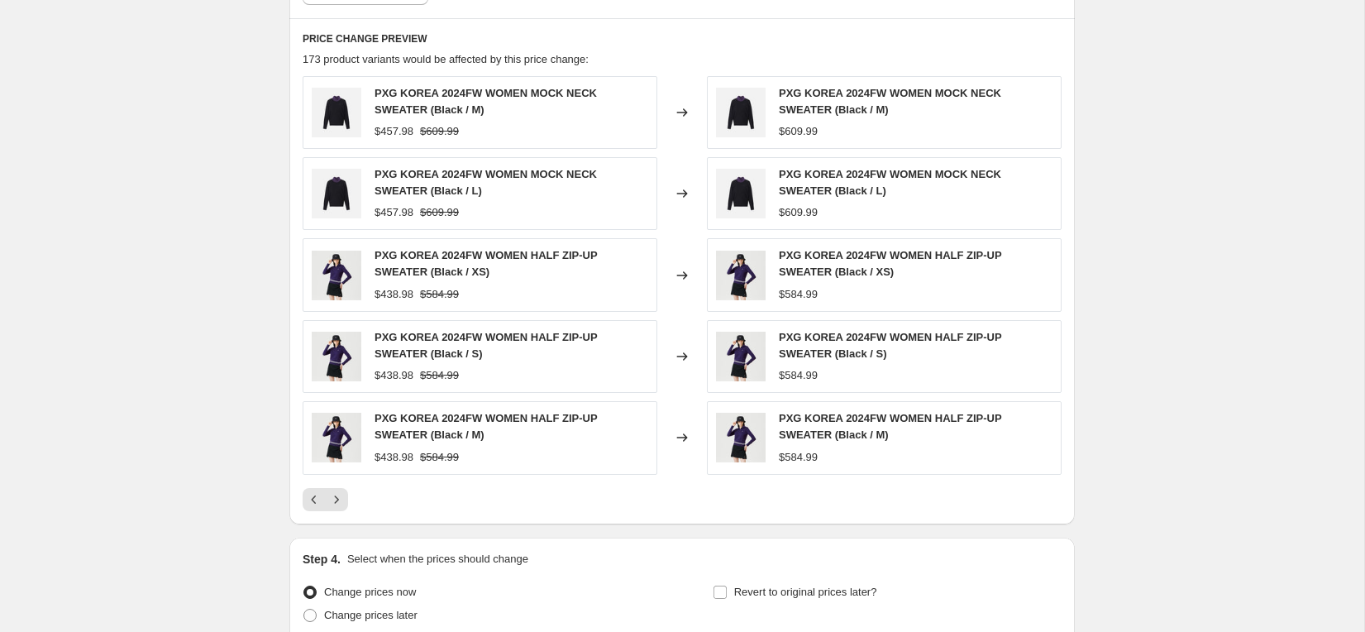
scroll to position [1050, 0]
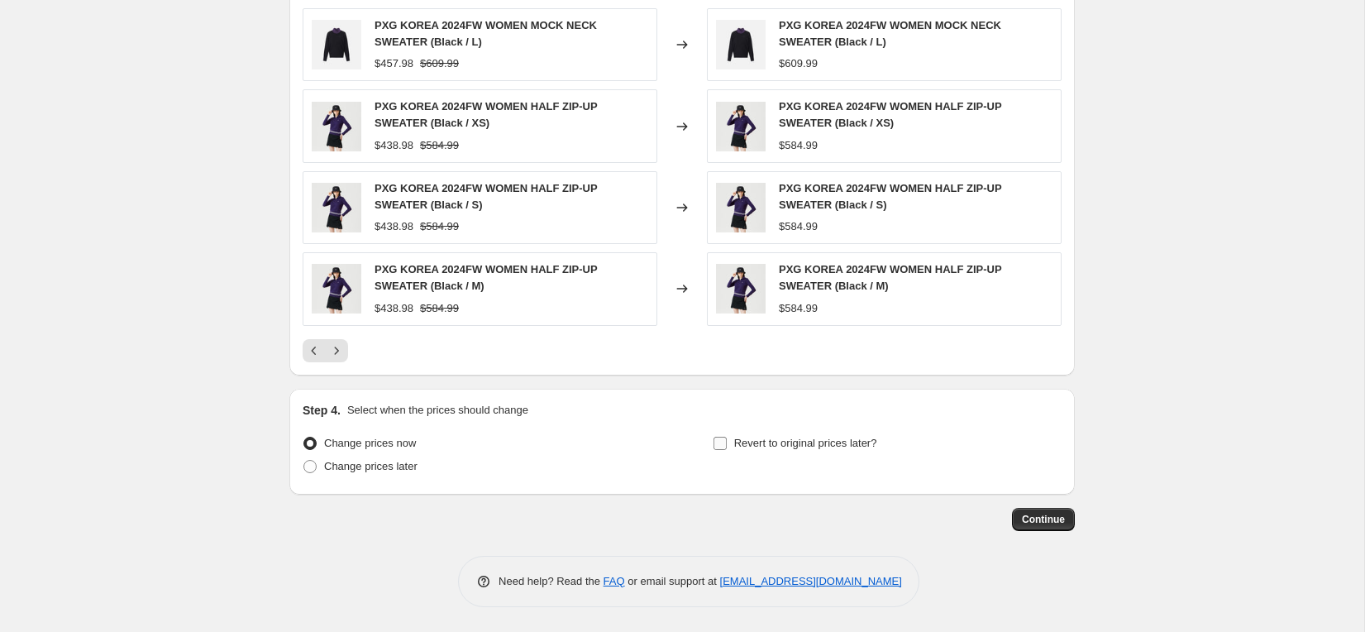
click at [713, 437] on input "Revert to original prices later?" at bounding box center [719, 443] width 13 height 13
checkbox input "true"
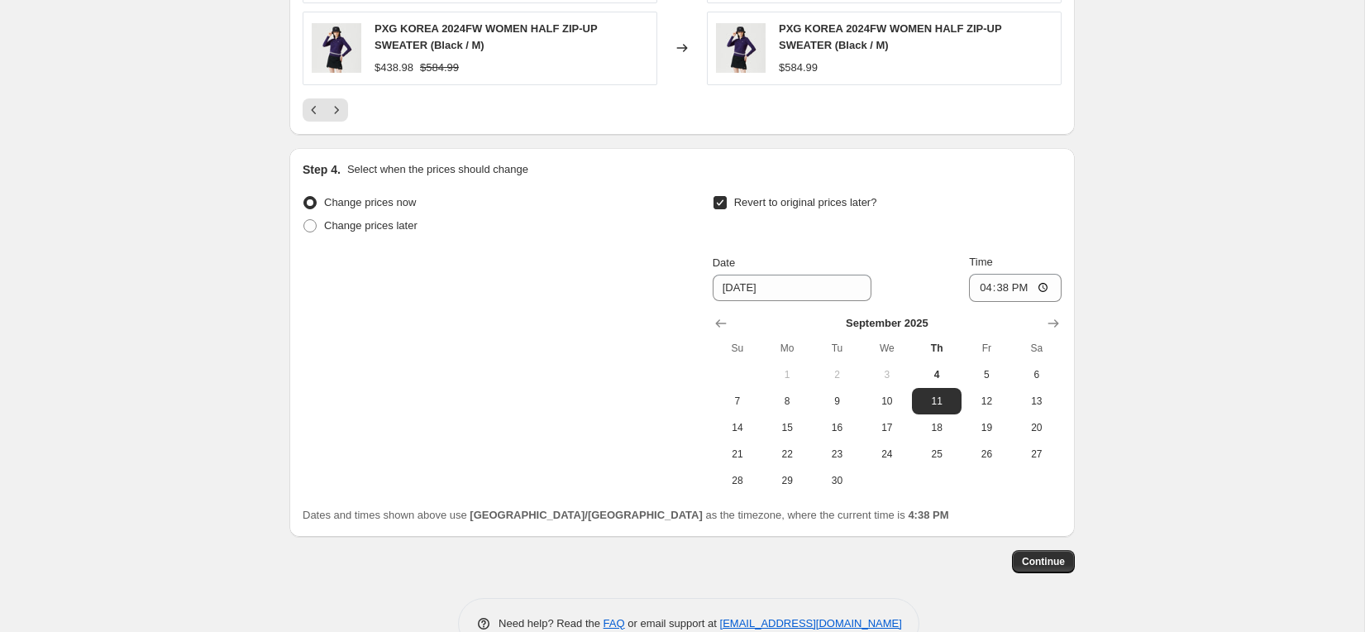
scroll to position [1333, 0]
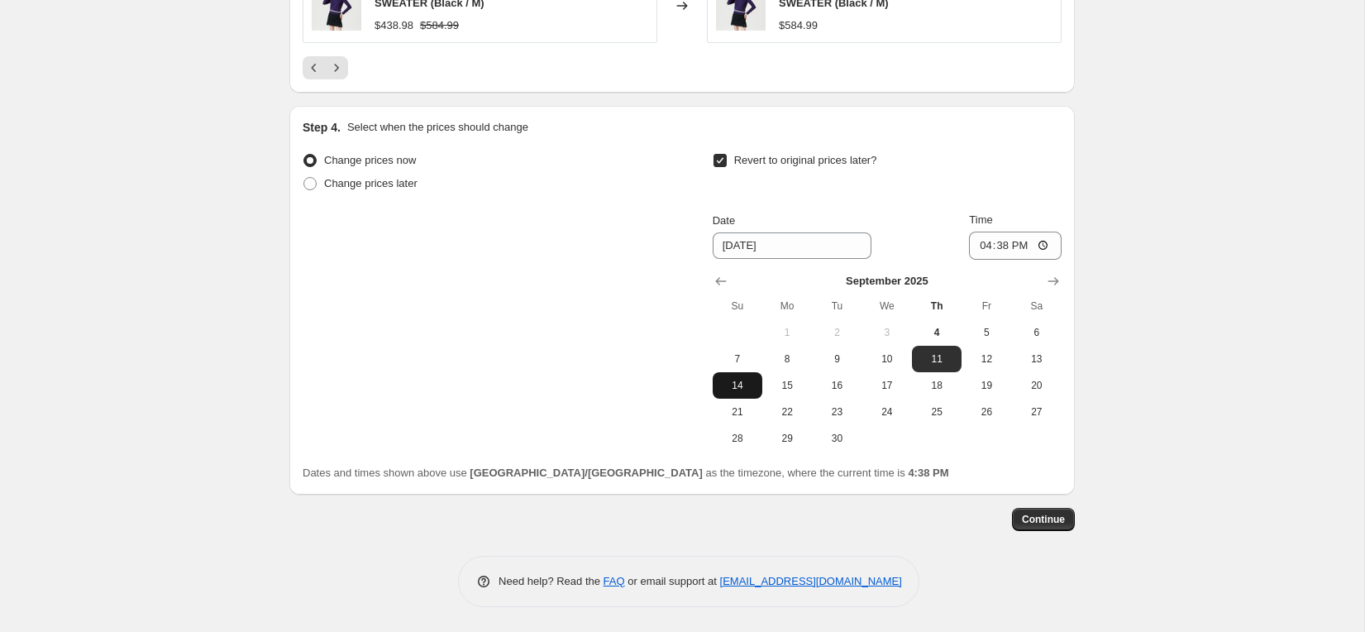
click at [748, 372] on button "14" at bounding box center [738, 385] width 50 height 26
type input "9/14/2025"
click at [1024, 246] on input "16:38" at bounding box center [1015, 245] width 93 height 28
click at [1045, 245] on input "16:38" at bounding box center [1015, 245] width 93 height 28
type input "23:59"
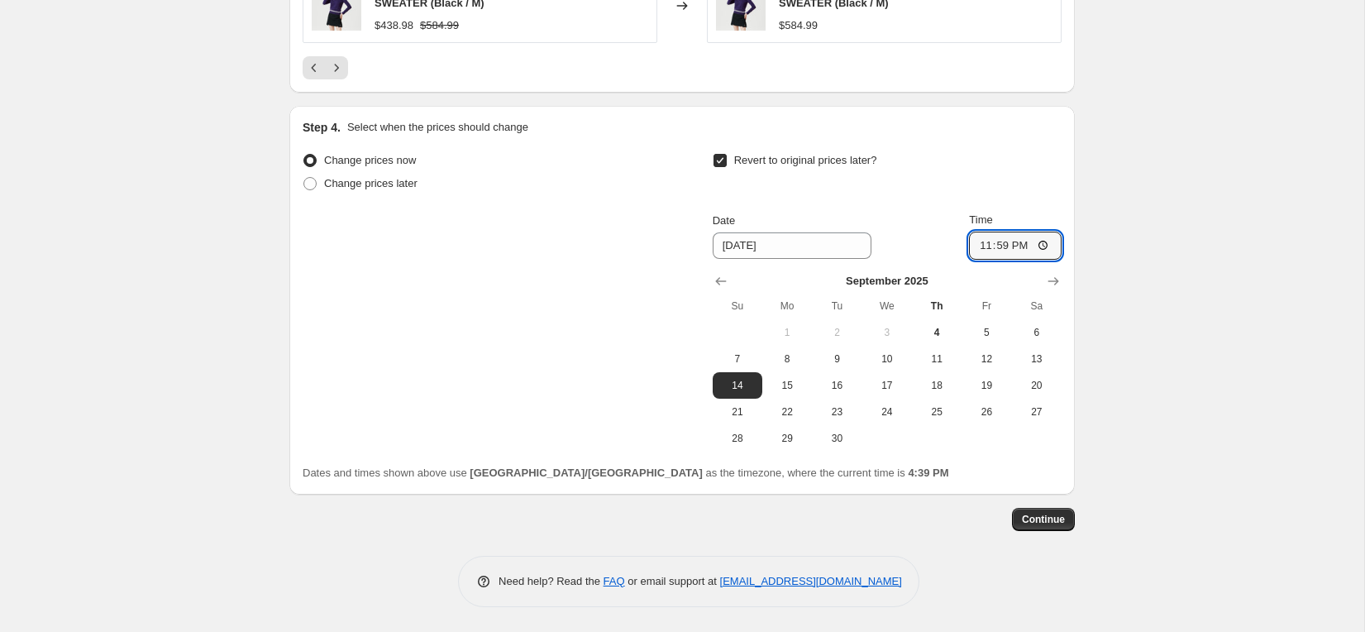
click at [736, 367] on button "7" at bounding box center [738, 359] width 50 height 26
type input "[DATE]"
click at [1035, 523] on span "Continue" at bounding box center [1043, 519] width 43 height 13
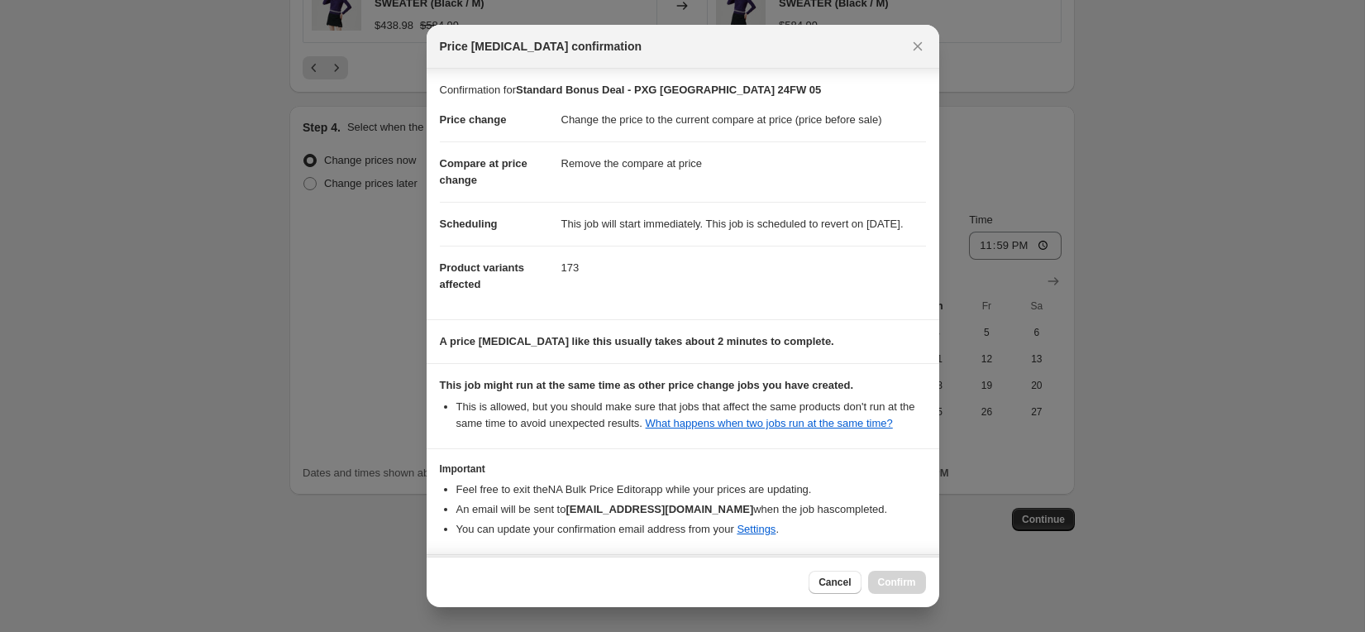
scroll to position [98, 0]
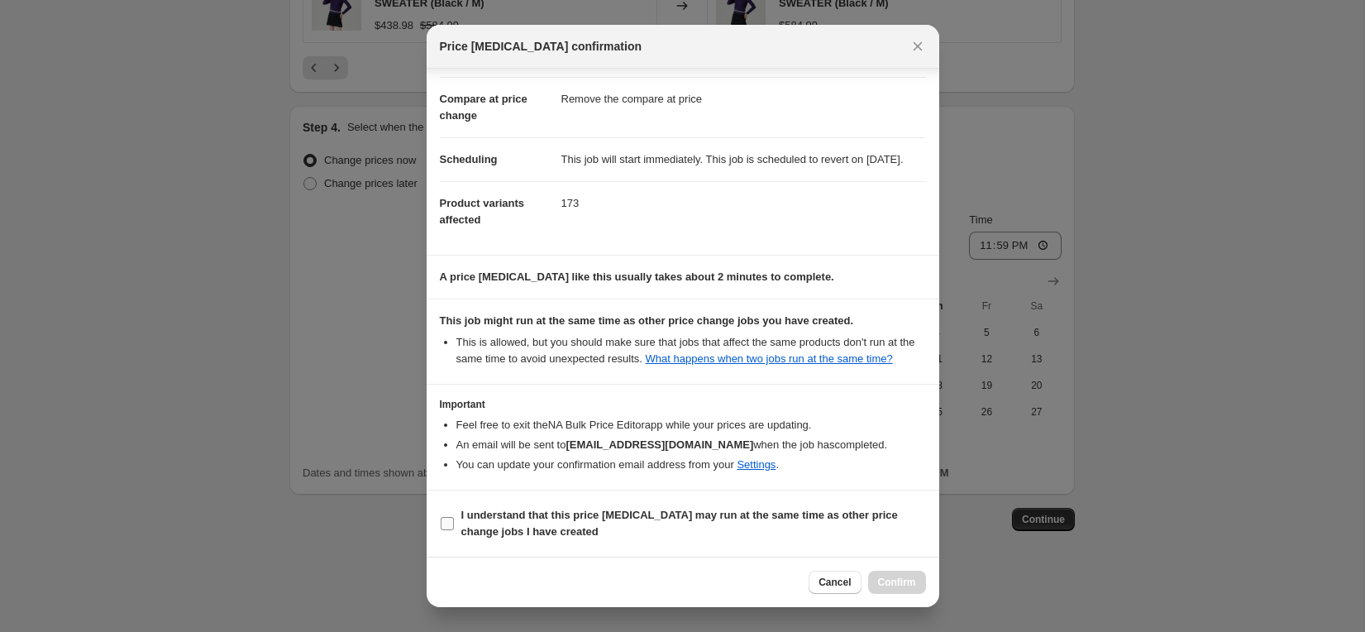
click at [570, 512] on b "I understand that this price change job may run at the same time as other price…" at bounding box center [679, 522] width 437 height 29
click at [454, 517] on input "I understand that this price change job may run at the same time as other price…" at bounding box center [447, 523] width 13 height 13
checkbox input "true"
click at [894, 576] on span "Confirm" at bounding box center [897, 581] width 38 height 13
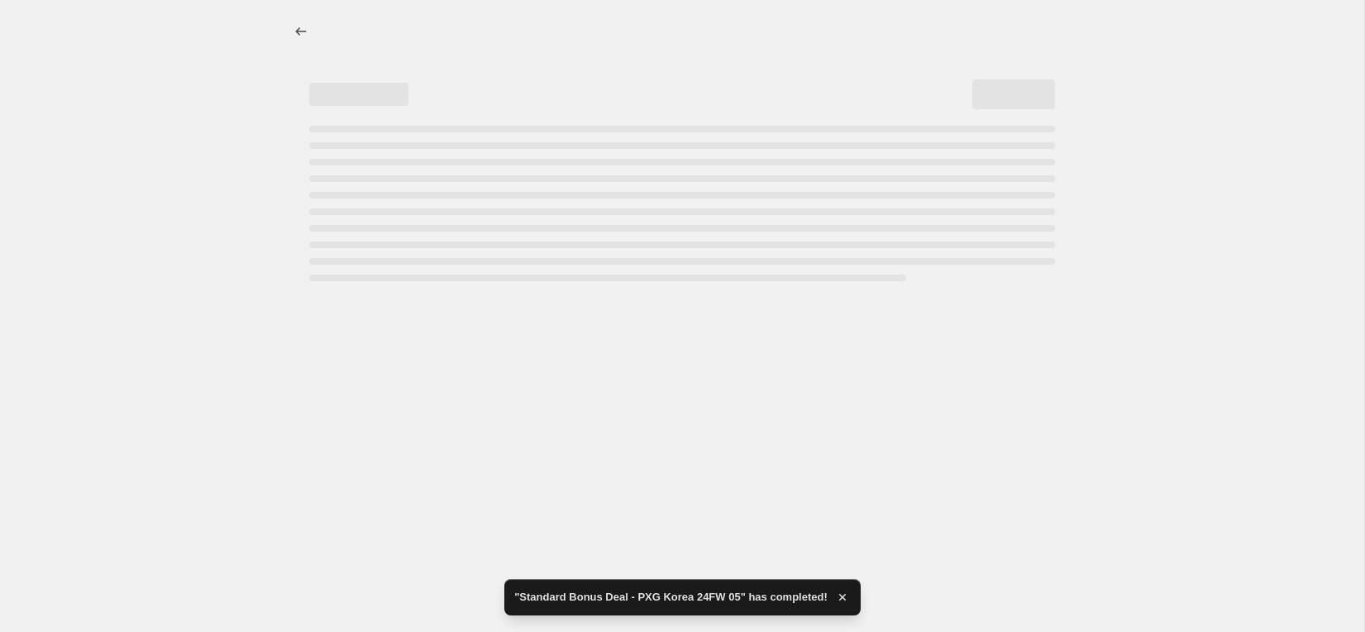
select select "ecap"
select select "remove"
select select "collection"
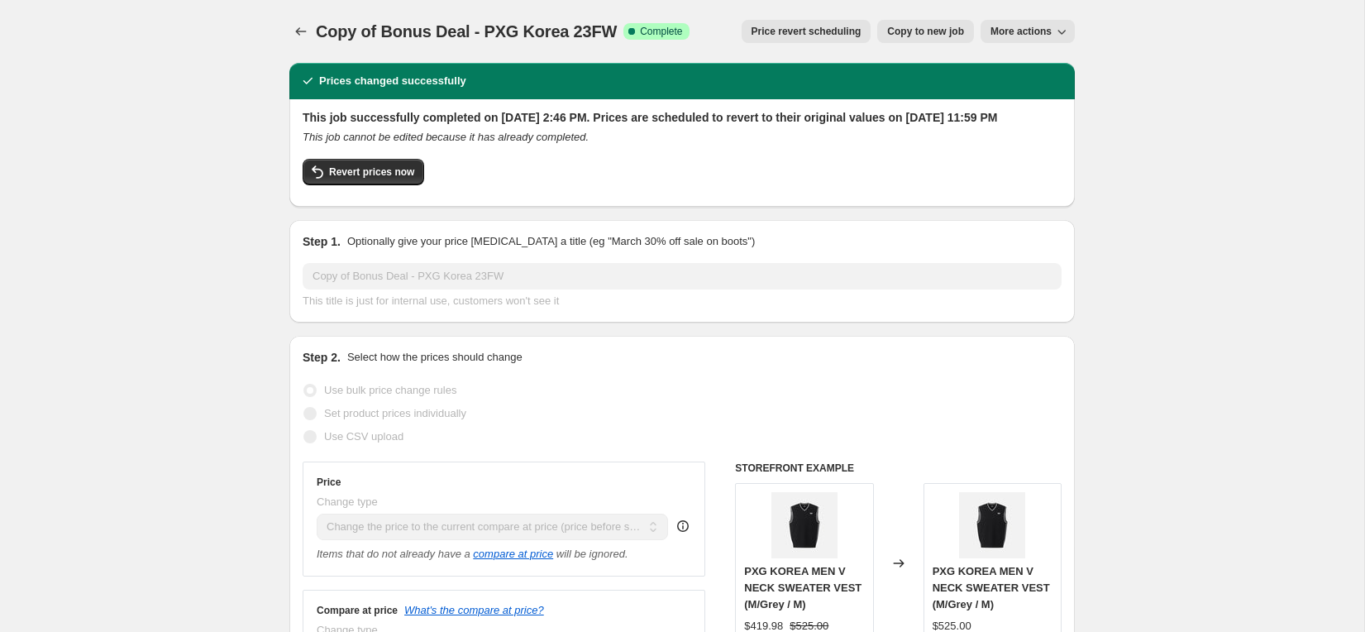
select select "ecap"
select select "collection"
click at [535, 180] on div "Revert prices now" at bounding box center [682, 176] width 759 height 35
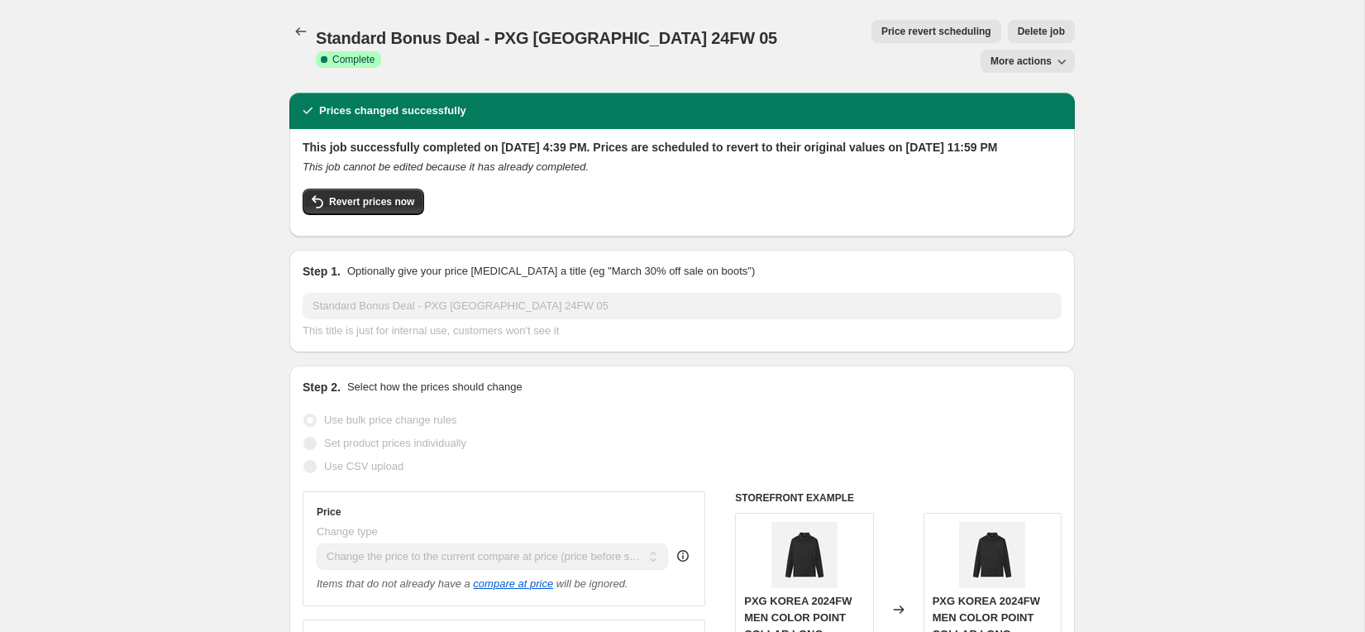
select select "ecap"
select select "remove"
select select "collection"
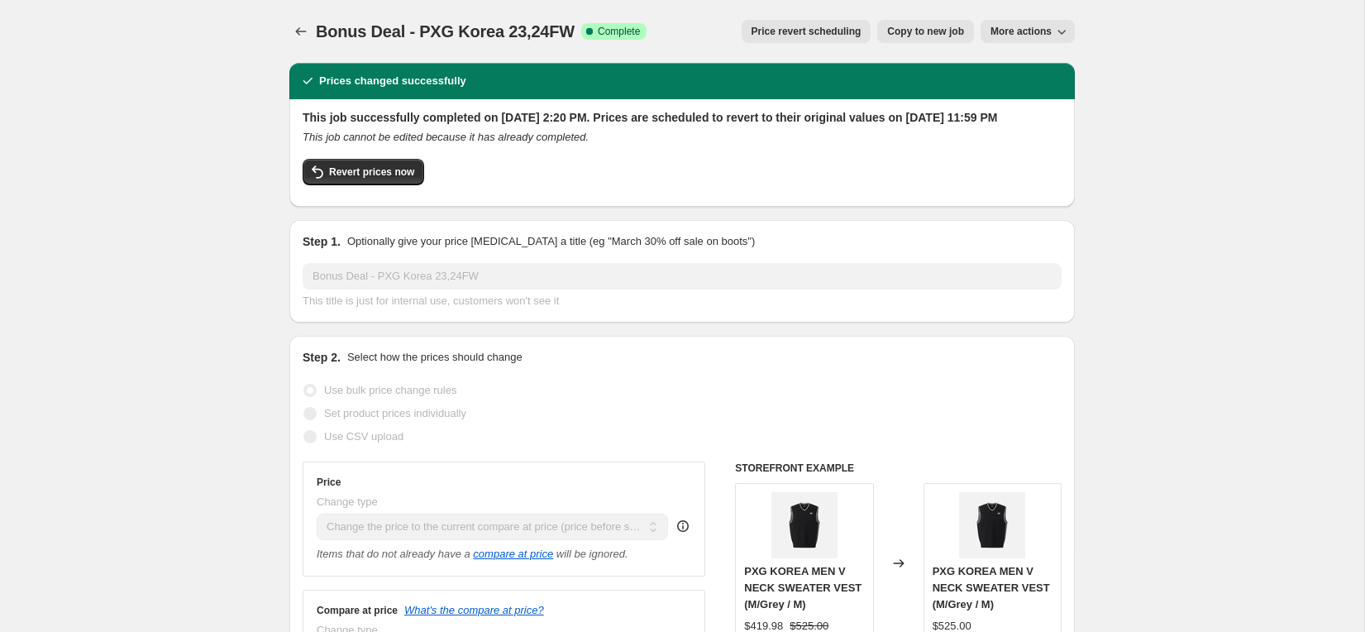
select select "ecap"
select select "collection"
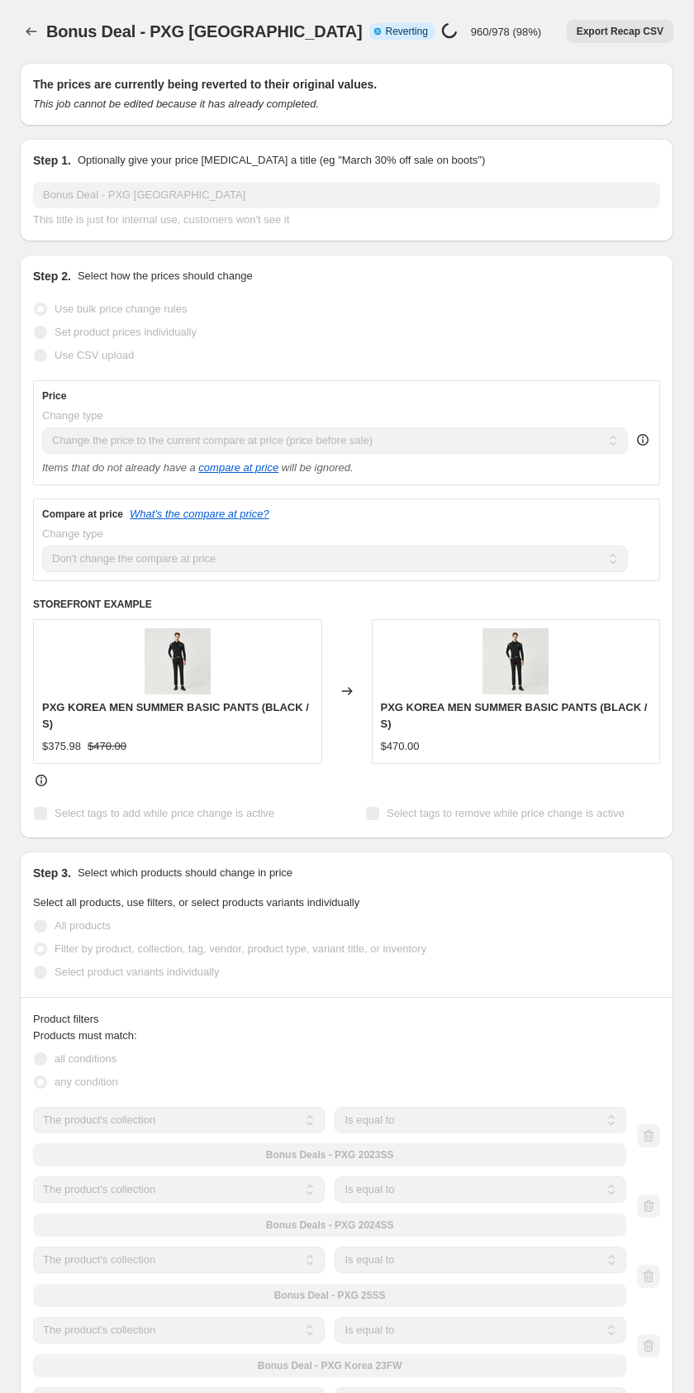
select select "ecap"
select select "no_change"
select select "collection"
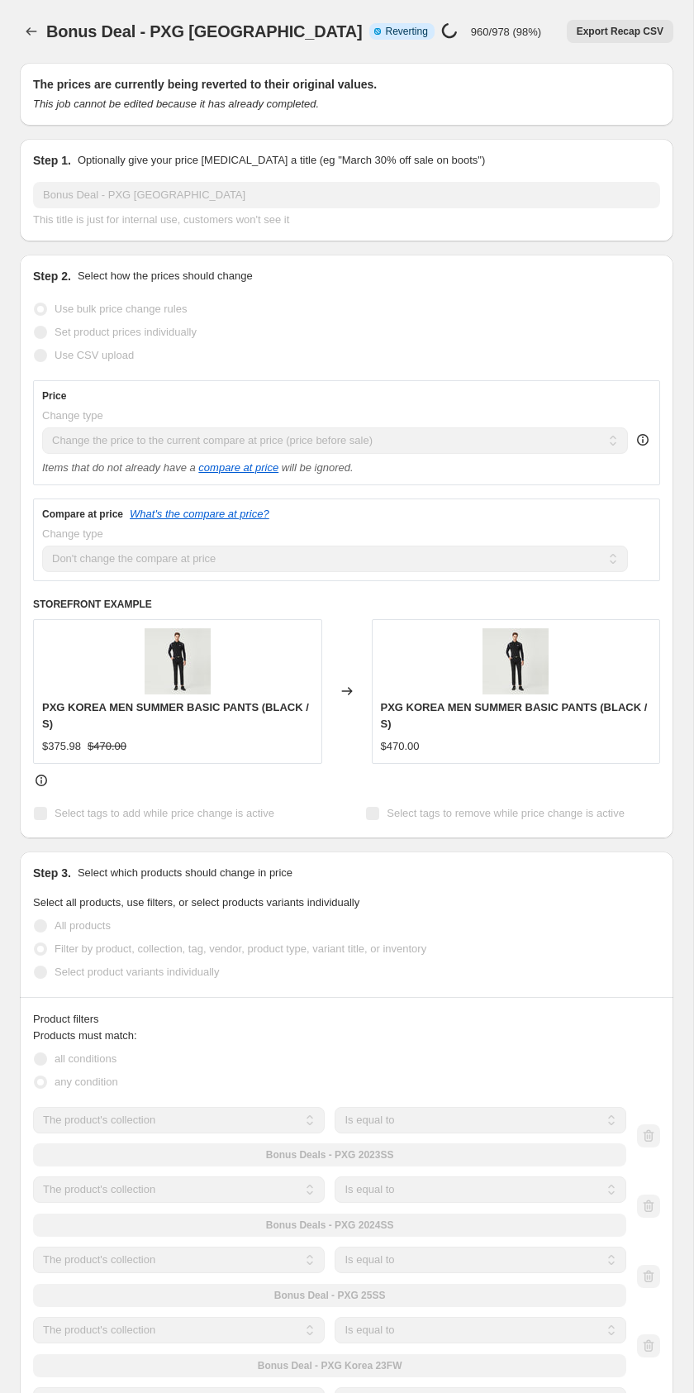
select select "collection"
click at [33, 31] on icon "Price change jobs" at bounding box center [31, 31] width 17 height 17
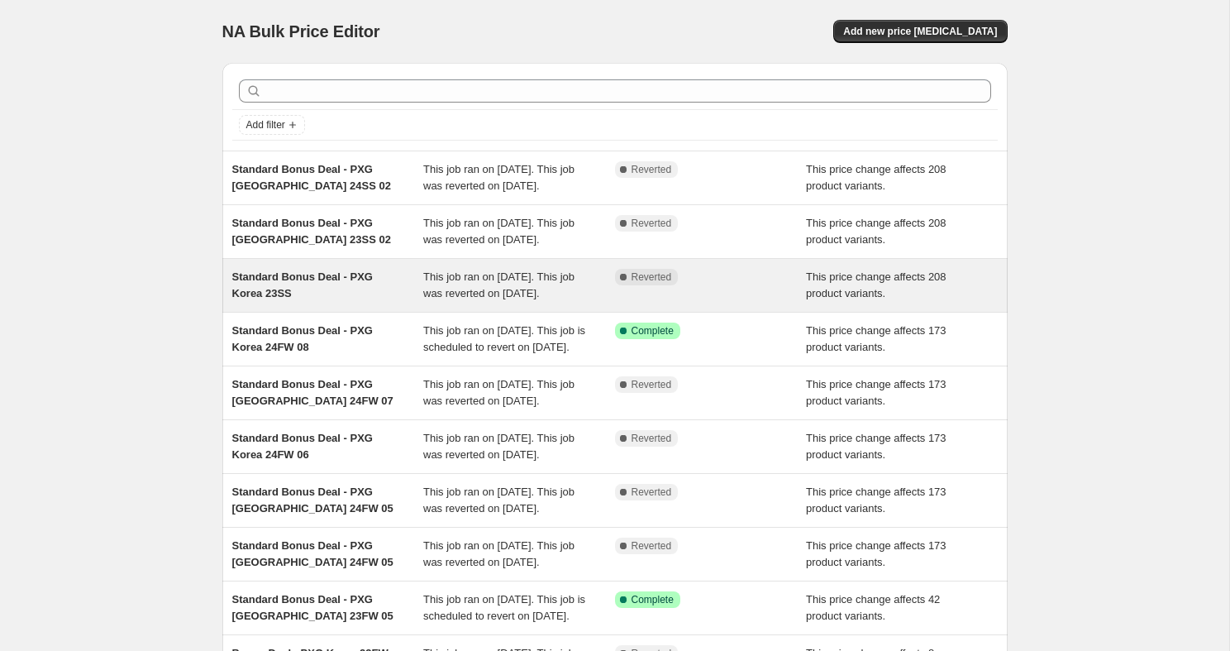
click at [699, 302] on div "Complete Reverted" at bounding box center [711, 285] width 192 height 33
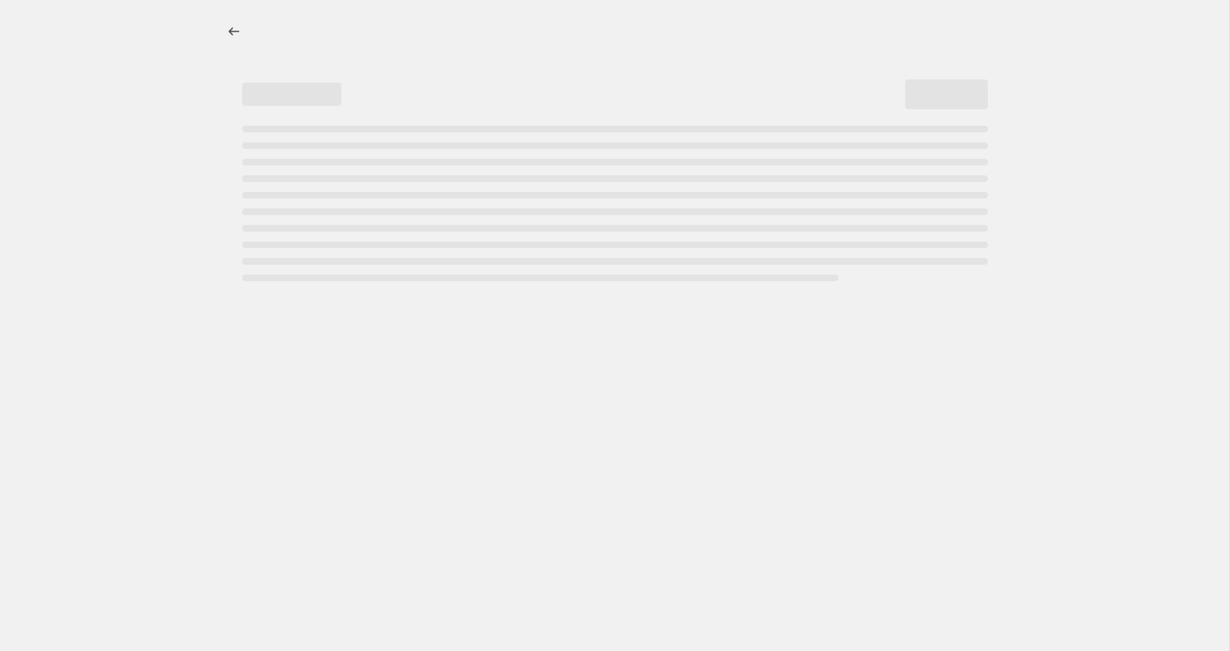
select select "ecap"
select select "remove"
select select "collection"
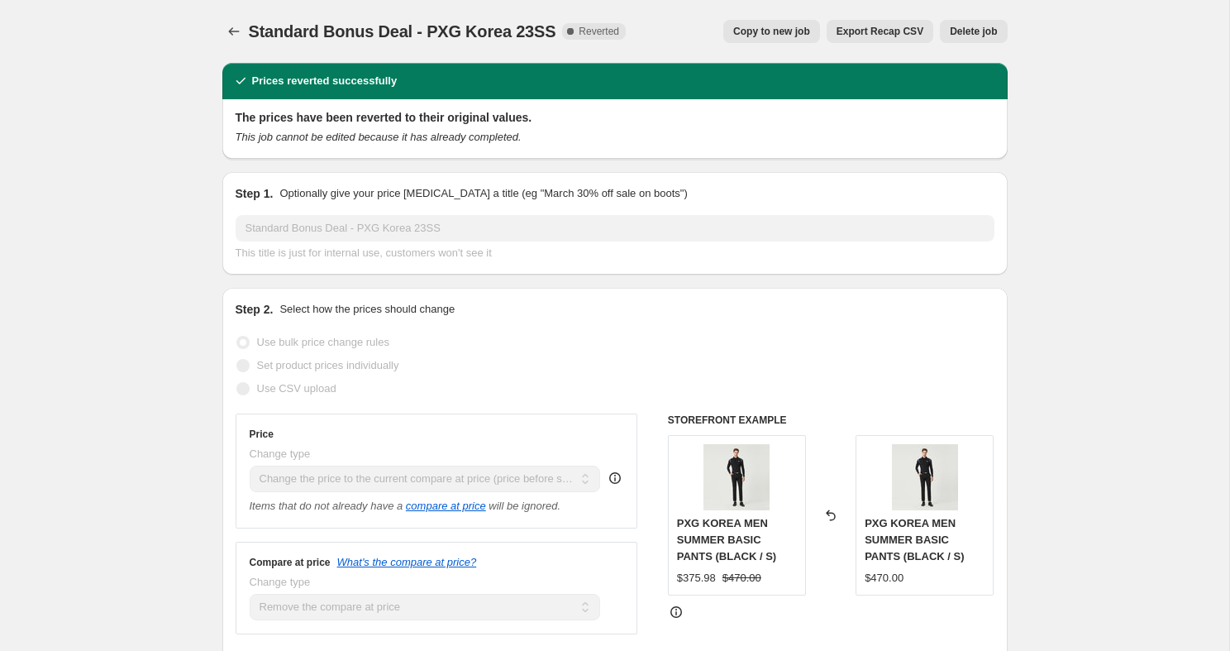
click at [963, 33] on span "Delete job" at bounding box center [973, 31] width 47 height 13
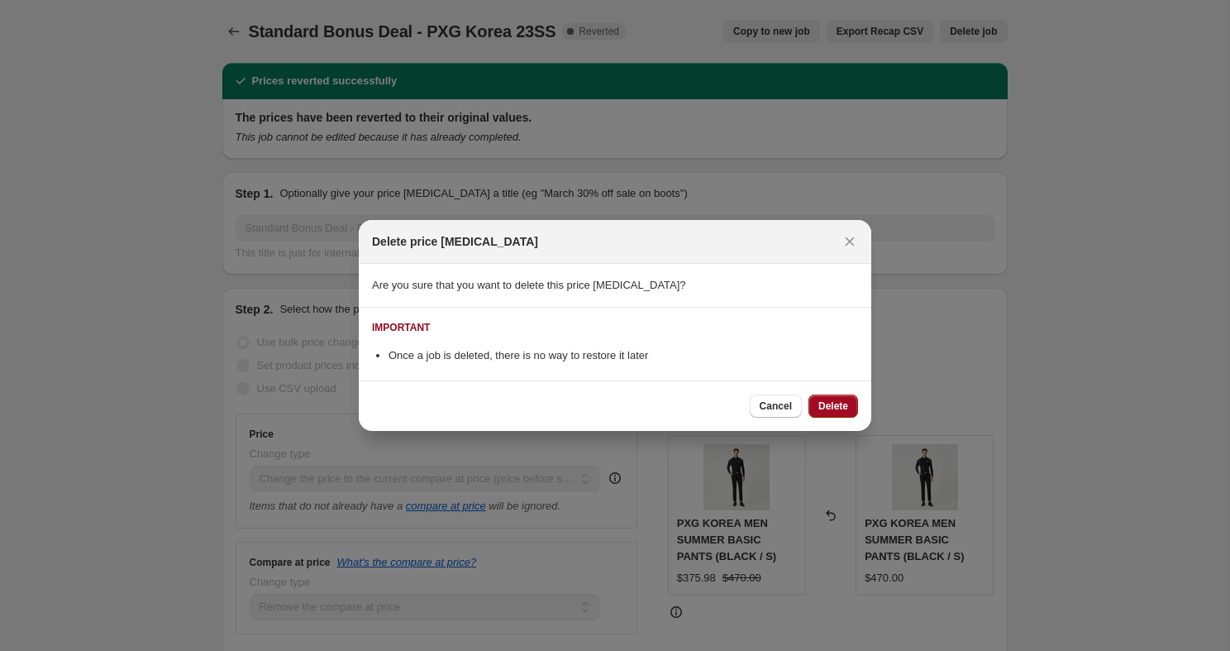
click at [830, 398] on button "Delete" at bounding box center [834, 405] width 50 height 23
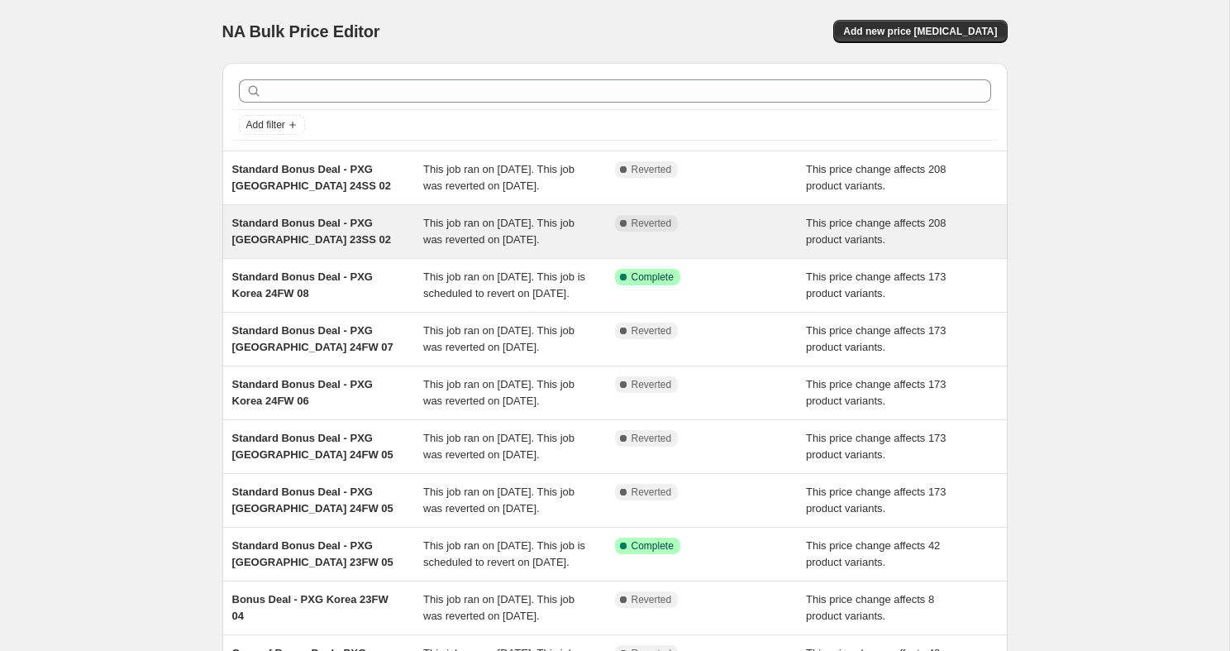
click at [483, 248] on div "This job ran on September 4, 2025. This job was reverted on September 4, 2025." at bounding box center [519, 231] width 192 height 33
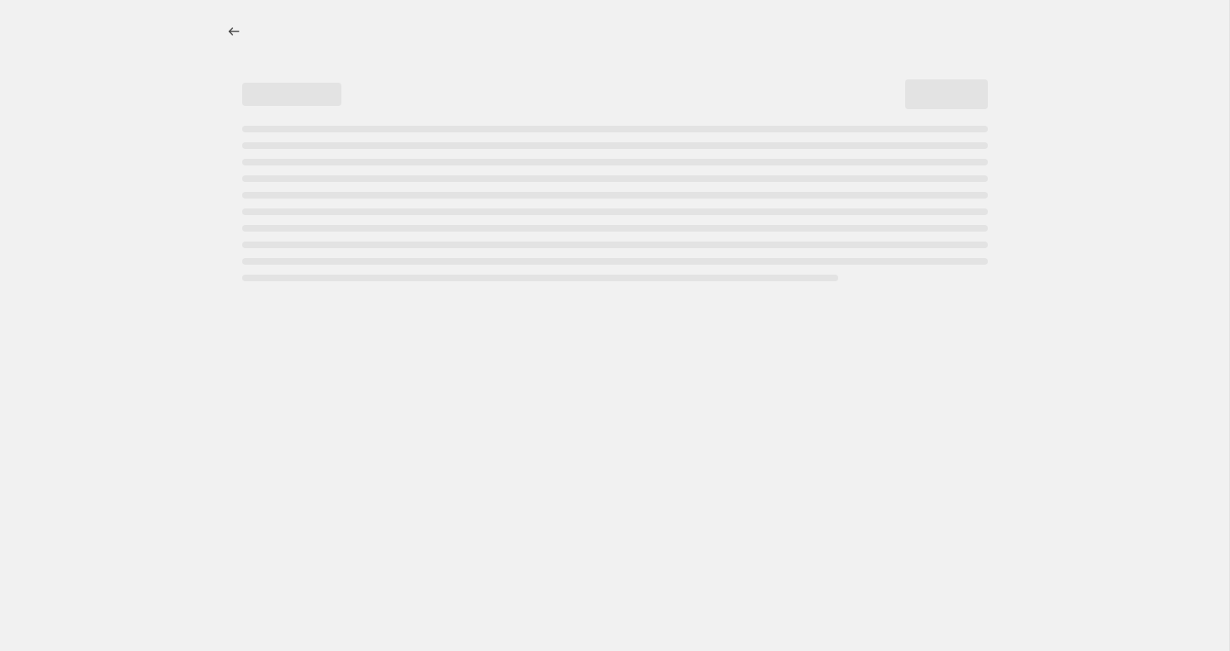
select select "ecap"
select select "remove"
select select "collection"
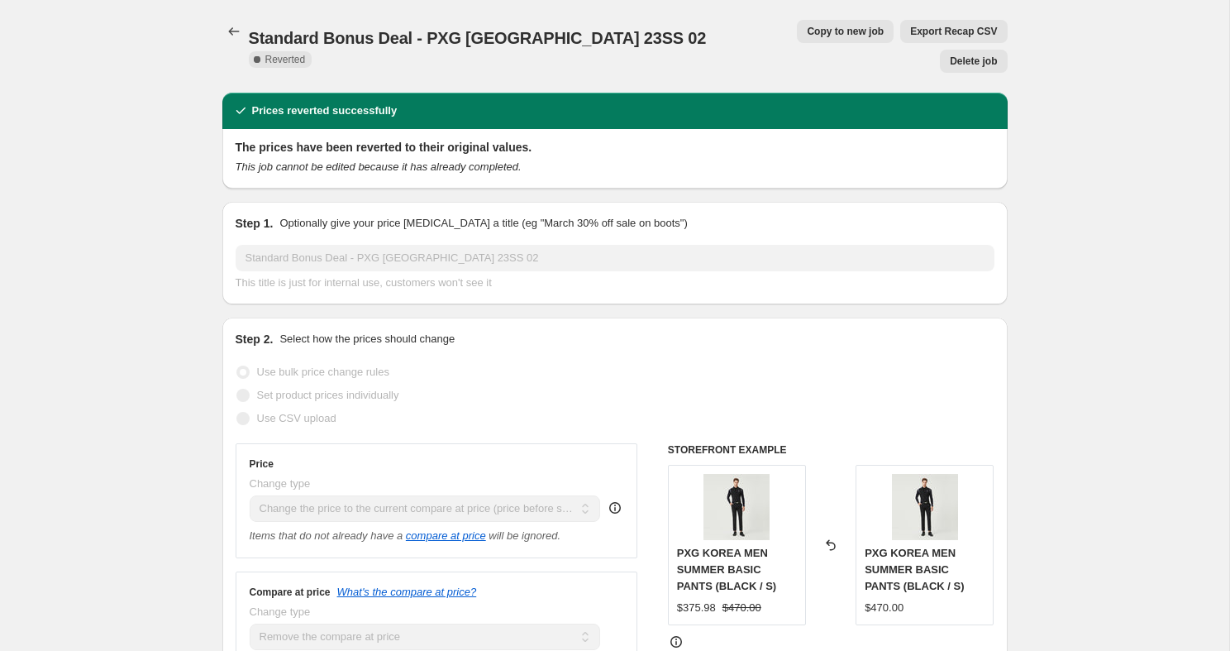
click at [966, 55] on span "Delete job" at bounding box center [973, 61] width 47 height 13
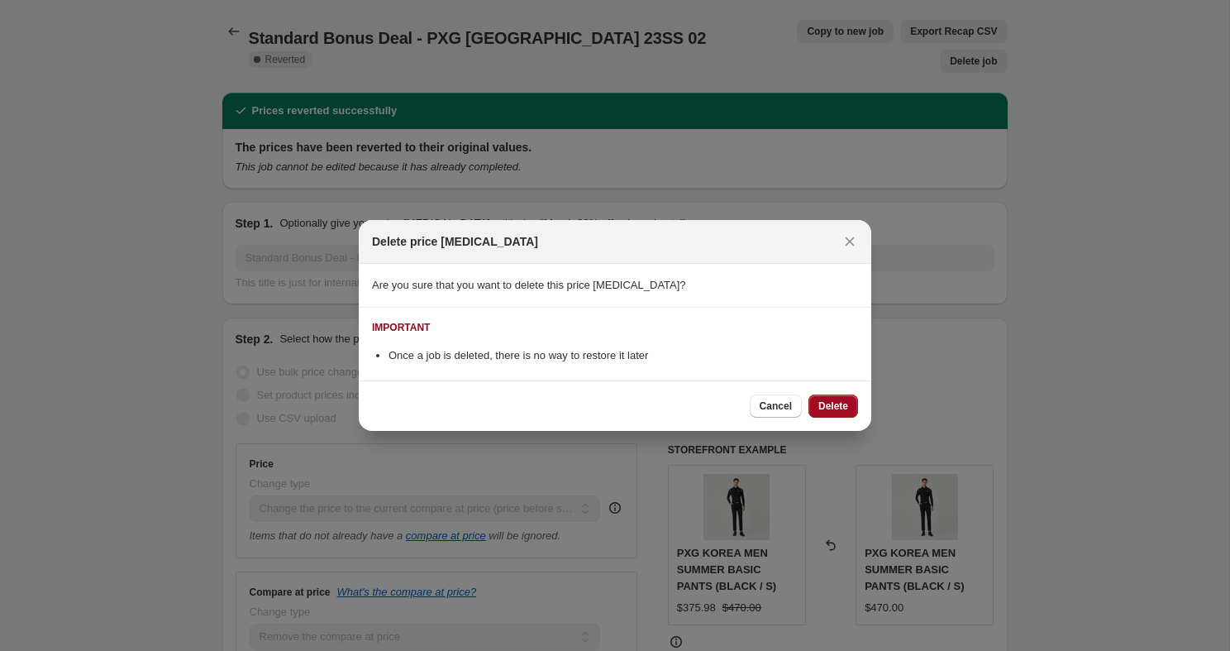
click at [819, 405] on span "Delete" at bounding box center [833, 405] width 30 height 13
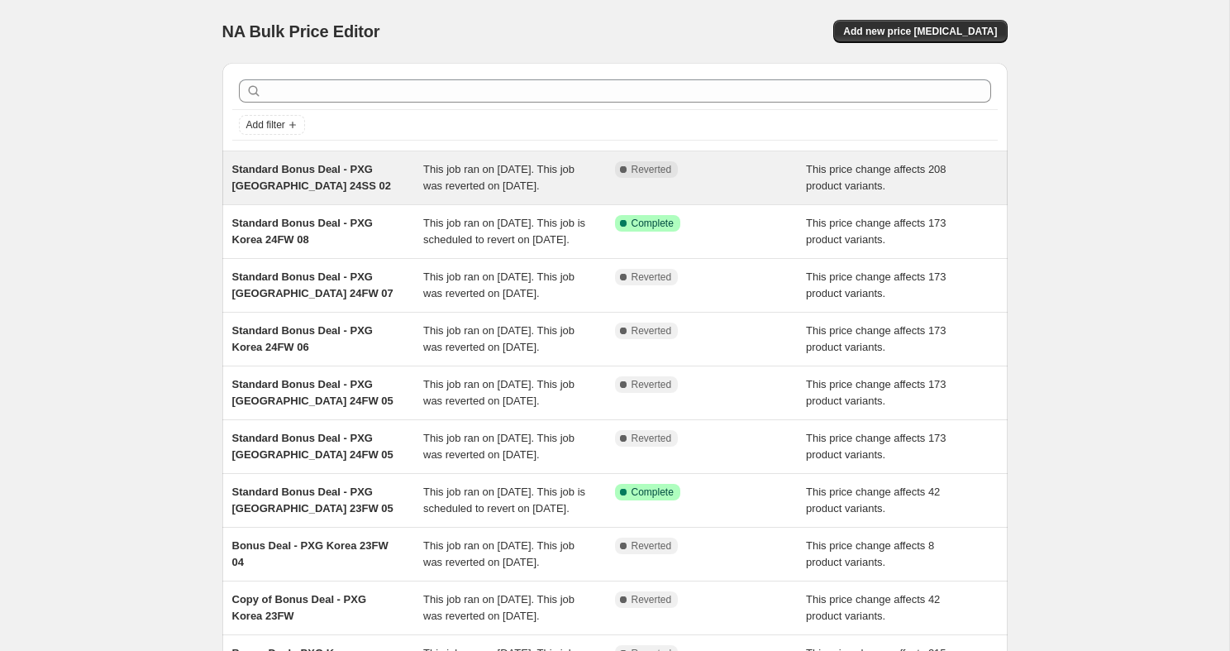
click at [448, 194] on div "This job ran on September 4, 2025. This job was reverted on September 4, 2025." at bounding box center [519, 177] width 192 height 33
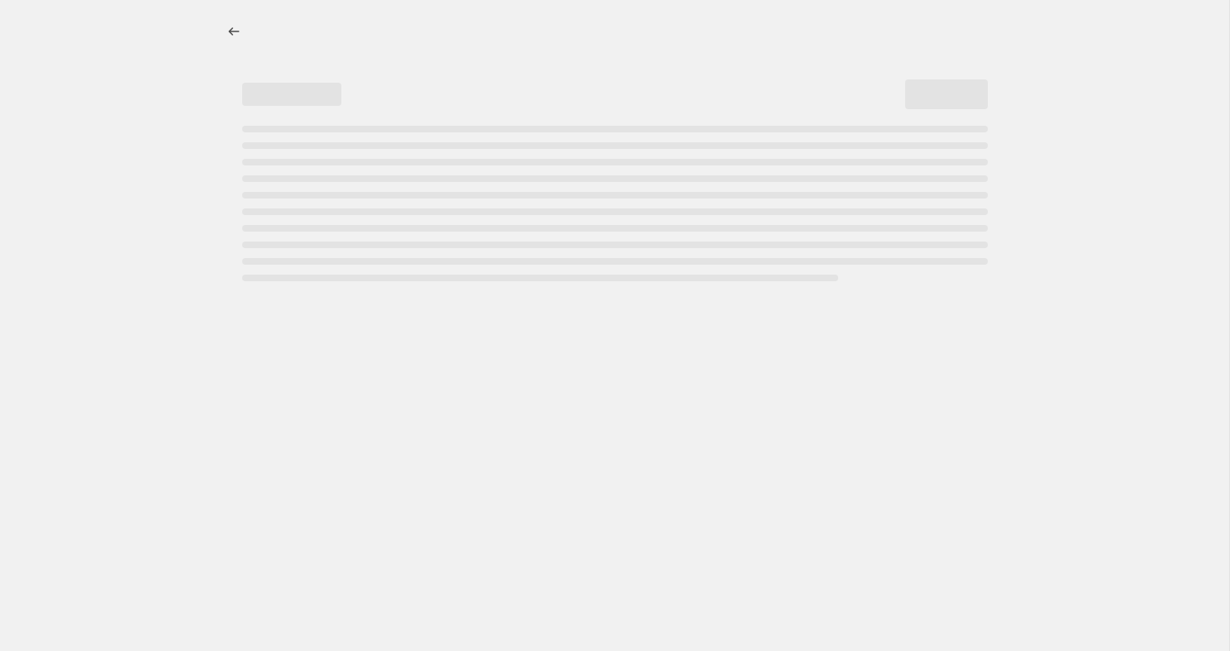
select select "ecap"
select select "remove"
select select "collection"
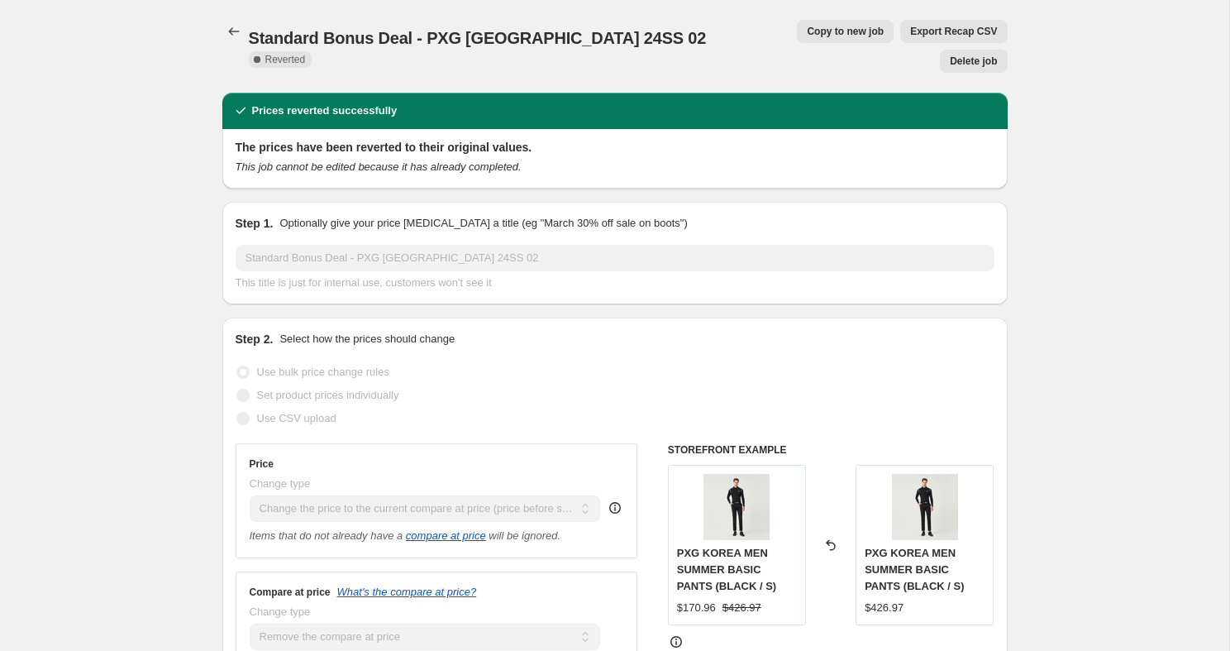
click at [807, 35] on span "Copy to new job" at bounding box center [845, 31] width 77 height 13
select select "ecap"
select select "remove"
select select "collection"
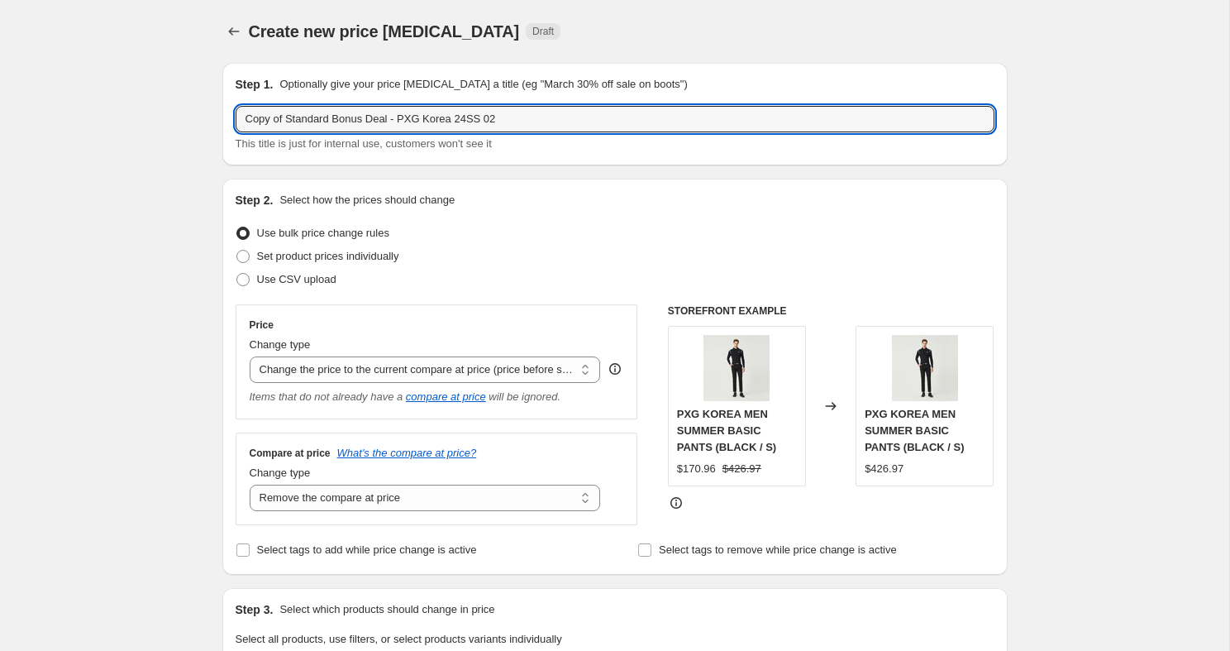
drag, startPoint x: 287, startPoint y: 119, endPoint x: 232, endPoint y: 114, distance: 54.8
click at [232, 114] on div "Step 1. Optionally give your price change job a title (eg "March 30% off sale o…" at bounding box center [614, 114] width 785 height 103
click at [432, 117] on input "Standard Bonus Deal - PXG Korea 24SS 02" at bounding box center [615, 119] width 759 height 26
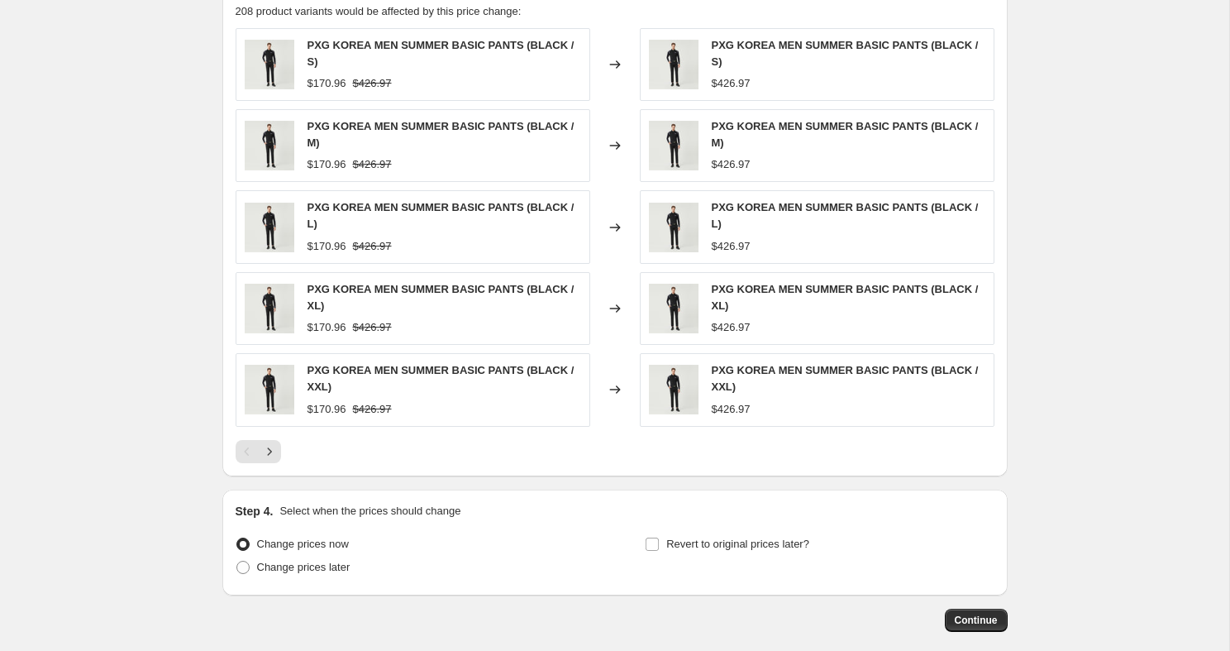
scroll to position [1030, 0]
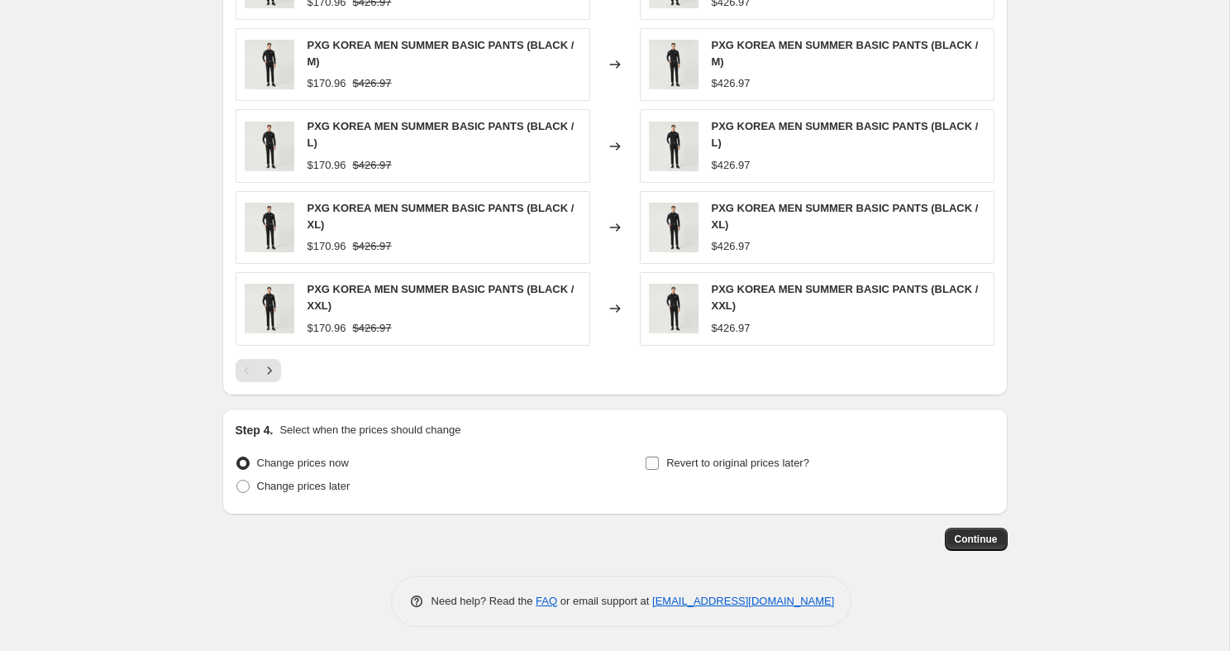
type input "Standard Bonus Deal - PXG Korea 23SS 02"
click at [652, 466] on input "Revert to original prices later?" at bounding box center [652, 462] width 13 height 13
checkbox input "true"
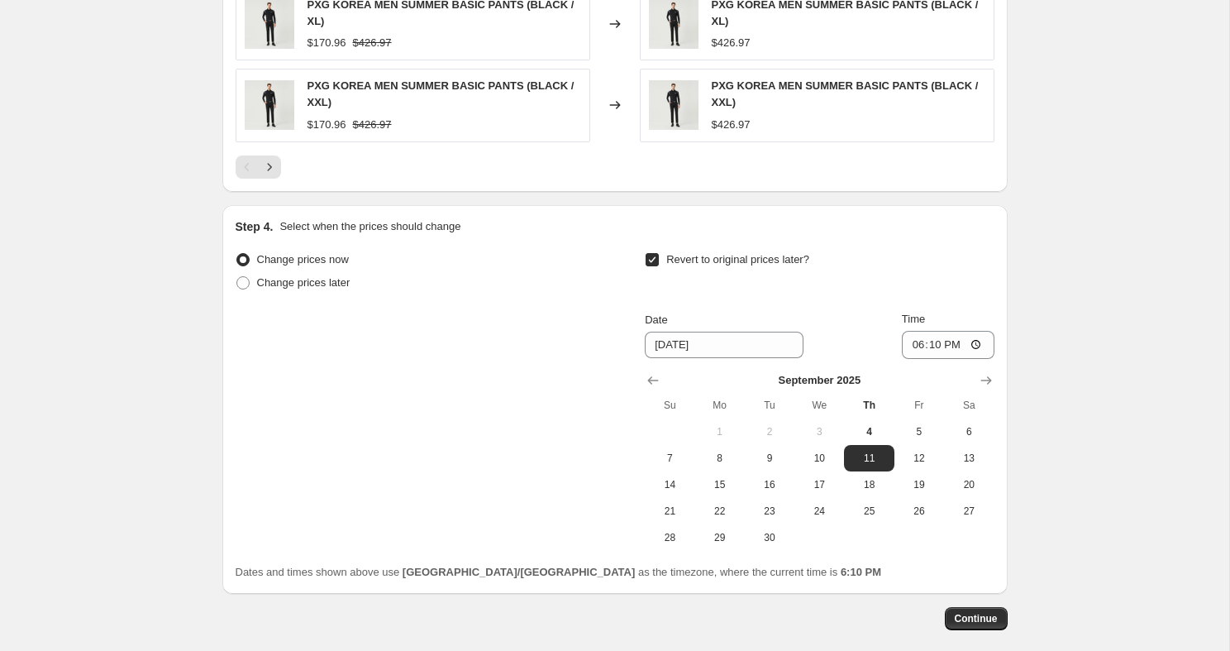
scroll to position [1313, 0]
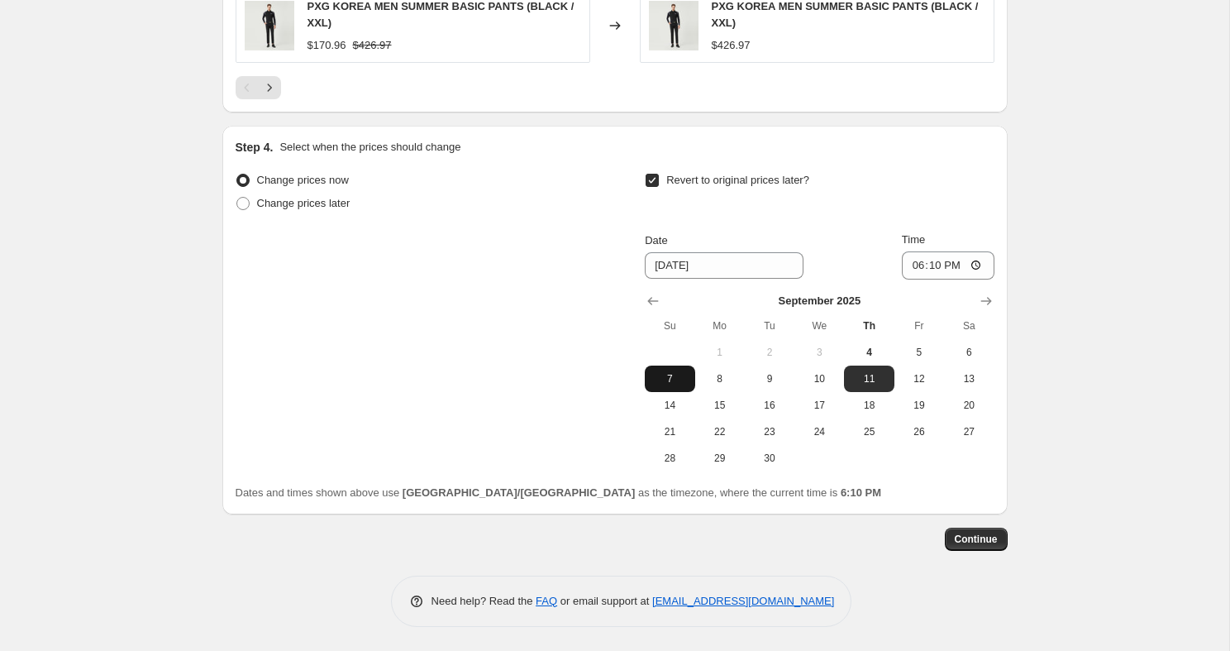
click at [685, 387] on button "7" at bounding box center [670, 378] width 50 height 26
type input "[DATE]"
click at [974, 266] on input "18:10" at bounding box center [948, 265] width 93 height 28
click at [979, 261] on input "18:10" at bounding box center [948, 265] width 93 height 28
type input "23:59"
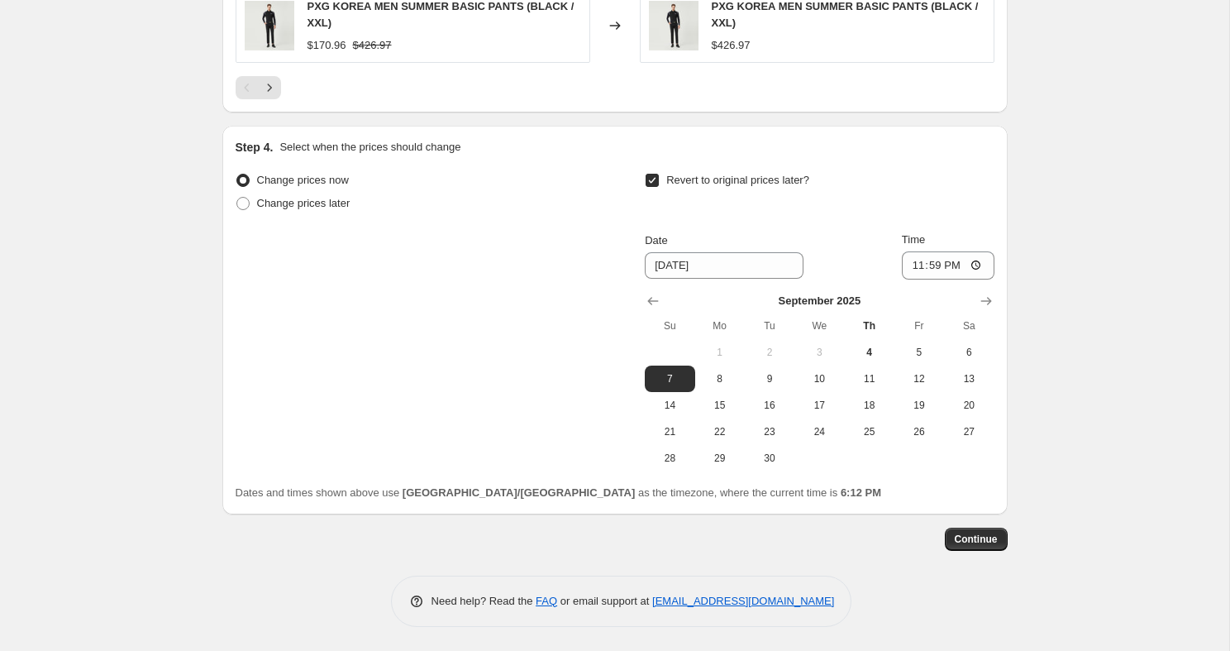
click at [983, 547] on button "Continue" at bounding box center [976, 538] width 63 height 23
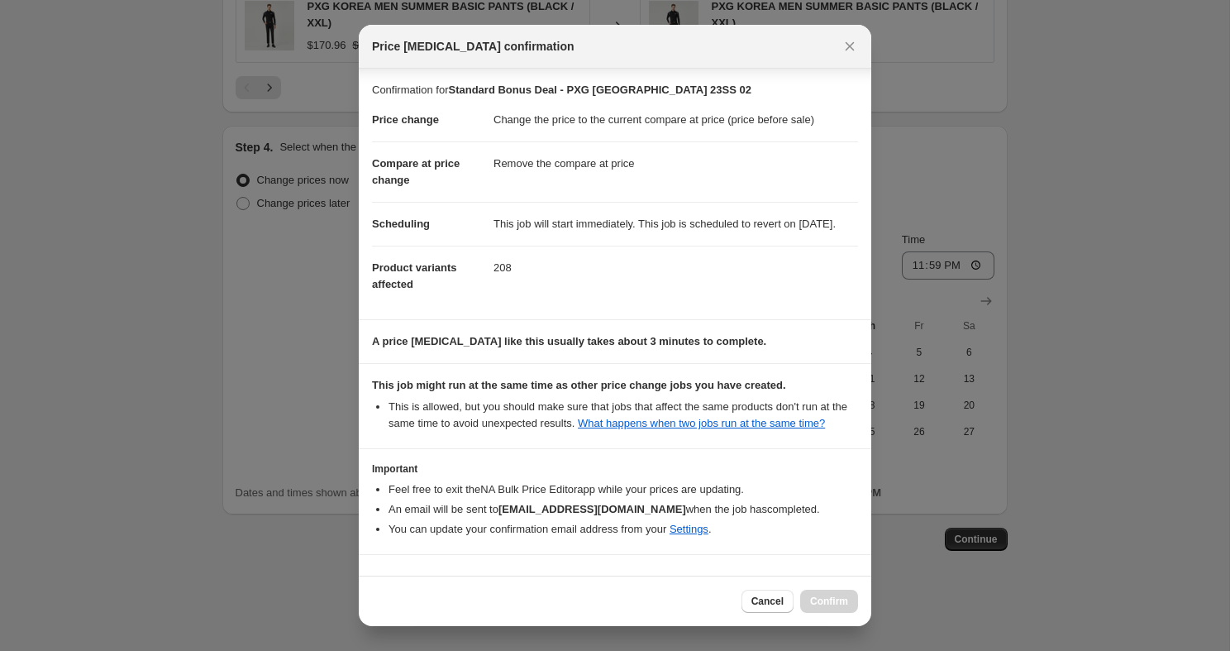
scroll to position [79, 0]
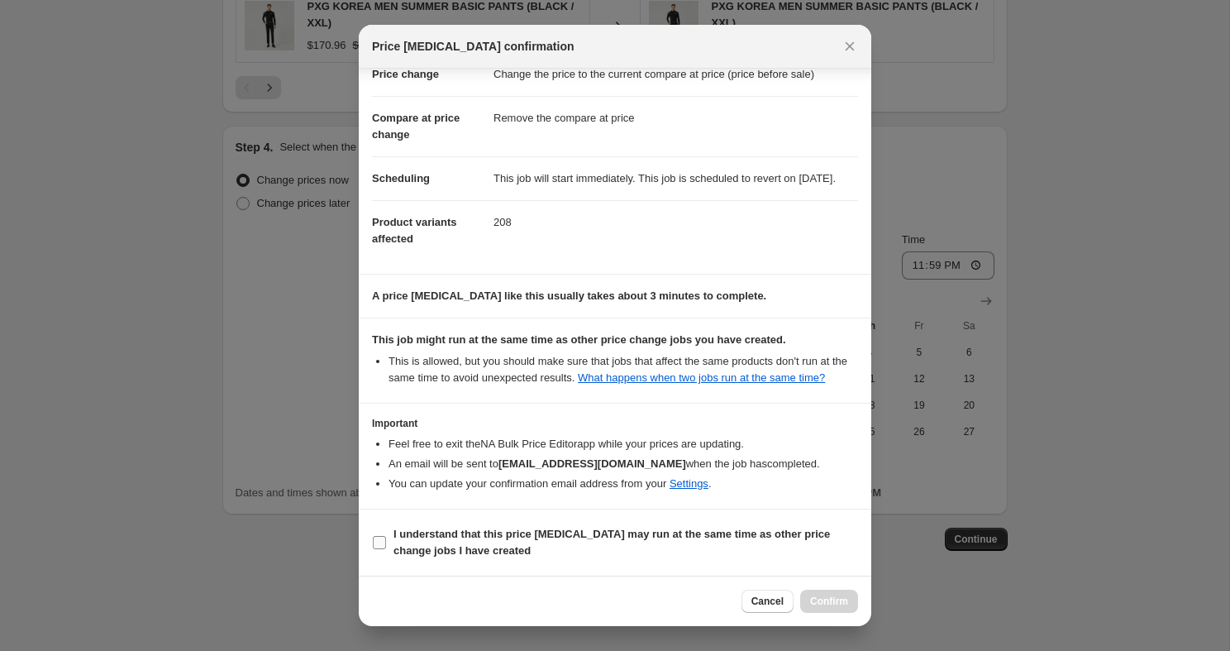
click at [704, 537] on b "I understand that this price change job may run at the same time as other price…" at bounding box center [612, 541] width 437 height 29
click at [386, 537] on input "I understand that this price change job may run at the same time as other price…" at bounding box center [379, 542] width 13 height 13
checkbox input "true"
click at [818, 607] on span "Confirm" at bounding box center [829, 600] width 38 height 13
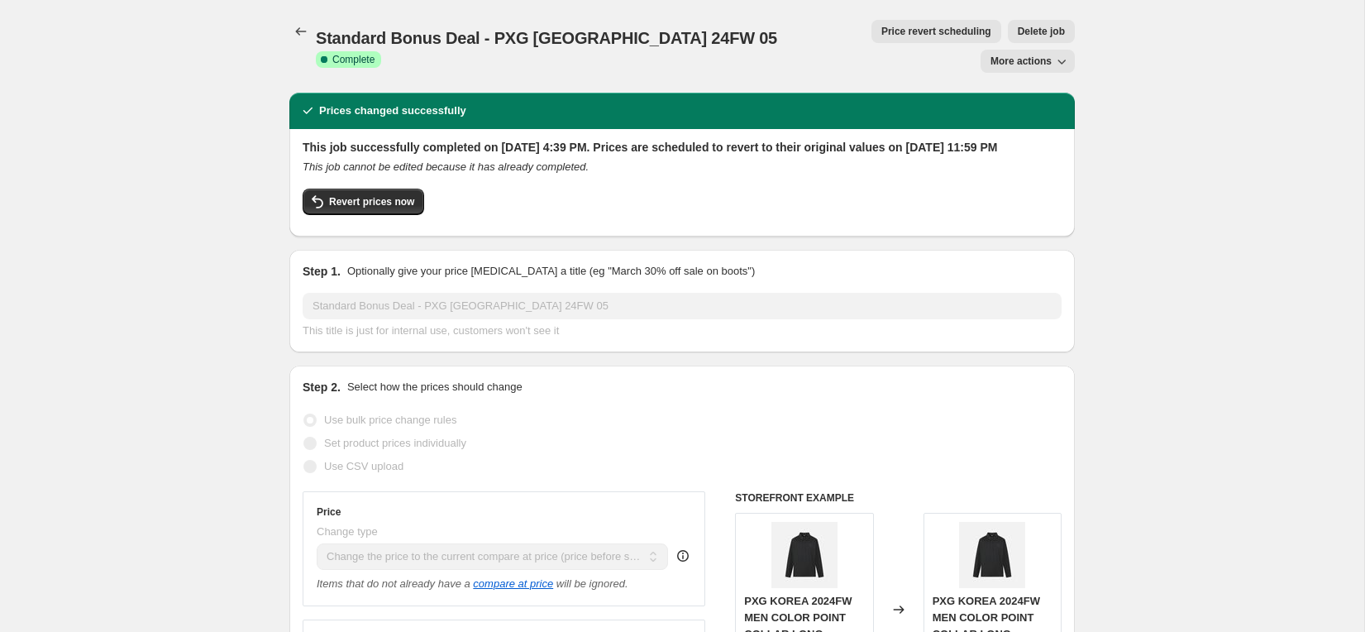
select select "ecap"
select select "remove"
select select "collection"
